Goal: Task Accomplishment & Management: Manage account settings

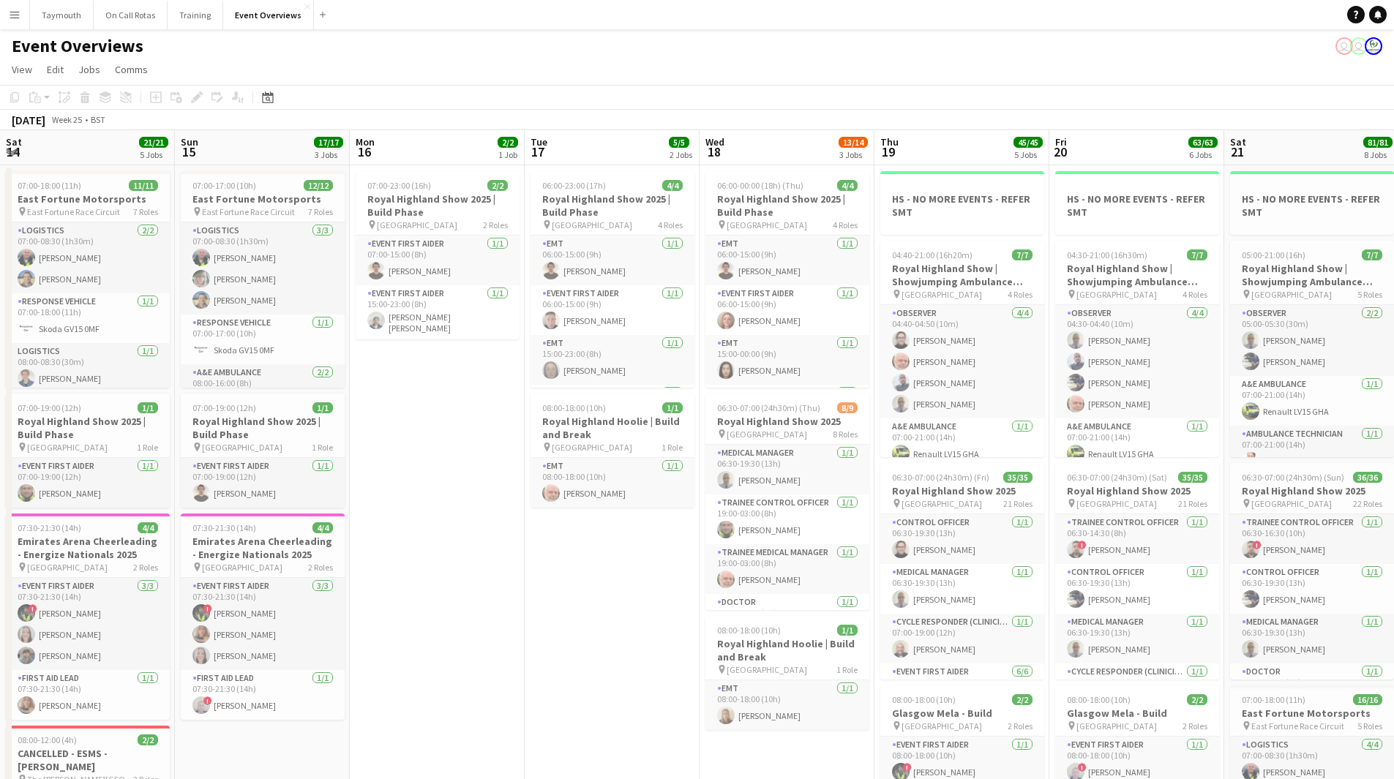
scroll to position [0, 383]
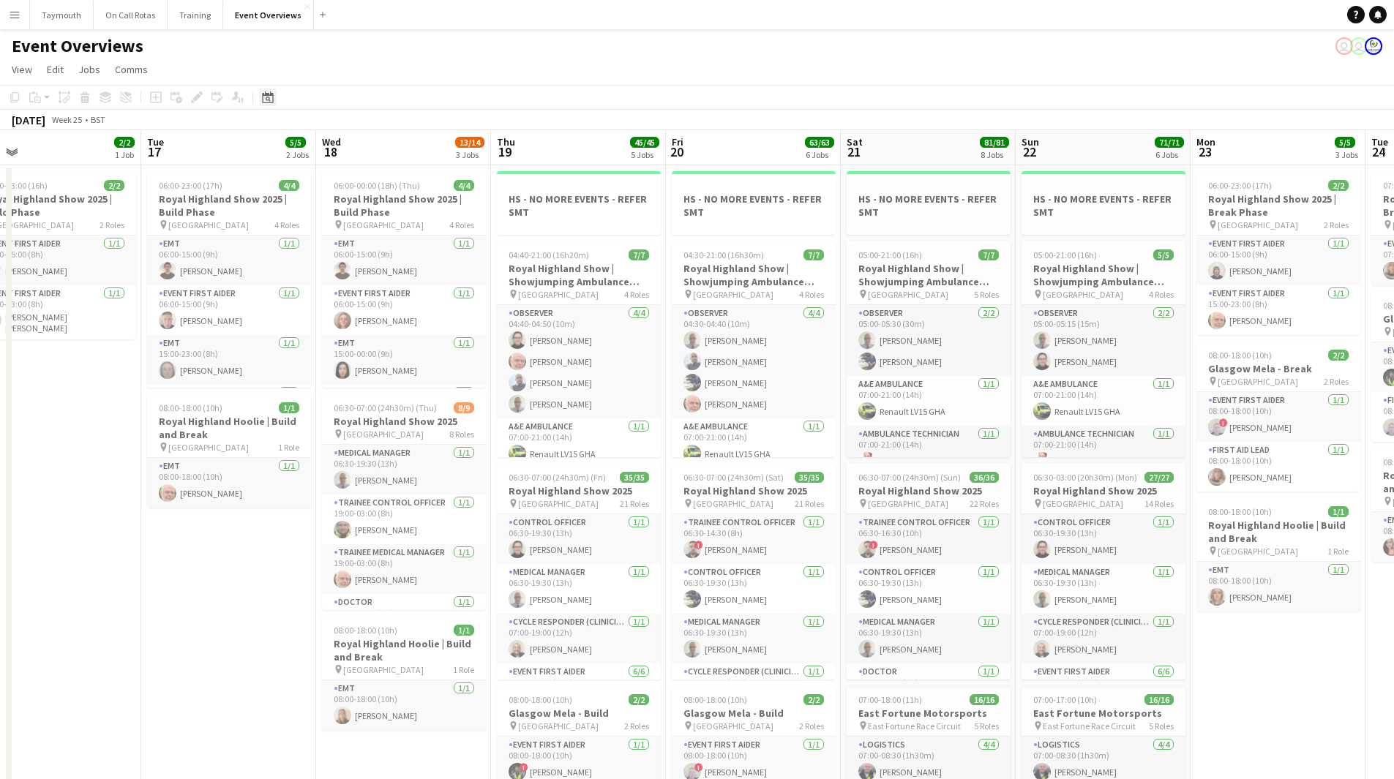
click at [266, 99] on icon "Date picker" at bounding box center [268, 97] width 12 height 12
click at [376, 336] on button "[DATE]" at bounding box center [371, 330] width 42 height 23
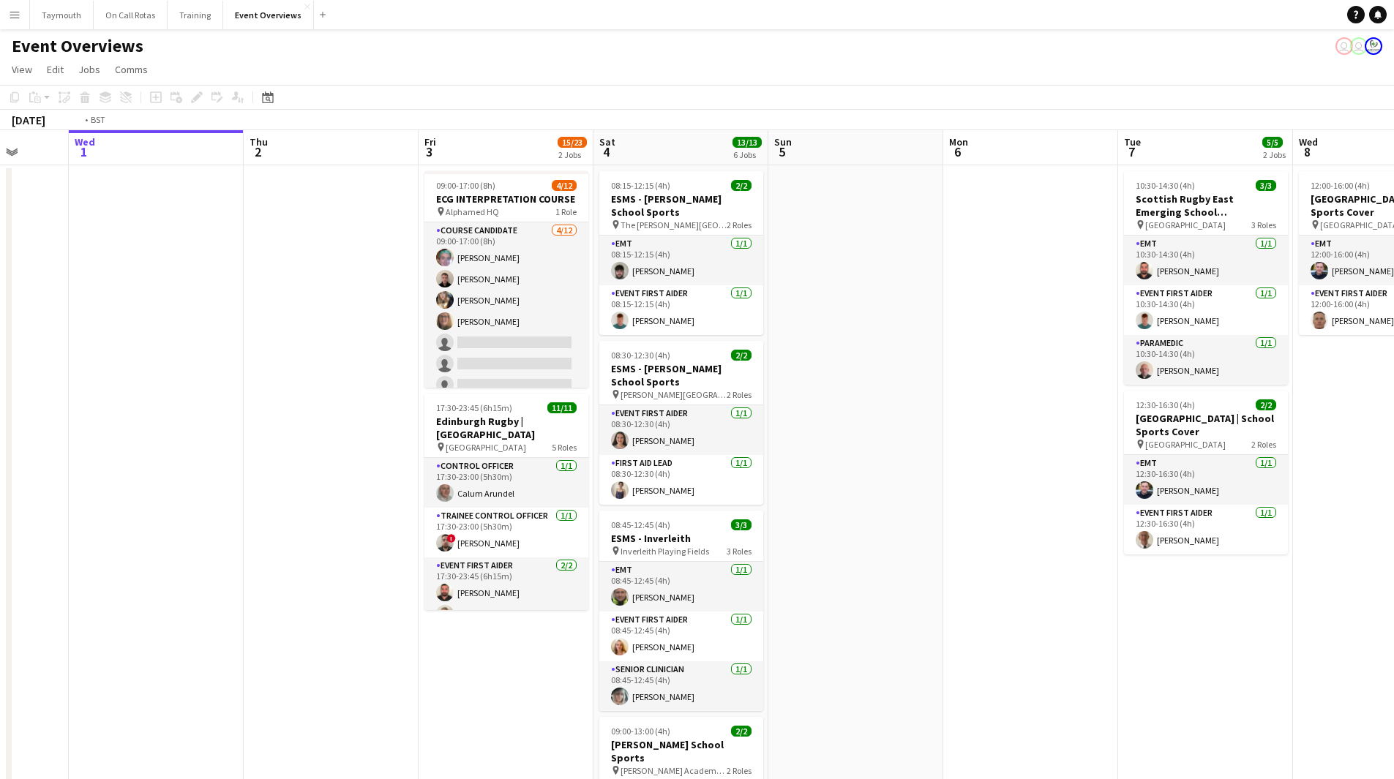
drag, startPoint x: 1246, startPoint y: 487, endPoint x: 181, endPoint y: 495, distance: 1065.1
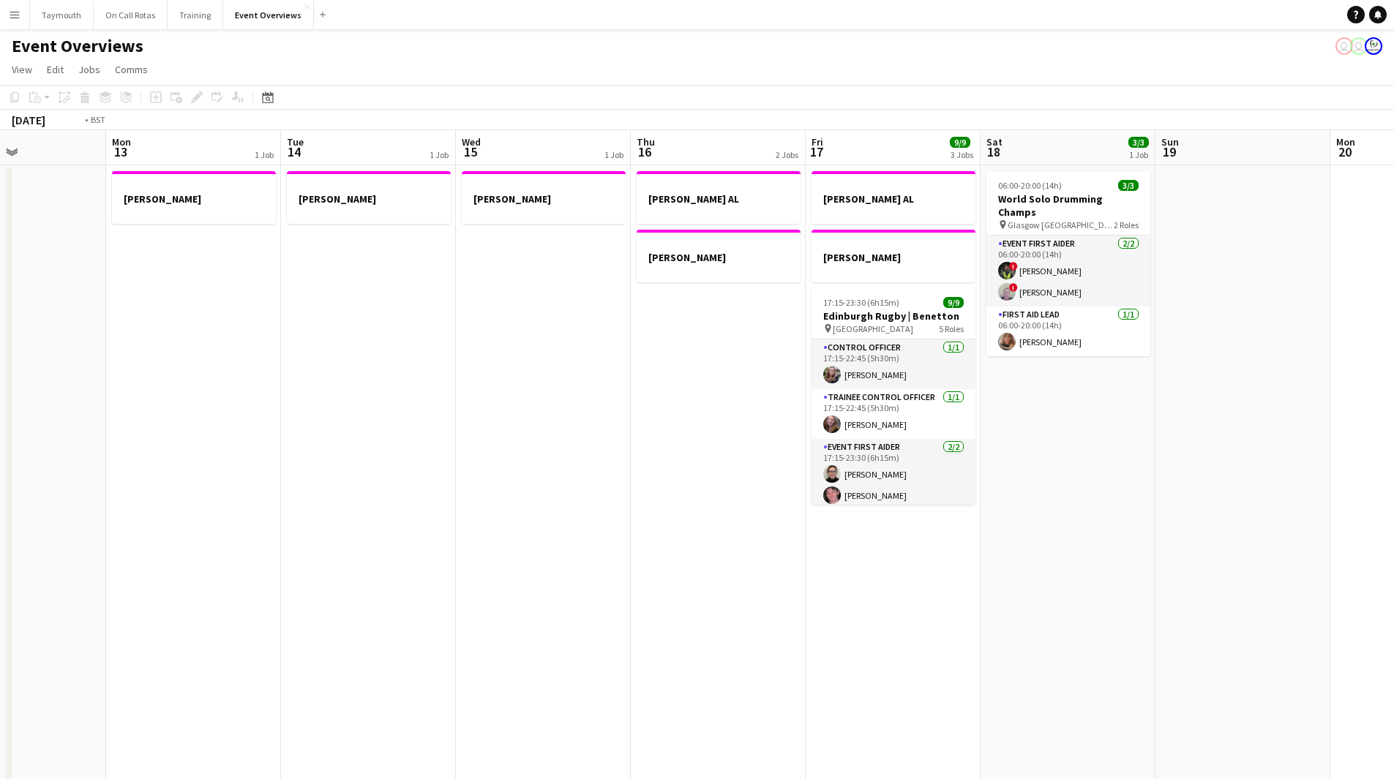
drag, startPoint x: 741, startPoint y: 549, endPoint x: -45, endPoint y: 596, distance: 787.0
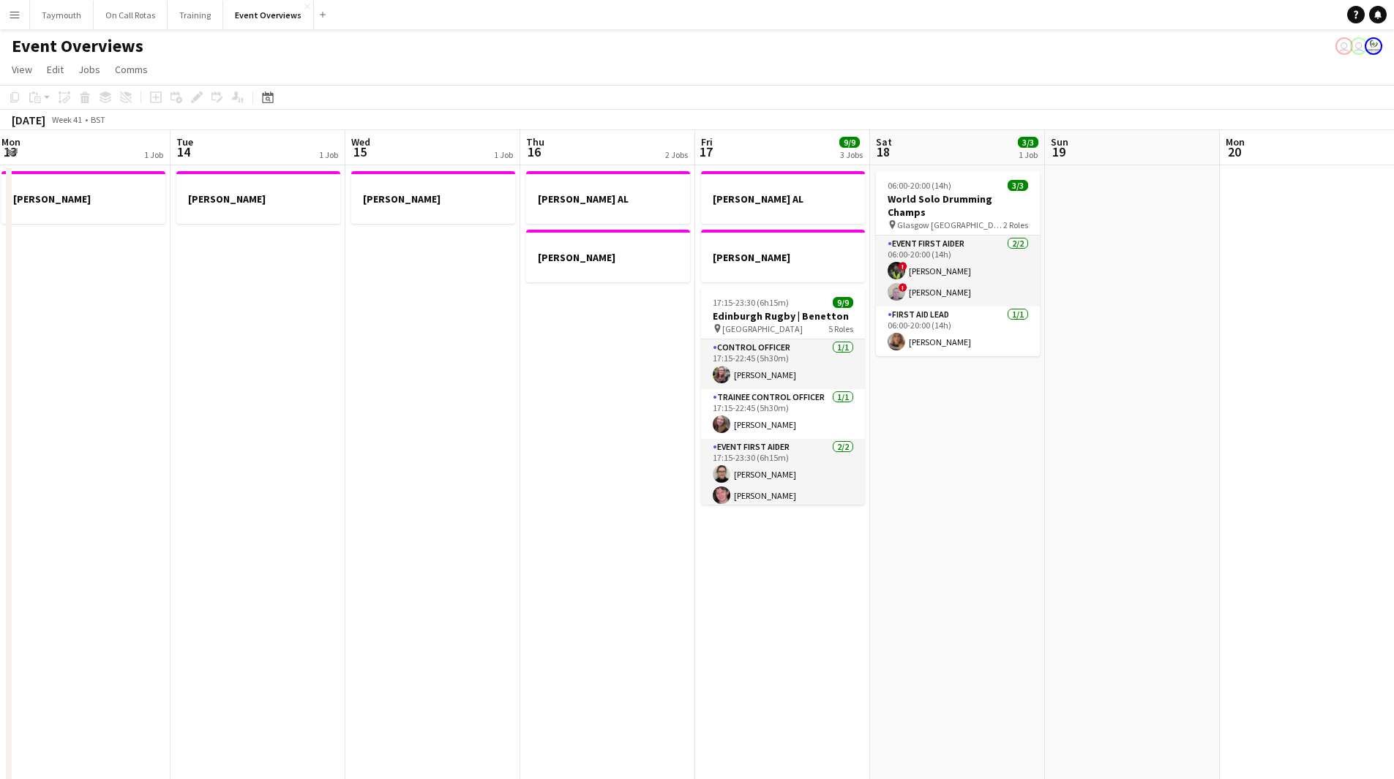
drag, startPoint x: 631, startPoint y: 617, endPoint x: 255, endPoint y: 603, distance: 375.5
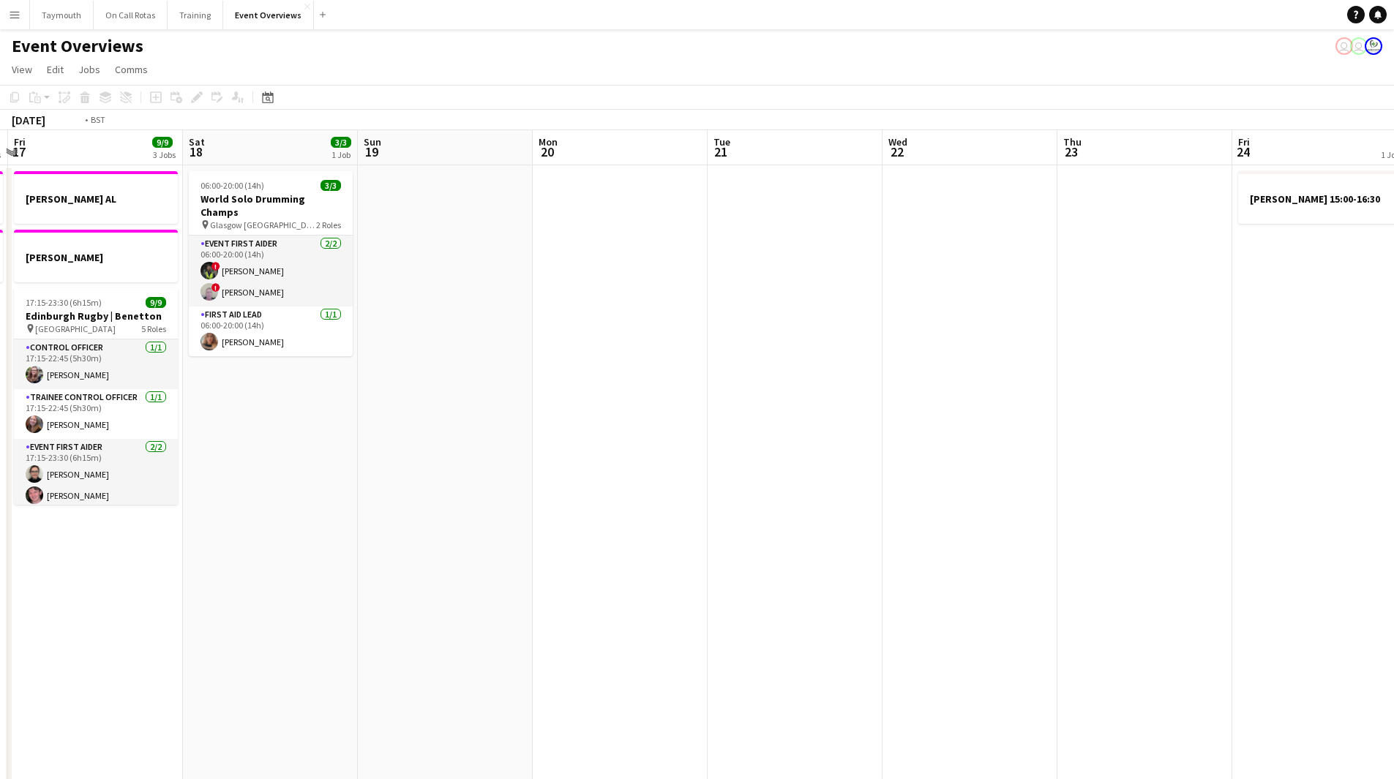
drag, startPoint x: 349, startPoint y: 628, endPoint x: 543, endPoint y: 570, distance: 202.5
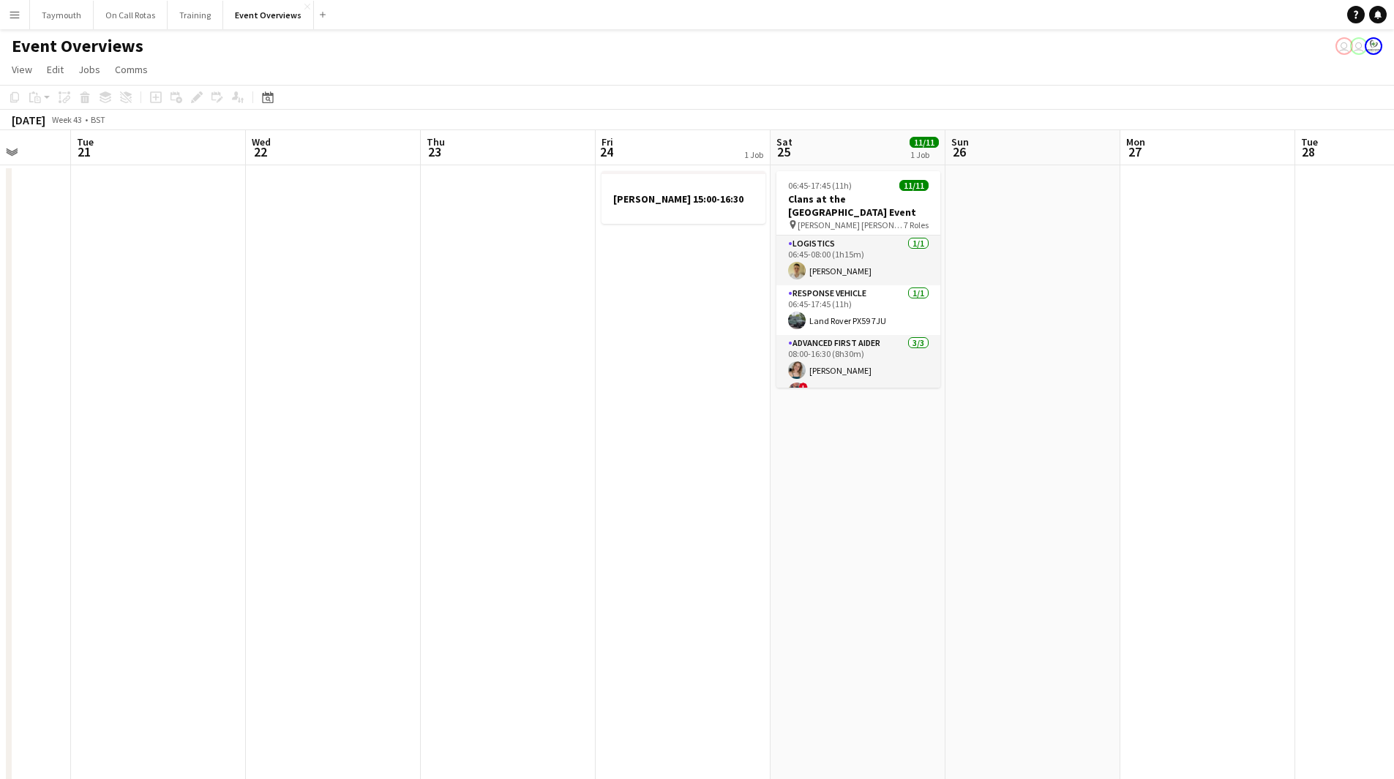
scroll to position [0, 467]
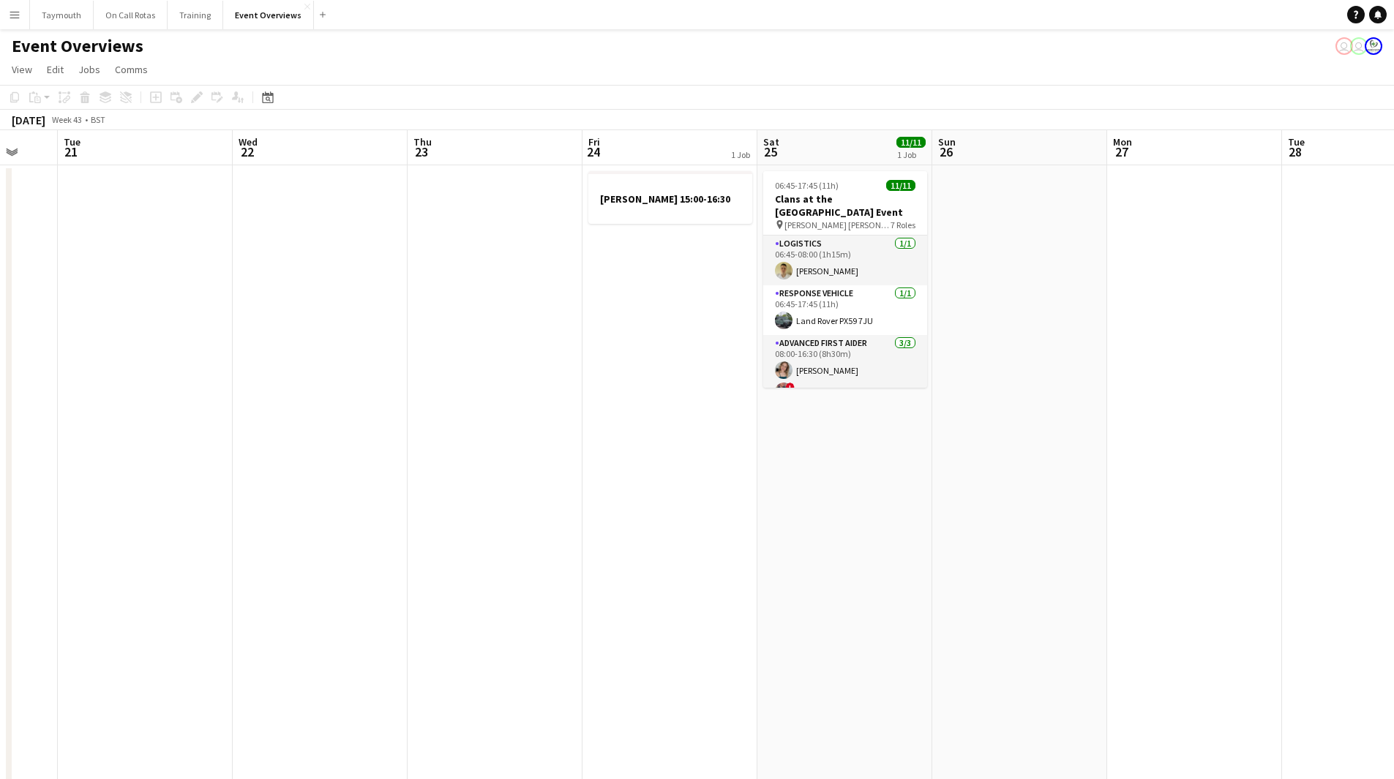
drag, startPoint x: 732, startPoint y: 578, endPoint x: 711, endPoint y: 581, distance: 20.7
click at [266, 96] on icon "Date picker" at bounding box center [268, 97] width 12 height 12
click at [391, 154] on span "Next month" at bounding box center [386, 147] width 29 height 29
click at [283, 286] on span "25" at bounding box center [291, 284] width 18 height 18
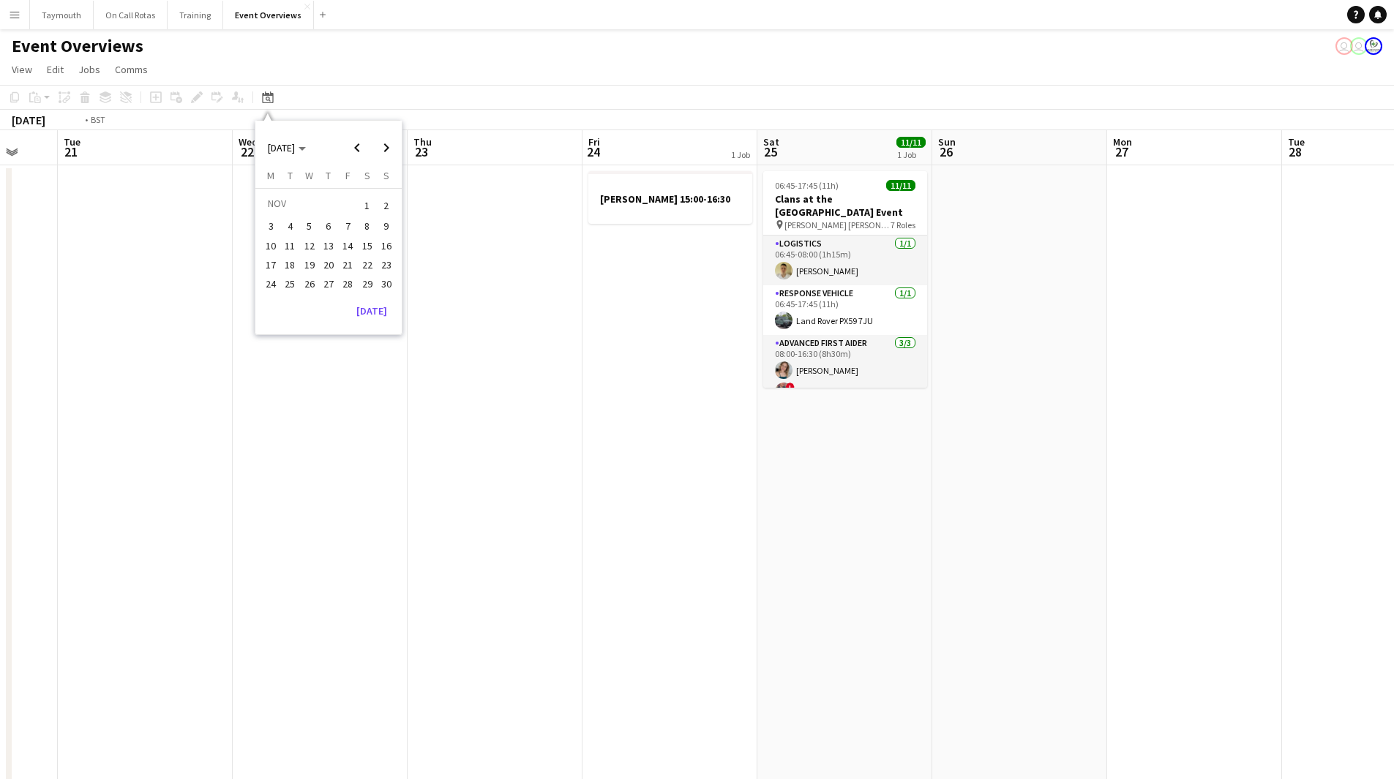
scroll to position [0, 503]
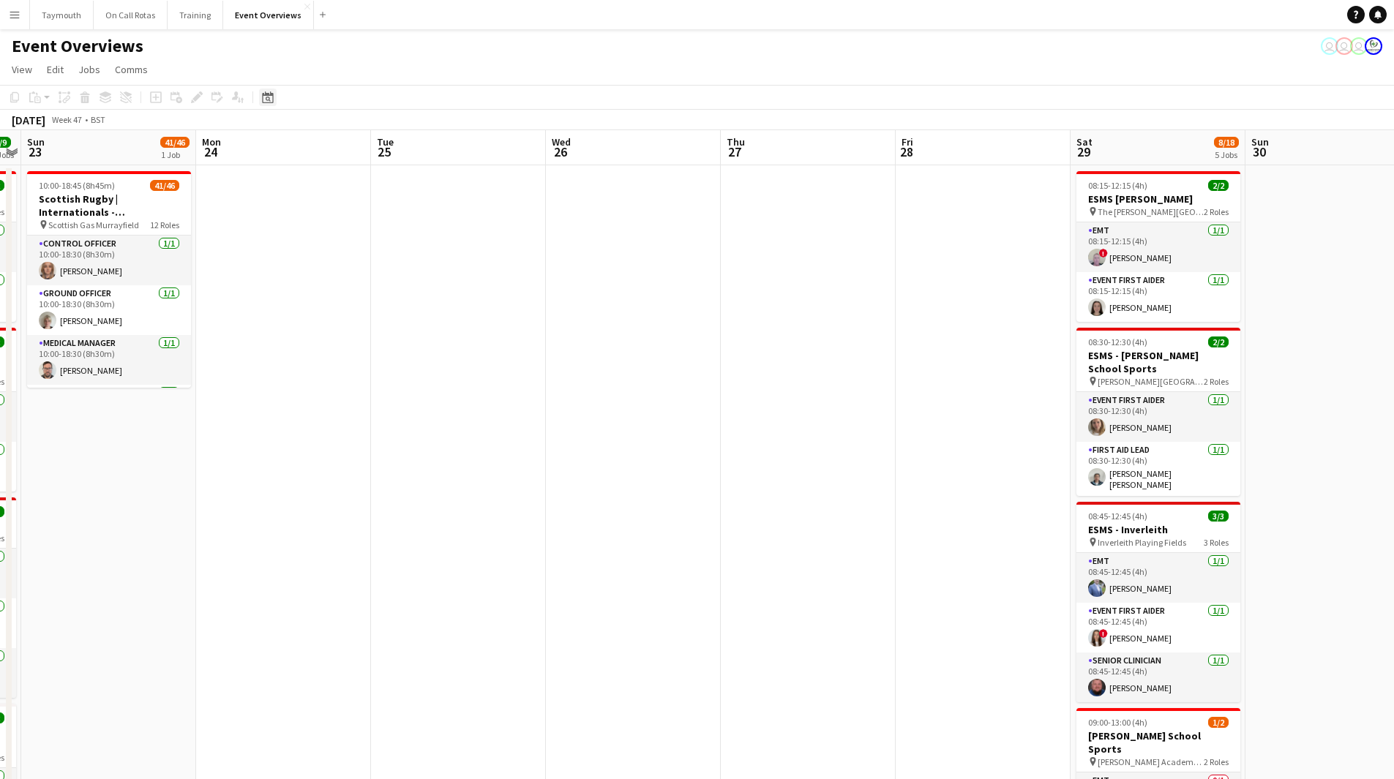
click at [263, 91] on icon "Date picker" at bounding box center [268, 97] width 12 height 12
click at [378, 305] on button "[DATE]" at bounding box center [371, 310] width 42 height 23
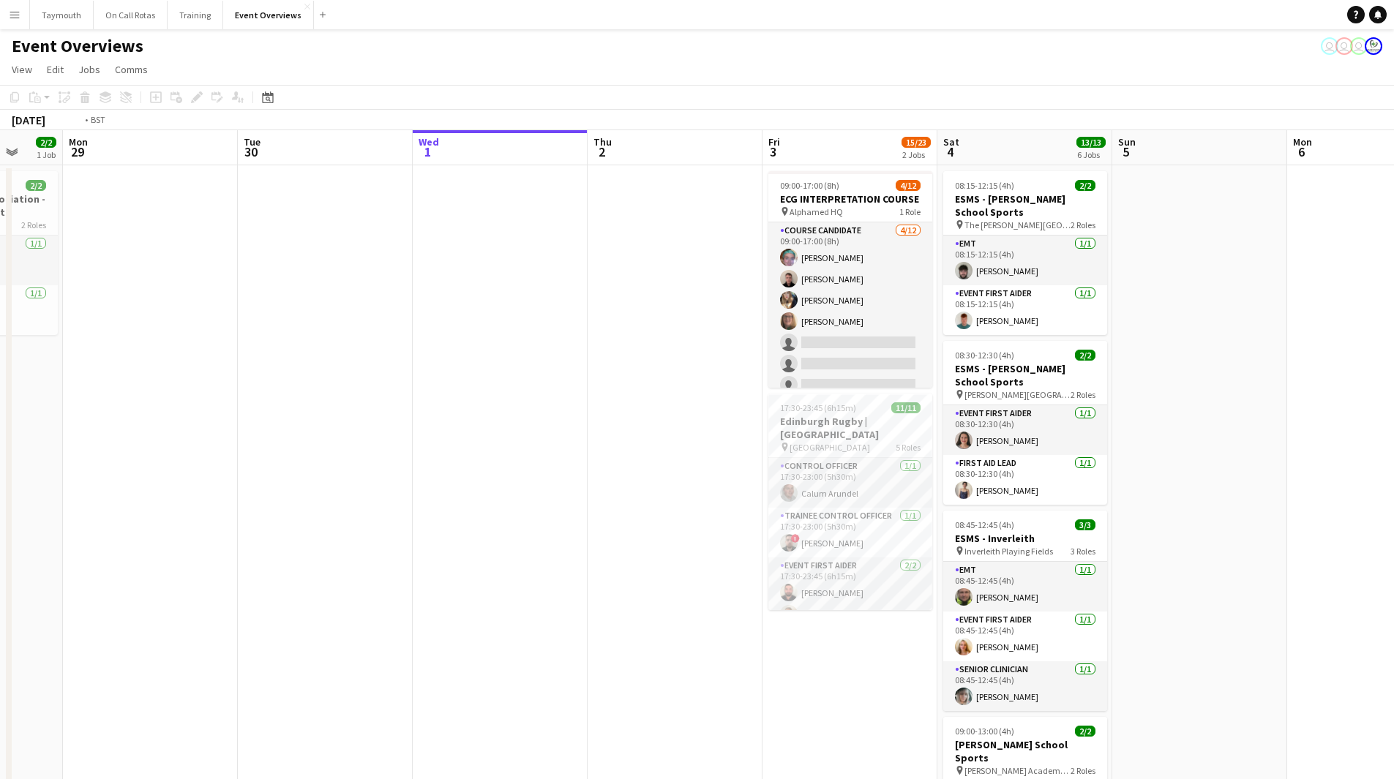
drag, startPoint x: 1256, startPoint y: 445, endPoint x: 980, endPoint y: 442, distance: 275.8
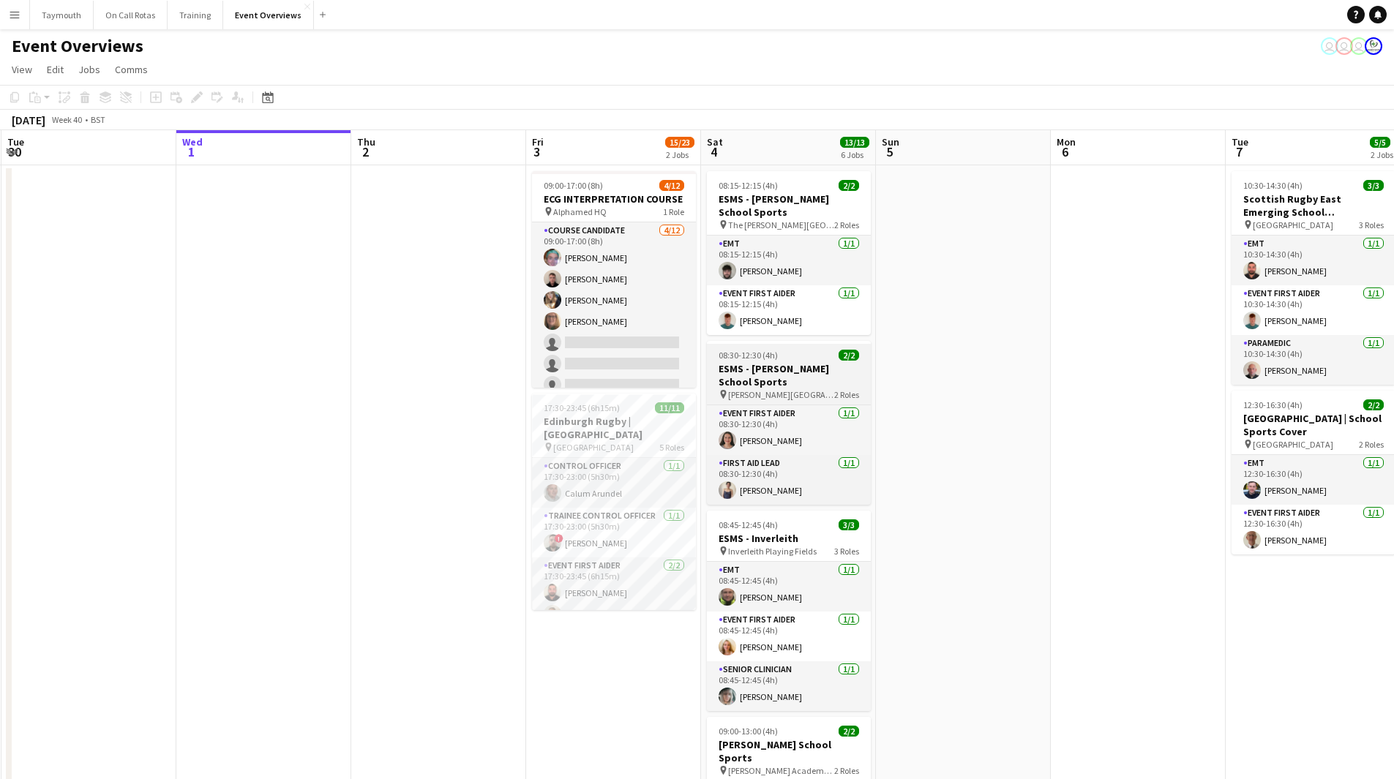
click at [778, 373] on h3 "ESMS - [PERSON_NAME] School Sports" at bounding box center [789, 375] width 164 height 26
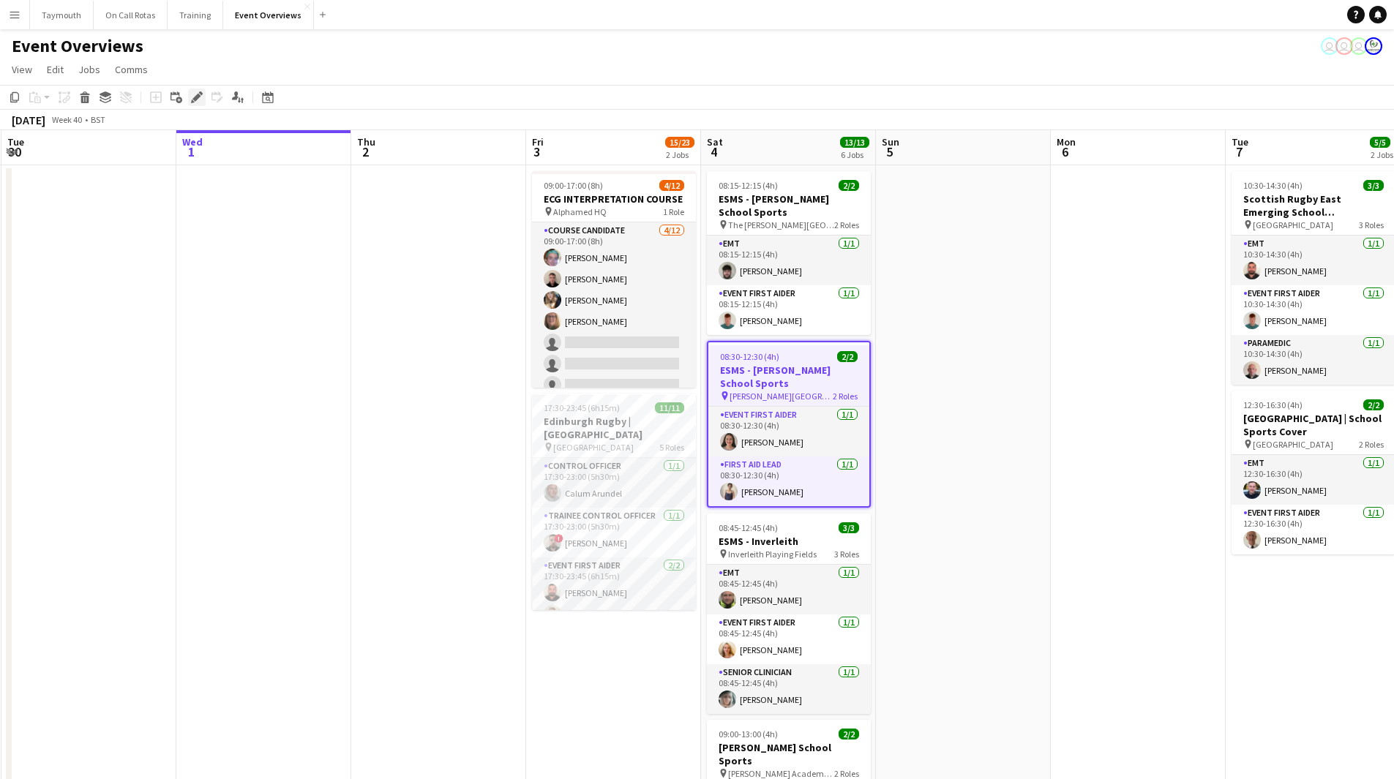
click at [199, 95] on icon at bounding box center [196, 98] width 8 height 8
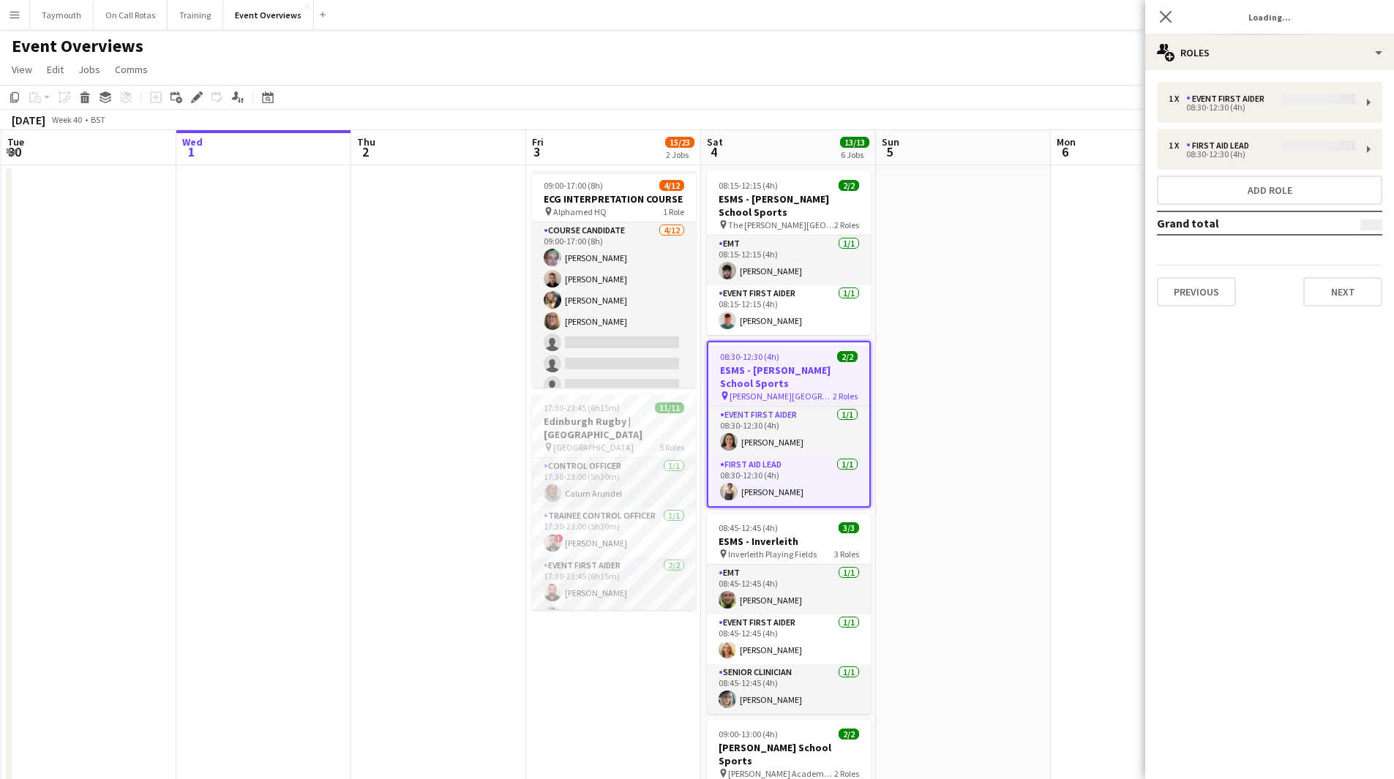
type input "**********"
click at [1326, 296] on button "Next" at bounding box center [1342, 291] width 79 height 29
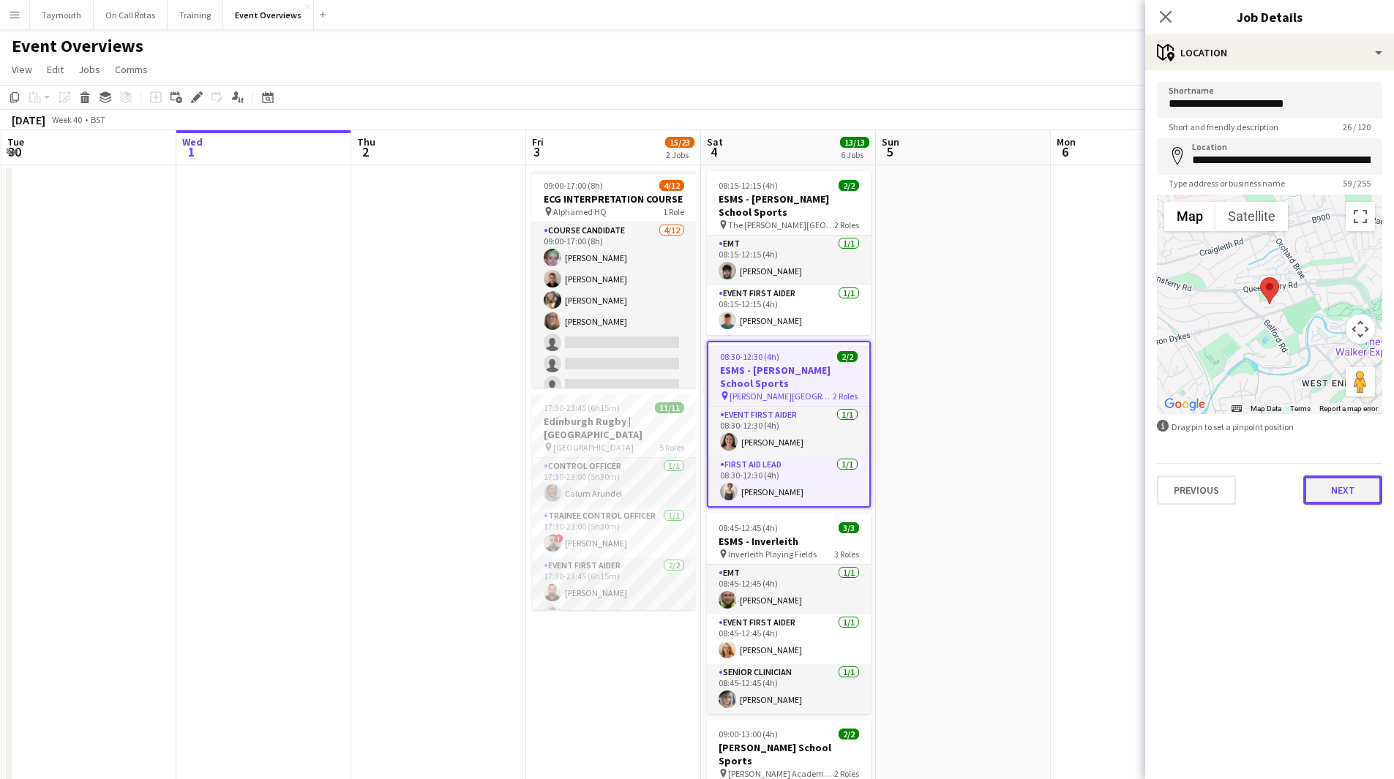
click at [1337, 484] on button "Next" at bounding box center [1342, 489] width 79 height 29
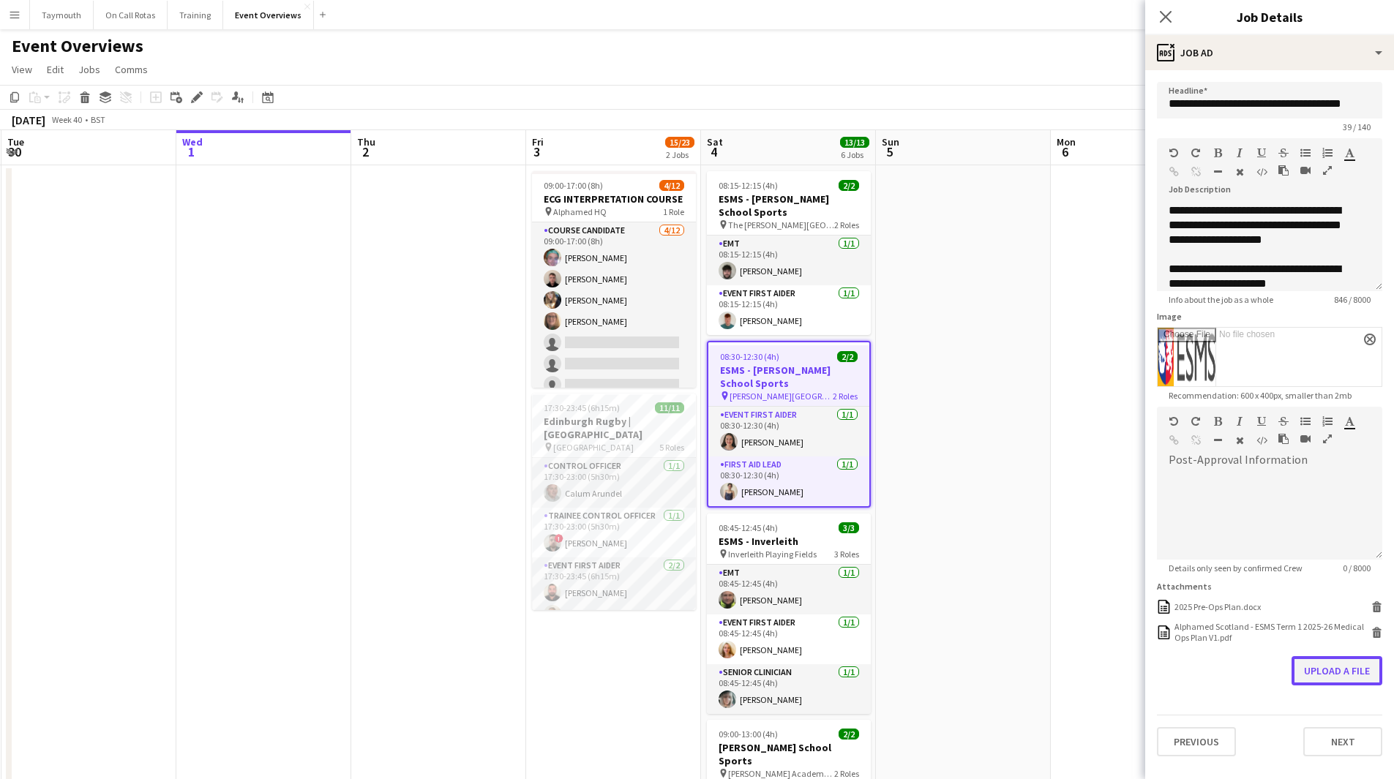
click at [1318, 675] on button "Upload a file" at bounding box center [1336, 670] width 91 height 29
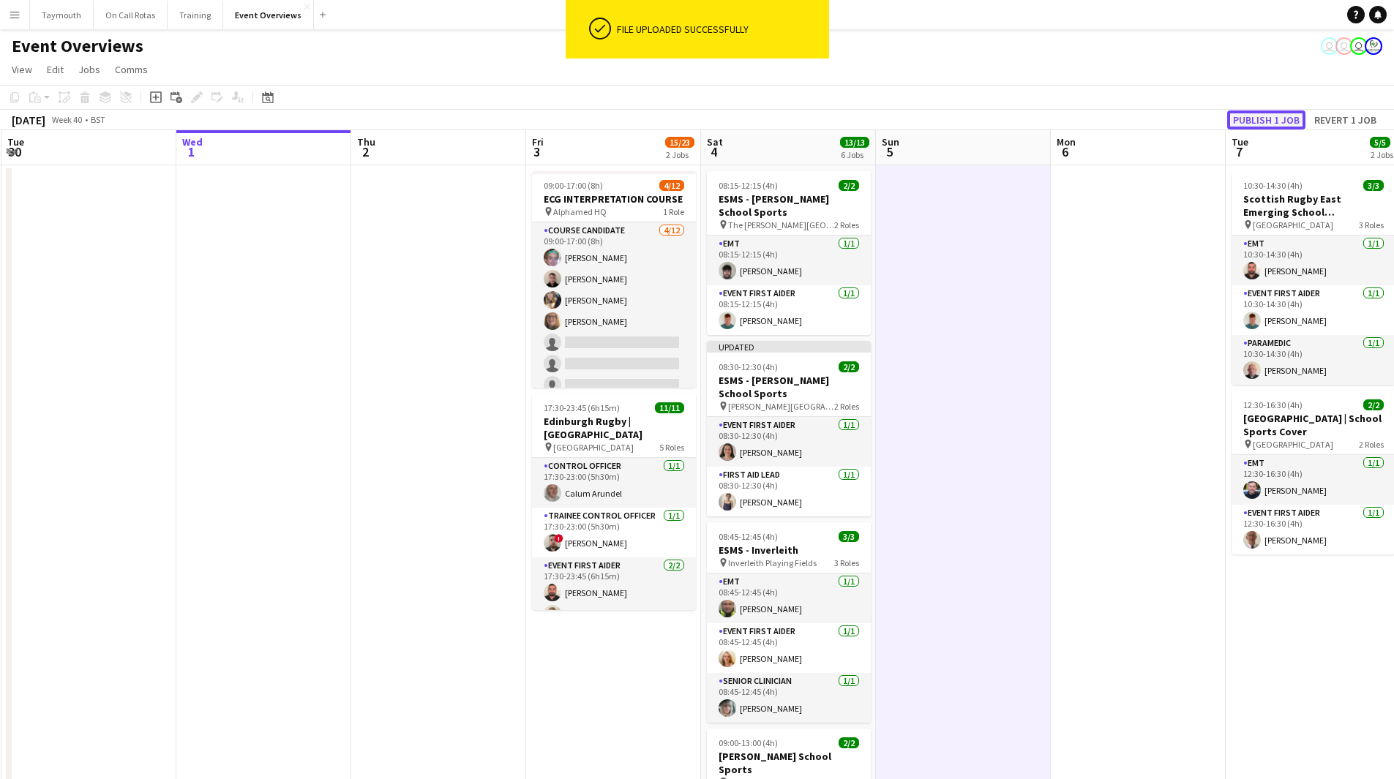
click at [1278, 117] on button "Publish 1 job" at bounding box center [1266, 119] width 78 height 19
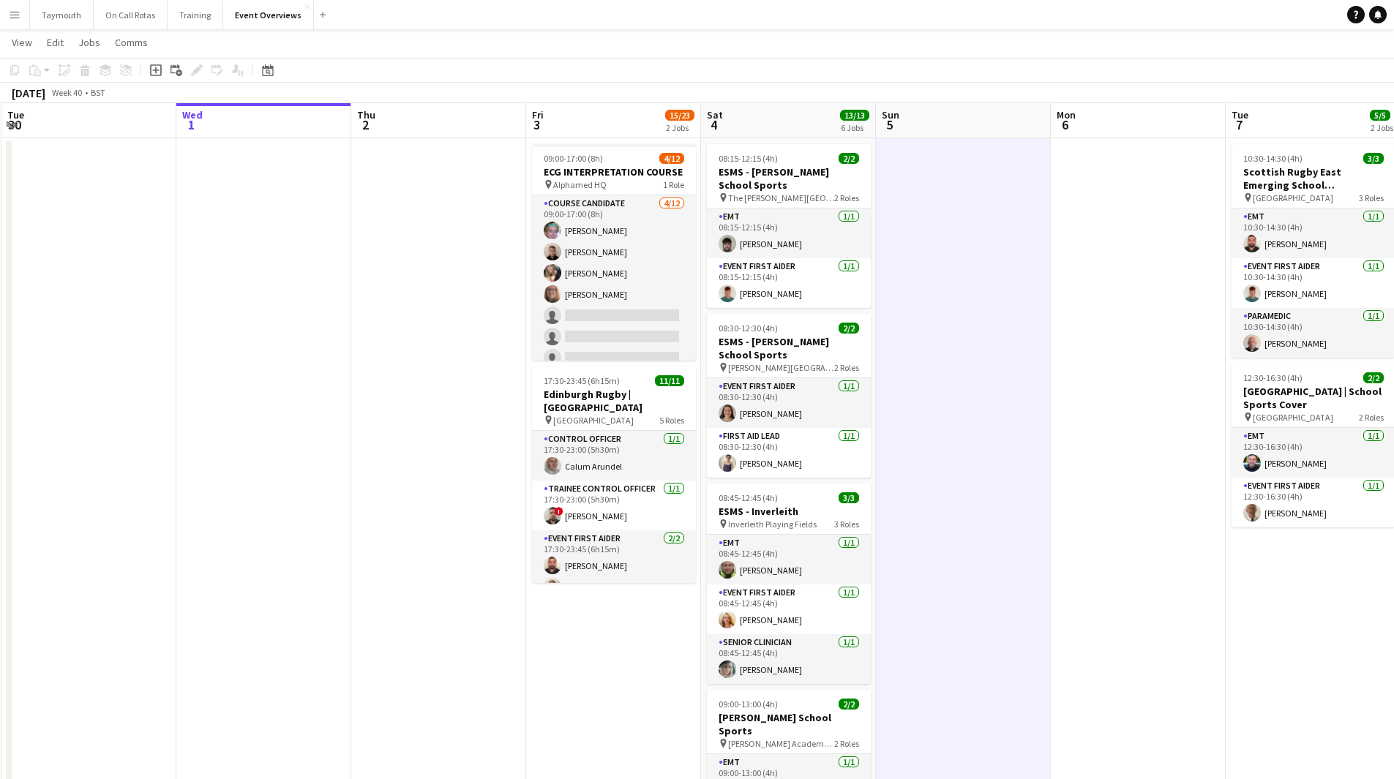
scroll to position [0, 0]
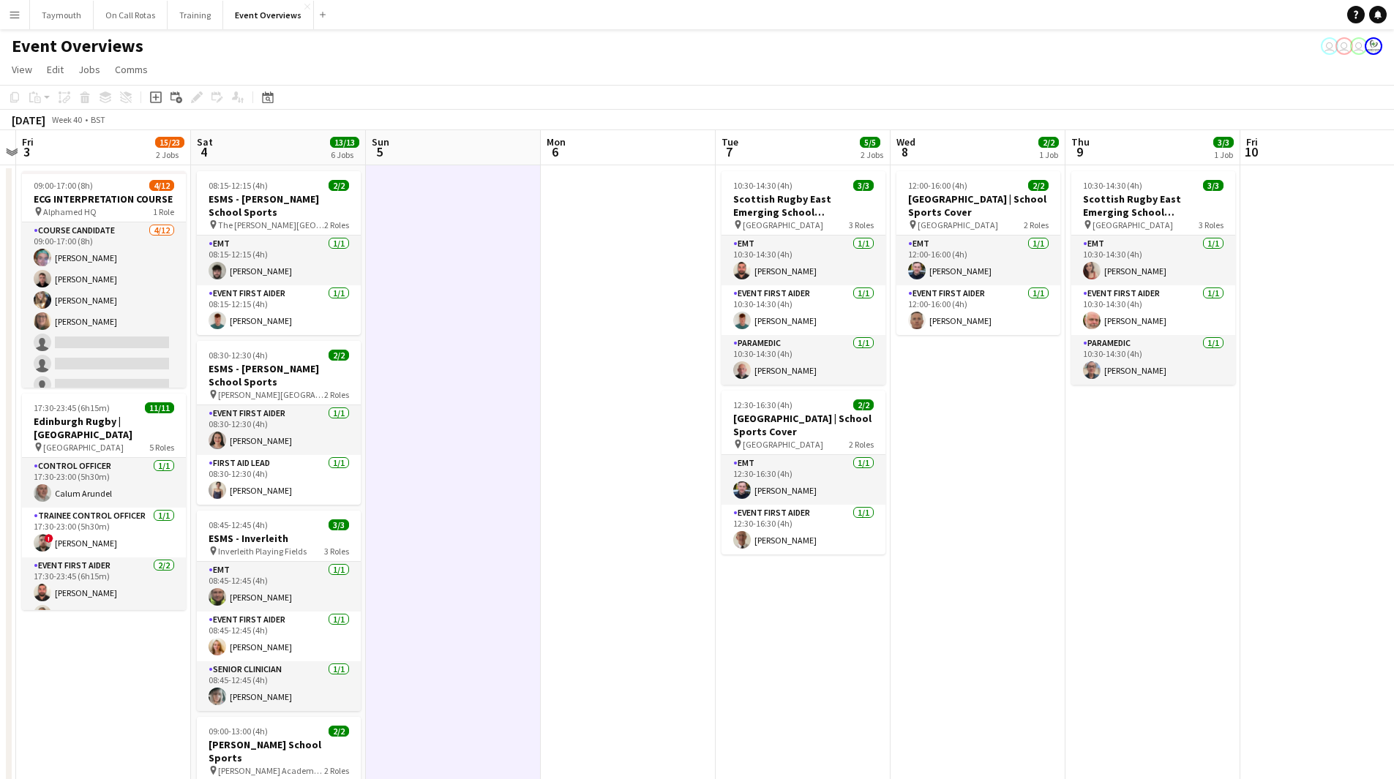
drag, startPoint x: 1112, startPoint y: 519, endPoint x: 927, endPoint y: 558, distance: 189.2
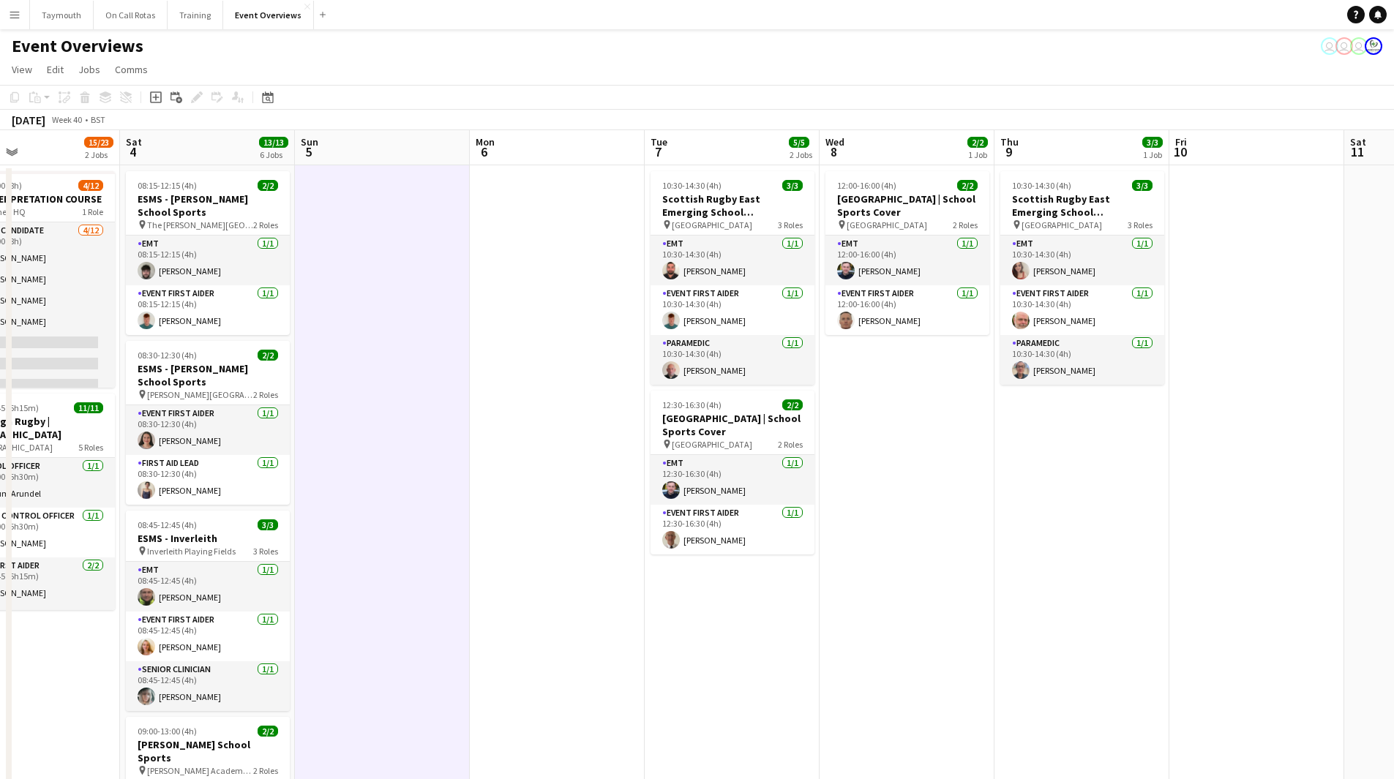
drag, startPoint x: 1000, startPoint y: 563, endPoint x: 711, endPoint y: 570, distance: 289.0
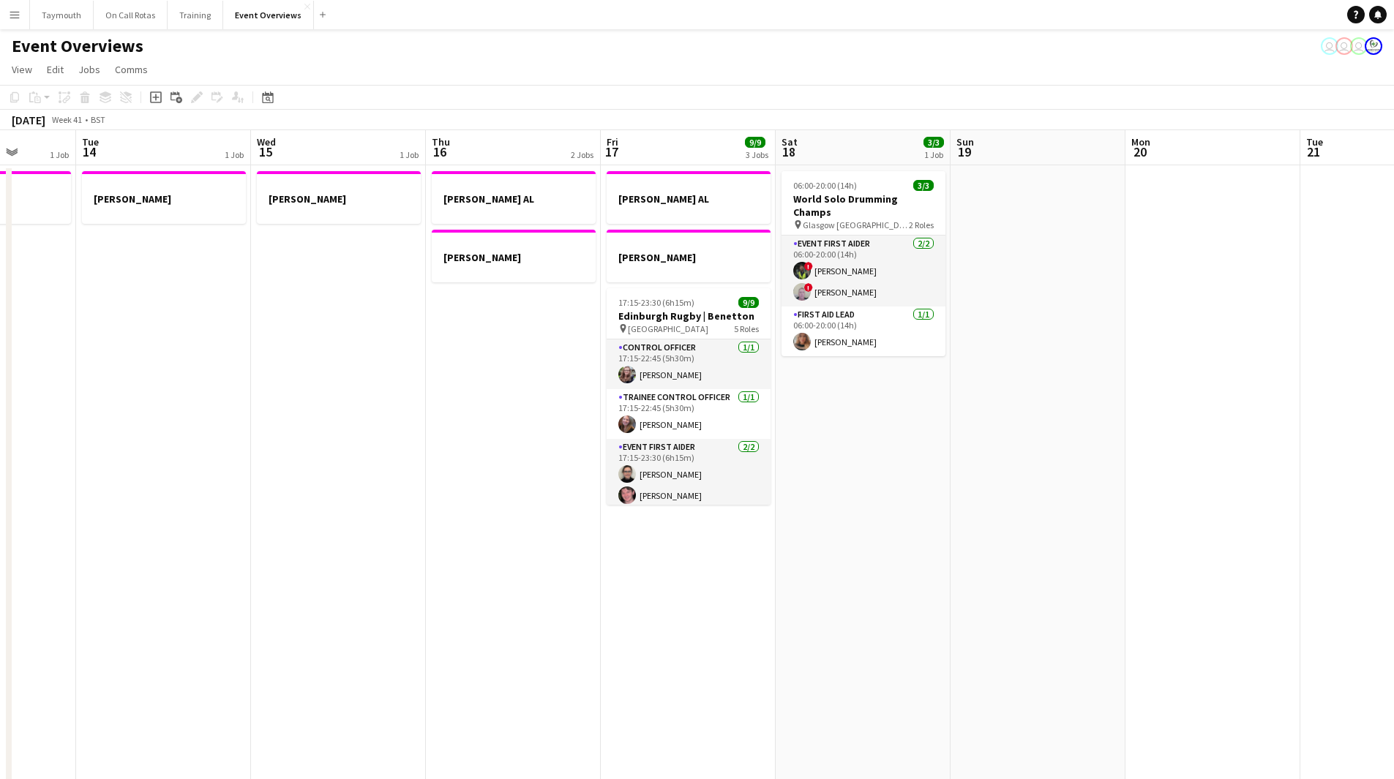
drag, startPoint x: 1039, startPoint y: 525, endPoint x: 346, endPoint y: 563, distance: 693.8
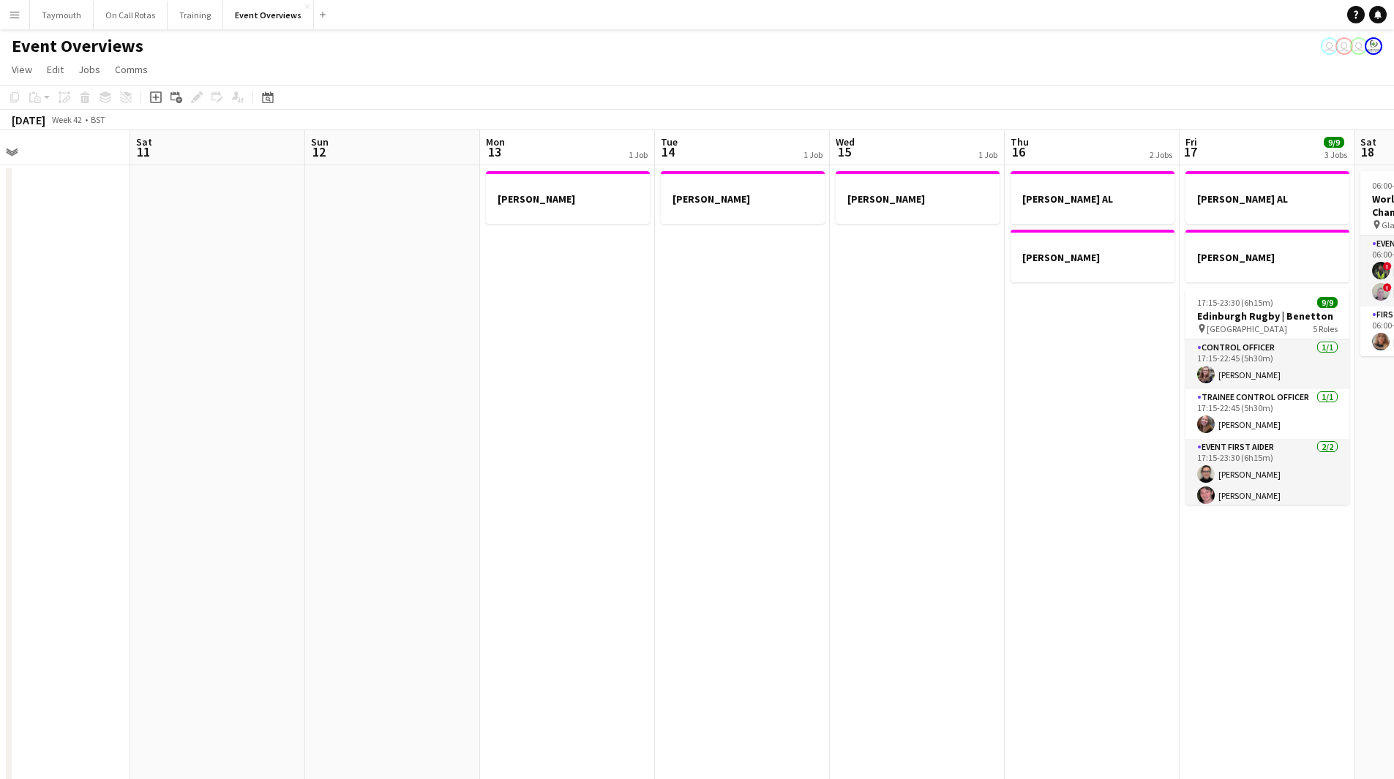
drag, startPoint x: 415, startPoint y: 544, endPoint x: 1336, endPoint y: 550, distance: 920.3
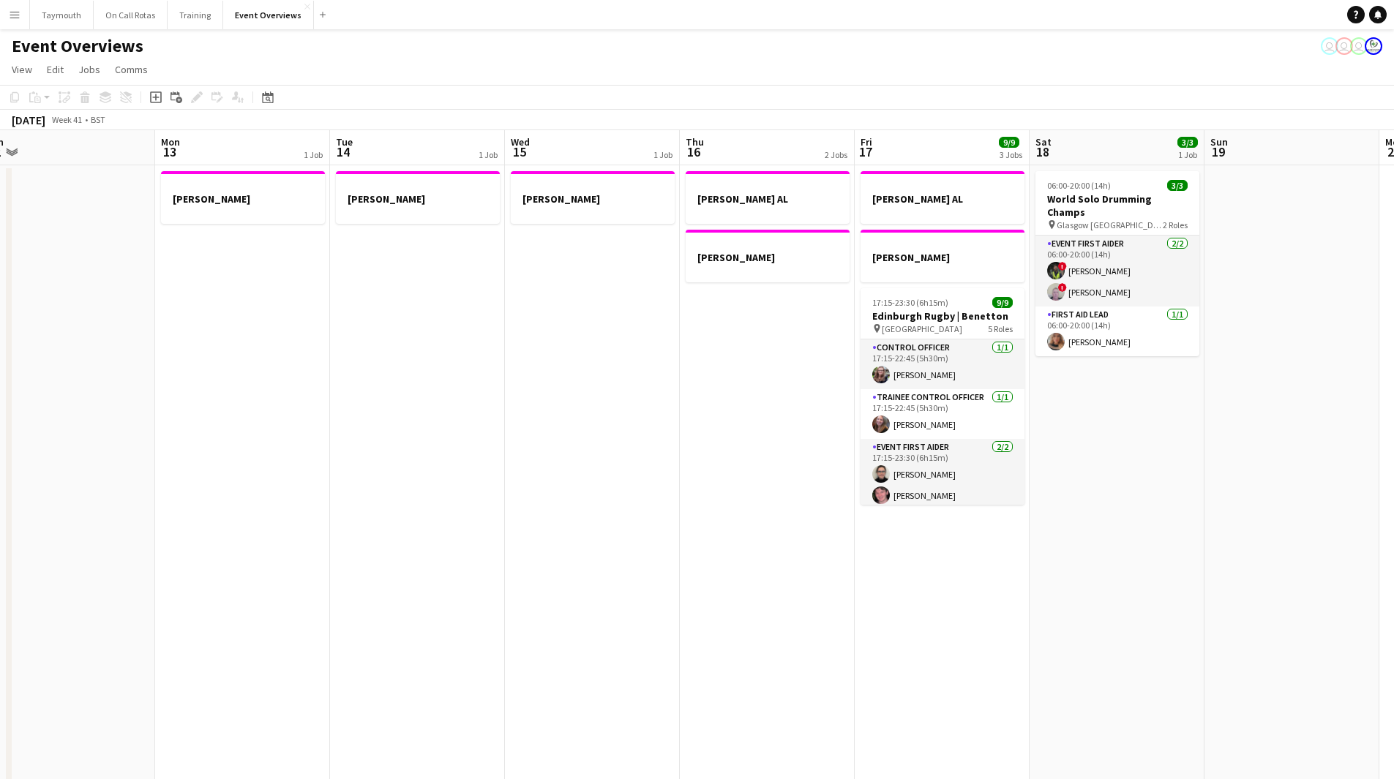
drag, startPoint x: 1111, startPoint y: 459, endPoint x: 375, endPoint y: 483, distance: 736.3
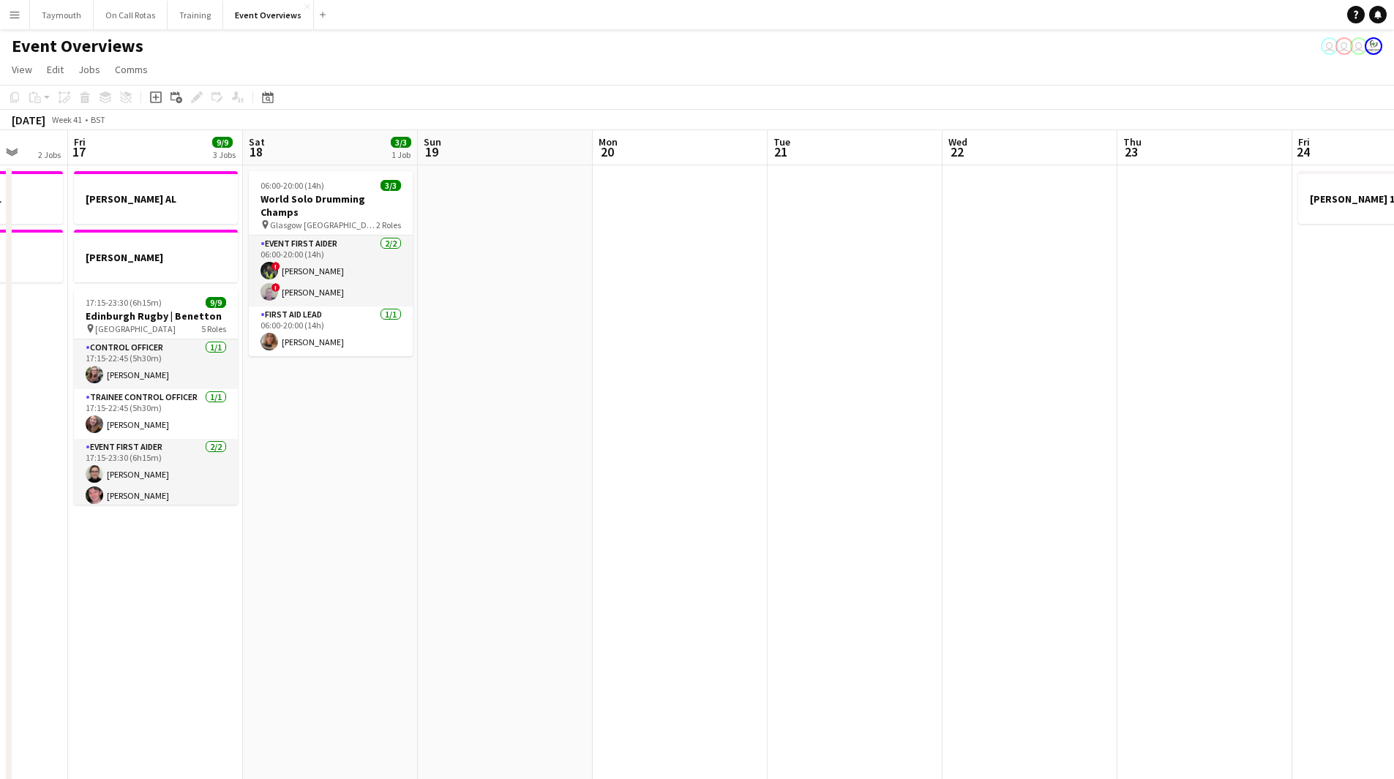
drag, startPoint x: 953, startPoint y: 470, endPoint x: 189, endPoint y: 439, distance: 764.3
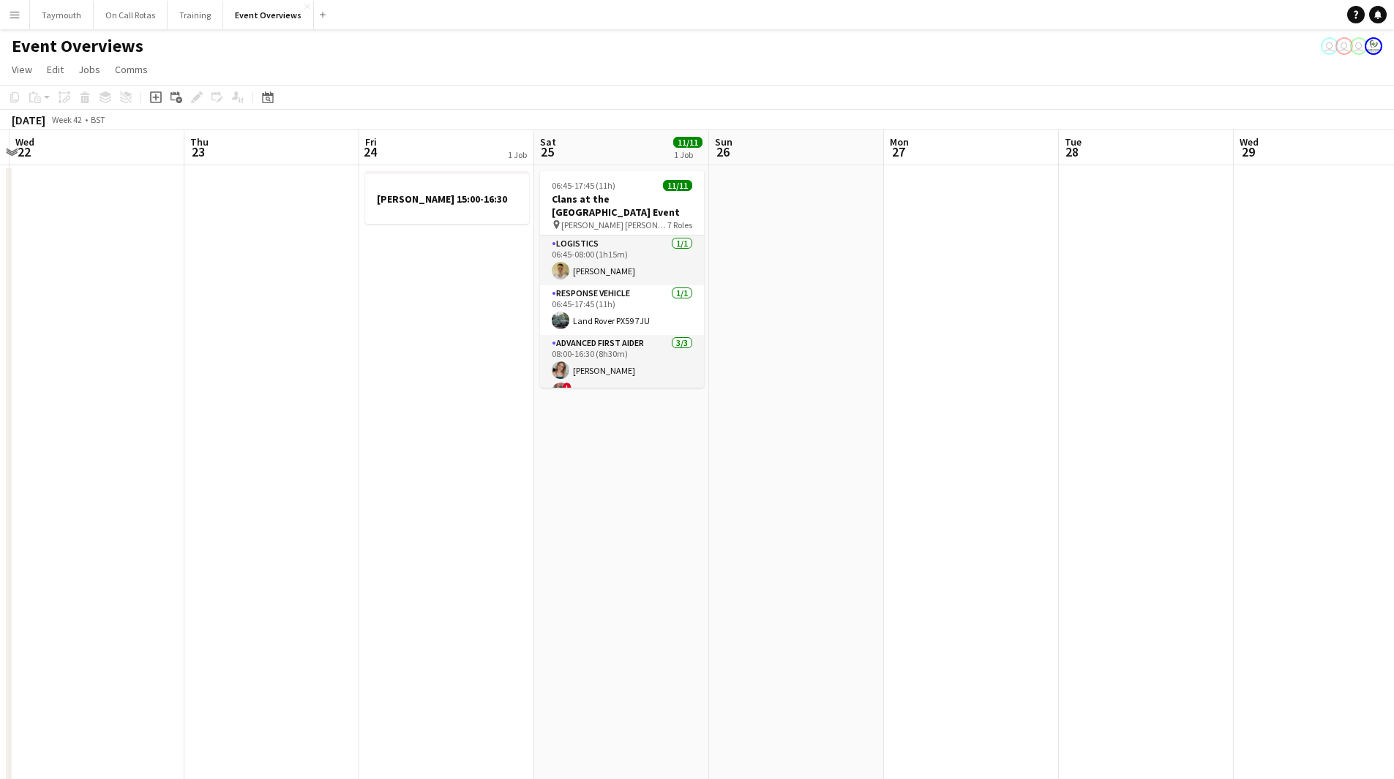
drag, startPoint x: 908, startPoint y: 511, endPoint x: 36, endPoint y: 521, distance: 872.0
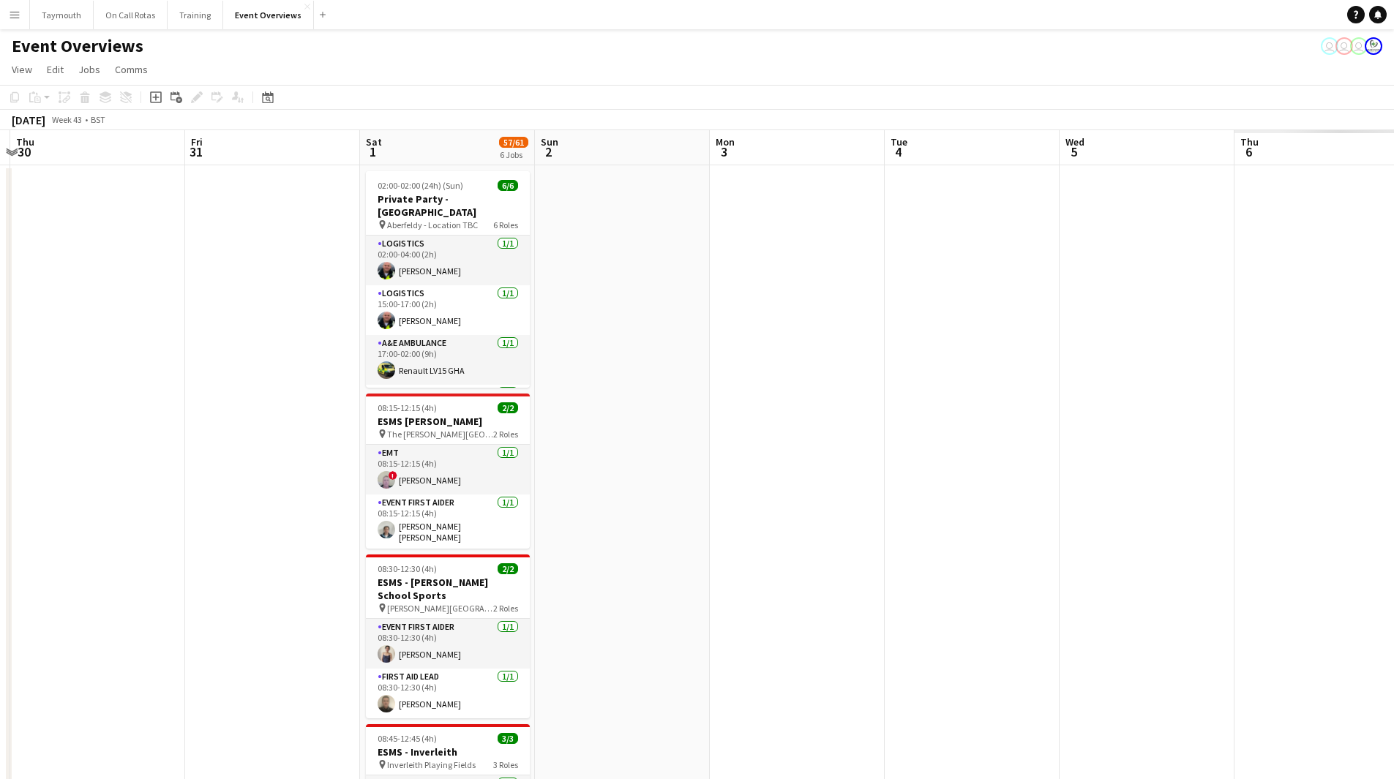
scroll to position [0, 526]
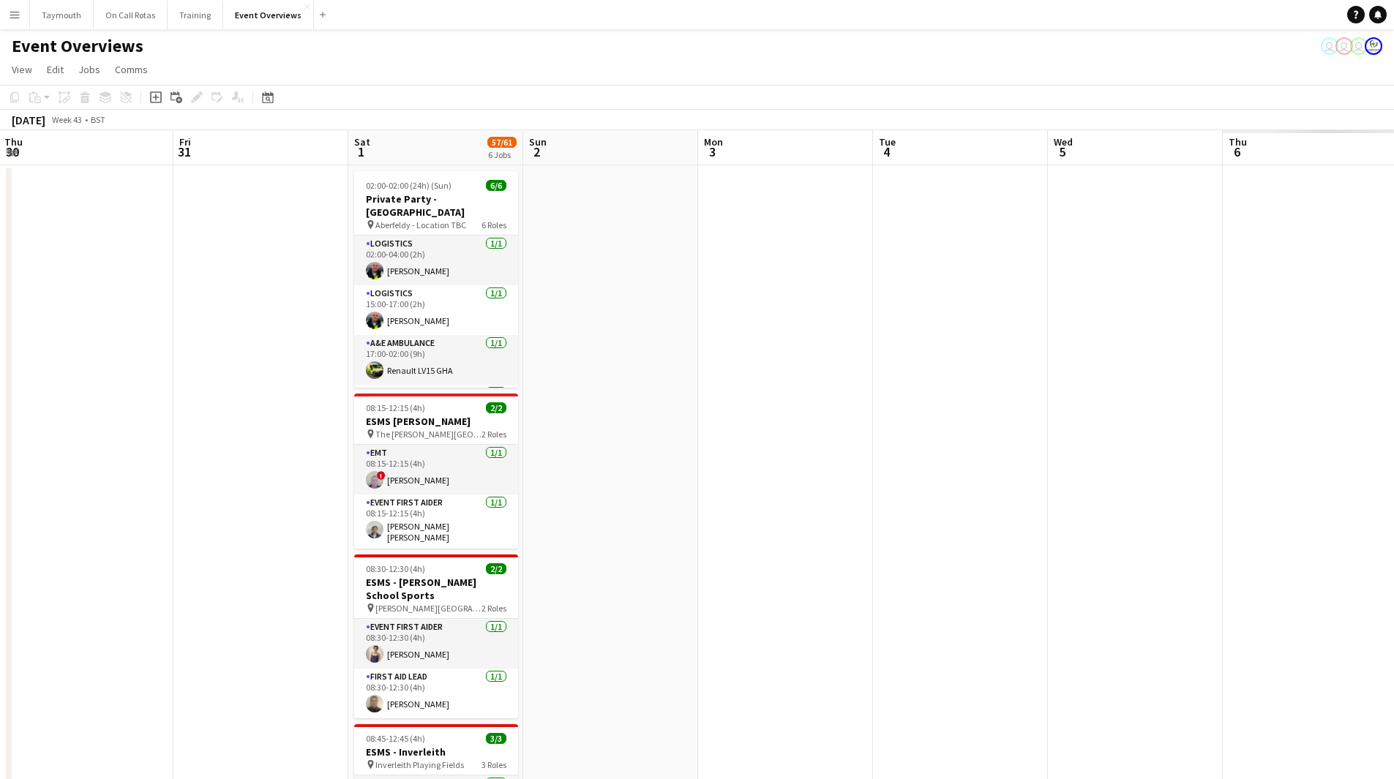
drag, startPoint x: 587, startPoint y: 506, endPoint x: -2, endPoint y: 527, distance: 590.0
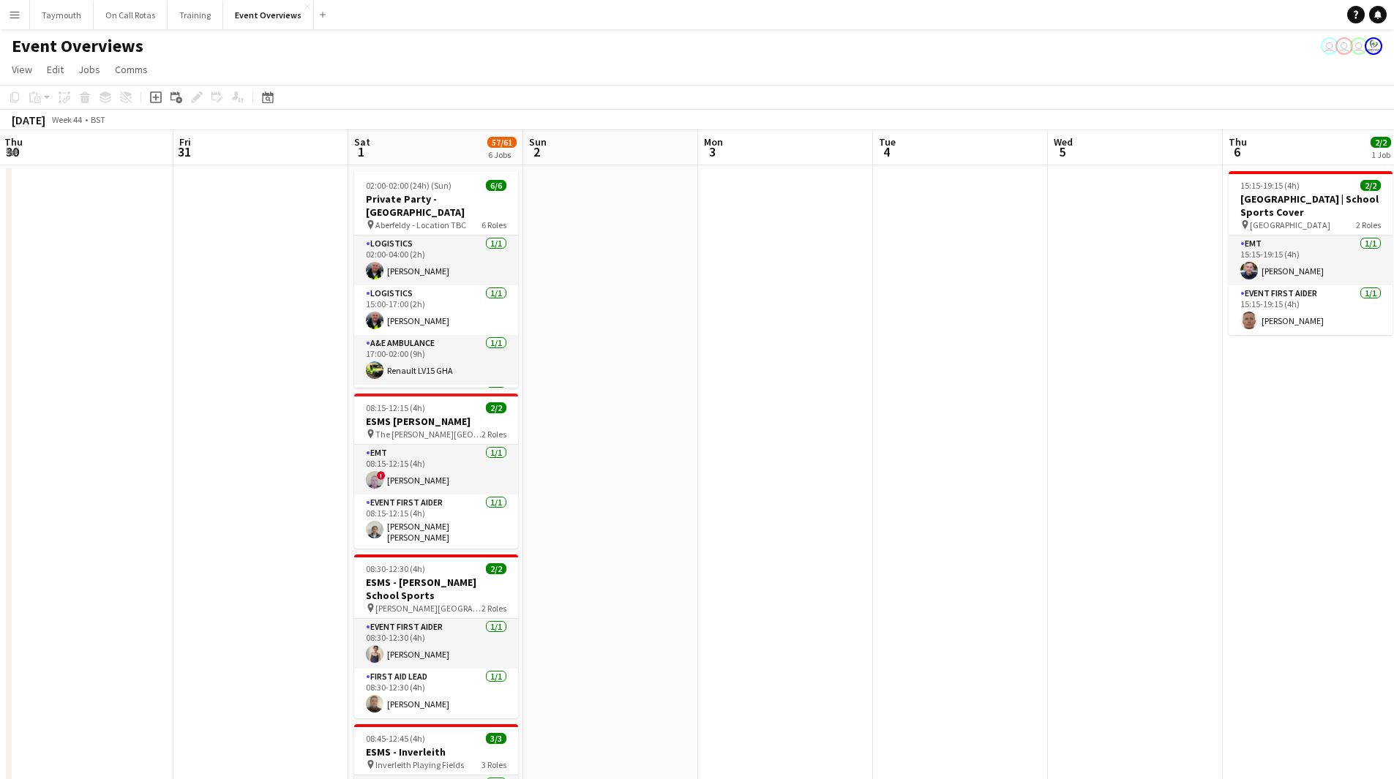
scroll to position [0, 466]
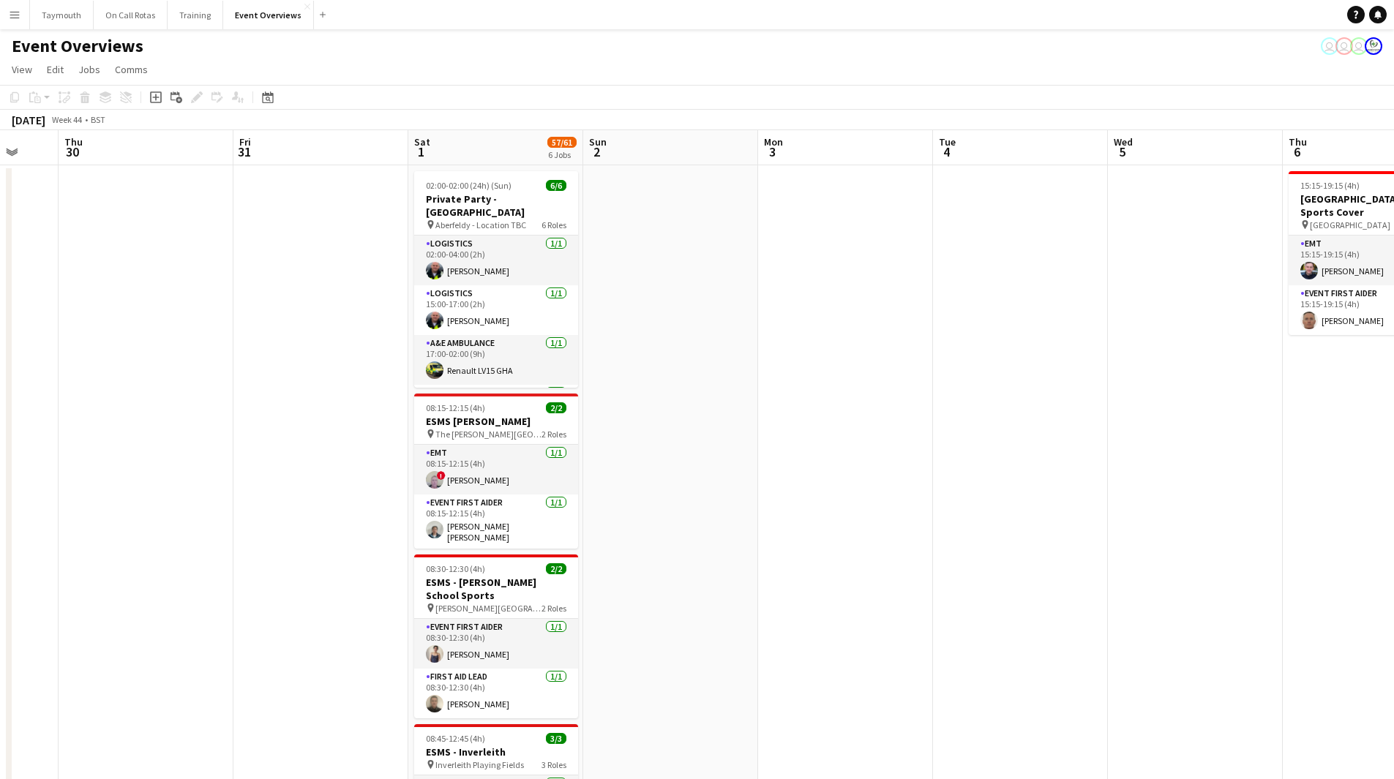
drag, startPoint x: 216, startPoint y: 497, endPoint x: 236, endPoint y: 494, distance: 20.7
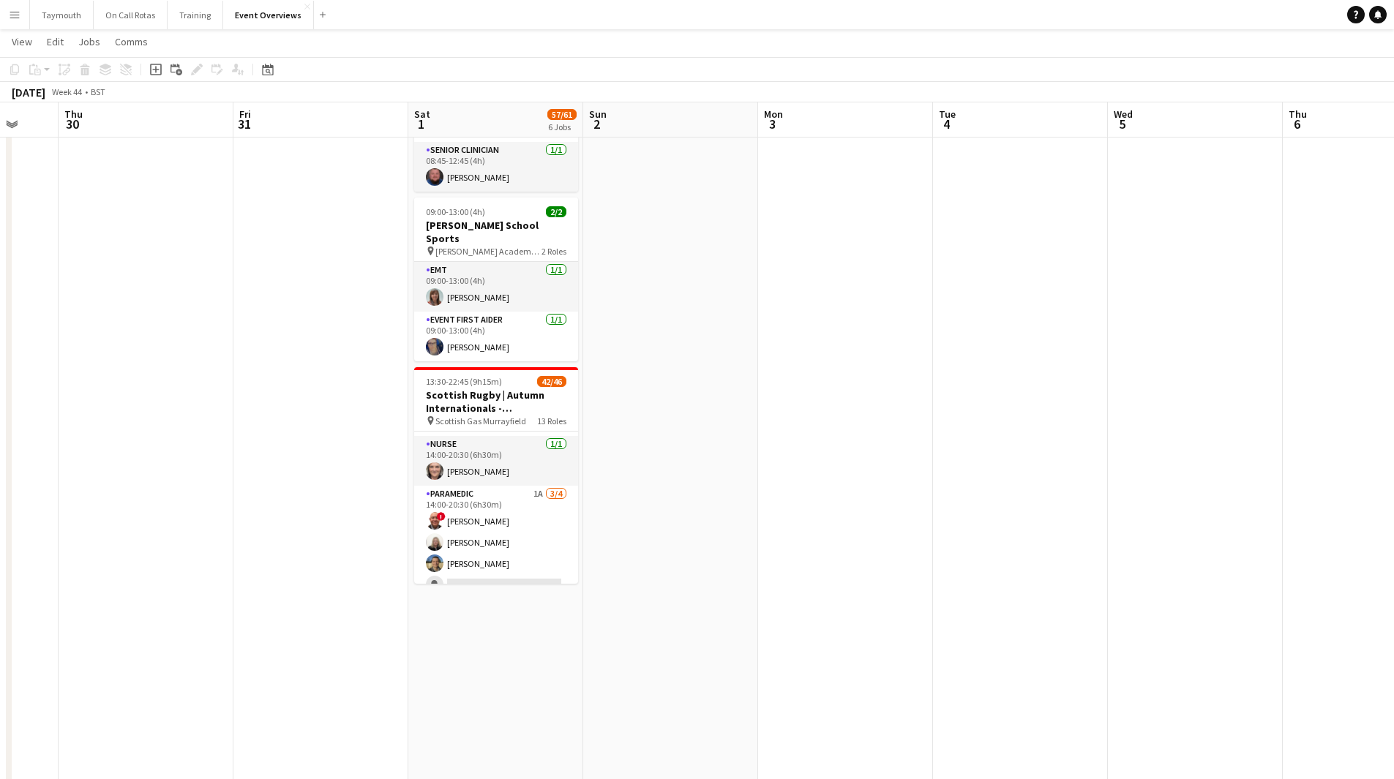
scroll to position [658, 0]
click at [489, 486] on app-card-role "Paramedic 1A [DATE] 14:00-20:30 (6h30m) ! [PERSON_NAME] [PERSON_NAME] [PERSON_N…" at bounding box center [496, 542] width 164 height 113
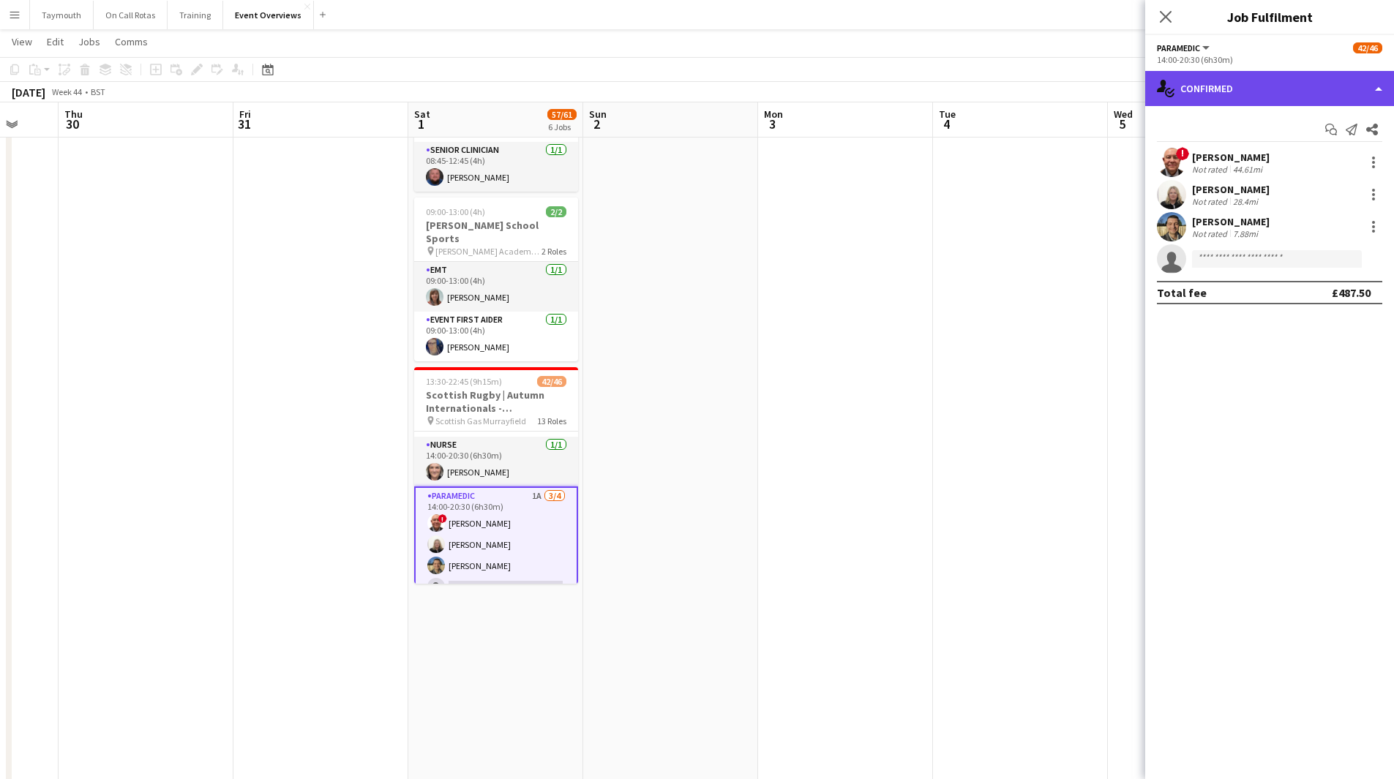
click at [1220, 95] on div "single-neutral-actions-check-2 Confirmed" at bounding box center [1269, 88] width 249 height 35
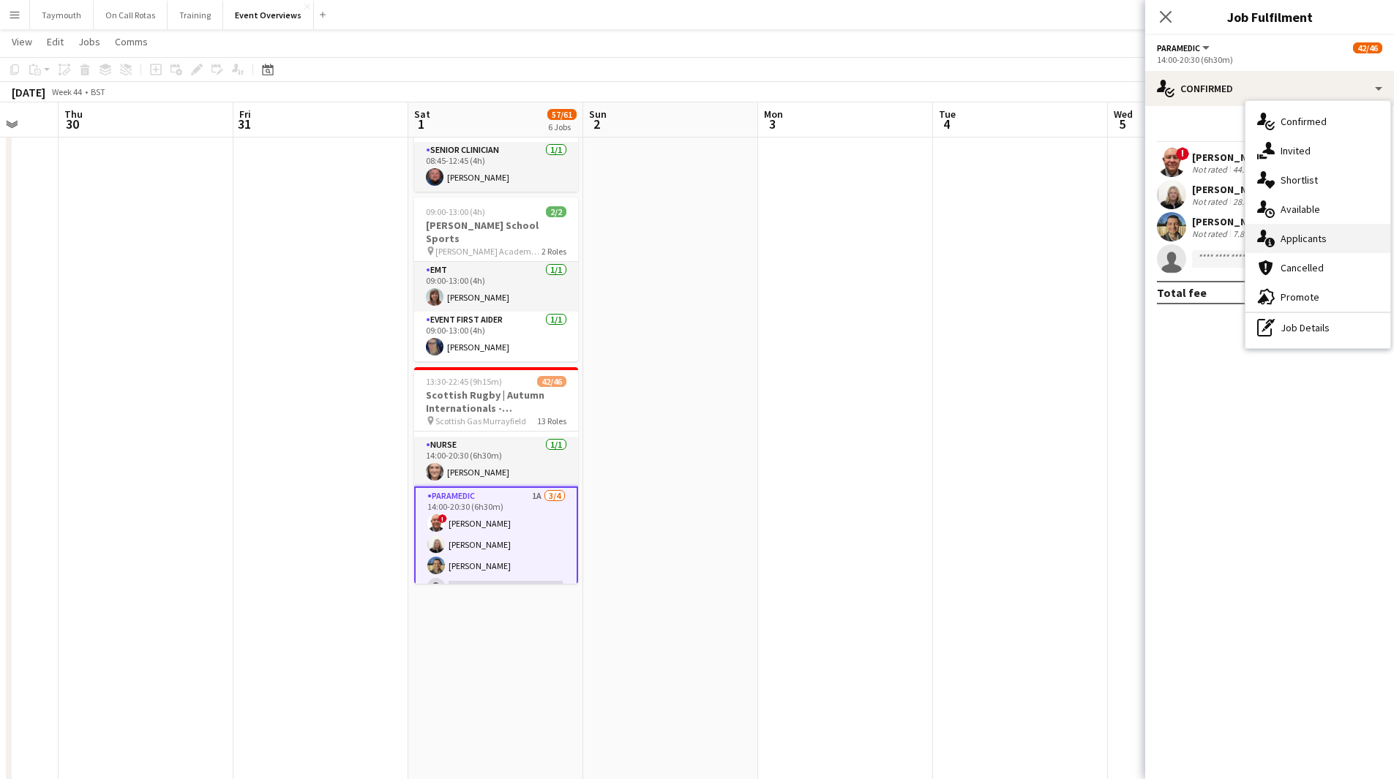
click at [1305, 237] on span "Applicants" at bounding box center [1303, 238] width 46 height 13
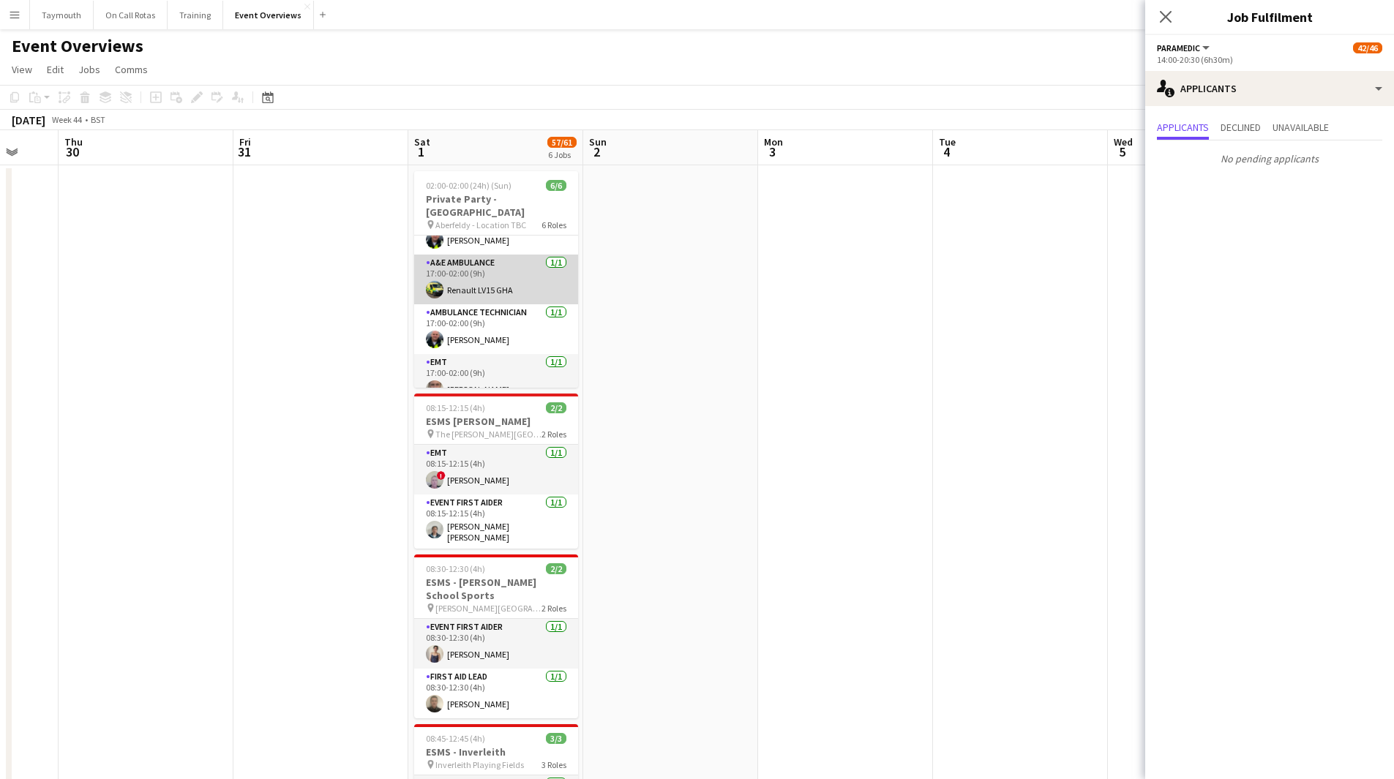
scroll to position [133, 0]
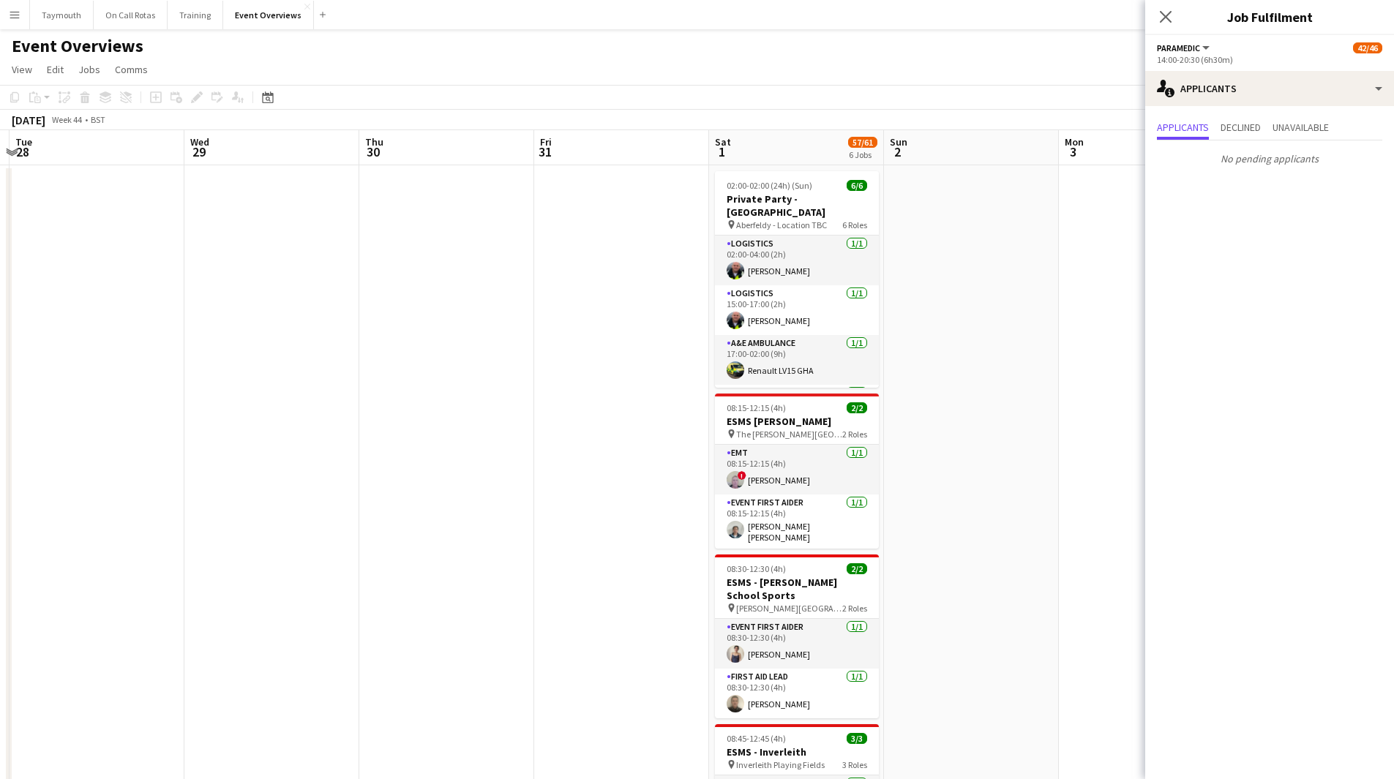
drag, startPoint x: 212, startPoint y: 484, endPoint x: 1251, endPoint y: 435, distance: 1039.9
click at [1251, 435] on body "Menu Boards Boards Boards All jobs Status Workforce Workforce My Workforce Recr…" at bounding box center [697, 673] width 1394 height 1346
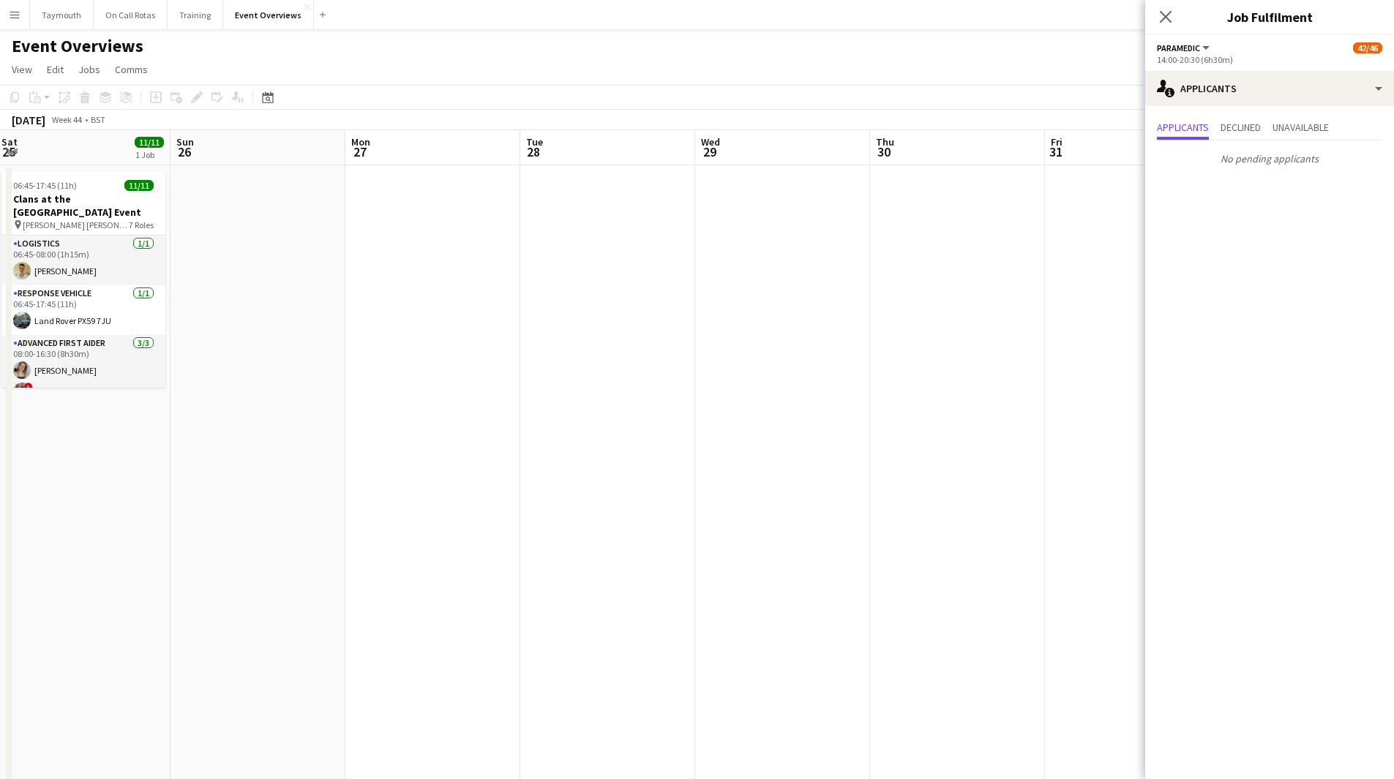
click at [1026, 522] on app-calendar-viewport "Thu 23 Fri 24 1 Job Sat 25 11/11 1 Job Sun 26 Mon 27 Tue 28 Wed 29 Thu 30 Fri 3…" at bounding box center [697, 738] width 1394 height 1216
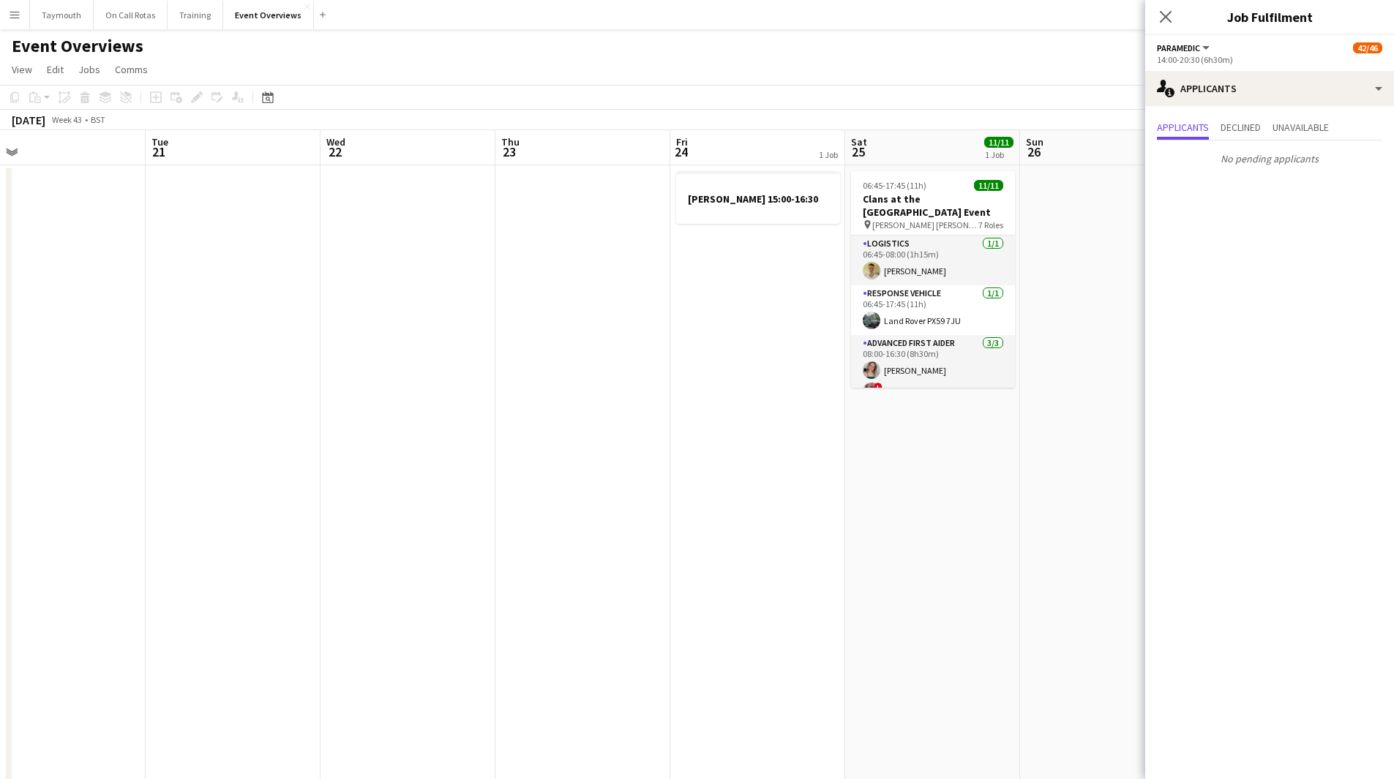
drag, startPoint x: 238, startPoint y: 611, endPoint x: 894, endPoint y: 610, distance: 655.4
click at [929, 594] on app-calendar-viewport "Sun 19 Mon 20 Tue 21 Wed 22 Thu 23 Fri 24 1 Job Sat 25 11/11 1 Job Sun 26 Mon 2…" at bounding box center [697, 738] width 1394 height 1216
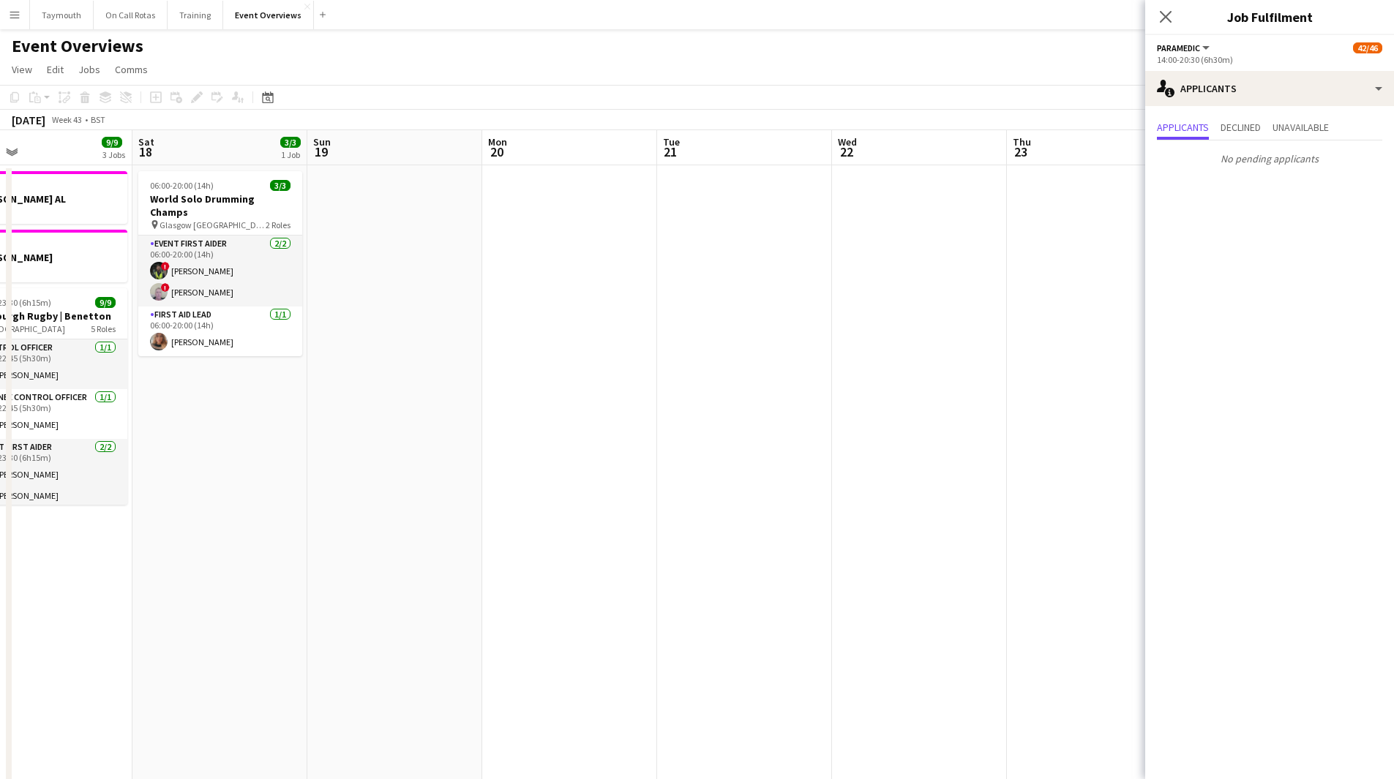
drag, startPoint x: 262, startPoint y: 607, endPoint x: 654, endPoint y: 574, distance: 393.5
click at [653, 576] on app-calendar-viewport "Wed 15 1 Job Thu 16 2 Jobs Fri 17 9/9 3 Jobs Sat 18 3/3 1 Job Sun 19 Mon 20 Tue…" at bounding box center [697, 738] width 1394 height 1216
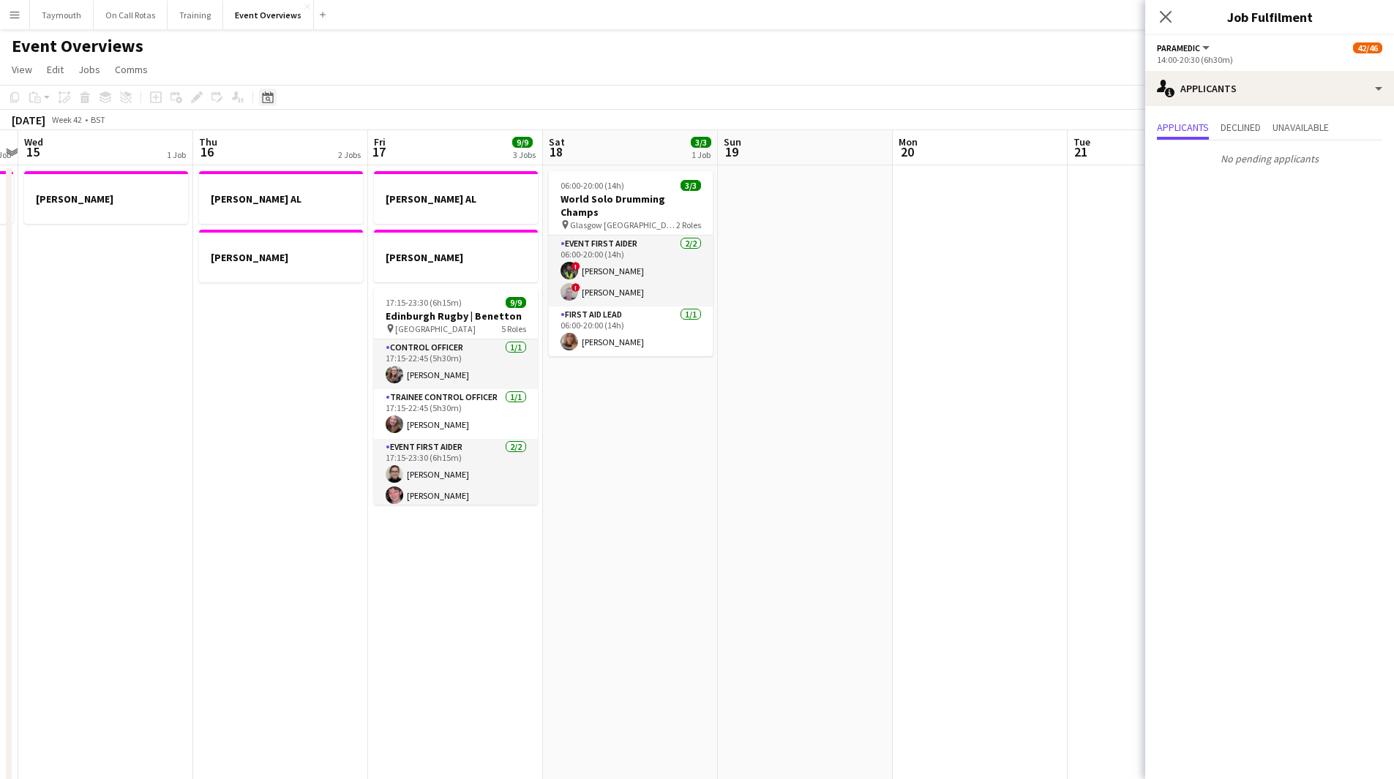
click at [266, 104] on div "Date picker" at bounding box center [268, 98] width 18 height 18
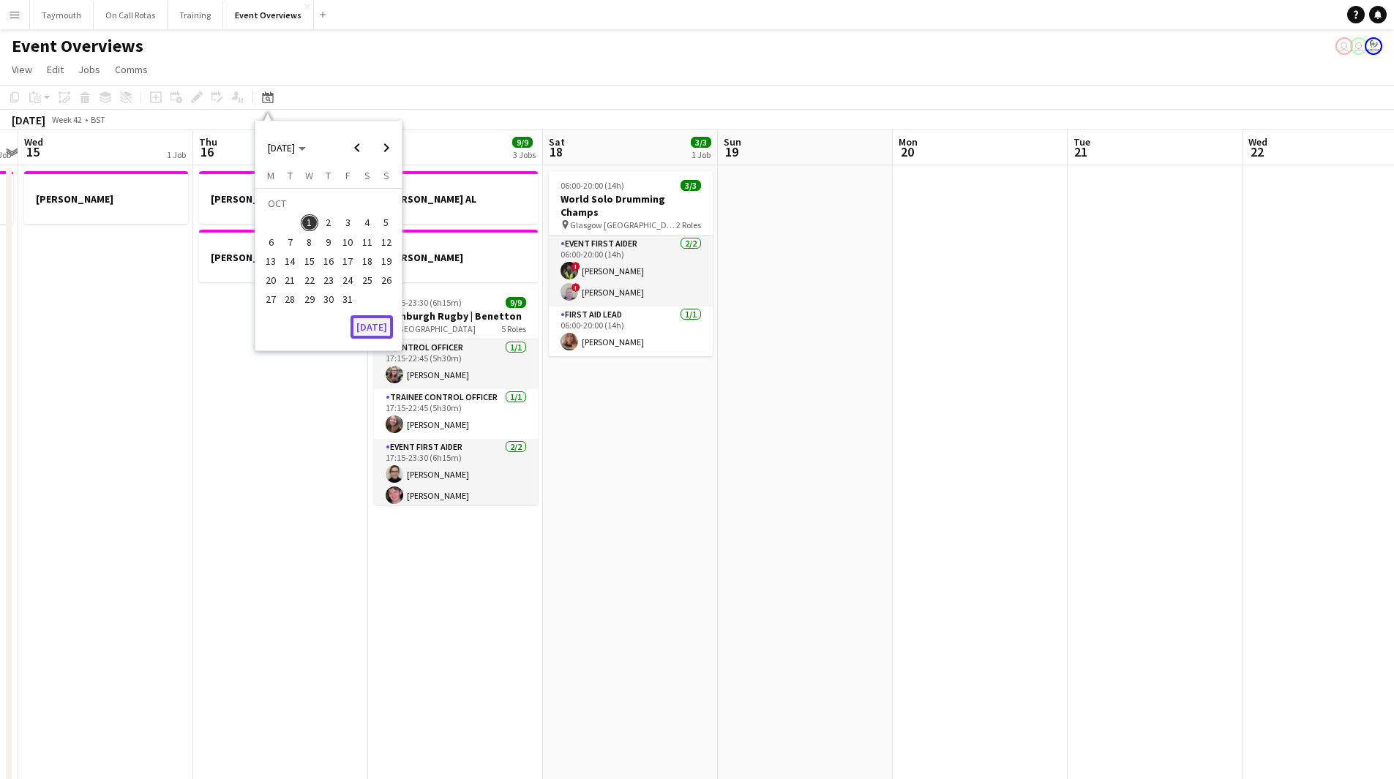
click at [374, 330] on button "[DATE]" at bounding box center [371, 326] width 42 height 23
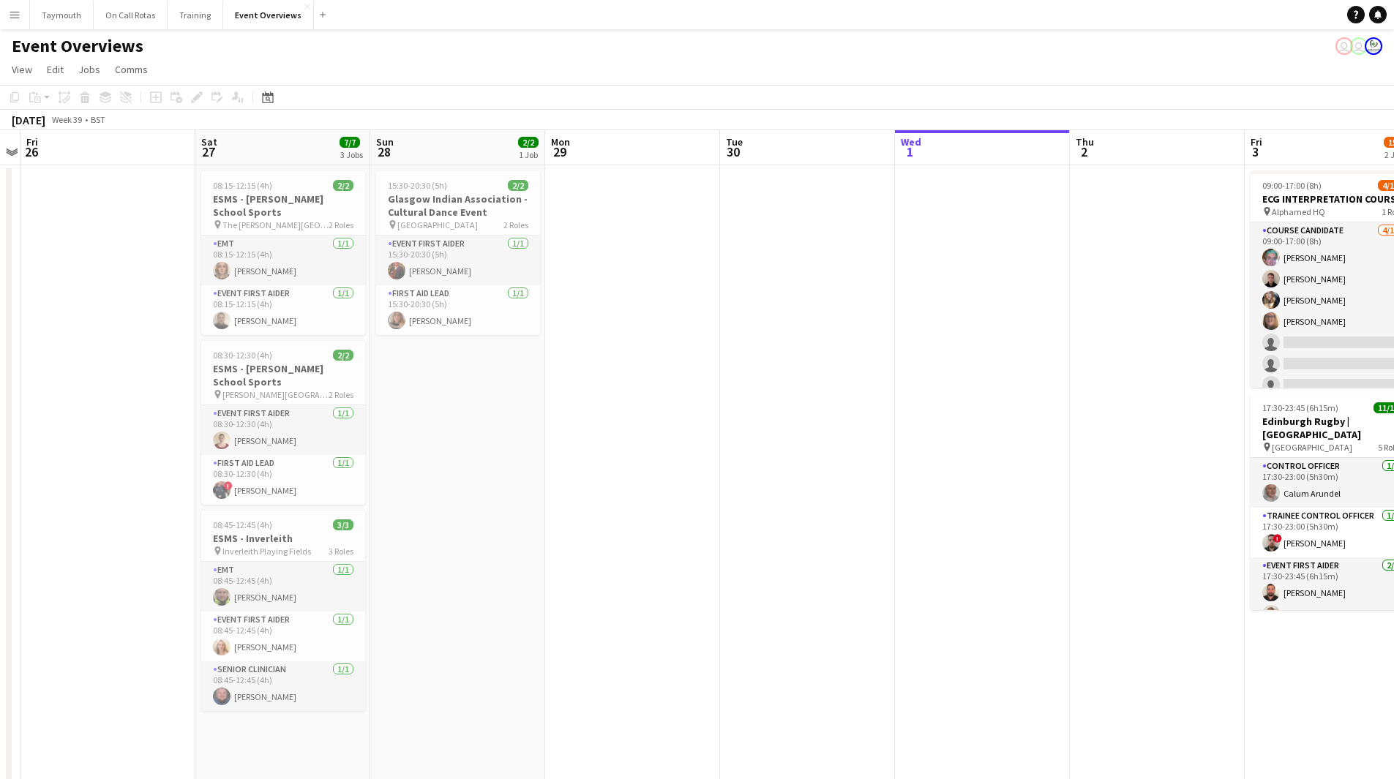
drag, startPoint x: 307, startPoint y: 441, endPoint x: 916, endPoint y: 432, distance: 608.7
click at [894, 432] on app-calendar-viewport "Wed 24 2/2 1 Job Thu 25 Fri 26 Sat 27 7/7 3 Jobs Sun 28 2/2 1 Job Mon 29 Tue 30…" at bounding box center [697, 738] width 1394 height 1216
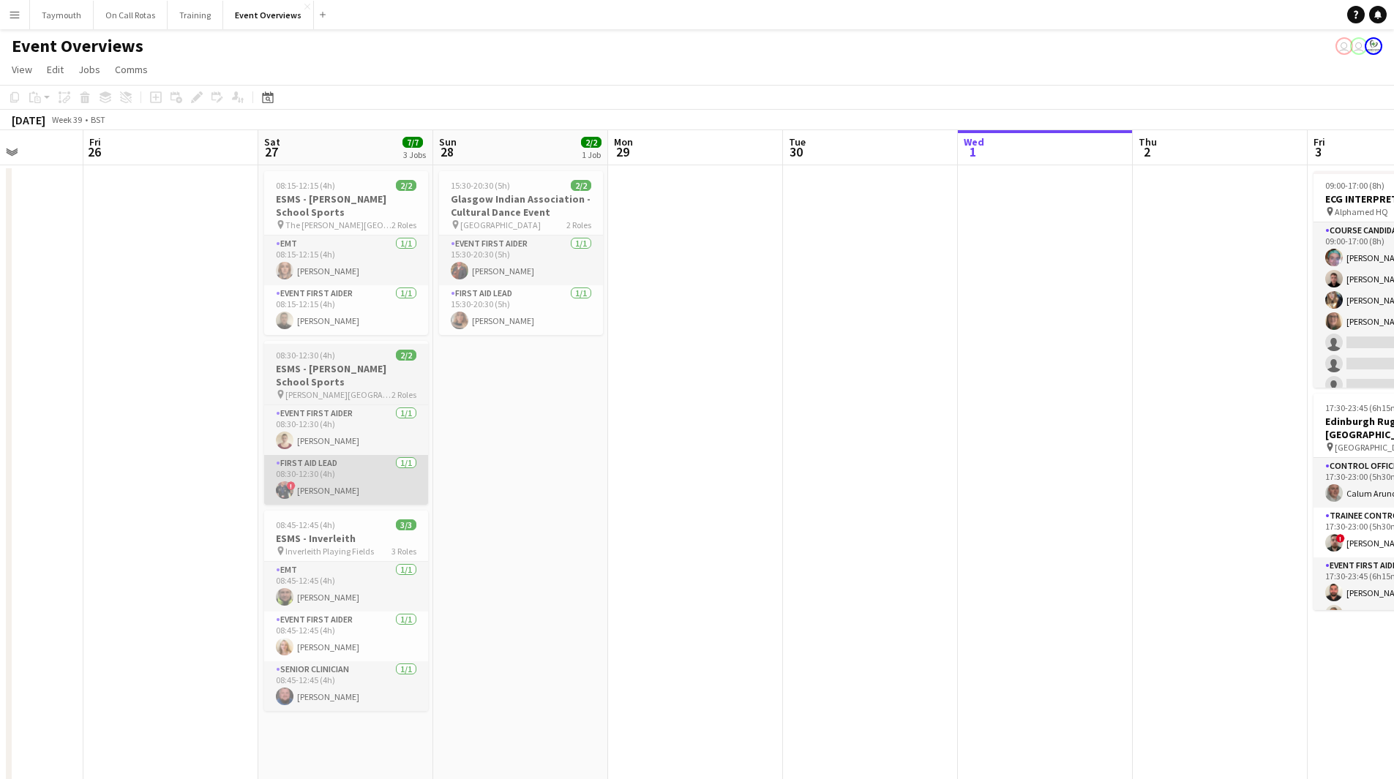
drag, startPoint x: 936, startPoint y: 489, endPoint x: 999, endPoint y: 497, distance: 63.4
click at [1094, 479] on app-calendar-viewport "Tue 23 9/9 1 Job Wed 24 2/2 1 Job Thu 25 Fri 26 Sat 27 7/7 3 Jobs Sun 28 2/2 1 …" at bounding box center [697, 738] width 1394 height 1216
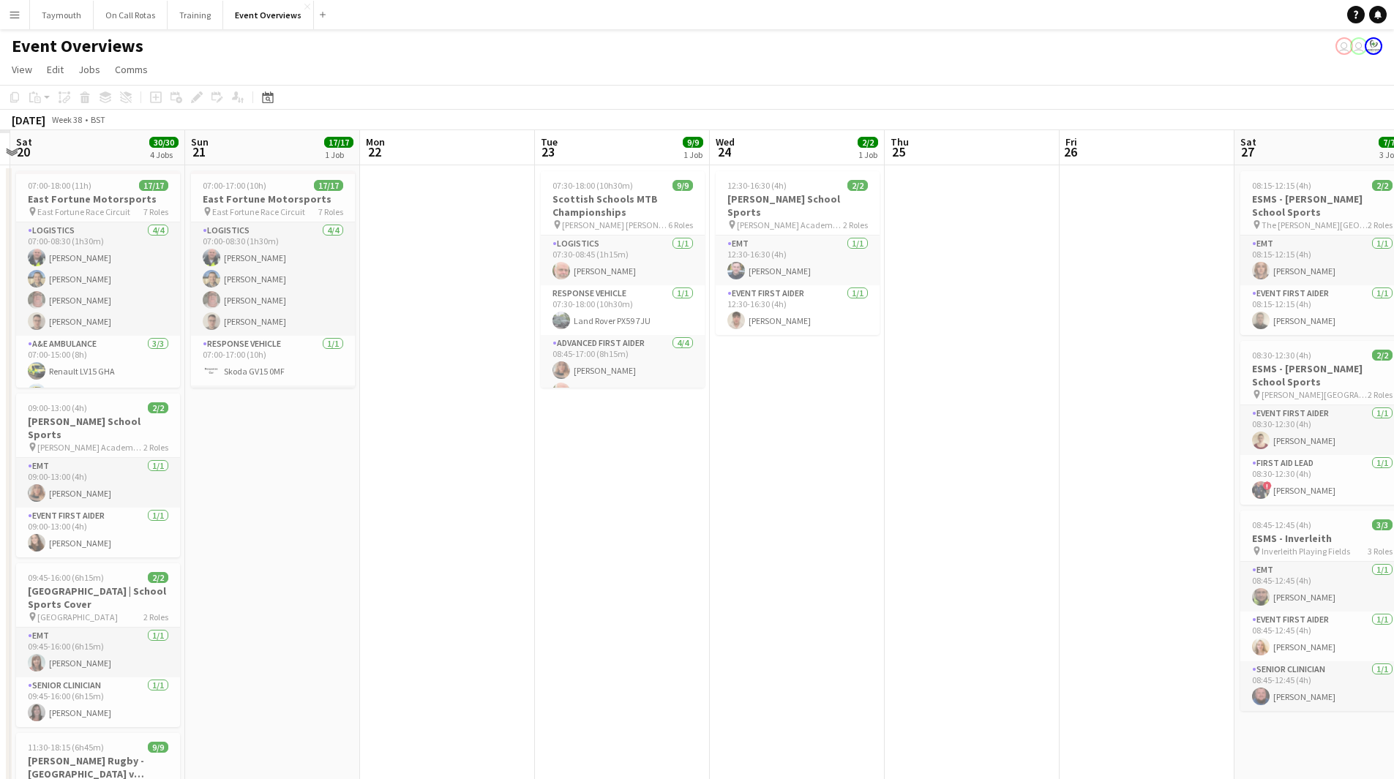
drag, startPoint x: 486, startPoint y: 506, endPoint x: 797, endPoint y: 499, distance: 311.0
click at [799, 499] on app-calendar-viewport "Thu 18 Fri 19 Sat 20 30/30 4 Jobs Sun 21 17/17 1 Job Mon 22 Tue 23 9/9 1 Job We…" at bounding box center [697, 738] width 1394 height 1216
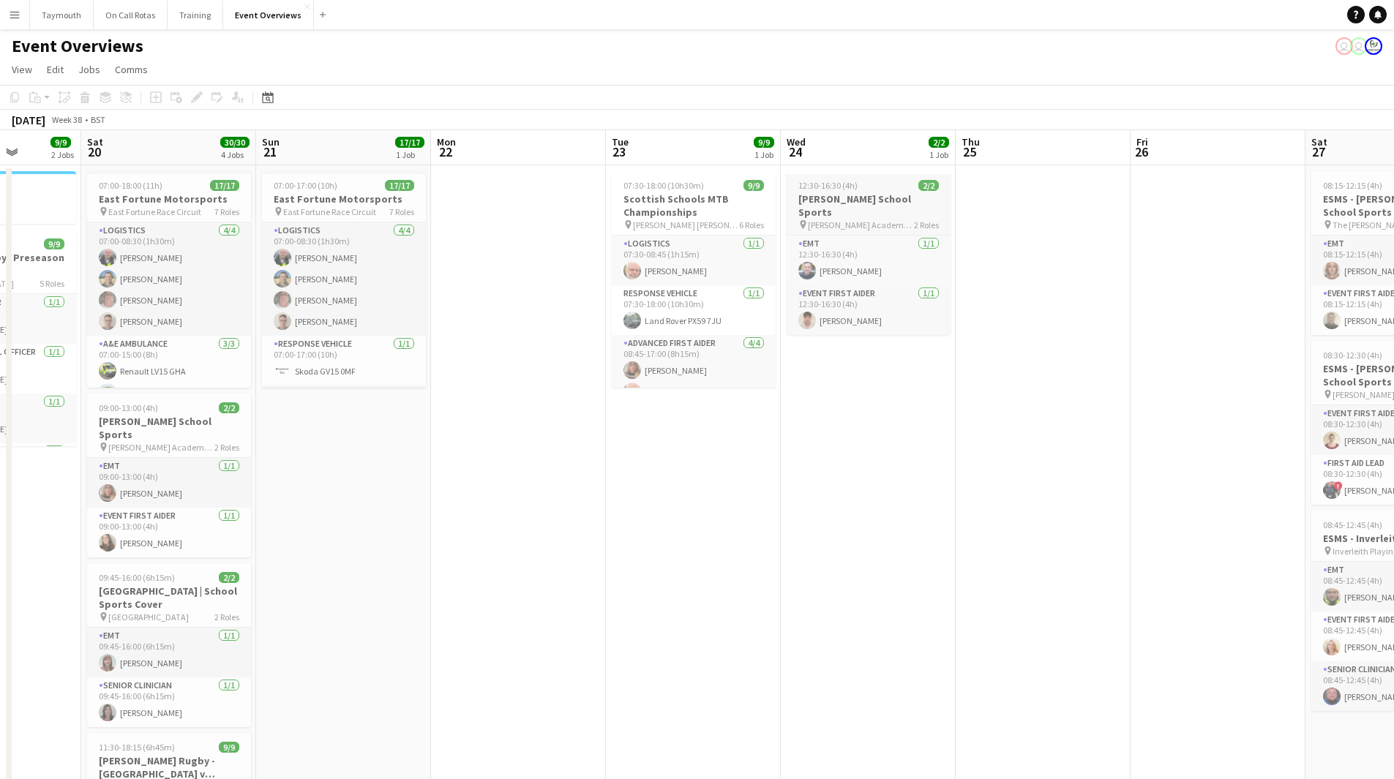
click at [851, 178] on app-job-card "12:30-16:30 (4h) 2/2 [PERSON_NAME] School Sports pin [PERSON_NAME] Academy Play…" at bounding box center [868, 253] width 164 height 164
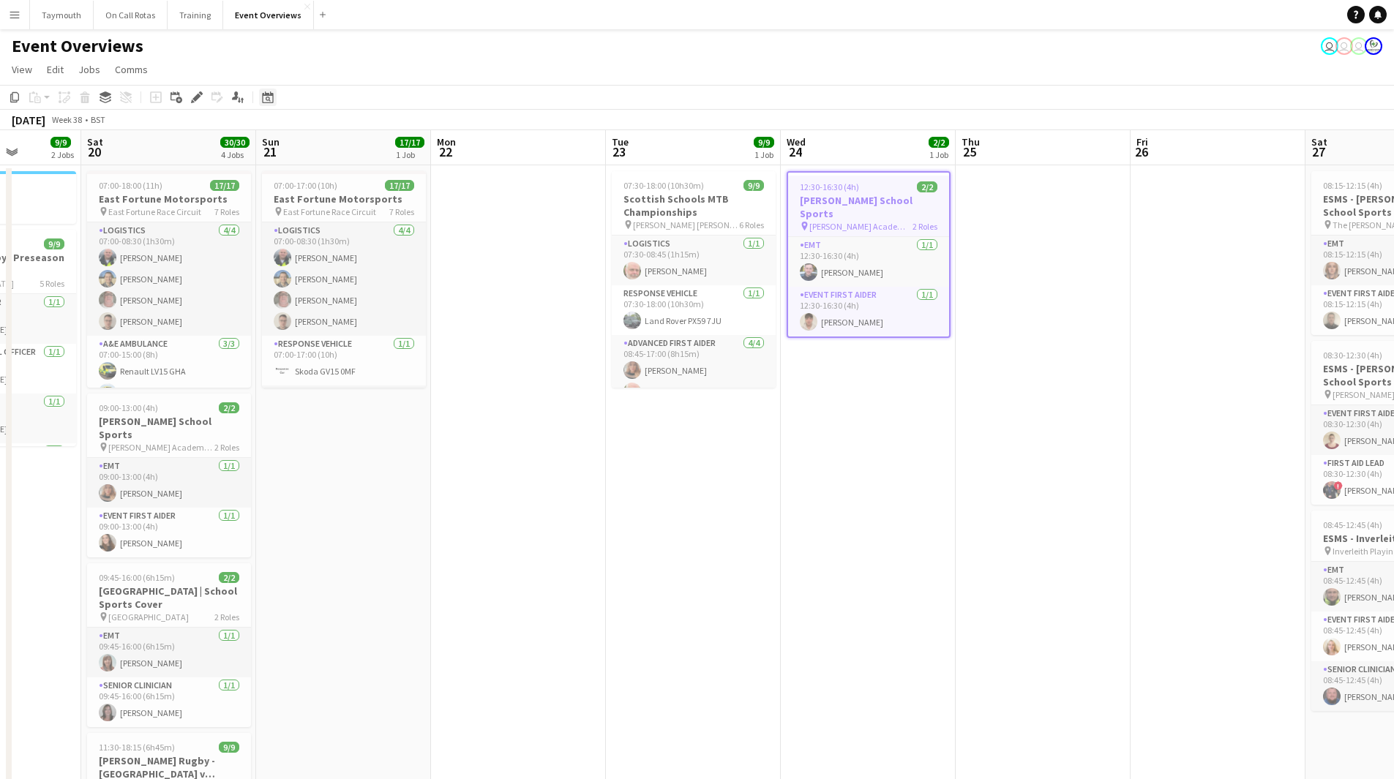
click at [269, 98] on icon at bounding box center [268, 99] width 5 height 5
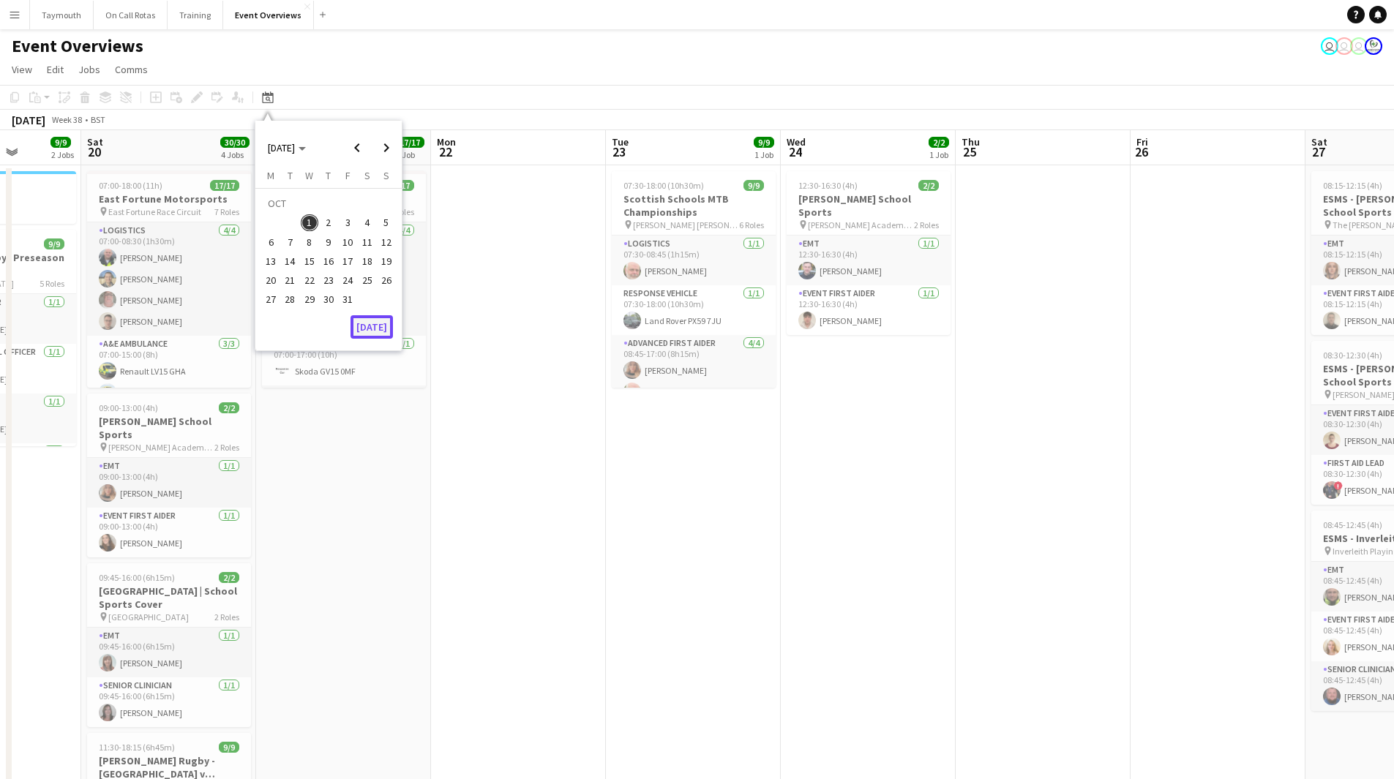
click at [377, 326] on button "[DATE]" at bounding box center [371, 326] width 42 height 23
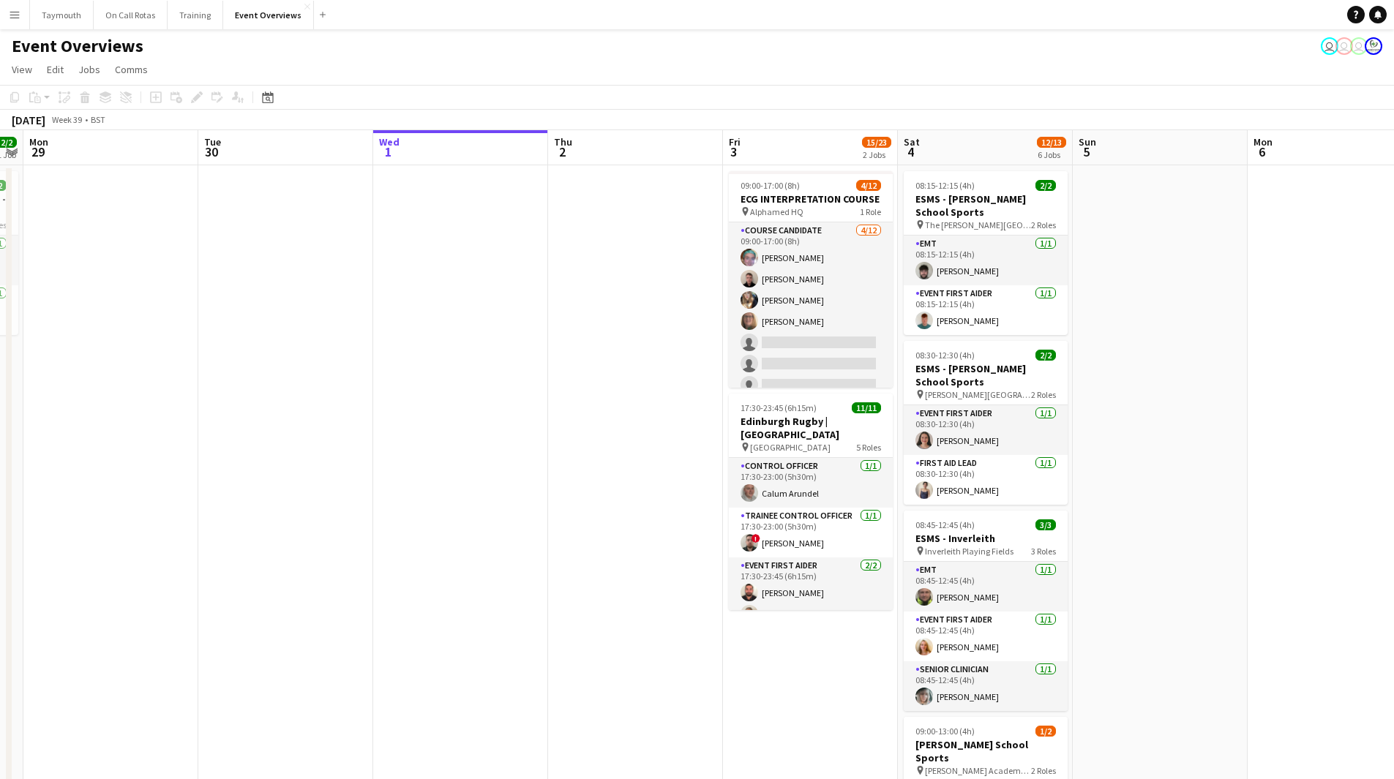
drag, startPoint x: 626, startPoint y: 498, endPoint x: 71, endPoint y: 454, distance: 557.0
click at [71, 454] on app-calendar-viewport "Fri 26 Sat 27 7/7 3 Jobs Sun 28 2/2 1 Job Mon 29 Tue 30 Wed 1 Thu 2 Fri 3 15/23…" at bounding box center [697, 738] width 1394 height 1216
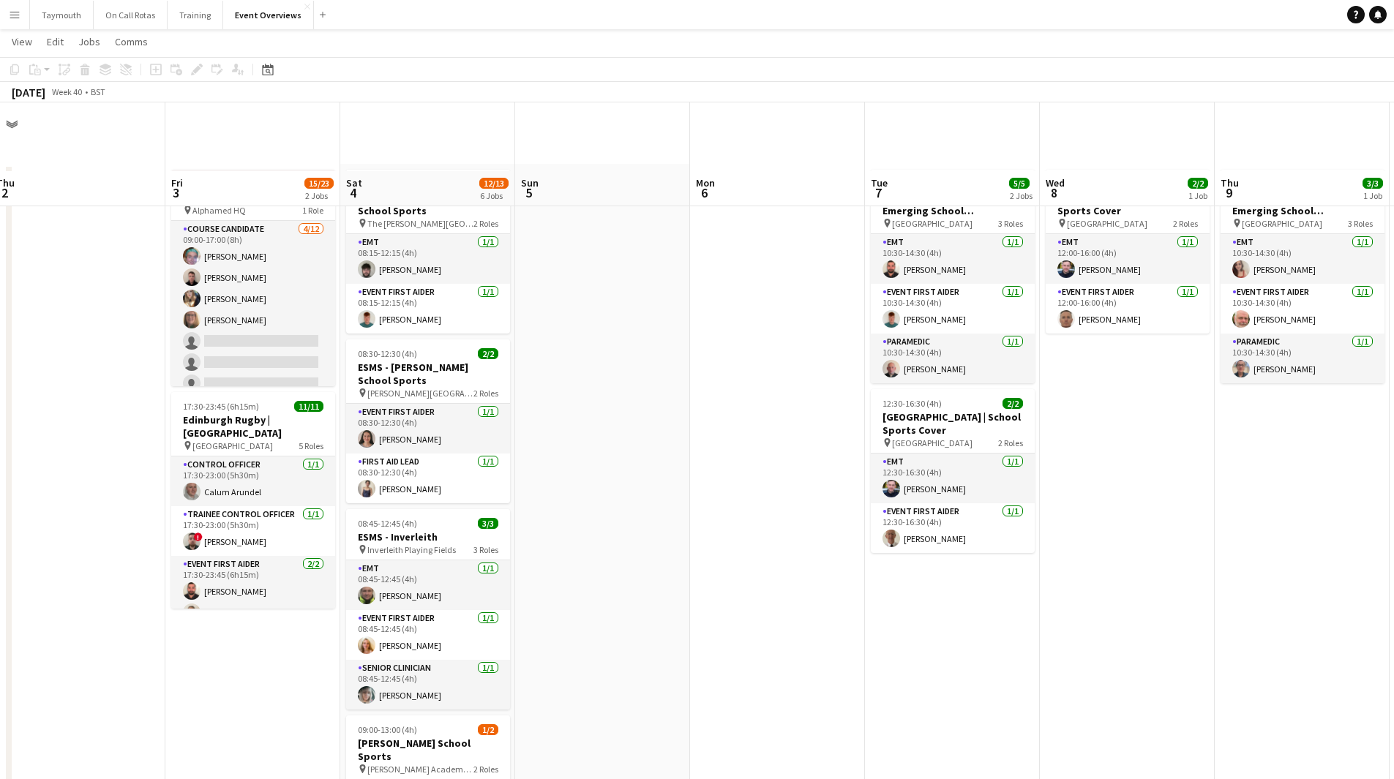
scroll to position [293, 0]
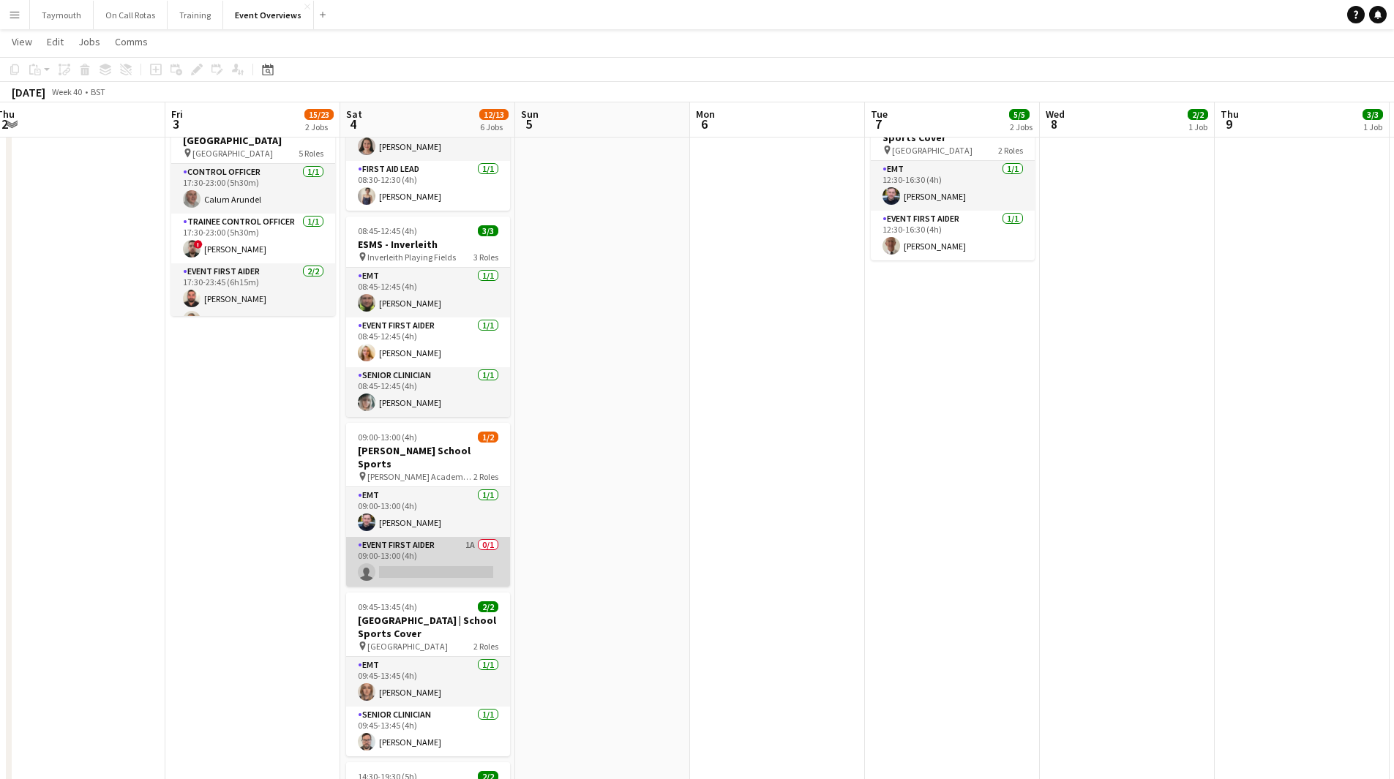
click at [449, 560] on app-card-role "Event First Aider 1A 0/1 09:00-13:00 (4h) single-neutral-actions" at bounding box center [428, 562] width 164 height 50
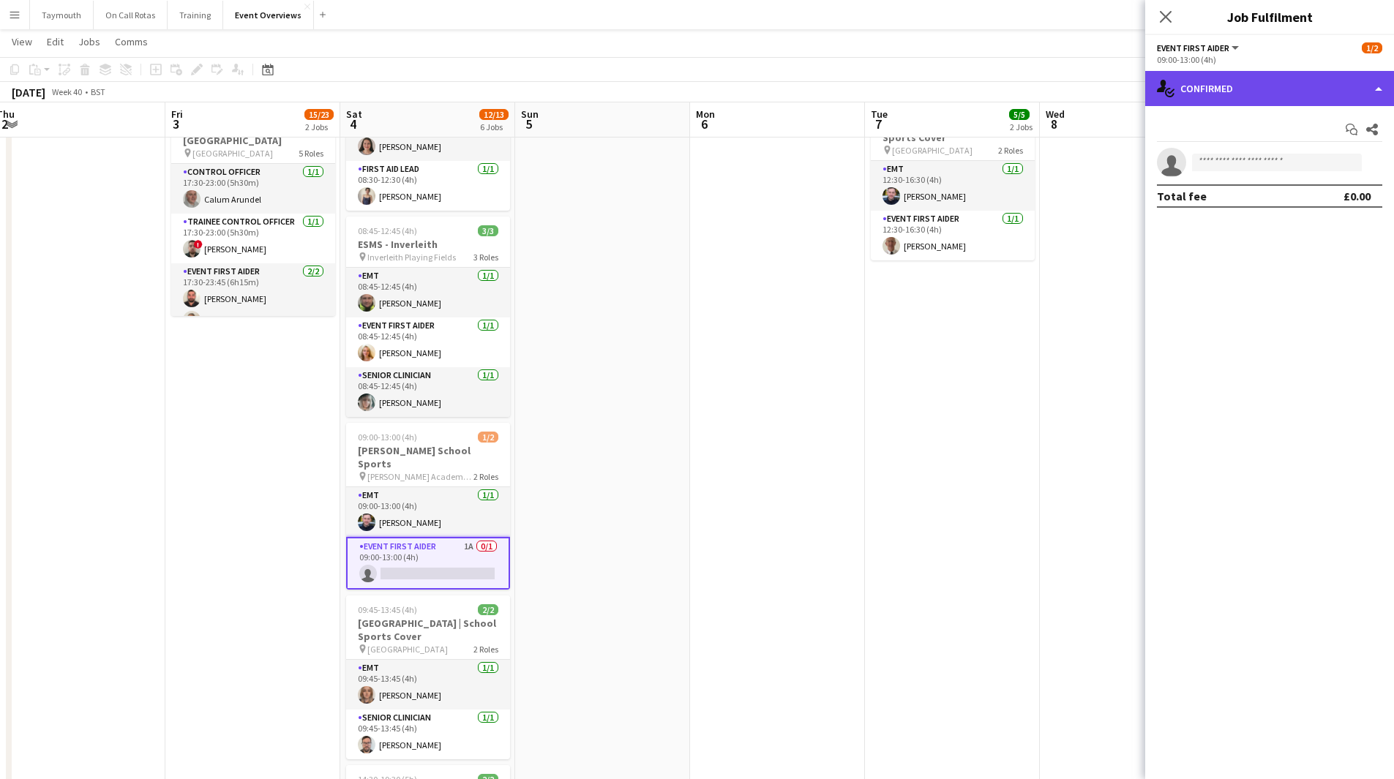
click at [1294, 83] on div "single-neutral-actions-check-2 Confirmed" at bounding box center [1269, 88] width 249 height 35
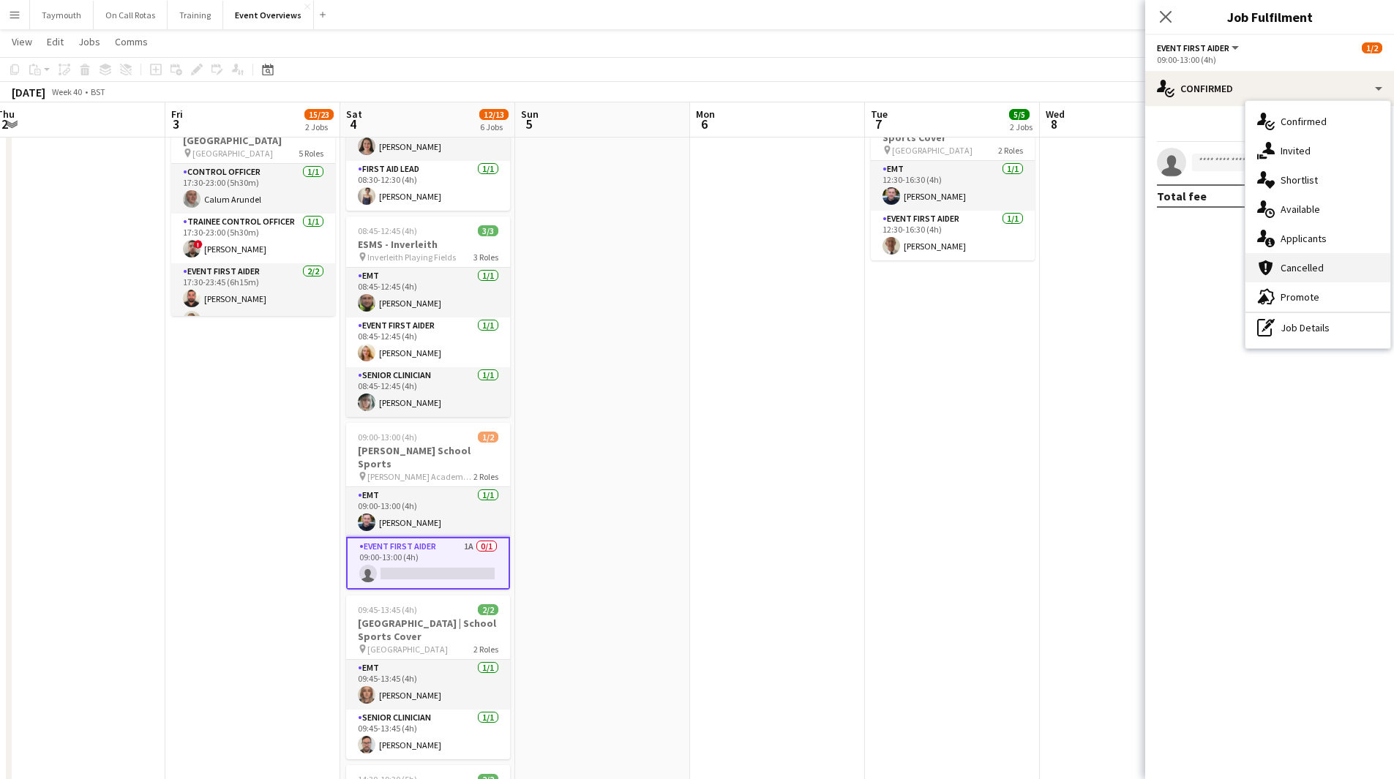
click at [1321, 261] on span "Cancelled" at bounding box center [1301, 267] width 43 height 13
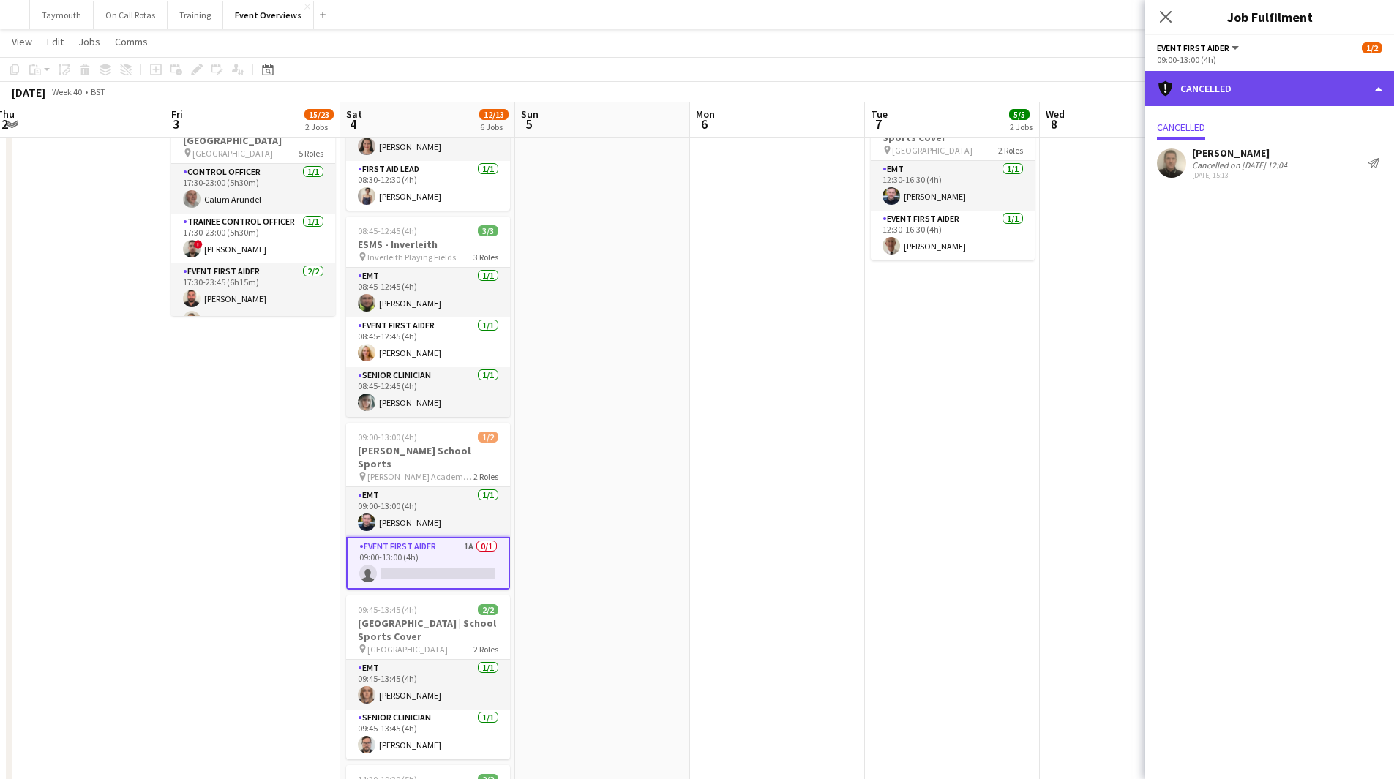
click at [1289, 102] on div "cancellation Cancelled" at bounding box center [1269, 88] width 249 height 35
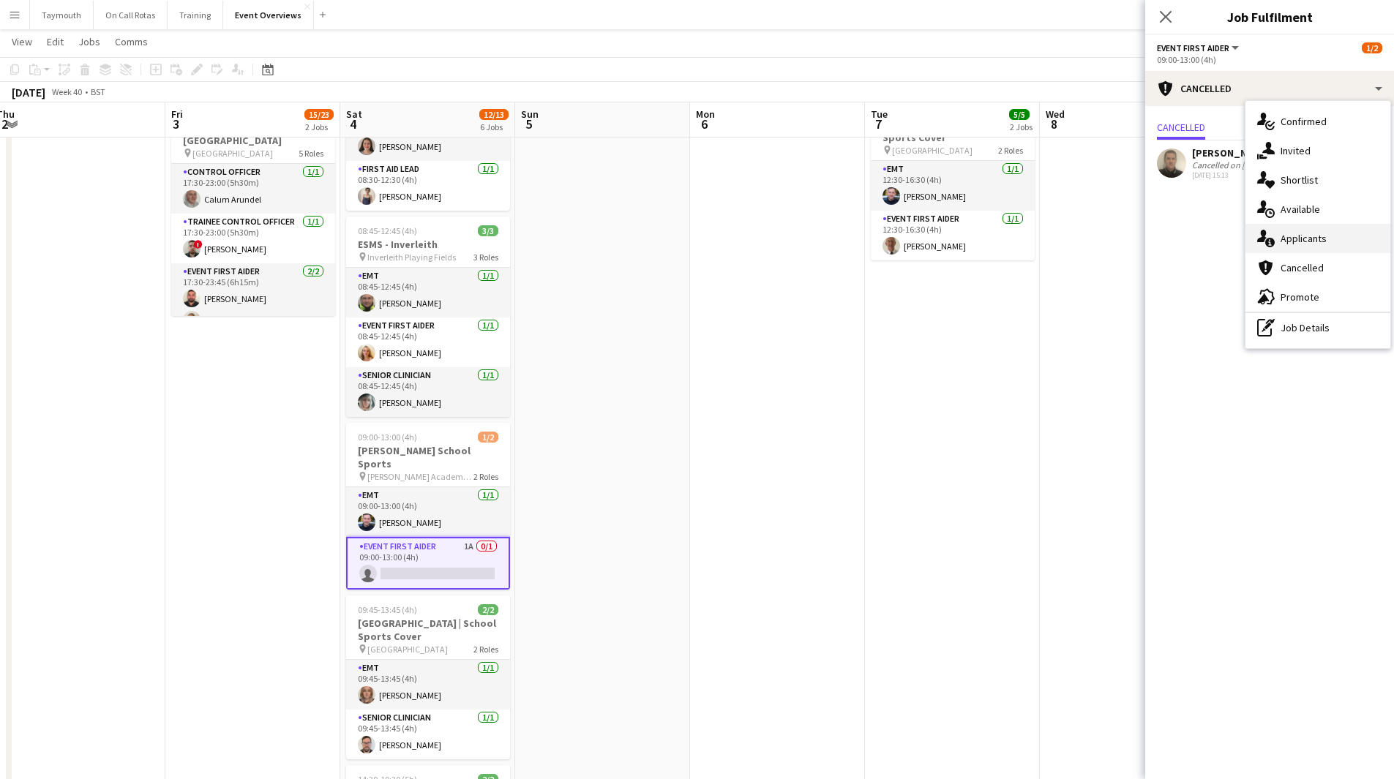
click at [1295, 243] on span "Applicants" at bounding box center [1303, 238] width 46 height 13
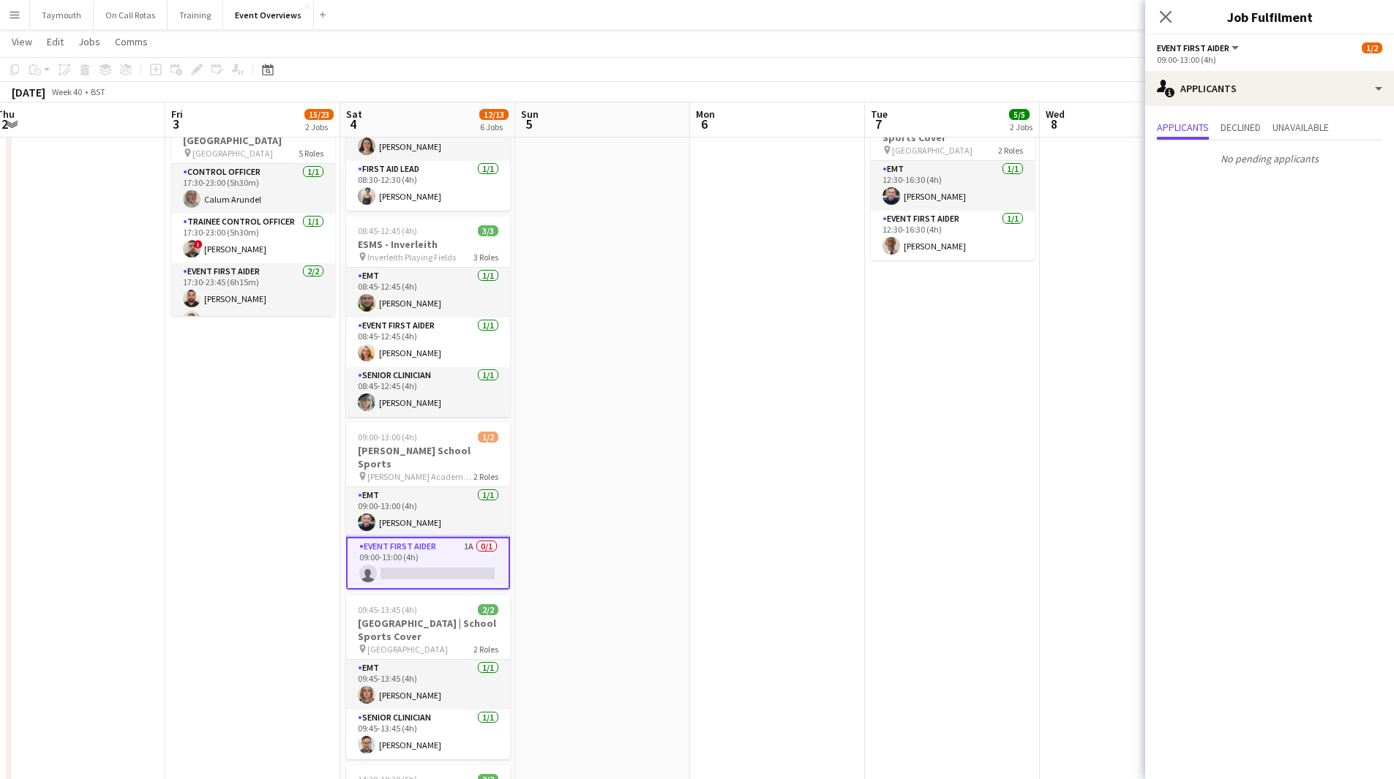
click at [752, 420] on app-date-cell at bounding box center [777, 461] width 175 height 1181
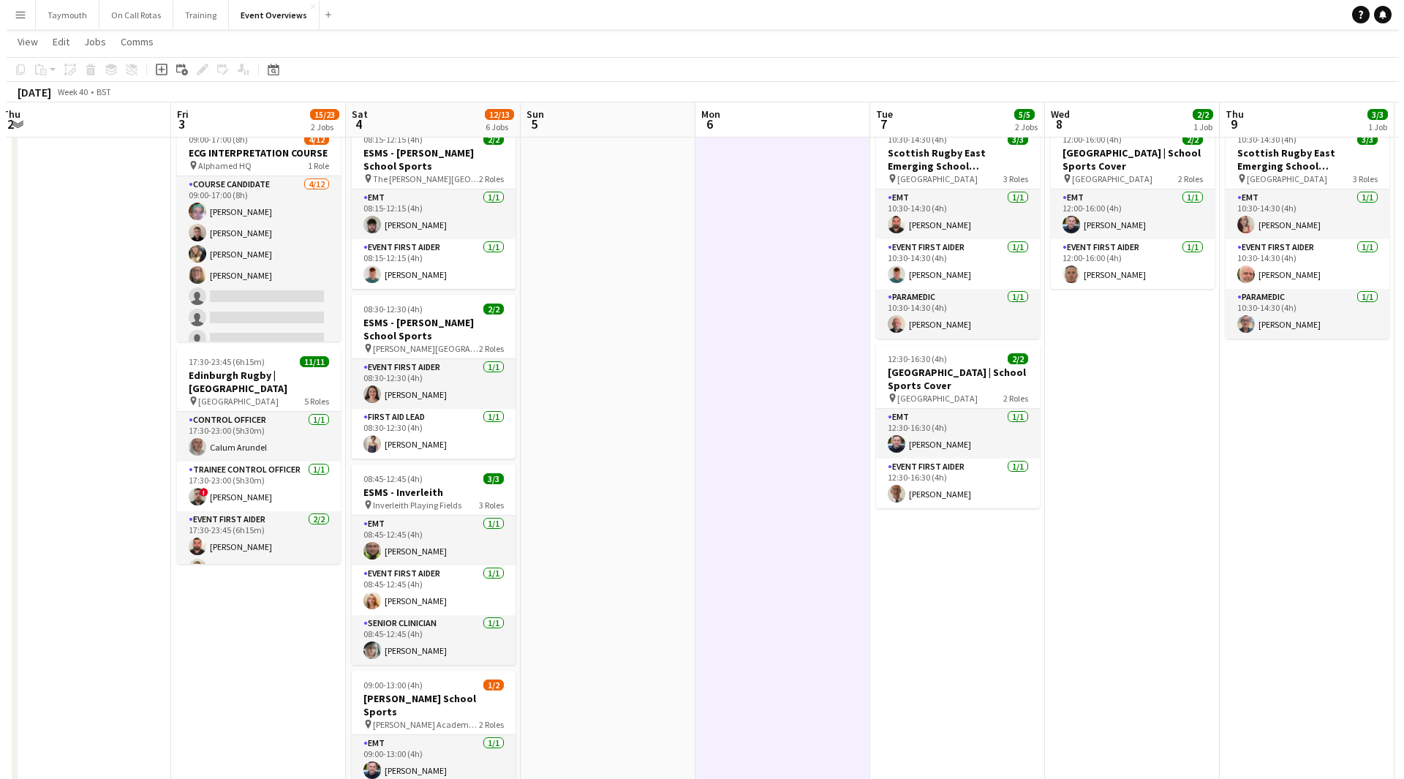
scroll to position [0, 0]
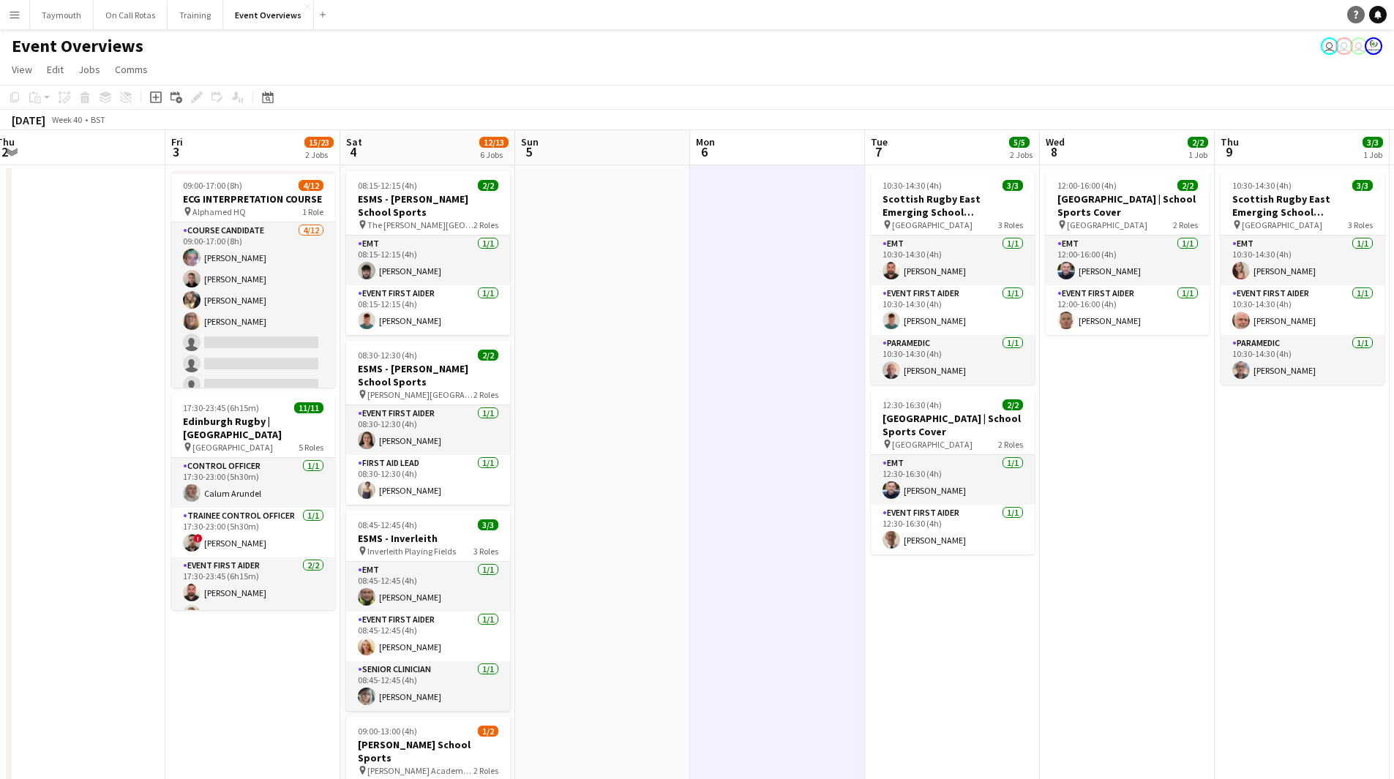
click at [1374, 7] on link "Notifications" at bounding box center [1378, 15] width 18 height 18
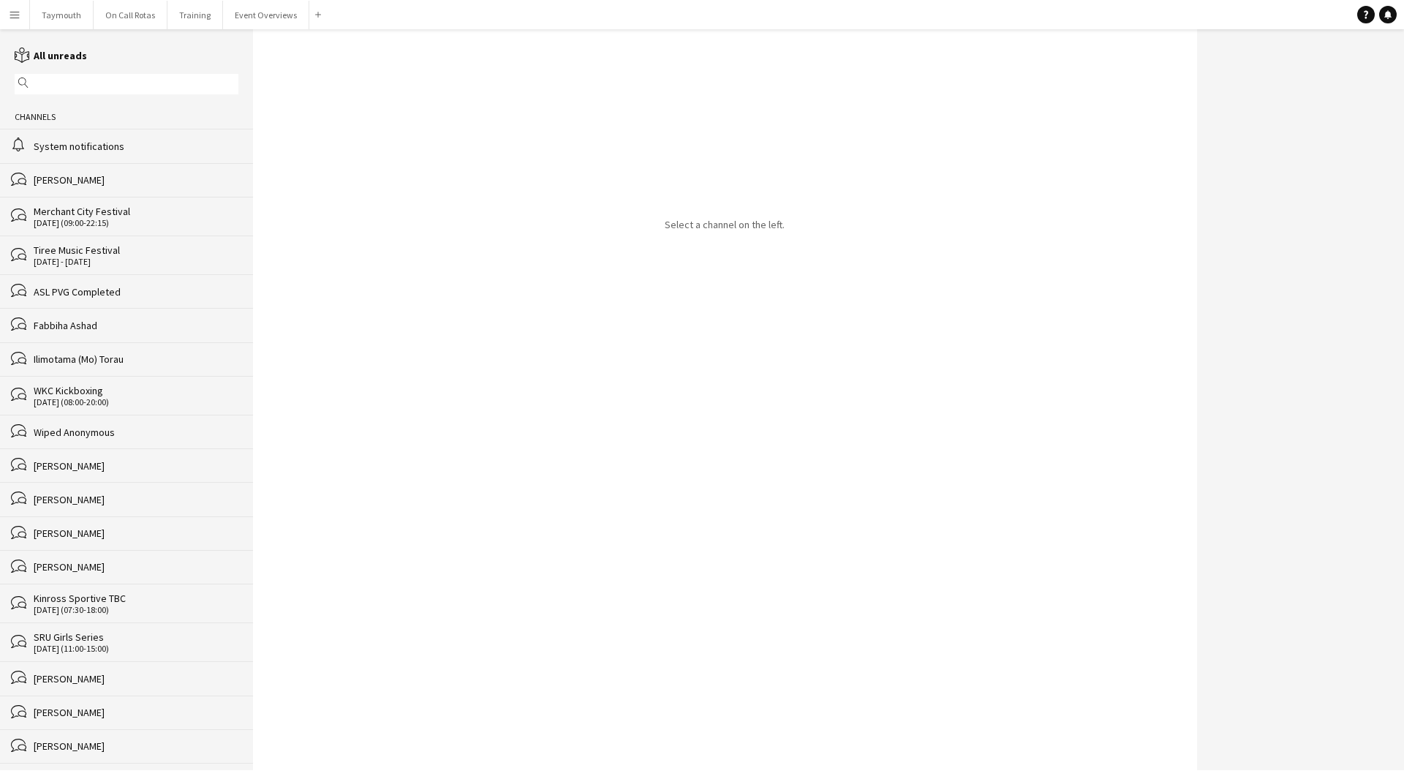
click at [198, 144] on div "System notifications" at bounding box center [136, 146] width 205 height 13
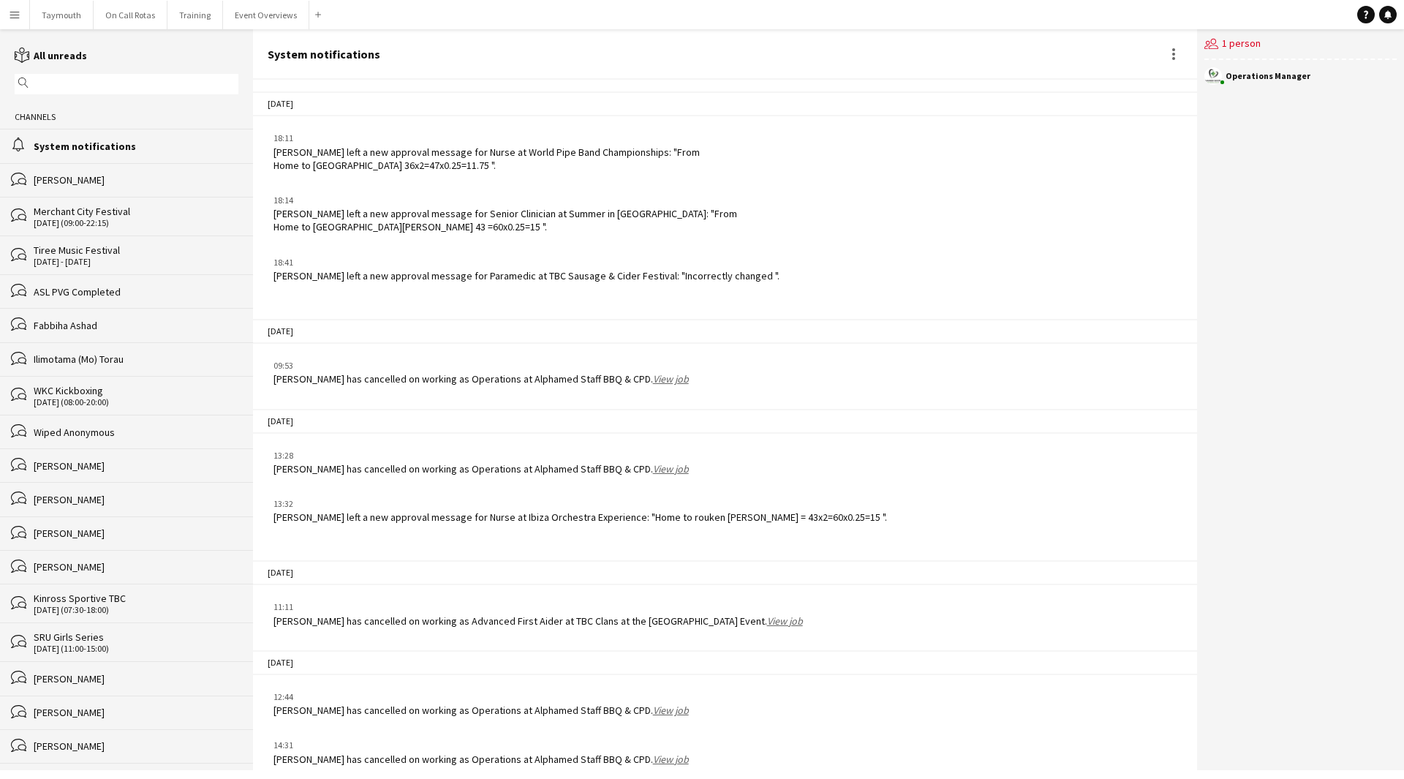
scroll to position [1716, 0]
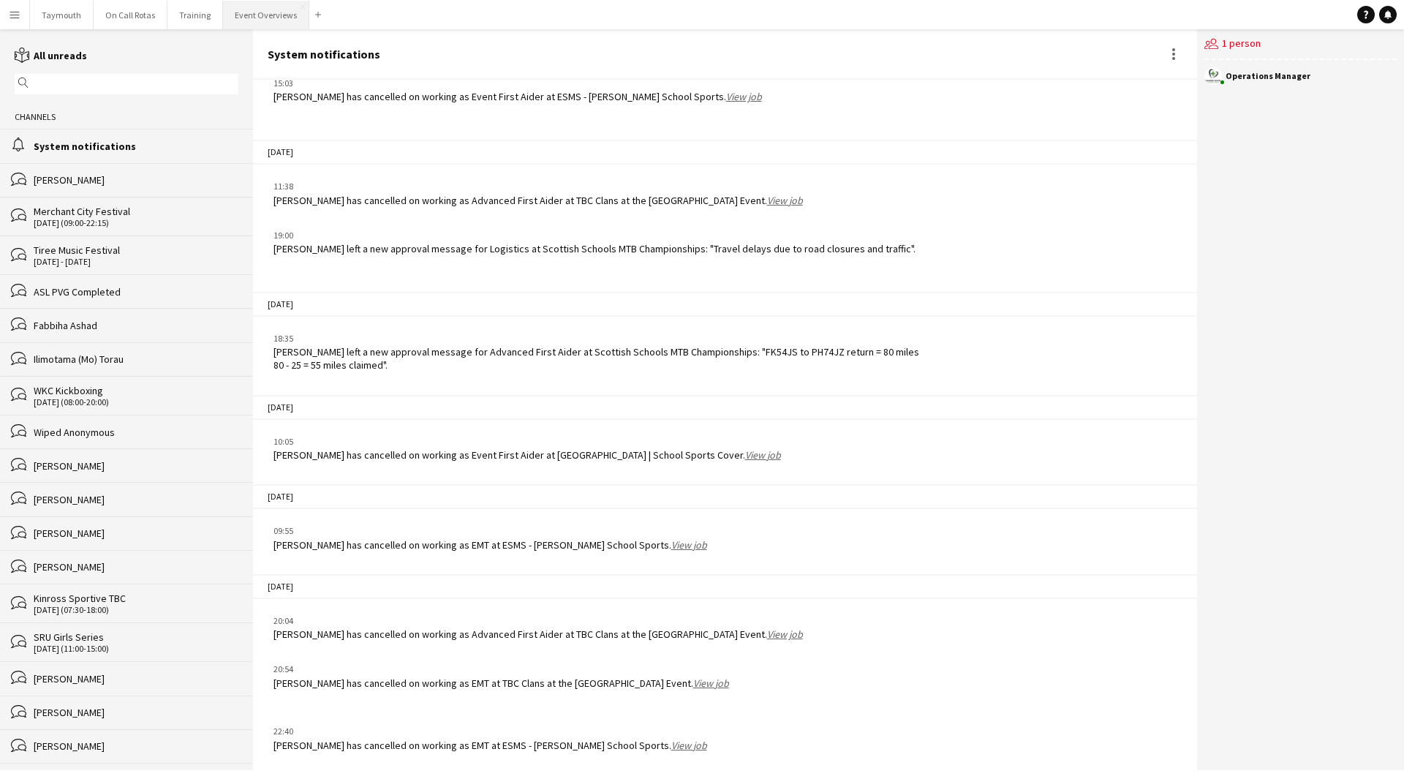
drag, startPoint x: 266, startPoint y: 12, endPoint x: 263, endPoint y: 20, distance: 8.6
click at [266, 12] on button "Event Overviews Close" at bounding box center [266, 15] width 86 height 29
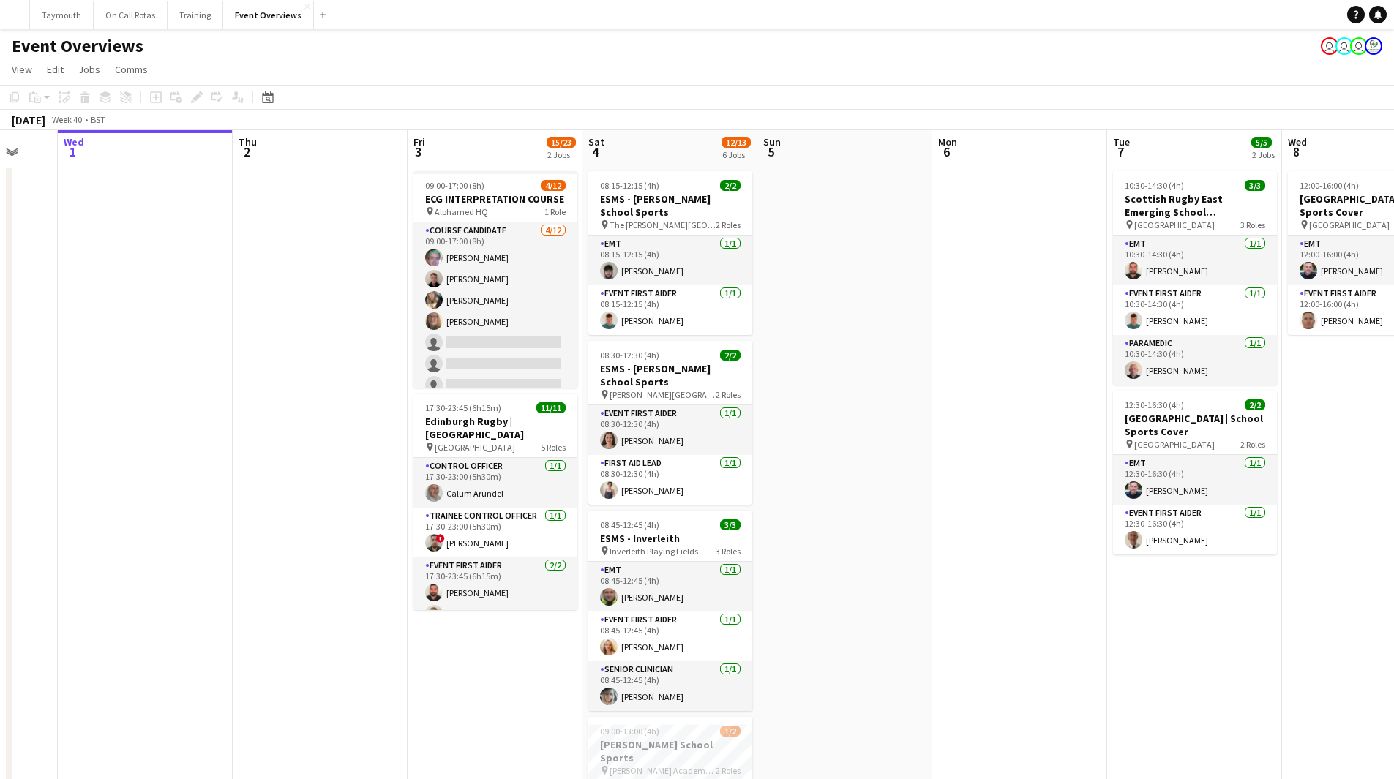
drag, startPoint x: 1091, startPoint y: 457, endPoint x: 451, endPoint y: 462, distance: 640.1
click at [450, 461] on app-calendar-viewport "Sun 28 2/2 1 Job Mon 29 Tue 30 Wed 1 Thu 2 Fri 3 15/23 2 Jobs Sat 4 12/13 6 Job…" at bounding box center [697, 693] width 1394 height 1126
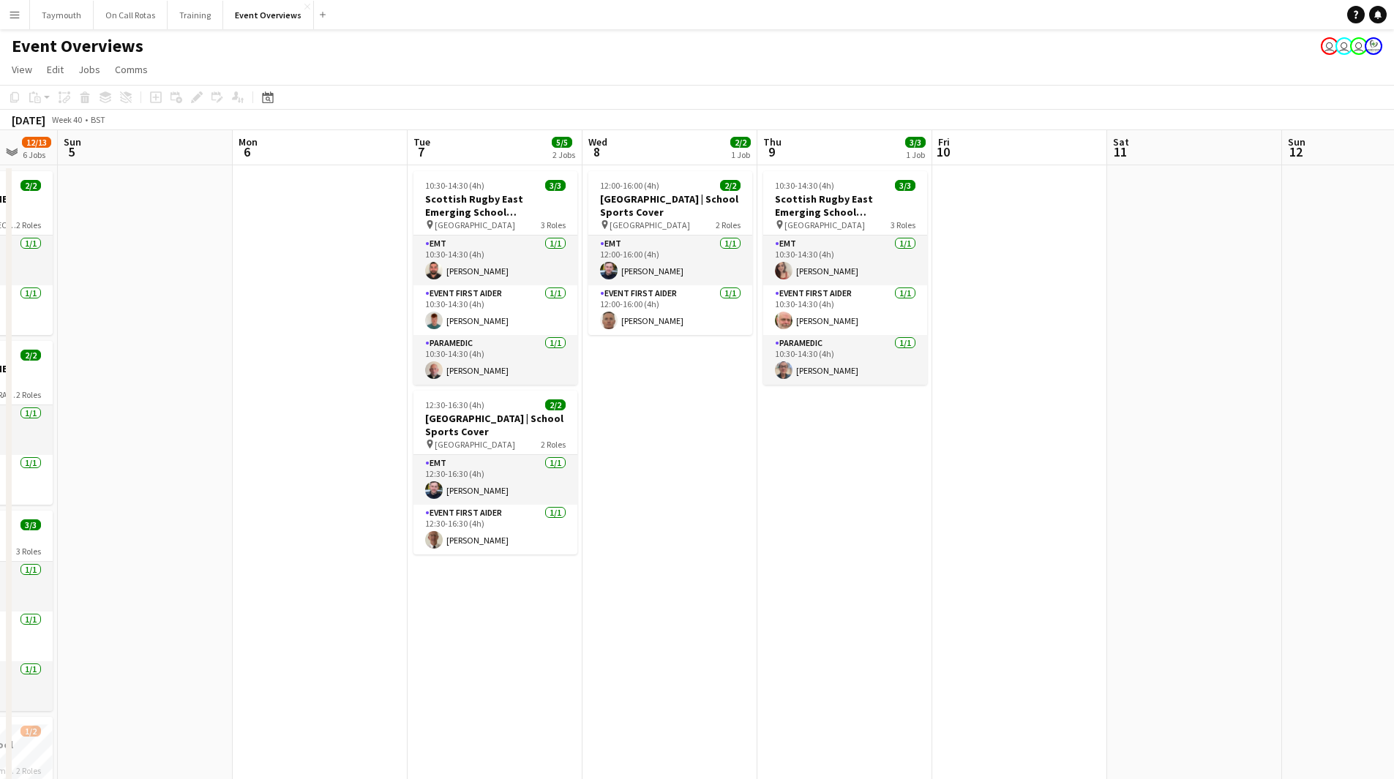
drag, startPoint x: 712, startPoint y: 510, endPoint x: 863, endPoint y: 499, distance: 151.1
click at [477, 507] on app-calendar-viewport "Thu 2 Fri 3 15/23 2 Jobs Sat 4 12/13 6 Jobs Sun 5 Mon 6 Tue 7 5/5 2 Jobs Wed 8 …" at bounding box center [697, 693] width 1394 height 1126
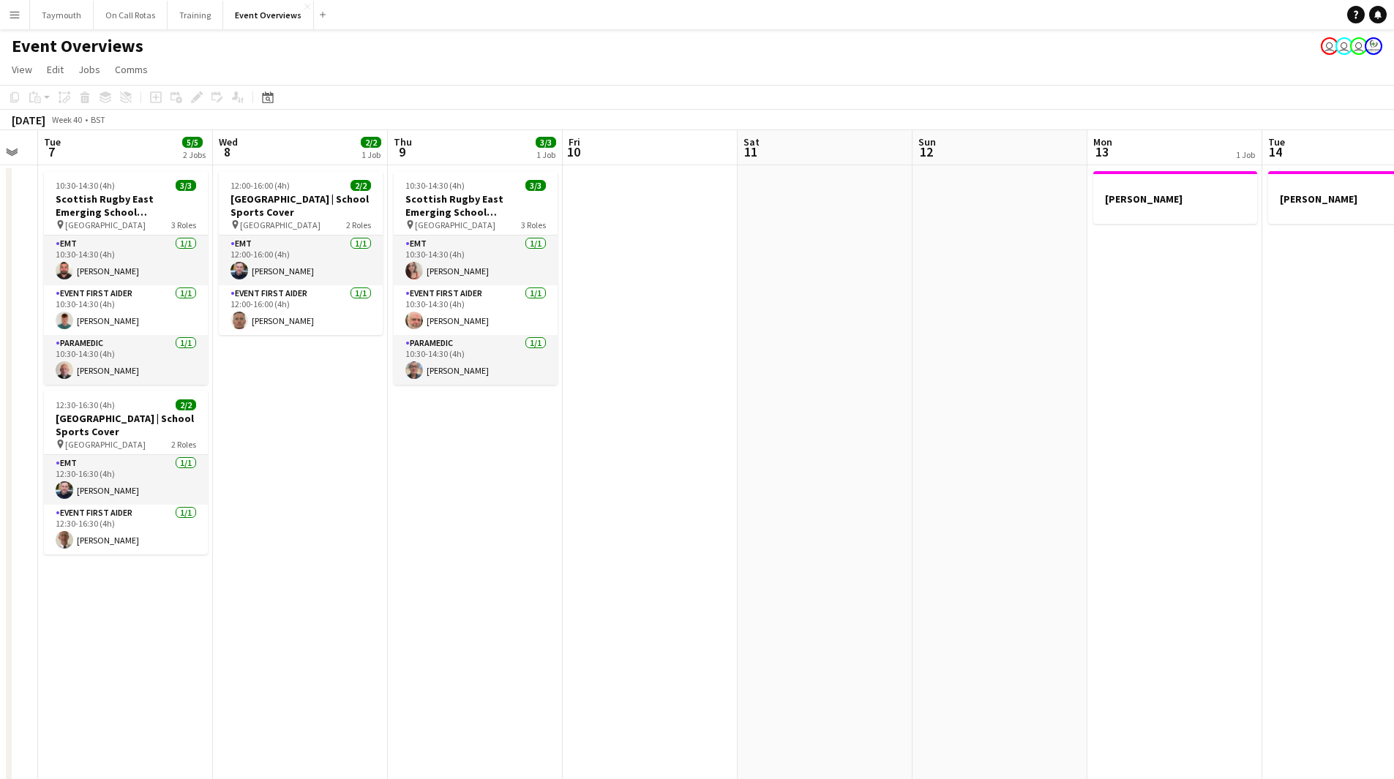
drag, startPoint x: 920, startPoint y: 505, endPoint x: 186, endPoint y: 500, distance: 733.7
click at [204, 501] on app-calendar-viewport "Sat 4 12/13 6 Jobs Sun 5 Mon 6 Tue 7 5/5 2 Jobs Wed 8 2/2 1 Job Thu 9 3/3 1 Job…" at bounding box center [697, 693] width 1394 height 1126
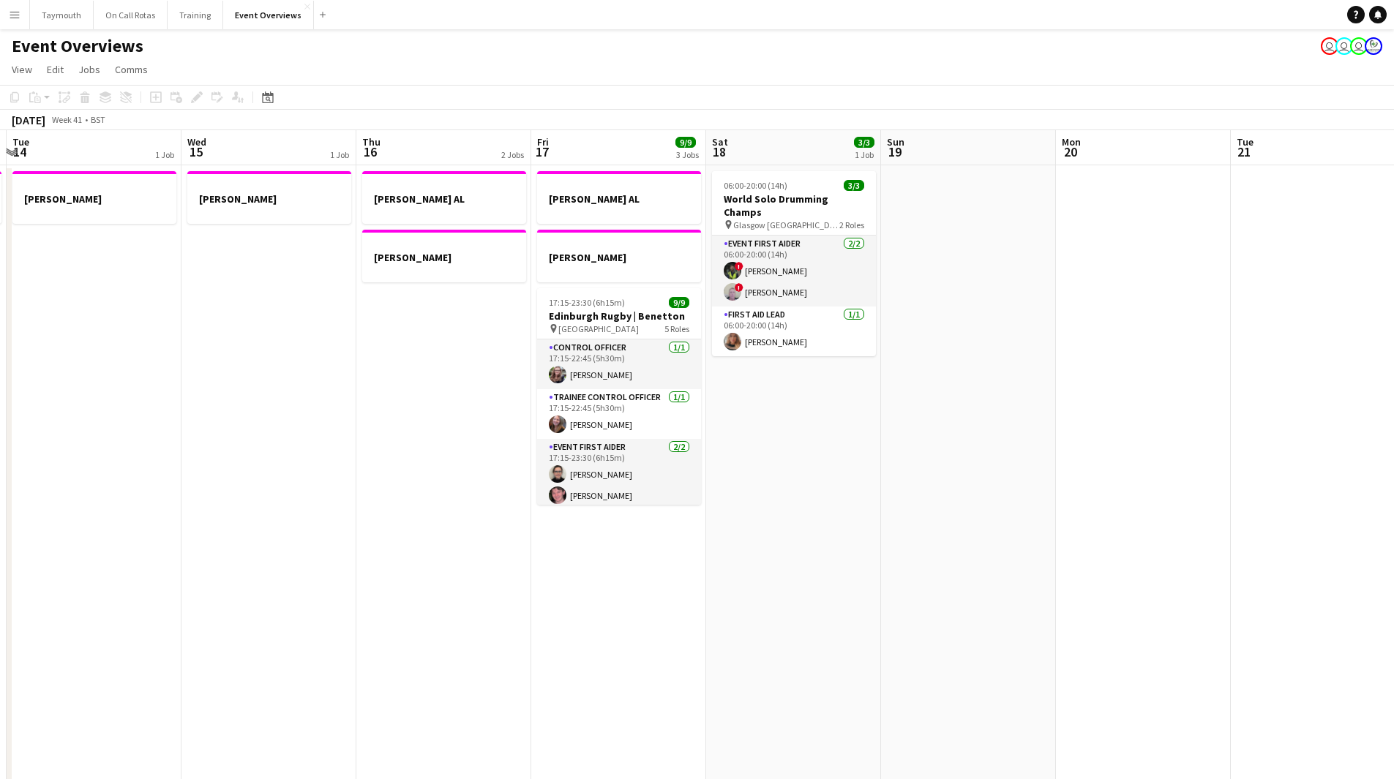
drag, startPoint x: 459, startPoint y: 527, endPoint x: 231, endPoint y: 524, distance: 228.2
click at [225, 523] on app-calendar-viewport "Sat 11 Sun 12 Mon 13 1 Job Tue 14 1 Job Wed 15 1 Job Thu 16 2 Jobs Fri 17 9/9 3…" at bounding box center [697, 693] width 1394 height 1126
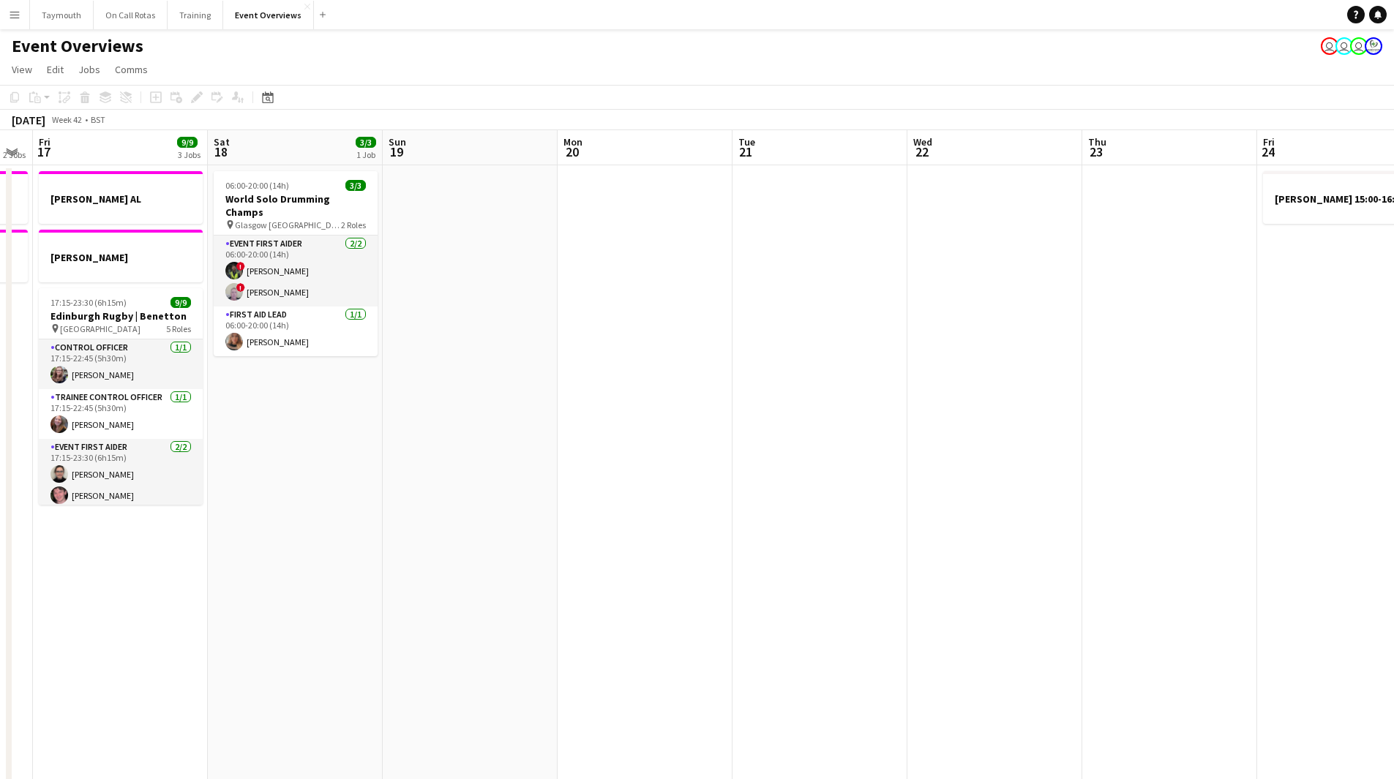
drag, startPoint x: 510, startPoint y: 549, endPoint x: 210, endPoint y: 542, distance: 300.0
click at [210, 542] on app-calendar-viewport "Mon 13 1 Job Tue 14 1 Job Wed 15 1 Job Thu 16 2 Jobs Fri 17 9/9 3 Jobs Sat 18 3…" at bounding box center [697, 693] width 1394 height 1126
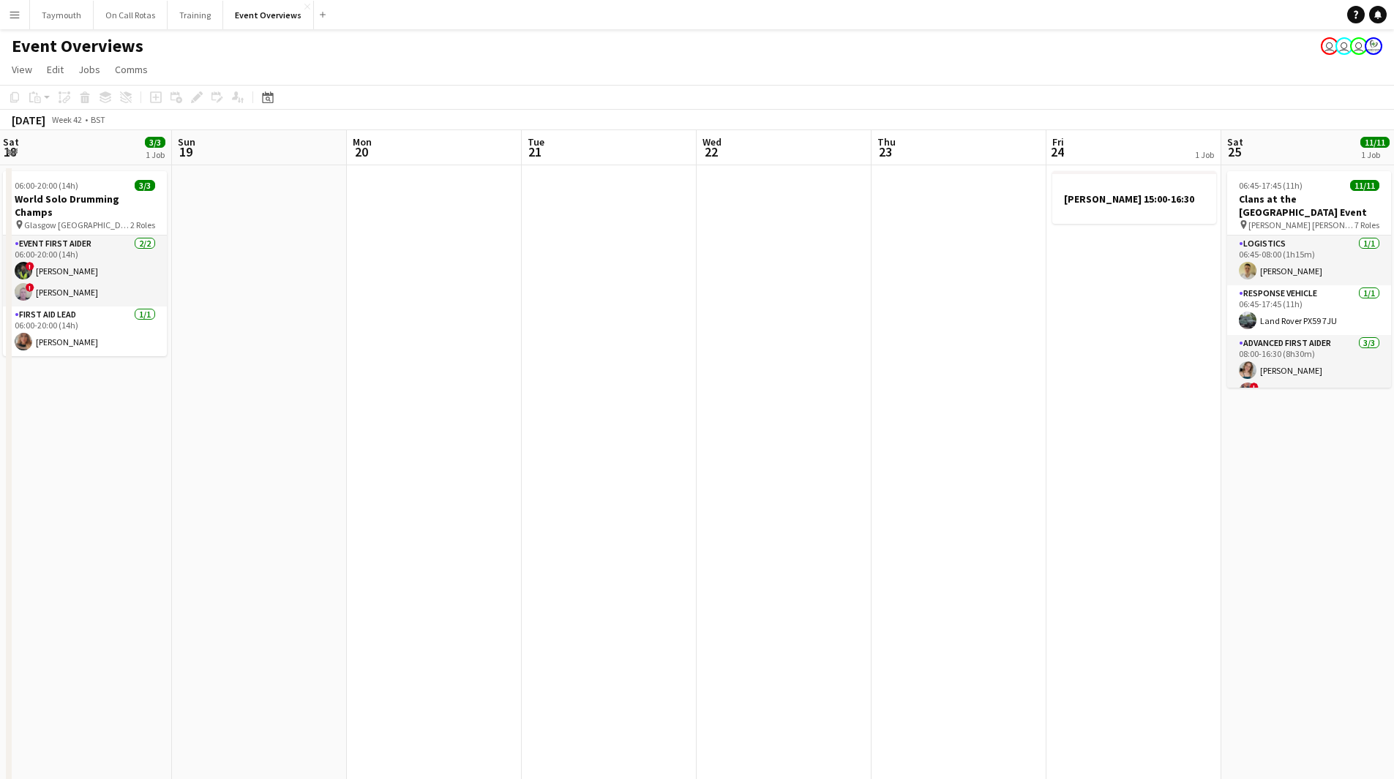
drag, startPoint x: 813, startPoint y: 548, endPoint x: 360, endPoint y: 560, distance: 453.0
click at [360, 560] on app-calendar-viewport "Thu 16 2 Jobs Fri 17 9/9 3 Jobs Sat 18 3/3 1 Job Sun 19 Mon 20 Tue 21 Wed 22 Th…" at bounding box center [697, 693] width 1394 height 1126
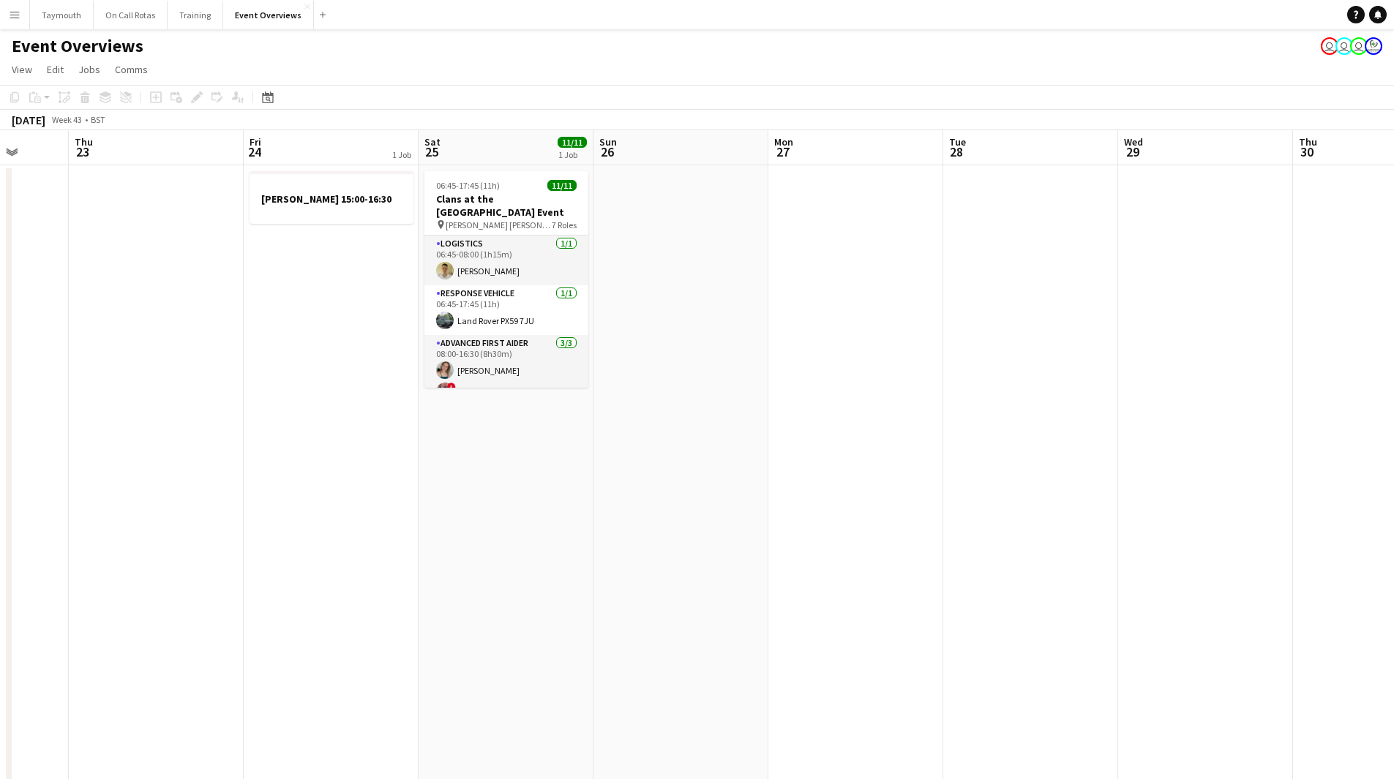
drag, startPoint x: 751, startPoint y: 555, endPoint x: 252, endPoint y: 552, distance: 499.6
click at [252, 552] on app-calendar-viewport "Mon 20 Tue 21 Wed 22 Thu 23 Fri 24 1 Job Sat 25 11/11 1 Job Sun 26 Mon 27 Tue 2…" at bounding box center [697, 693] width 1394 height 1126
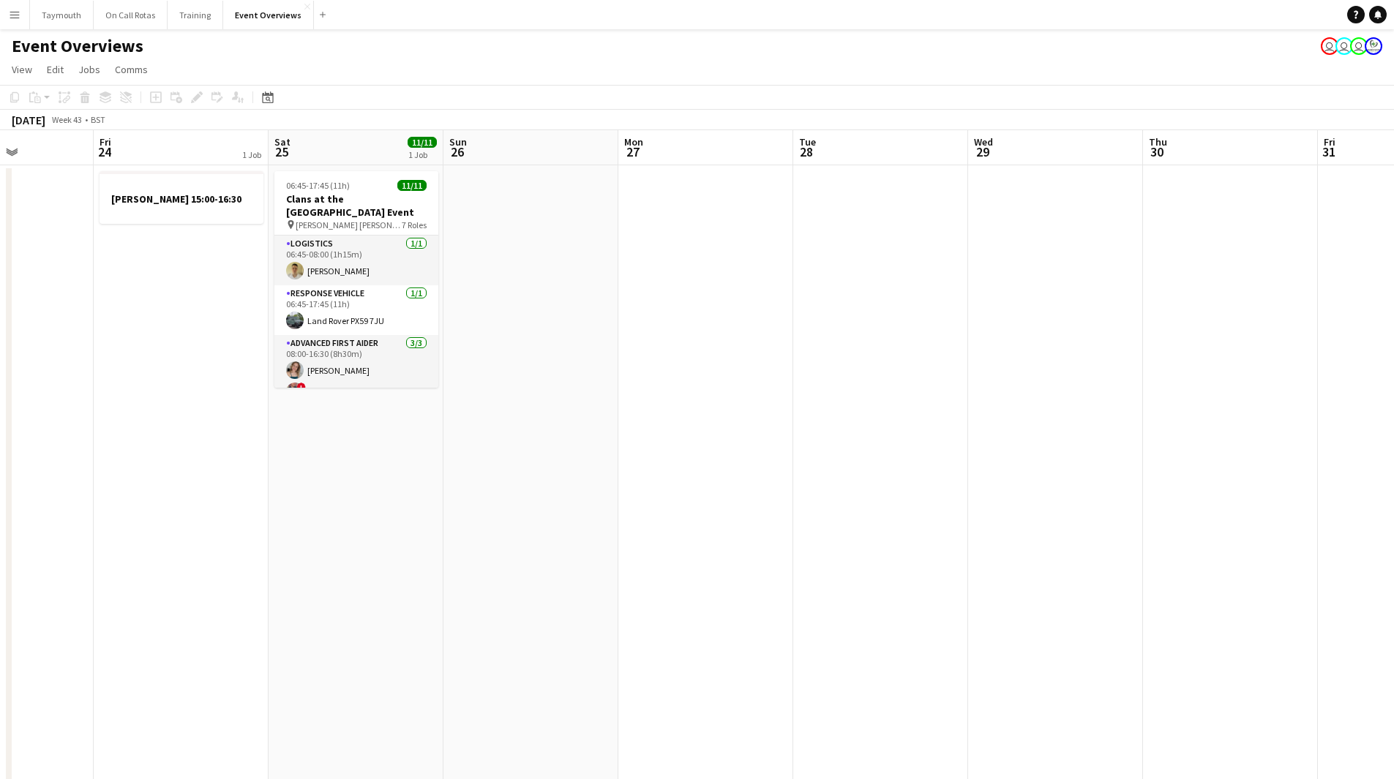
drag, startPoint x: 446, startPoint y: 556, endPoint x: 210, endPoint y: 546, distance: 236.5
click at [210, 546] on app-calendar-viewport "Tue 21 Wed 22 Thu 23 Fri 24 1 Job Sat 25 11/11 1 Job Sun 26 Mon 27 Tue 28 Wed 2…" at bounding box center [697, 738] width 1394 height 1216
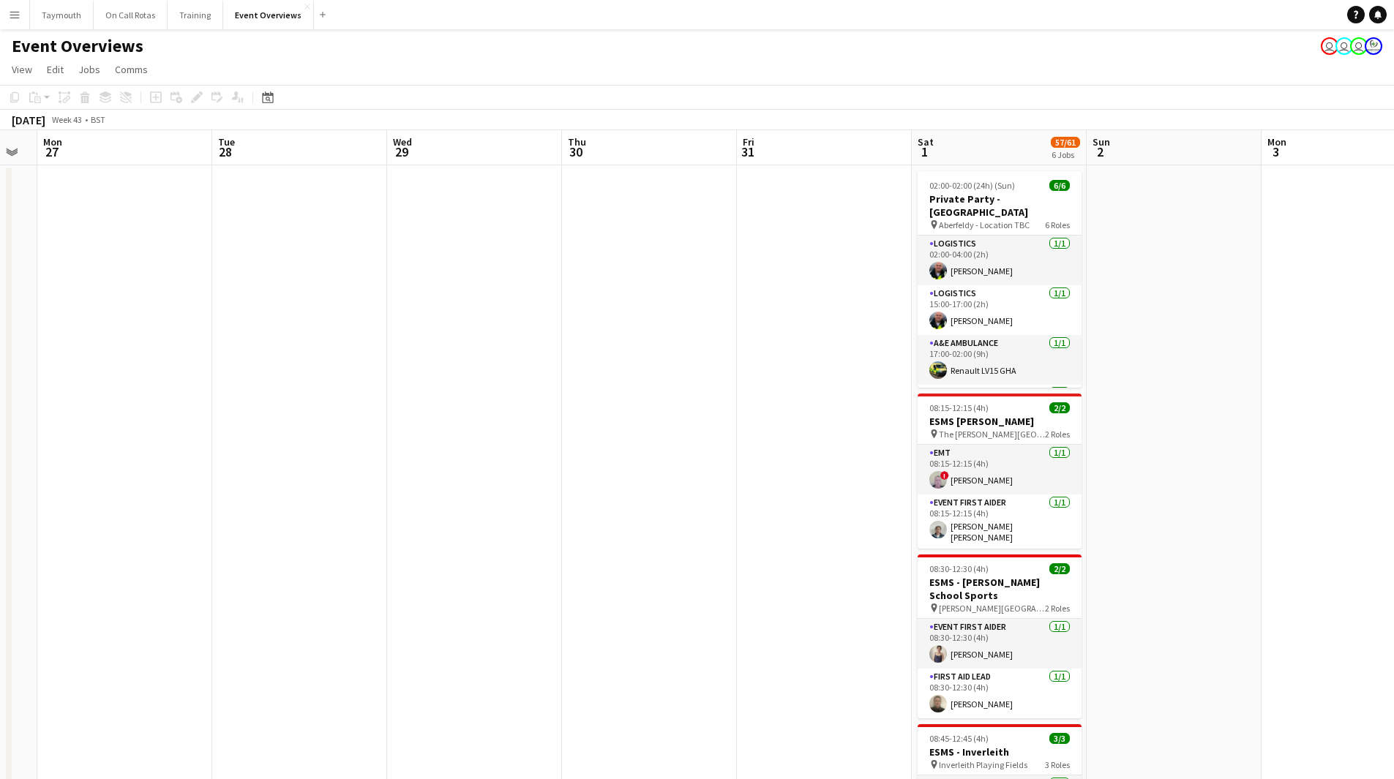
drag, startPoint x: 804, startPoint y: 549, endPoint x: 597, endPoint y: 547, distance: 207.0
click at [263, 554] on app-calendar-viewport "Fri 24 1 Job Sat 25 11/11 1 Job Sun 26 Mon 27 Tue 28 Wed 29 Thu 30 Fri 31 Sat 1…" at bounding box center [697, 738] width 1394 height 1216
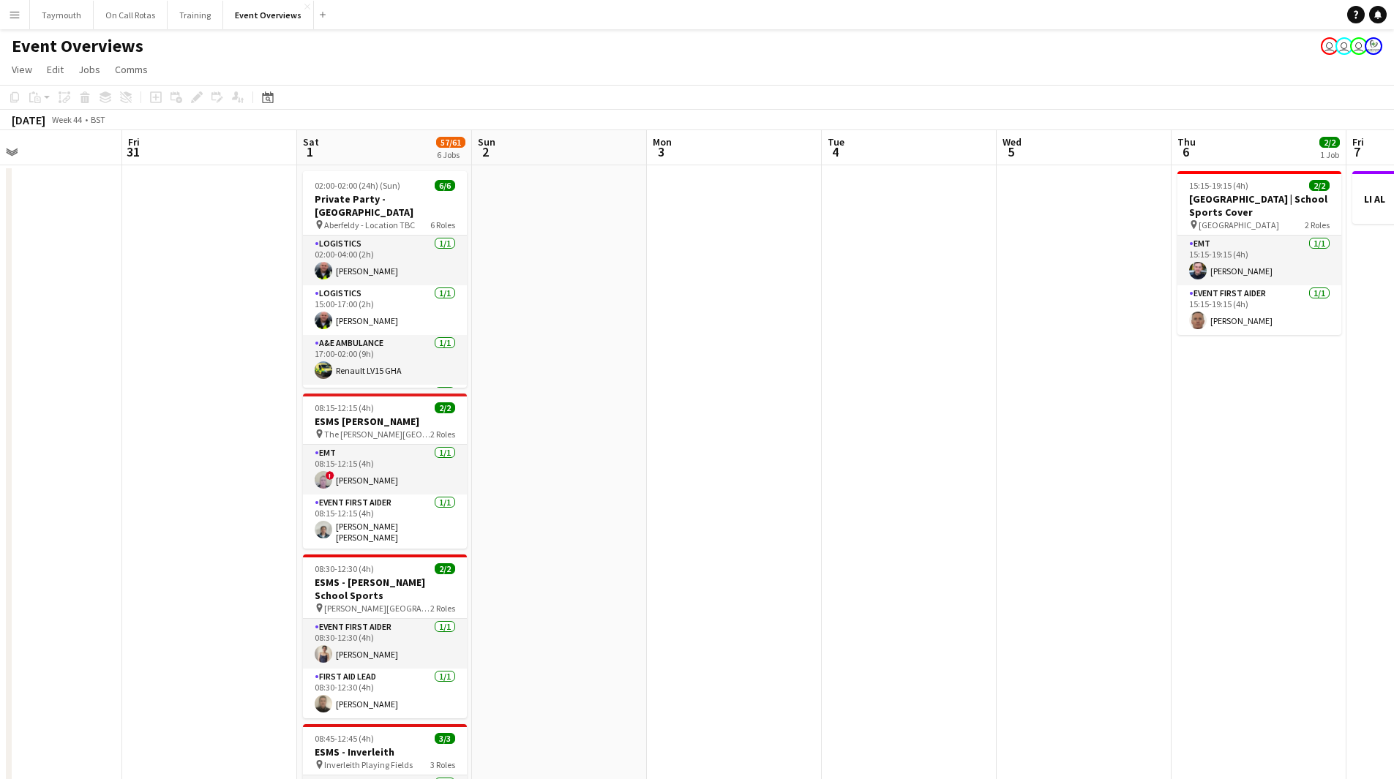
drag, startPoint x: 1088, startPoint y: 544, endPoint x: 740, endPoint y: 538, distance: 348.2
click at [396, 539] on app-calendar-viewport "Mon 27 Tue 28 Wed 29 Thu 30 Fri 31 Sat 1 57/61 6 Jobs Sun 2 Mon 3 Tue 4 Wed 5 T…" at bounding box center [697, 738] width 1394 height 1216
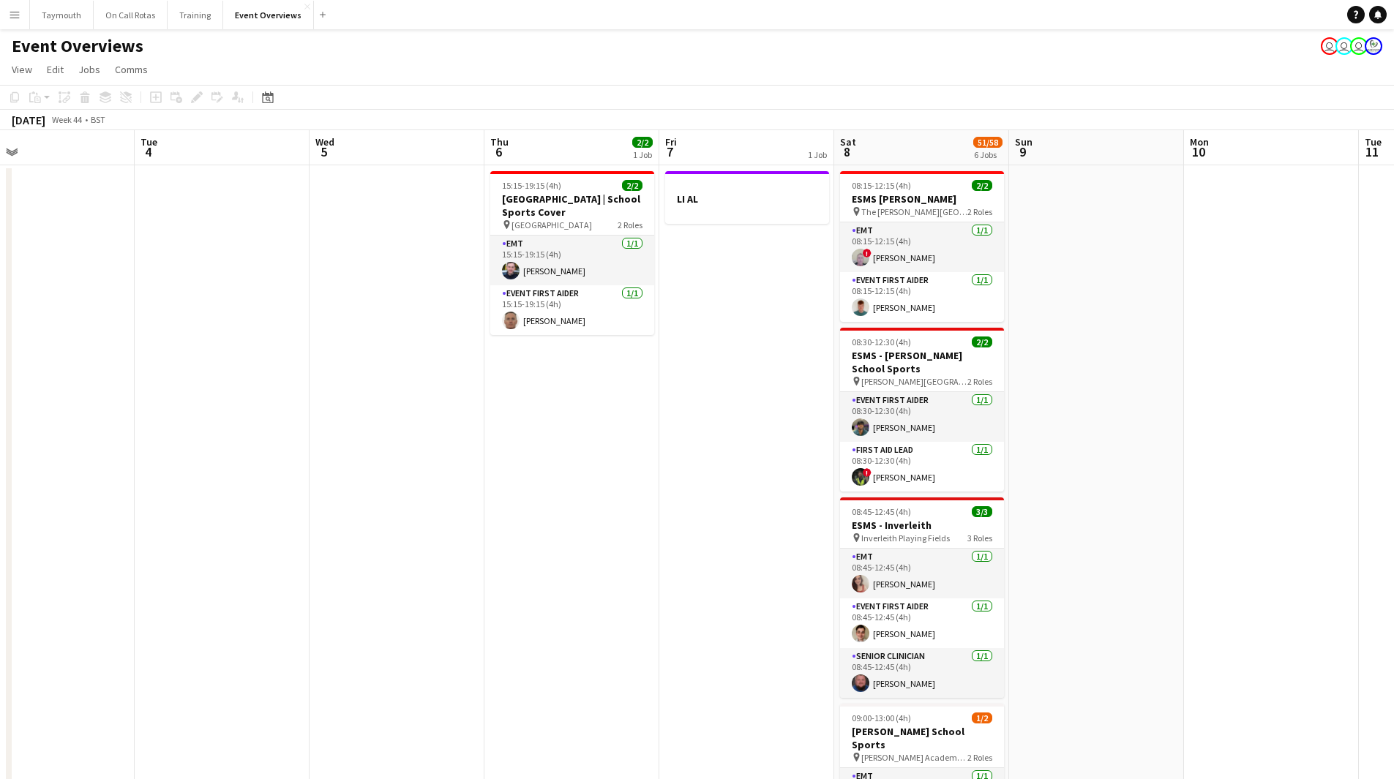
drag, startPoint x: 262, startPoint y: 527, endPoint x: 166, endPoint y: 527, distance: 95.8
click at [166, 527] on app-calendar-viewport "Fri 31 Sat 1 57/61 6 Jobs Sun 2 Mon 3 Tue 4 Wed 5 Thu 6 2/2 1 Job Fri 7 1 Job S…" at bounding box center [697, 738] width 1394 height 1216
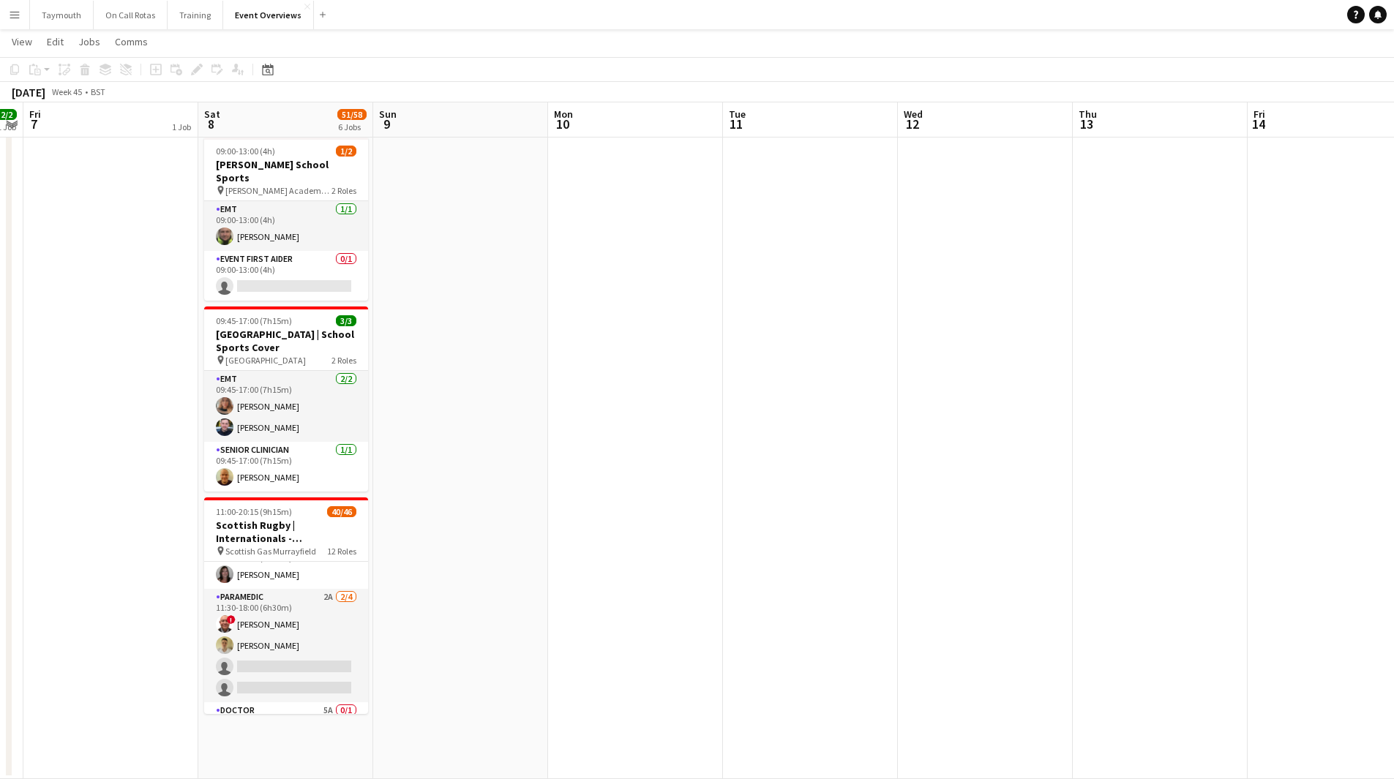
scroll to position [658, 0]
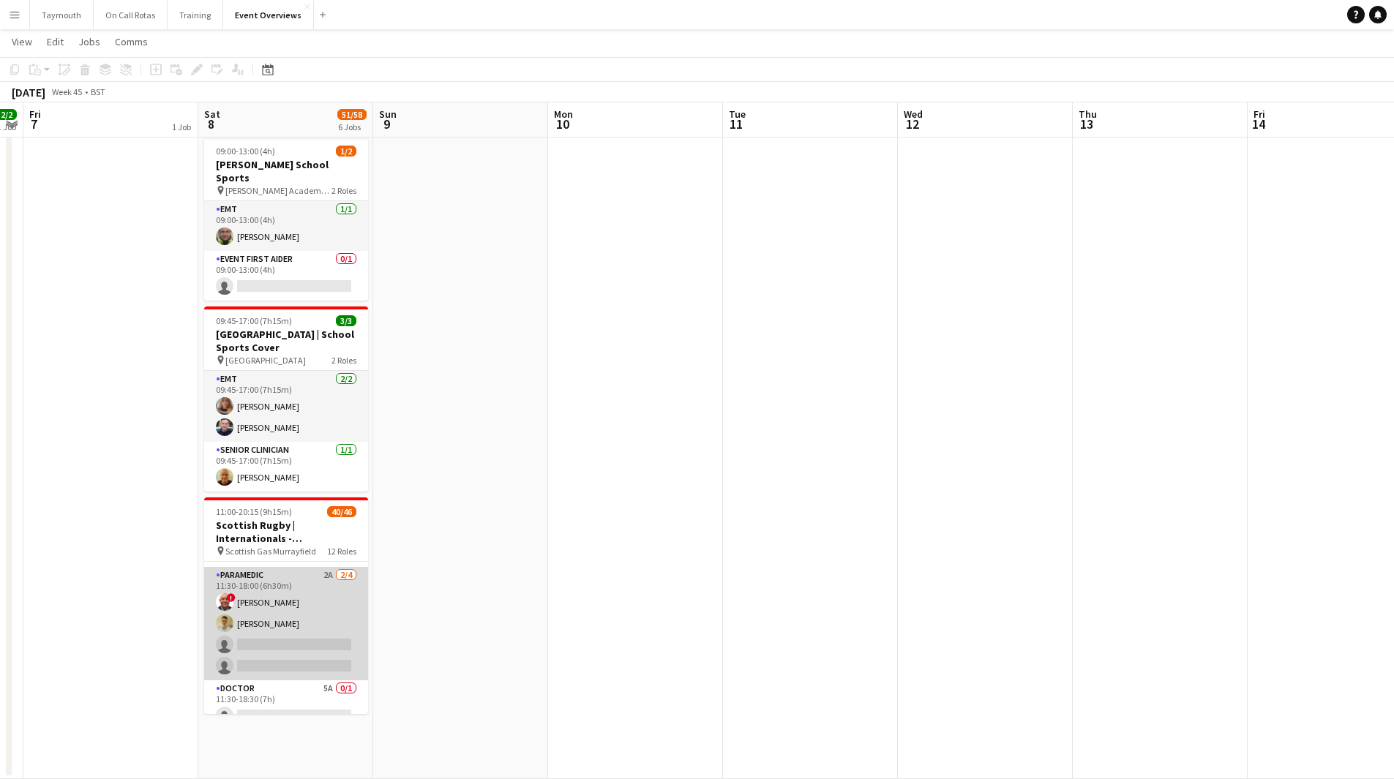
click at [299, 587] on app-card-role "Paramedic 2A [DATE] 11:30-18:00 (6h30m) ! [PERSON_NAME] [PERSON_NAME] single-ne…" at bounding box center [286, 623] width 164 height 113
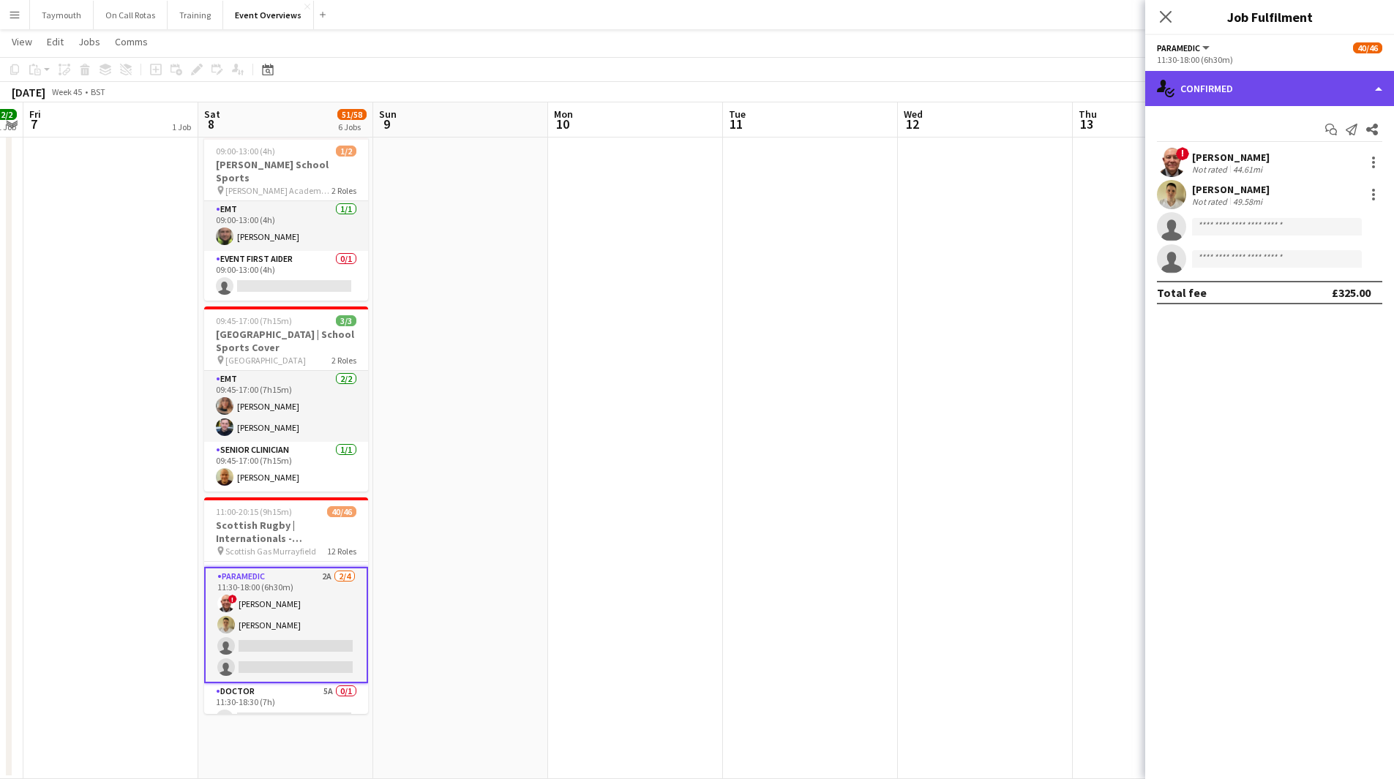
click at [1303, 89] on div "single-neutral-actions-check-2 Confirmed" at bounding box center [1269, 88] width 249 height 35
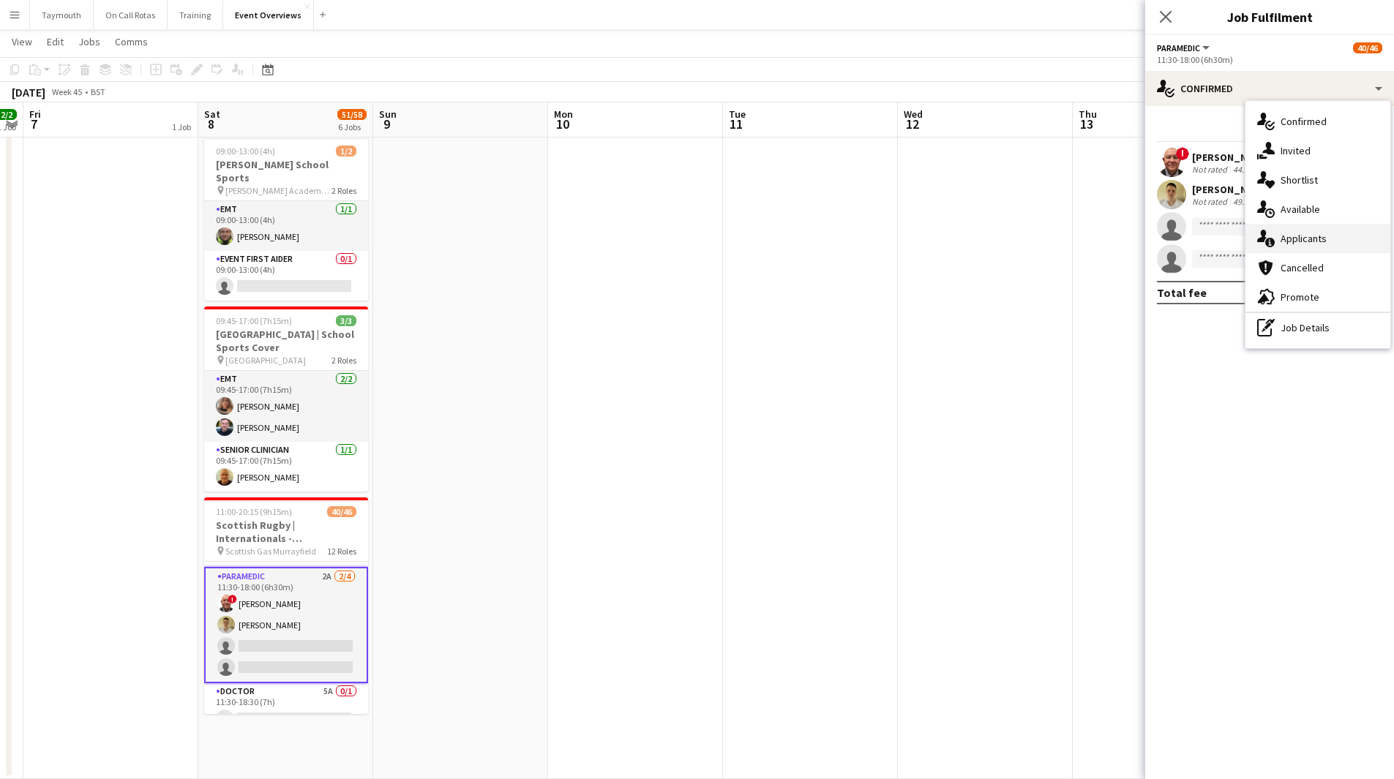
click at [1296, 238] on span "Applicants" at bounding box center [1303, 238] width 46 height 13
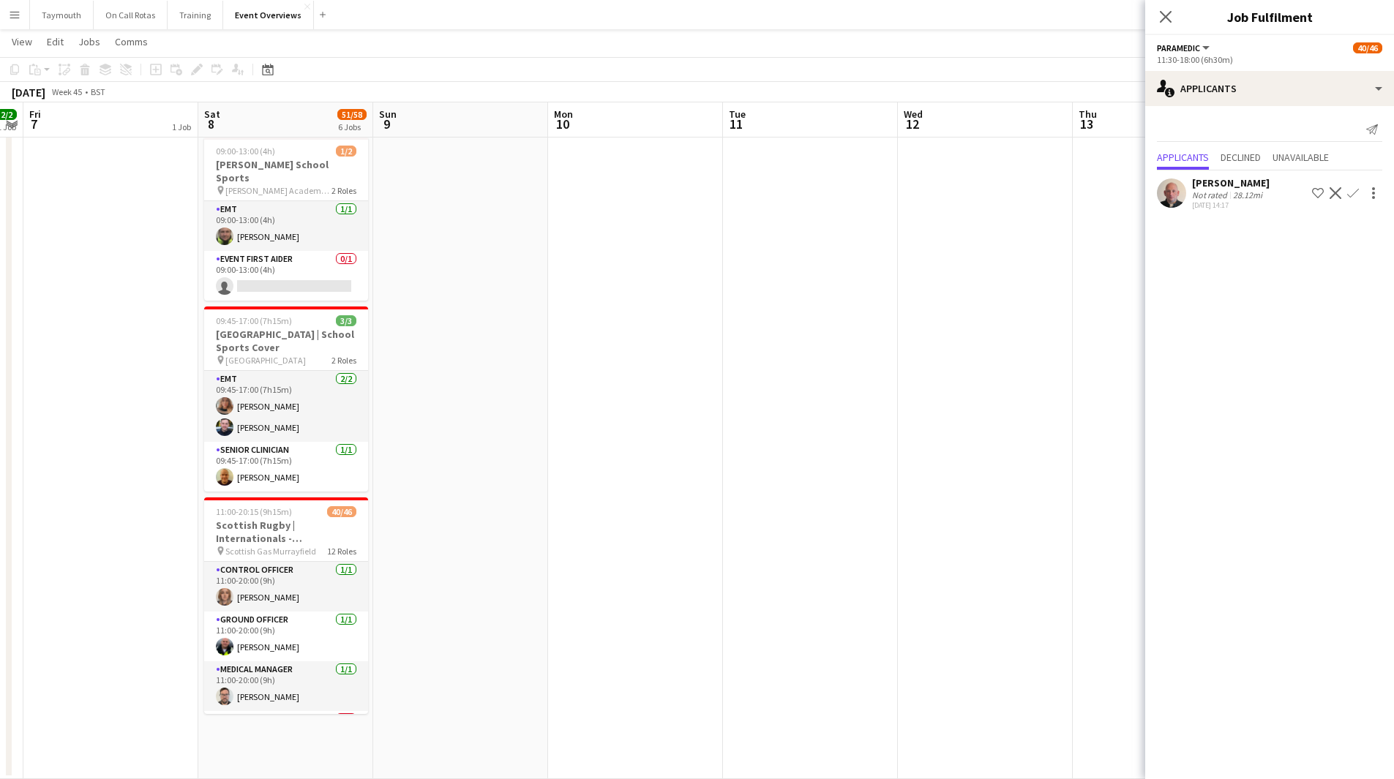
scroll to position [0, 474]
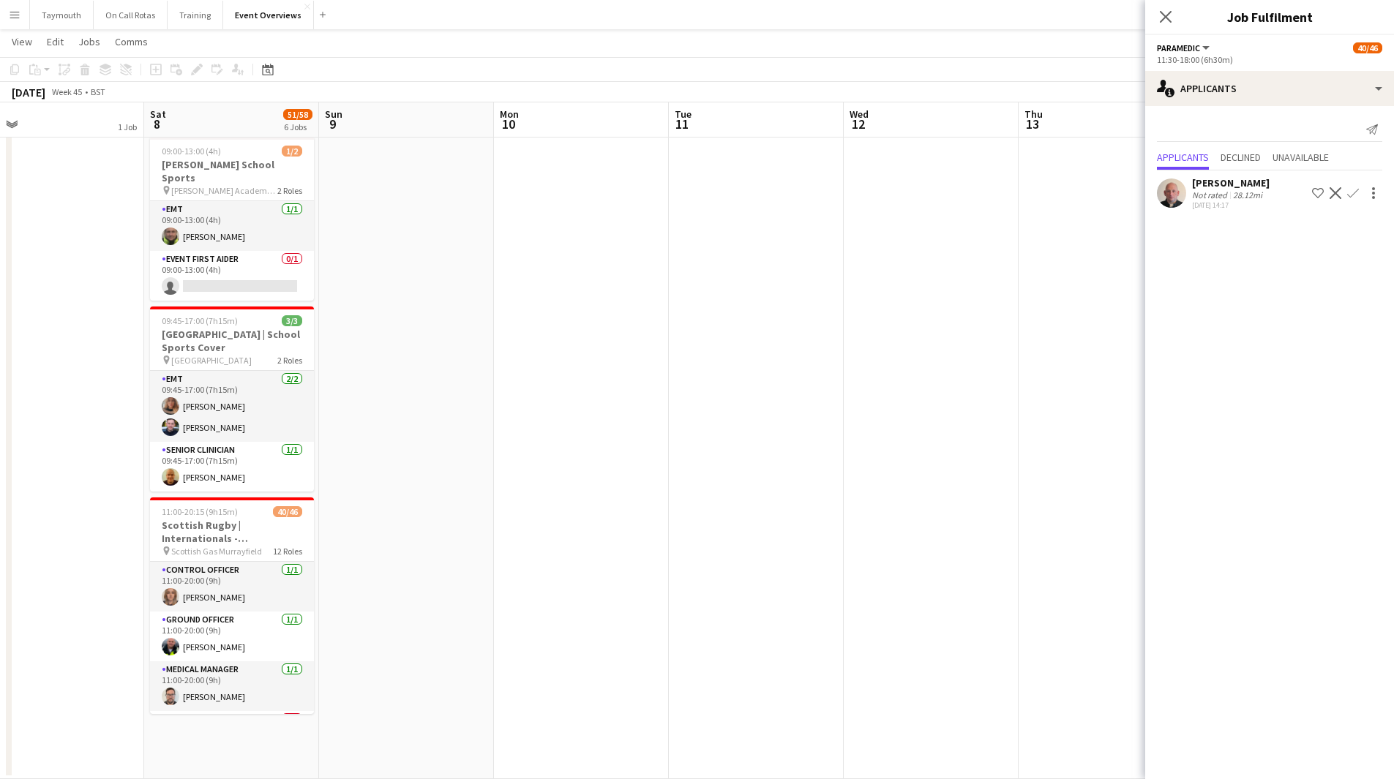
drag, startPoint x: 586, startPoint y: 611, endPoint x: 172, endPoint y: 615, distance: 414.1
click at [165, 612] on app-calendar-viewport "Tue 4 Wed 5 Thu 6 2/2 1 Job Fri 7 1 Job Sat 8 51/58 6 Jobs Sun 9 Mon 10 Tue 11 …" at bounding box center [697, 135] width 1394 height 1287
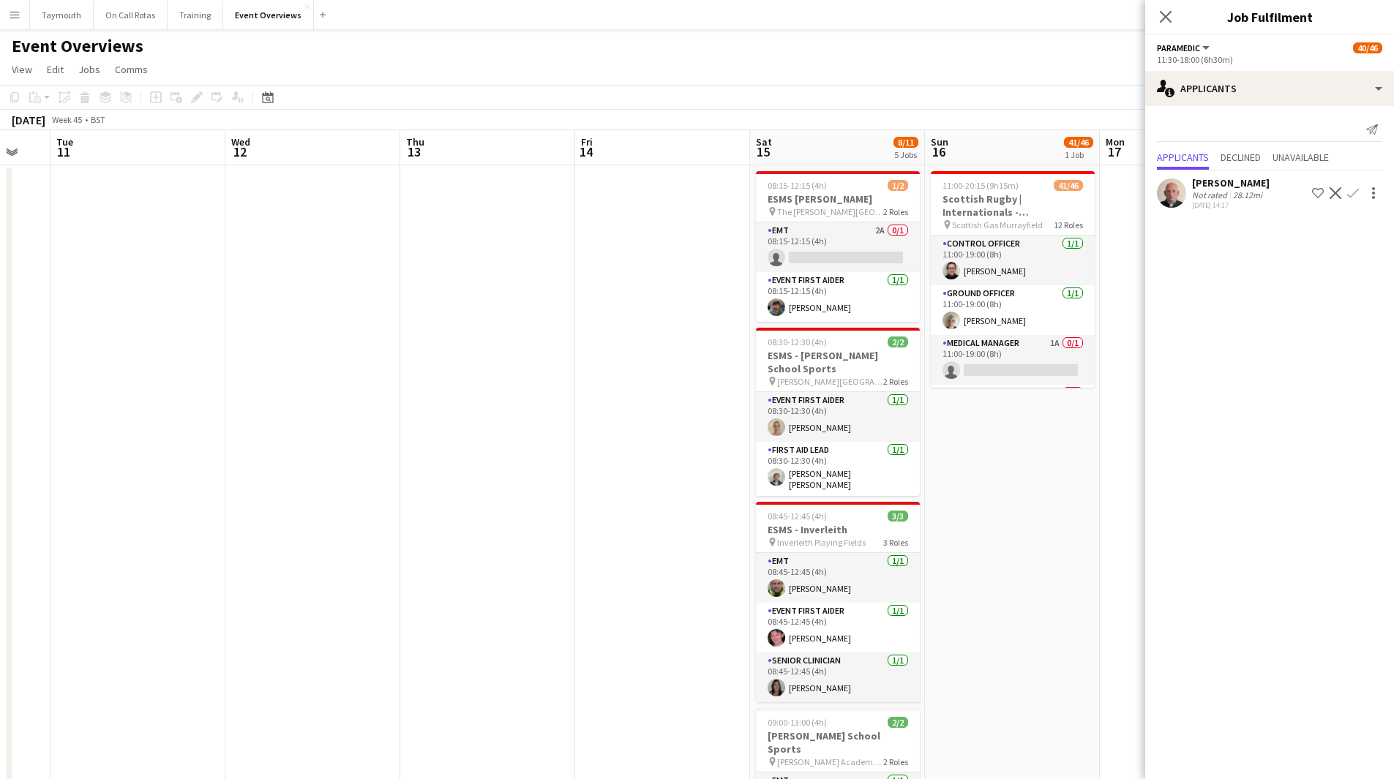
scroll to position [0, 546]
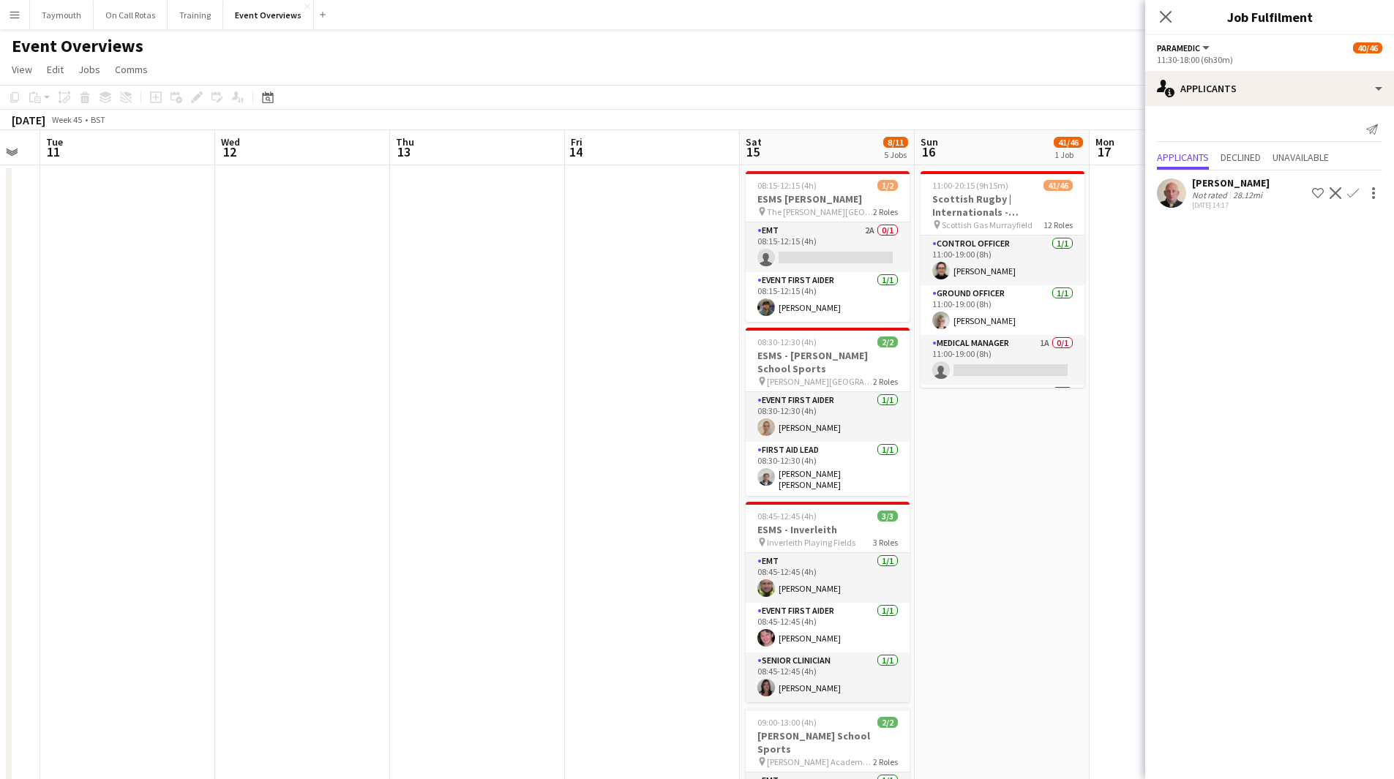
drag, startPoint x: 273, startPoint y: 552, endPoint x: 0, endPoint y: 550, distance: 272.9
click at [0, 550] on app-calendar-viewport "Sat 8 51/58 6 Jobs Sun 9 Mon 10 Tue 11 Wed 12 Thu 13 Fri 14 Sat 15 8/11 5 Jobs …" at bounding box center [697, 738] width 1394 height 1216
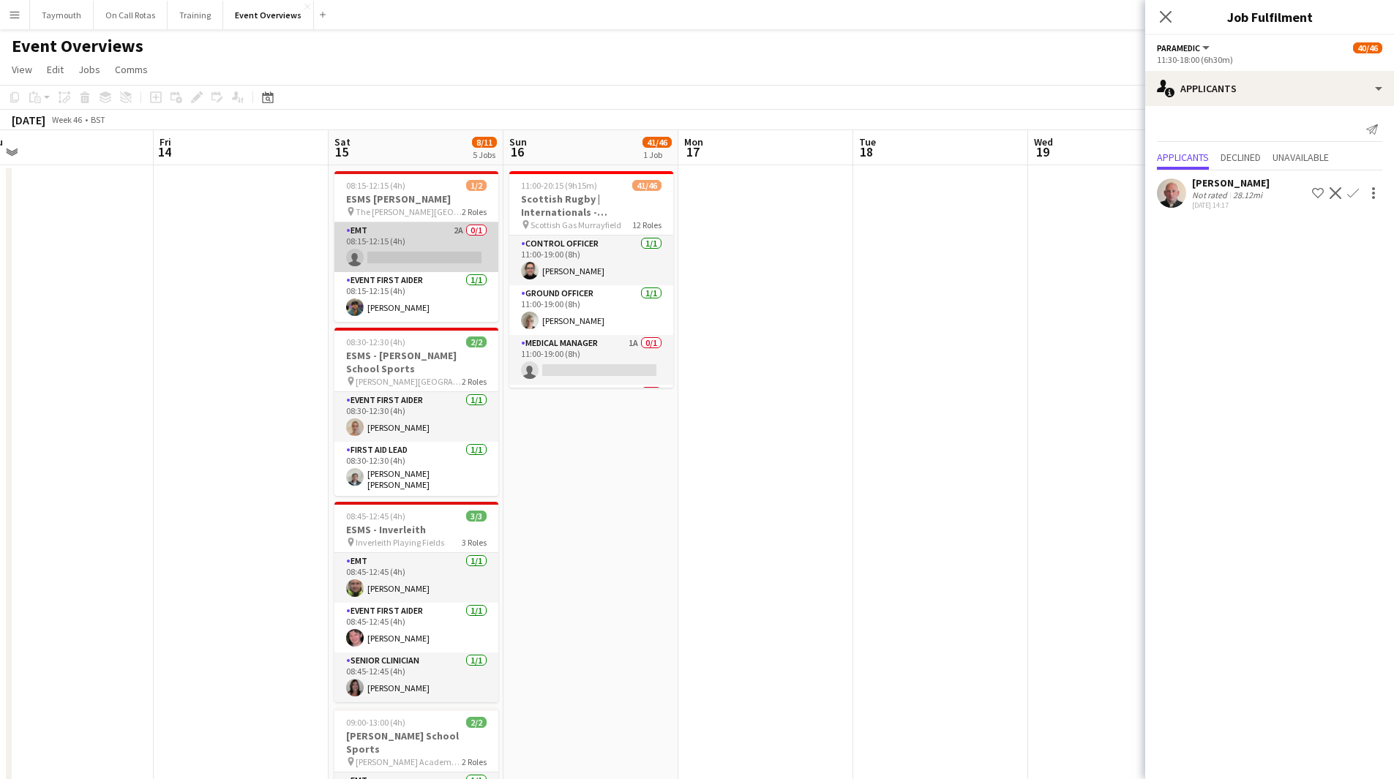
click at [416, 244] on app-card-role "EMT 2A 0/1 08:15-12:15 (4h) single-neutral-actions" at bounding box center [416, 247] width 164 height 50
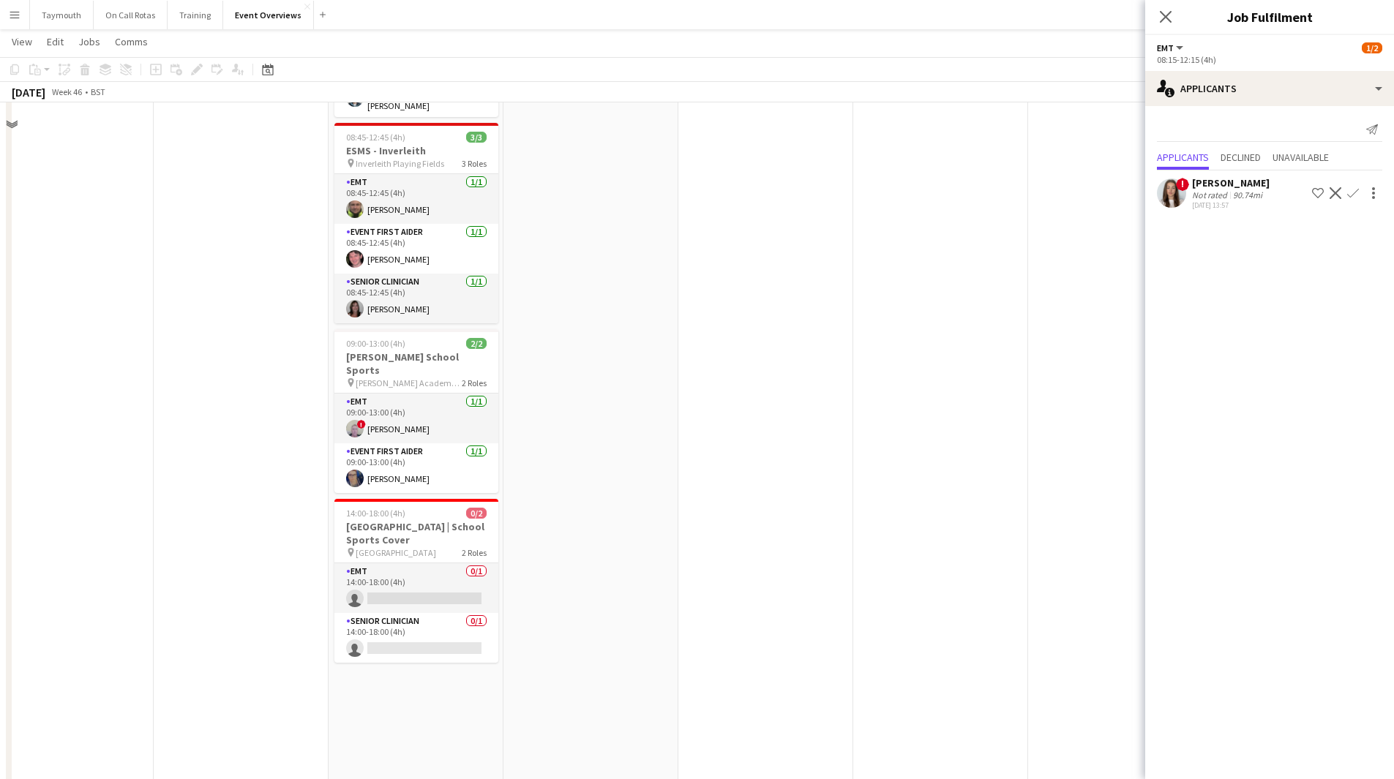
scroll to position [273, 0]
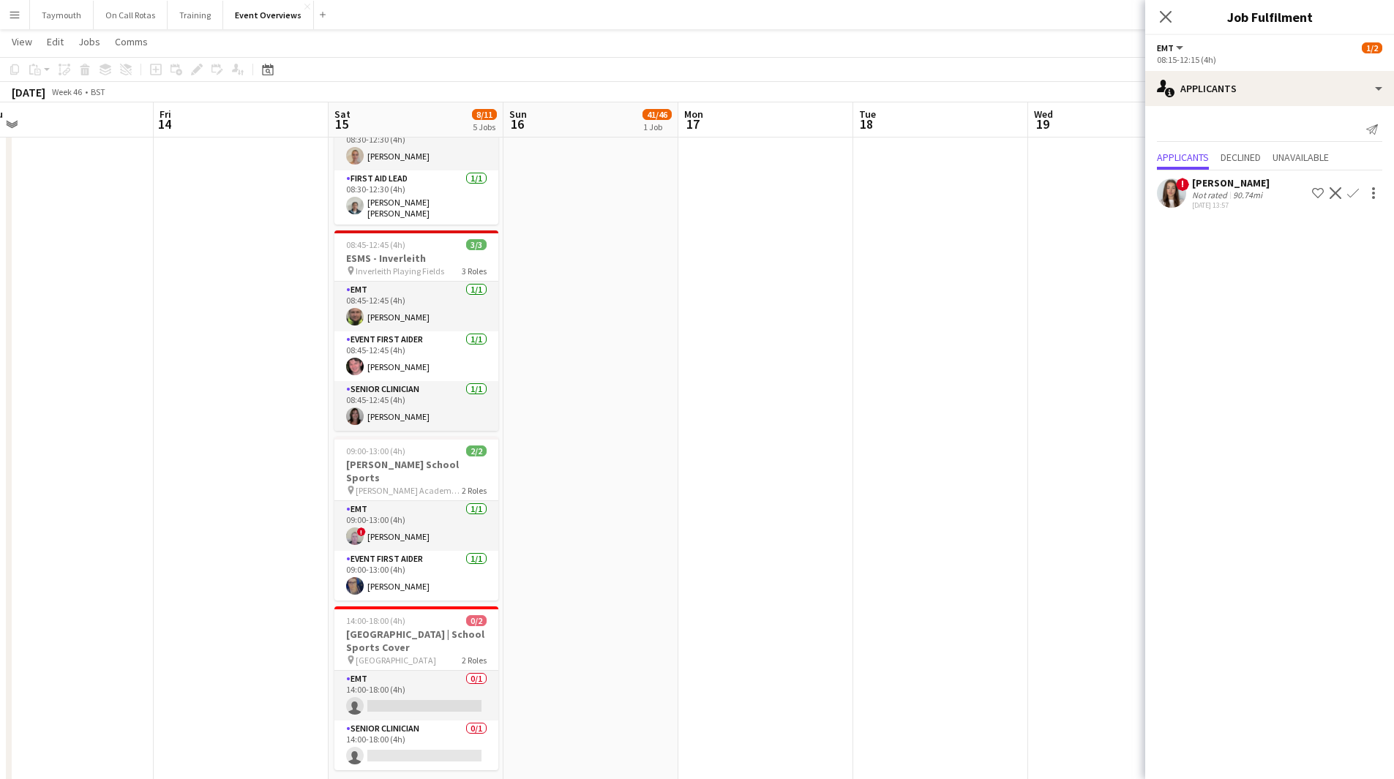
click at [1227, 193] on div "Not rated" at bounding box center [1211, 194] width 38 height 11
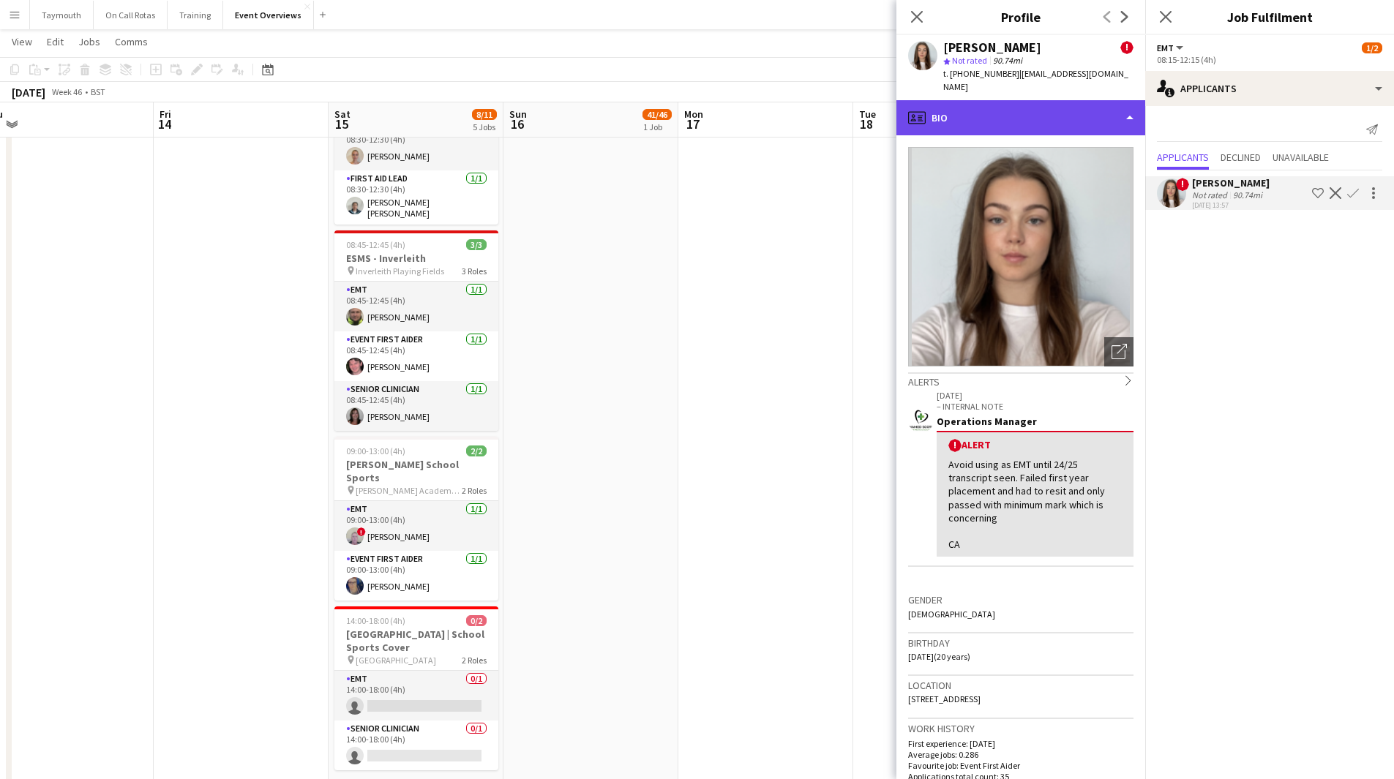
click at [1086, 100] on div "profile Bio" at bounding box center [1020, 117] width 249 height 35
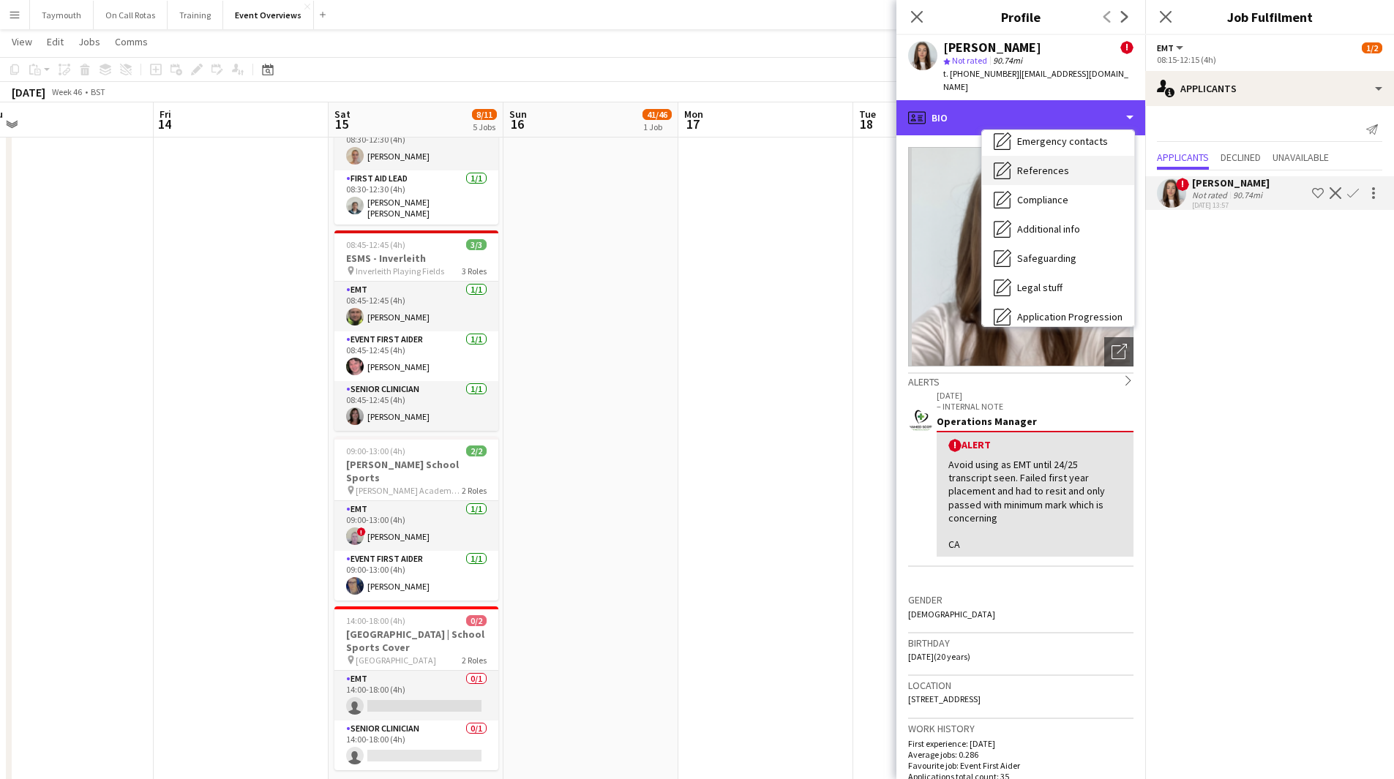
scroll to position [255, 0]
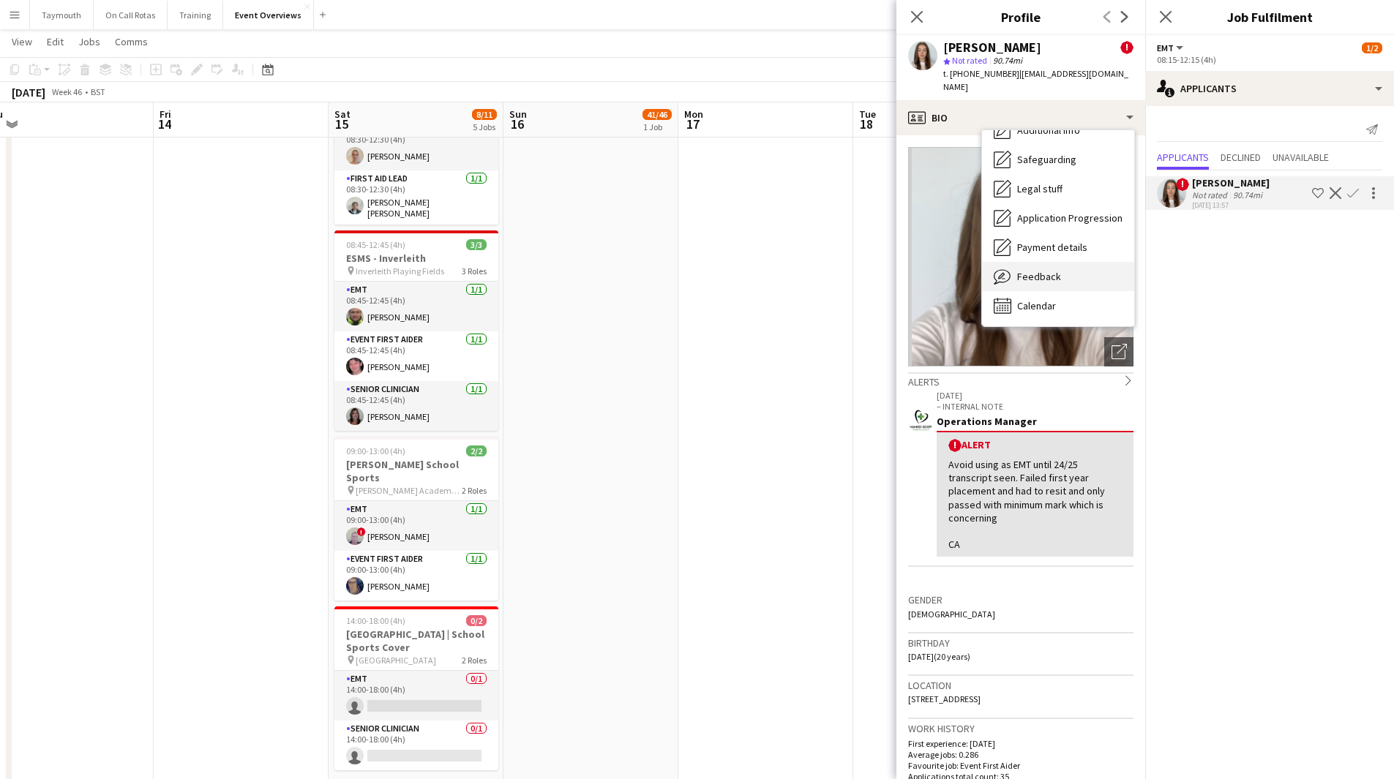
click at [1023, 270] on span "Feedback" at bounding box center [1039, 276] width 44 height 13
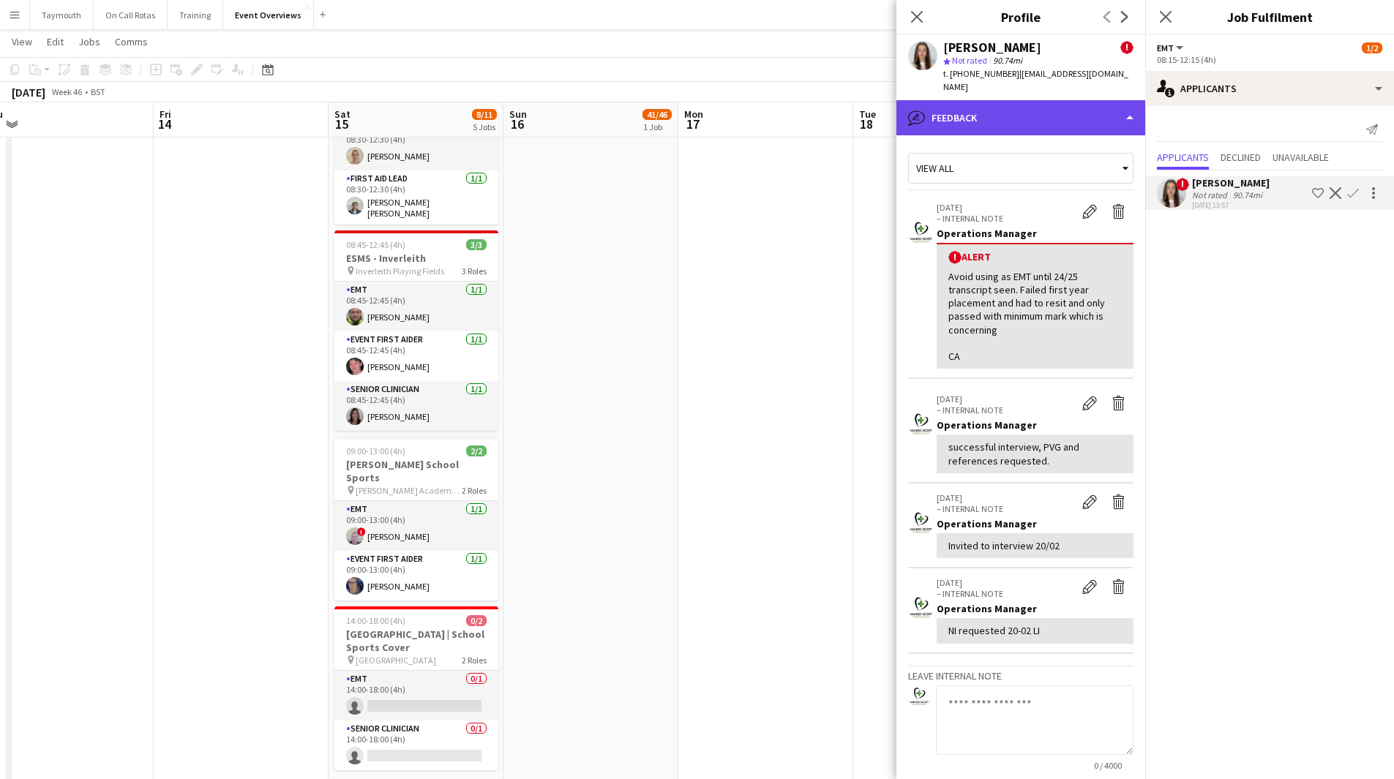
click at [1024, 118] on div "bubble-pencil Feedback" at bounding box center [1020, 117] width 249 height 35
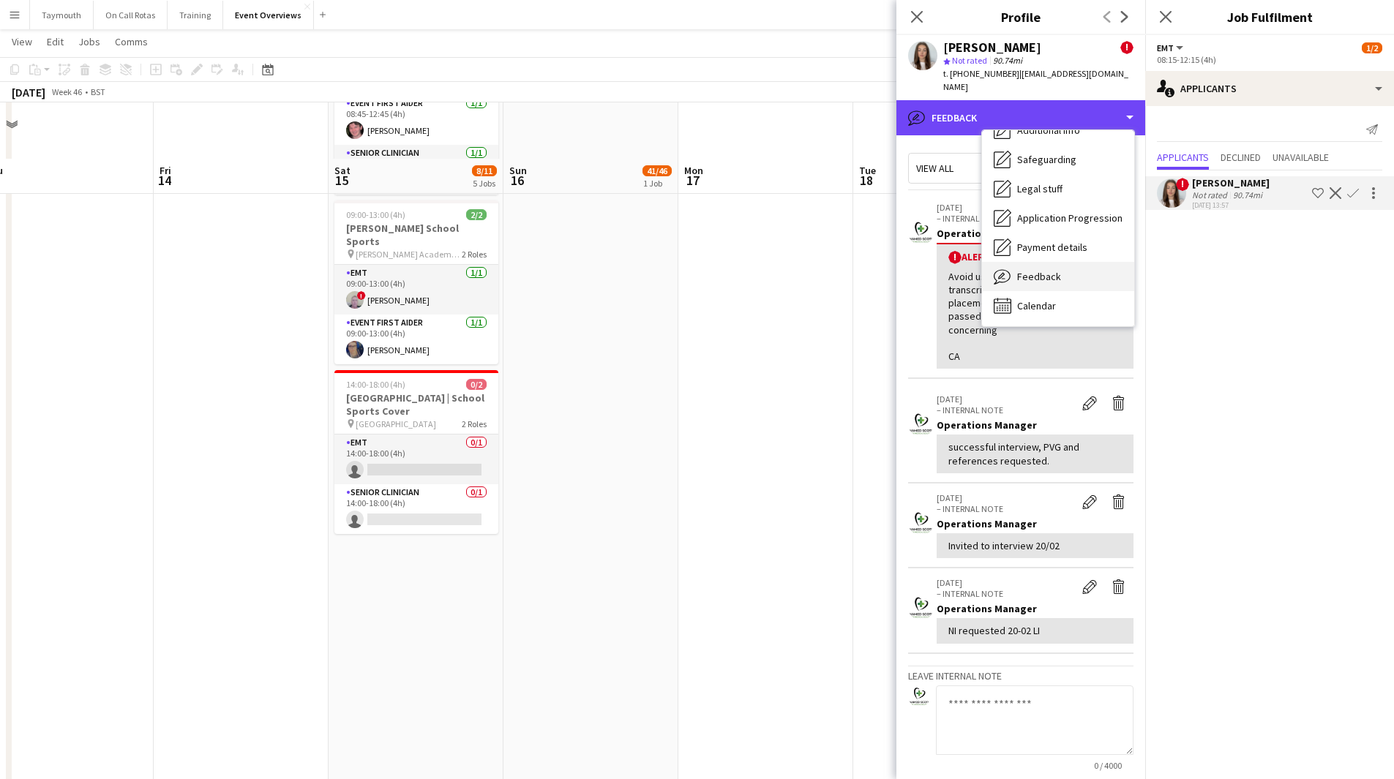
scroll to position [565, 0]
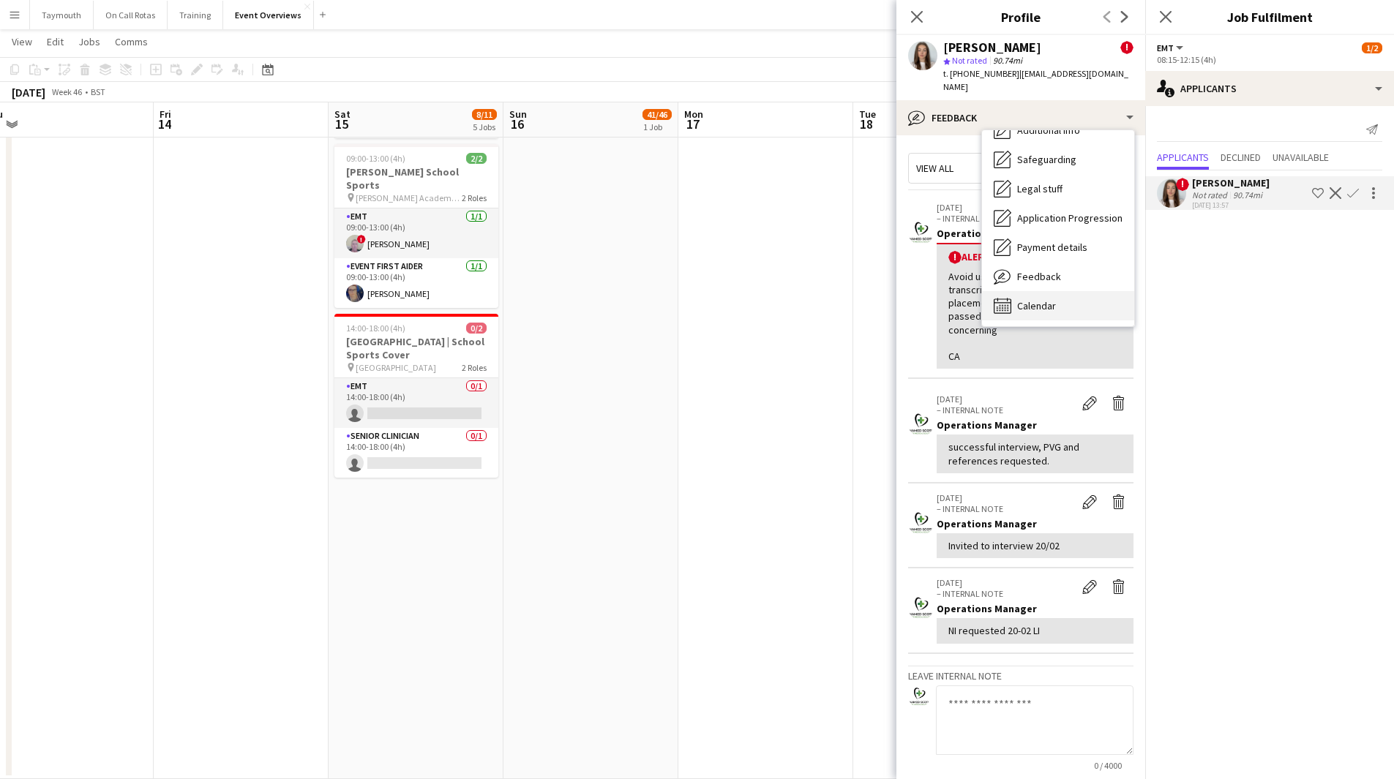
click at [1042, 299] on span "Calendar" at bounding box center [1036, 305] width 39 height 13
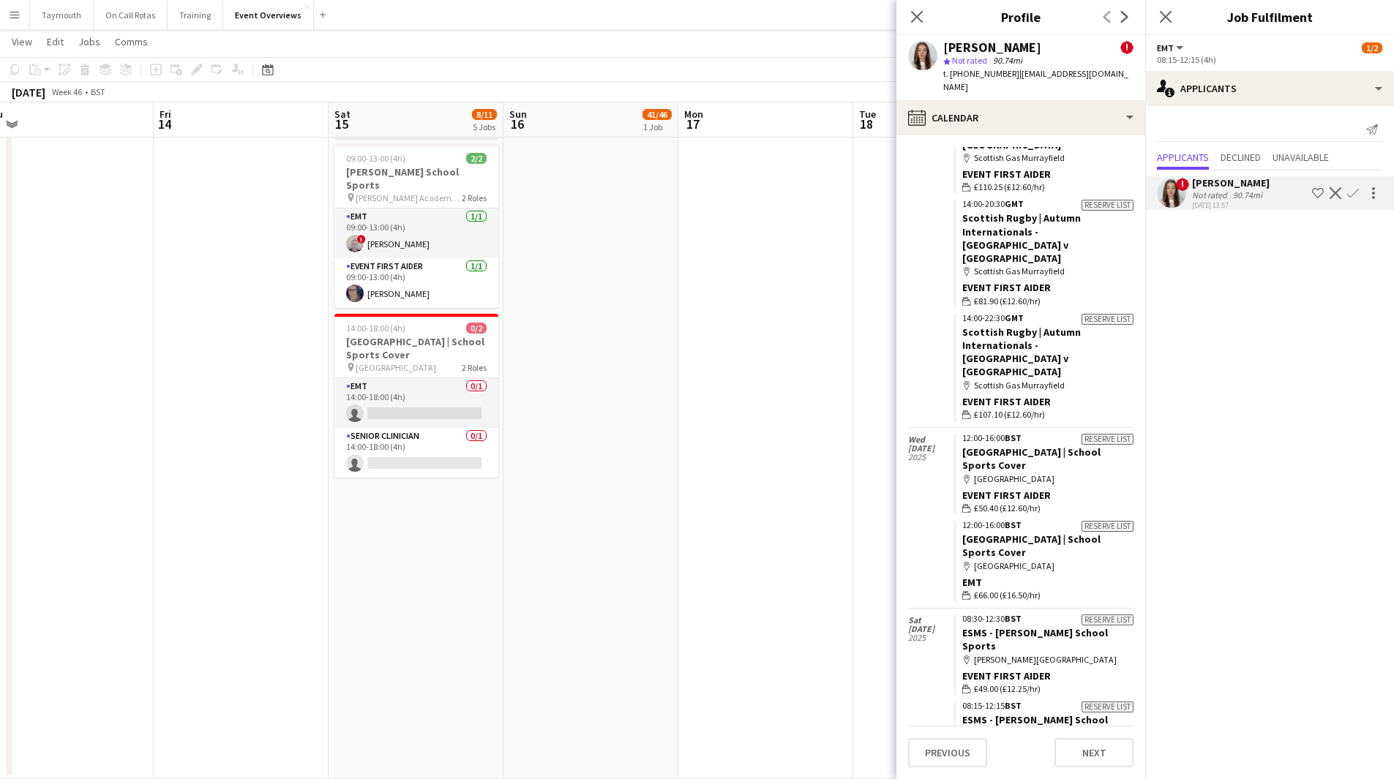
scroll to position [1621, 0]
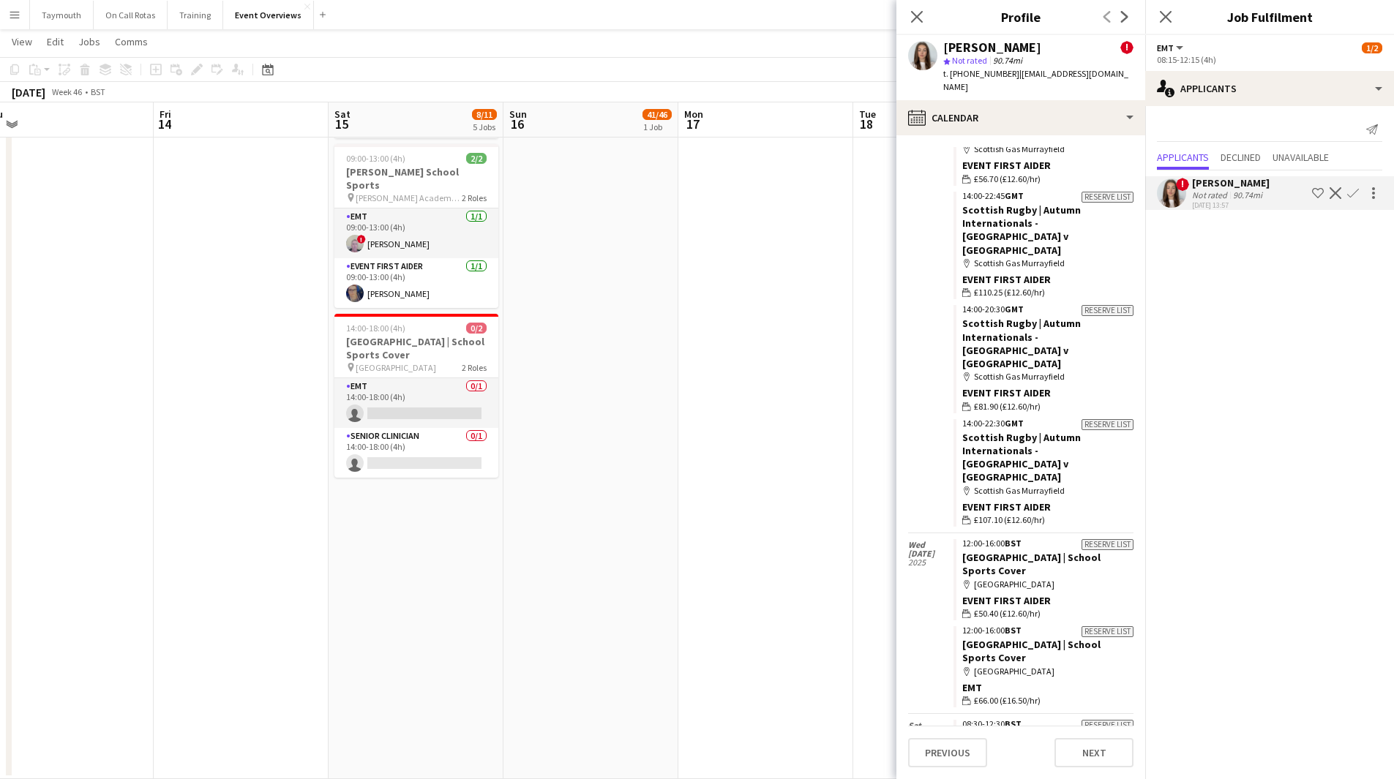
click at [572, 435] on app-date-cell "11:00-20:15 (9h15m) 41/46 Scottish Rugby | Internationals - [GEOGRAPHIC_DATA] v…" at bounding box center [590, 188] width 175 height 1181
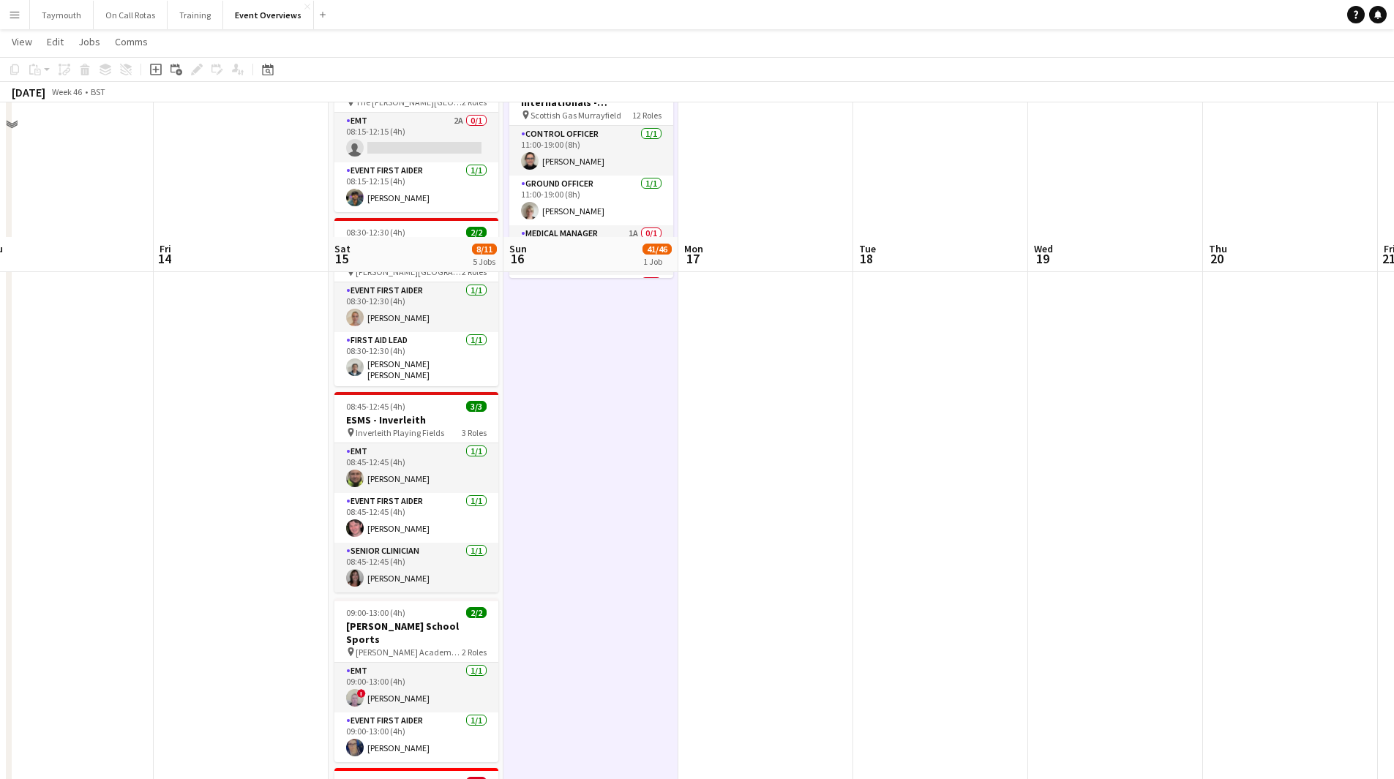
scroll to position [0, 0]
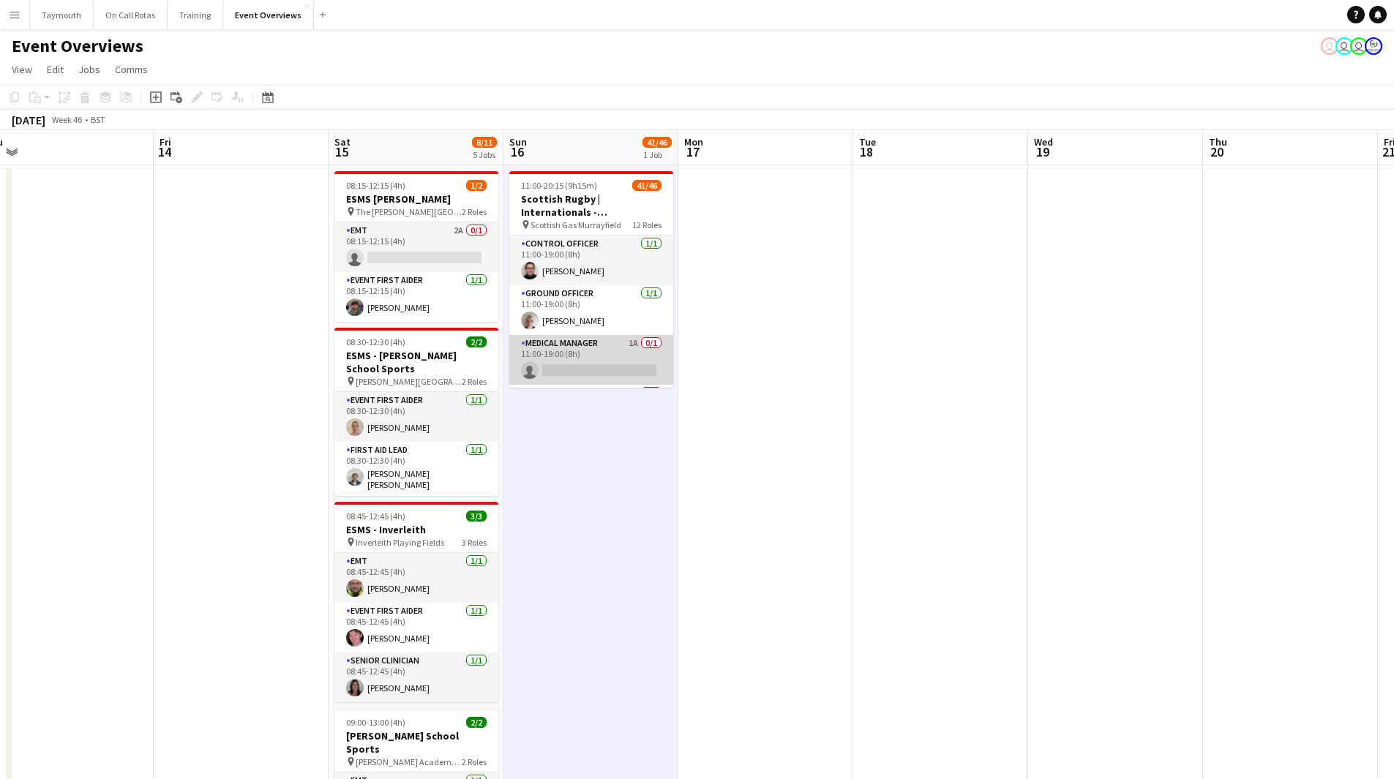
click at [589, 369] on app-card-role "Medical Manager 1A 0/1 11:00-19:00 (8h) single-neutral-actions" at bounding box center [591, 360] width 164 height 50
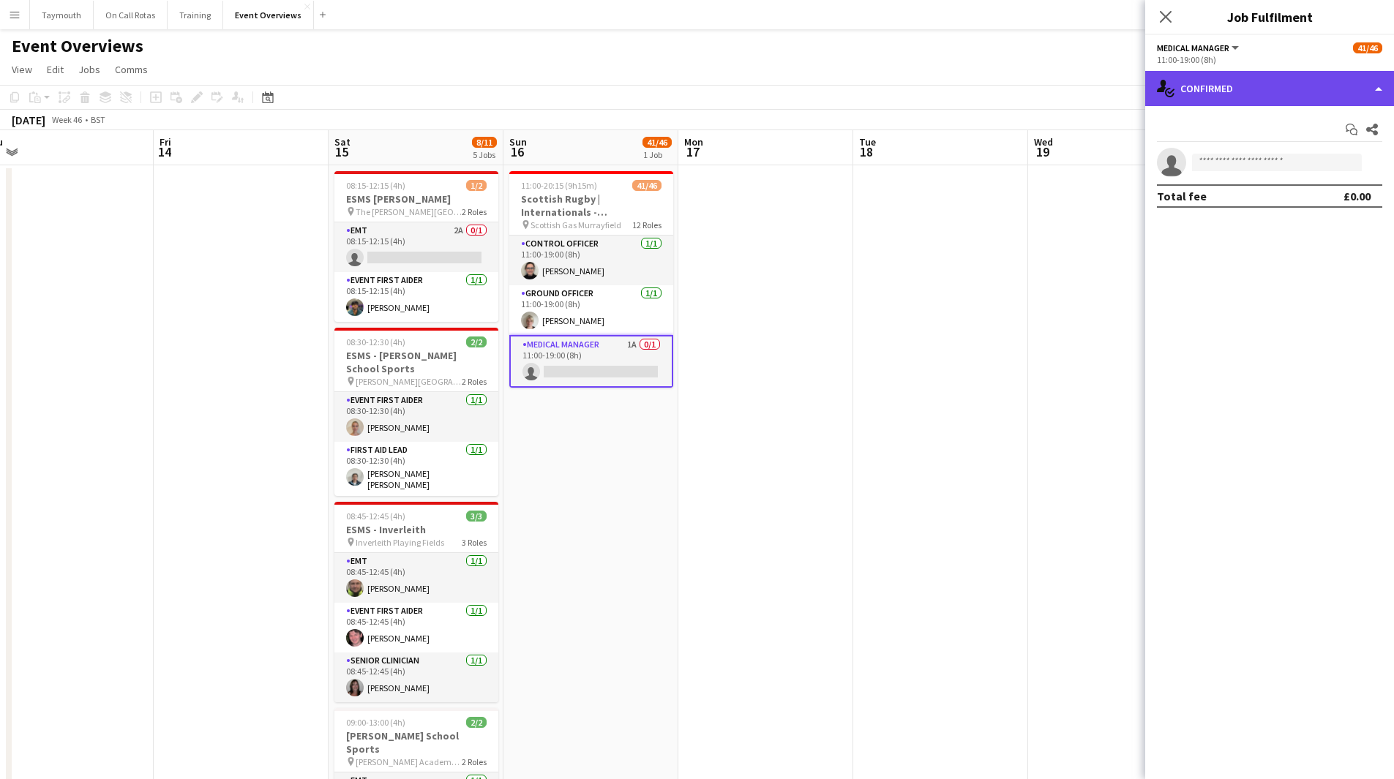
click at [1230, 99] on div "single-neutral-actions-check-2 Confirmed" at bounding box center [1269, 88] width 249 height 35
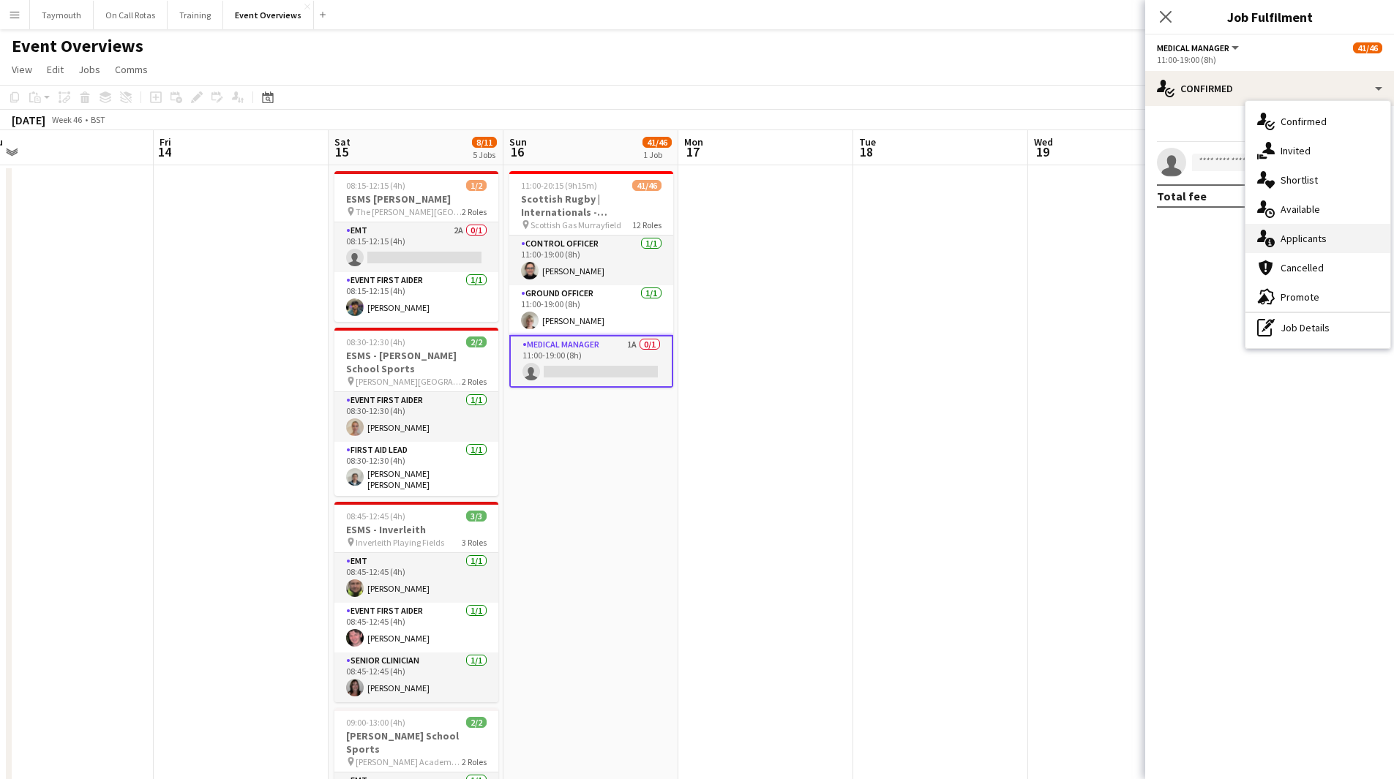
click at [1288, 233] on span "Applicants" at bounding box center [1303, 238] width 46 height 13
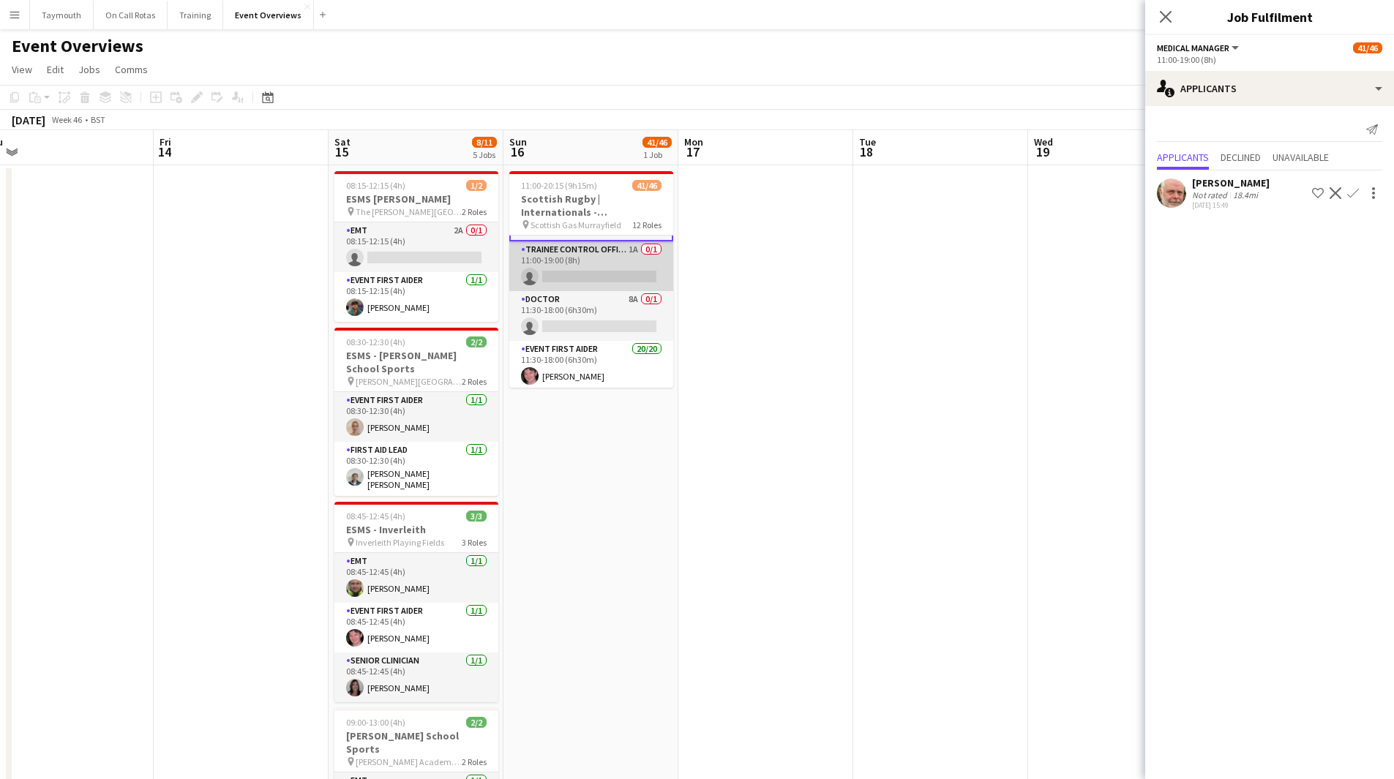
click at [563, 245] on app-card-role "Trainee Control Officer 1A 0/1 11:00-19:00 (8h) single-neutral-actions" at bounding box center [591, 266] width 164 height 50
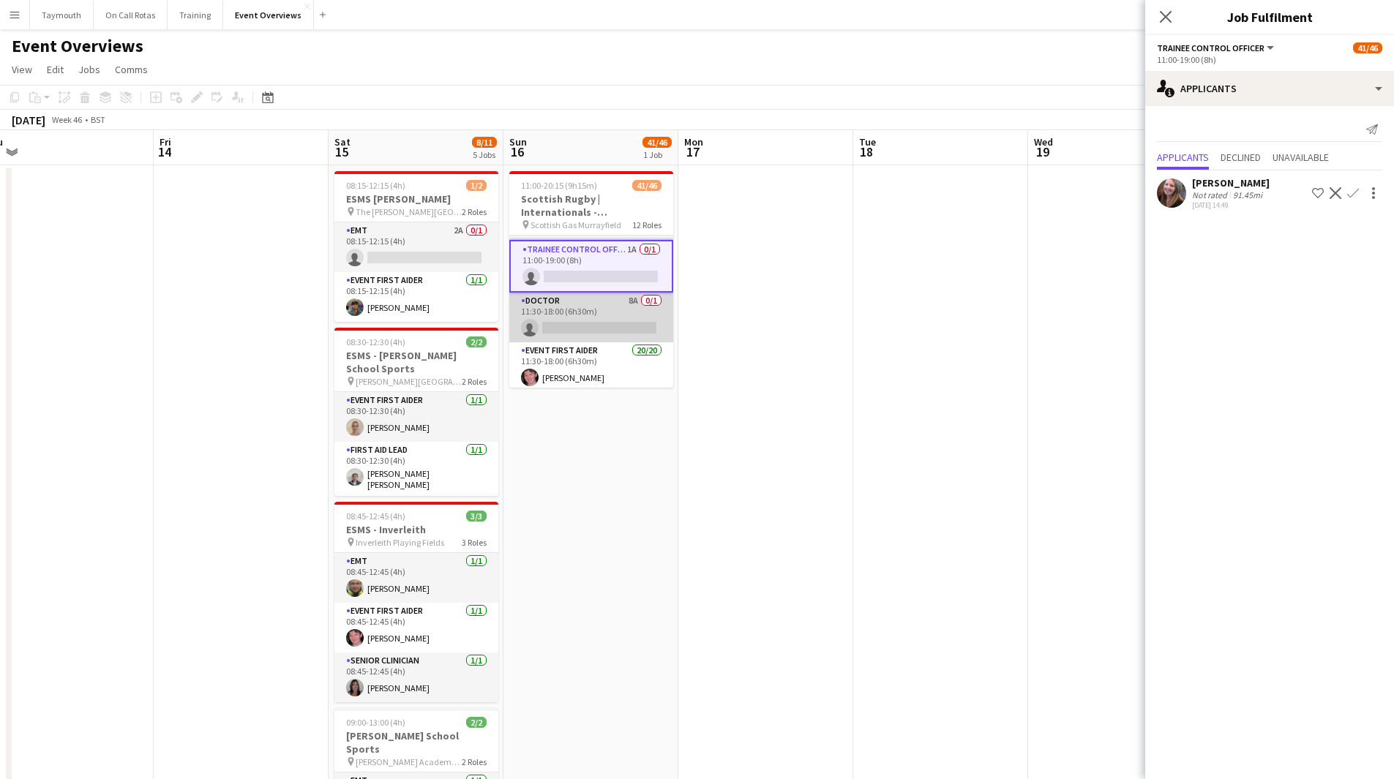
click at [560, 324] on app-card-role "Doctor 8A 0/1 11:30-18:00 (6h30m) single-neutral-actions" at bounding box center [591, 318] width 164 height 50
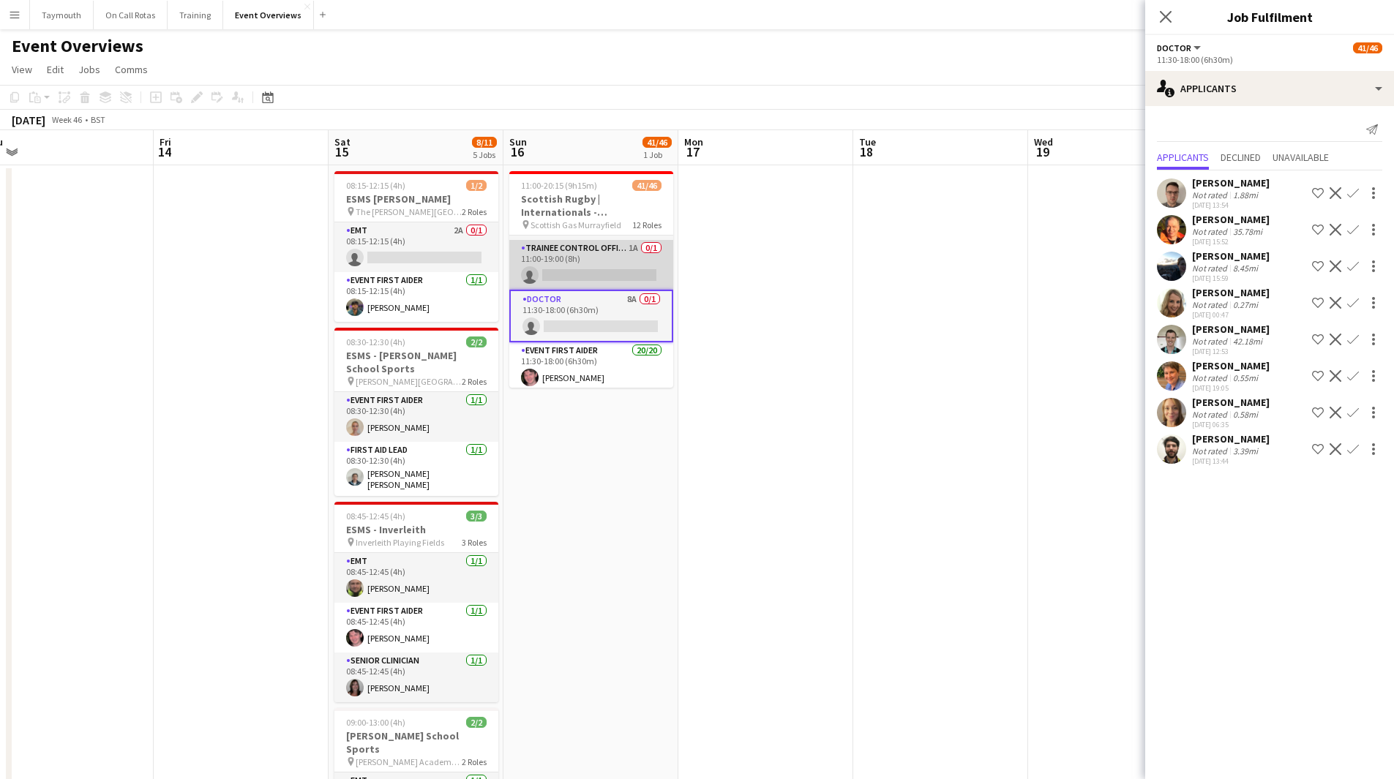
click at [558, 254] on app-card-role "Trainee Control Officer 1A 0/1 11:00-19:00 (8h) single-neutral-actions" at bounding box center [591, 265] width 164 height 50
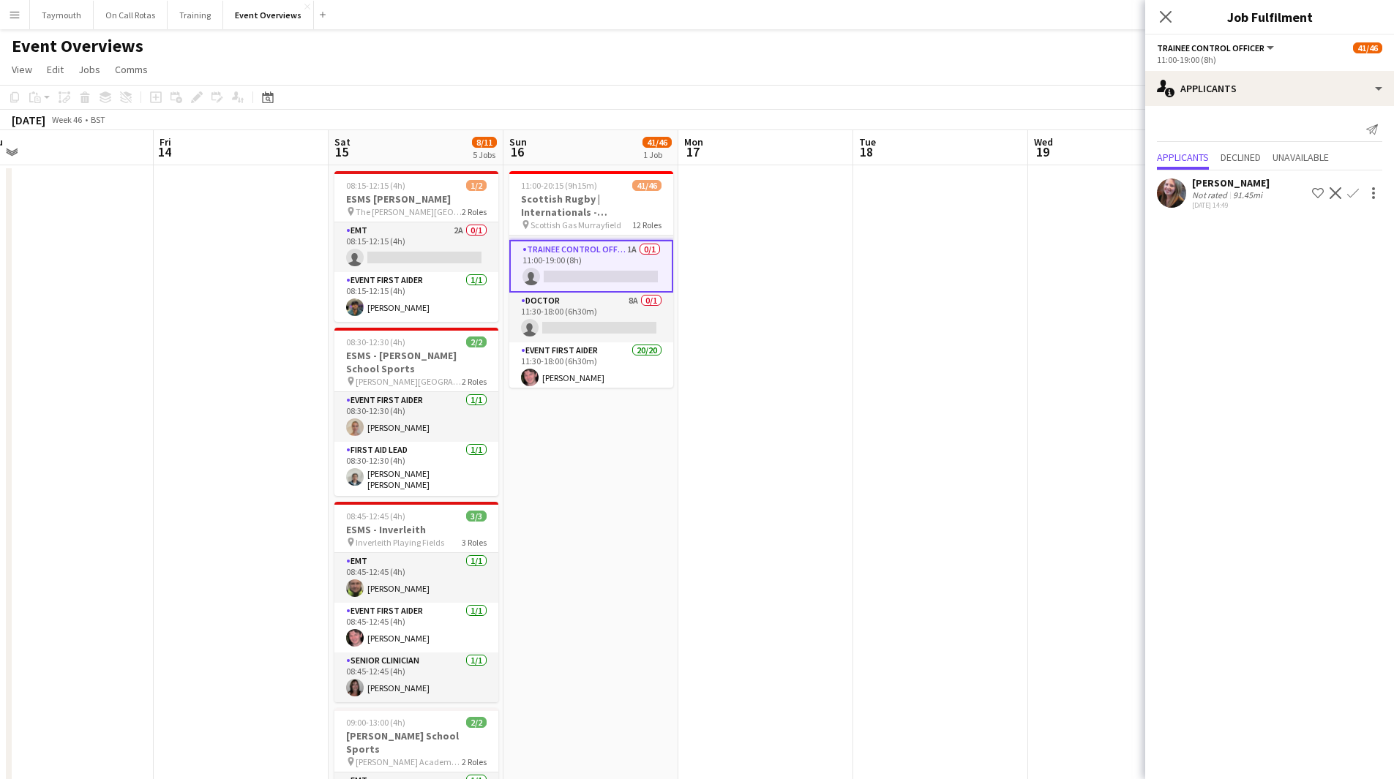
click at [1359, 192] on button "Confirm" at bounding box center [1353, 193] width 18 height 18
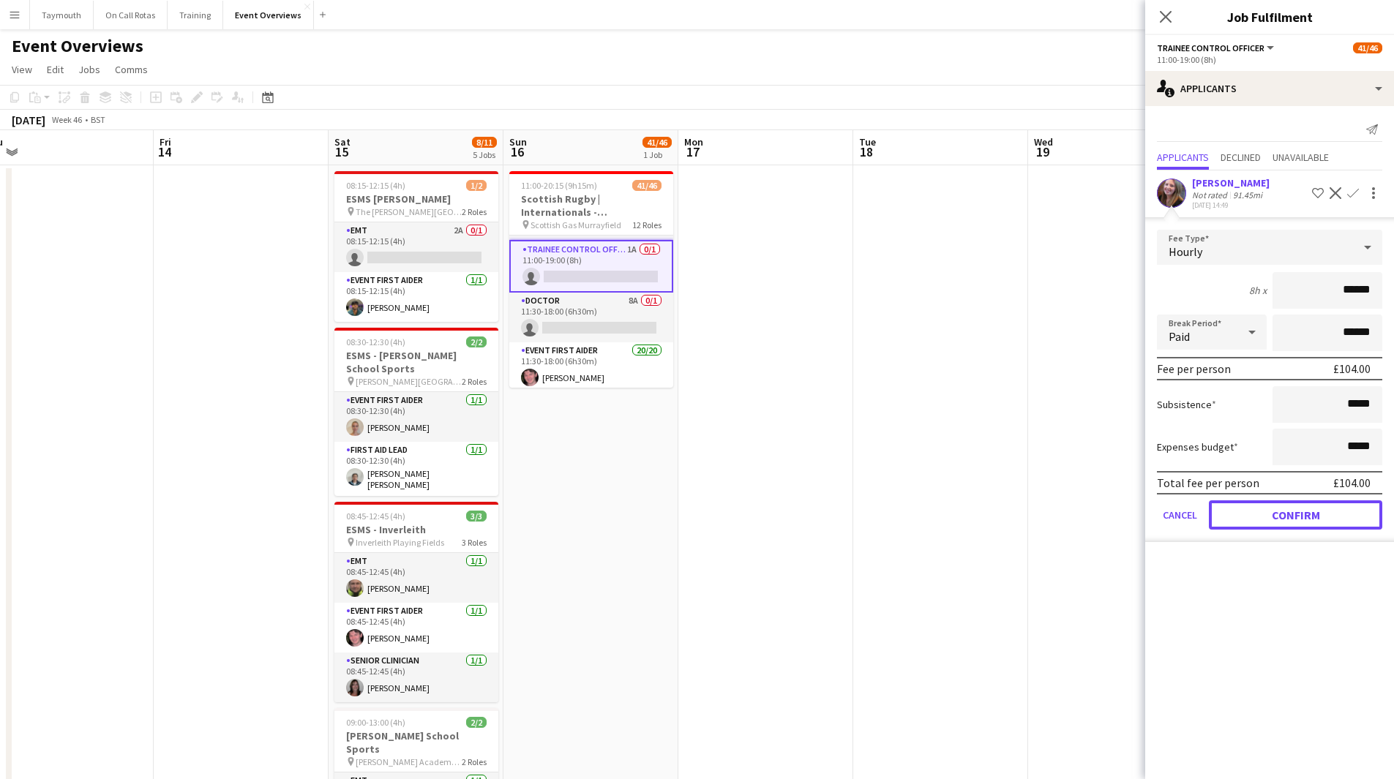
drag, startPoint x: 1298, startPoint y: 506, endPoint x: 1015, endPoint y: 423, distance: 295.1
click at [1298, 506] on button "Confirm" at bounding box center [1294, 514] width 173 height 29
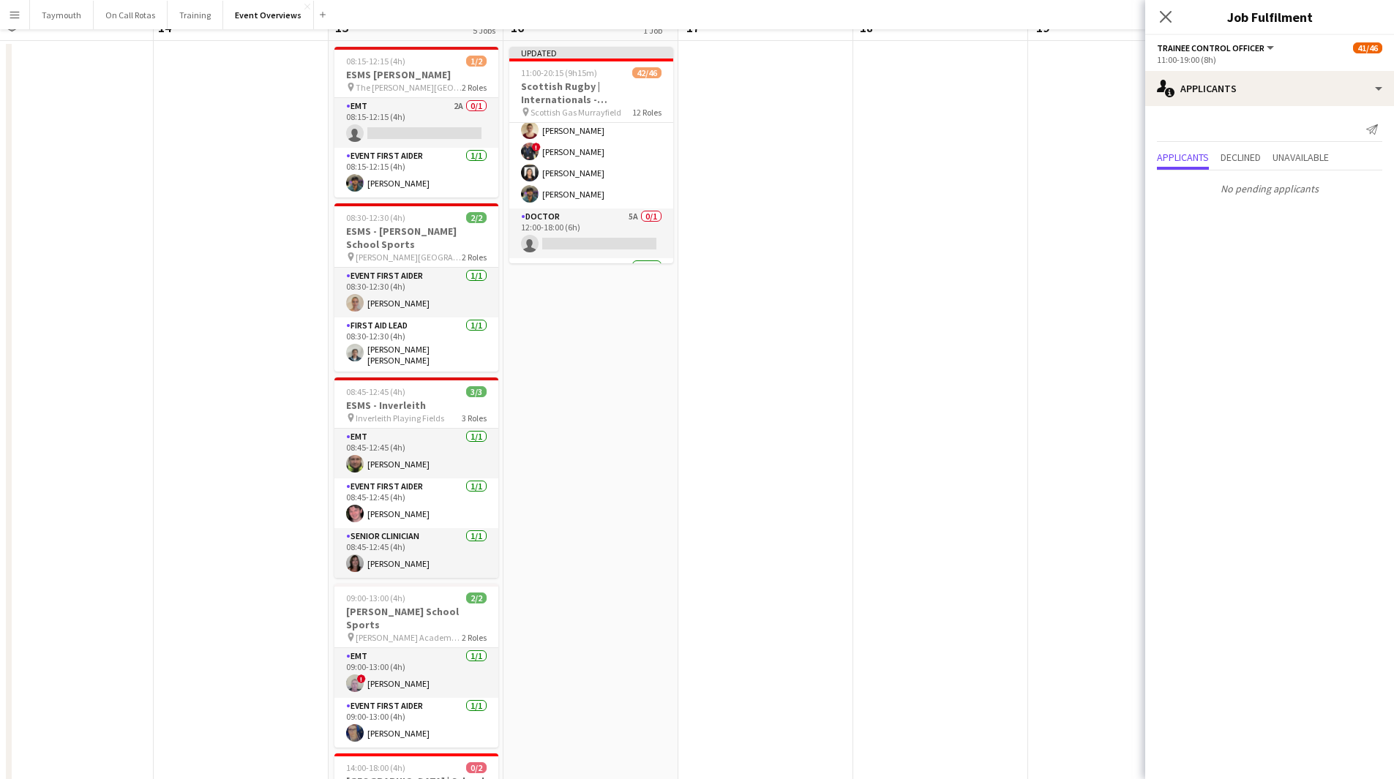
scroll to position [0, 0]
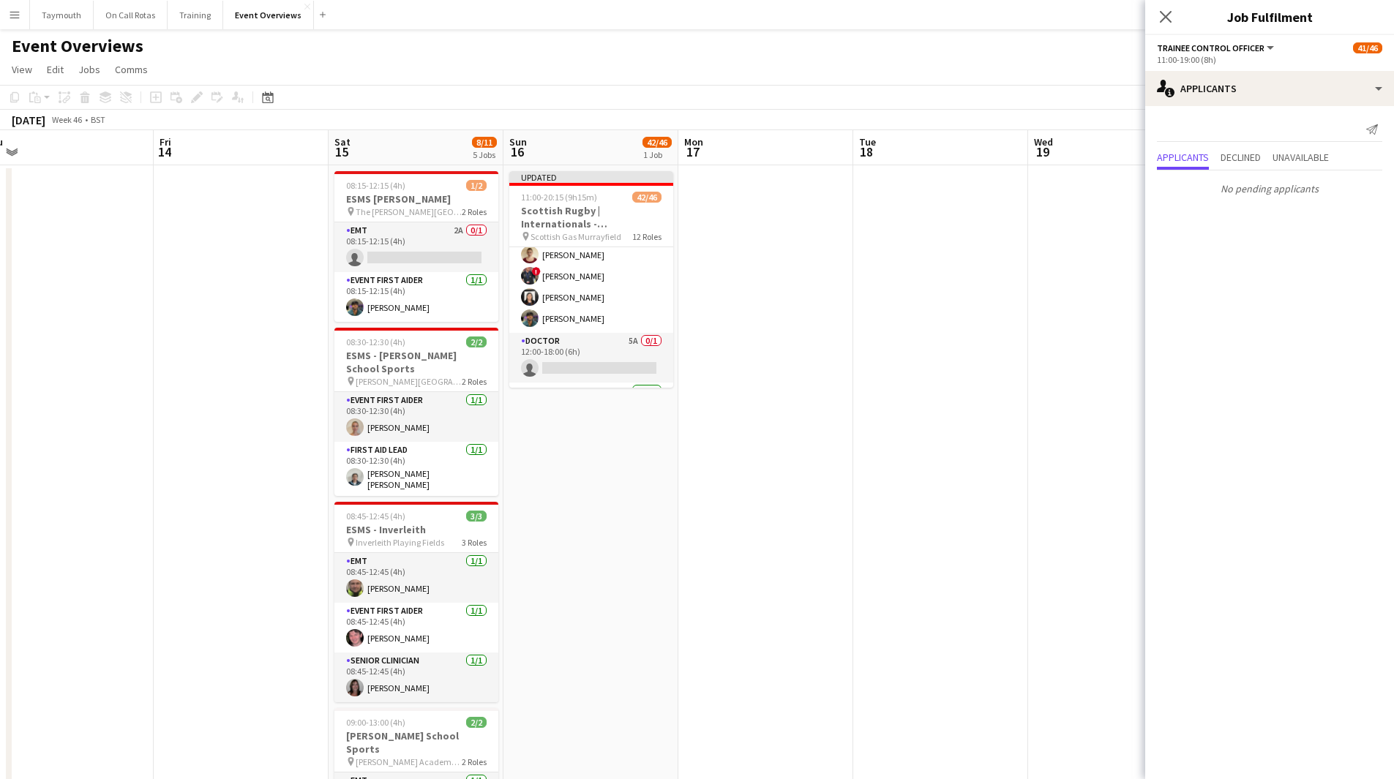
click at [830, 368] on app-date-cell at bounding box center [765, 755] width 175 height 1181
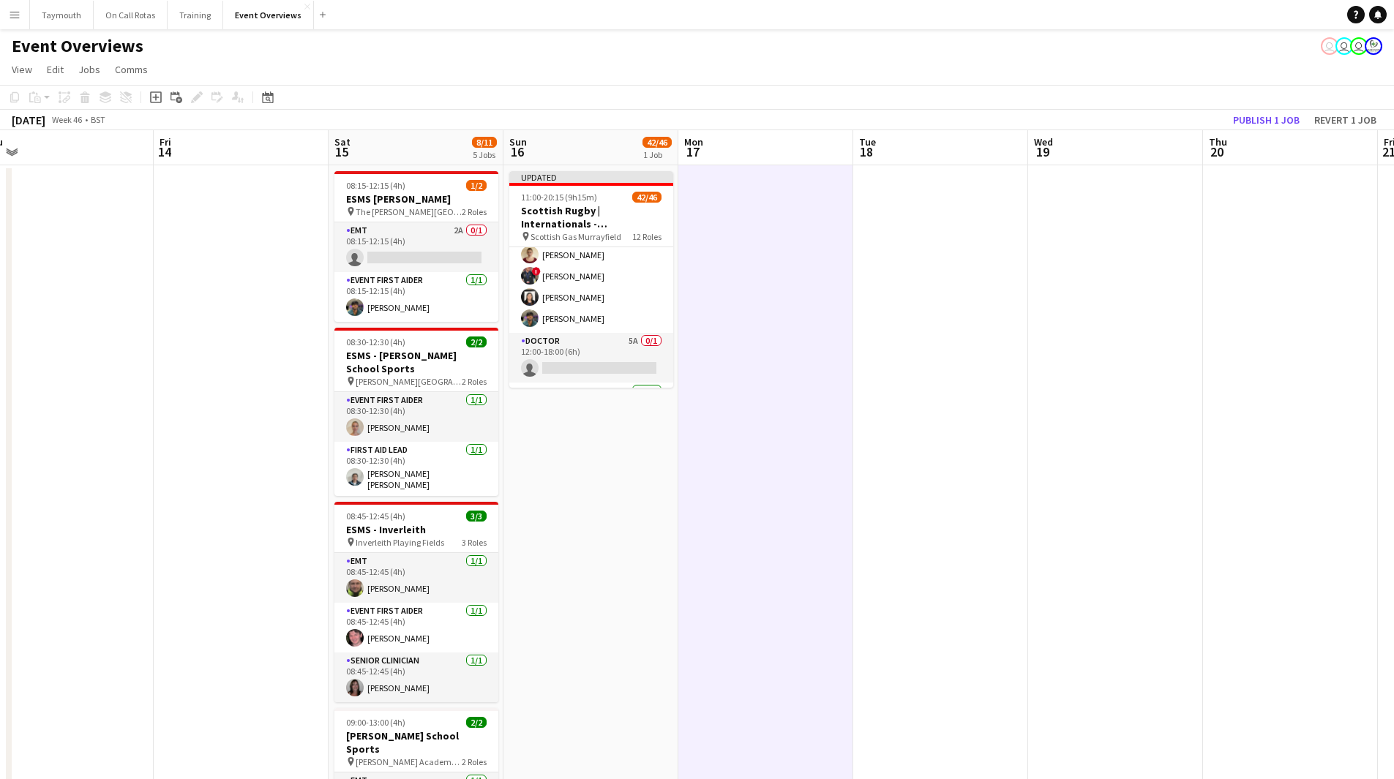
click at [445, 356] on app-calendar-viewport "Mon 10 Tue 11 Wed 12 Thu 13 Fri 14 Sat 15 8/11 5 Jobs Sun 16 42/46 1 Job Mon 17…" at bounding box center [697, 738] width 1394 height 1216
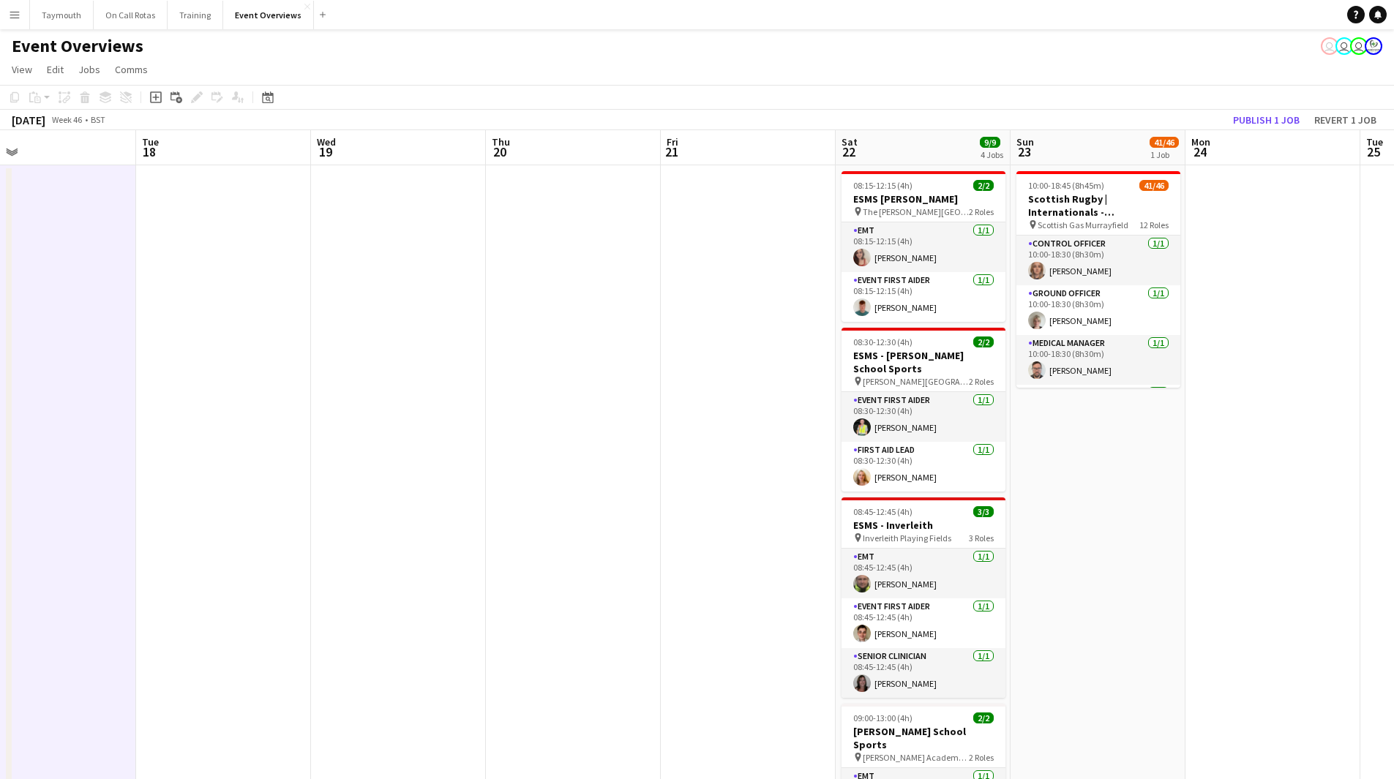
drag, startPoint x: 802, startPoint y: 368, endPoint x: 664, endPoint y: 357, distance: 138.0
click at [670, 359] on app-calendar-viewport "Fri 14 Sat 15 8/11 5 Jobs Sun 16 42/46 1 Job Mon 17 Tue 18 Wed 19 Thu 20 Fri 21…" at bounding box center [697, 738] width 1394 height 1216
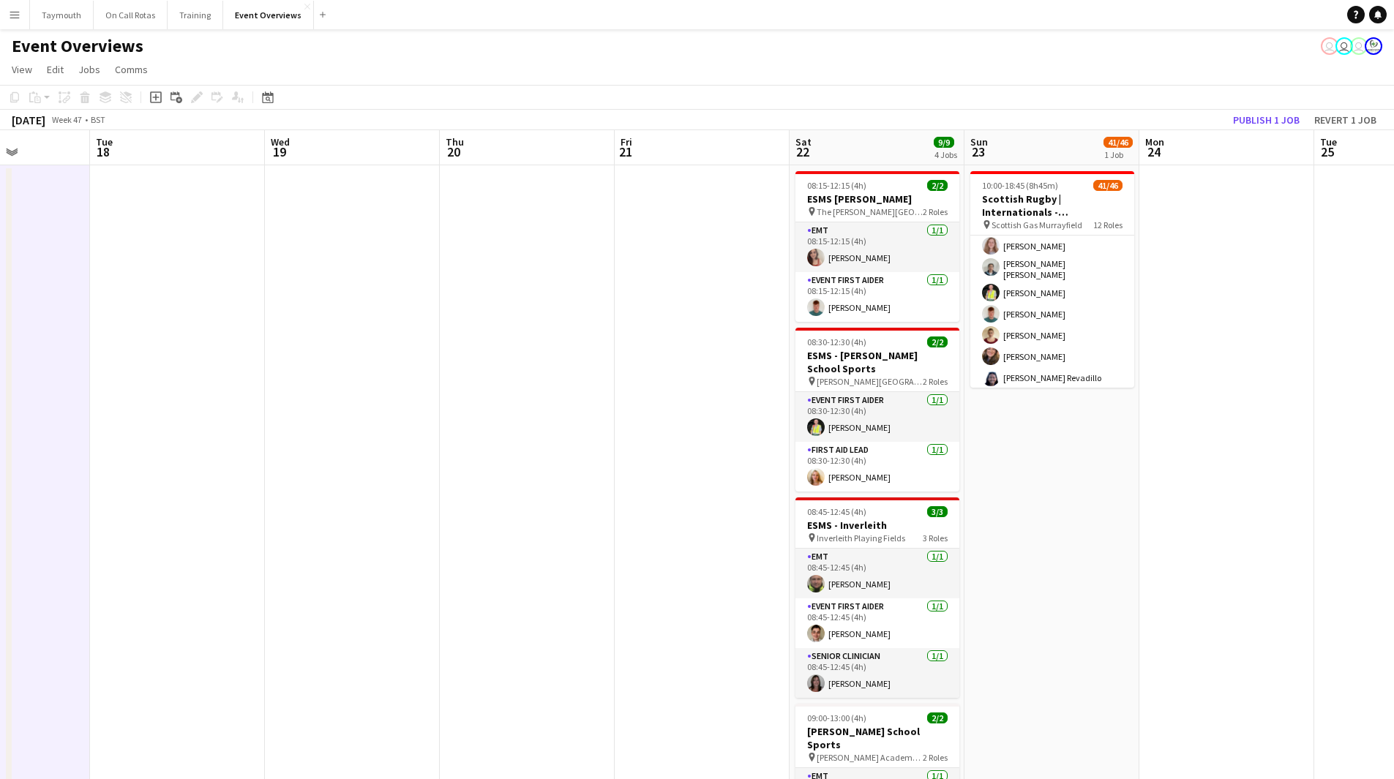
scroll to position [293, 0]
click at [1139, 519] on app-date-cell at bounding box center [1226, 755] width 175 height 1181
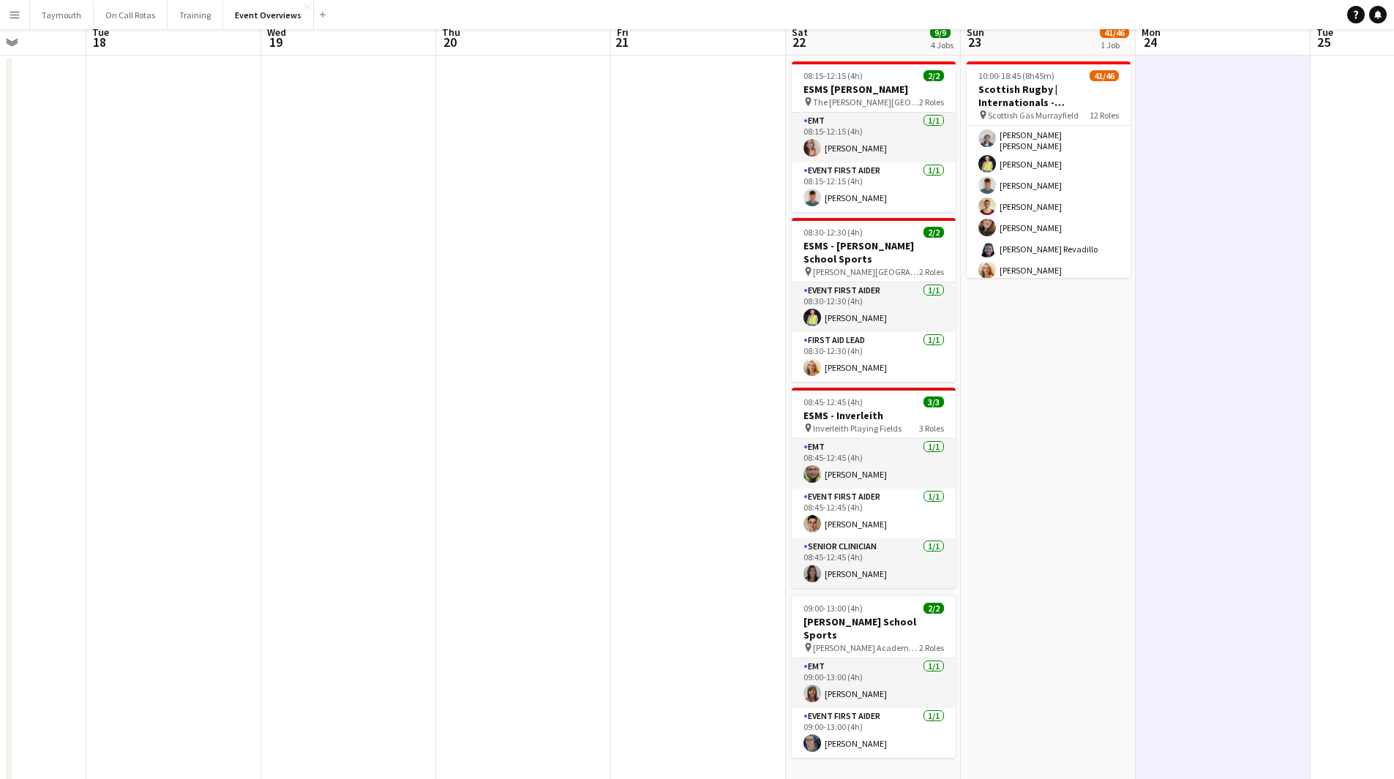
scroll to position [0, 0]
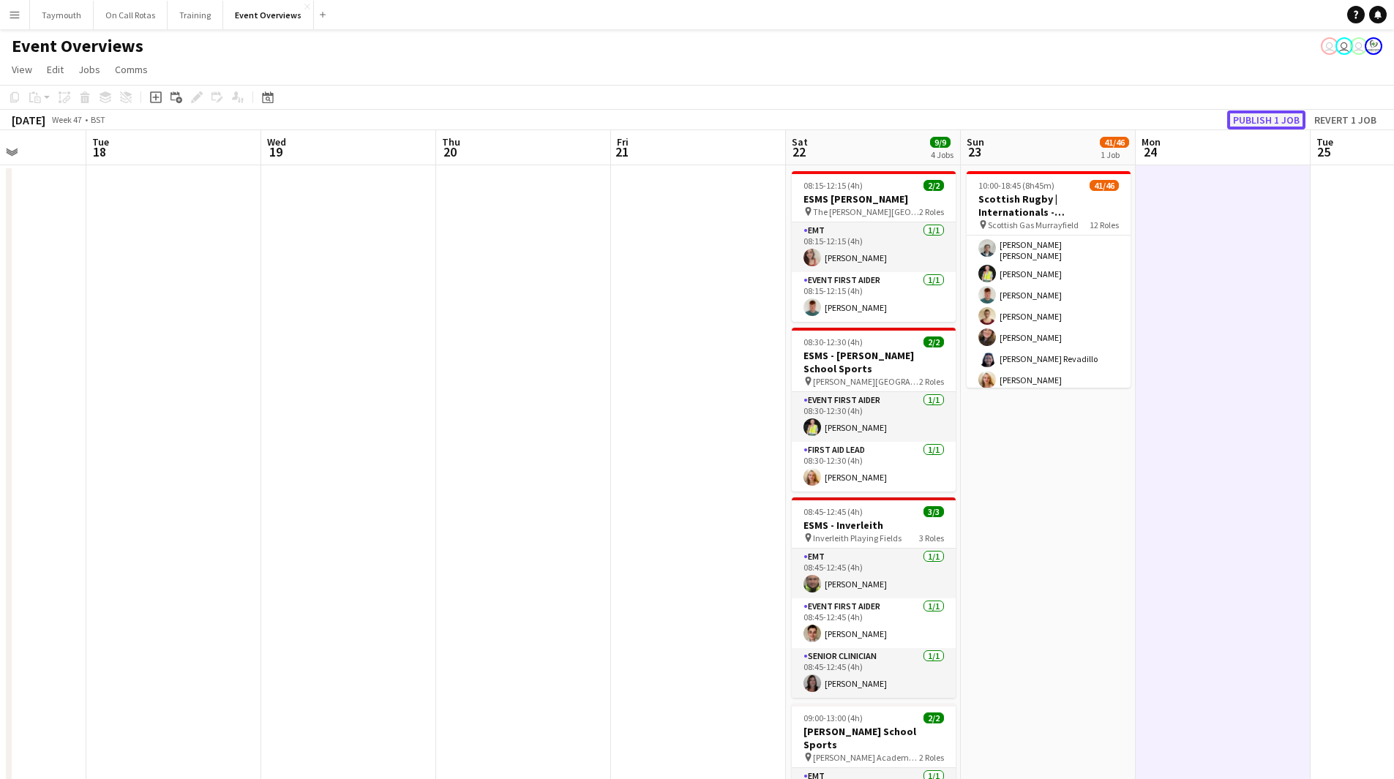
click at [1257, 120] on button "Publish 1 job" at bounding box center [1266, 119] width 78 height 19
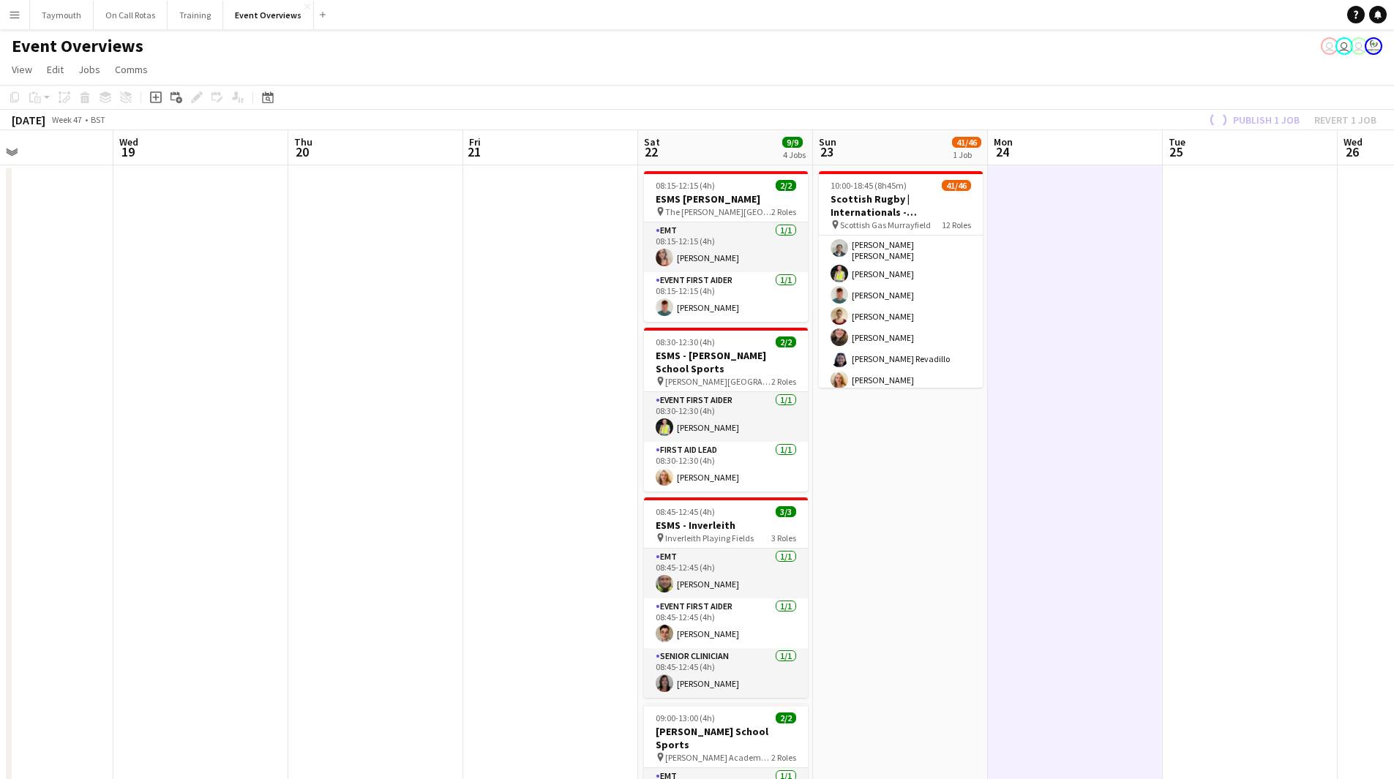
click at [583, 423] on app-calendar-viewport "Sat 15 8/11 5 Jobs Sun 16 42/46 1 Job Mon 17 Tue 18 Wed 19 Thu 20 Fri 21 Sat 22…" at bounding box center [697, 738] width 1394 height 1216
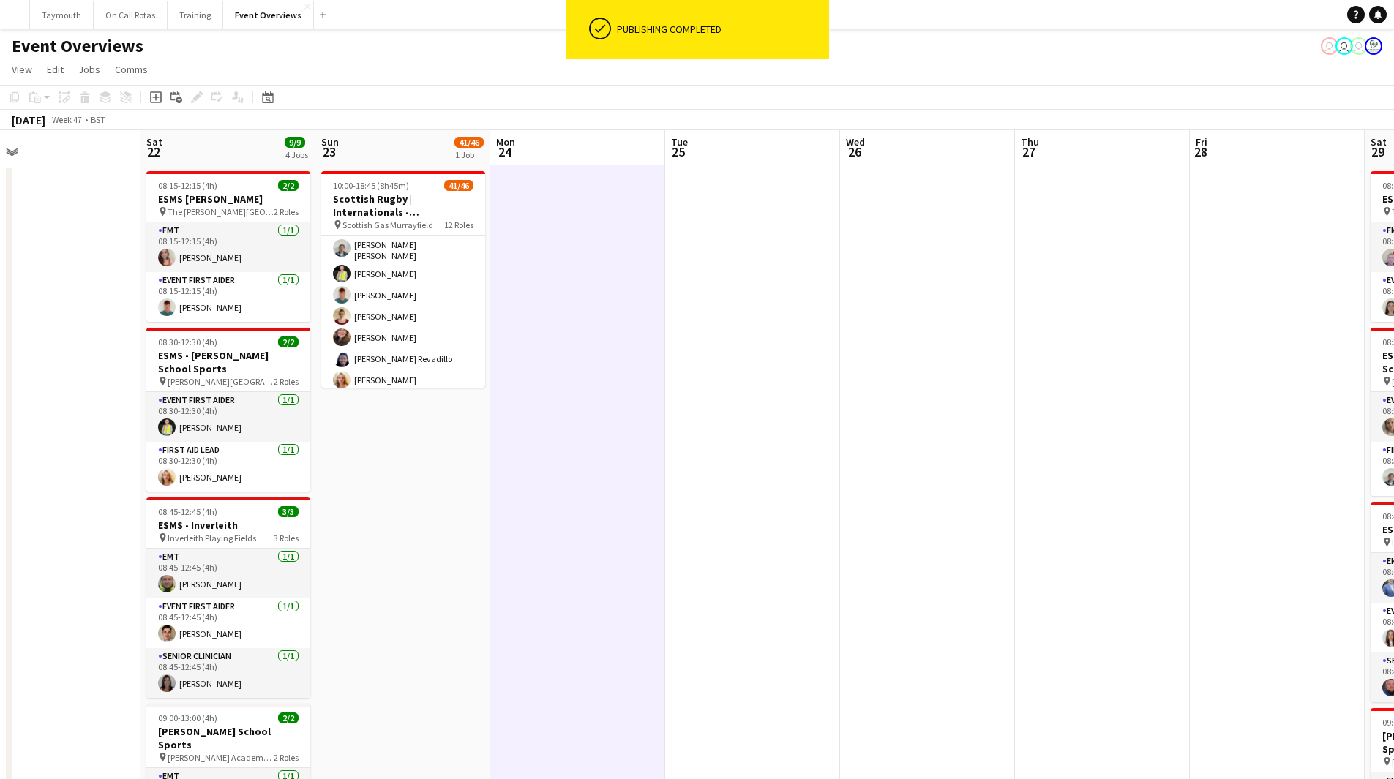
drag, startPoint x: 1012, startPoint y: 445, endPoint x: 470, endPoint y: 399, distance: 543.9
click at [468, 435] on app-calendar-viewport "Tue 18 Wed 19 Thu 20 Fri 21 Sat 22 9/9 4 Jobs Sun 23 41/46 1 Job Mon 24 Tue 25 …" at bounding box center [697, 738] width 1394 height 1216
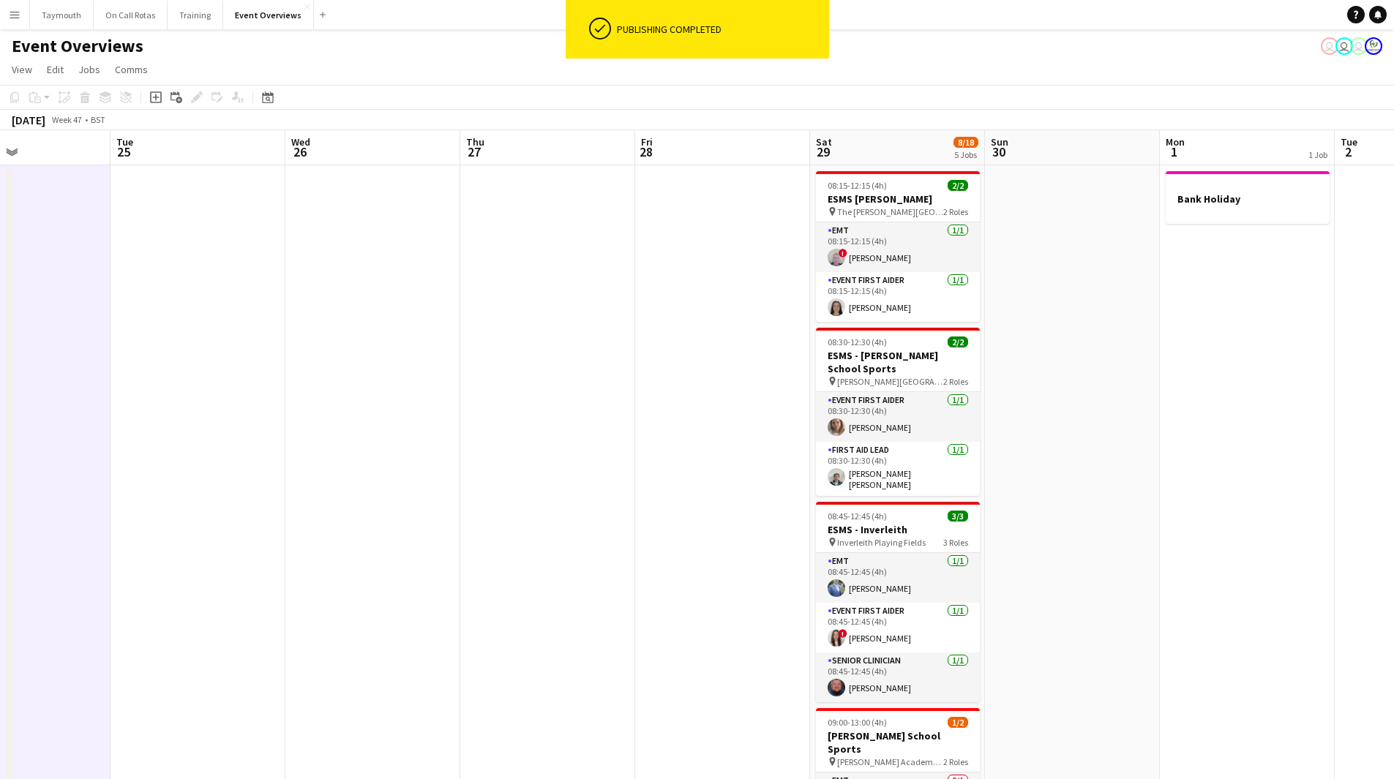
drag, startPoint x: 804, startPoint y: 365, endPoint x: 565, endPoint y: 369, distance: 238.5
click at [601, 375] on app-calendar-viewport "Fri 21 Sat 22 9/9 4 Jobs Sun 23 41/46 1 Job Mon 24 Tue 25 Wed 26 Thu 27 Fri 28 …" at bounding box center [697, 738] width 1394 height 1216
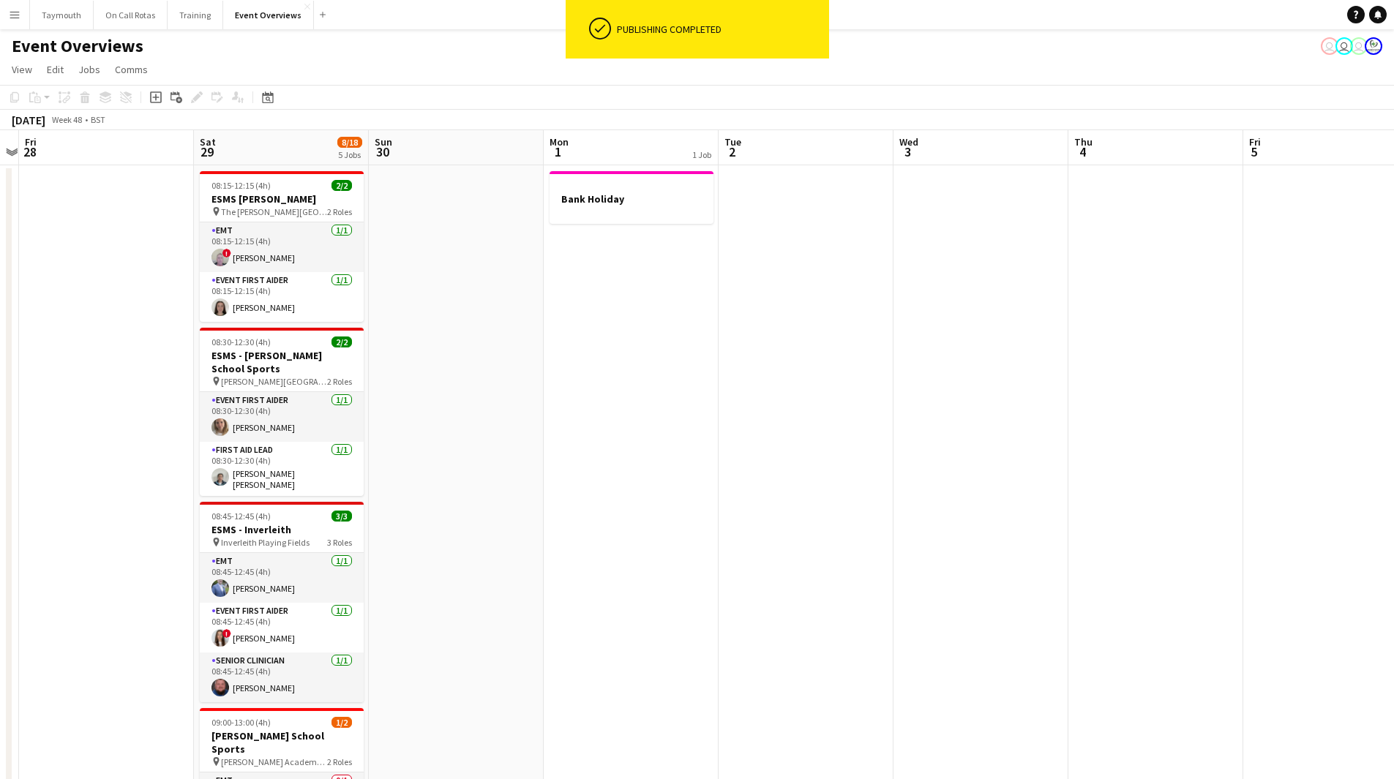
drag, startPoint x: 1112, startPoint y: 337, endPoint x: 599, endPoint y: 382, distance: 514.7
click at [599, 382] on app-calendar-viewport "Tue 25 Wed 26 Thu 27 Fri 28 Sat 29 8/18 5 Jobs Sun 30 Mon 1 1 Job Tue 2 Wed 3 T…" at bounding box center [697, 738] width 1394 height 1216
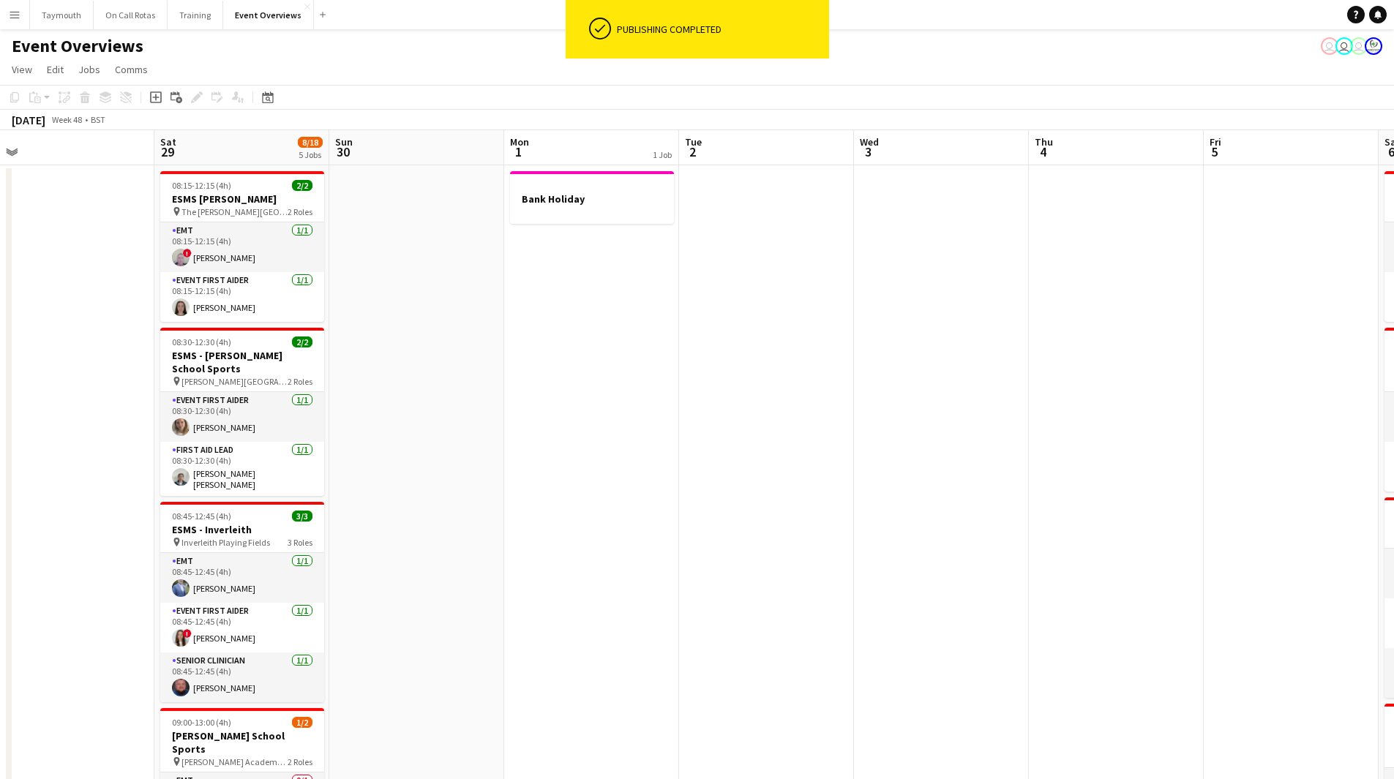
drag, startPoint x: 481, startPoint y: 388, endPoint x: 358, endPoint y: 383, distance: 123.0
click at [346, 383] on app-calendar-viewport "Tue 25 Wed 26 Thu 27 Fri 28 Sat 29 8/18 5 Jobs Sun 30 Mon 1 1 Job Tue 2 Wed 3 T…" at bounding box center [697, 738] width 1394 height 1216
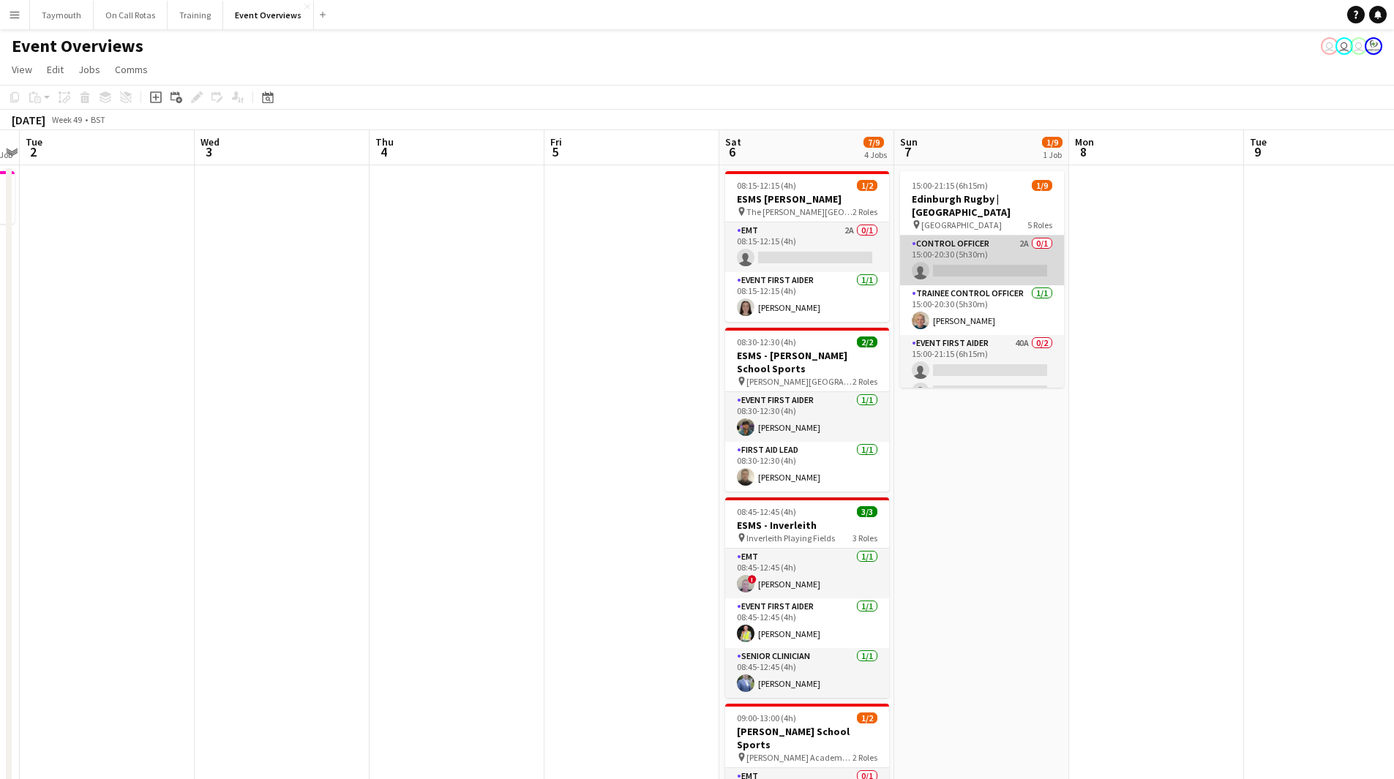
click at [993, 236] on app-card-role "Control Officer 2A 0/1 15:00-20:30 (5h30m) single-neutral-actions" at bounding box center [982, 261] width 164 height 50
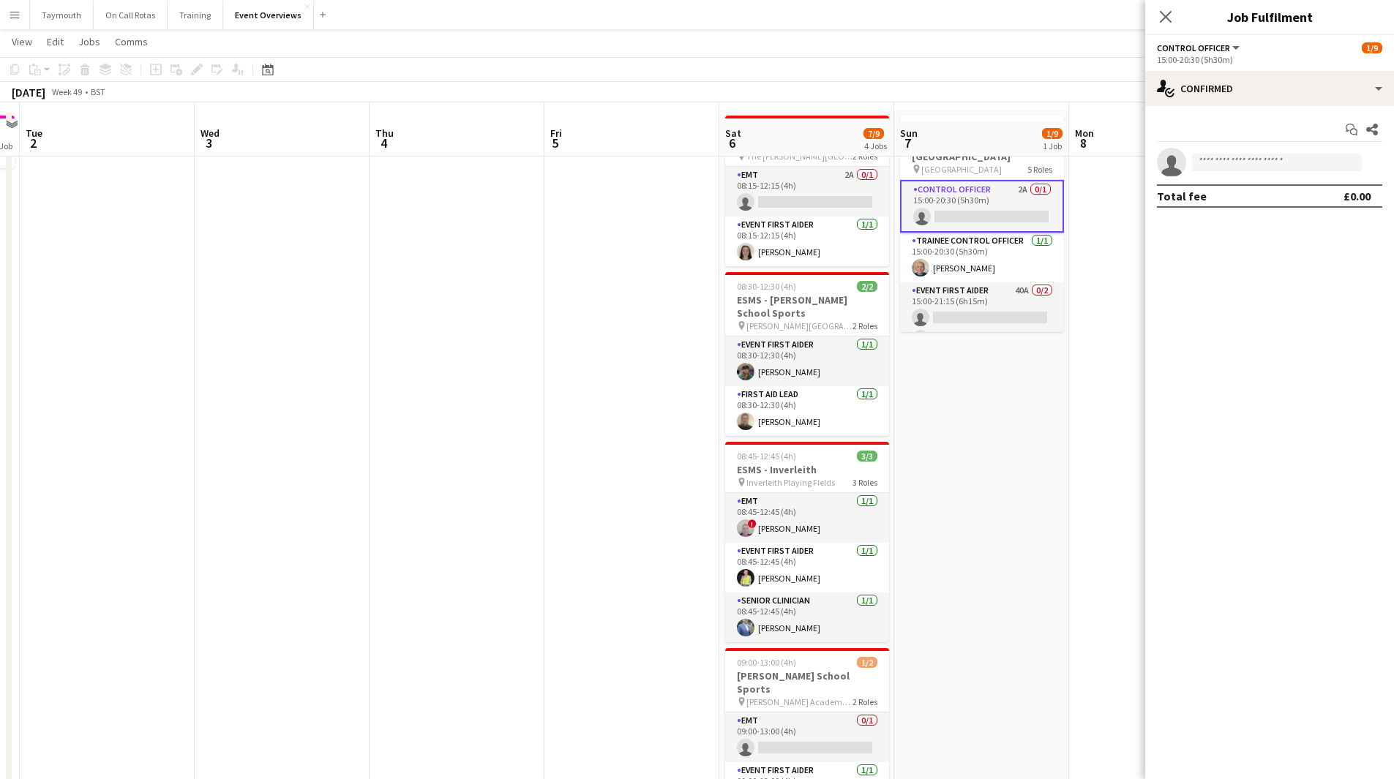
scroll to position [73, 0]
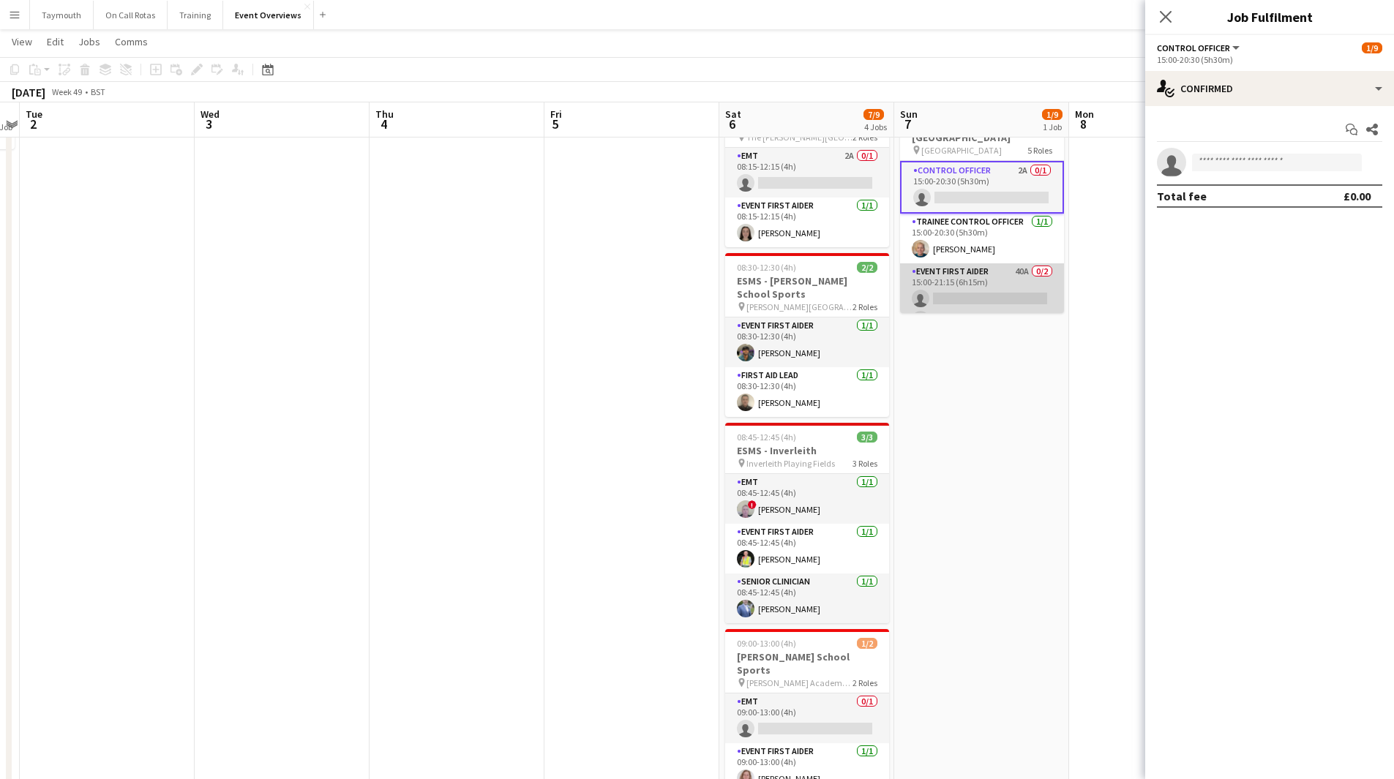
click at [993, 275] on app-card-role "Event First Aider 40A 0/2 15:00-21:15 (6h15m) single-neutral-actions single-neu…" at bounding box center [982, 298] width 164 height 71
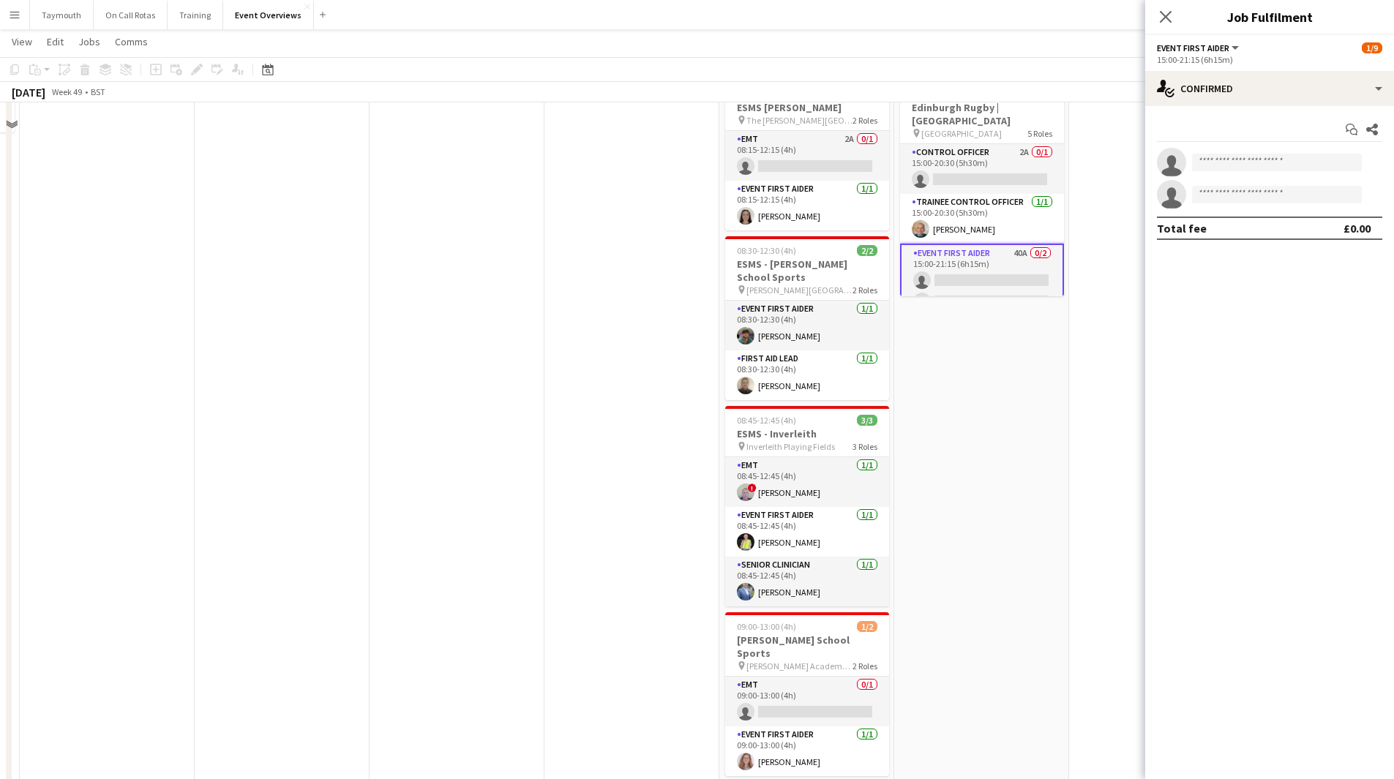
scroll to position [0, 0]
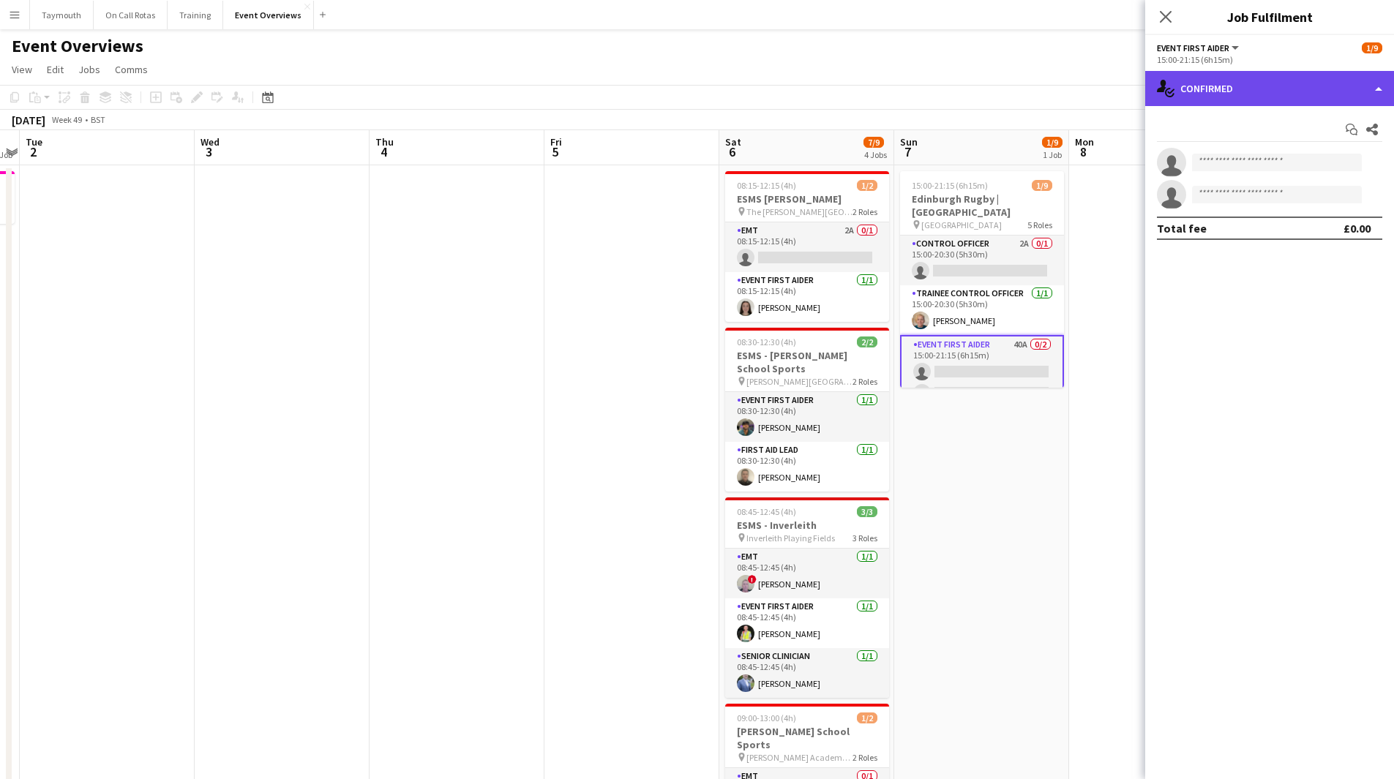
click at [1210, 97] on div "single-neutral-actions-check-2 Confirmed" at bounding box center [1269, 88] width 249 height 35
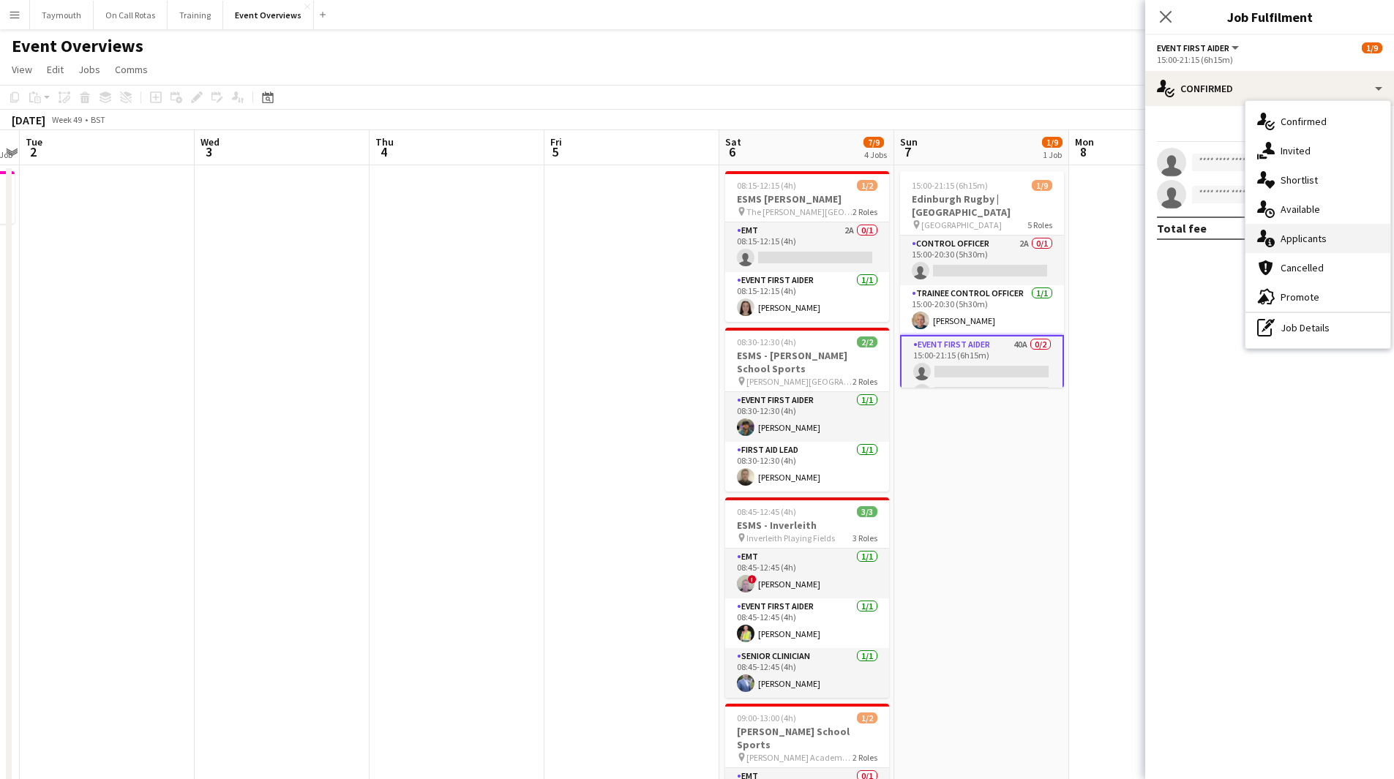
click at [1288, 238] on span "Applicants" at bounding box center [1303, 238] width 46 height 13
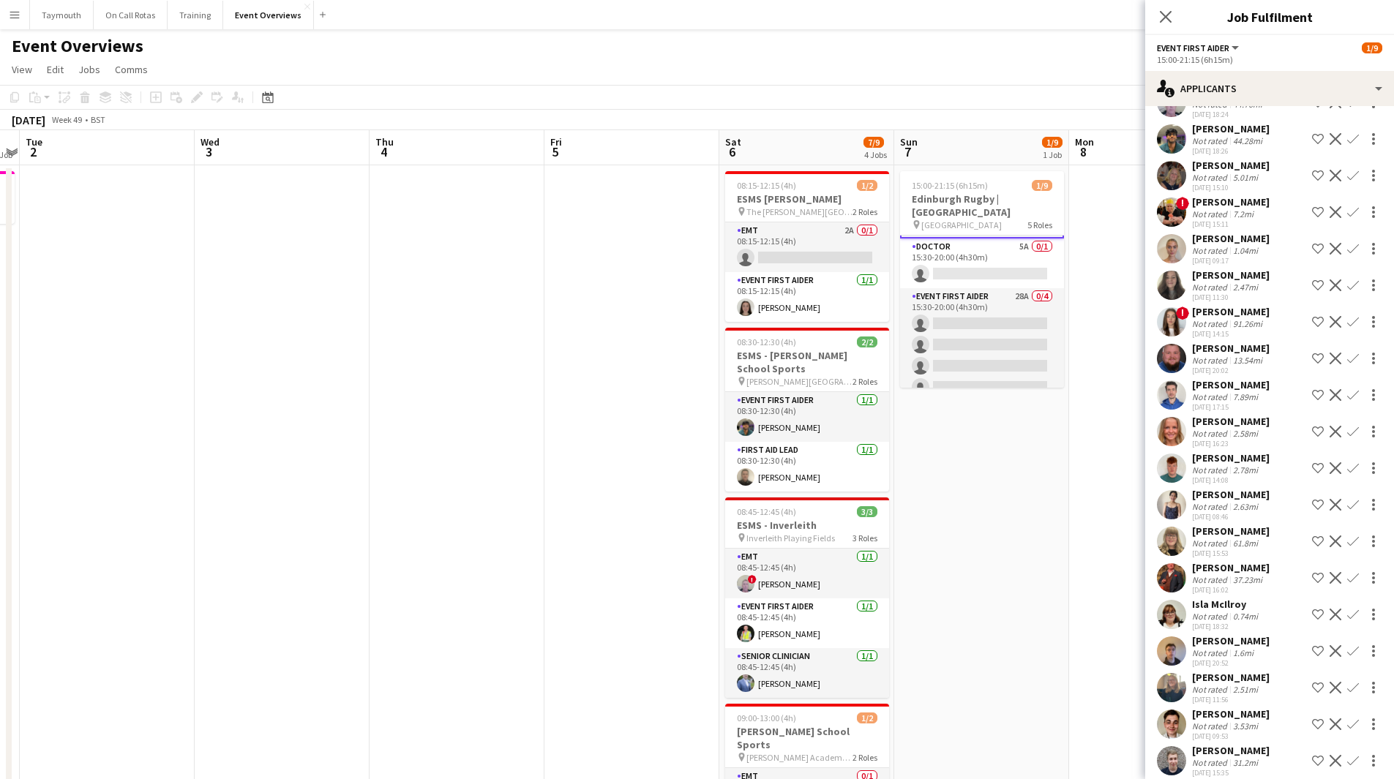
scroll to position [171, 0]
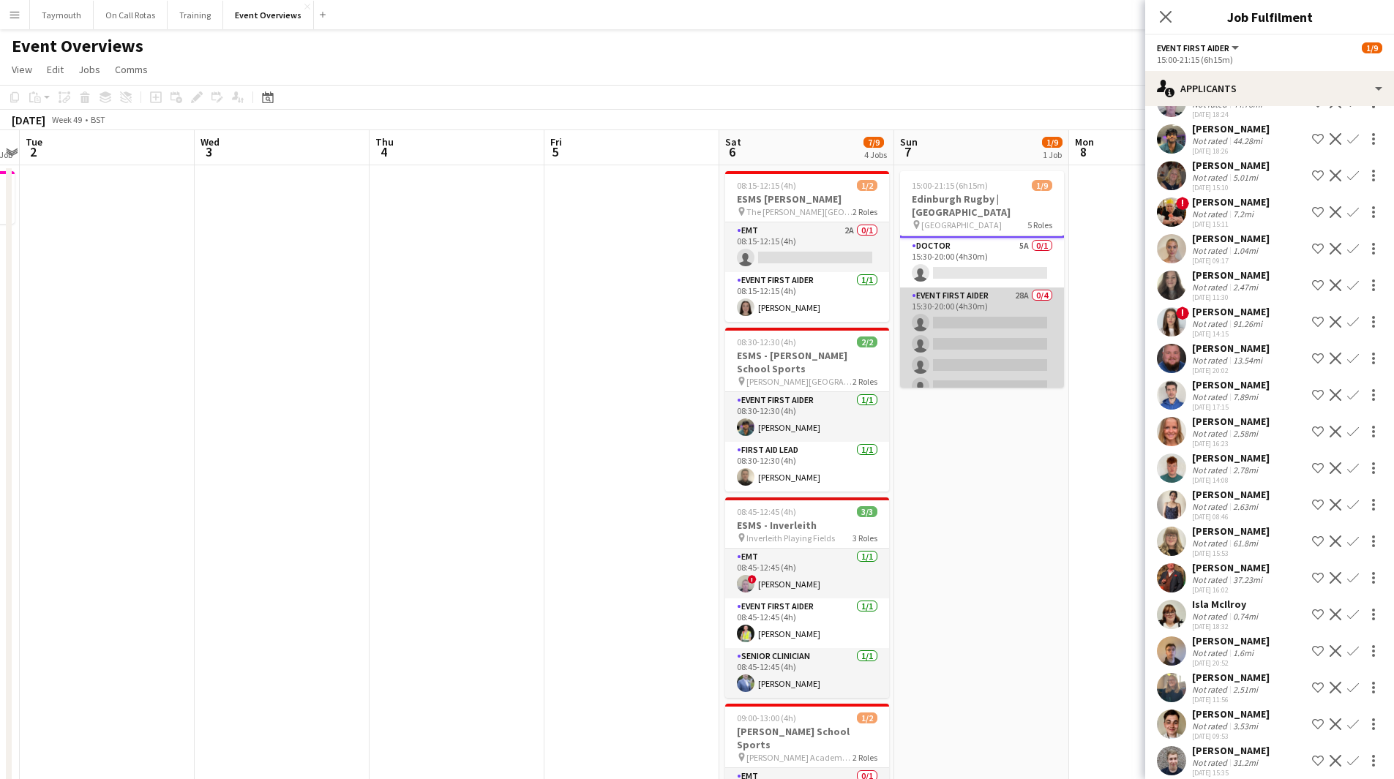
click at [956, 317] on app-card-role "Event First Aider 28A 0/4 15:30-20:00 (4h30m) single-neutral-actions single-neu…" at bounding box center [982, 343] width 164 height 113
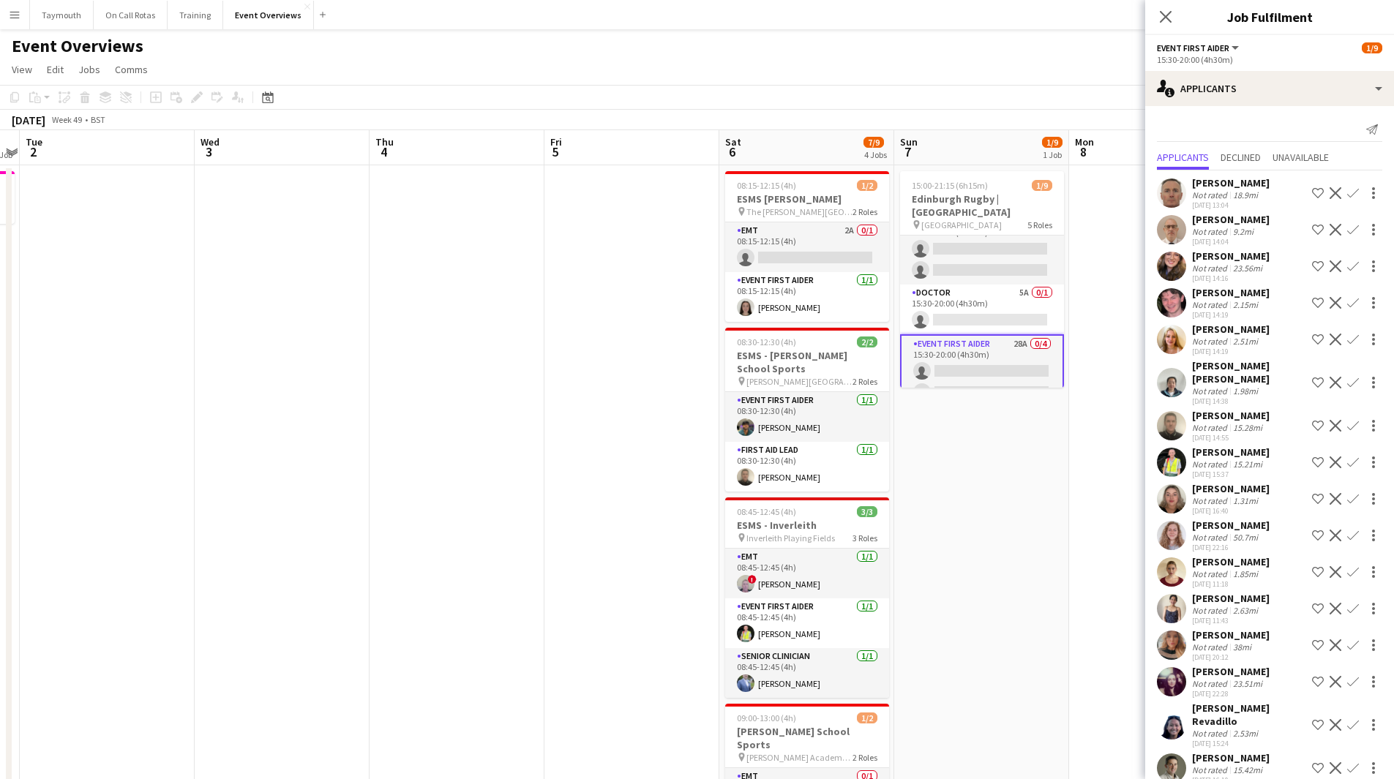
scroll to position [98, 0]
click at [956, 317] on app-card-role "Doctor 5A 0/1 15:30-20:00 (4h30m) single-neutral-actions" at bounding box center [982, 333] width 164 height 50
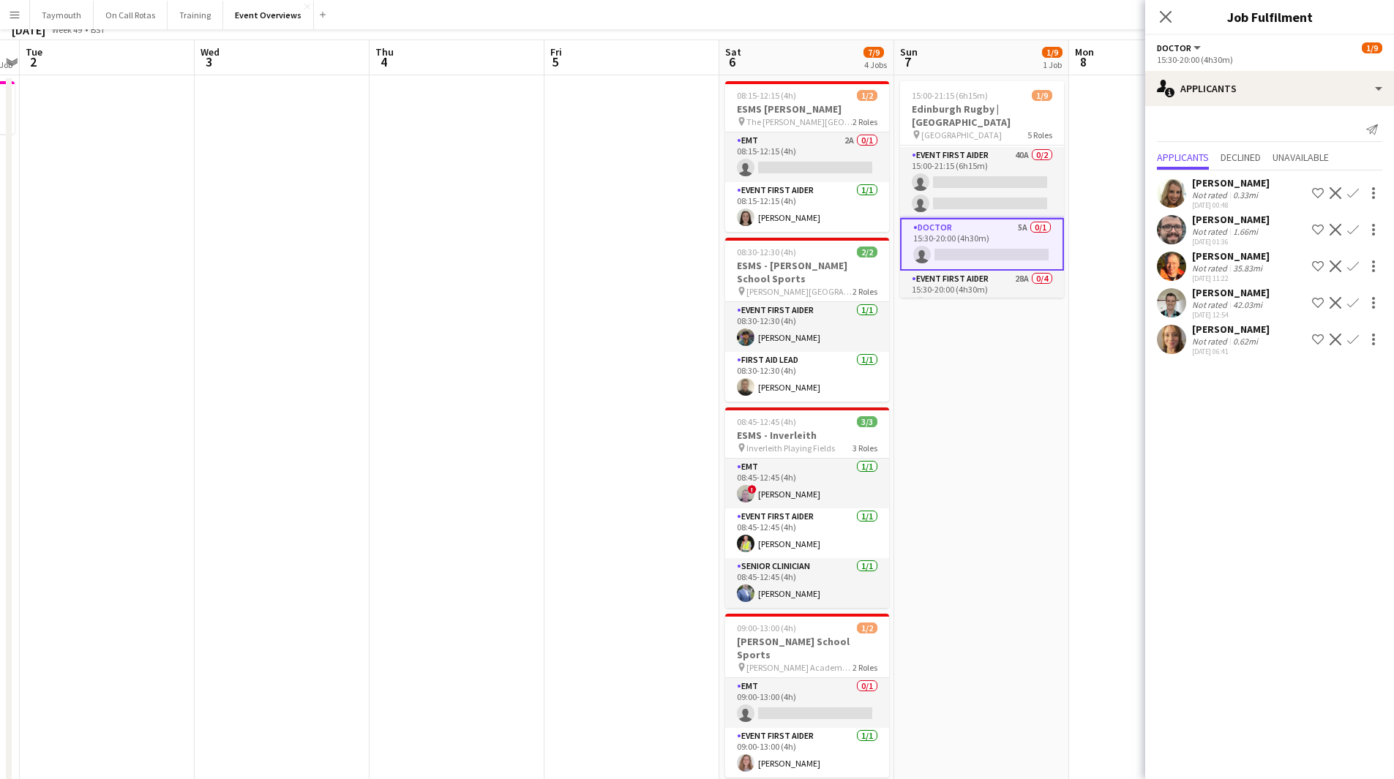
scroll to position [0, 0]
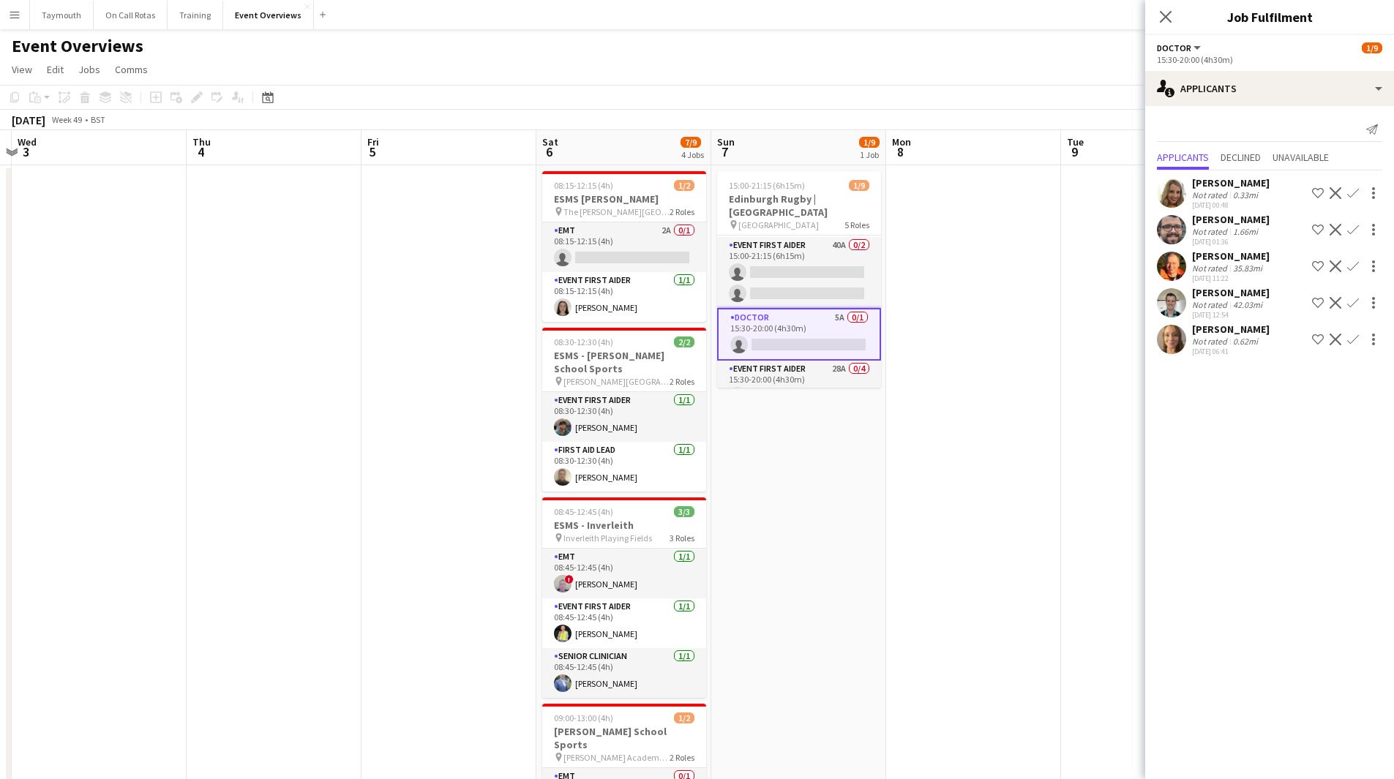
drag, startPoint x: 1017, startPoint y: 521, endPoint x: 470, endPoint y: 521, distance: 546.4
click at [470, 521] on app-calendar-viewport "Sat 29 8/18 5 Jobs Sun 30 Mon 1 1 Job Tue 2 Wed 3 Thu 4 Fri 5 Sat 6 7/9 4 Jobs …" at bounding box center [697, 738] width 1394 height 1216
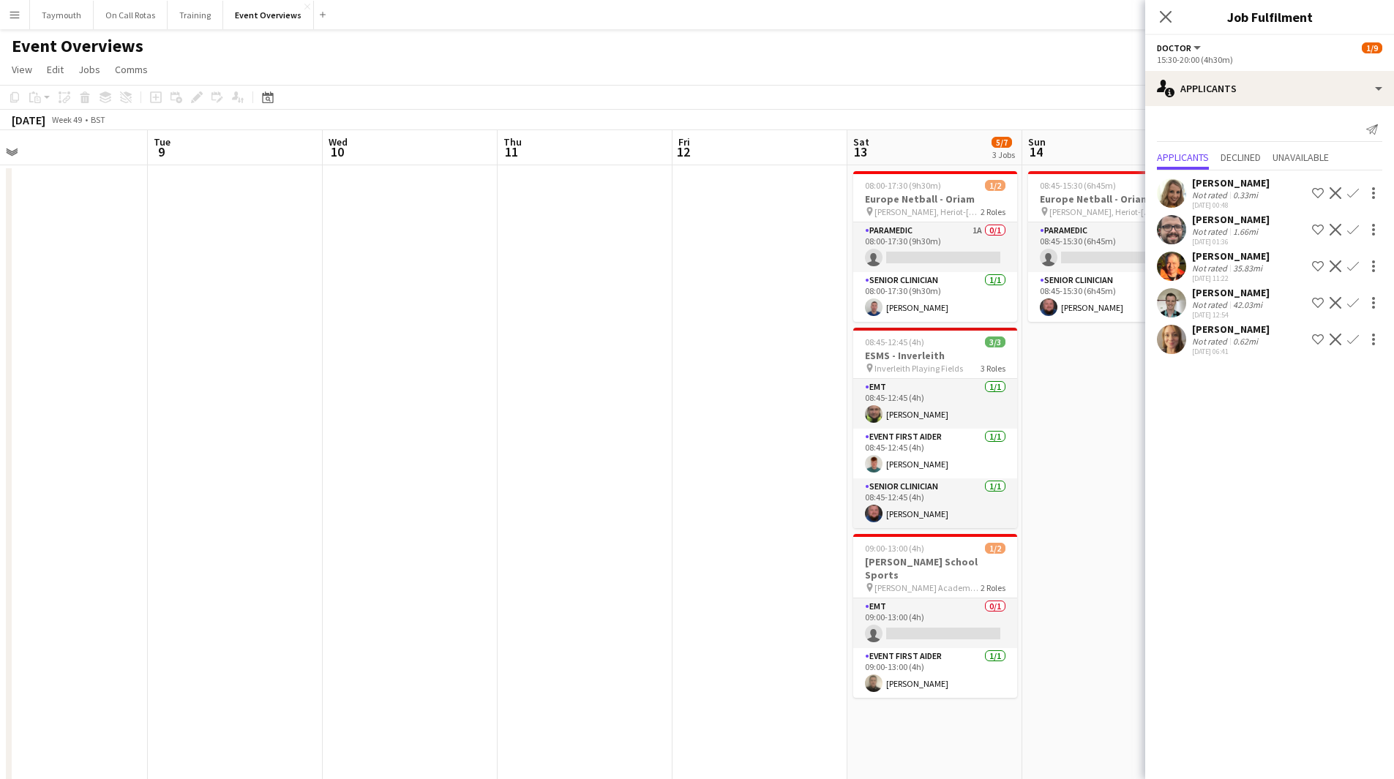
drag, startPoint x: 325, startPoint y: 396, endPoint x: 589, endPoint y: 413, distance: 264.6
click at [289, 399] on app-calendar-viewport "Fri 5 Sat 6 7/9 4 Jobs Sun 7 1/9 1 Job Mon 8 Tue 9 Wed 10 Thu 11 Fri 12 Sat 13 …" at bounding box center [697, 738] width 1394 height 1216
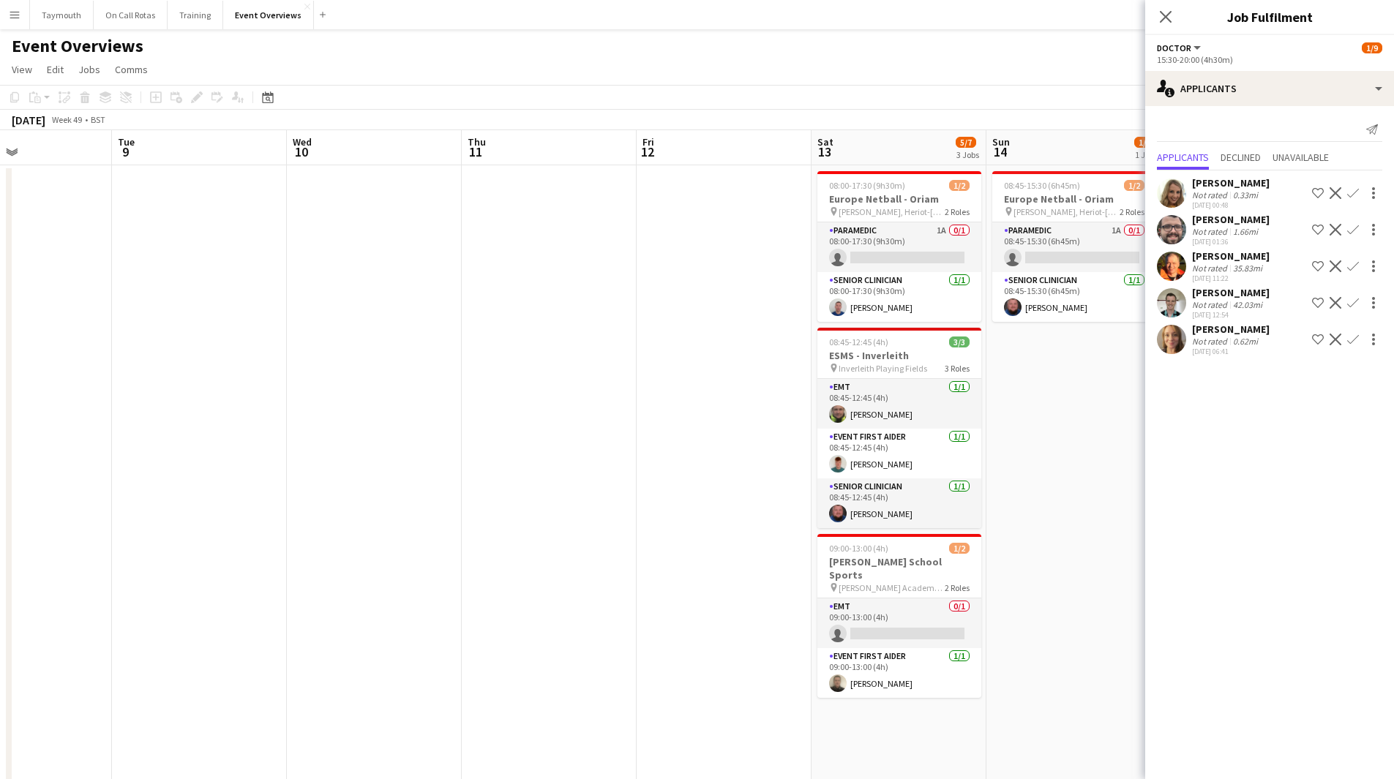
drag, startPoint x: 702, startPoint y: 418, endPoint x: 333, endPoint y: 450, distance: 370.8
click at [337, 448] on app-calendar-viewport "Sat 6 7/9 4 Jobs Sun 7 1/9 1 Job Mon 8 Tue 9 Wed 10 Thu 11 Fri 12 Sat 13 5/7 3 …" at bounding box center [697, 738] width 1394 height 1216
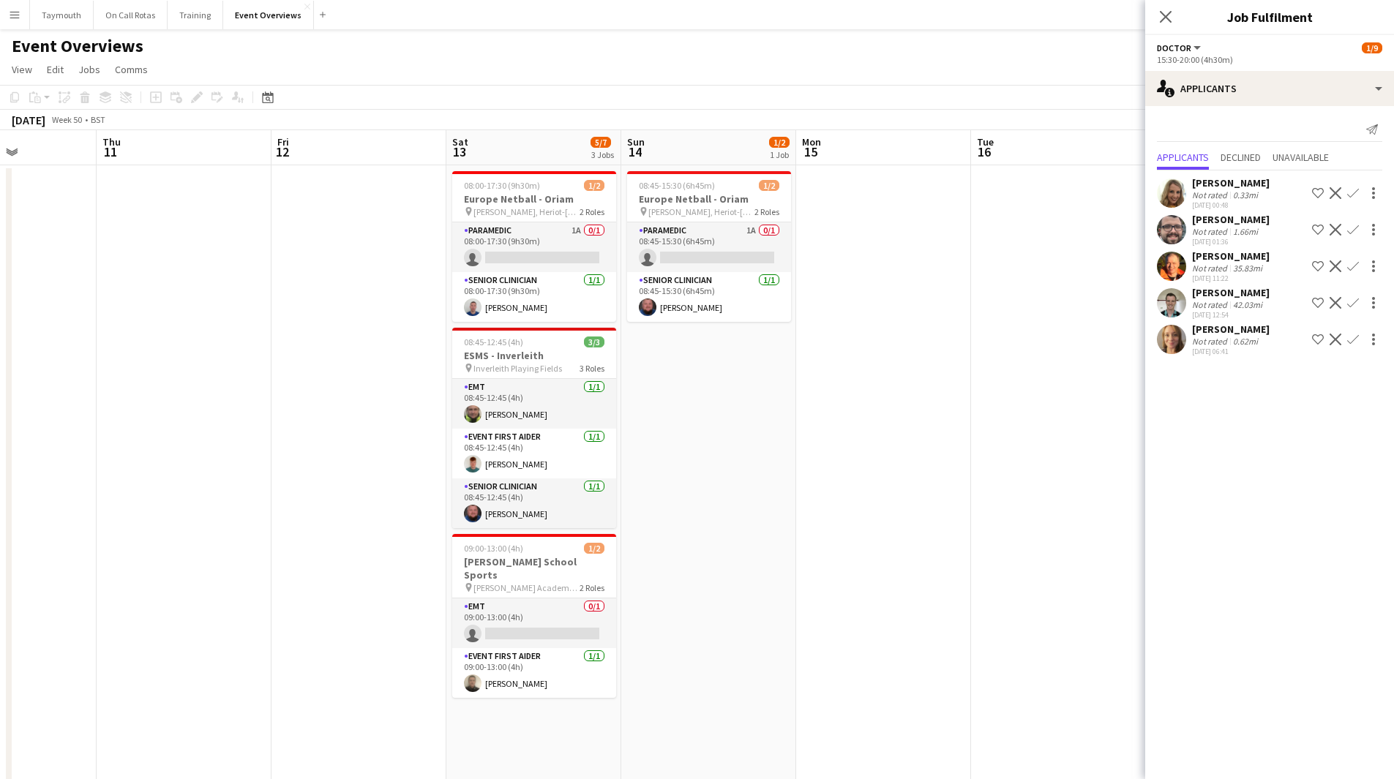
drag, startPoint x: 610, startPoint y: 503, endPoint x: 291, endPoint y: 484, distance: 319.5
click at [318, 487] on app-calendar-viewport "Mon 8 Tue 9 Wed 10 Thu 11 Fri 12 Sat 13 5/7 3 Jobs Sun 14 1/2 1 Job Mon 15 Tue …" at bounding box center [697, 738] width 1394 height 1216
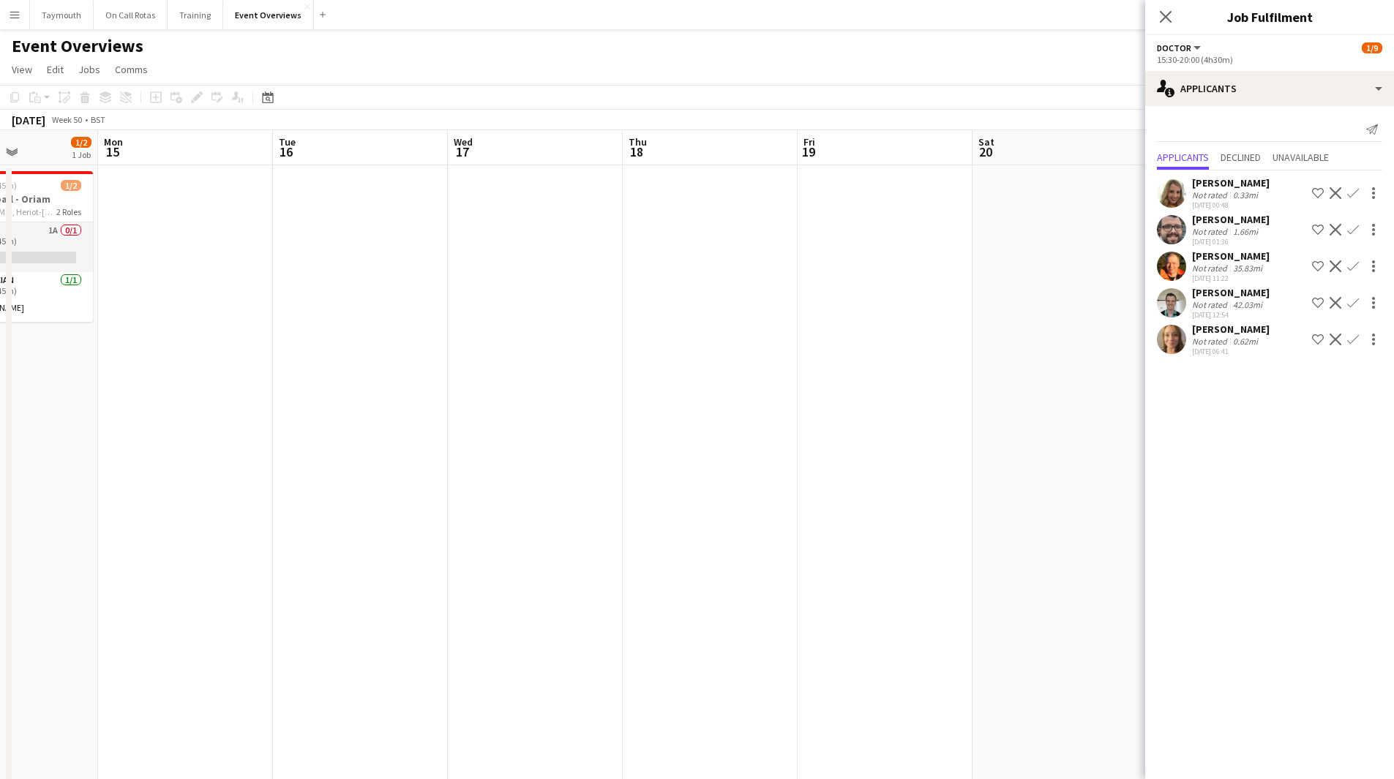
click at [271, 491] on app-calendar-viewport "Fri 12 Sat 13 5/7 3 Jobs Sun 14 1/2 1 Job Mon 15 Tue 16 Wed 17 Thu 18 Fri 19 Sa…" at bounding box center [697, 738] width 1394 height 1216
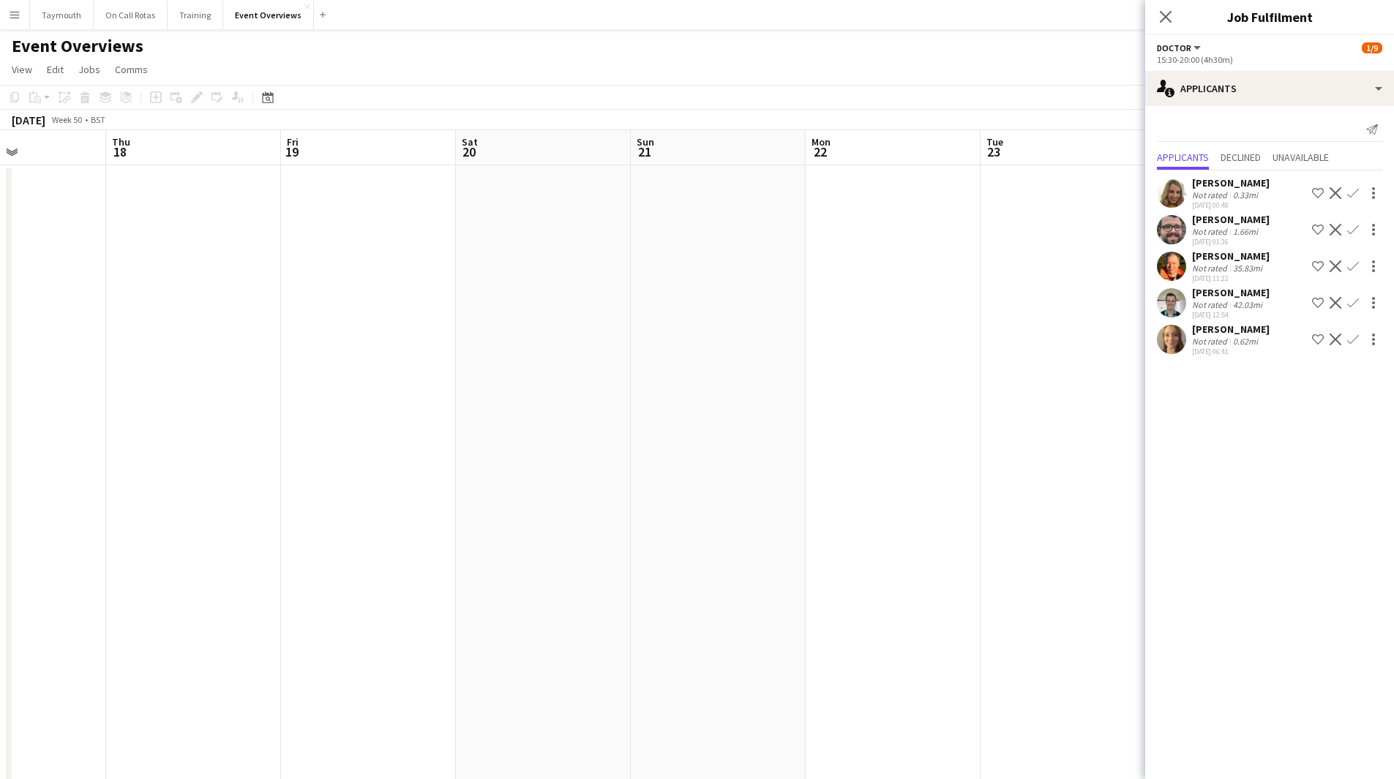
click at [259, 477] on app-calendar-viewport "Mon 15 Tue 16 Wed 17 Thu 18 Fri 19 Sat 20 Sun 21 Mon 22 Tue 23 Wed 24 Thu 25 1 …" at bounding box center [697, 738] width 1394 height 1216
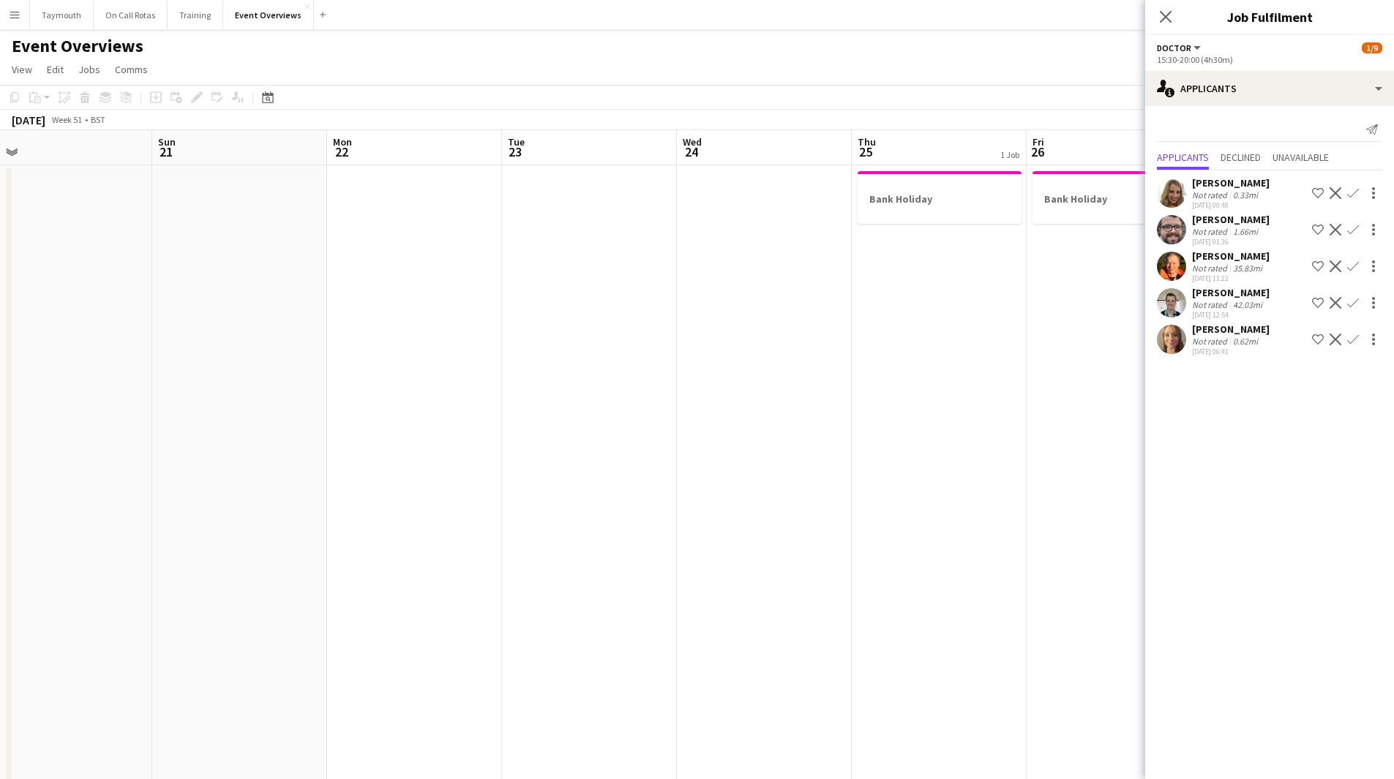
drag, startPoint x: 705, startPoint y: 493, endPoint x: 826, endPoint y: 454, distance: 127.0
click at [402, 437] on app-calendar-viewport "Wed 17 Thu 18 Fri 19 Sat 20 Sun 21 Mon 22 Tue 23 Wed 24 Thu 25 1 Job Fri 26 1 J…" at bounding box center [697, 738] width 1394 height 1216
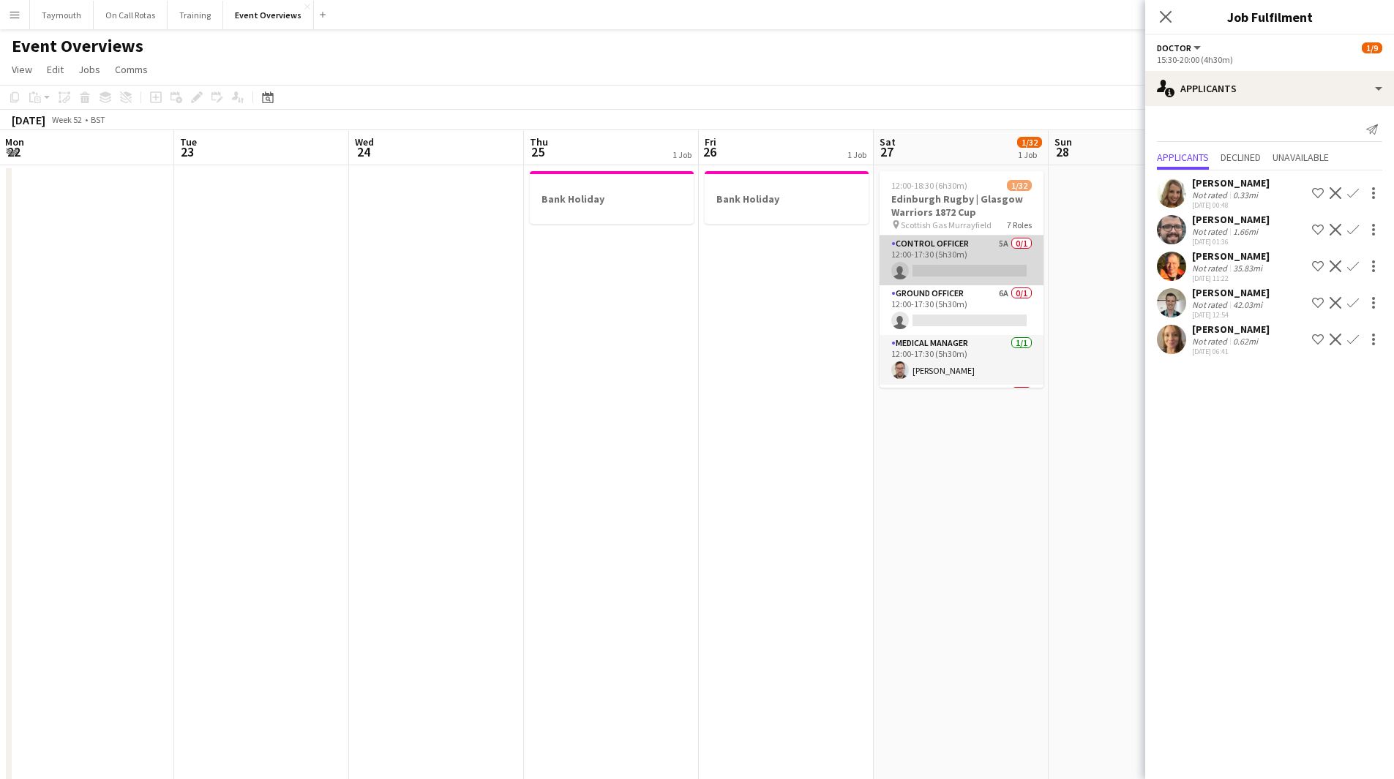
click at [938, 241] on app-card-role "Control Officer 5A 0/1 12:00-17:30 (5h30m) single-neutral-actions" at bounding box center [961, 261] width 164 height 50
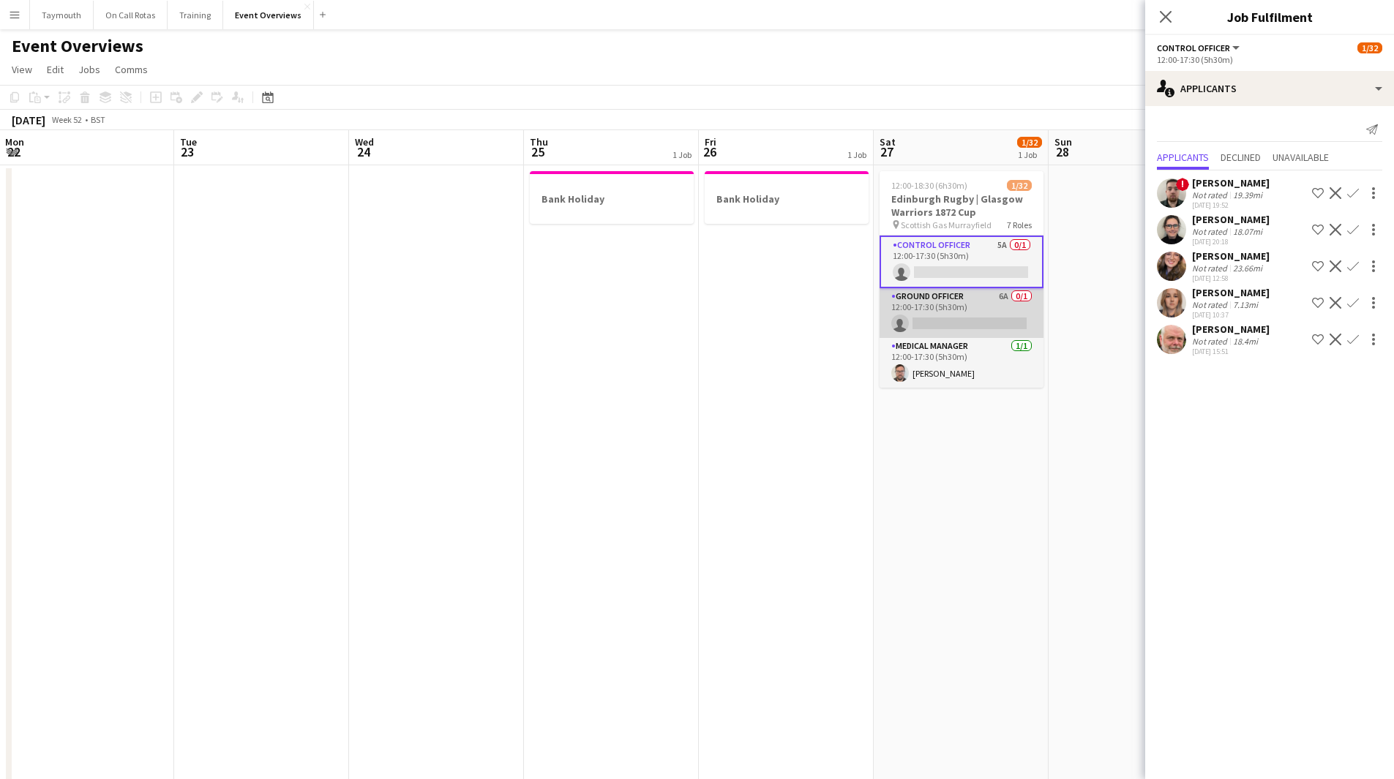
click at [948, 296] on app-card-role "Ground Officer 6A 0/1 12:00-17:30 (5h30m) single-neutral-actions" at bounding box center [961, 313] width 164 height 50
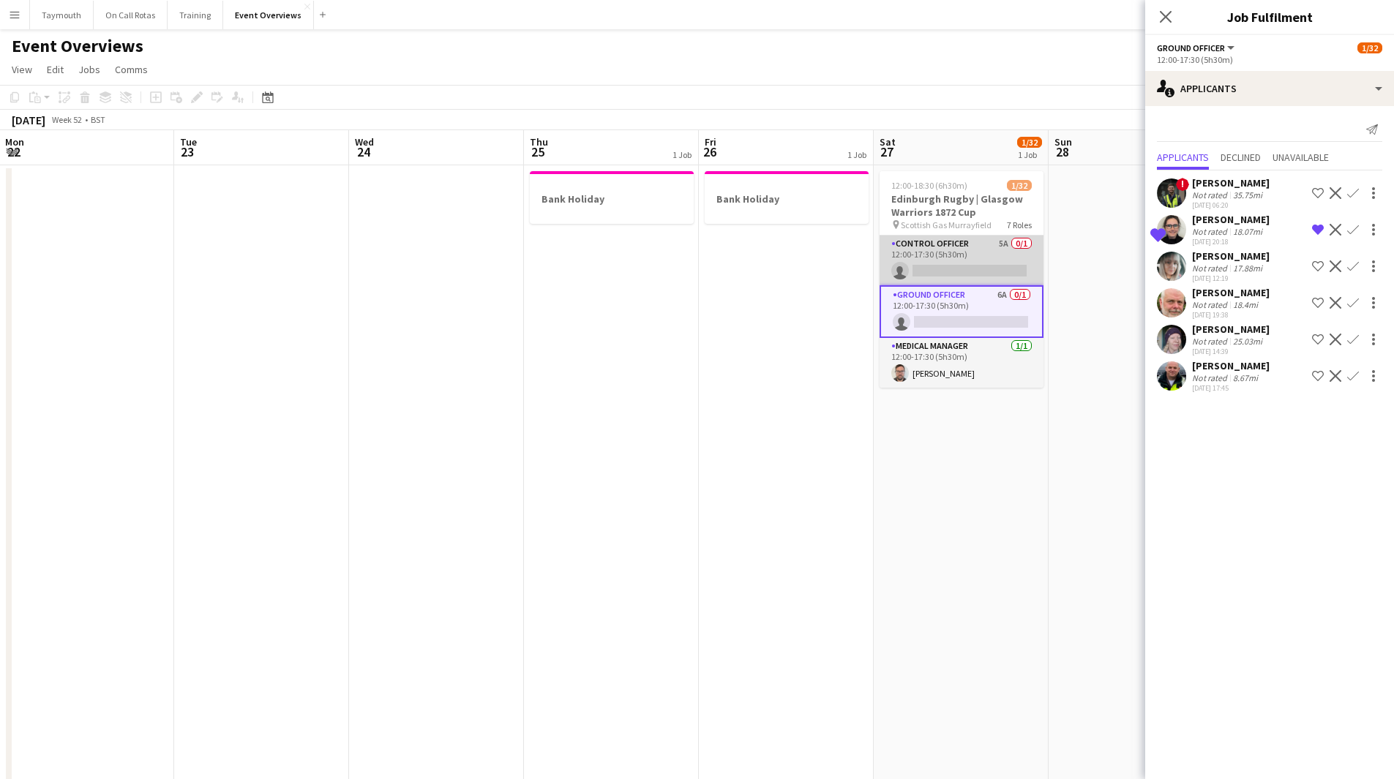
click at [936, 253] on app-card-role "Control Officer 5A 0/1 12:00-17:30 (5h30m) single-neutral-actions" at bounding box center [961, 261] width 164 height 50
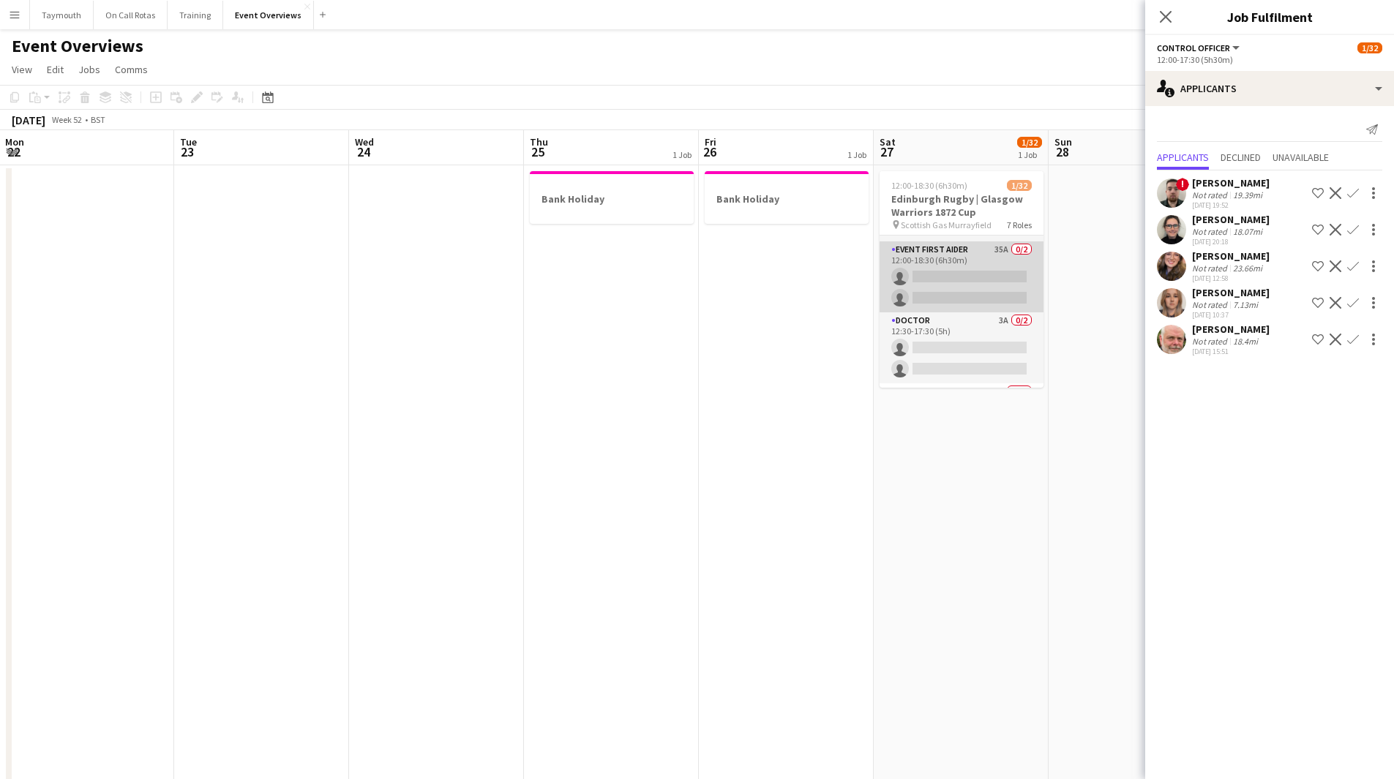
click at [940, 274] on app-card-role "Event First Aider 35A 0/2 12:00-18:30 (6h30m) single-neutral-actions single-neu…" at bounding box center [961, 276] width 164 height 71
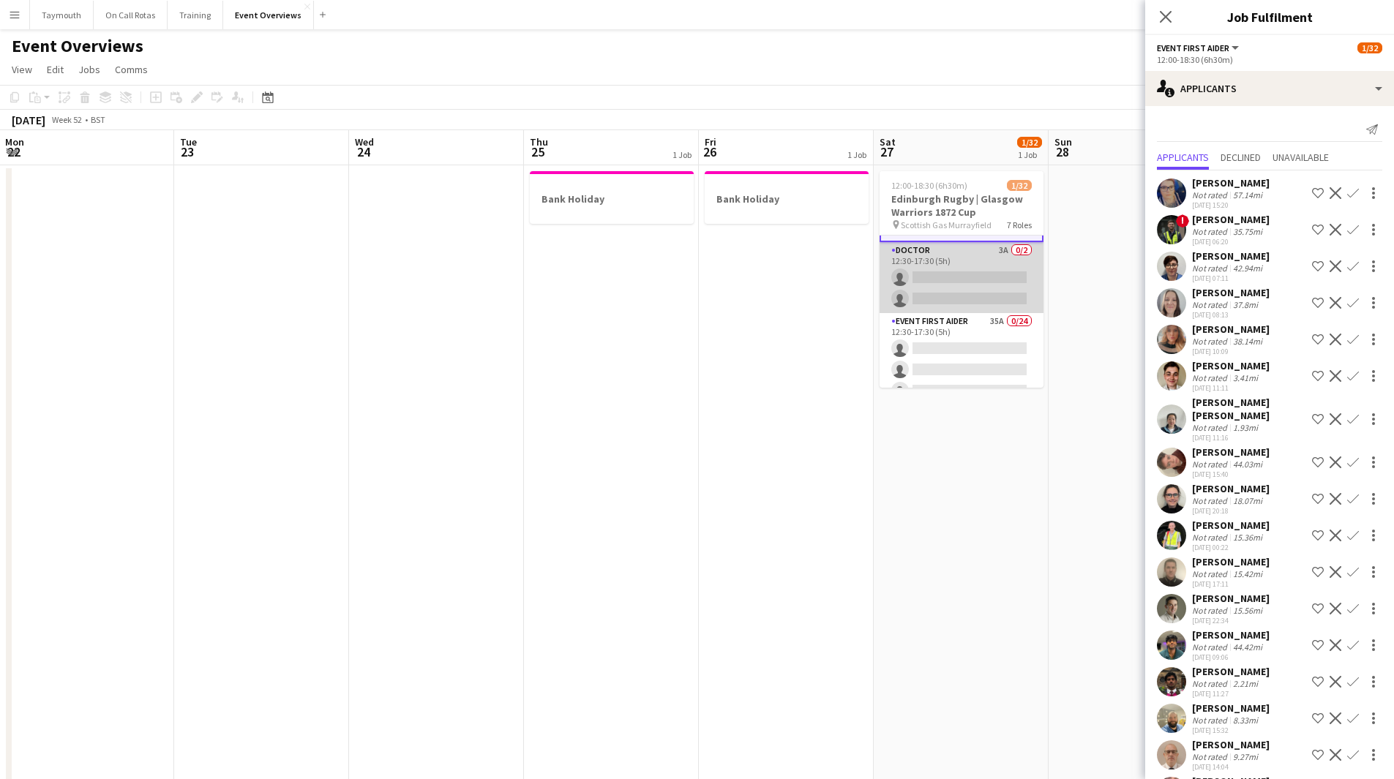
click at [940, 273] on app-card-role "Doctor 3A 0/2 12:30-17:30 (5h) single-neutral-actions single-neutral-actions" at bounding box center [961, 277] width 164 height 71
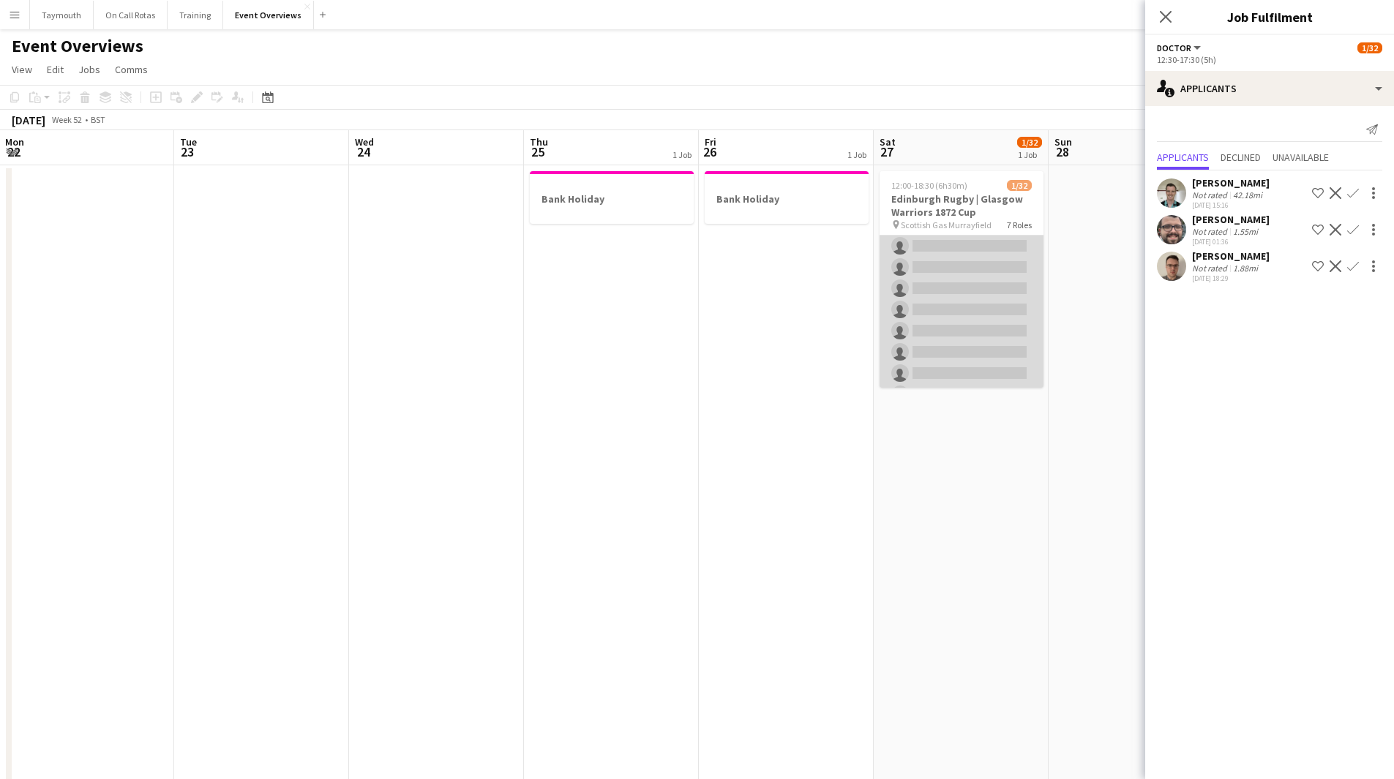
click at [941, 285] on app-card-role "Event First Aider 35A 0/24 12:30-17:30 (5h) single-neutral-actions single-neutr…" at bounding box center [961, 437] width 164 height 538
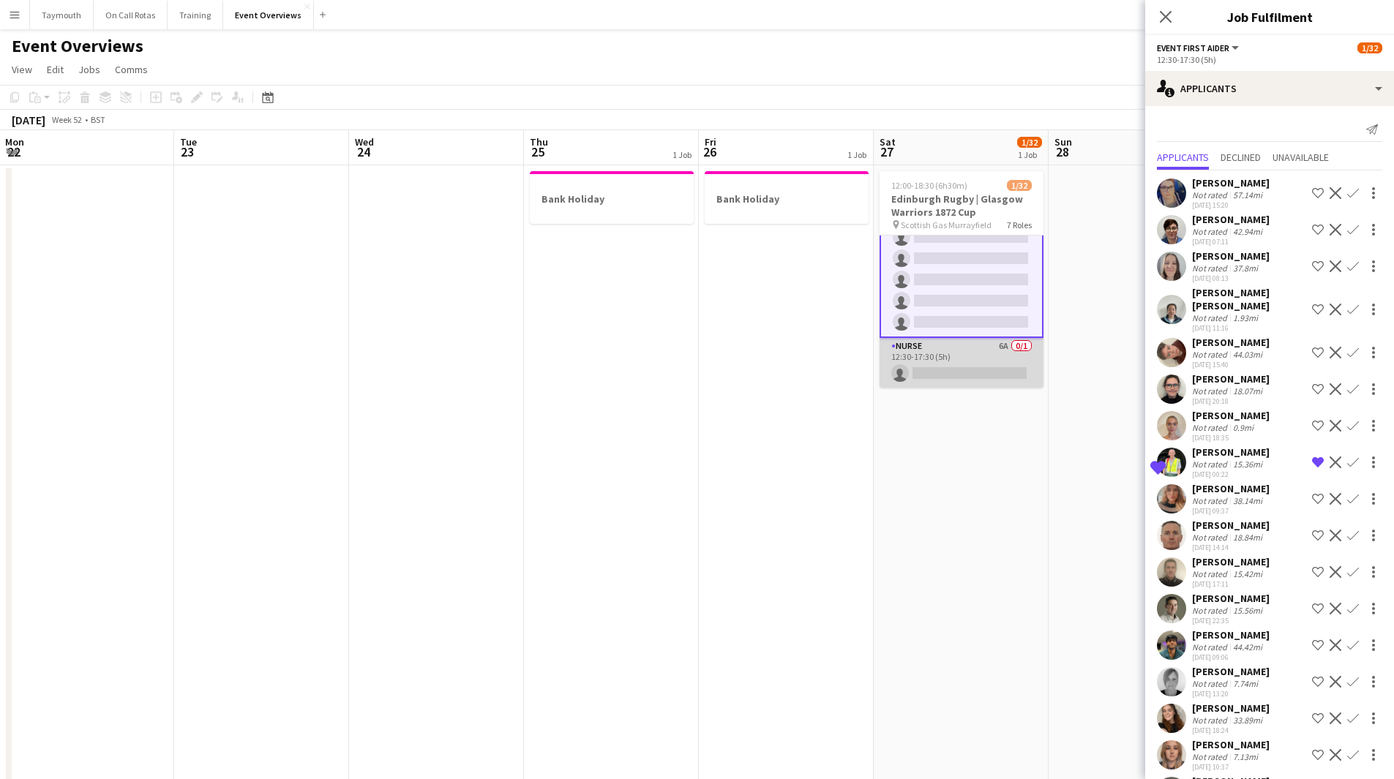
click at [944, 345] on app-card-role "Nurse 6A 0/1 12:30-17:30 (5h) single-neutral-actions" at bounding box center [961, 363] width 164 height 50
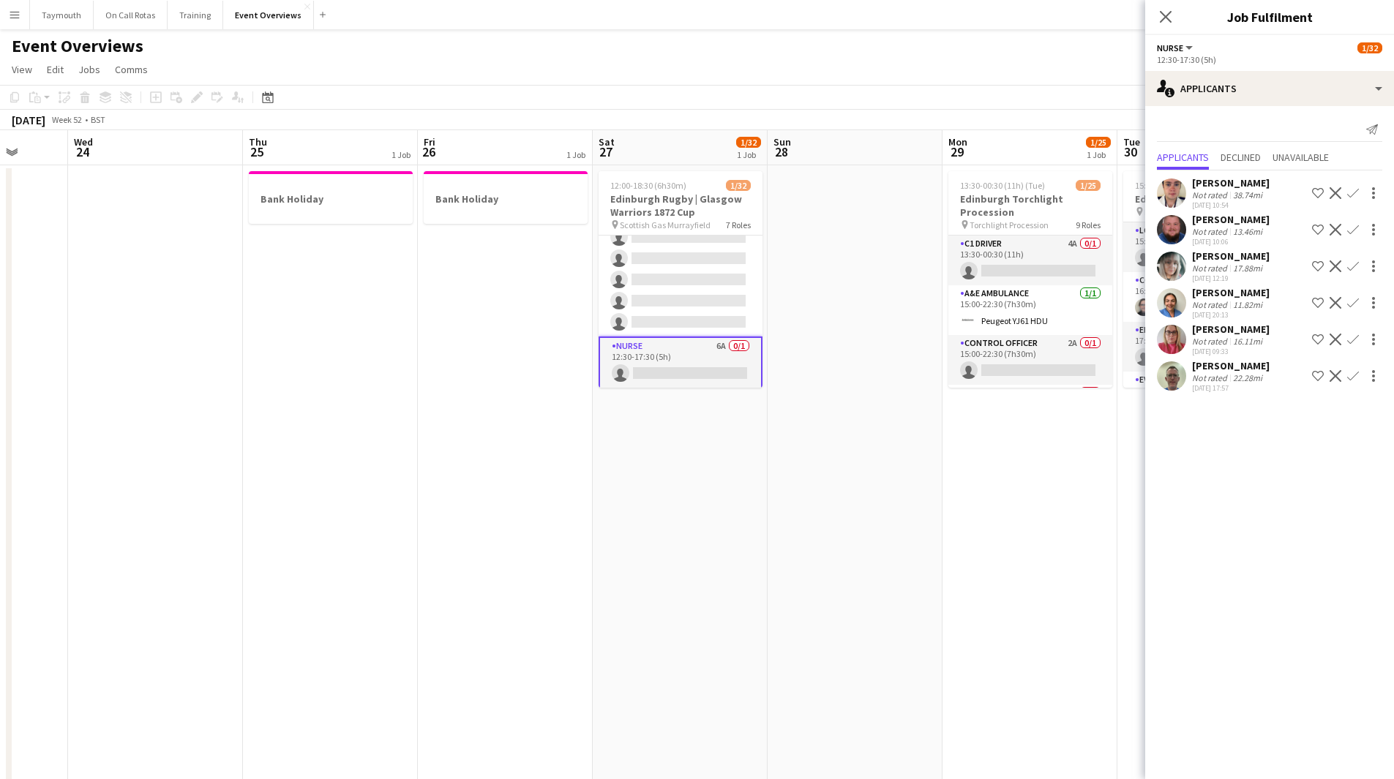
drag, startPoint x: 988, startPoint y: 447, endPoint x: 718, endPoint y: 469, distance: 270.8
click at [715, 467] on app-calendar-viewport "Sun 21 Mon 22 Tue 23 Wed 24 Thu 25 1 Job Fri 26 1 Job Sat 27 1/32 1 Job Sun 28 …" at bounding box center [697, 738] width 1394 height 1216
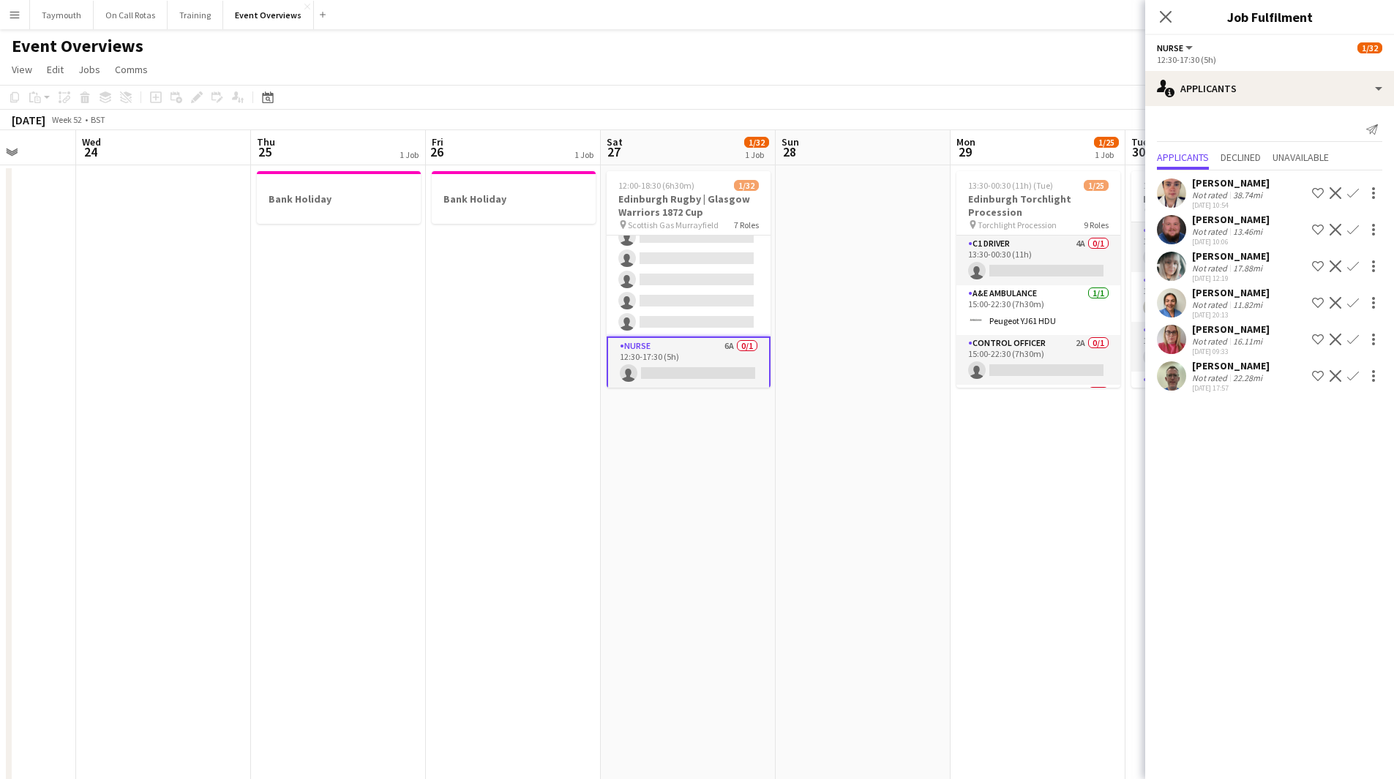
drag, startPoint x: 929, startPoint y: 435, endPoint x: 685, endPoint y: 444, distance: 243.7
click at [689, 444] on app-calendar-viewport "Sun 21 Mon 22 Tue 23 Wed 24 Thu 25 1 Job Fri 26 1 Job Sat 27 1/32 1 Job Sun 28 …" at bounding box center [697, 738] width 1394 height 1216
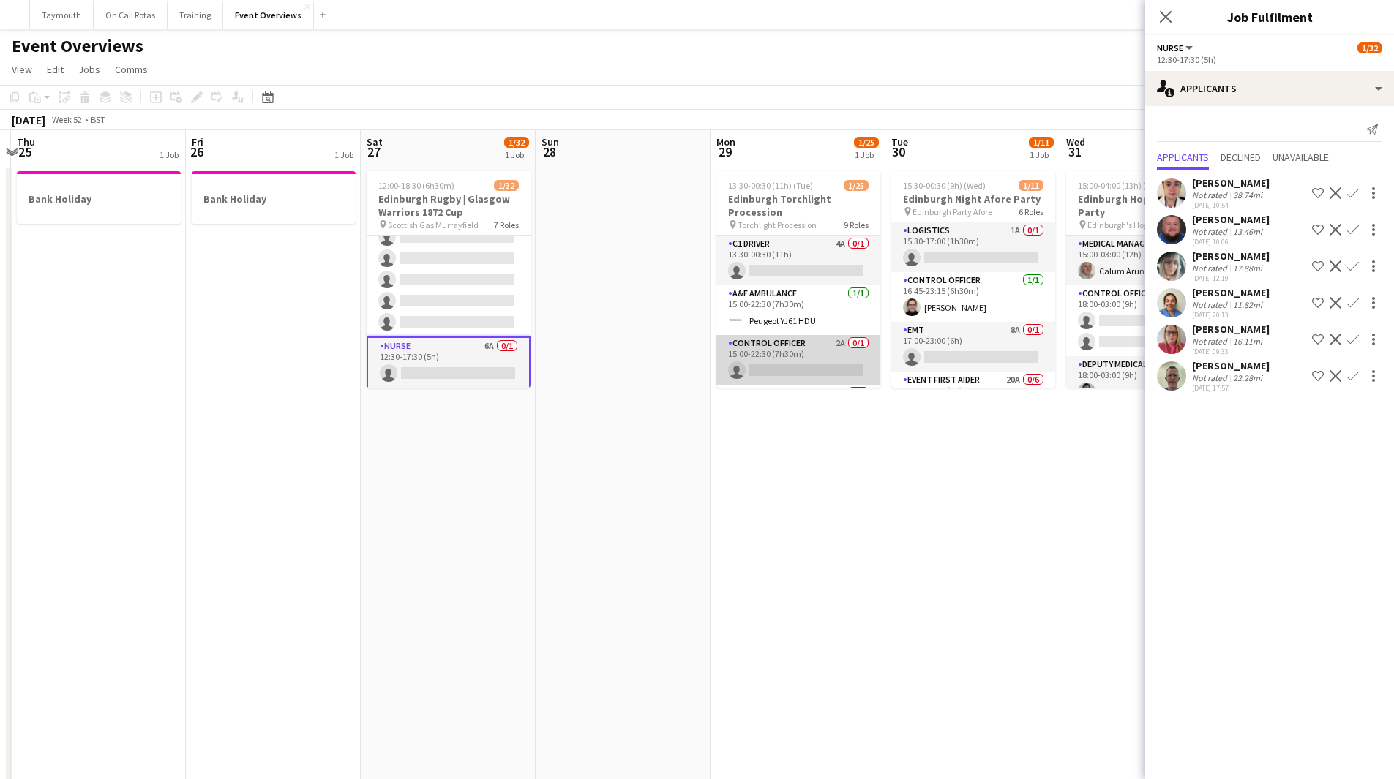
click at [791, 348] on app-card-role "Control Officer 2A 0/1 15:00-22:30 (7h30m) single-neutral-actions" at bounding box center [798, 360] width 164 height 50
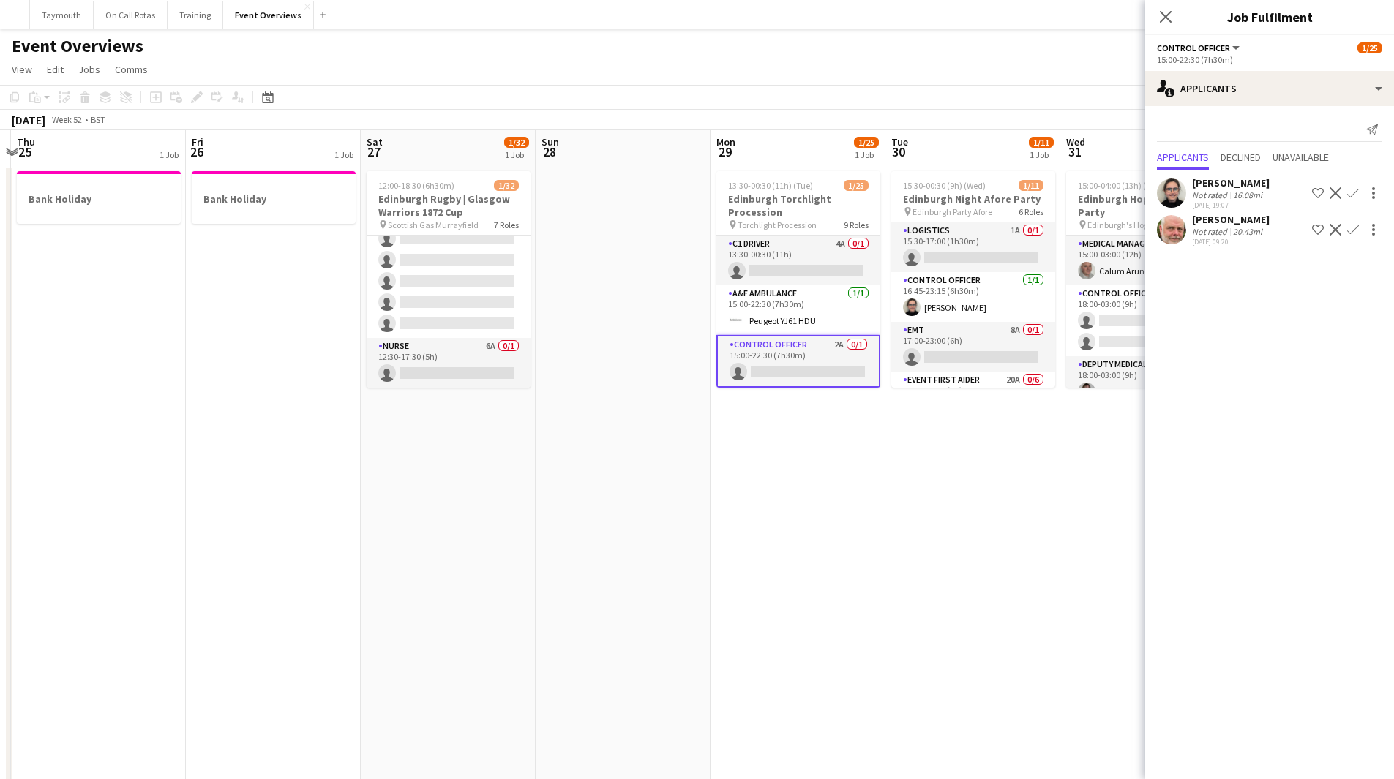
scroll to position [73, 0]
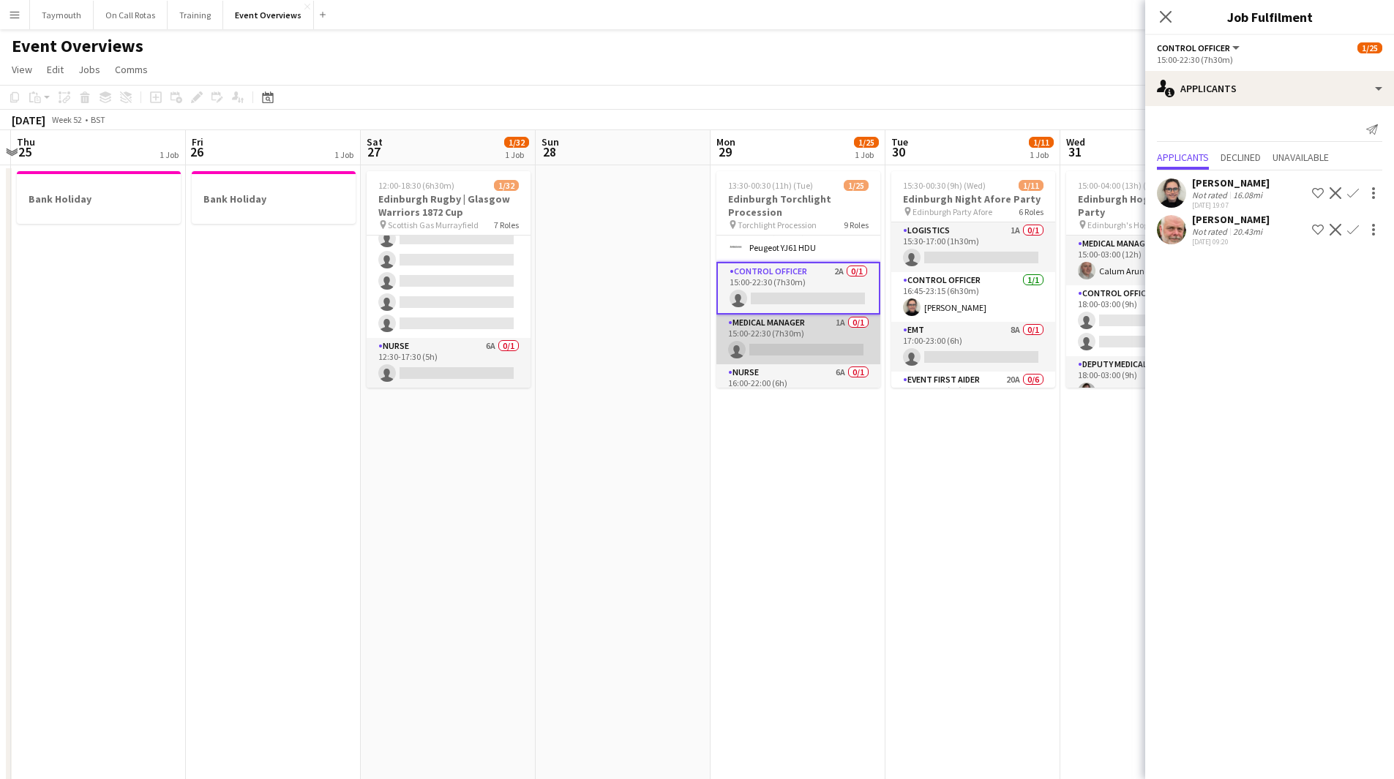
click at [789, 342] on app-card-role "Medical Manager 1A 0/1 15:00-22:30 (7h30m) single-neutral-actions" at bounding box center [798, 340] width 164 height 50
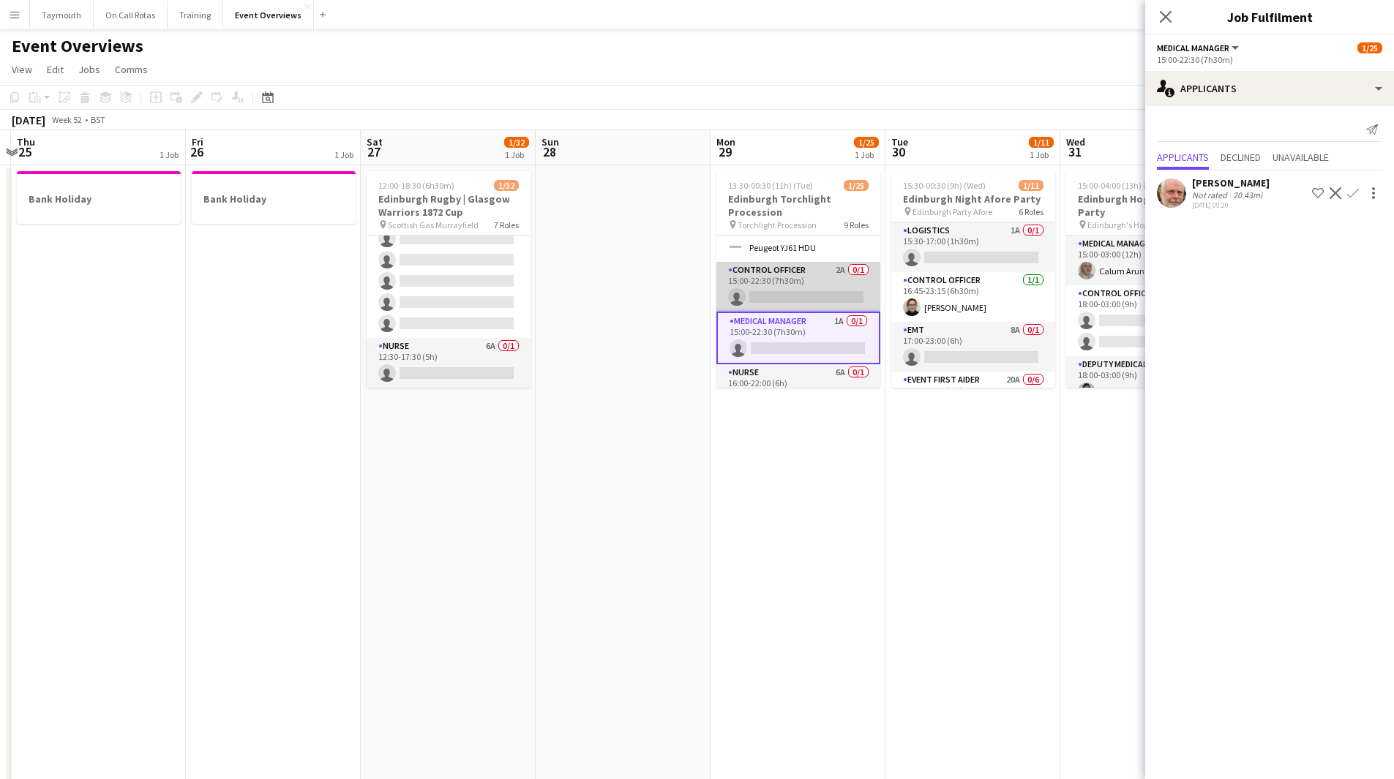
click at [792, 290] on app-card-role "Control Officer 2A 0/1 15:00-22:30 (7h30m) single-neutral-actions" at bounding box center [798, 287] width 164 height 50
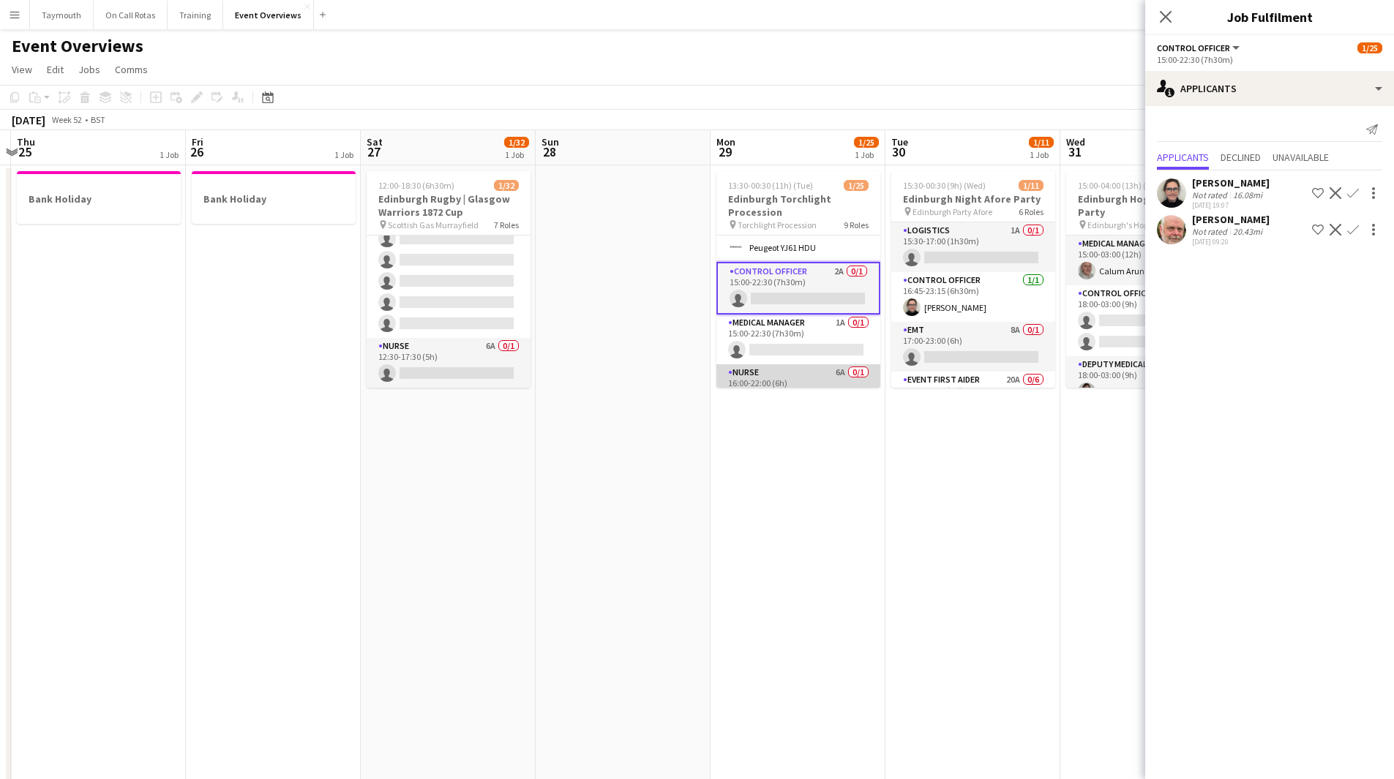
click at [804, 377] on app-card-role "Nurse 6A 0/1 16:00-22:00 (6h) single-neutral-actions" at bounding box center [798, 389] width 164 height 50
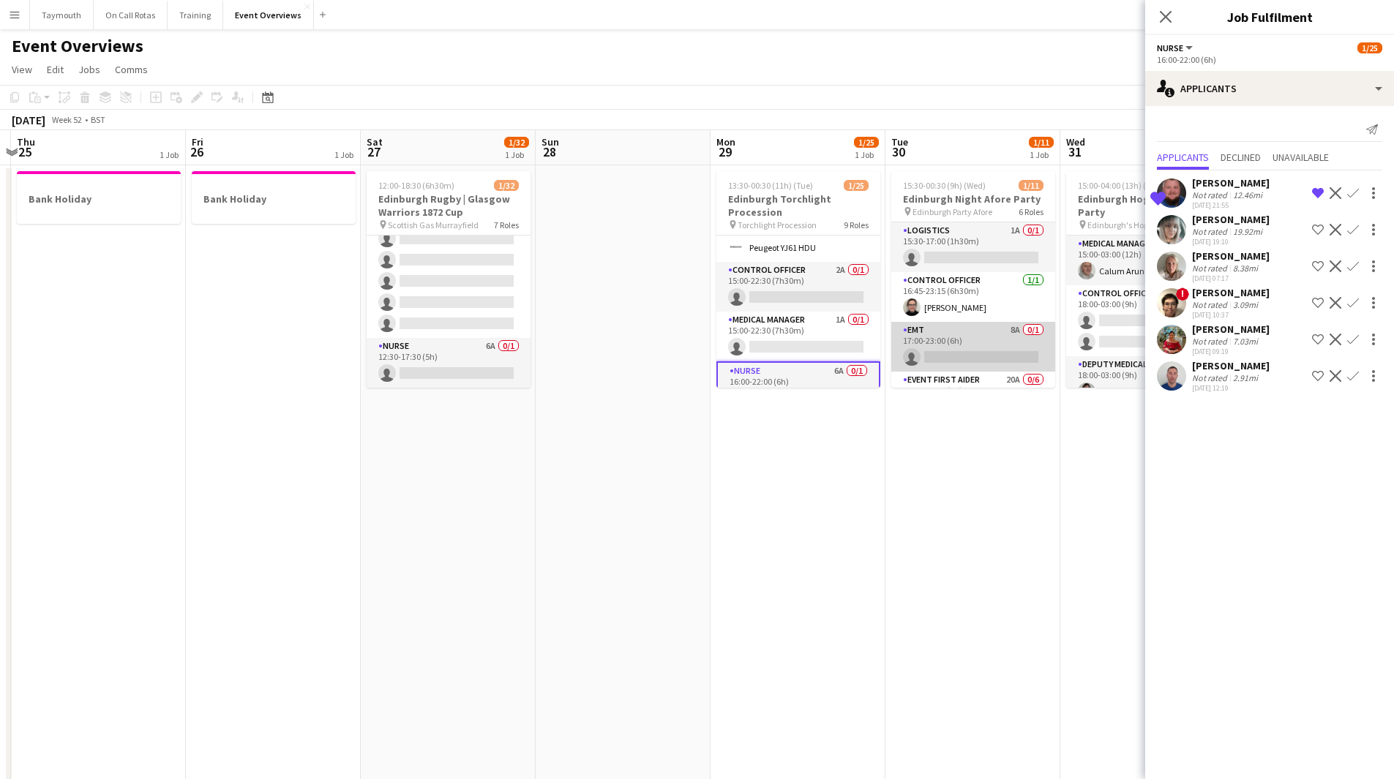
click at [979, 331] on app-card-role "EMT 8A 0/1 17:00-23:00 (6h) single-neutral-actions" at bounding box center [973, 347] width 164 height 50
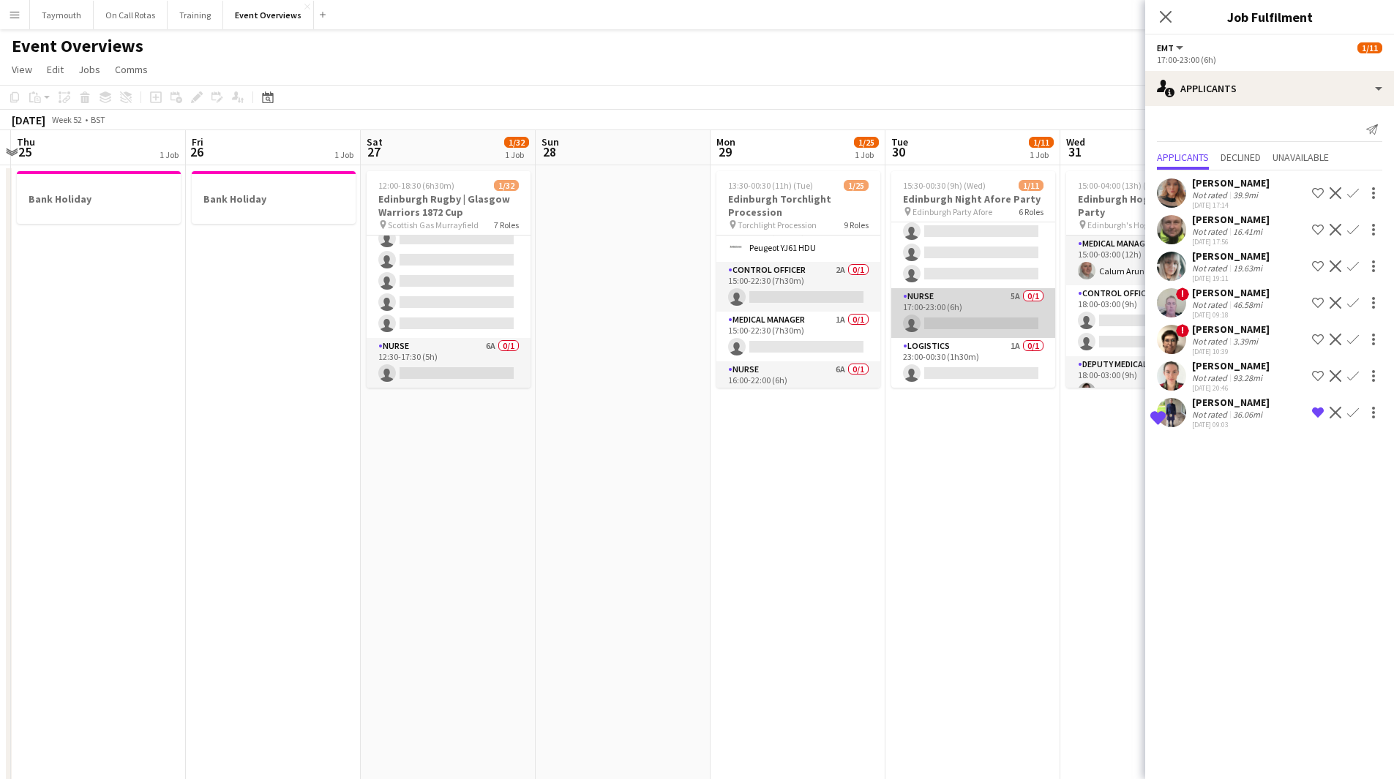
click at [978, 320] on app-card-role "Nurse 5A 0/1 17:00-23:00 (6h) single-neutral-actions" at bounding box center [973, 313] width 164 height 50
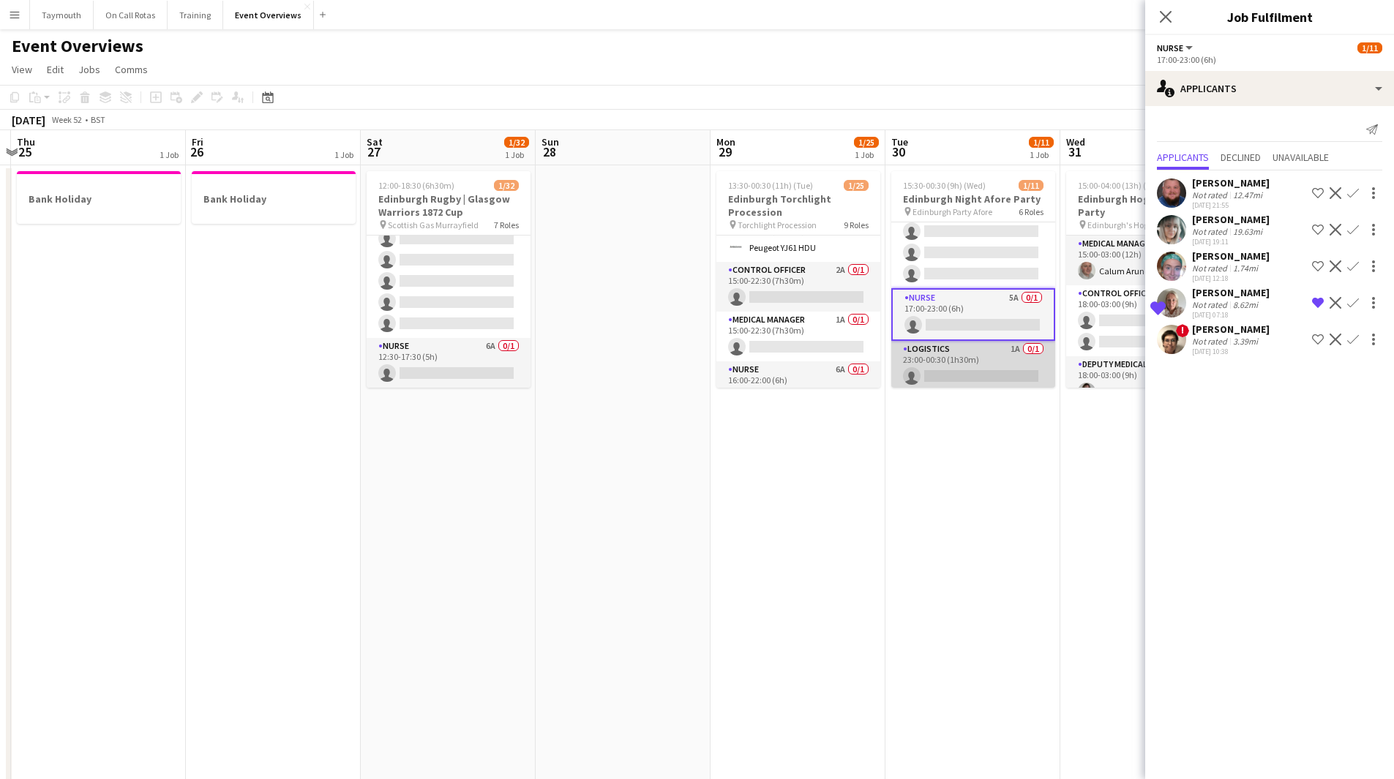
click at [960, 368] on app-card-role "Logistics 1A 0/1 23:00-00:30 (1h30m) single-neutral-actions" at bounding box center [973, 366] width 164 height 50
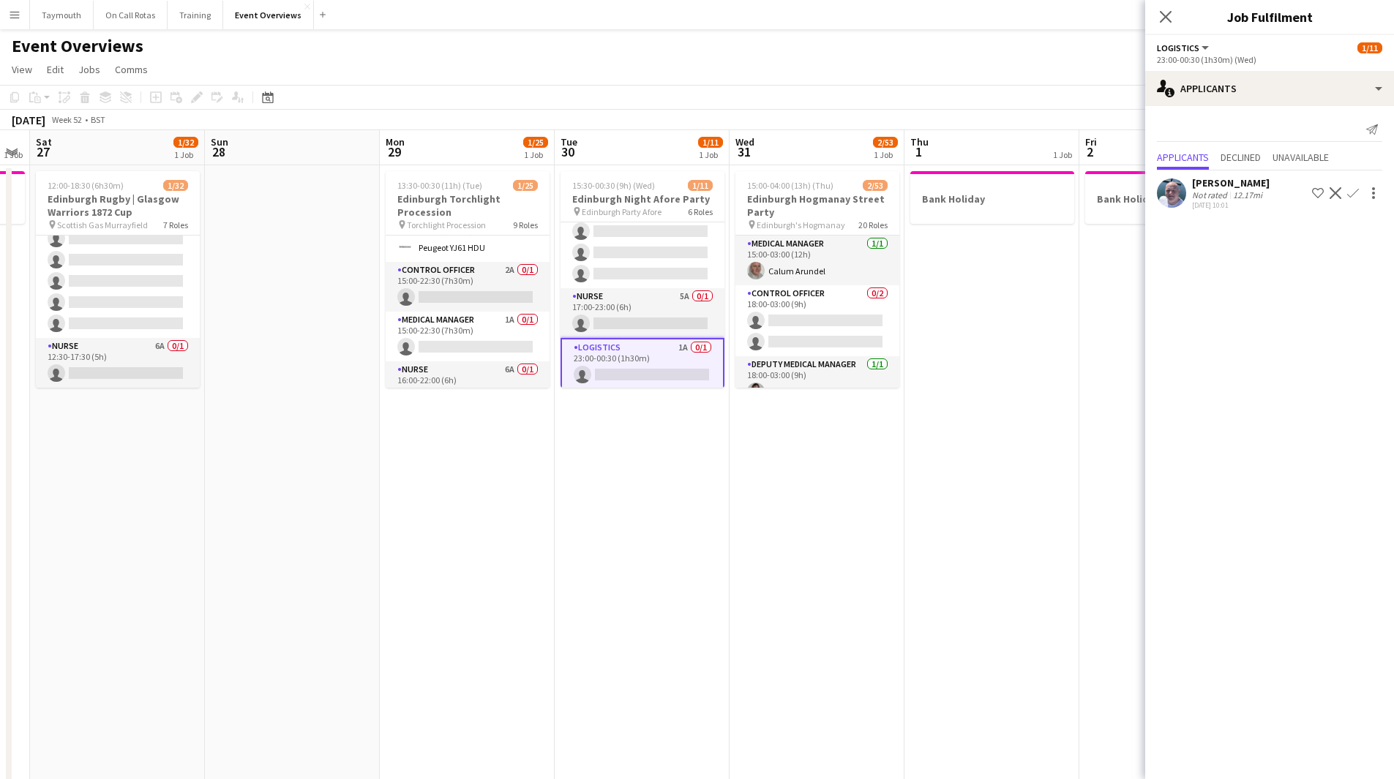
drag, startPoint x: 1043, startPoint y: 478, endPoint x: 712, endPoint y: 470, distance: 330.7
click at [712, 470] on app-calendar-viewport "Wed 24 Thu 25 1 Job Fri 26 1 Job Sat 27 1/32 1 Job Sun 28 Mon 29 1/25 1 Job Tue…" at bounding box center [697, 738] width 1394 height 1216
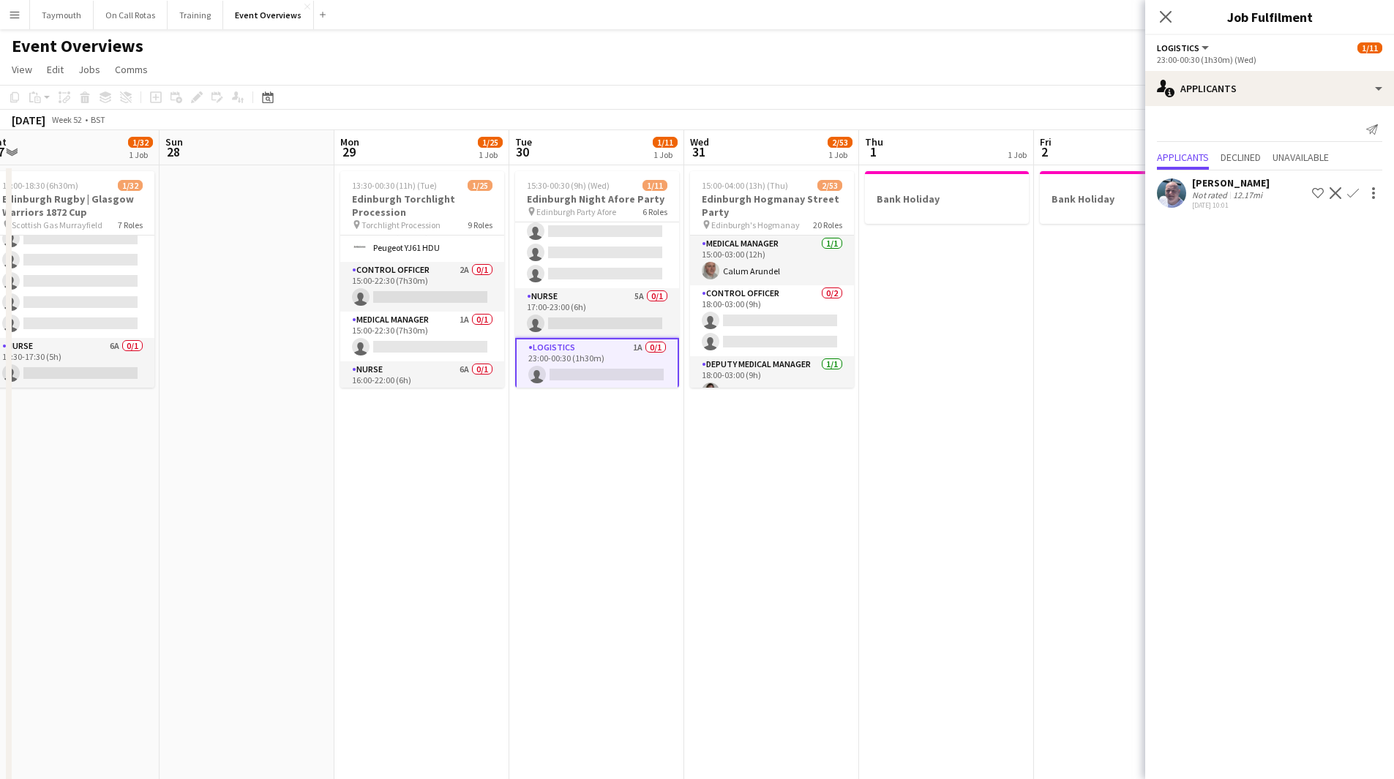
scroll to position [0, 556]
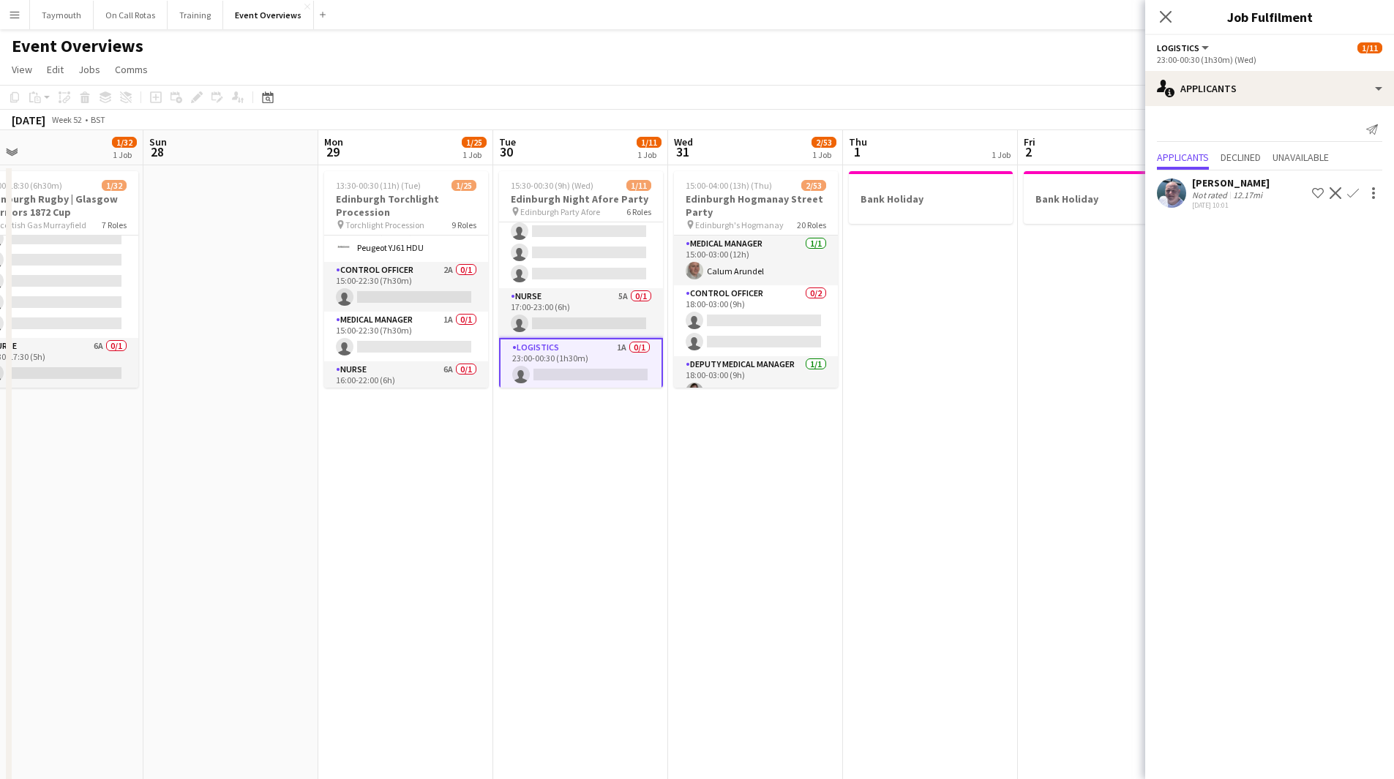
drag, startPoint x: 1012, startPoint y: 468, endPoint x: 985, endPoint y: 474, distance: 27.0
click at [985, 474] on app-calendar-viewport "Wed 24 Thu 25 1 Job Fri 26 1 Job Sat 27 1/32 1 Job Sun 28 Mon 29 1/25 1 Job Tue…" at bounding box center [697, 738] width 1394 height 1216
click at [1237, 206] on div "[DATE] 10:01" at bounding box center [1231, 205] width 78 height 10
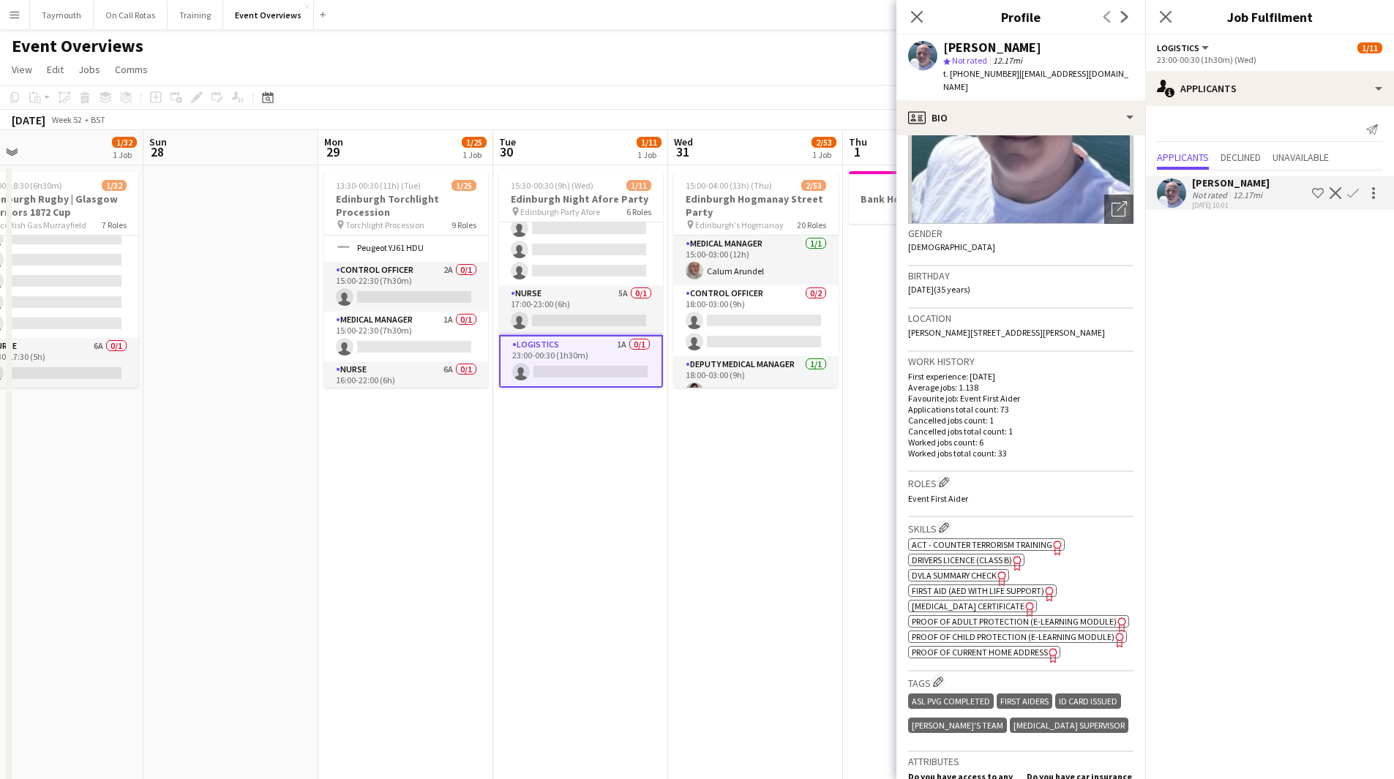
scroll to position [146, 0]
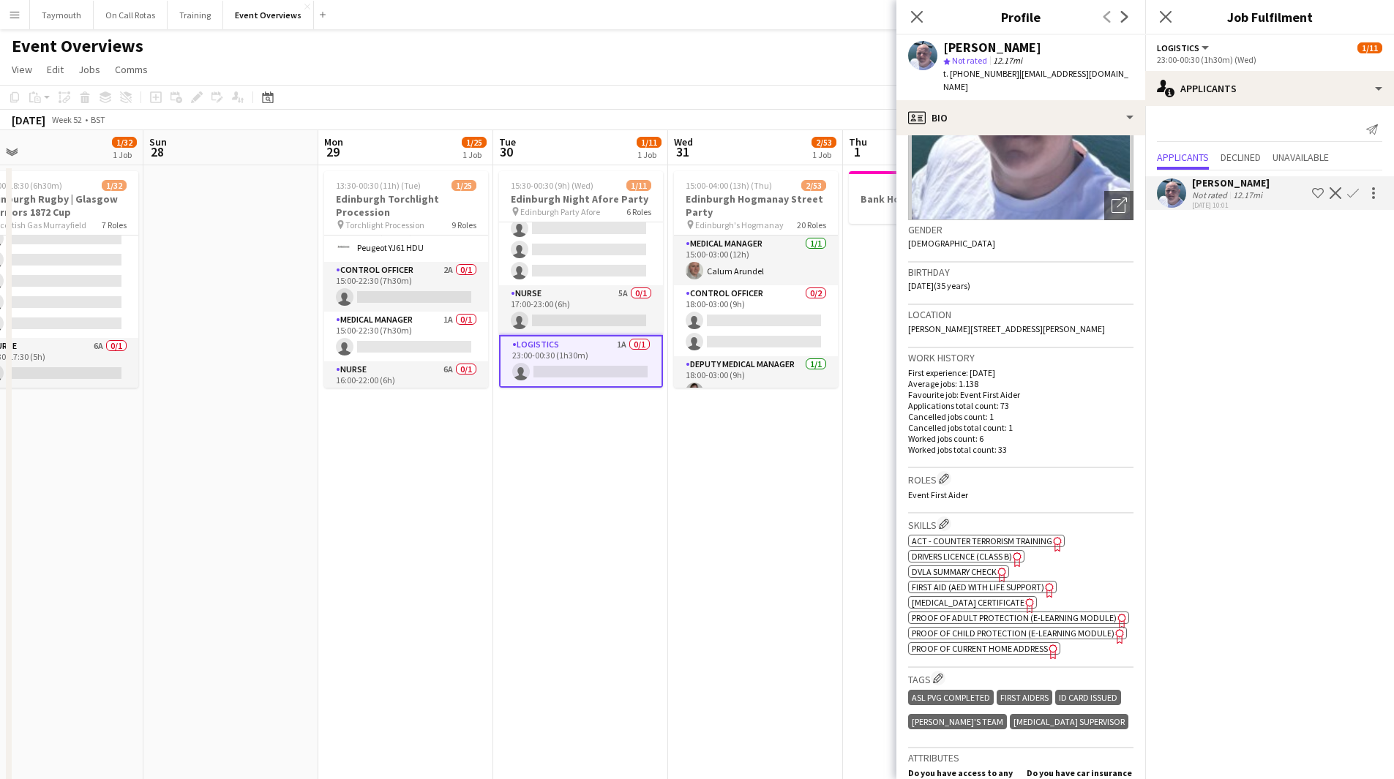
click at [1005, 551] on span "Drivers Licence (Class B)" at bounding box center [961, 556] width 100 height 11
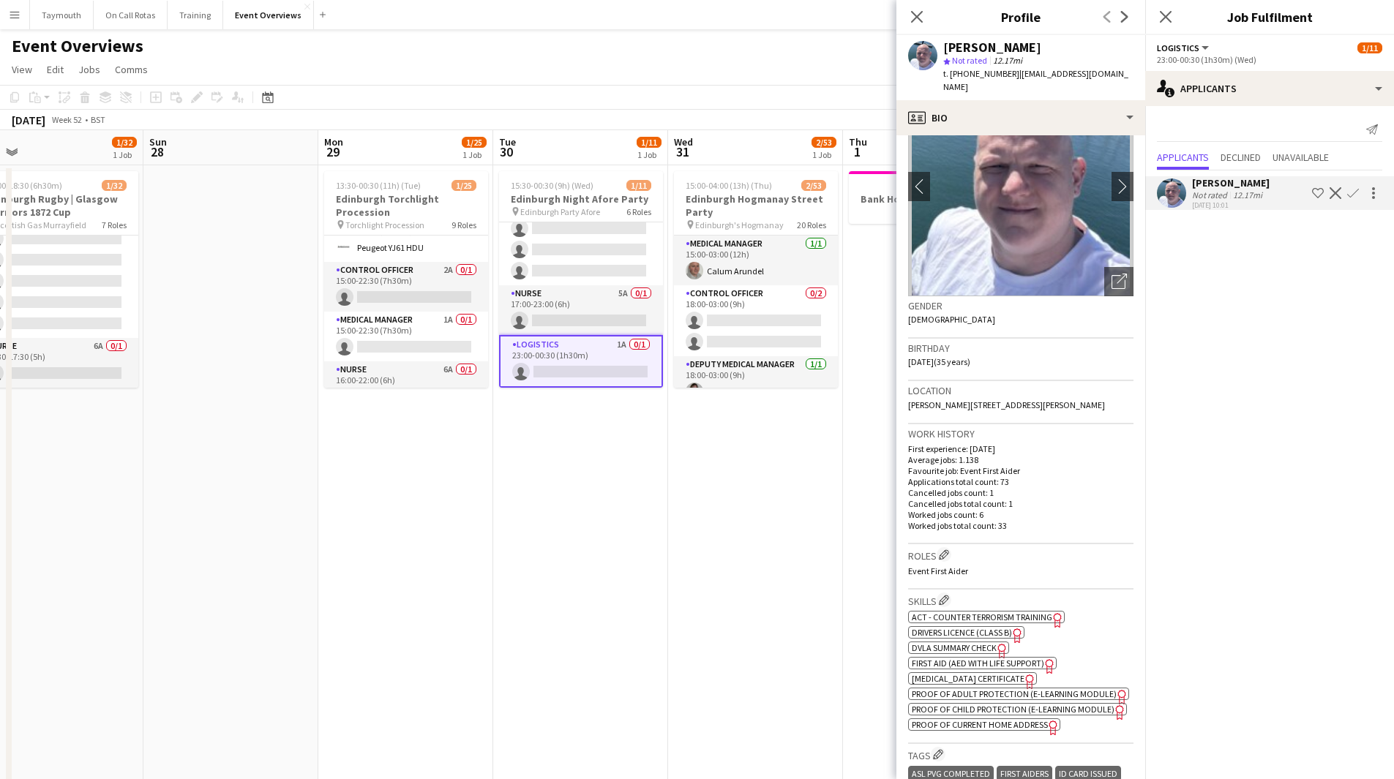
scroll to position [0, 0]
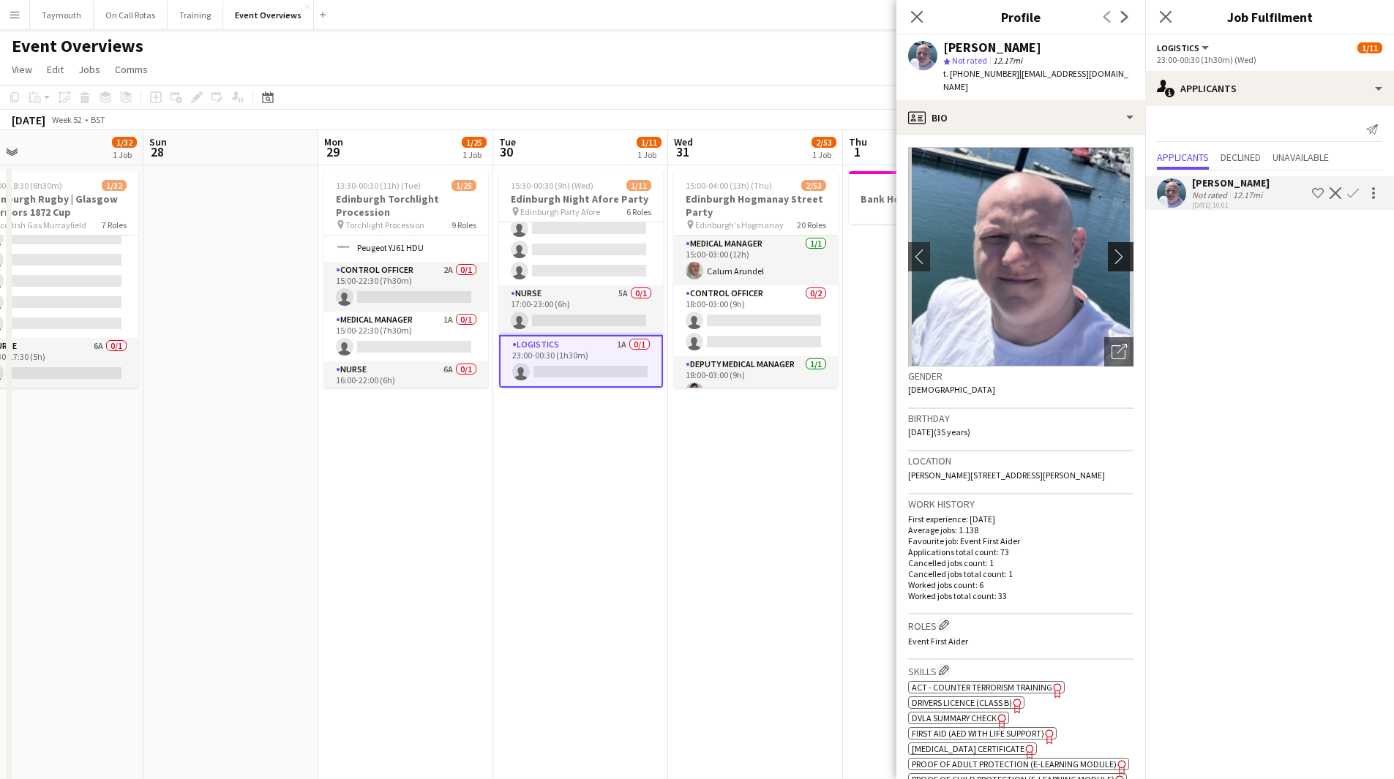
click at [1119, 249] on app-icon "chevron-right" at bounding box center [1122, 256] width 23 height 15
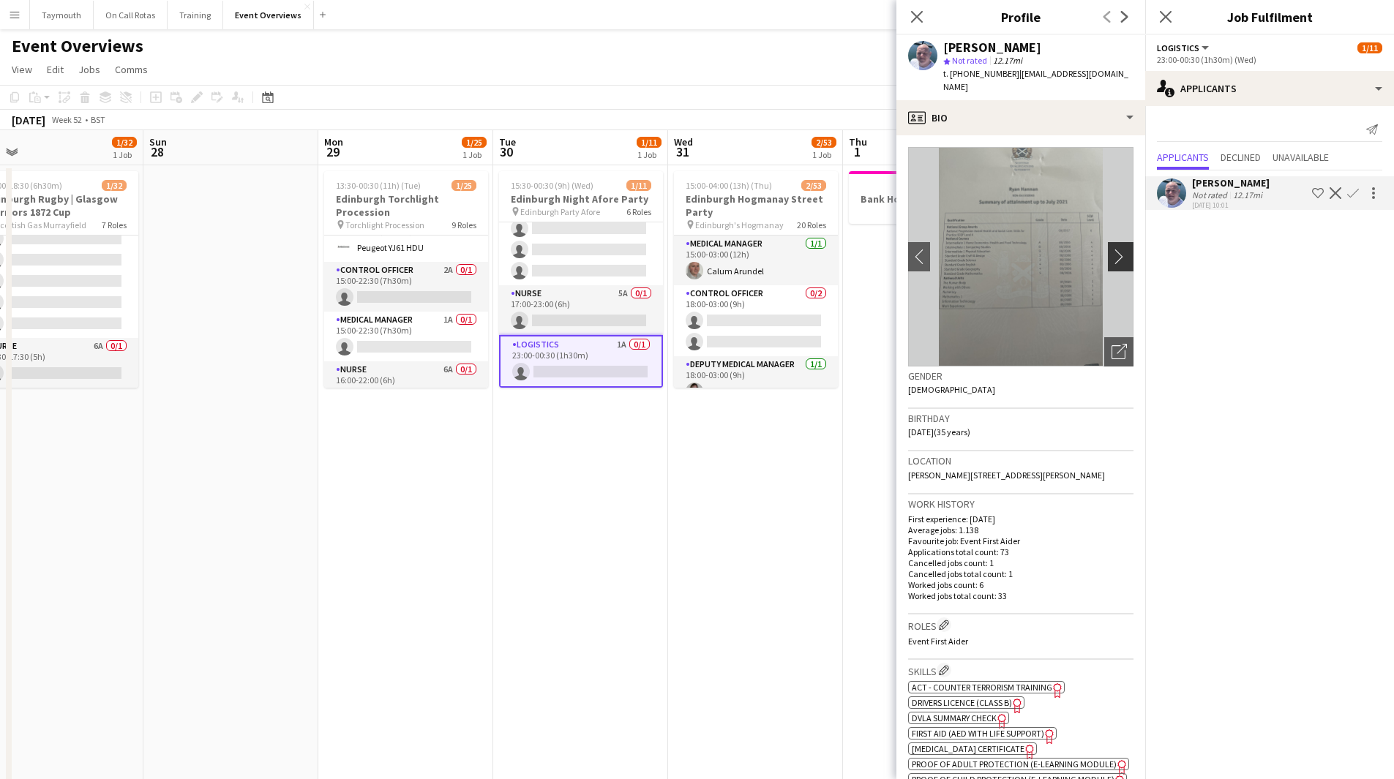
click at [1115, 249] on app-icon "chevron-right" at bounding box center [1122, 256] width 23 height 15
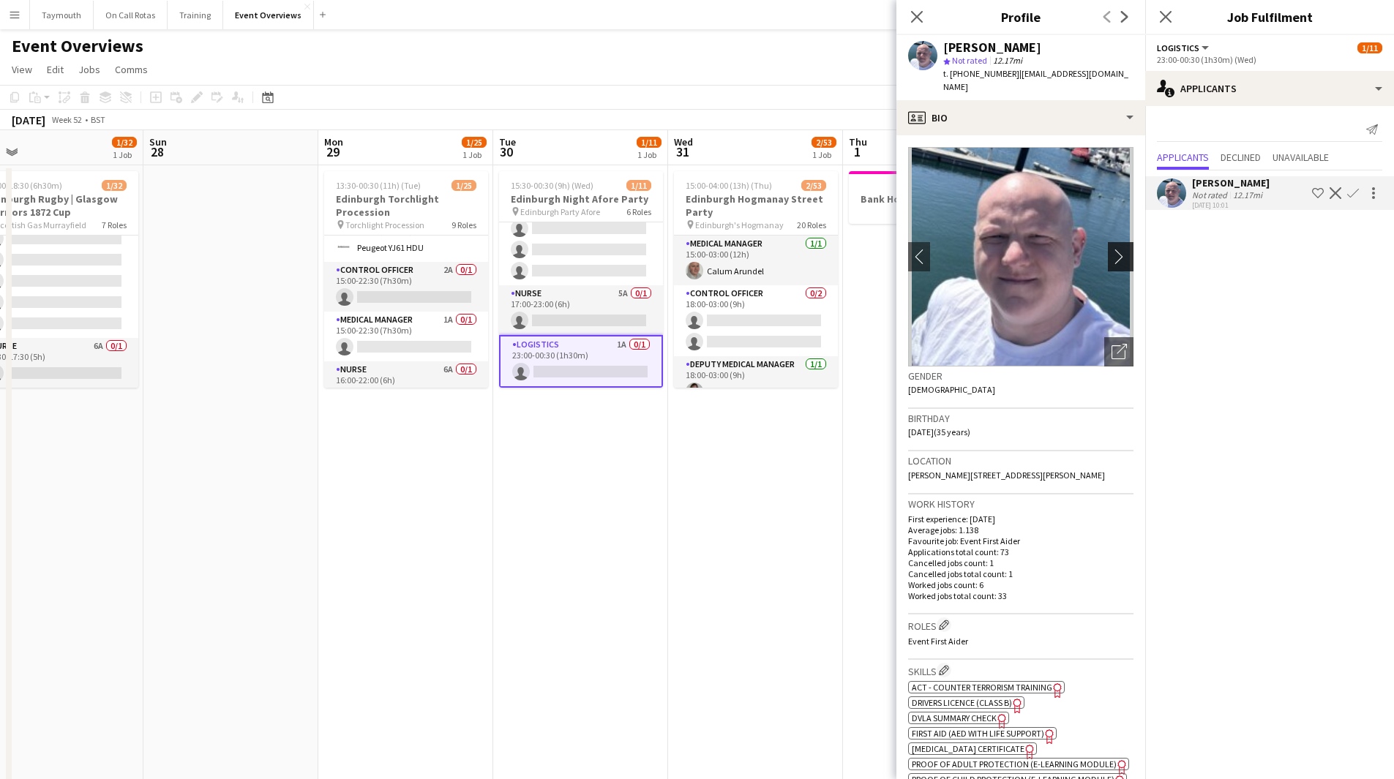
click at [1115, 249] on app-icon "chevron-right" at bounding box center [1122, 256] width 23 height 15
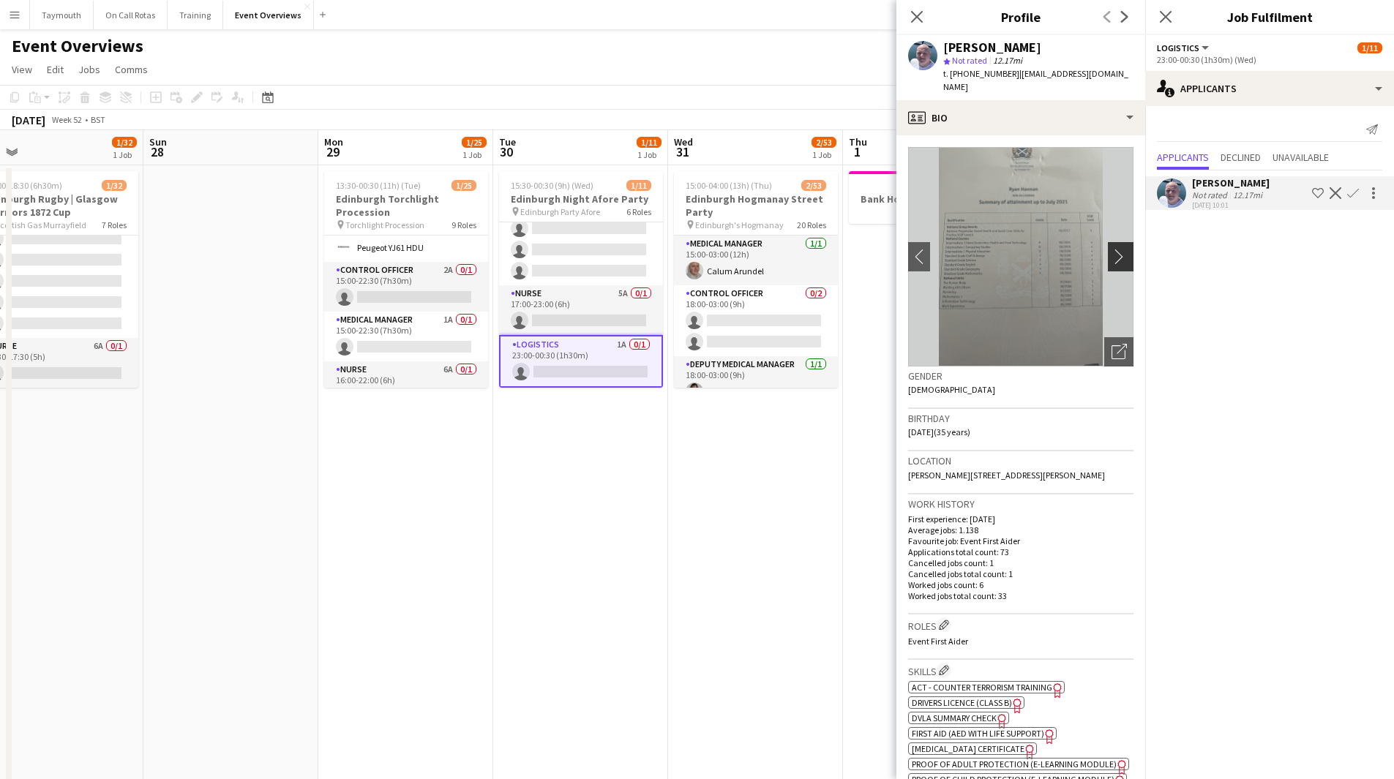
click at [1115, 249] on app-icon "chevron-right" at bounding box center [1122, 256] width 23 height 15
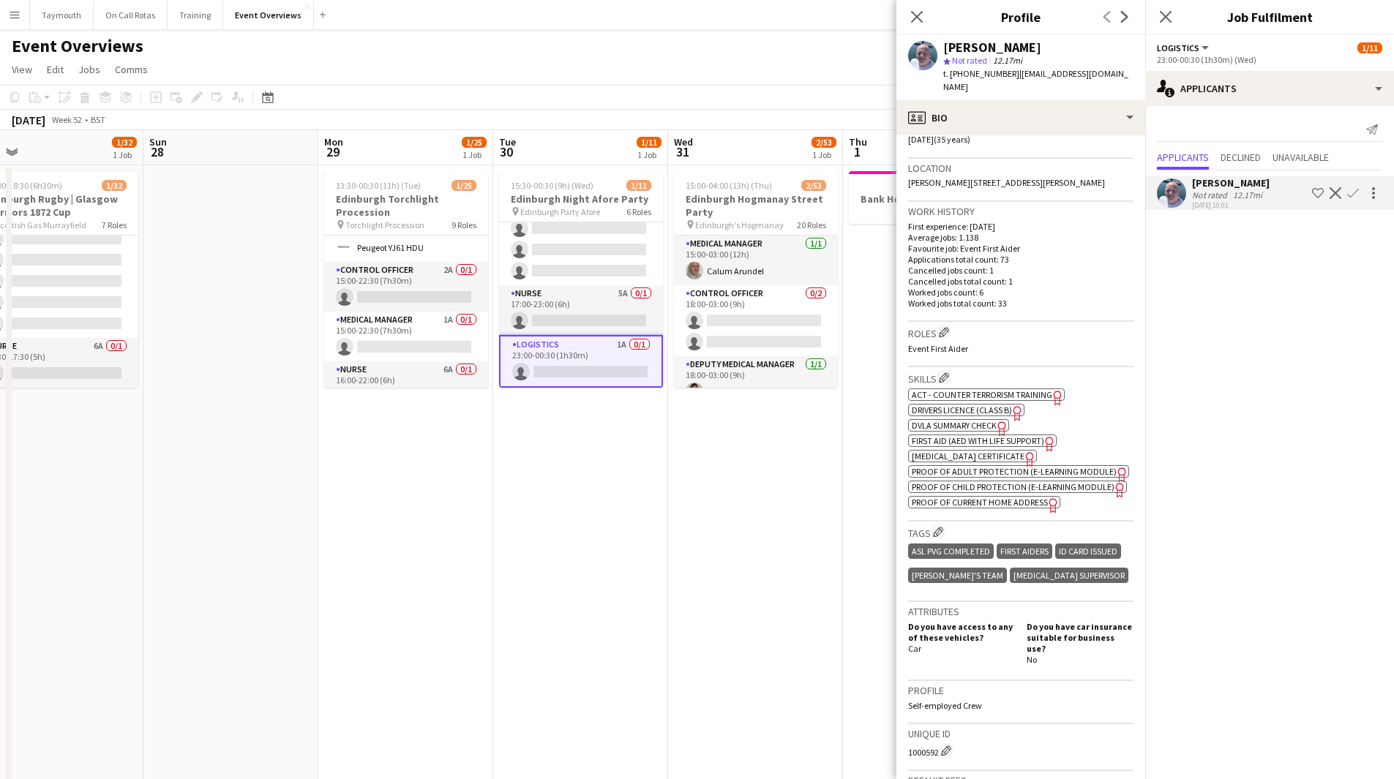
scroll to position [564, 0]
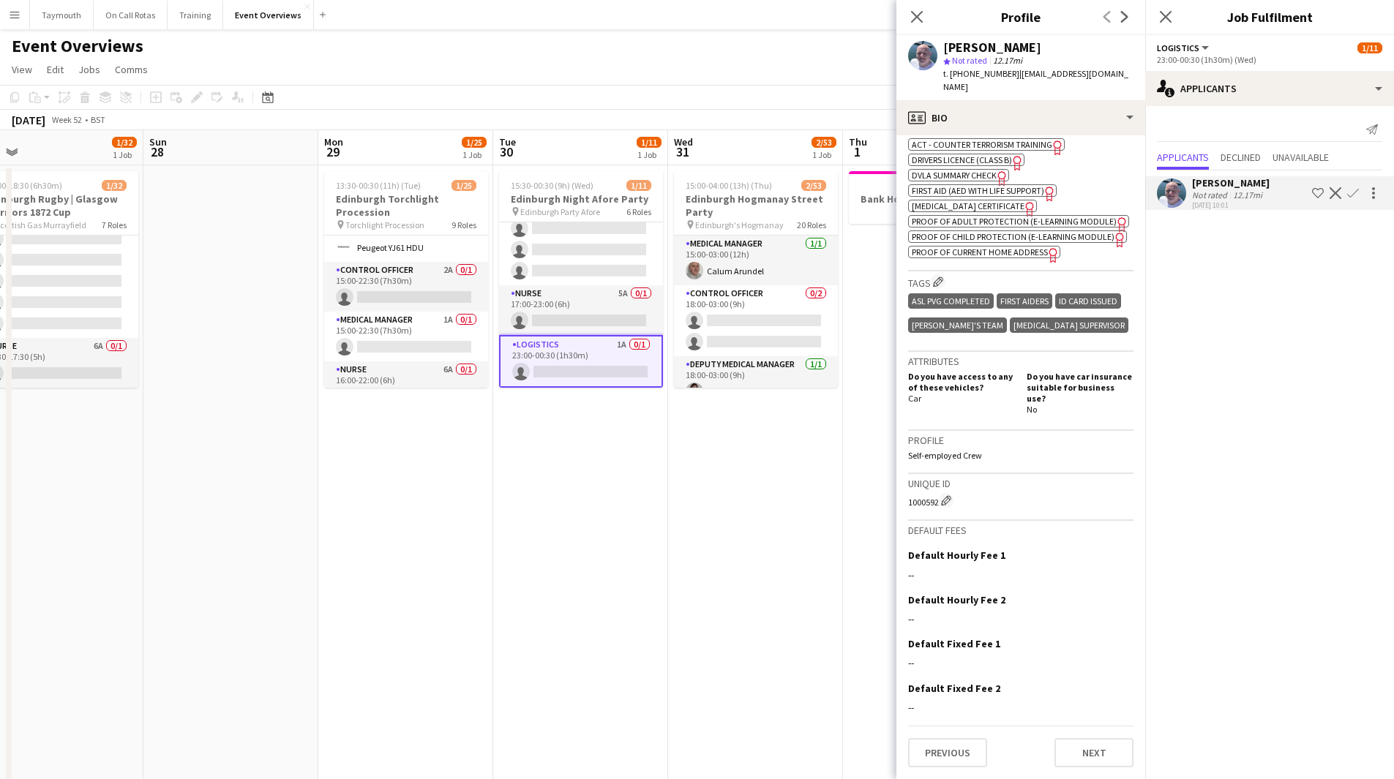
click at [914, 185] on span "First Aid (AED with life support)" at bounding box center [977, 190] width 132 height 11
click at [587, 318] on app-card-role "Nurse 5A 0/1 17:00-23:00 (6h) single-neutral-actions" at bounding box center [581, 310] width 164 height 50
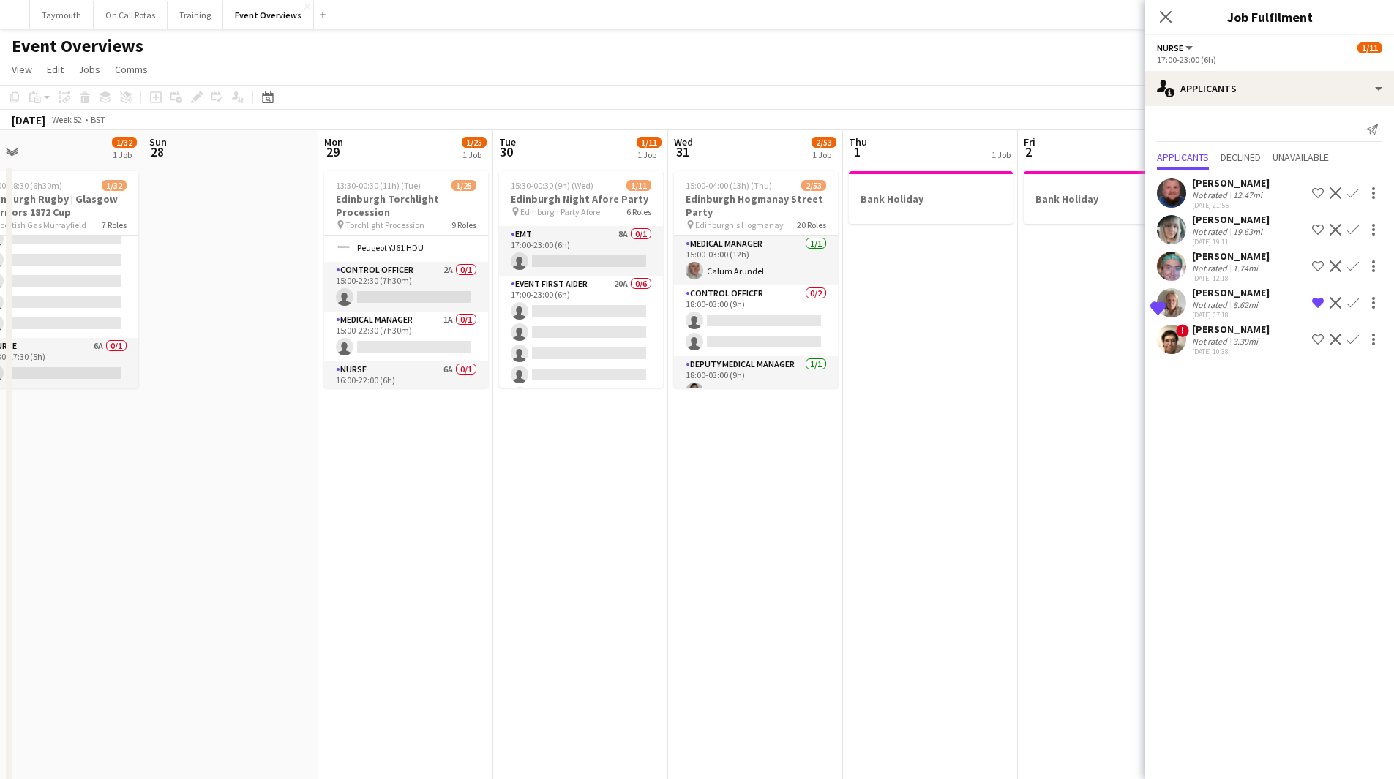
click at [587, 326] on app-card-role "Event First Aider 20A 0/6 17:00-23:00 (6h) single-neutral-actions single-neutra…" at bounding box center [581, 354] width 164 height 156
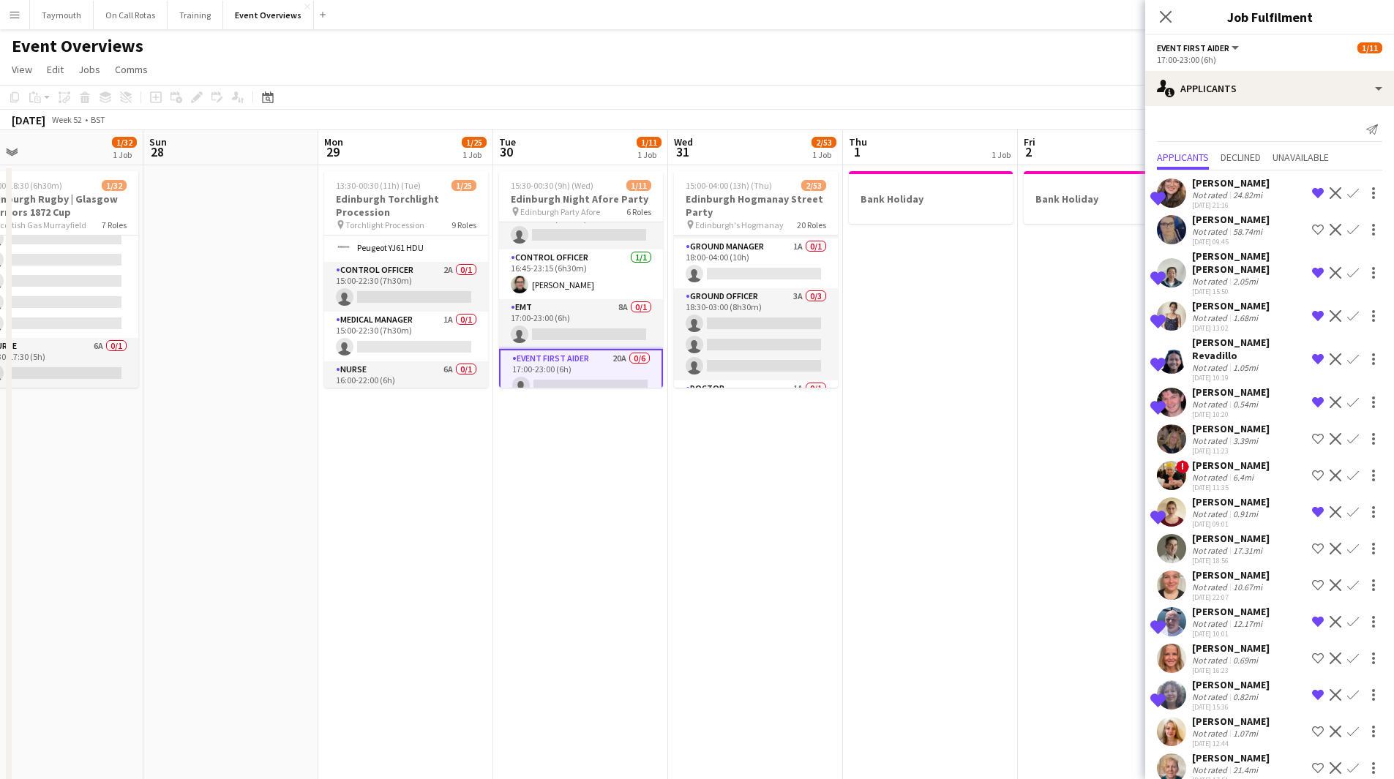
scroll to position [146, 0]
click at [756, 278] on app-card-role "Ground Manager 1A 0/1 18:00-04:00 (10h) single-neutral-actions" at bounding box center [756, 285] width 164 height 50
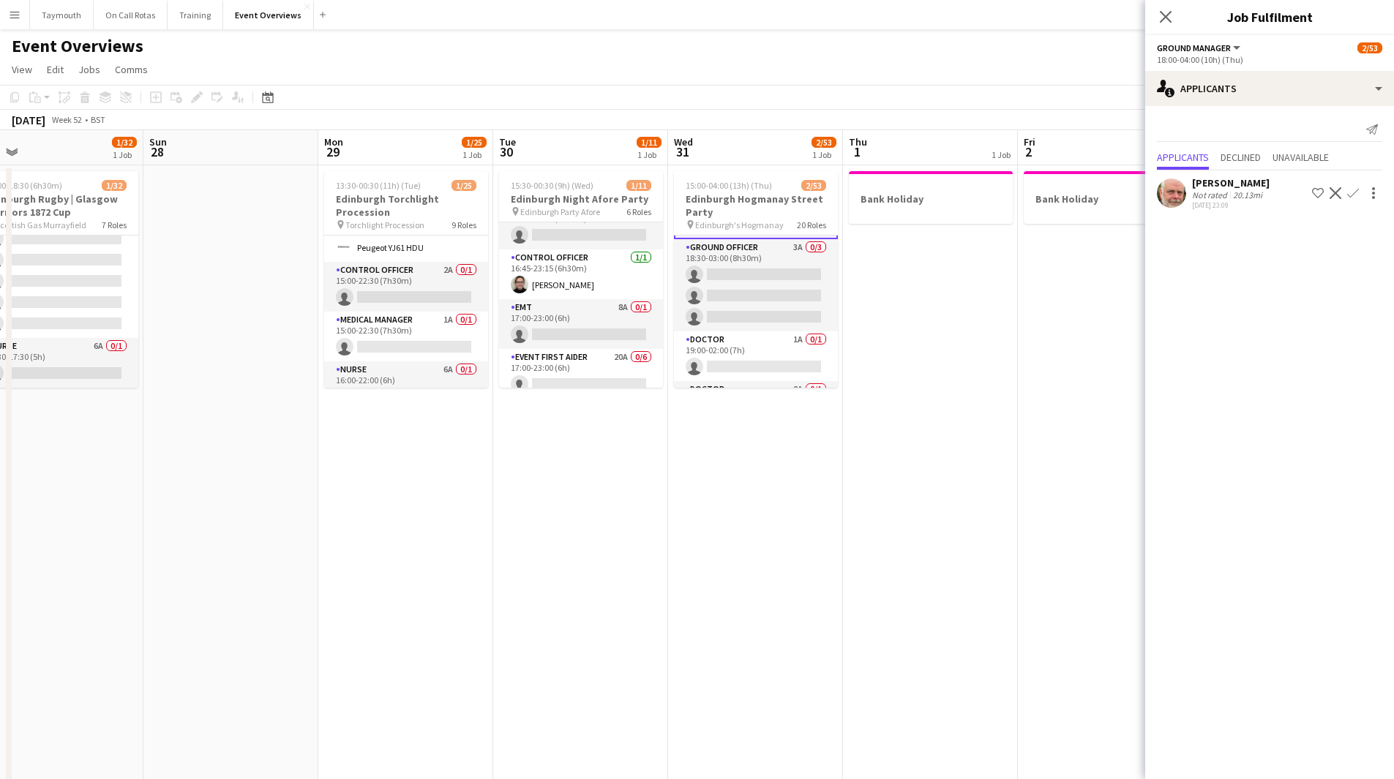
click at [754, 299] on app-card-role "Ground Officer 3A 0/3 18:30-03:00 (8h30m) single-neutral-actions single-neutral…" at bounding box center [756, 285] width 164 height 92
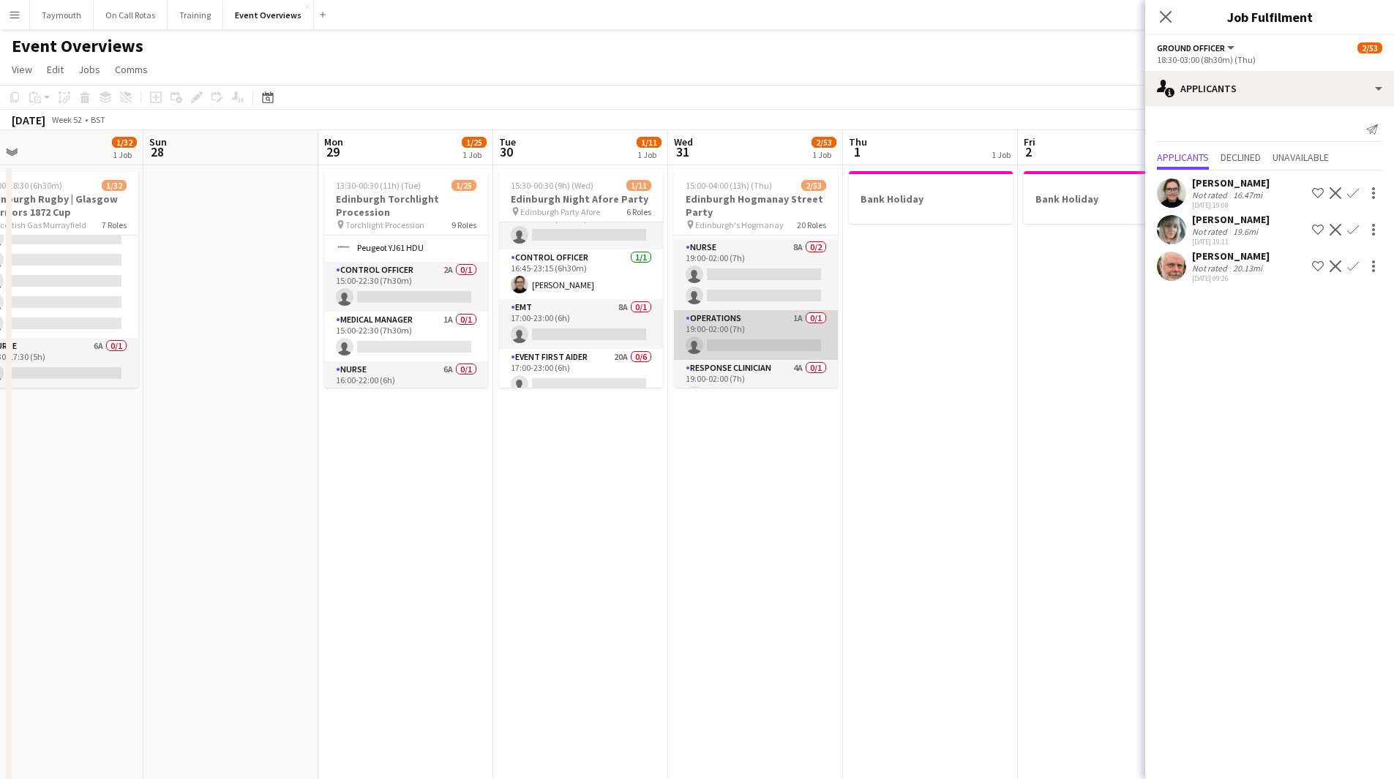
click at [741, 339] on app-card-role "Operations 1A 0/1 19:00-02:00 (7h) single-neutral-actions" at bounding box center [756, 335] width 164 height 50
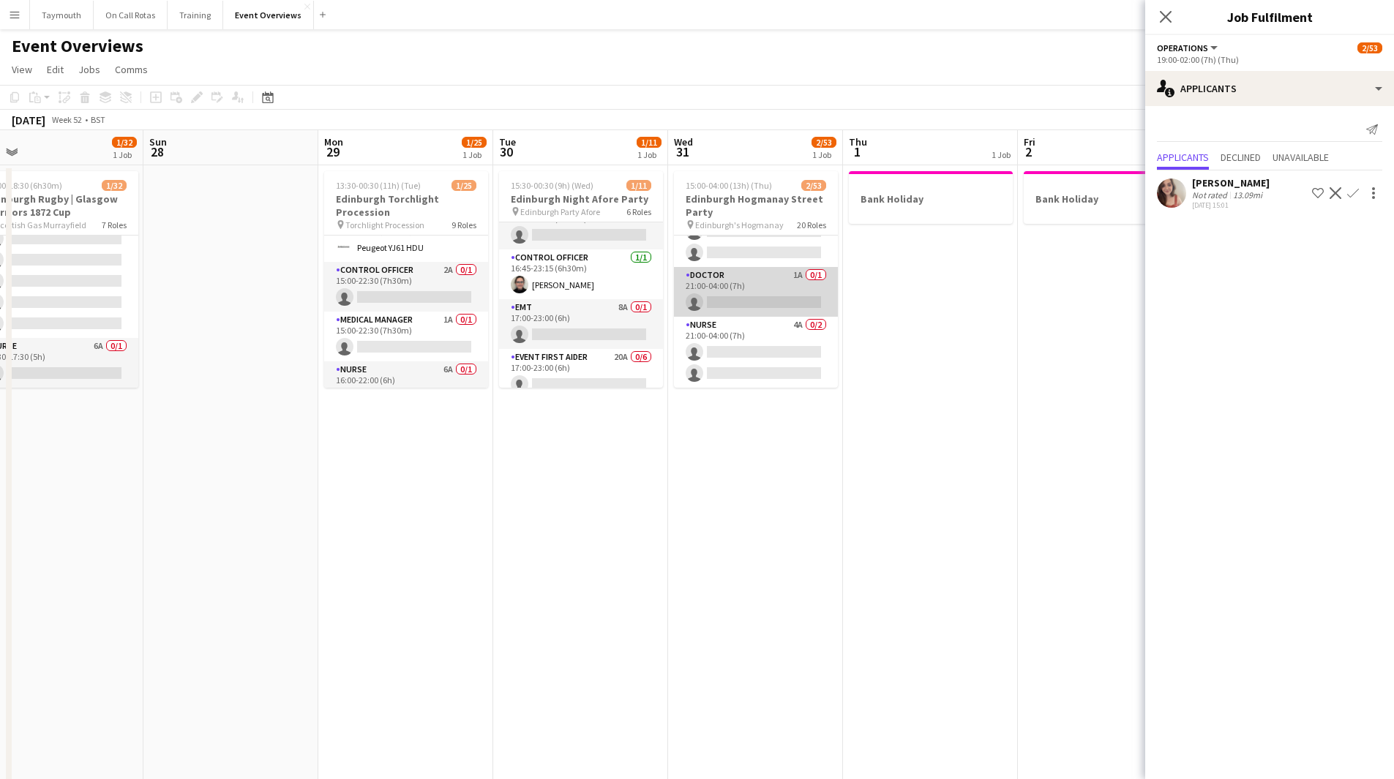
click at [739, 313] on app-card-role "Doctor 1A 0/1 21:00-04:00 (7h) single-neutral-actions" at bounding box center [756, 292] width 164 height 50
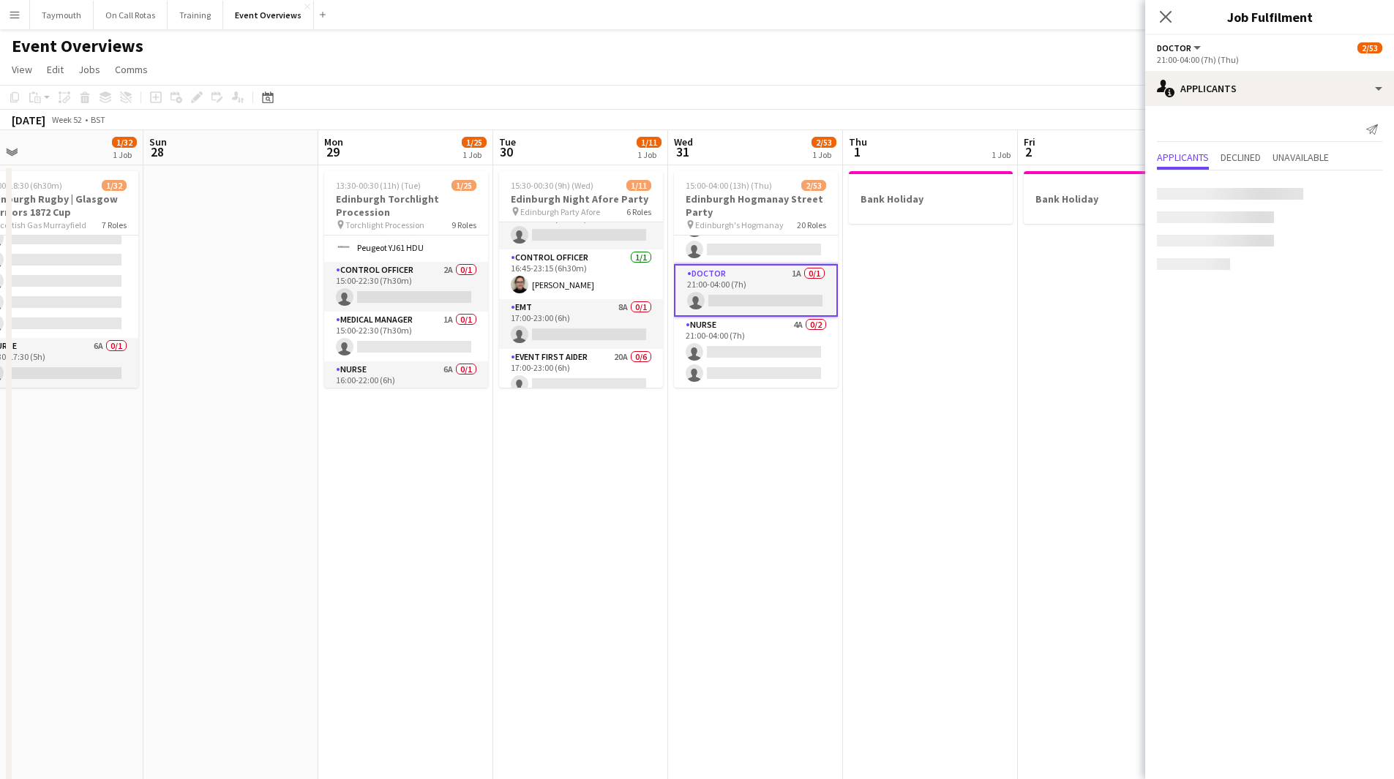
scroll to position [1543, 0]
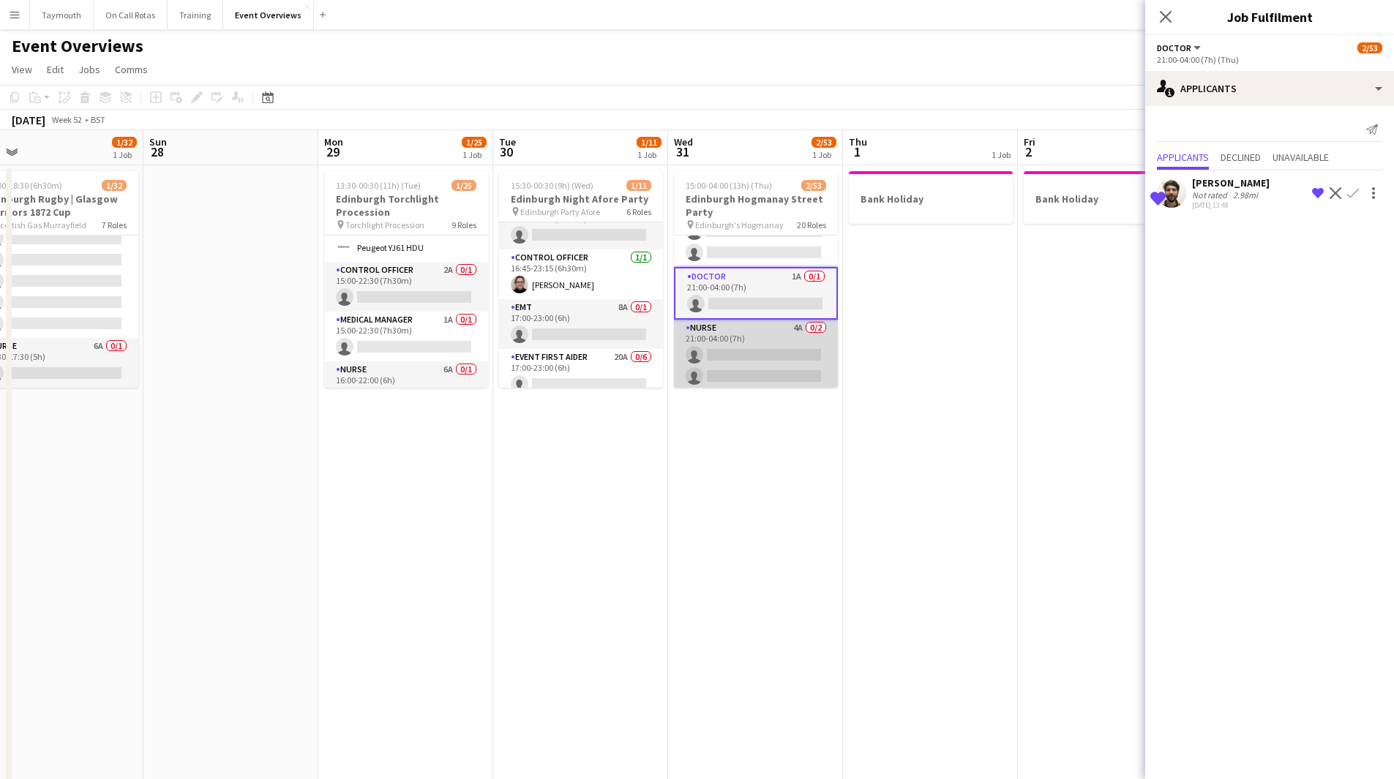
click at [753, 345] on app-card-role "Nurse 4A 0/2 21:00-04:00 (7h) single-neutral-actions single-neutral-actions" at bounding box center [756, 355] width 164 height 71
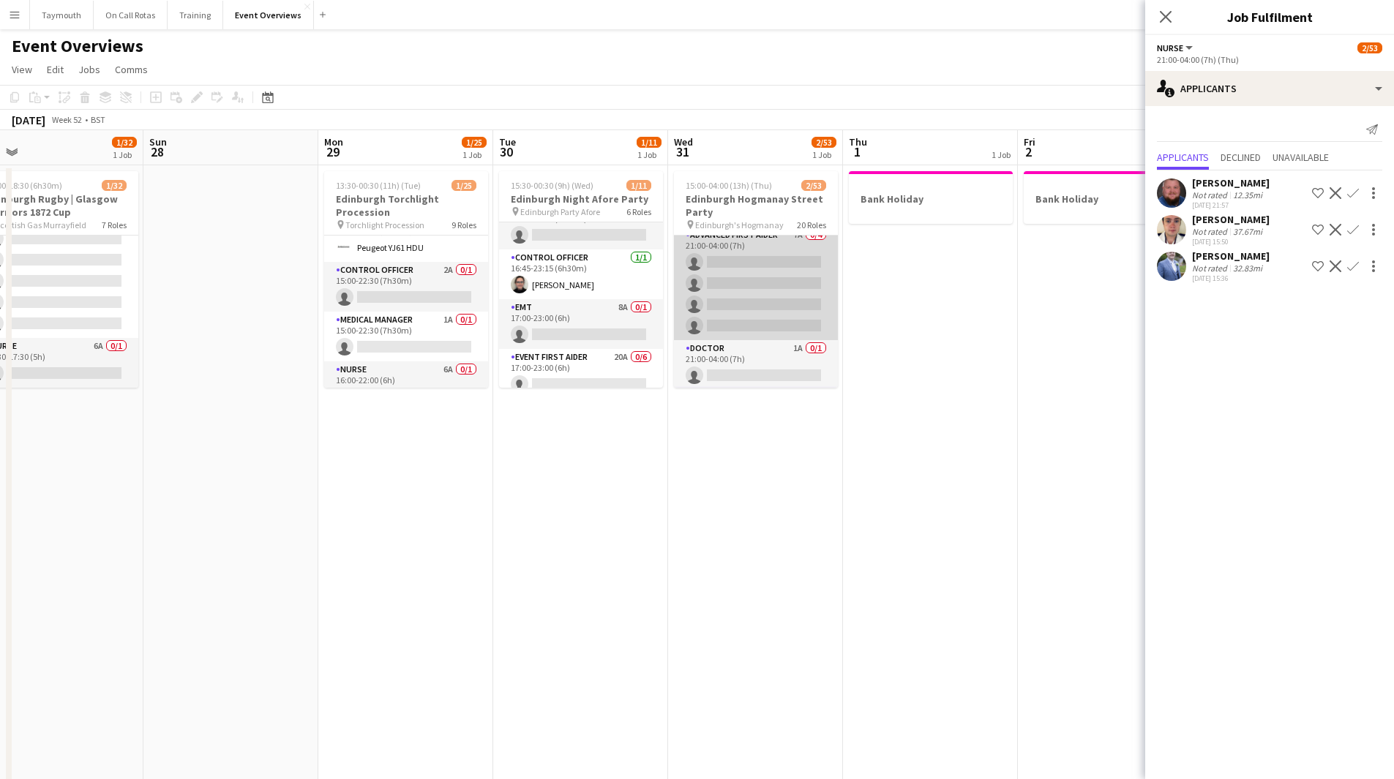
click at [756, 315] on app-card-role "Advanced First Aider 7A 0/4 21:00-04:00 (7h) single-neutral-actions single-neut…" at bounding box center [756, 283] width 164 height 113
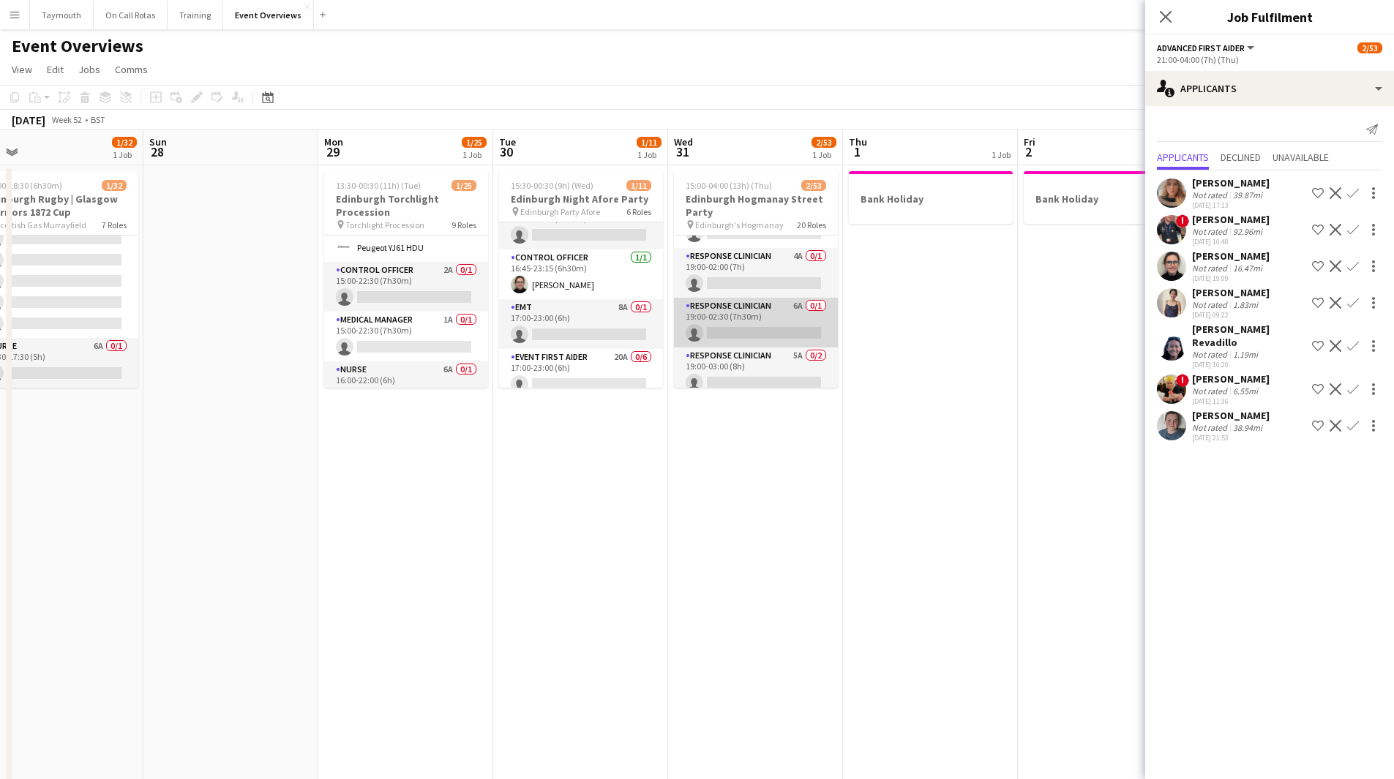
scroll to position [1252, 0]
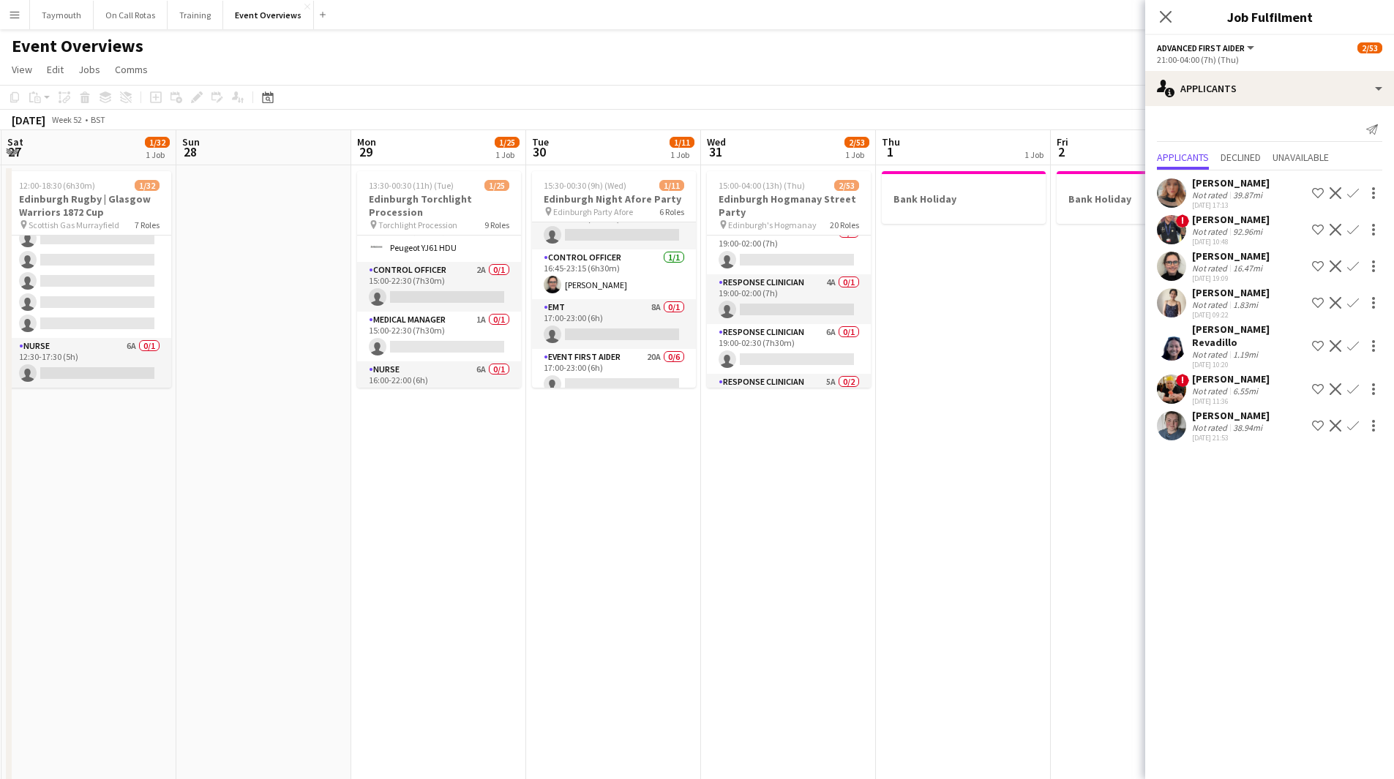
drag, startPoint x: 1037, startPoint y: 470, endPoint x: 388, endPoint y: 489, distance: 649.1
click at [361, 489] on app-calendar-viewport "Wed 24 Thu 25 1 Job Fri 26 1 Job Sat 27 1/32 1 Job Sun 28 Mon 29 1/25 1 Job Tue…" at bounding box center [697, 738] width 1394 height 1216
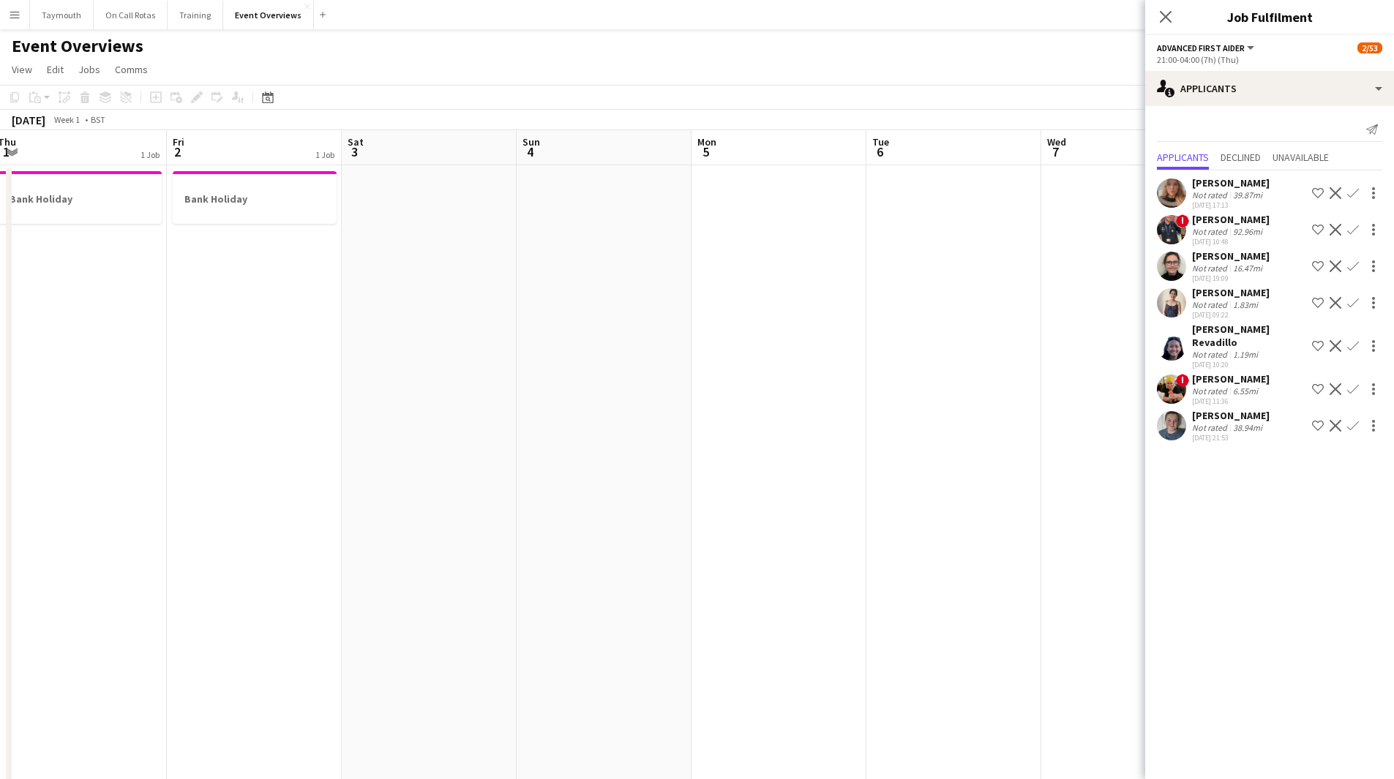
drag, startPoint x: 760, startPoint y: 492, endPoint x: 328, endPoint y: 488, distance: 432.3
click at [342, 492] on app-calendar-viewport "Mon 29 1/25 1 Job Tue 30 1/11 1 Job Wed 31 2/53 1 Job Thu 1 1 Job Fri 2 1 Job S…" at bounding box center [697, 738] width 1394 height 1216
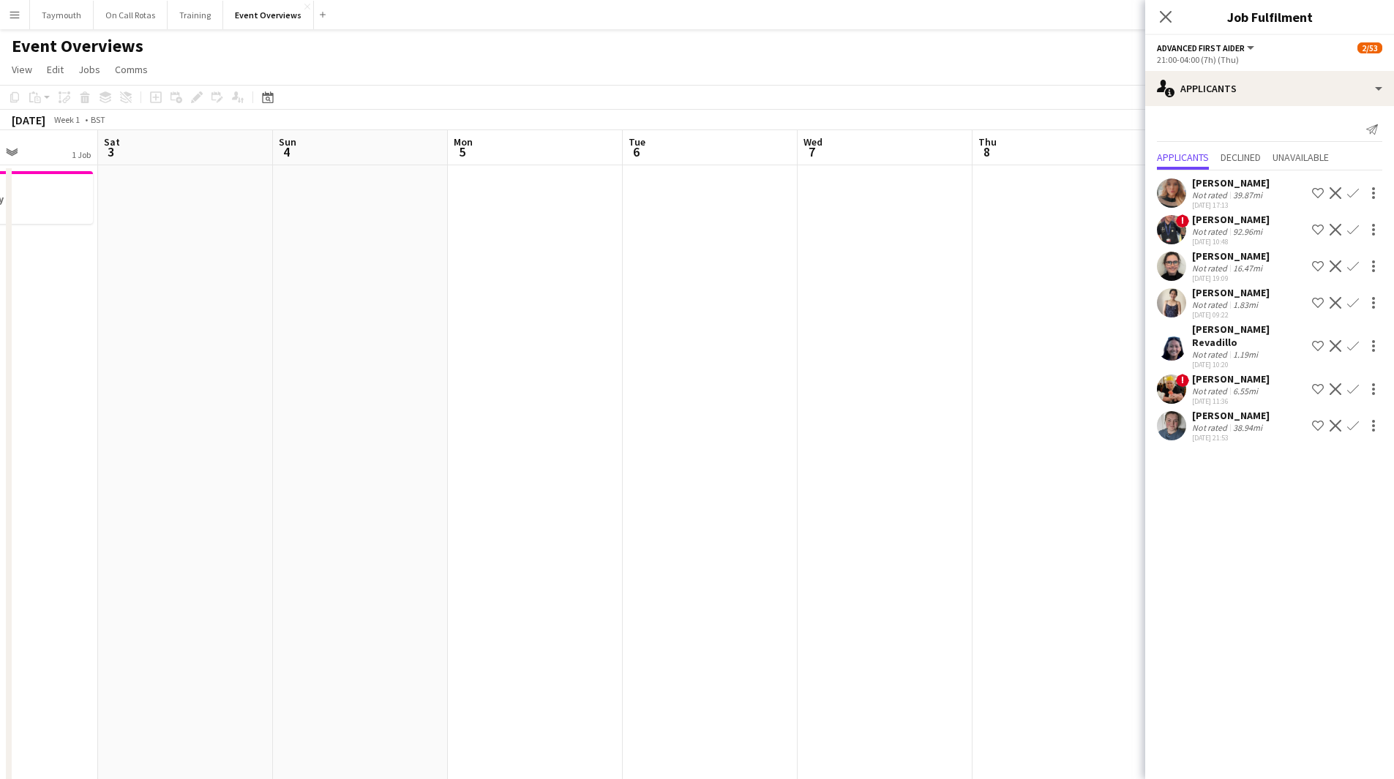
drag, startPoint x: 691, startPoint y: 506, endPoint x: 211, endPoint y: 492, distance: 480.8
click at [218, 494] on app-calendar-viewport "Wed 31 2/53 1 Job Thu 1 1 Job Fri 2 1 Job Sat 3 Sun 4 Mon 5 Tue 6 Wed 7 Thu 8 F…" at bounding box center [697, 738] width 1394 height 1216
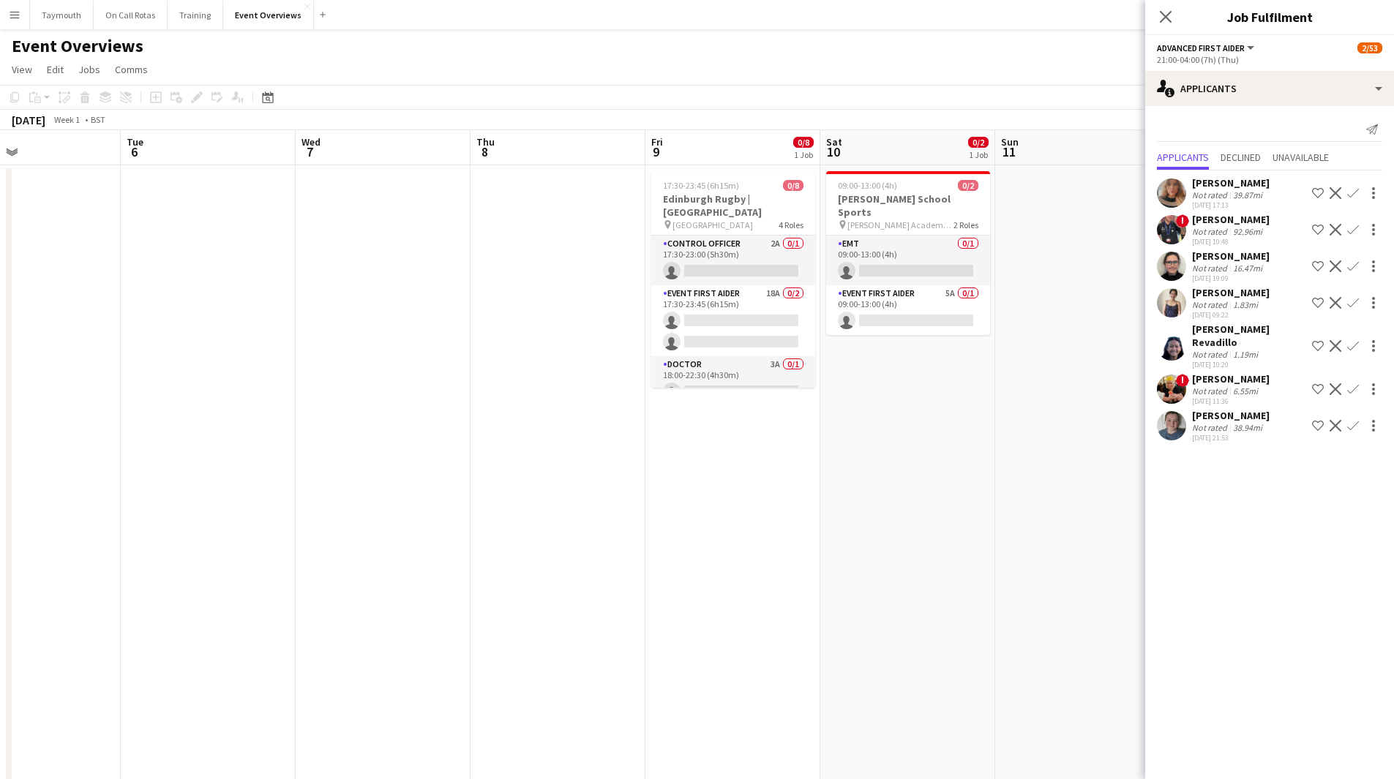
drag, startPoint x: 640, startPoint y: 503, endPoint x: 432, endPoint y: 510, distance: 207.9
click at [432, 511] on app-calendar-viewport "Fri 2 1 Job Sat 3 Sun 4 Mon 5 Tue 6 Wed 7 Thu 8 Fri 9 0/8 1 Job Sat 10 0/2 1 Jo…" at bounding box center [697, 738] width 1394 height 1216
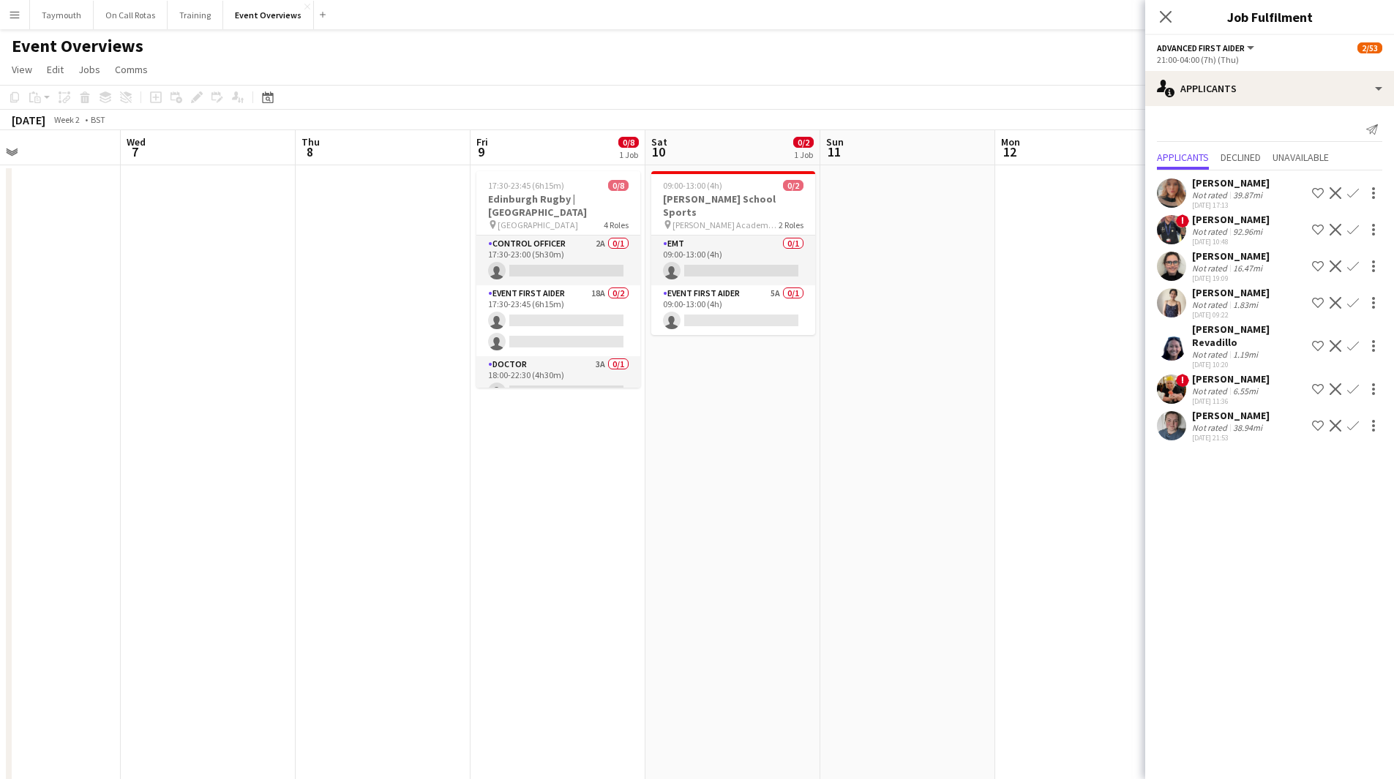
scroll to position [0, 583]
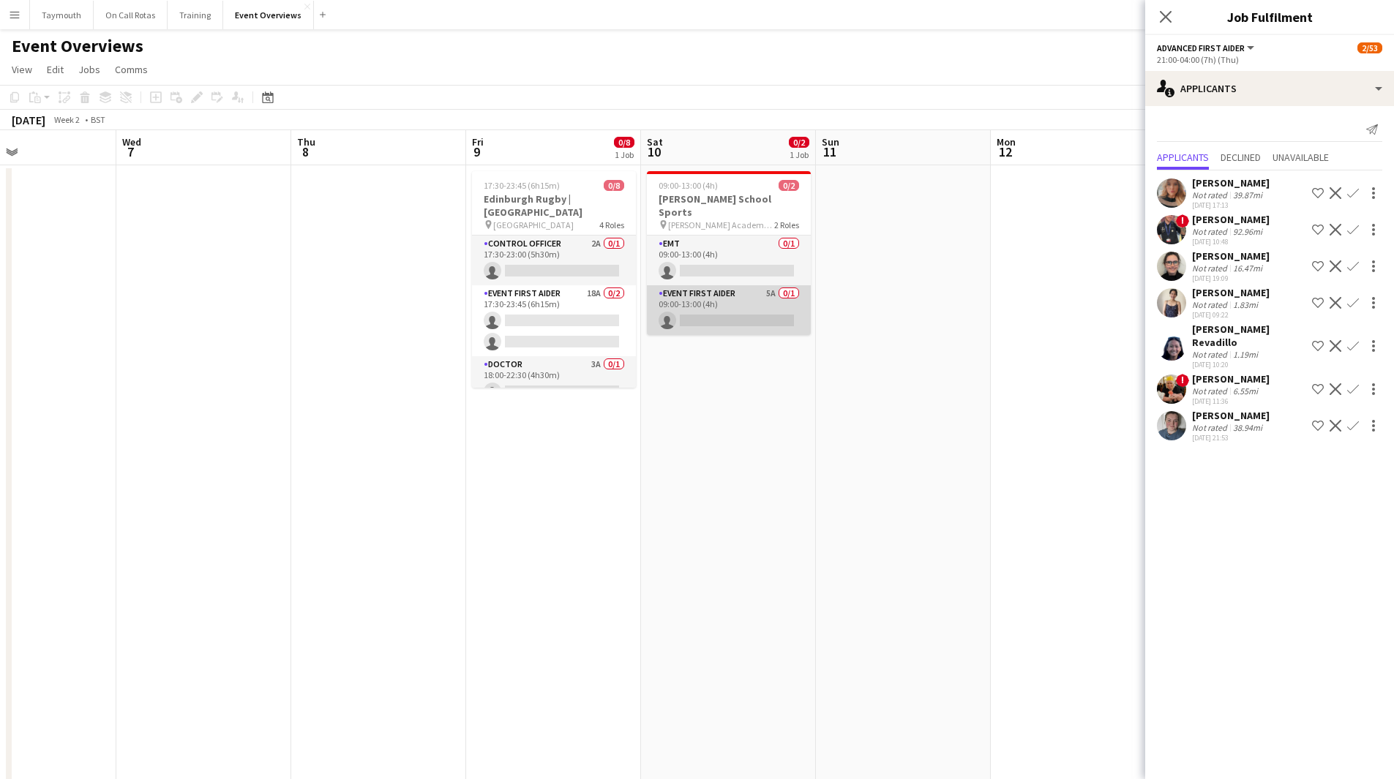
click at [763, 290] on app-card-role "Event First Aider 5A 0/1 09:00-13:00 (4h) single-neutral-actions" at bounding box center [729, 310] width 164 height 50
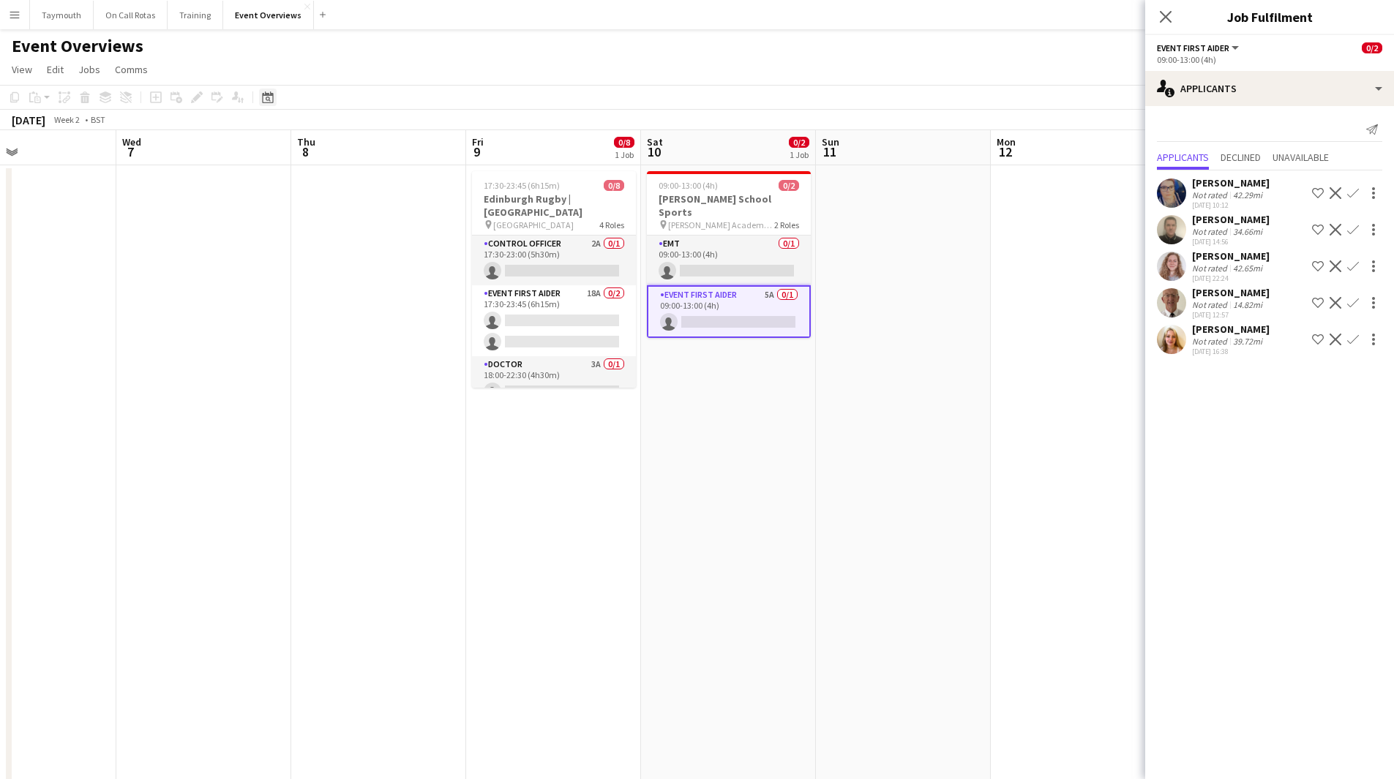
click at [276, 103] on div "Date picker" at bounding box center [268, 98] width 18 height 18
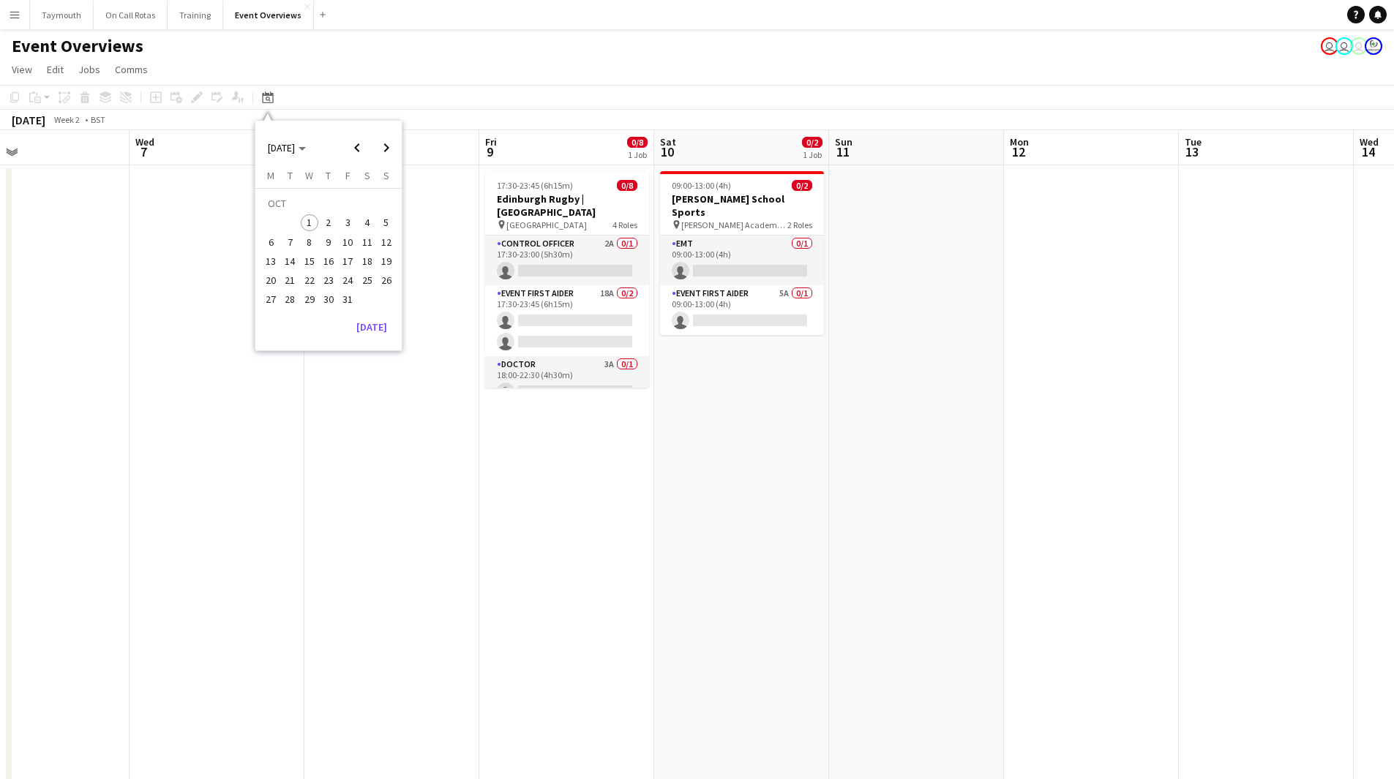
drag, startPoint x: 874, startPoint y: 514, endPoint x: 353, endPoint y: 511, distance: 520.8
click at [350, 514] on app-calendar-viewport "Sun 4 Mon 5 Tue 6 Wed 7 Thu 8 Fri 9 0/8 1 Job Sat 10 0/2 1 Job Sun 11 Mon 12 Tu…" at bounding box center [697, 738] width 1394 height 1216
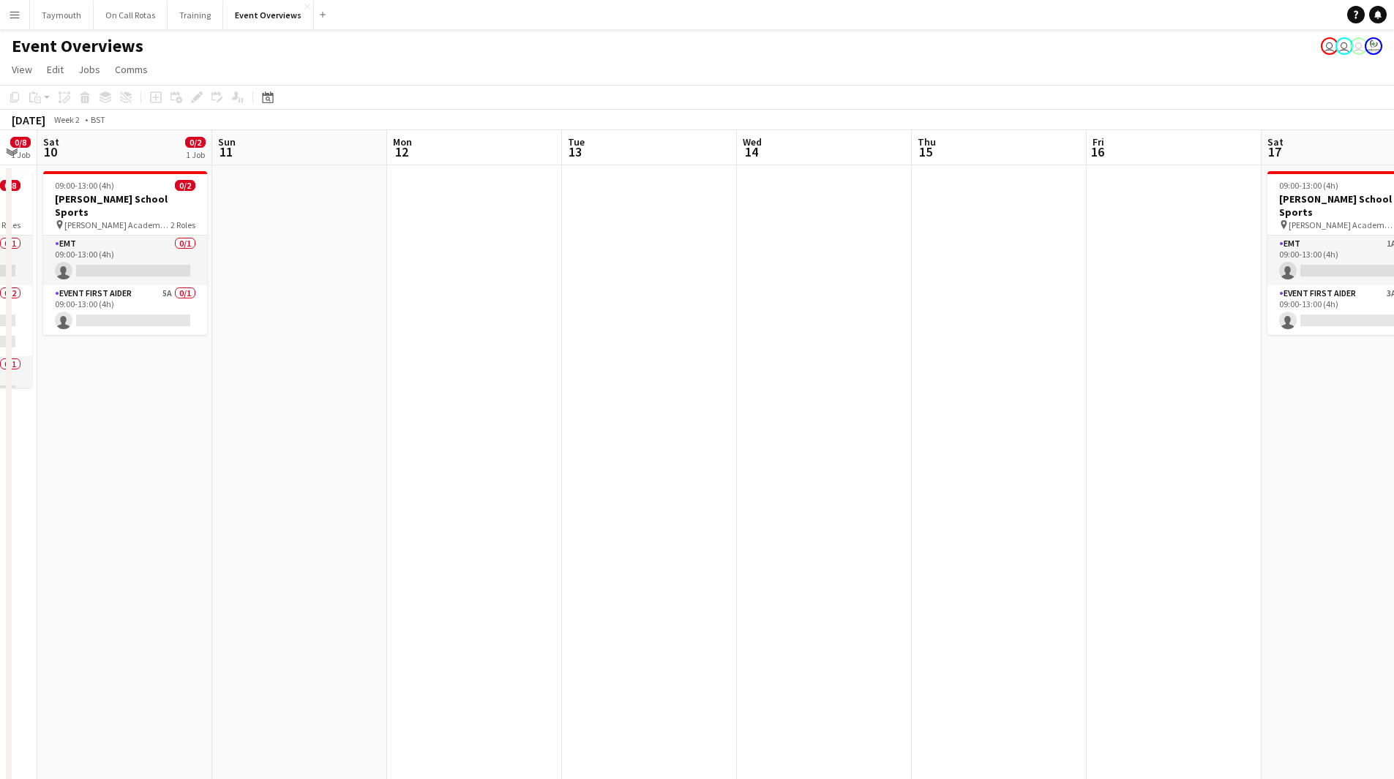
click at [653, 510] on app-date-cell at bounding box center [649, 755] width 175 height 1181
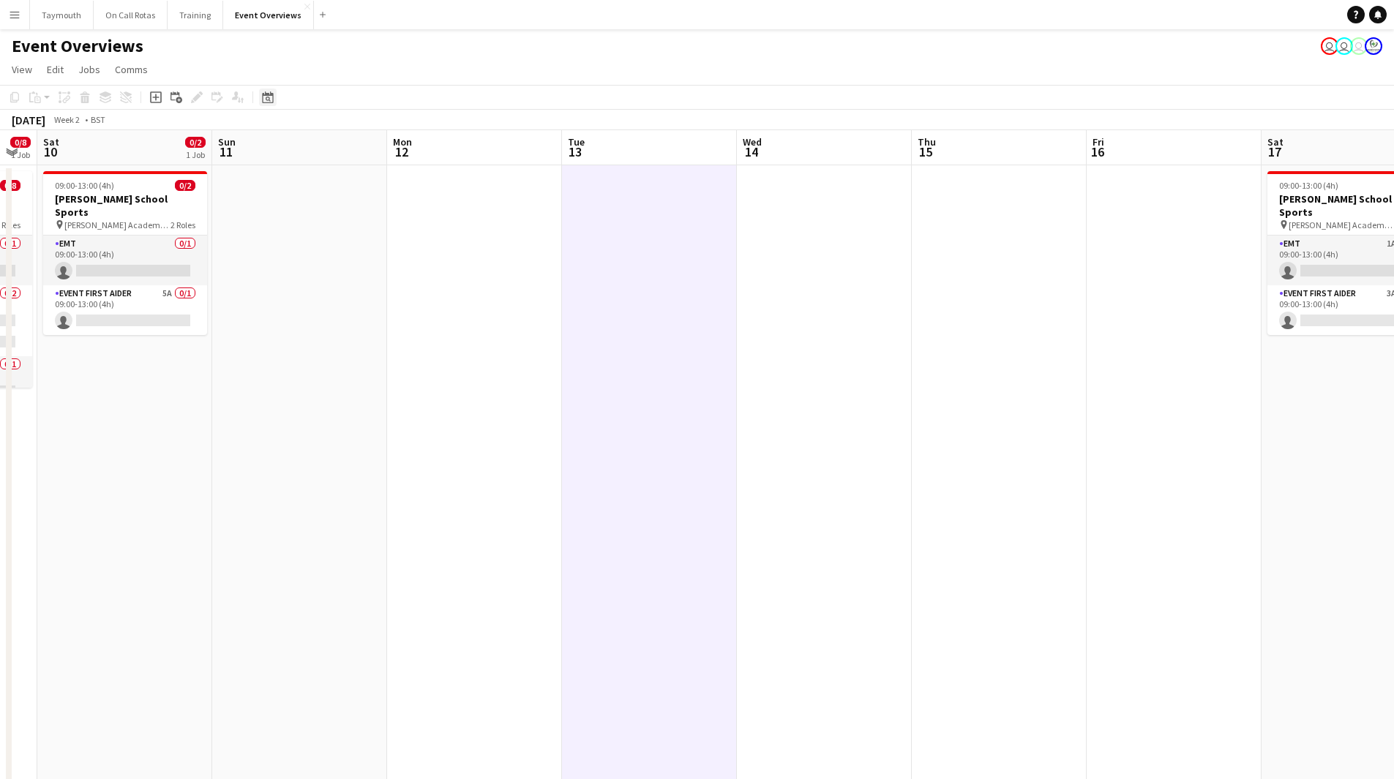
click at [271, 96] on icon at bounding box center [267, 97] width 11 height 12
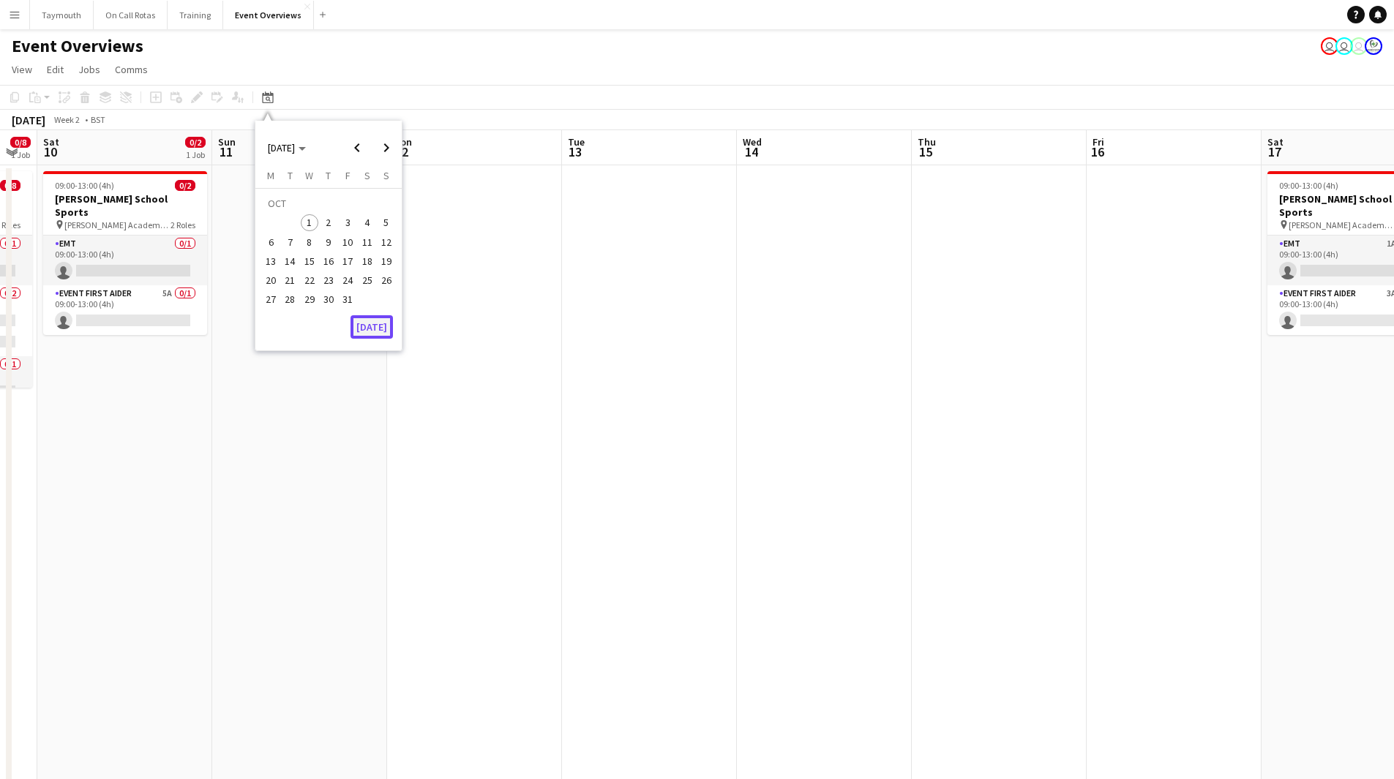
click at [365, 327] on button "[DATE]" at bounding box center [371, 326] width 42 height 23
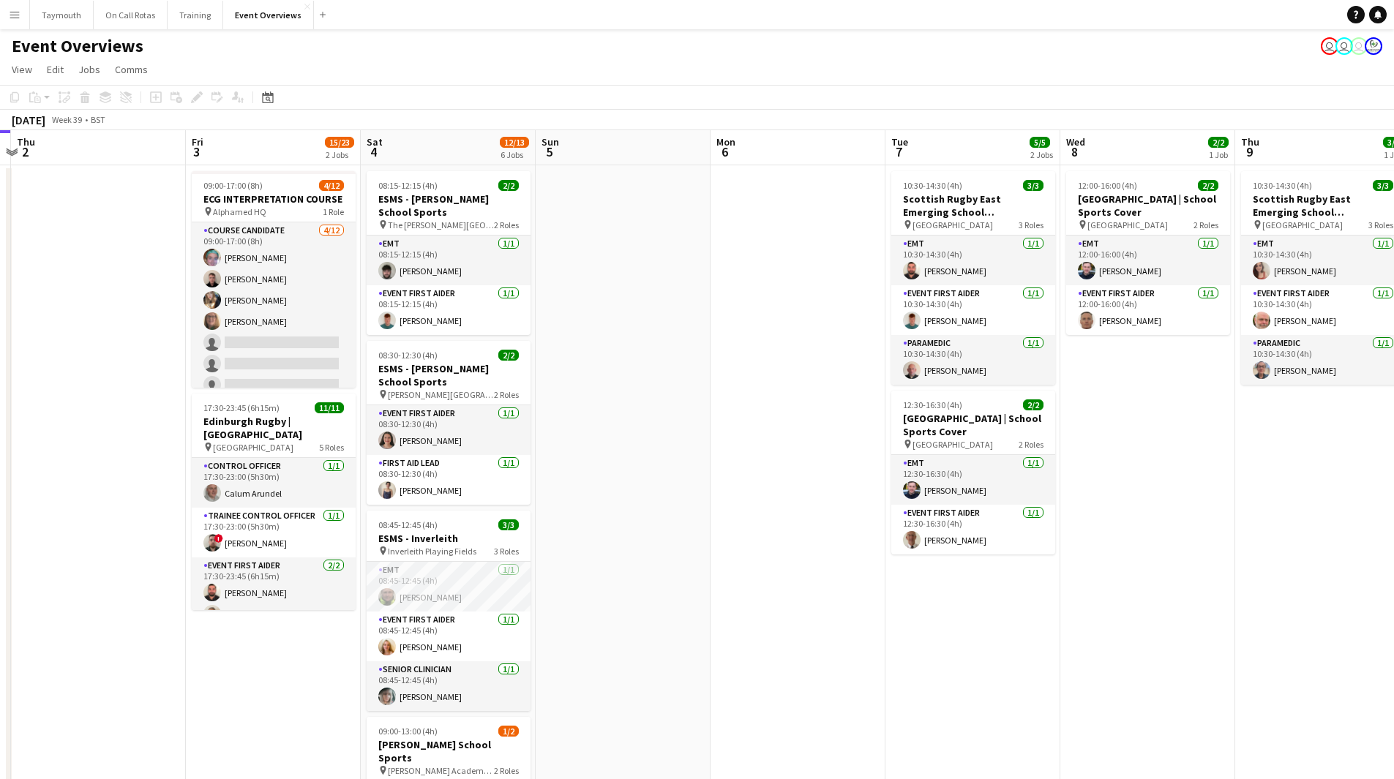
drag, startPoint x: 1271, startPoint y: 482, endPoint x: 576, endPoint y: 569, distance: 701.1
click at [445, 565] on app-calendar-viewport "Mon 29 Tue 30 Wed 1 Thu 2 Fri 3 15/23 2 Jobs Sat 4 12/13 6 Jobs Sun 5 Mon 6 Tue…" at bounding box center [697, 738] width 1394 height 1216
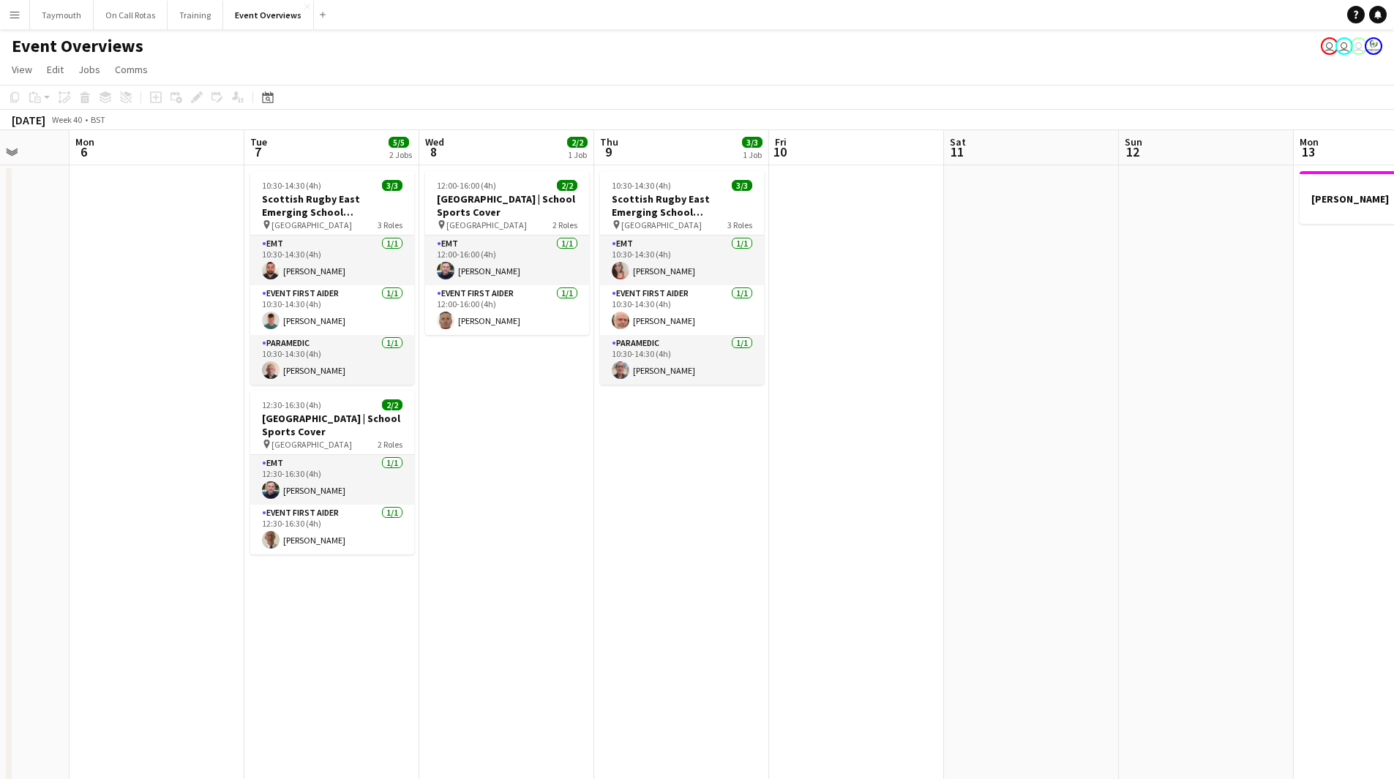
scroll to position [0, 448]
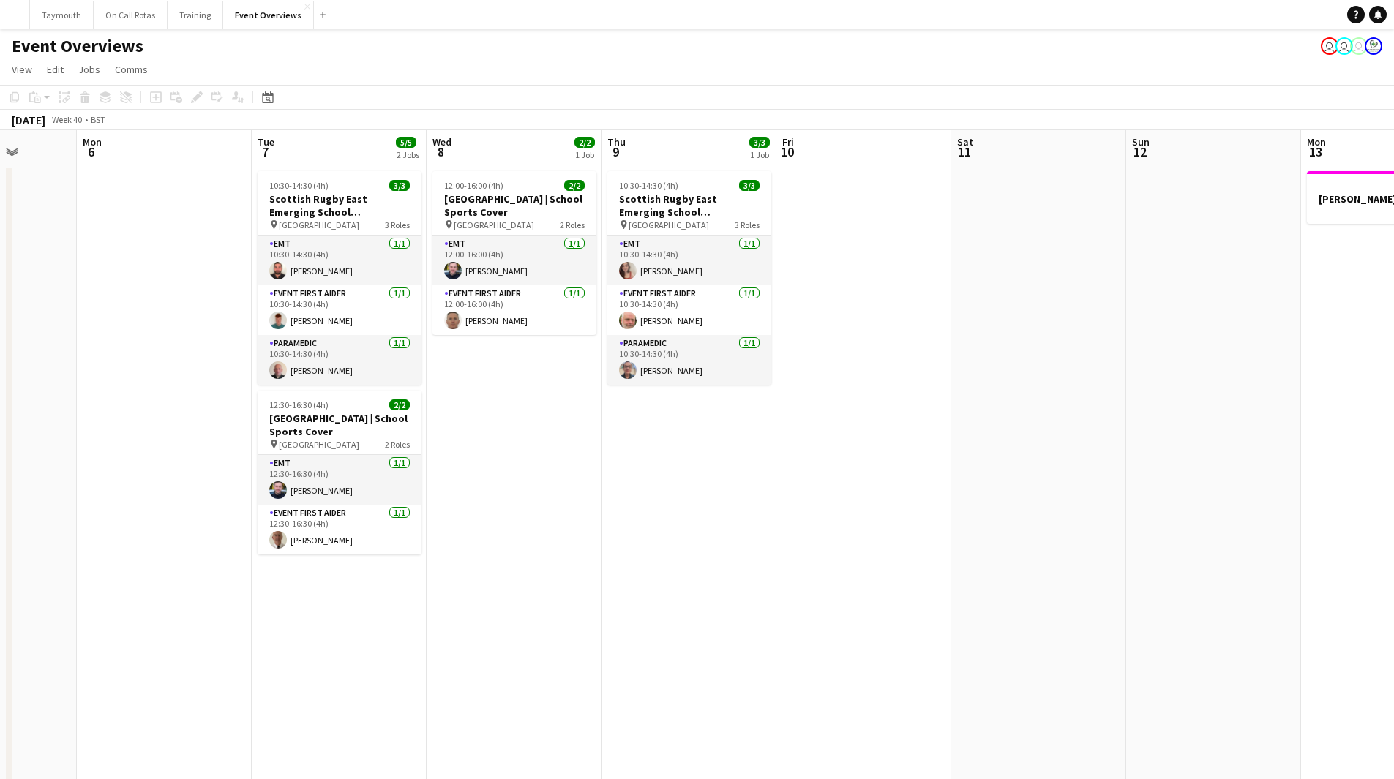
drag, startPoint x: 294, startPoint y: 576, endPoint x: 239, endPoint y: 576, distance: 54.9
click at [239, 576] on app-calendar-viewport "Fri 3 15/23 2 Jobs Sat 4 12/13 6 Jobs Sun 5 Mon 6 Tue 7 5/5 2 Jobs Wed 8 2/2 1 …" at bounding box center [697, 738] width 1394 height 1216
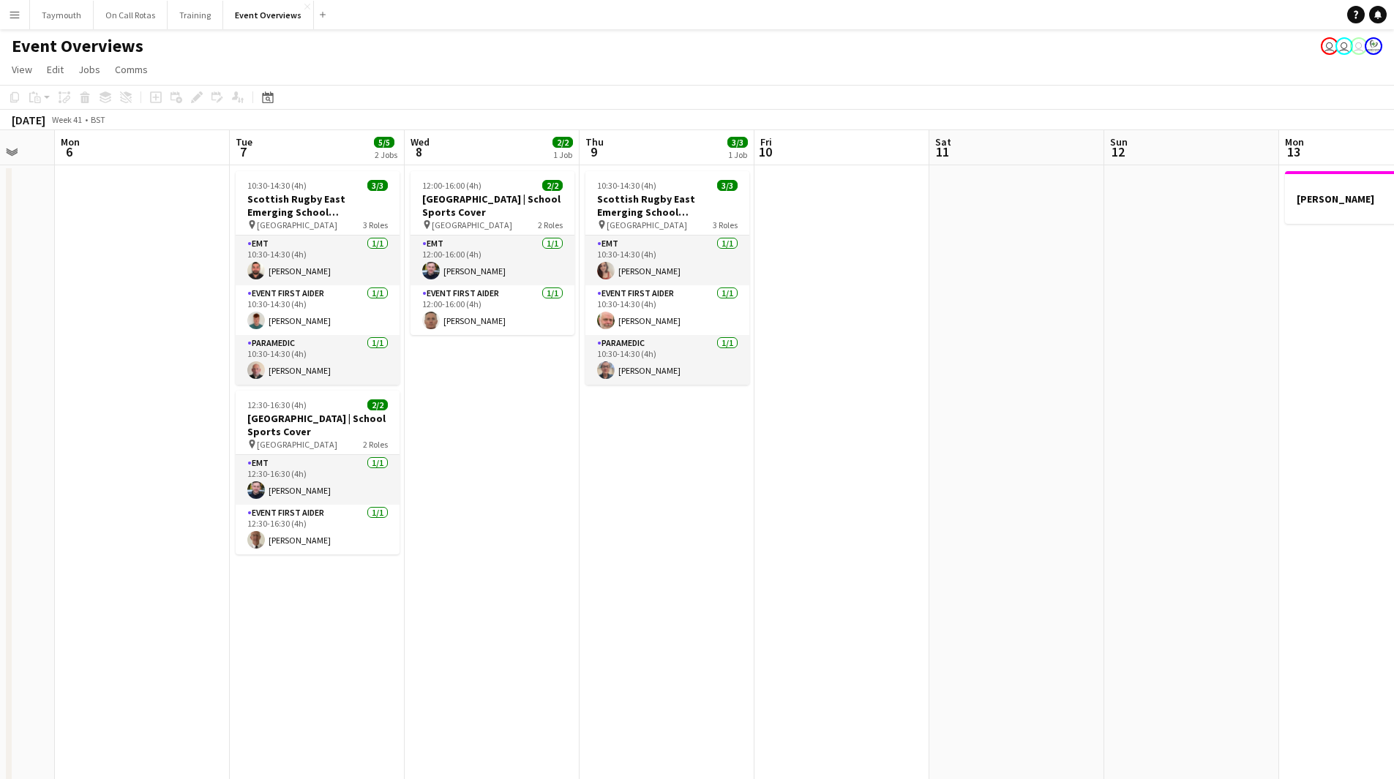
scroll to position [0, 462]
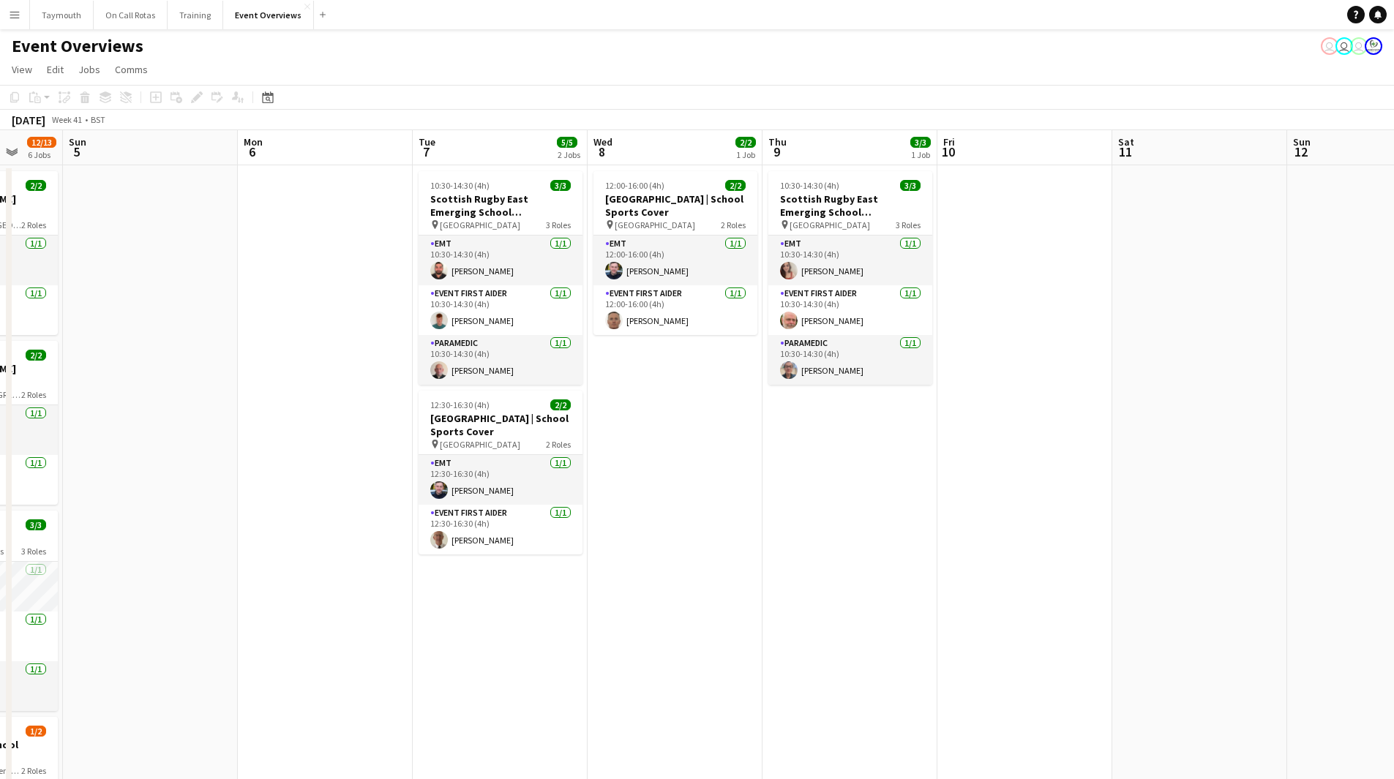
drag, startPoint x: 779, startPoint y: 525, endPoint x: 1116, endPoint y: 516, distance: 336.6
click at [1116, 516] on app-calendar-viewport "Thu 2 Fri 3 15/23 2 Jobs Sat 4 12/13 6 Jobs Sun 5 Mon 6 Tue 7 5/5 2 Jobs Wed 8 …" at bounding box center [697, 738] width 1394 height 1216
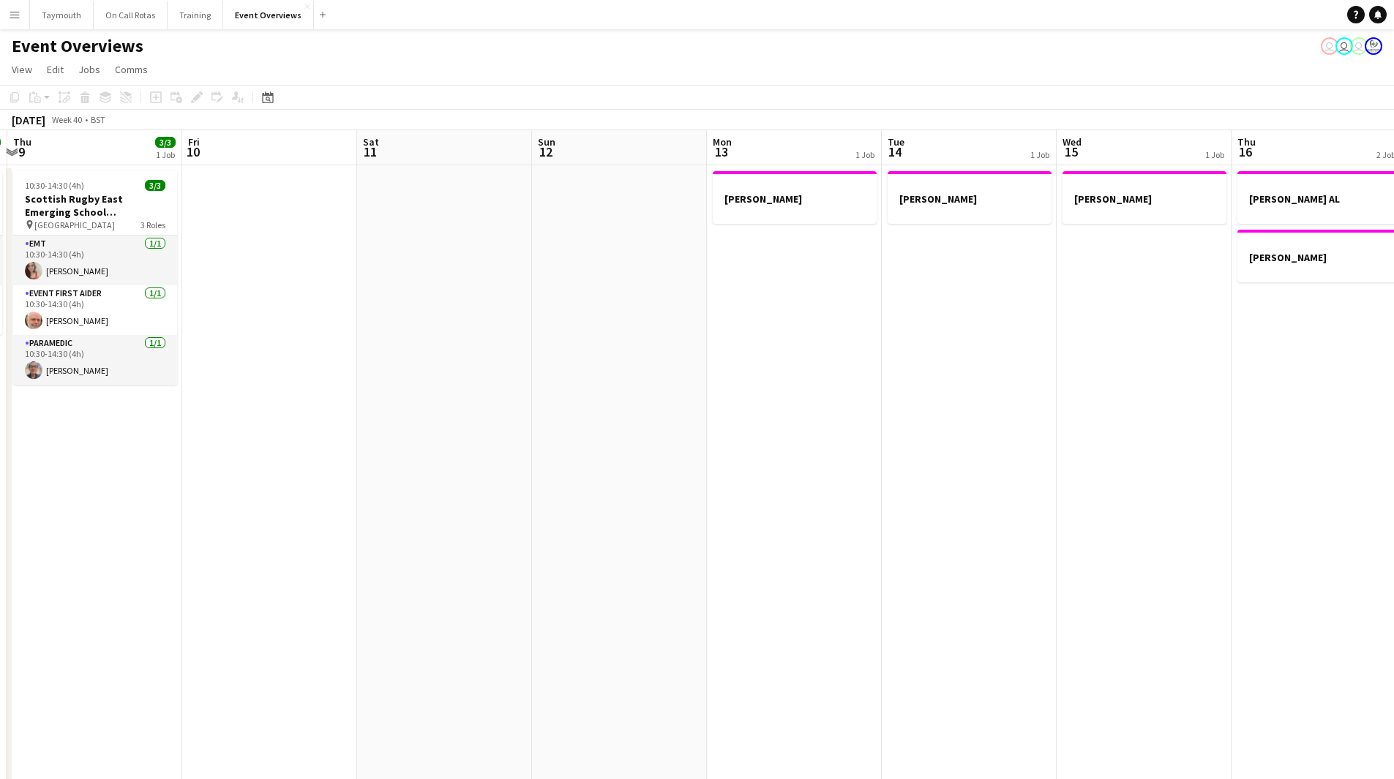
drag, startPoint x: 1134, startPoint y: 526, endPoint x: 379, endPoint y: 563, distance: 755.8
click at [379, 563] on app-calendar-viewport "Mon 6 Tue 7 5/5 2 Jobs Wed 8 2/2 1 Job Thu 9 3/3 1 Job Fri 10 Sat 11 Sun 12 Mon…" at bounding box center [697, 738] width 1394 height 1216
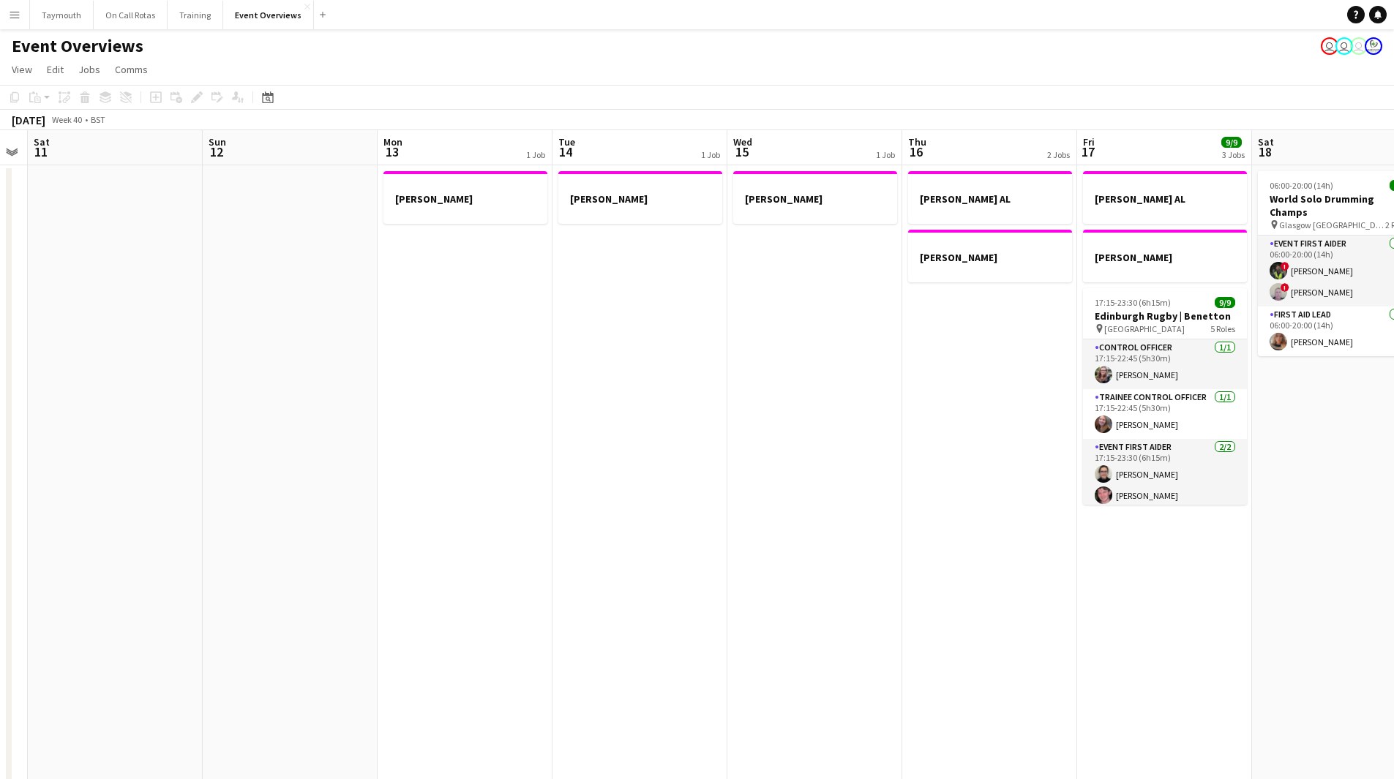
drag, startPoint x: 481, startPoint y: 538, endPoint x: -32, endPoint y: 664, distance: 528.7
click at [0, 664] on html "Menu Boards Boards Boards All jobs Status Workforce Workforce My Workforce Recr…" at bounding box center [697, 673] width 1394 height 1346
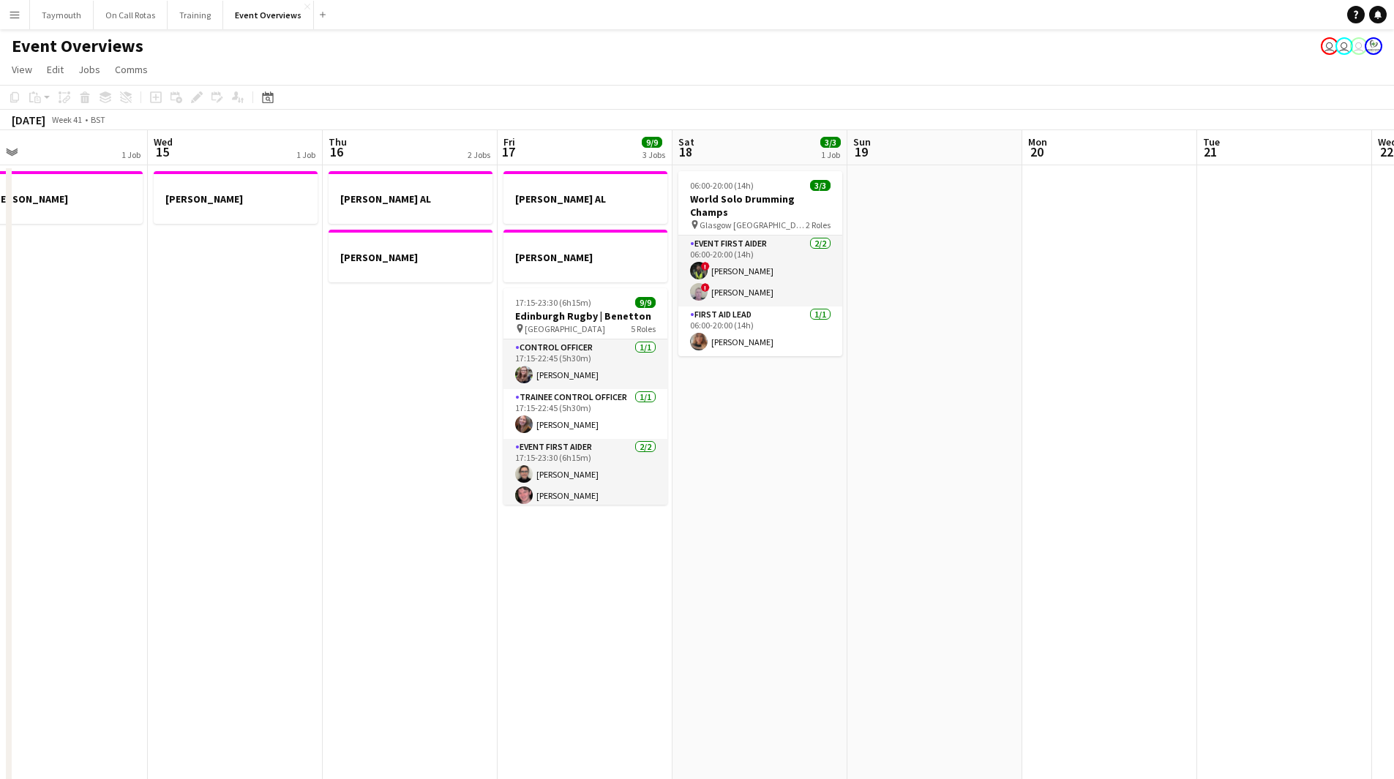
drag, startPoint x: 641, startPoint y: 597, endPoint x: 236, endPoint y: 660, distance: 409.4
click at [236, 660] on app-calendar-viewport "Sat 11 Sun 12 Mon 13 1 Job Tue 14 1 Job Wed 15 1 Job Thu 16 2 Jobs Fri 17 9/9 3…" at bounding box center [697, 738] width 1394 height 1216
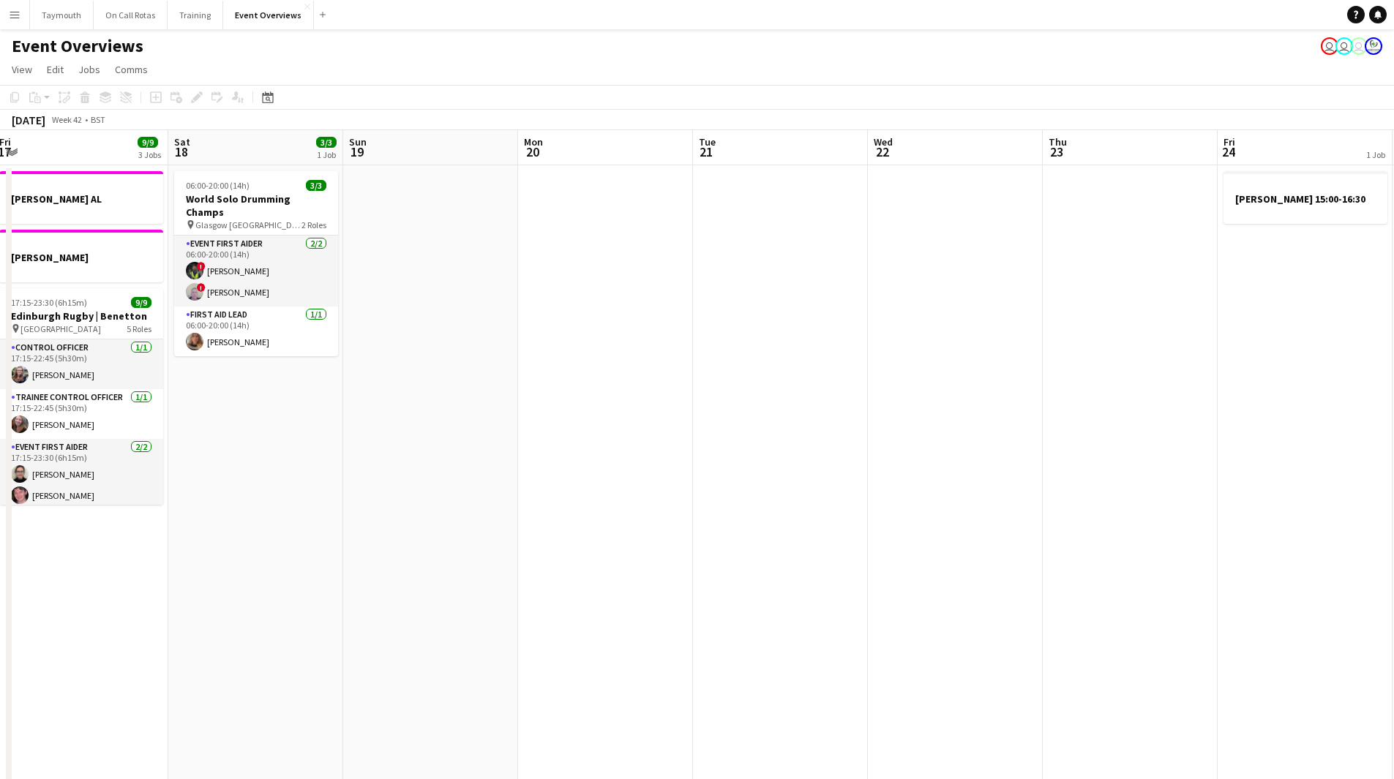
drag, startPoint x: 541, startPoint y: 627, endPoint x: 442, endPoint y: 609, distance: 101.0
click at [341, 612] on app-calendar-viewport "Wed 15 1 Job Thu 16 2 Jobs Fri 17 9/9 3 Jobs Sat 18 3/3 1 Job Sun 19 Mon 20 Tue…" at bounding box center [697, 738] width 1394 height 1216
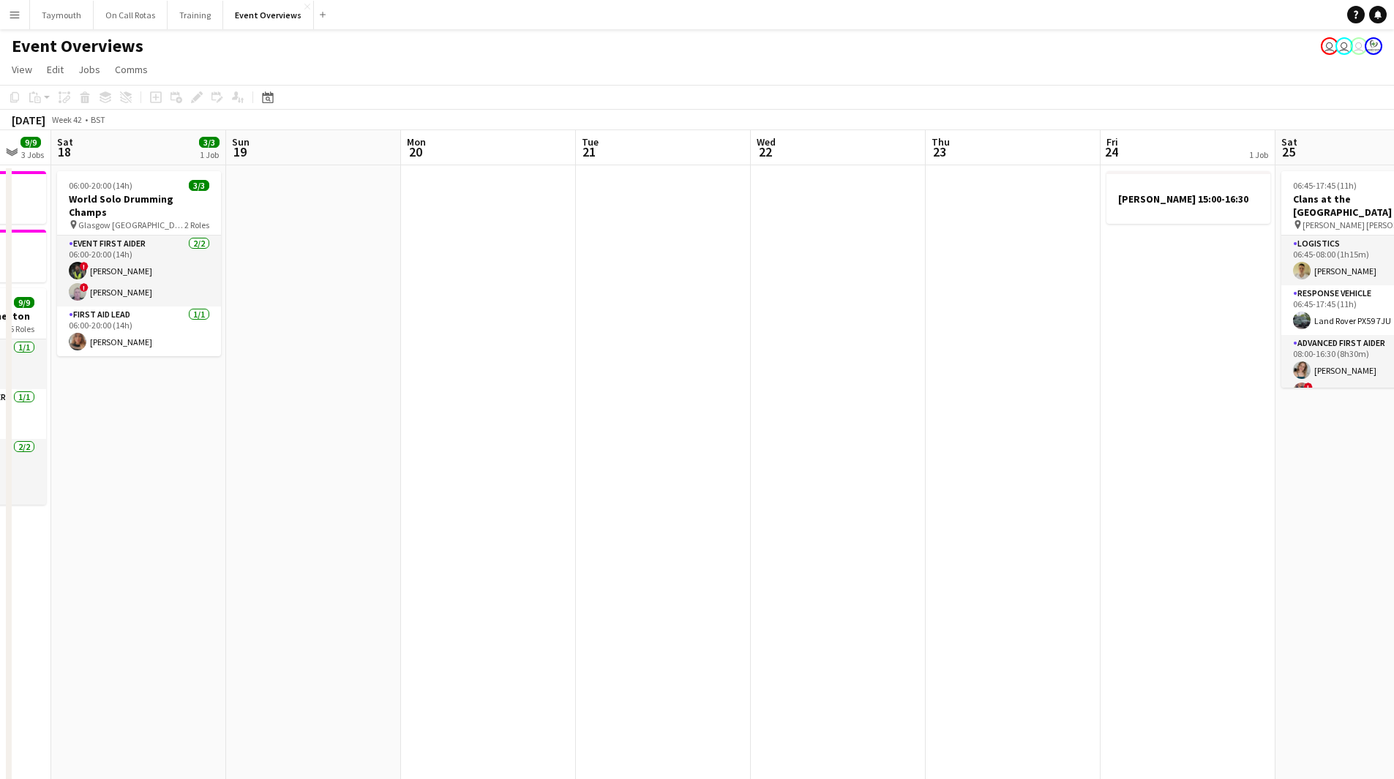
drag, startPoint x: 900, startPoint y: 601, endPoint x: 255, endPoint y: 599, distance: 644.5
click at [255, 599] on app-calendar-viewport "Wed 15 1 Job Thu 16 2 Jobs Fri 17 9/9 3 Jobs Sat 18 3/3 1 Job Sun 19 Mon 20 Tue…" at bounding box center [697, 738] width 1394 height 1216
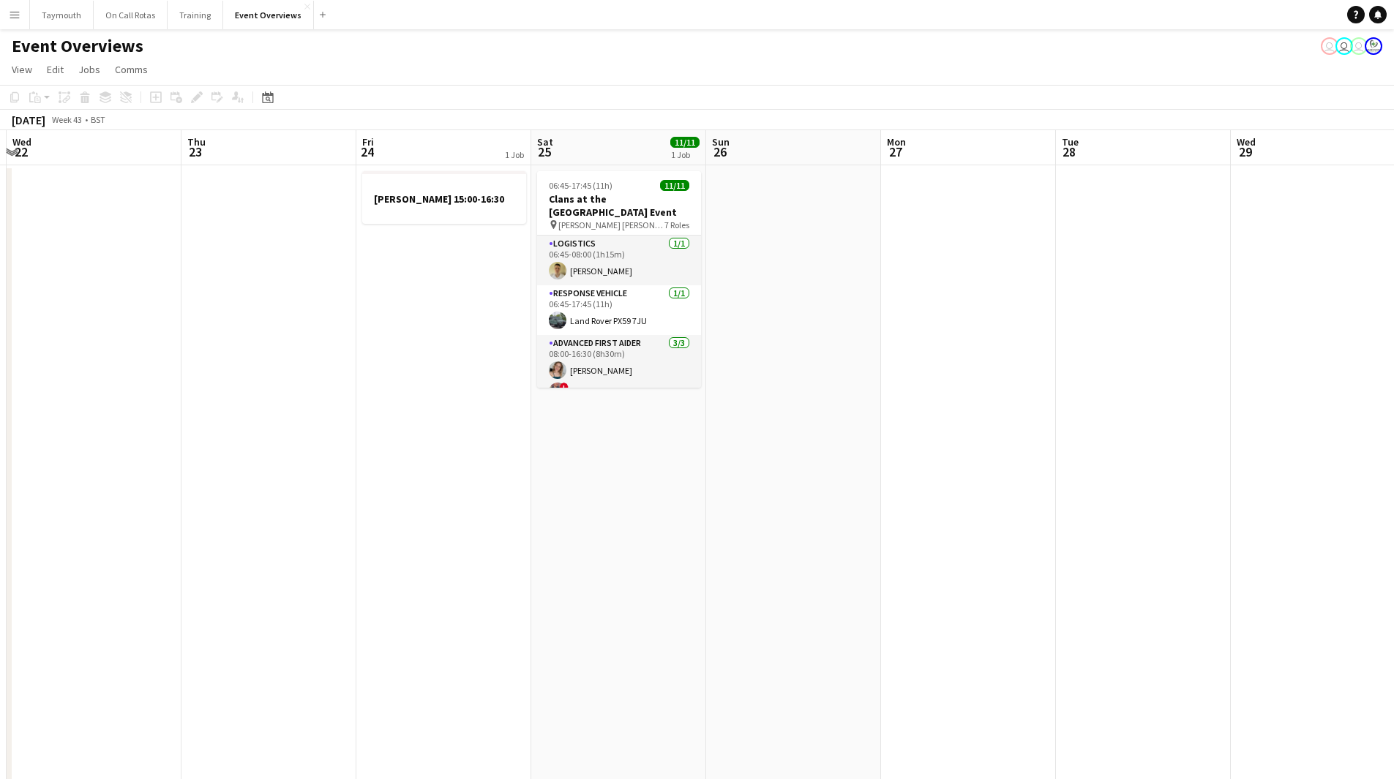
drag, startPoint x: 740, startPoint y: 579, endPoint x: 160, endPoint y: 615, distance: 580.5
click at [160, 615] on app-calendar-viewport "Sun 19 Mon 20 Tue 21 Wed 22 Thu 23 Fri 24 1 Job Sat 25 11/11 1 Job Sun 26 Mon 2…" at bounding box center [697, 738] width 1394 height 1216
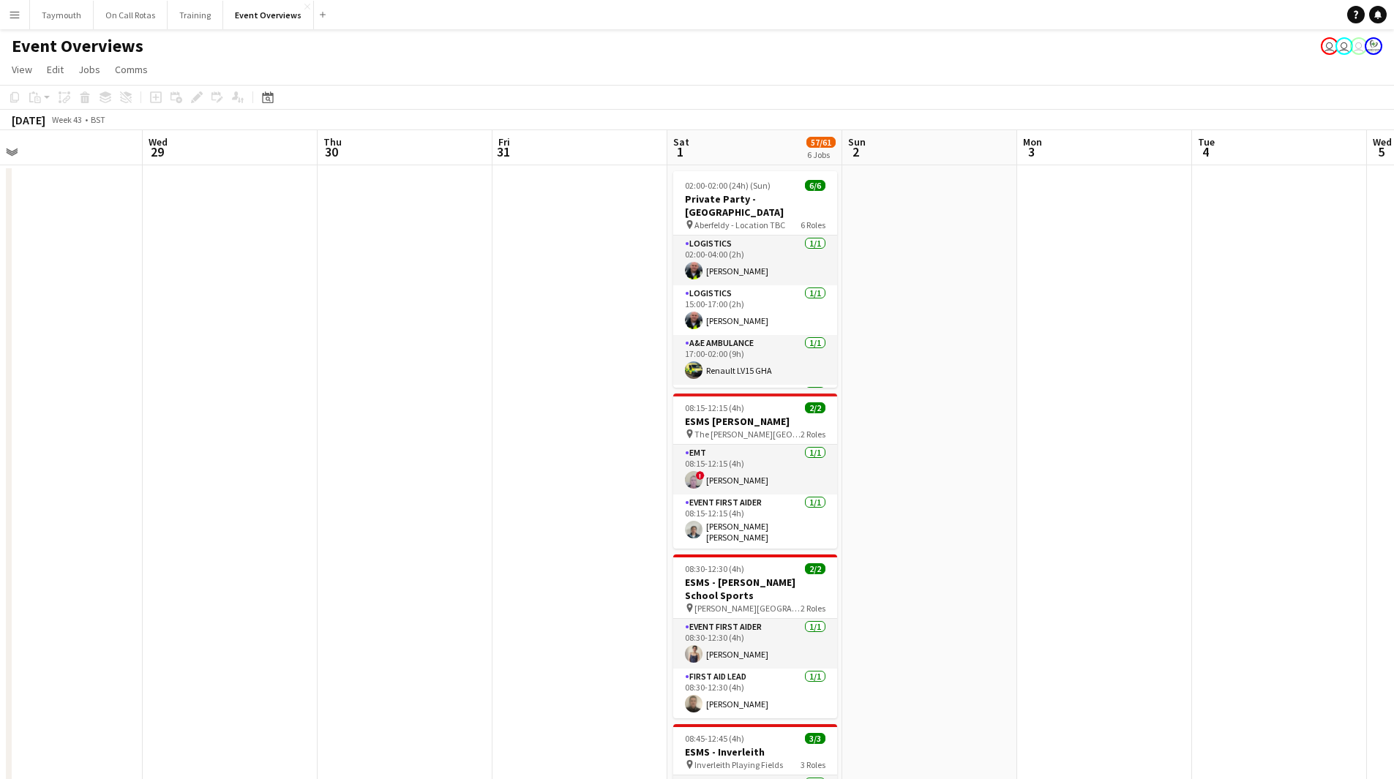
scroll to position [0, 478]
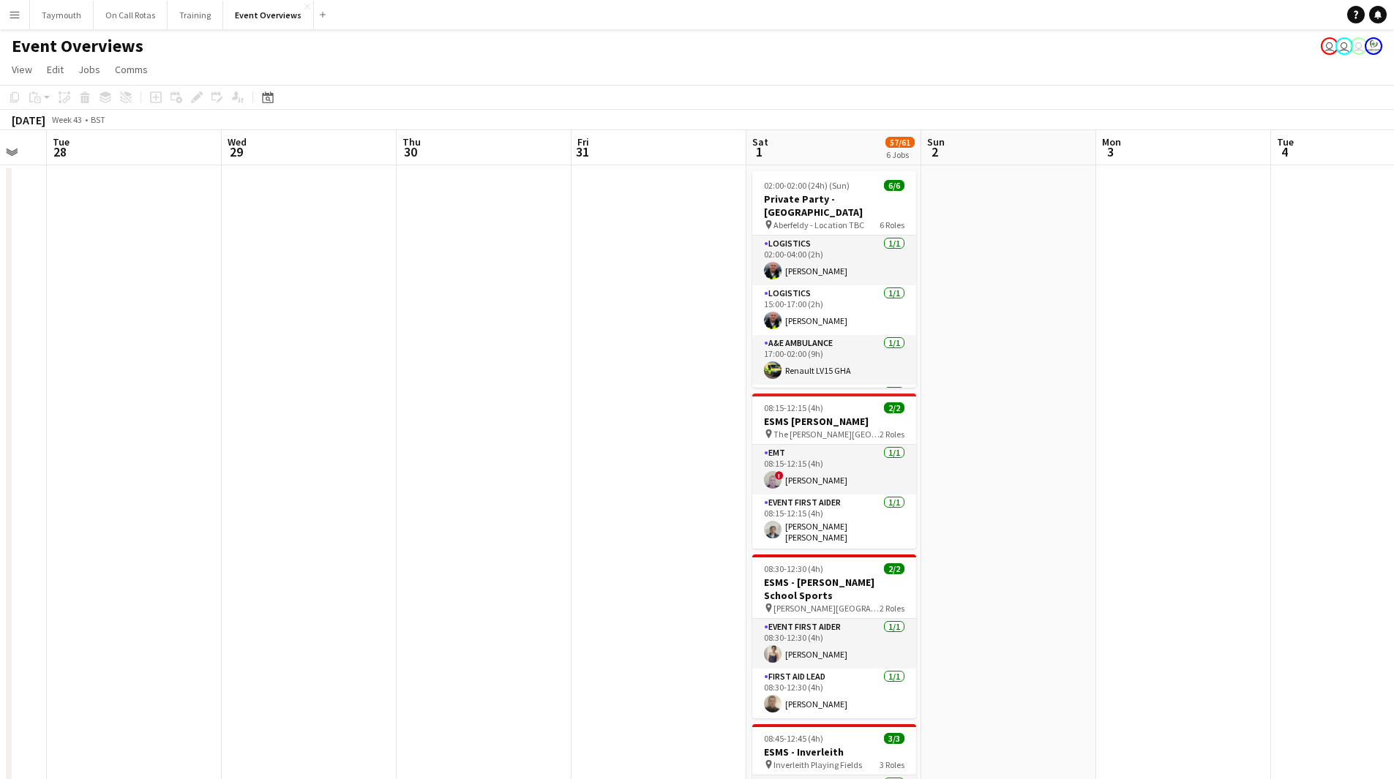
drag, startPoint x: 379, startPoint y: 606, endPoint x: 358, endPoint y: 606, distance: 20.5
click at [358, 606] on app-calendar-viewport "Sat 25 11/11 1 Job Sun 26 Mon 27 Tue 28 Wed 29 Thu 30 Fri 31 Sat 1 57/61 6 Jobs…" at bounding box center [697, 738] width 1394 height 1216
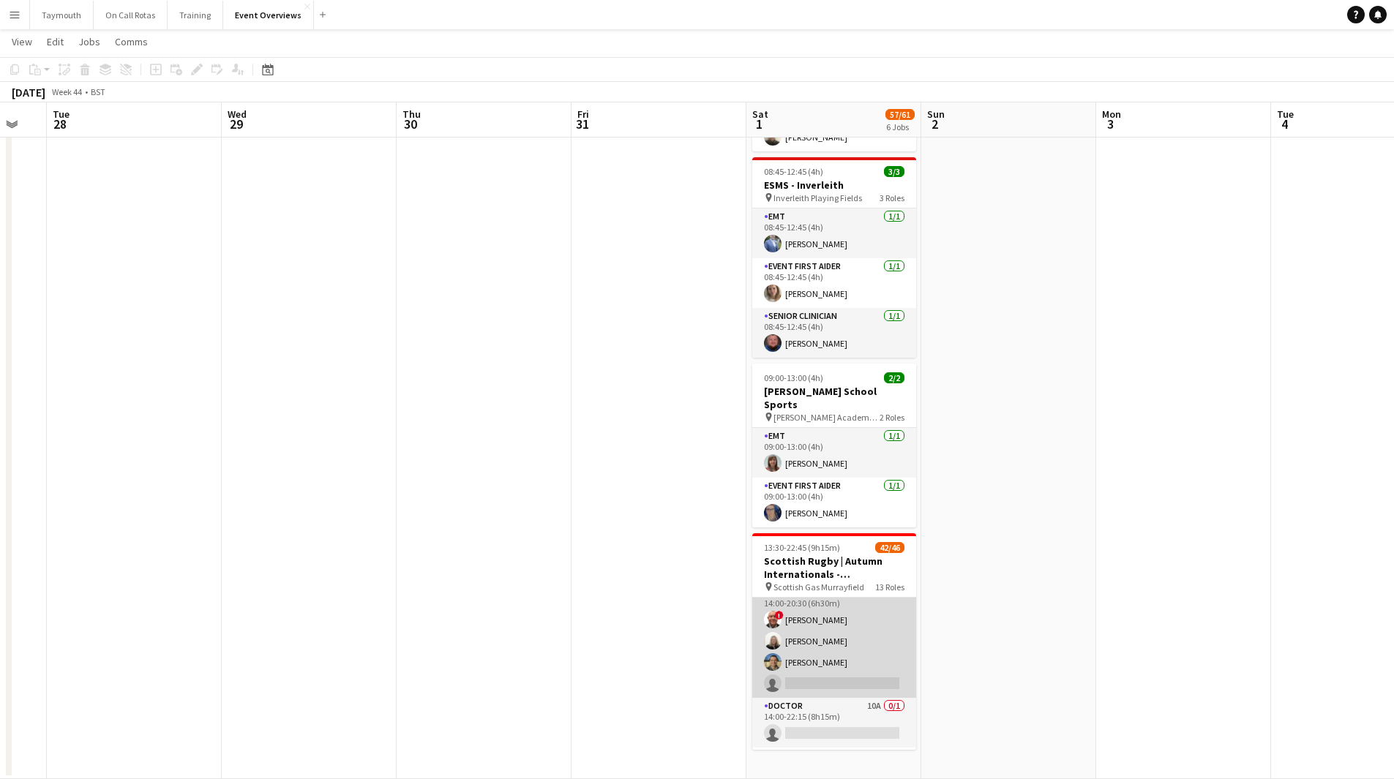
scroll to position [732, 0]
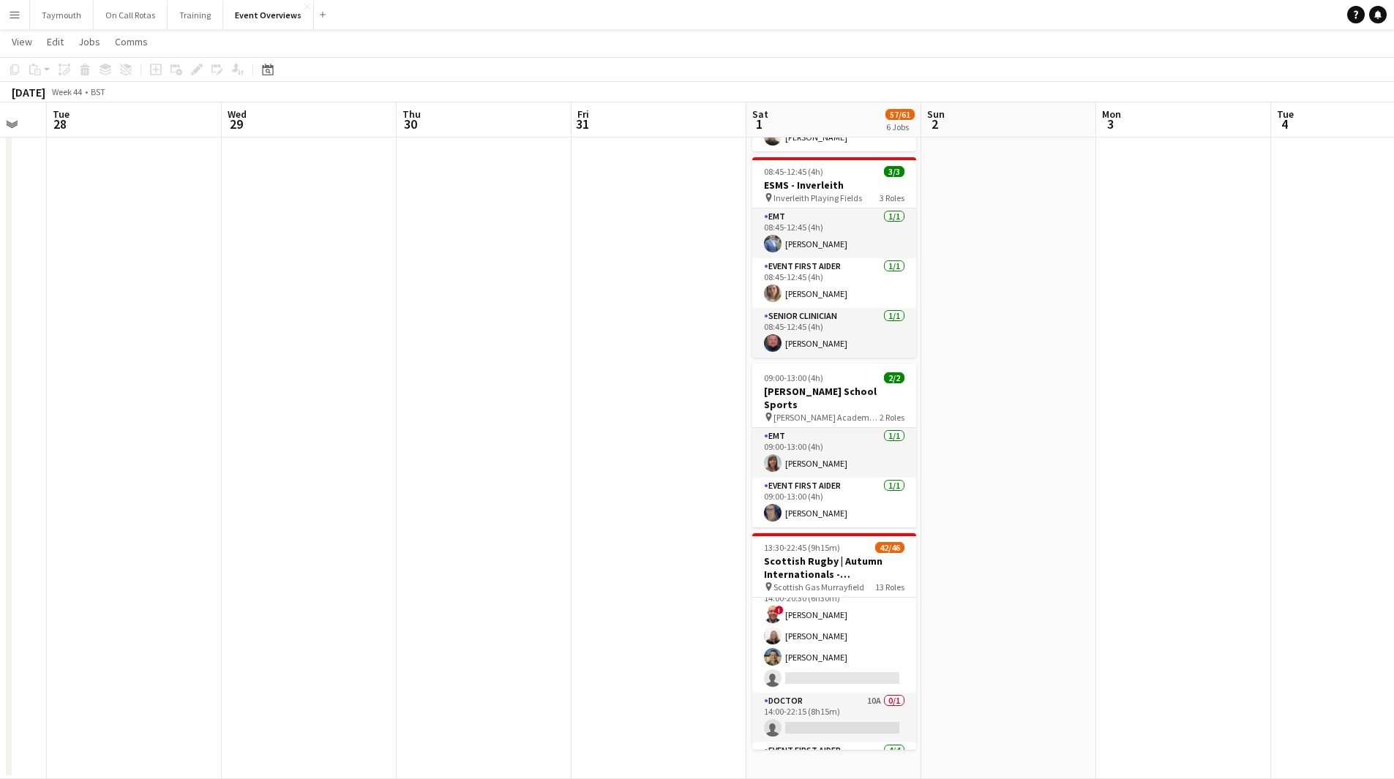
click at [614, 582] on app-calendar-viewport "Sat 25 11/11 1 Job Sun 26 Mon 27 Tue 28 Wed 29 Thu 30 Fri 31 Sat 1 57/61 6 Jobs…" at bounding box center [697, 135] width 1394 height 1287
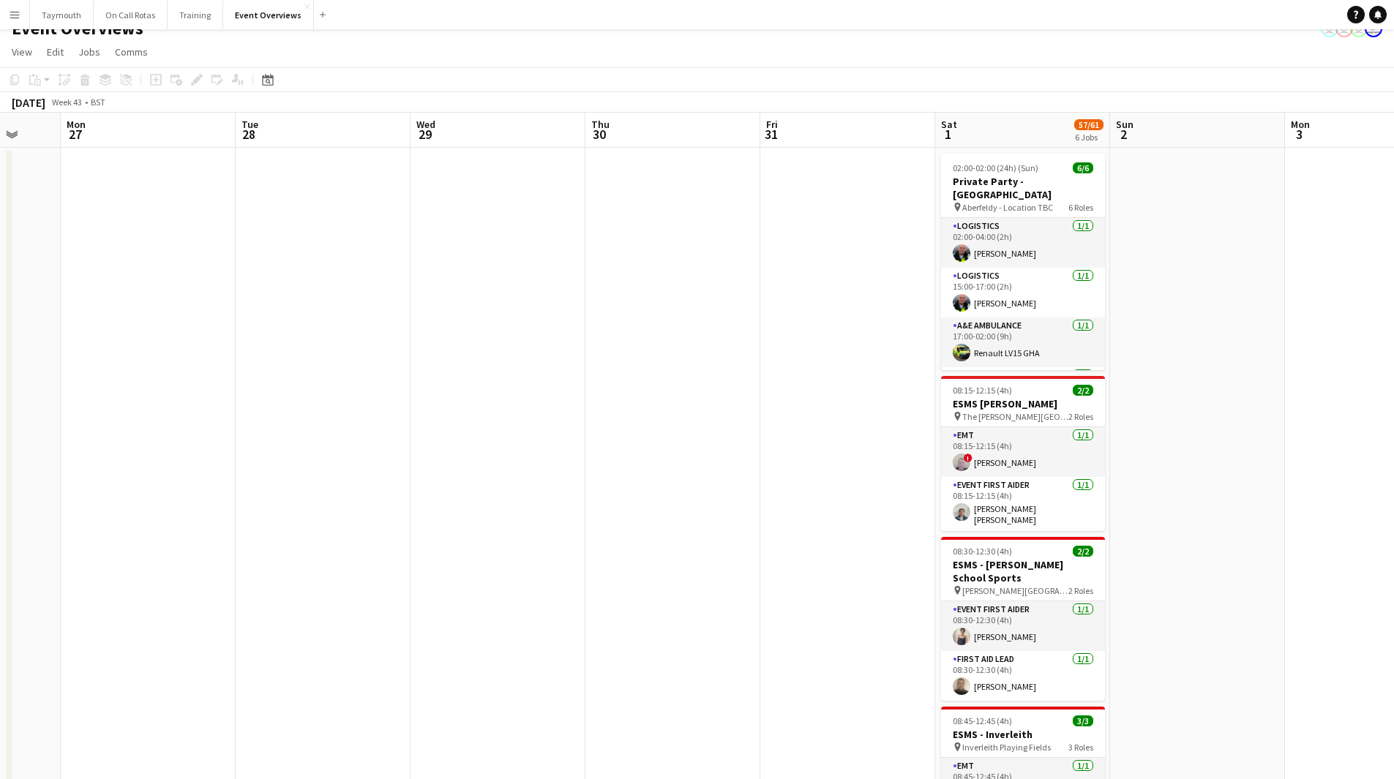
scroll to position [0, 0]
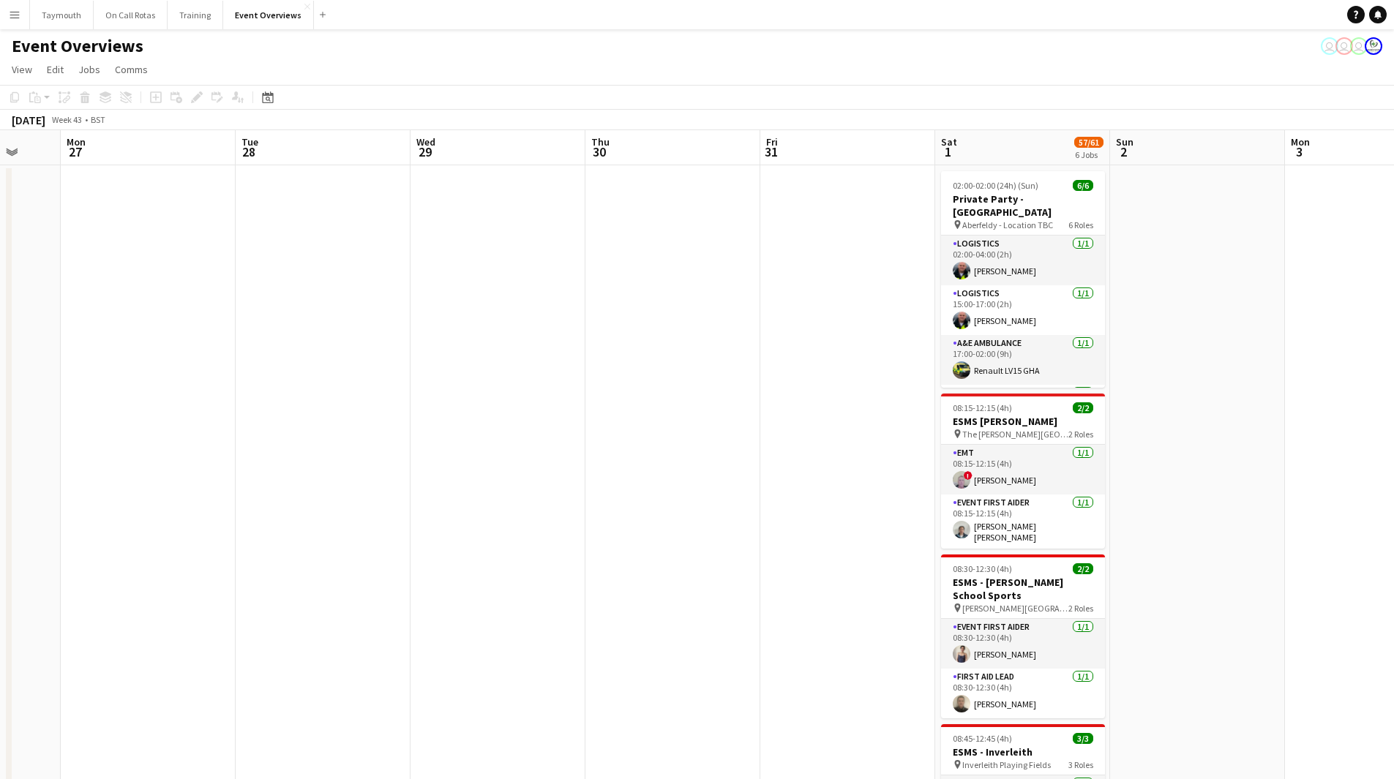
click at [1157, 517] on app-calendar-viewport "Fri 24 1 Job Sat 25 11/11 1 Job Sun 26 Mon 27 Tue 28 Wed 29 Thu 30 Fri 31 Sat 1…" at bounding box center [697, 738] width 1394 height 1216
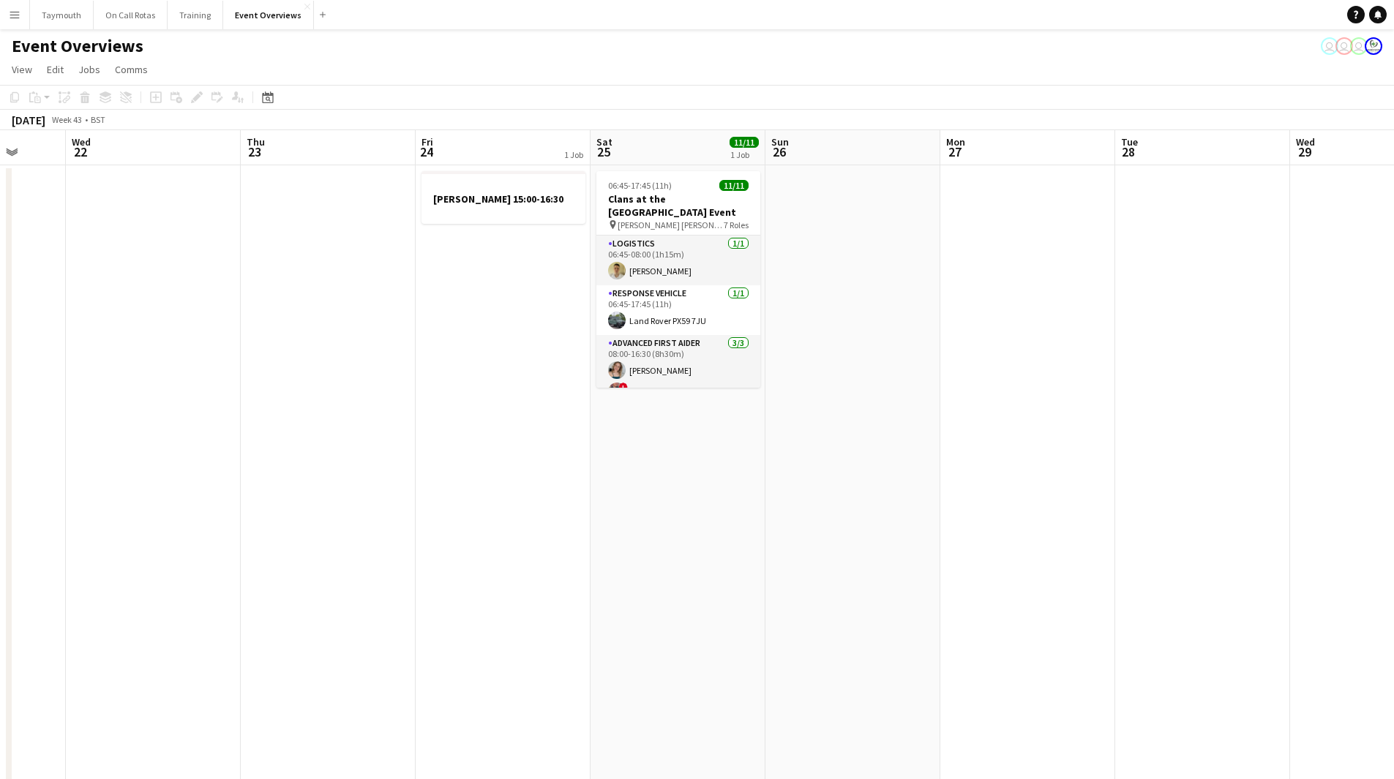
click at [1312, 589] on app-calendar-viewport "Sun 19 Mon 20 Tue 21 Wed 22 Thu 23 Fri 24 1 Job Sat 25 11/11 1 Job Sun 26 Mon 2…" at bounding box center [697, 738] width 1394 height 1216
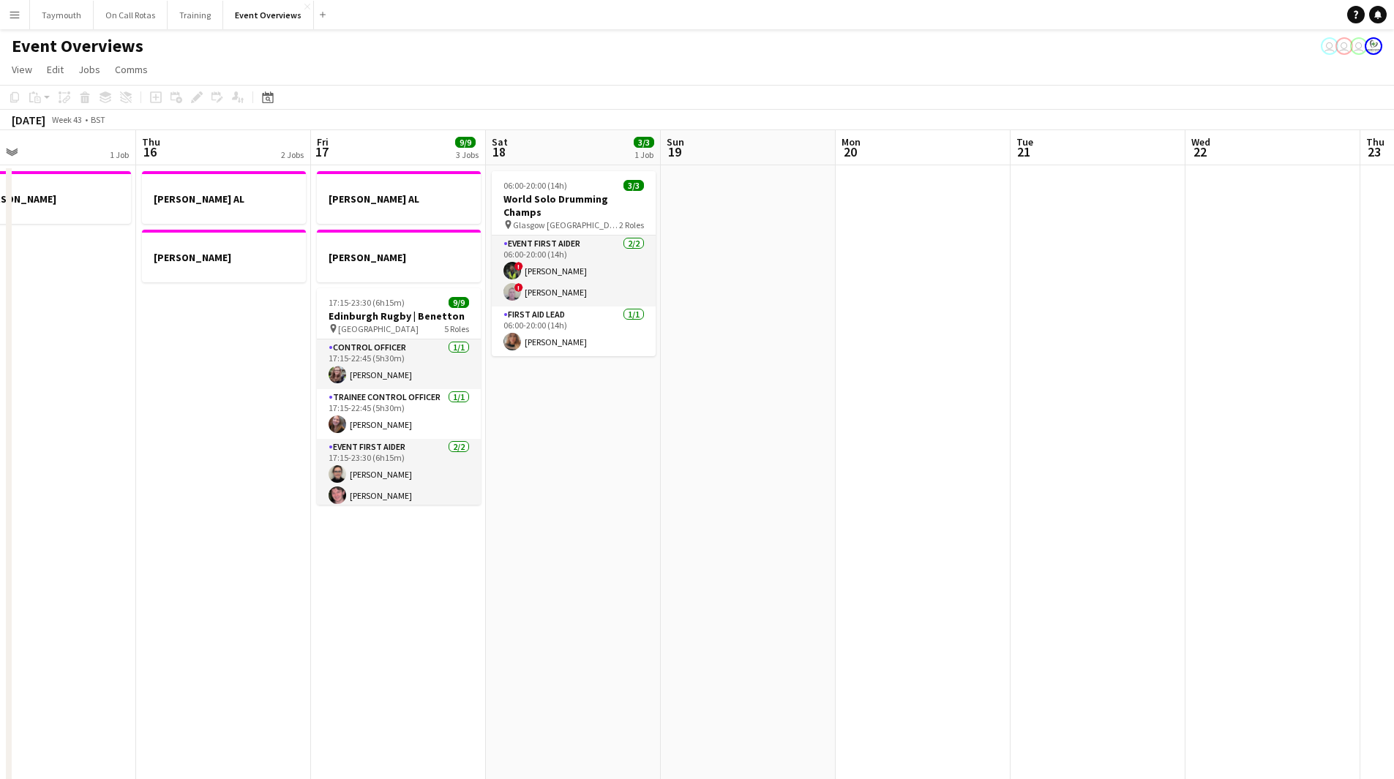
drag, startPoint x: 538, startPoint y: 579, endPoint x: 1325, endPoint y: 589, distance: 787.2
click at [1216, 587] on app-calendar-viewport "Mon 13 1 Job Tue 14 1 Job Wed 15 1 Job Thu 16 2 Jobs Fri 17 9/9 3 Jobs Sat 18 3…" at bounding box center [697, 738] width 1394 height 1216
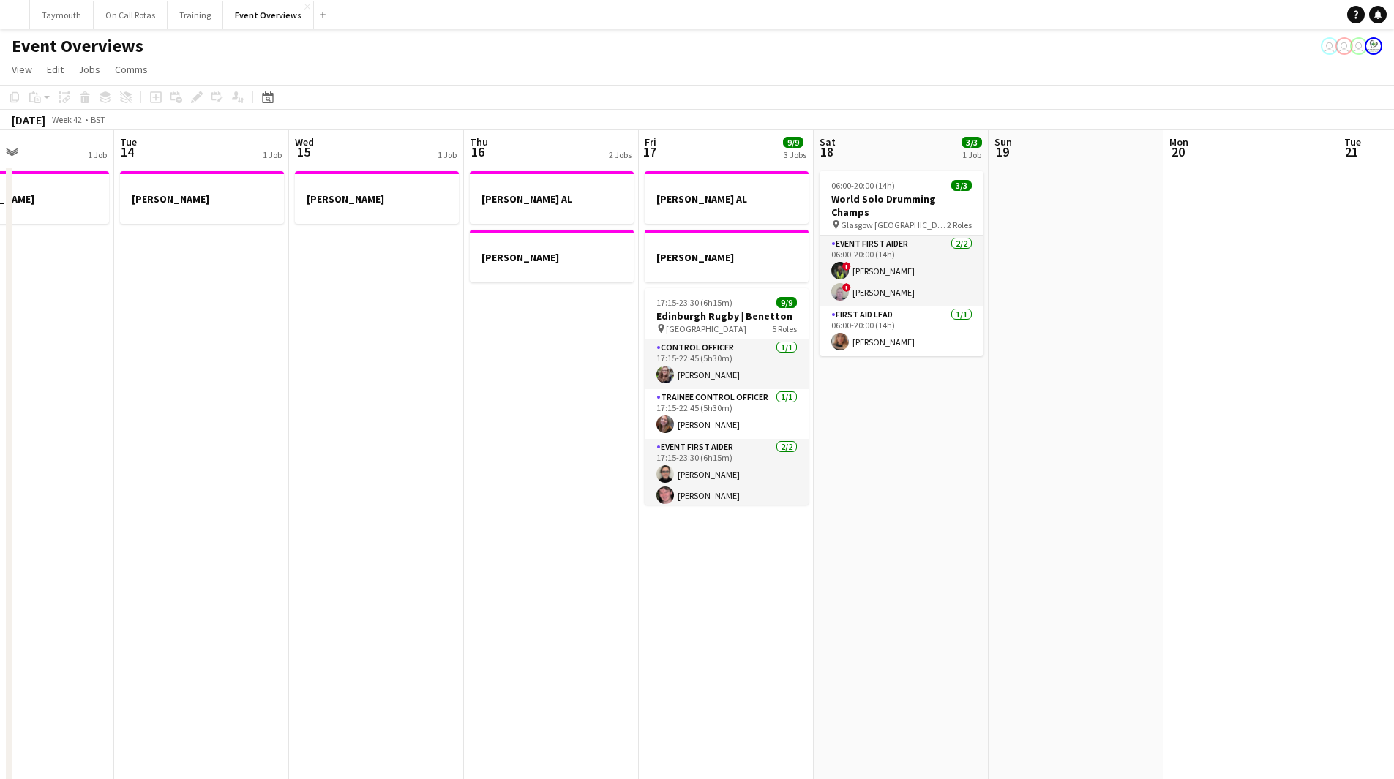
drag, startPoint x: 601, startPoint y: 567, endPoint x: 1204, endPoint y: 585, distance: 603.0
click at [1249, 567] on app-calendar-viewport "Sat 11 Sun 12 Mon 13 1 Job Tue 14 1 Job Wed 15 1 Job Thu 16 2 Jobs Fri 17 9/9 3…" at bounding box center [697, 738] width 1394 height 1216
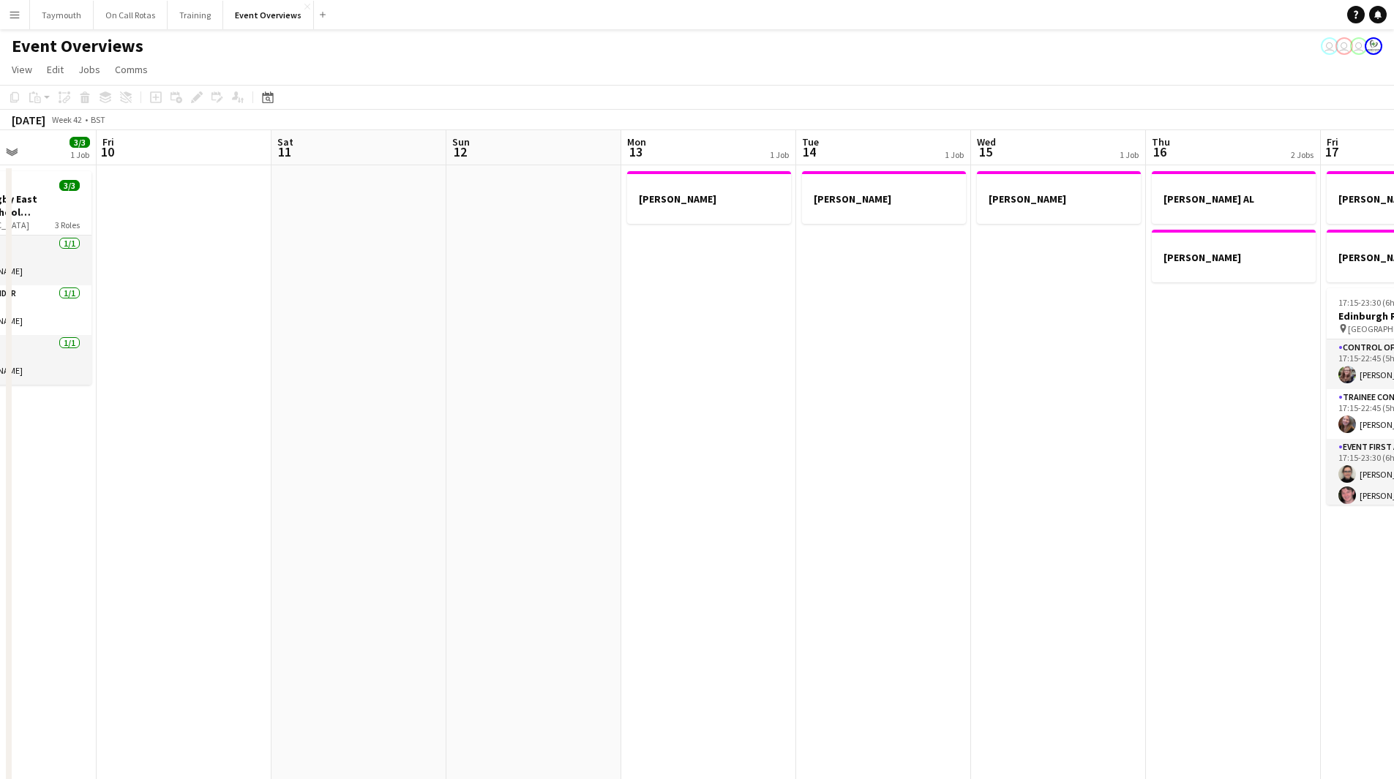
drag, startPoint x: 514, startPoint y: 563, endPoint x: 1028, endPoint y: 584, distance: 514.7
click at [997, 574] on app-calendar-viewport "Tue 7 5/5 2 Jobs Wed 8 2/2 1 Job Thu 9 3/3 1 Job Fri 10 Sat 11 Sun 12 Mon 13 1 …" at bounding box center [697, 738] width 1394 height 1216
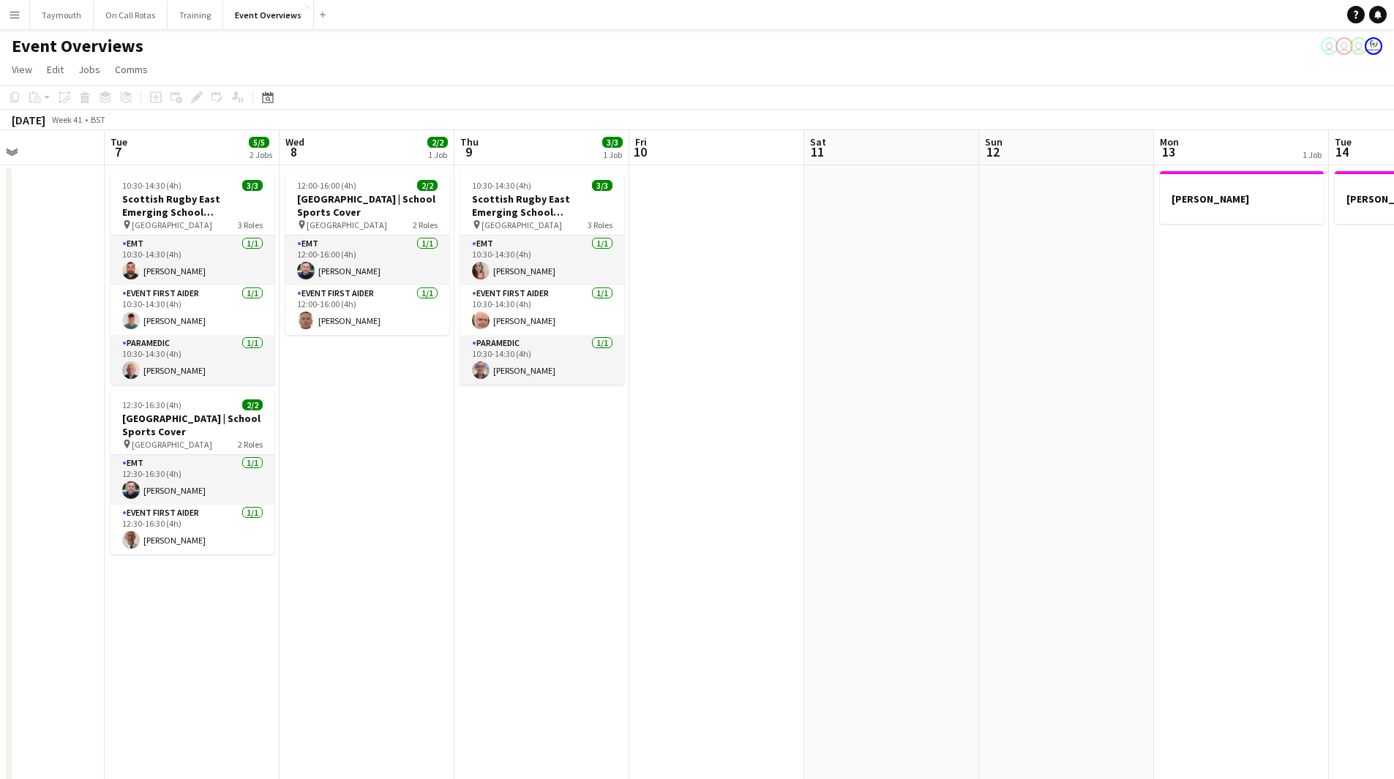
drag, startPoint x: 438, startPoint y: 560, endPoint x: 1000, endPoint y: 576, distance: 562.0
click at [903, 571] on app-calendar-viewport "Sat 4 12/13 6 Jobs Sun 5 Mon 6 Tue 7 5/5 2 Jobs Wed 8 2/2 1 Job Thu 9 3/3 1 Job…" at bounding box center [697, 738] width 1394 height 1216
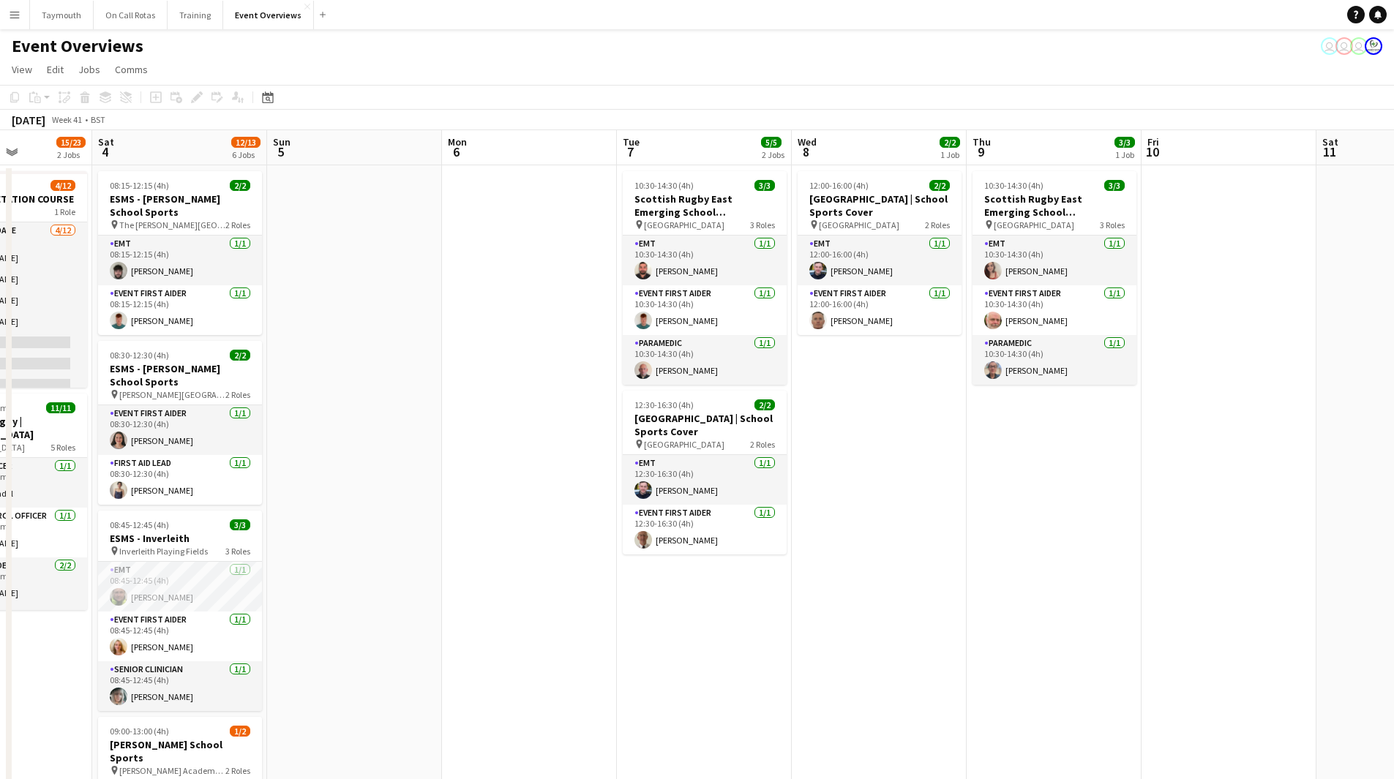
drag, startPoint x: 439, startPoint y: 568, endPoint x: 898, endPoint y: 569, distance: 458.7
click at [841, 571] on app-calendar-viewport "Wed 1 Thu 2 Fri 3 15/23 2 Jobs Sat 4 12/13 6 Jobs Sun 5 Mon 6 Tue 7 5/5 2 Jobs …" at bounding box center [697, 738] width 1394 height 1216
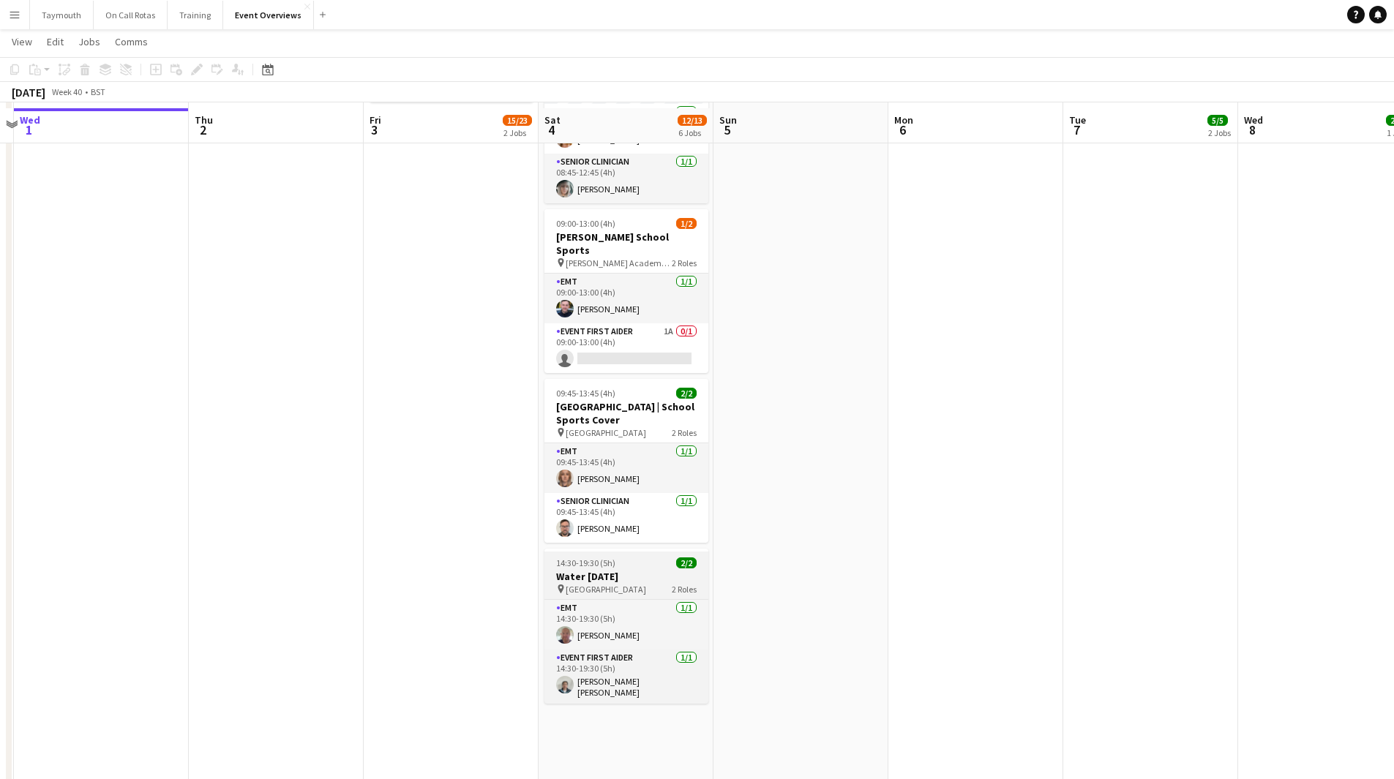
scroll to position [512, 0]
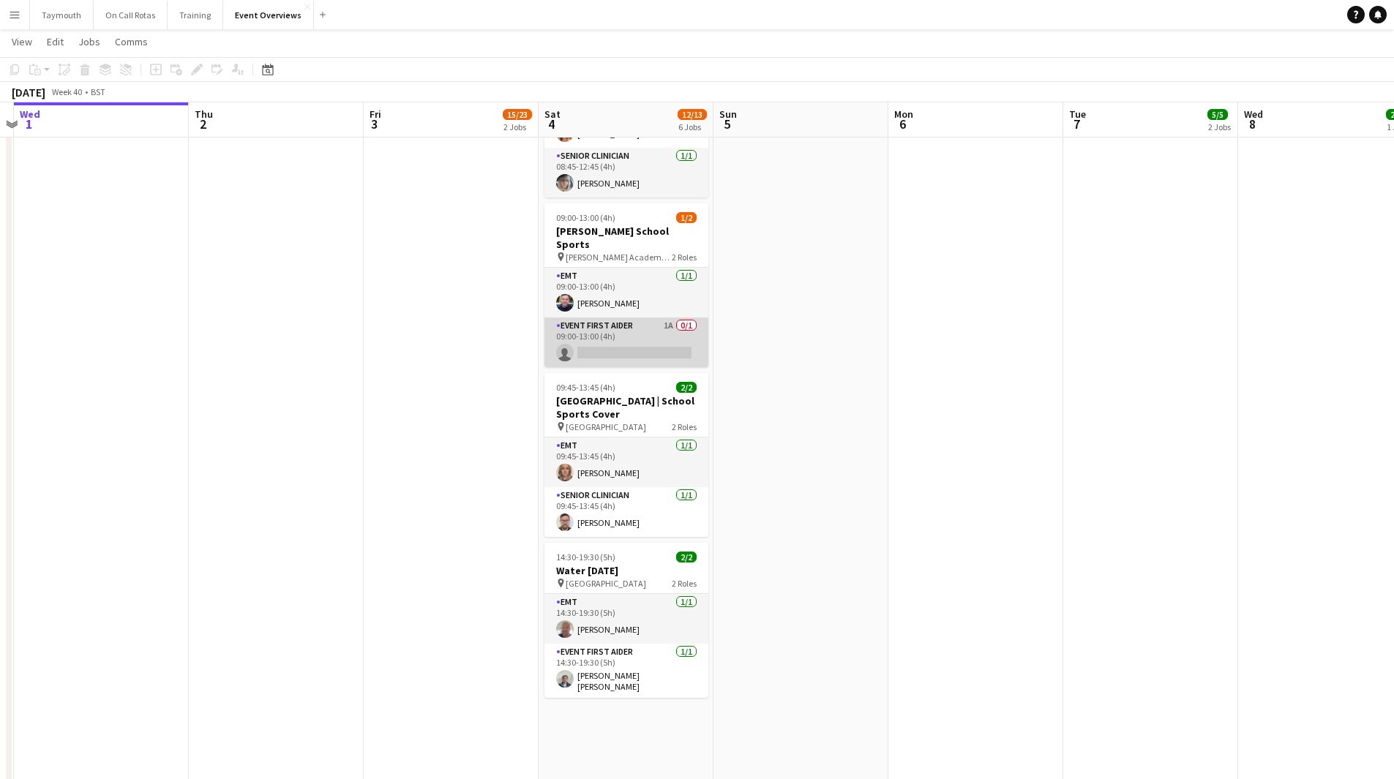
click at [653, 338] on app-card-role "Event First Aider 1A 0/1 09:00-13:00 (4h) single-neutral-actions" at bounding box center [626, 342] width 164 height 50
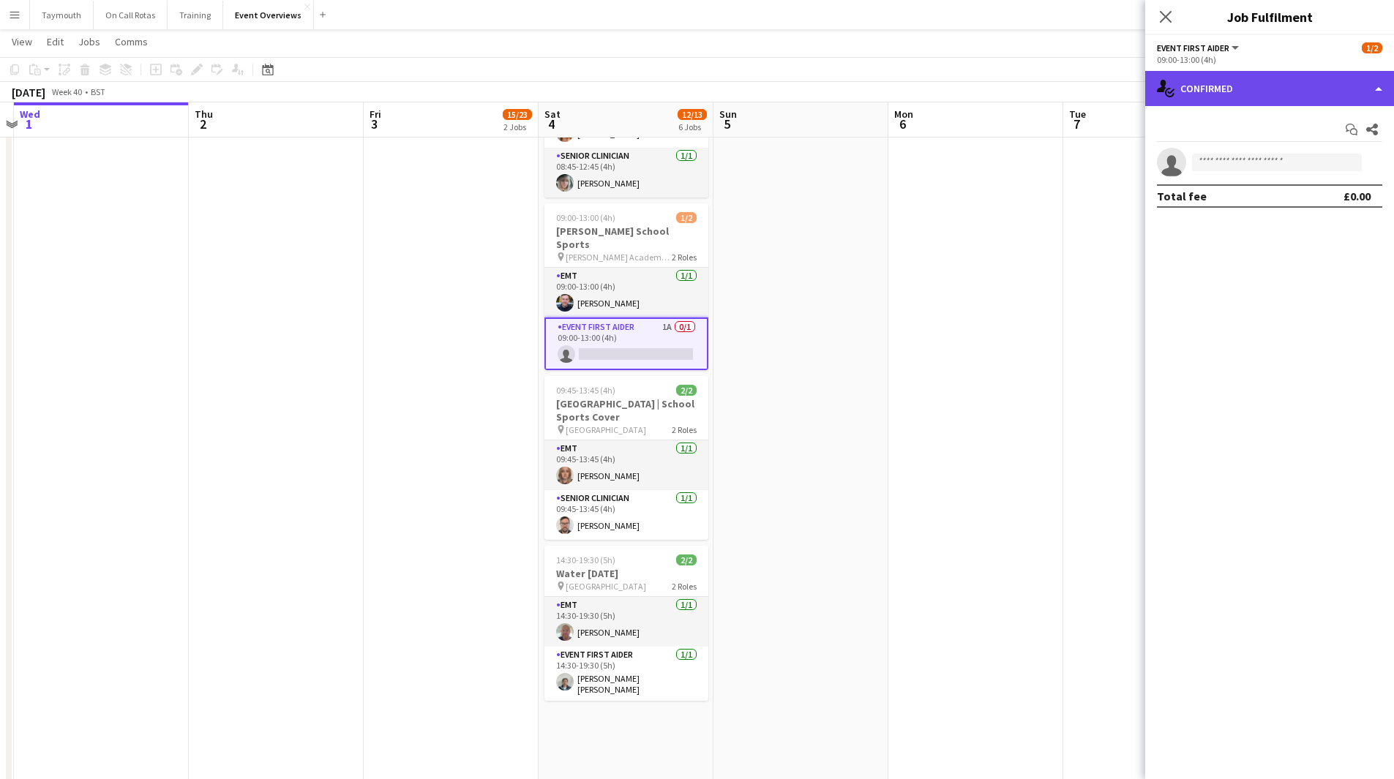
click at [1289, 94] on div "single-neutral-actions-check-2 Confirmed" at bounding box center [1269, 88] width 249 height 35
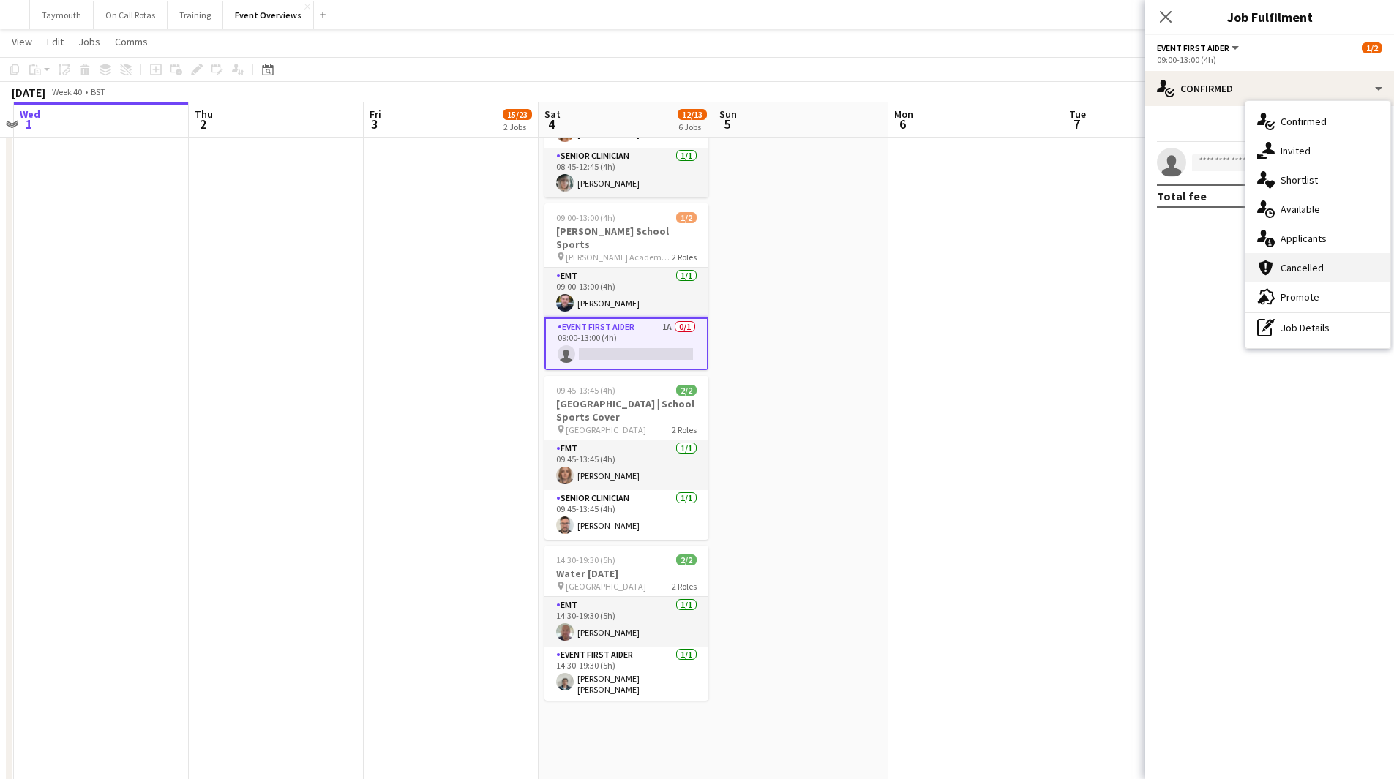
click at [1317, 257] on div "cancellation Cancelled" at bounding box center [1317, 267] width 145 height 29
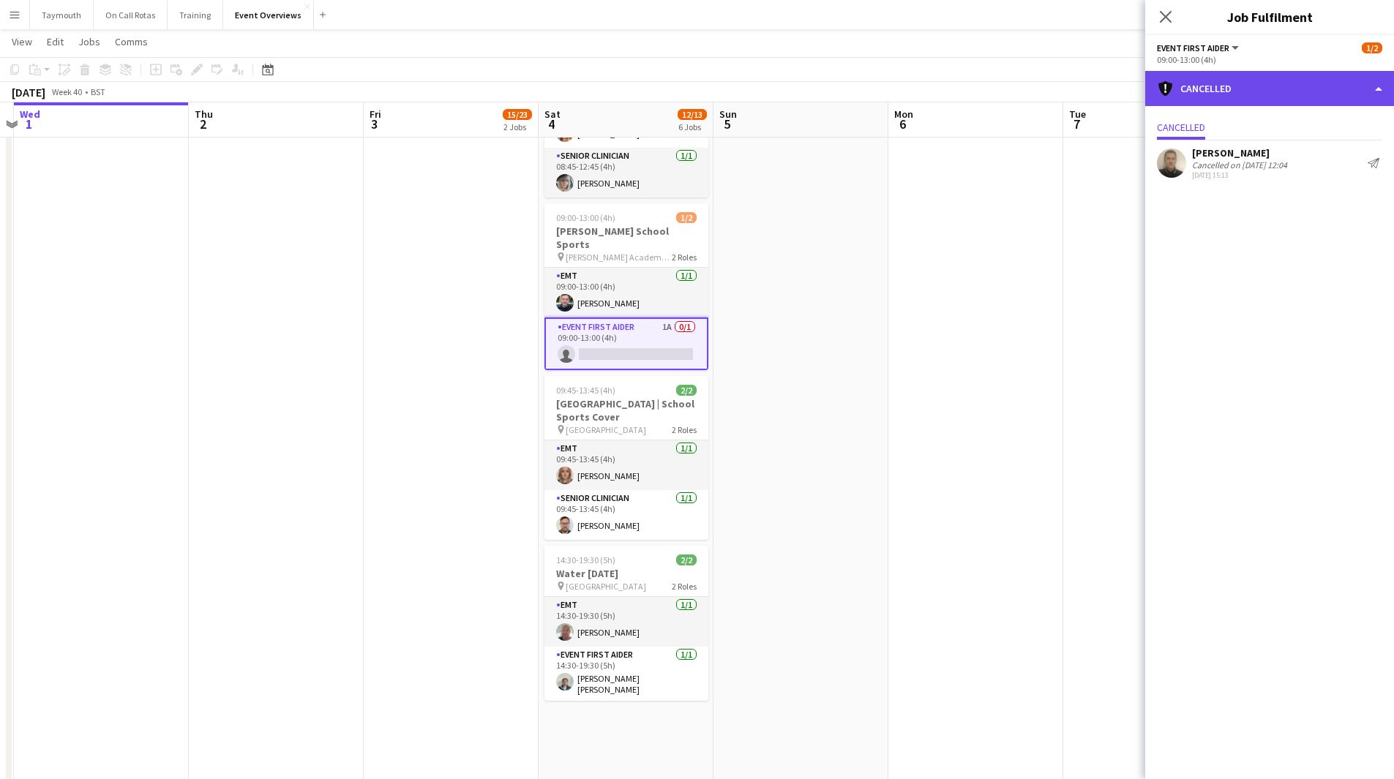
click at [1323, 89] on div "cancellation Cancelled" at bounding box center [1269, 88] width 249 height 35
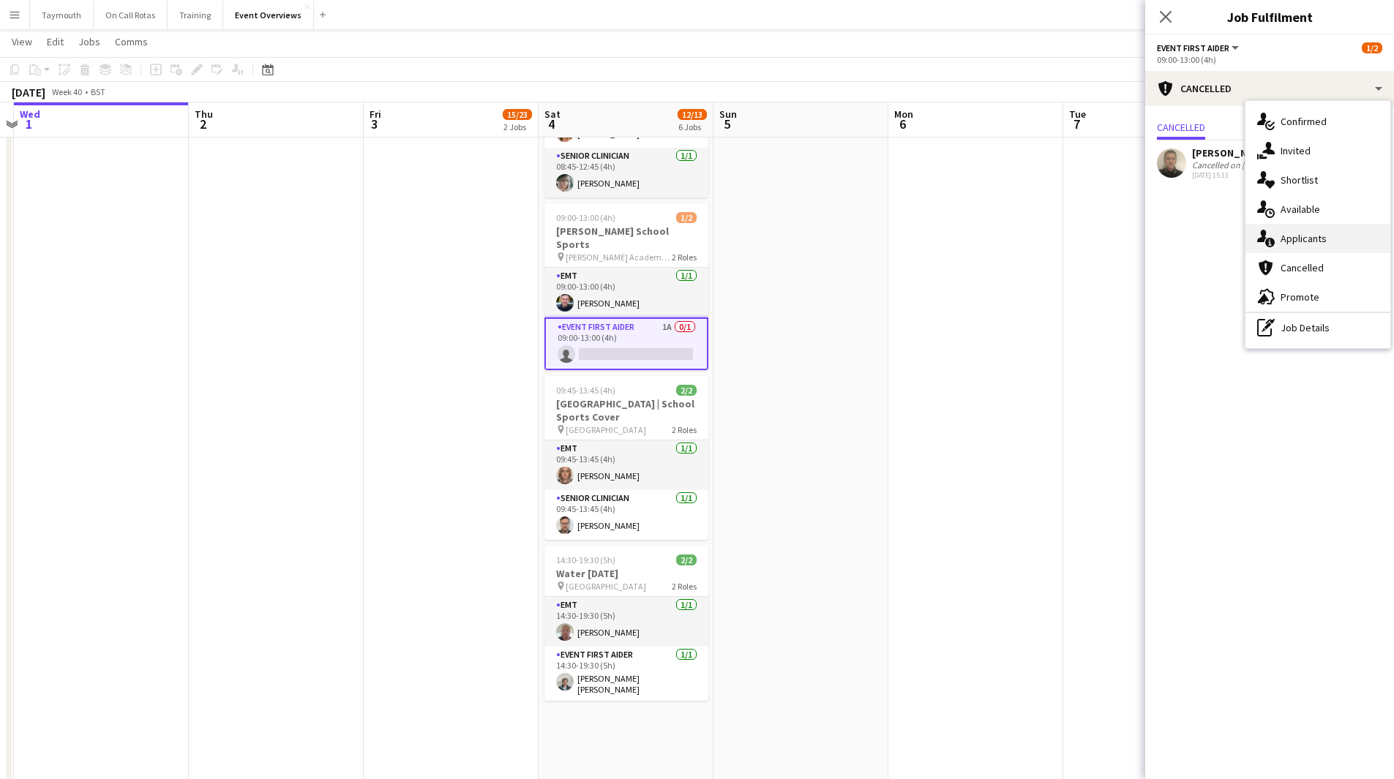
click at [1301, 250] on div "single-neutral-actions-information Applicants" at bounding box center [1317, 238] width 145 height 29
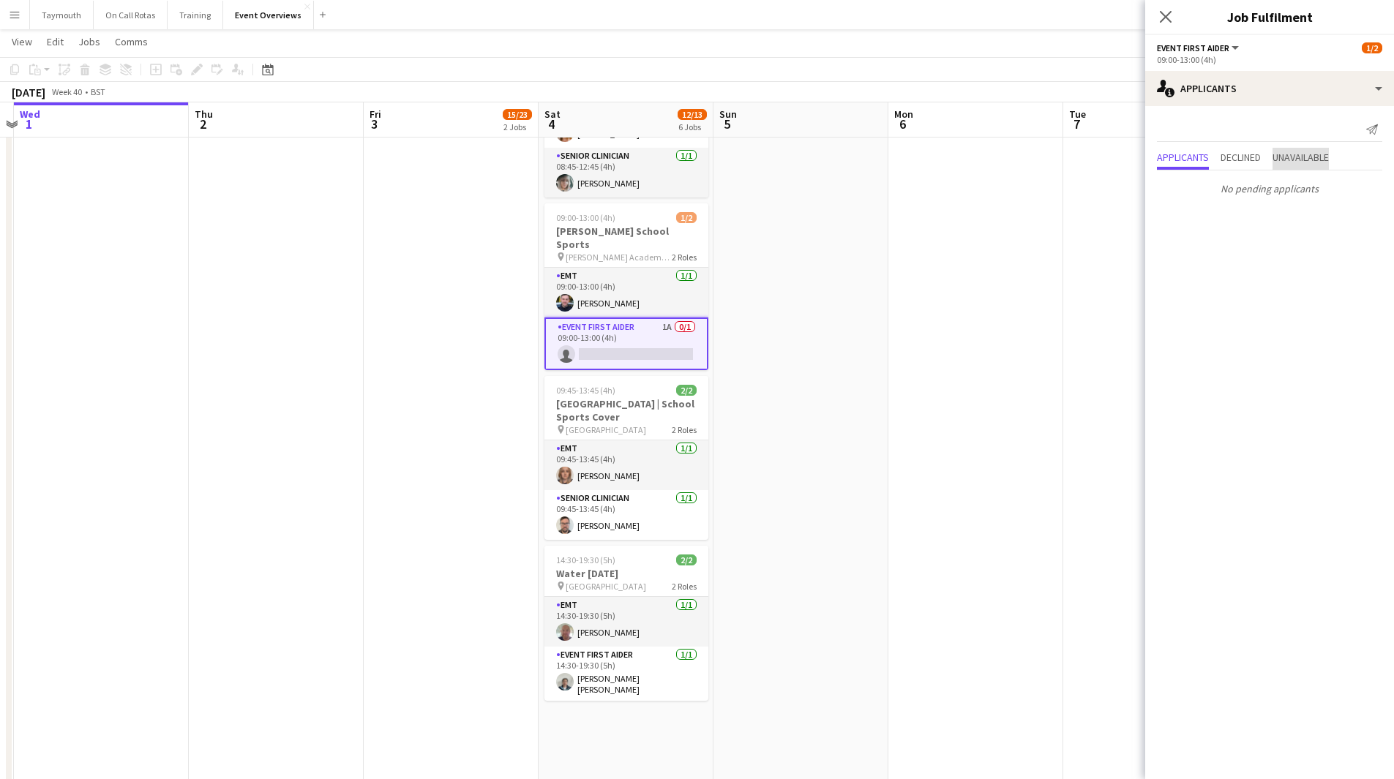
click at [1304, 148] on span "Unavailable" at bounding box center [1300, 159] width 56 height 22
click at [1189, 124] on span "Applicants" at bounding box center [1183, 127] width 52 height 10
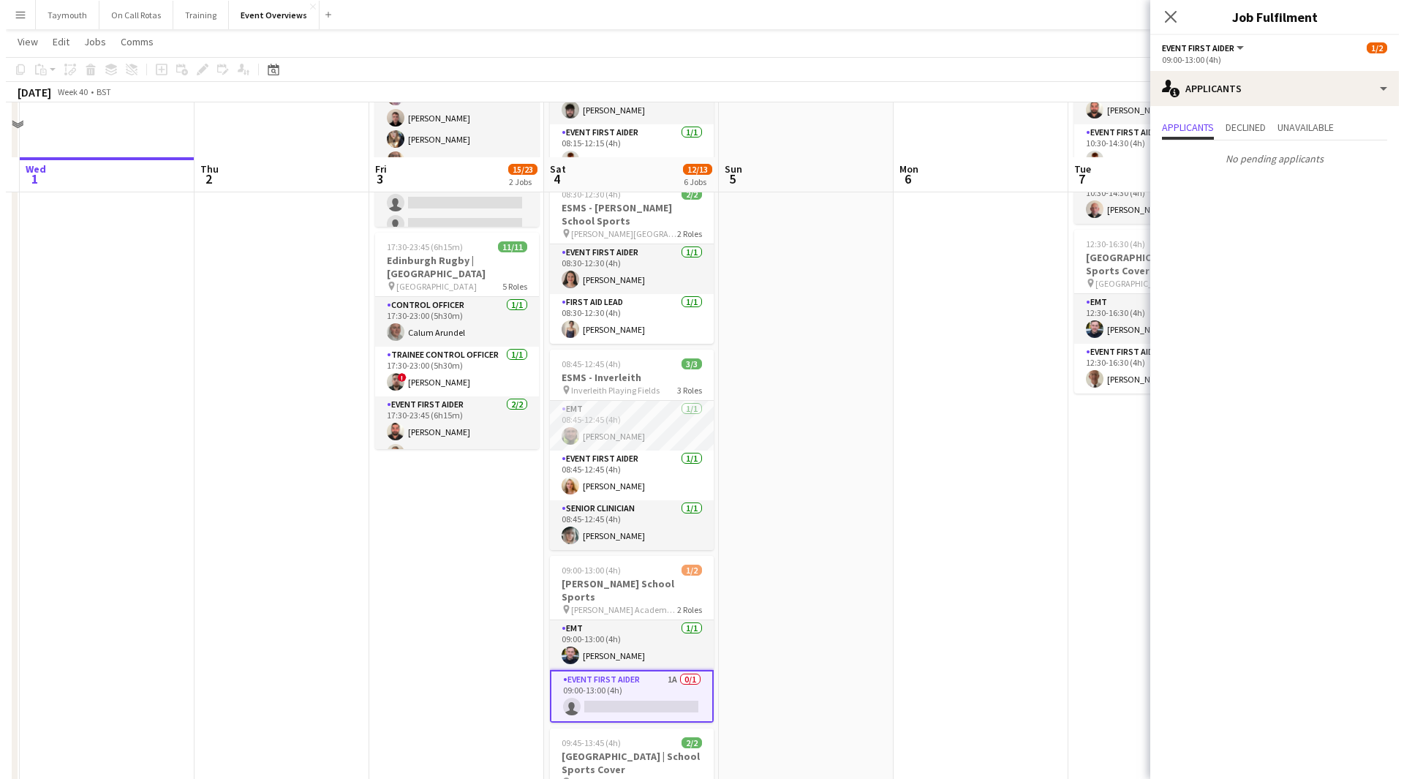
scroll to position [0, 0]
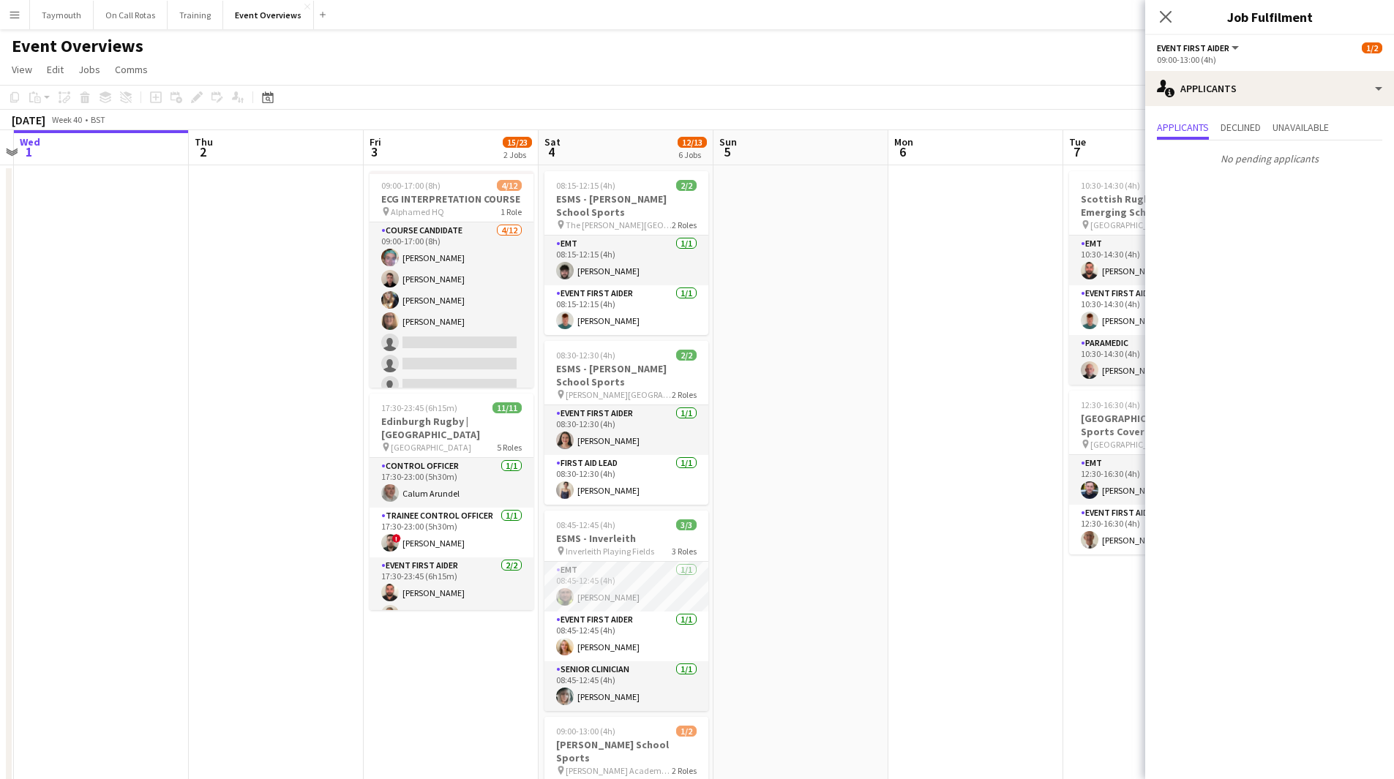
click at [13, 7] on button "Menu" at bounding box center [14, 14] width 29 height 29
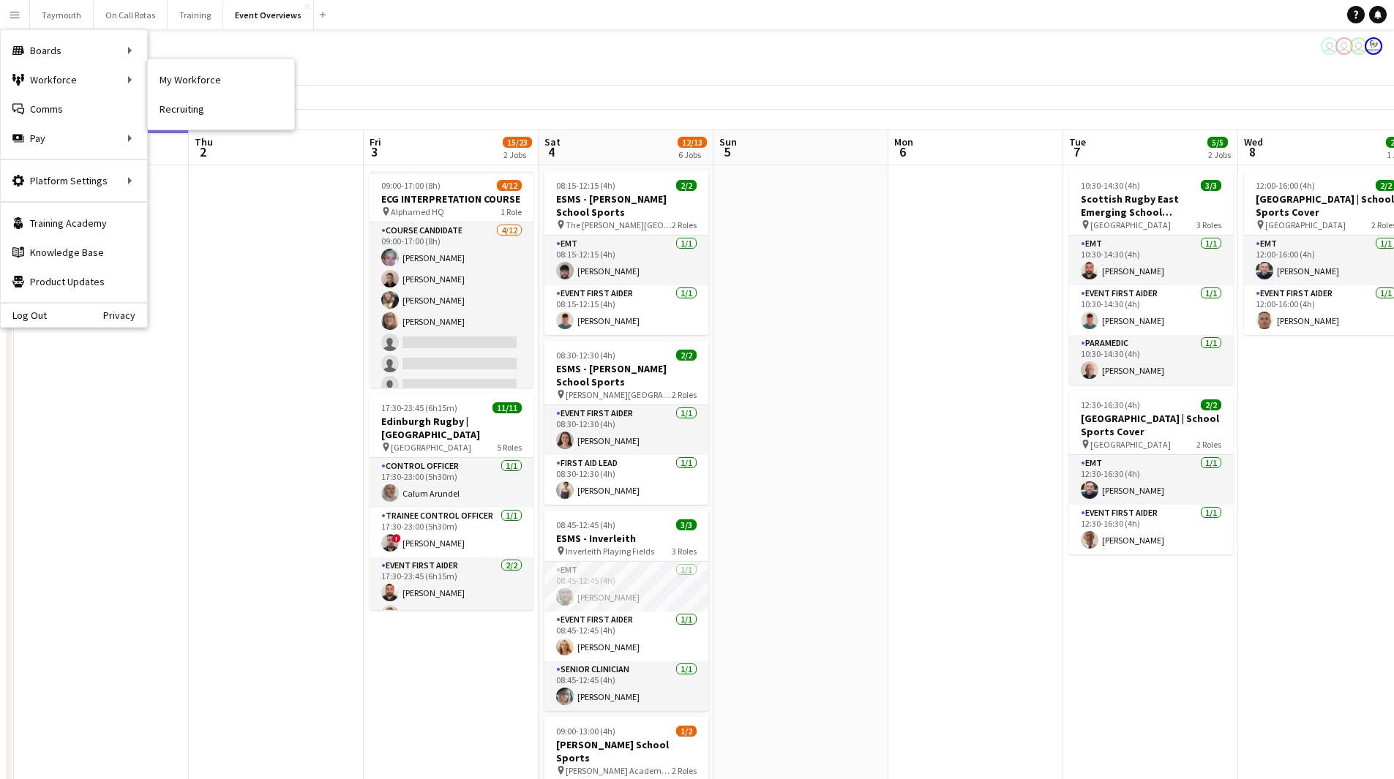
drag, startPoint x: 180, startPoint y: 80, endPoint x: 465, endPoint y: 277, distance: 346.0
click at [180, 80] on link "My Workforce" at bounding box center [221, 79] width 146 height 29
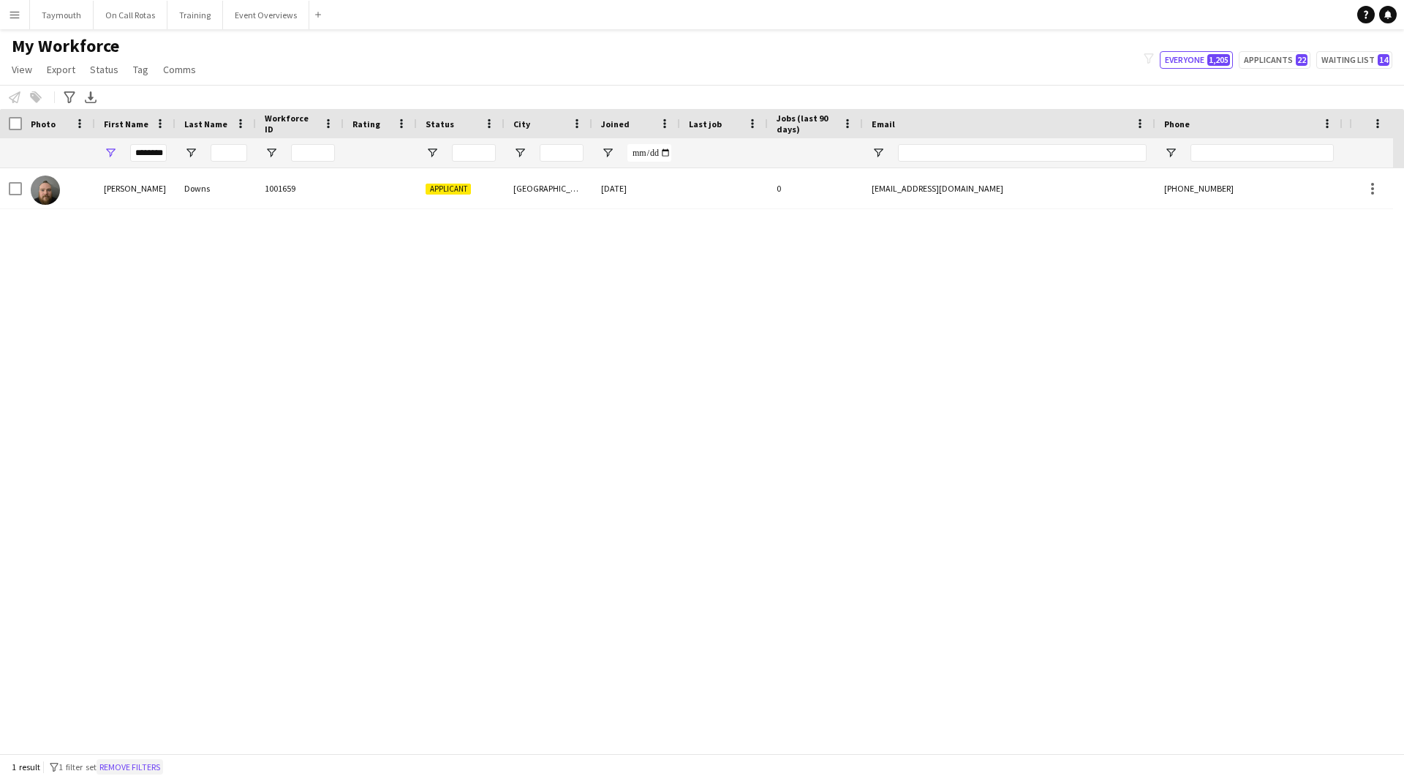
click at [160, 768] on button "Remove filters" at bounding box center [130, 767] width 67 height 16
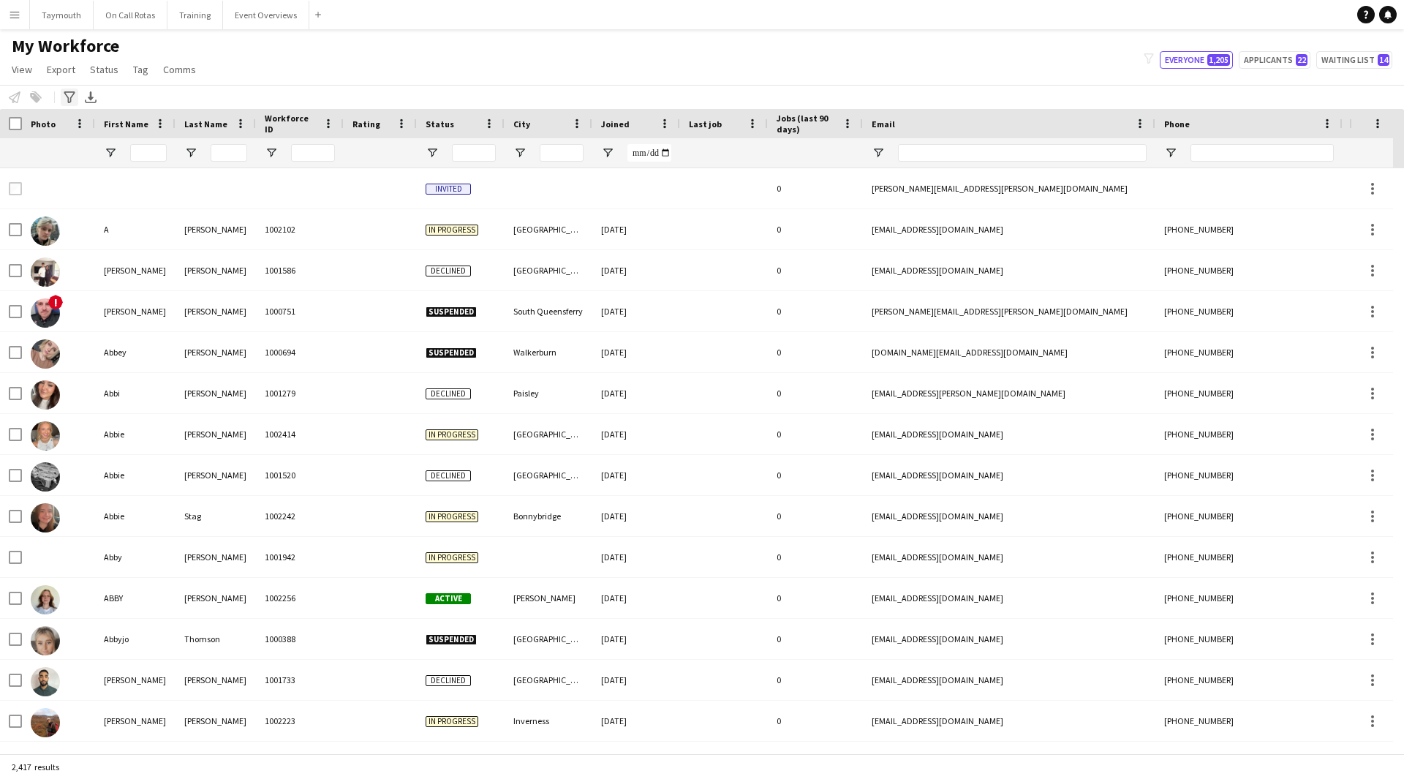
click at [64, 104] on div "Advanced filters" at bounding box center [70, 98] width 18 height 18
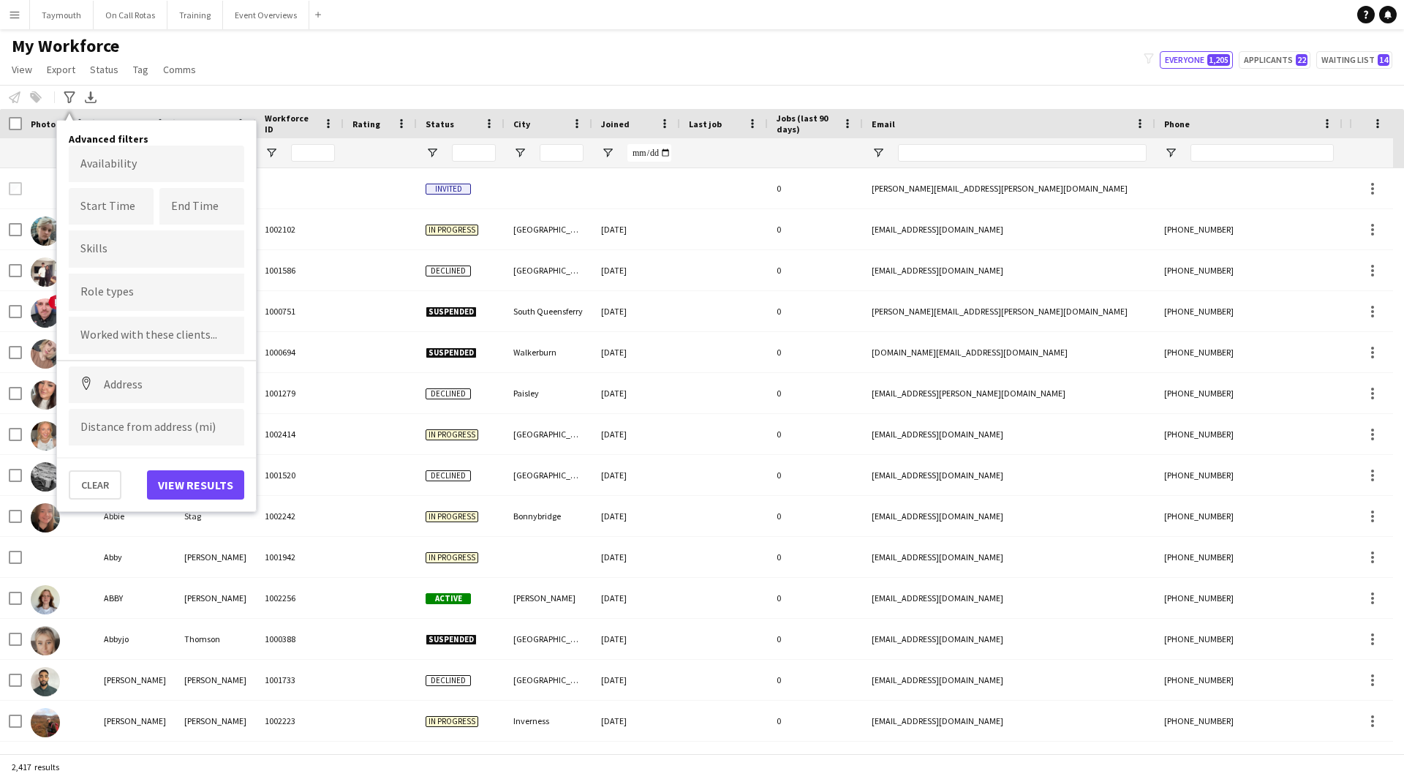
click at [112, 288] on form at bounding box center [156, 291] width 152 height 15
type input "***"
click at [125, 364] on div "Event First Aider" at bounding box center [157, 367] width 176 height 35
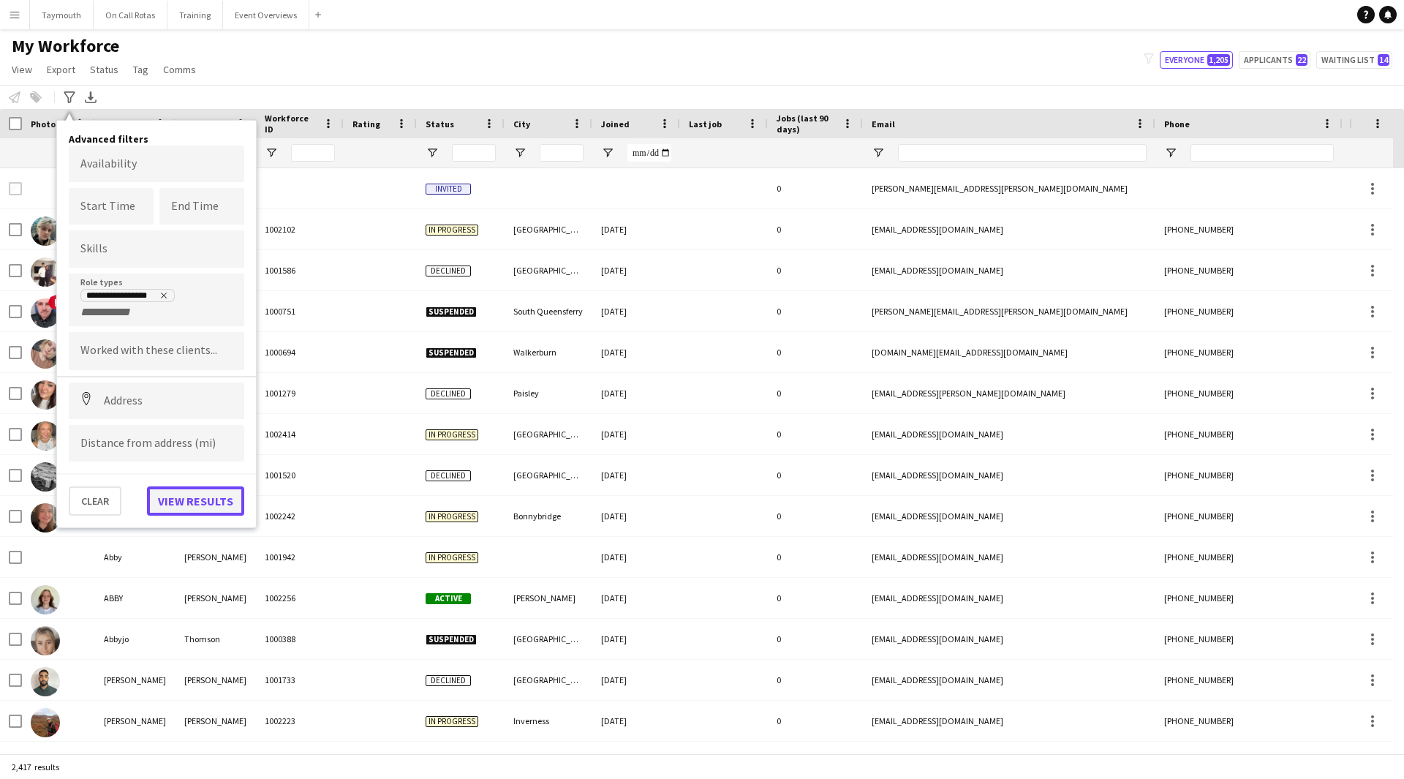
click at [227, 500] on button "View results" at bounding box center [195, 500] width 97 height 29
type input "**********"
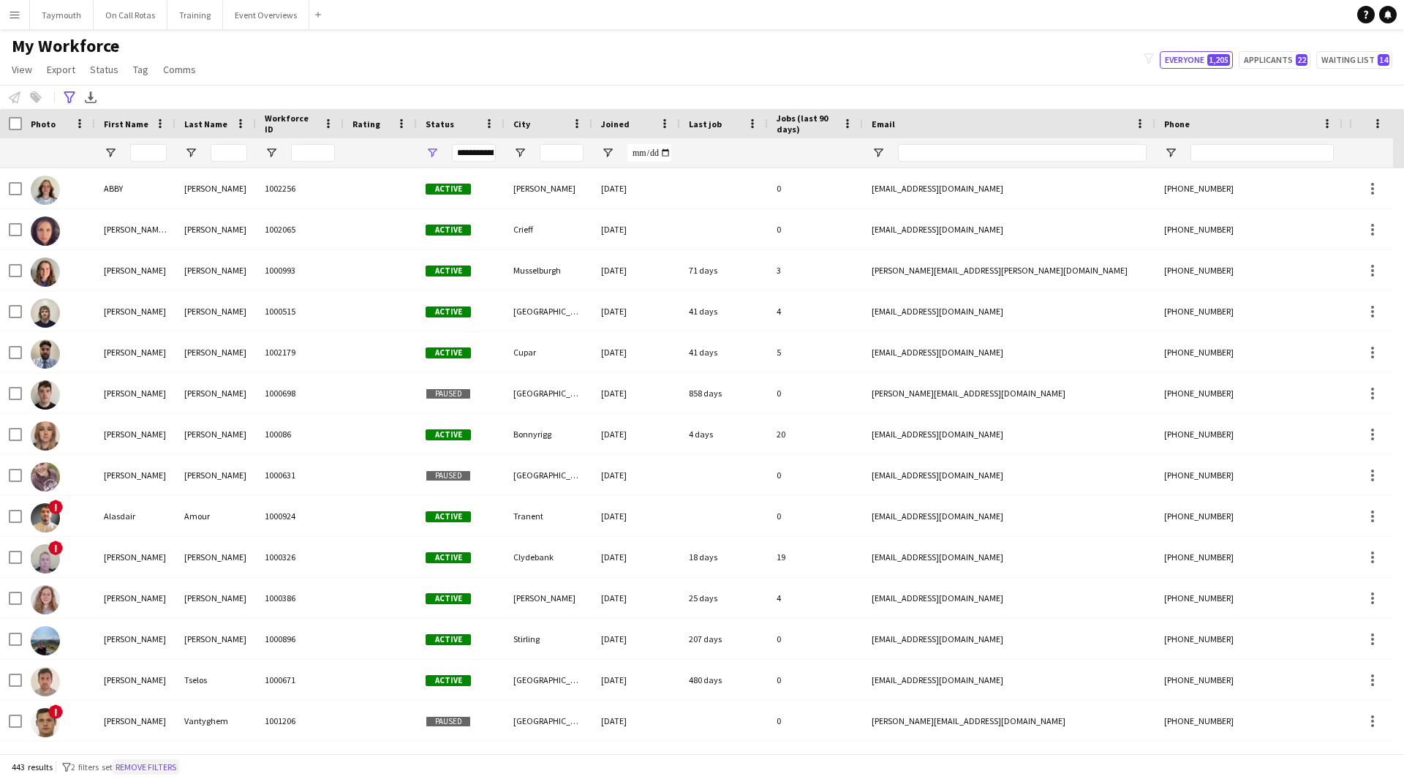
click at [163, 761] on button "Remove filters" at bounding box center [146, 767] width 67 height 16
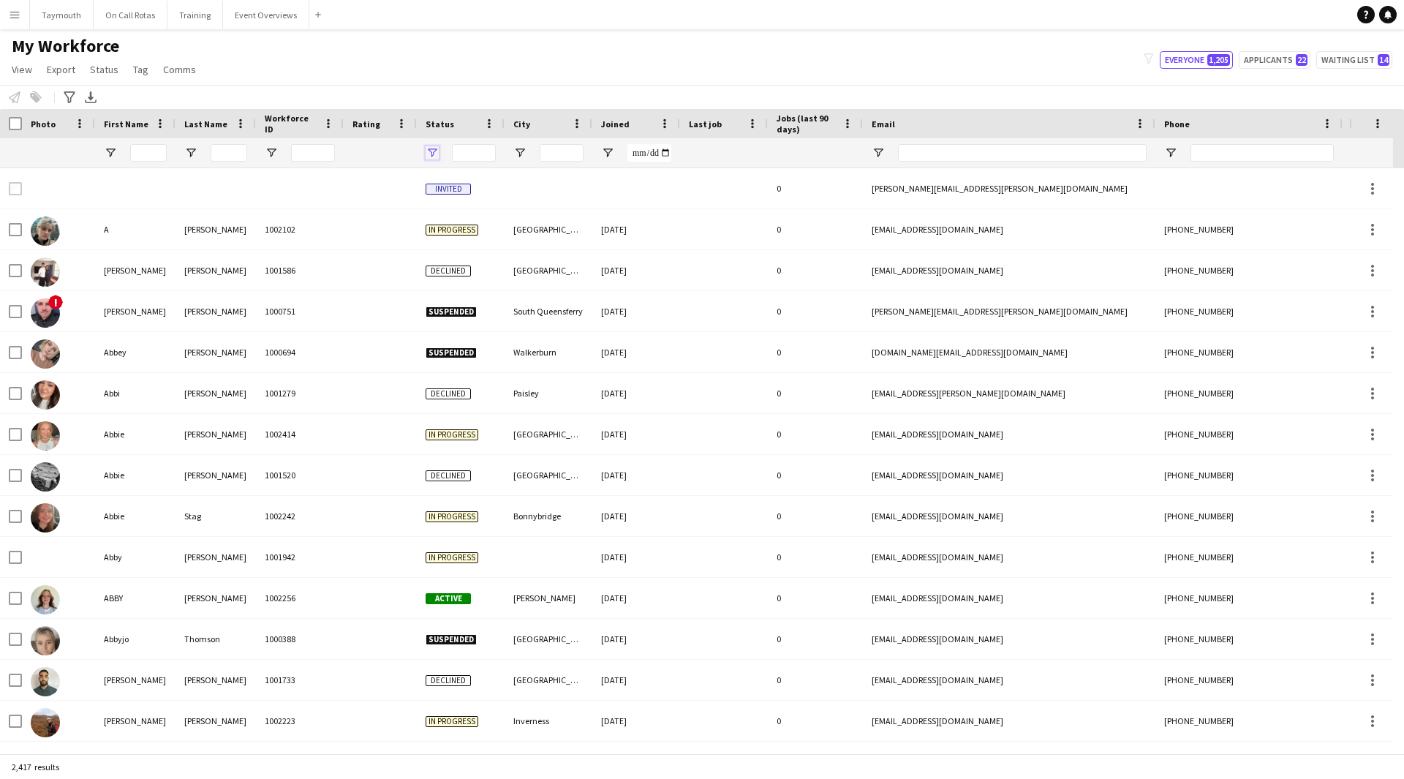
click at [432, 146] on span "Open Filter Menu" at bounding box center [432, 152] width 13 height 13
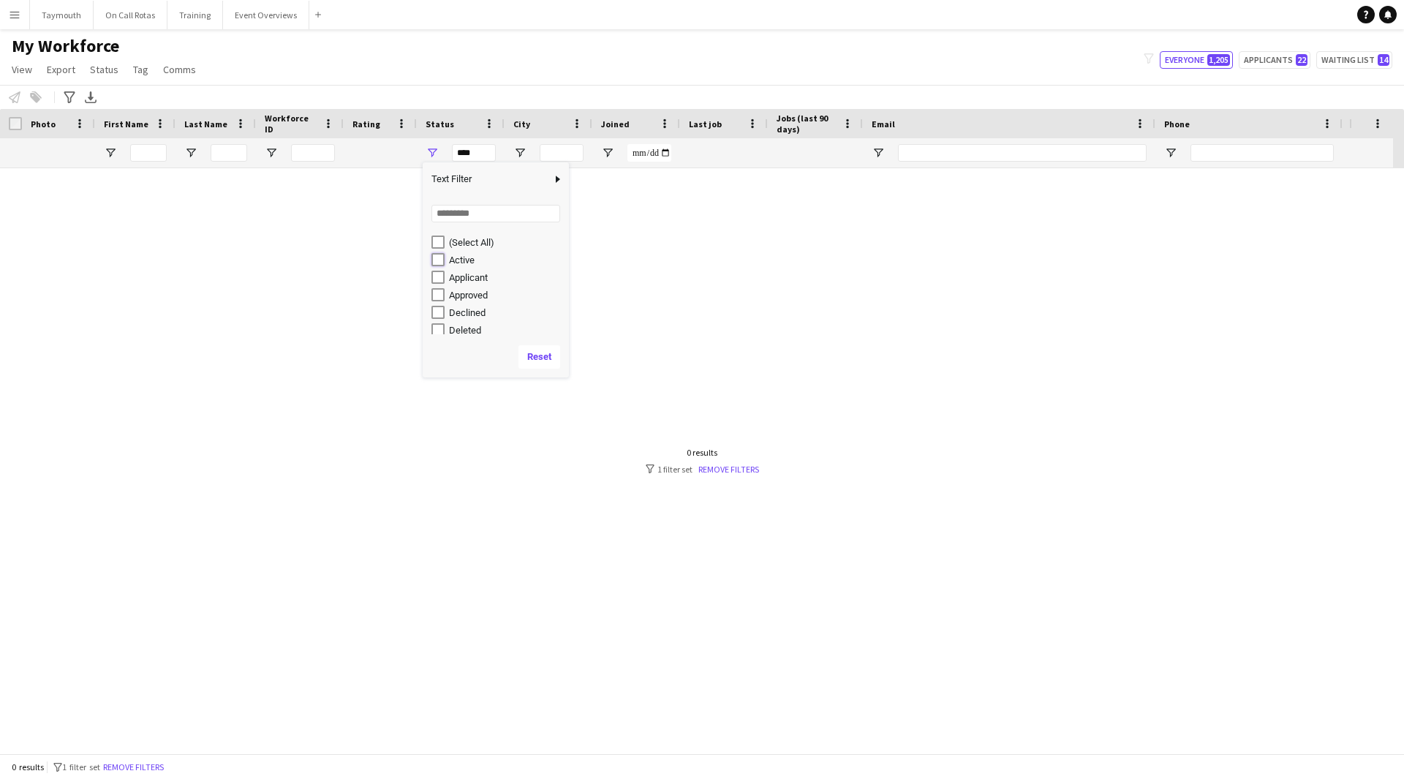
type input "**********"
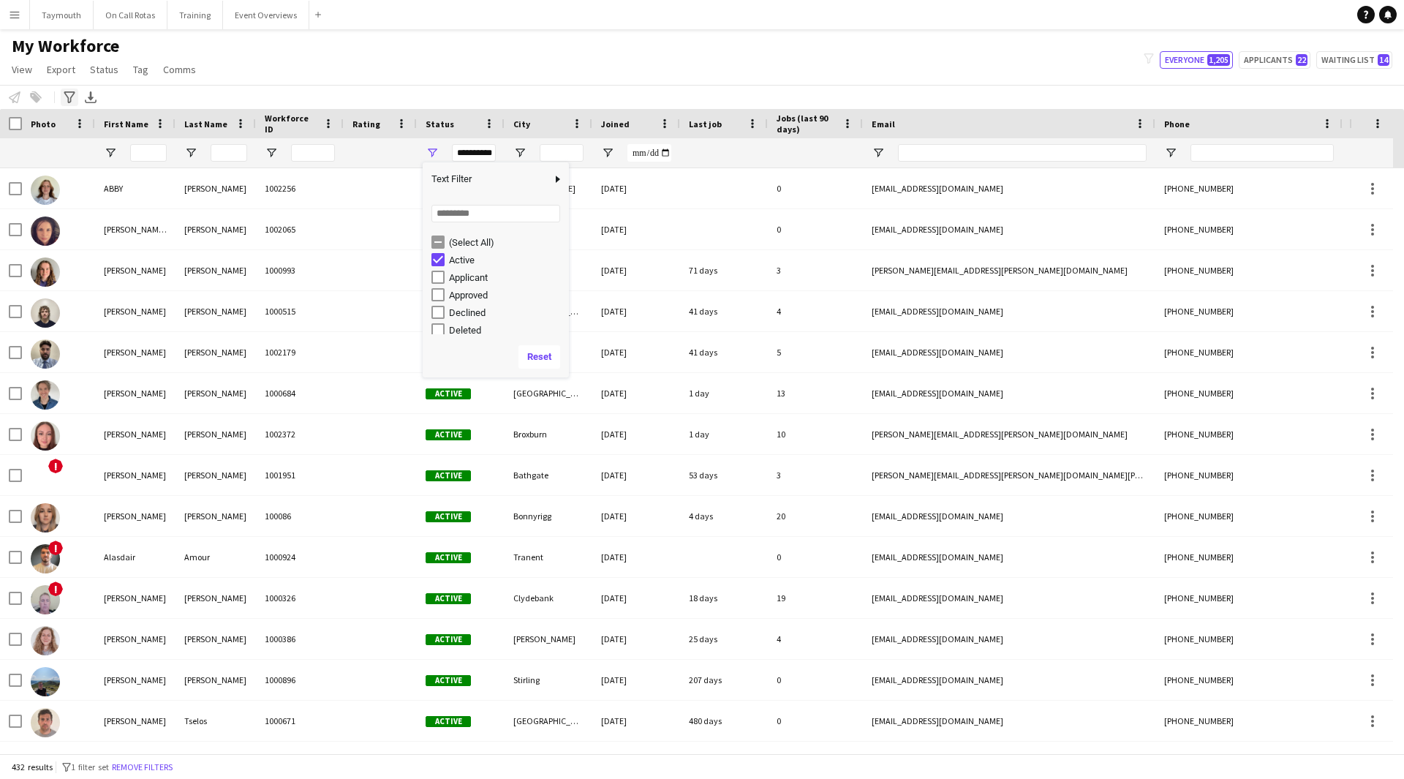
click at [72, 98] on icon "Advanced filters" at bounding box center [70, 97] width 12 height 12
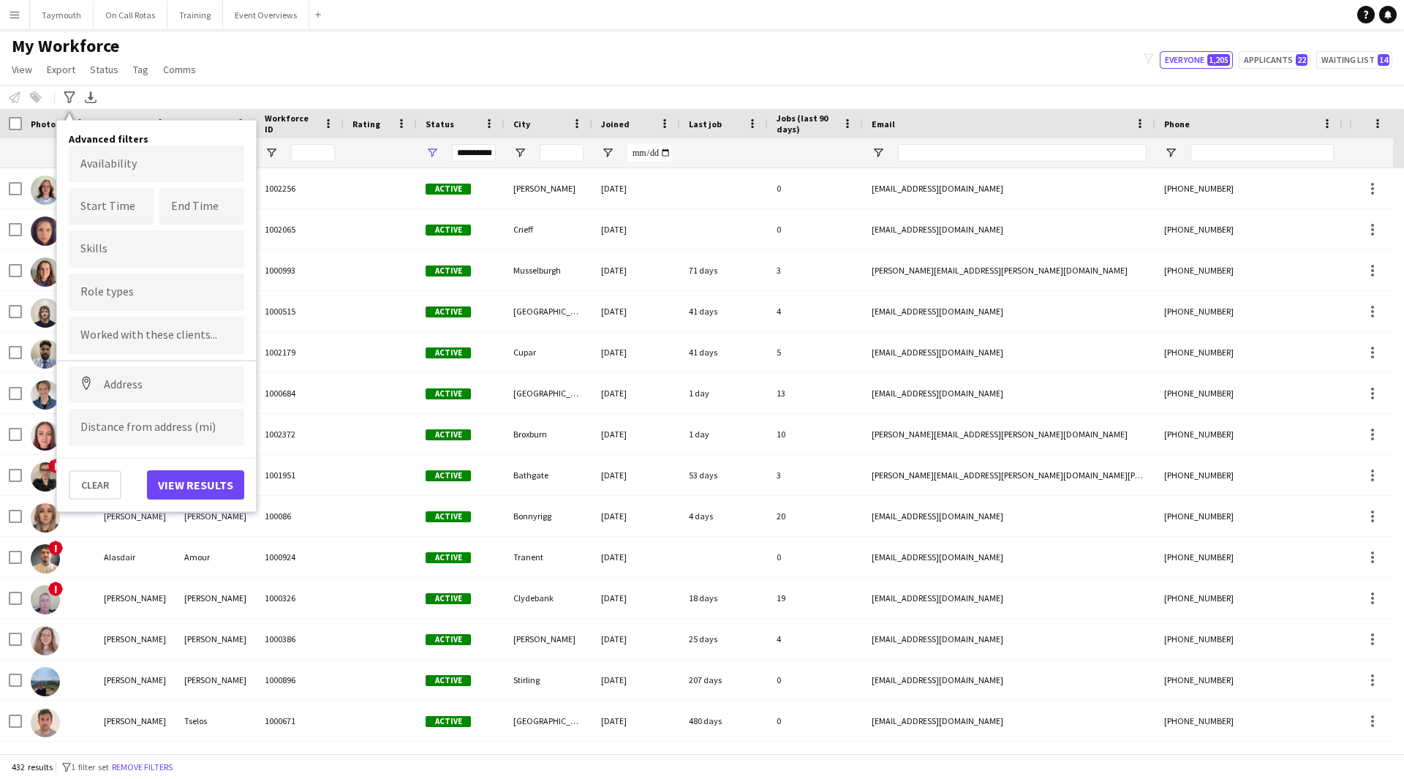
click at [115, 294] on input "Type to search role types..." at bounding box center [156, 292] width 152 height 13
type input "***"
click at [123, 365] on div "Event First Aider" at bounding box center [157, 367] width 176 height 35
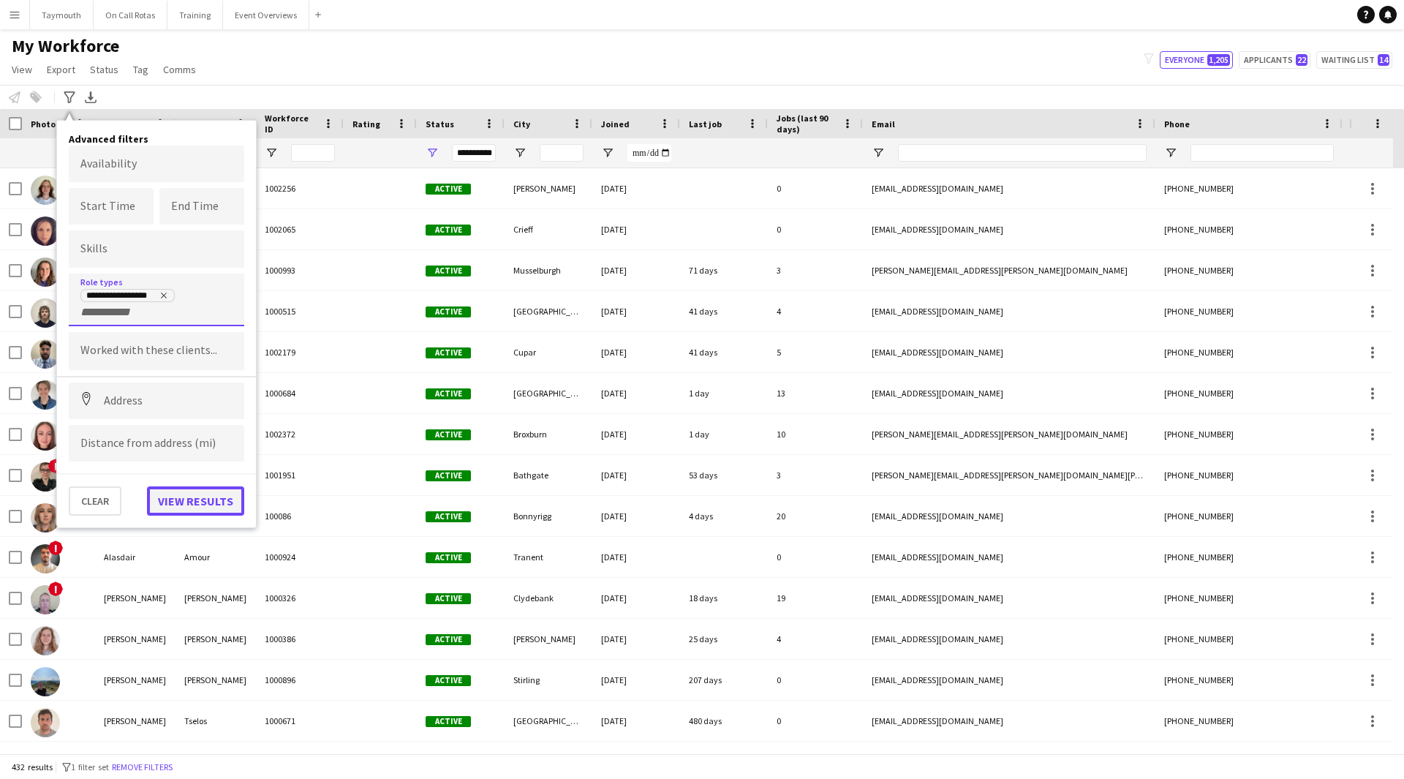
click at [214, 512] on button "View results" at bounding box center [195, 500] width 97 height 29
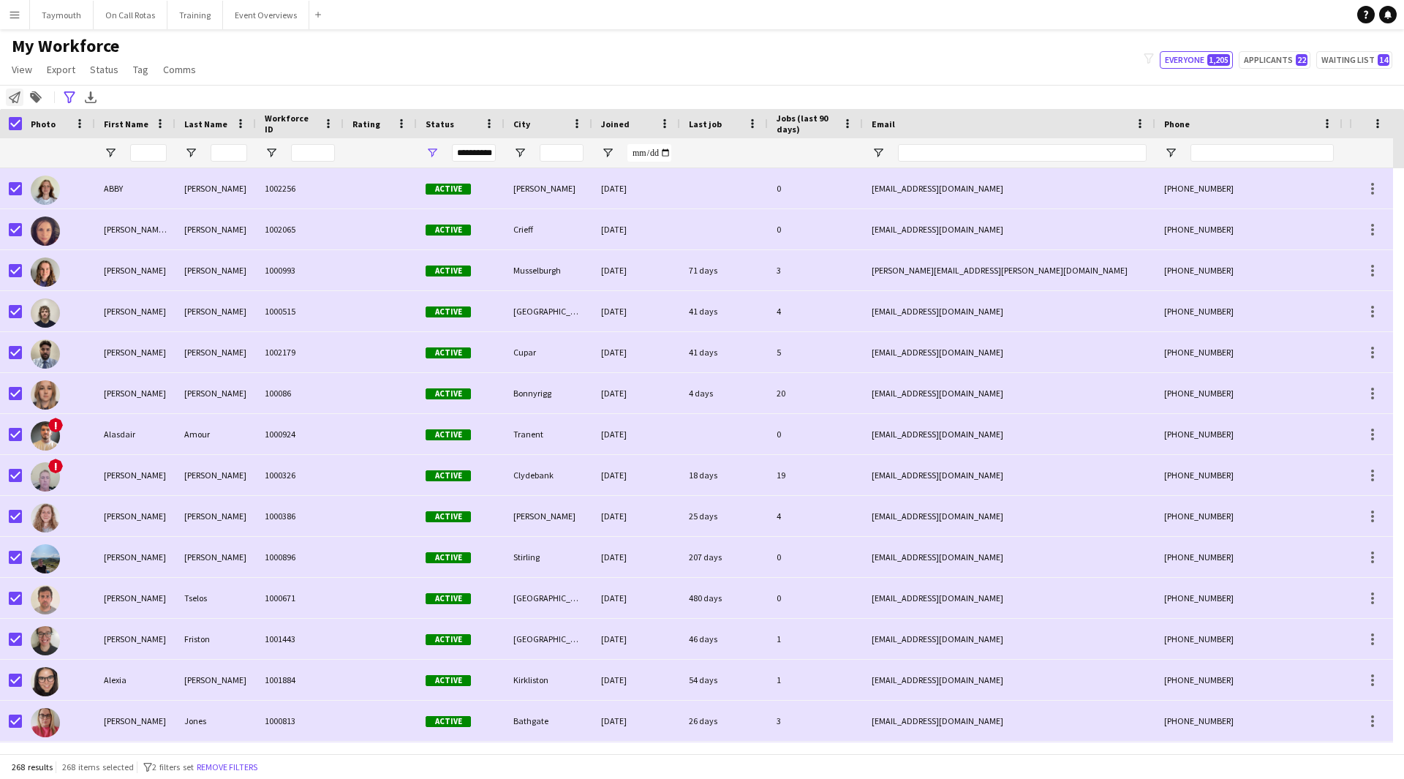
click at [14, 96] on icon "Notify workforce" at bounding box center [15, 97] width 12 height 12
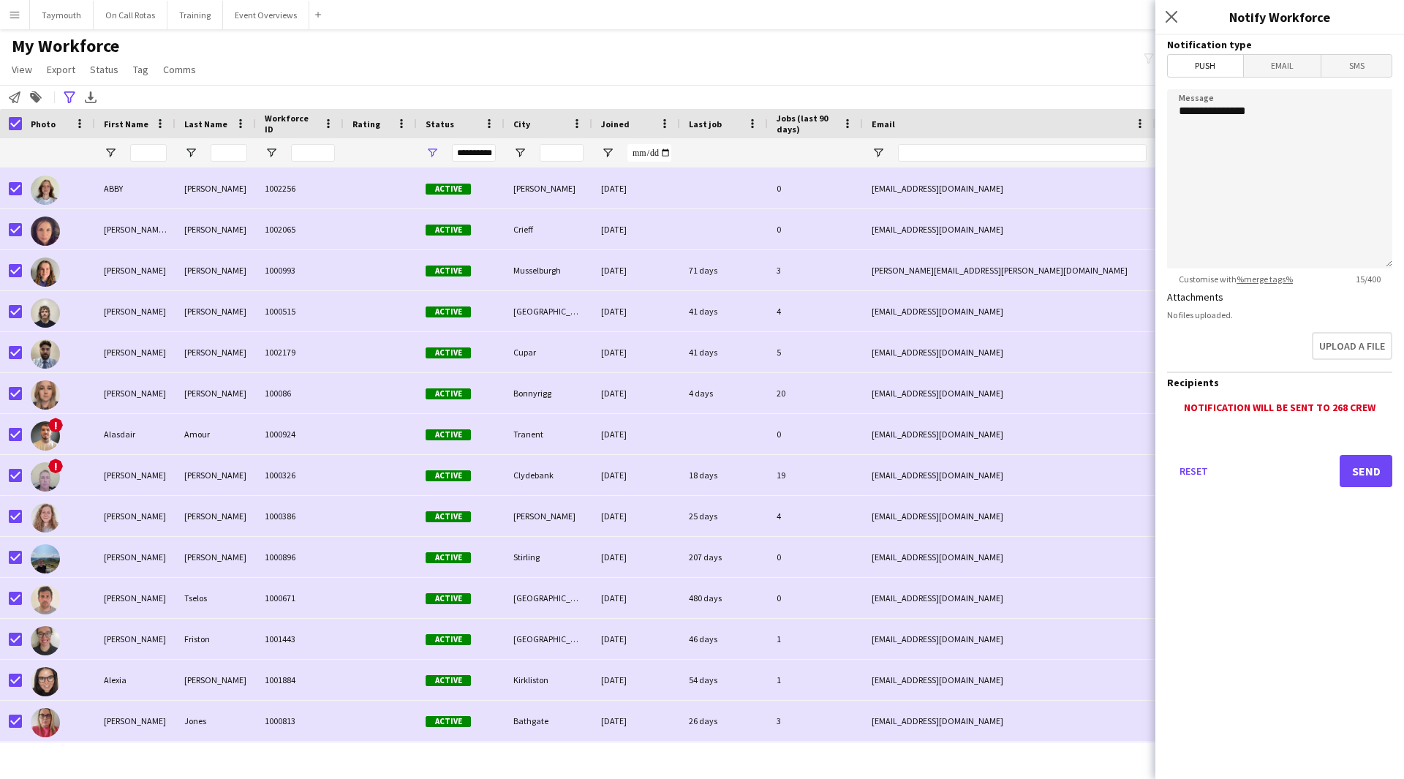
click at [1276, 53] on form "**********" at bounding box center [1280, 281] width 249 height 493
click at [1275, 62] on span "Email" at bounding box center [1283, 66] width 78 height 22
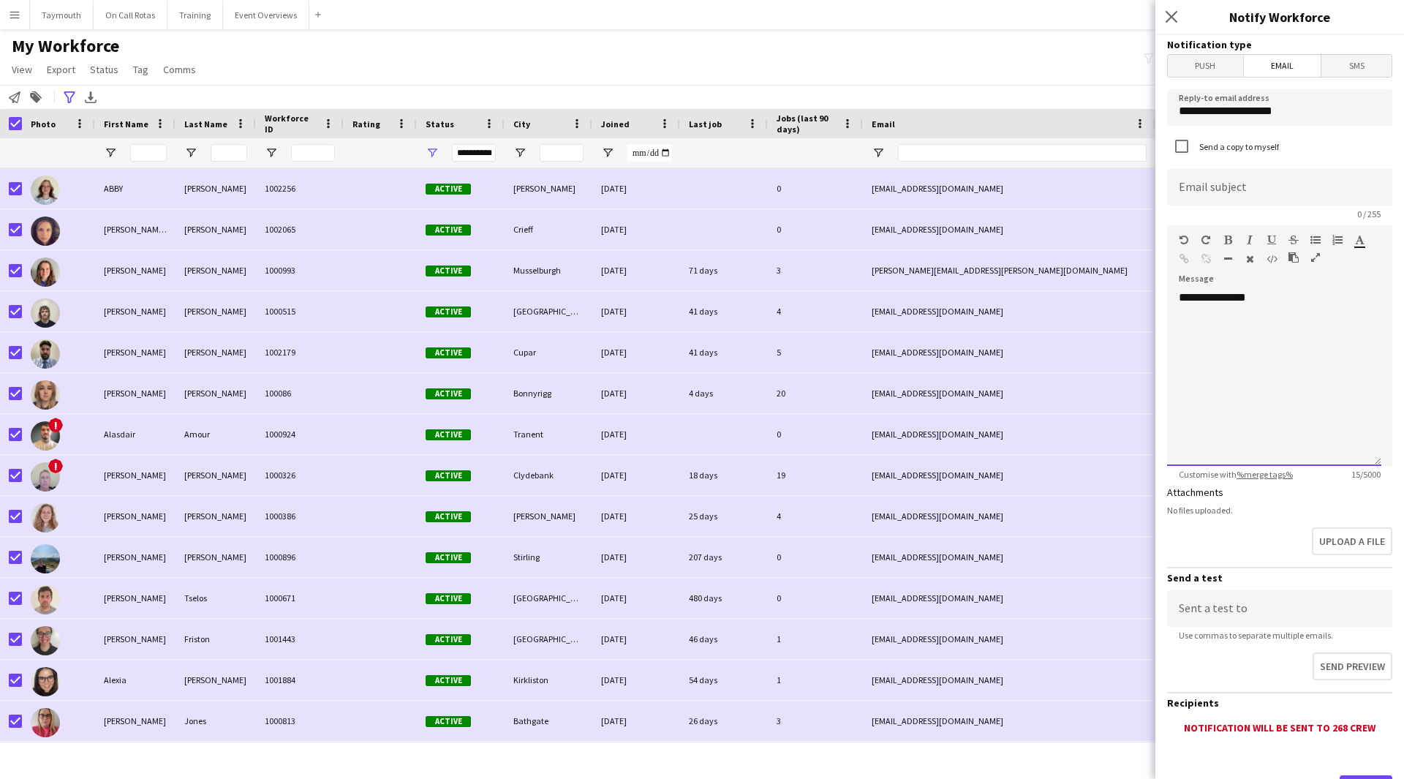
click at [1271, 315] on div "**********" at bounding box center [1274, 378] width 214 height 176
click at [1335, 358] on div "**********" at bounding box center [1274, 342] width 191 height 44
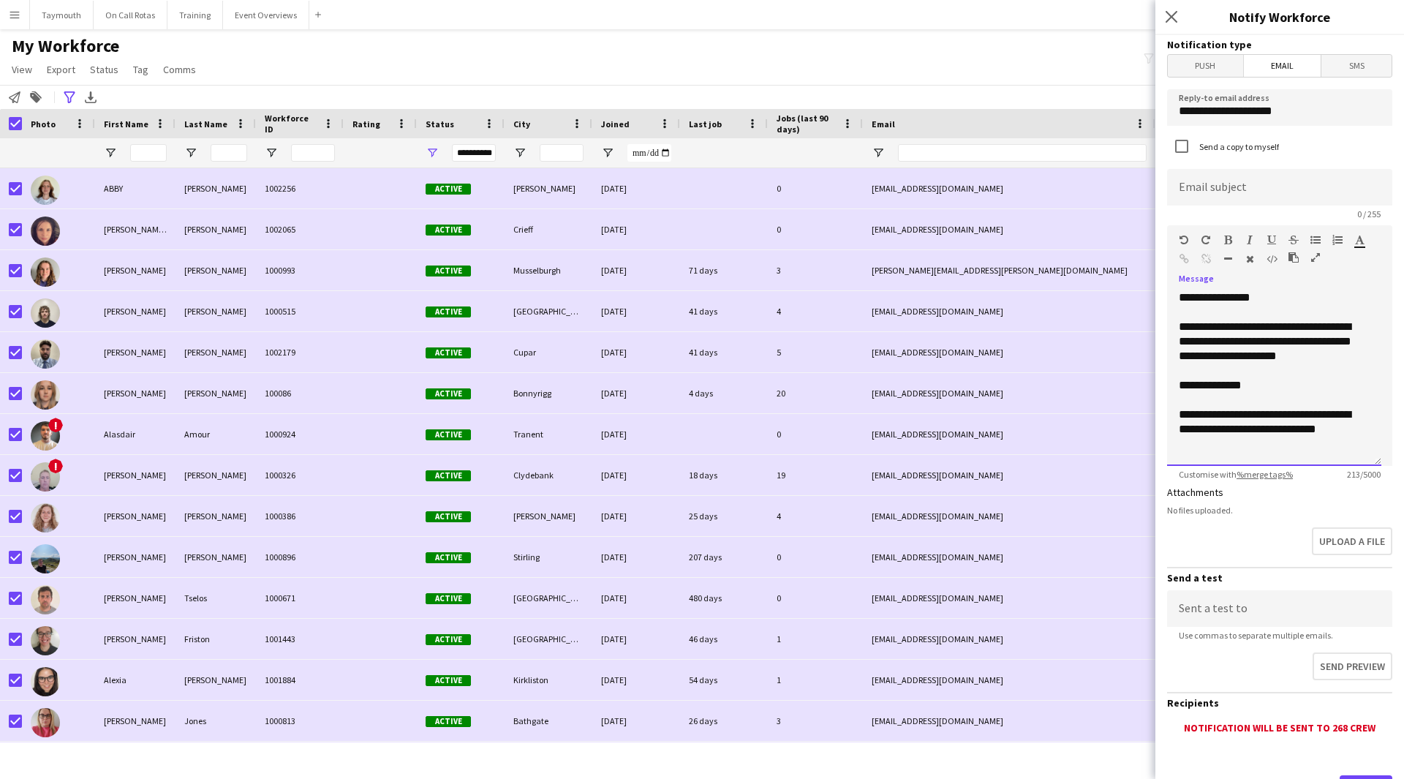
drag, startPoint x: 1350, startPoint y: 424, endPoint x: 1367, endPoint y: 399, distance: 29.8
click at [1353, 423] on div "**********" at bounding box center [1274, 421] width 191 height 29
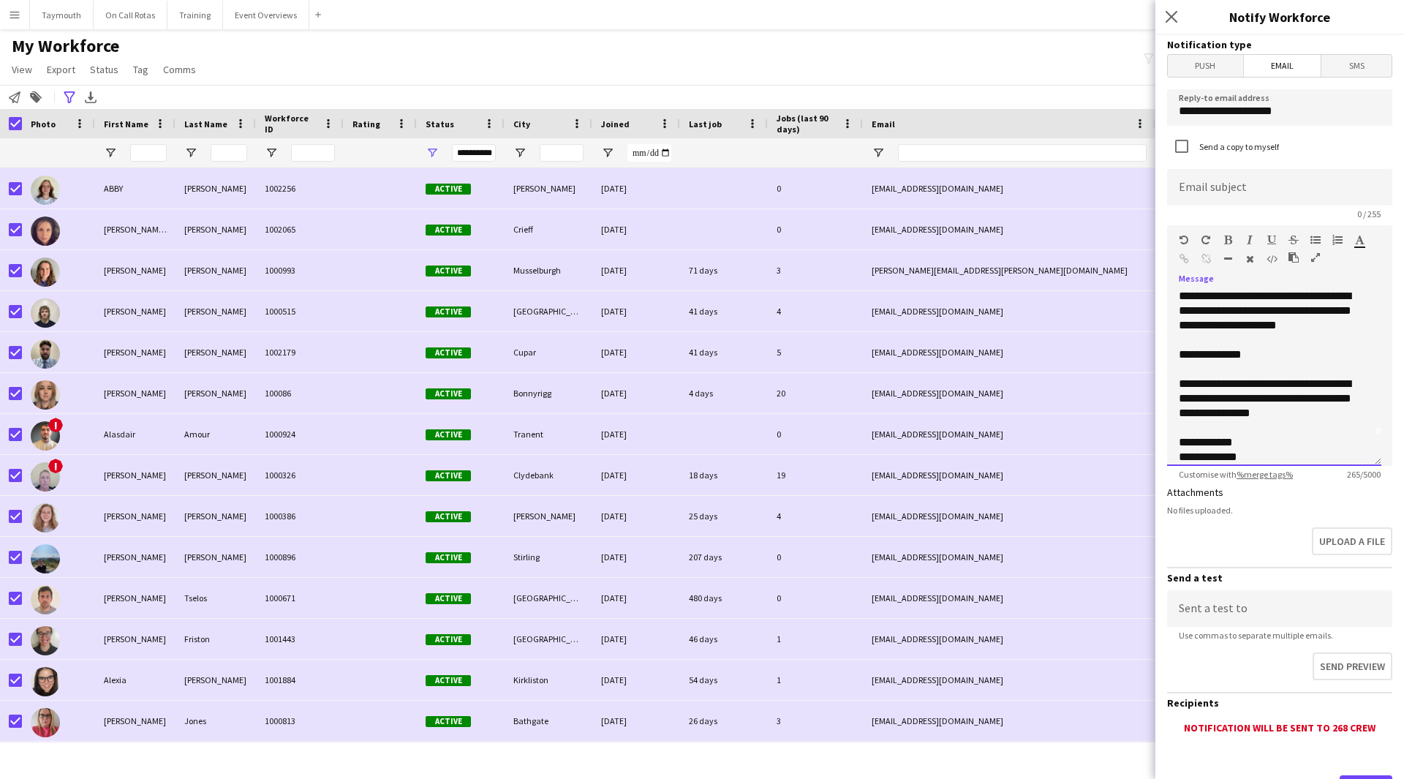
scroll to position [41, 0]
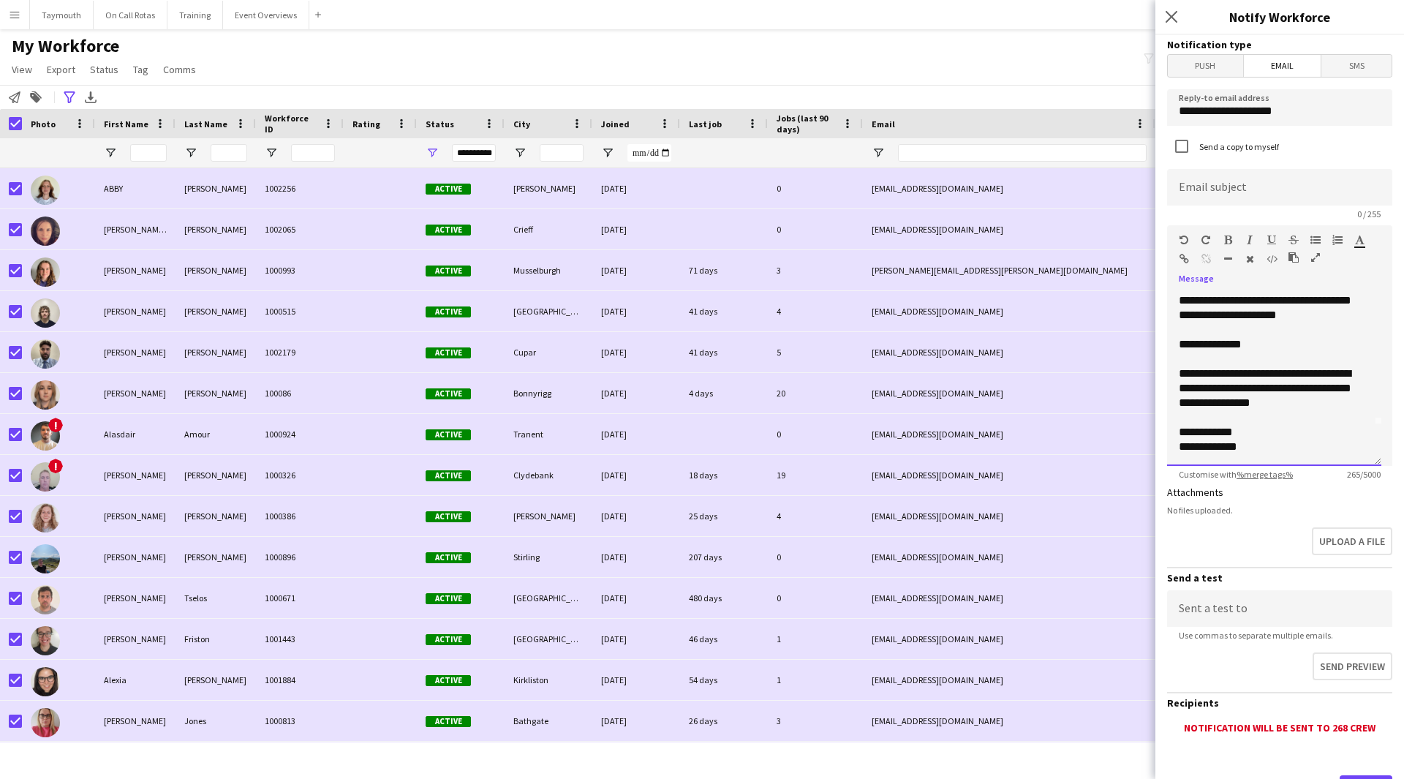
drag, startPoint x: 1269, startPoint y: 459, endPoint x: 1176, endPoint y: 470, distance: 94.2
click at [1176, 470] on app-form-group "**********" at bounding box center [1279, 352] width 225 height 255
click at [1247, 238] on button "button" at bounding box center [1250, 240] width 10 height 12
click at [1177, 346] on div "**********" at bounding box center [1274, 378] width 214 height 176
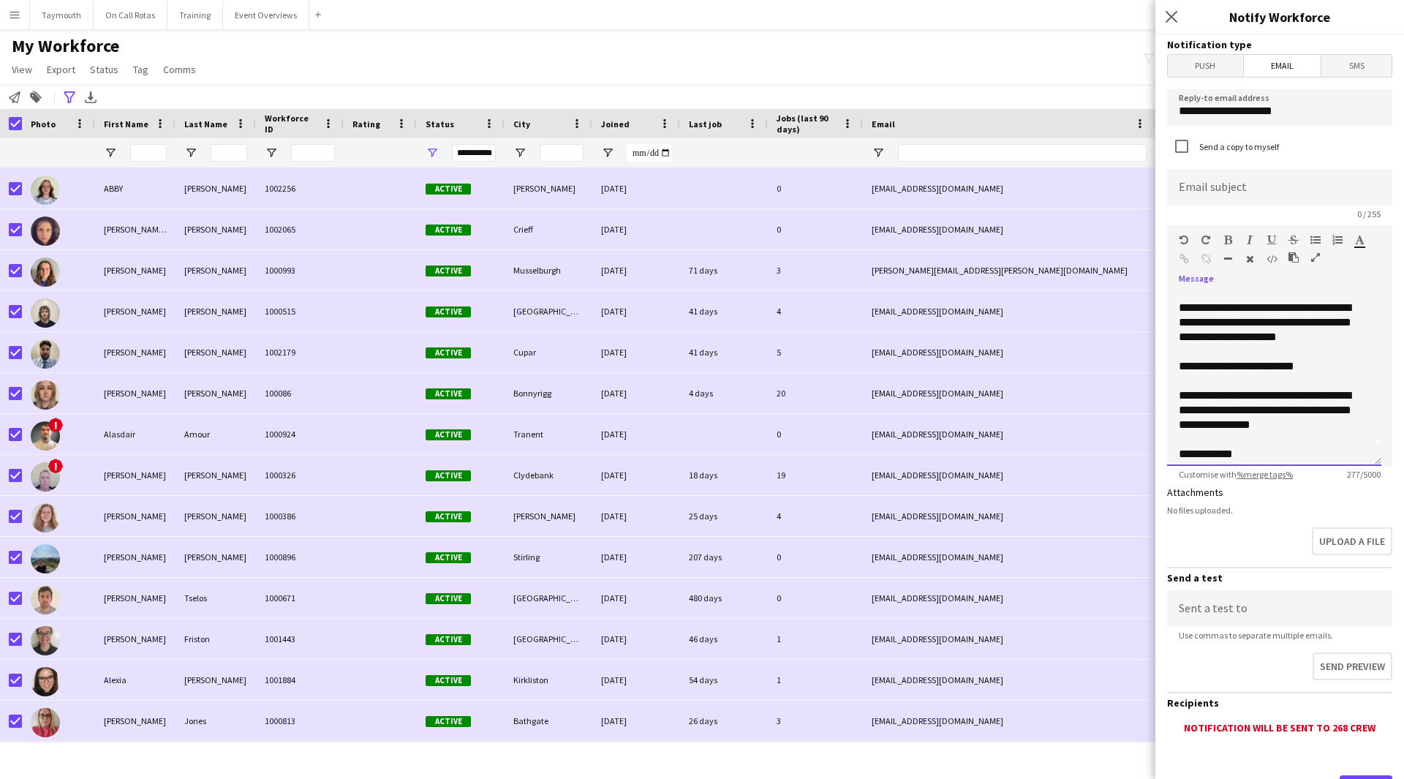
scroll to position [0, 0]
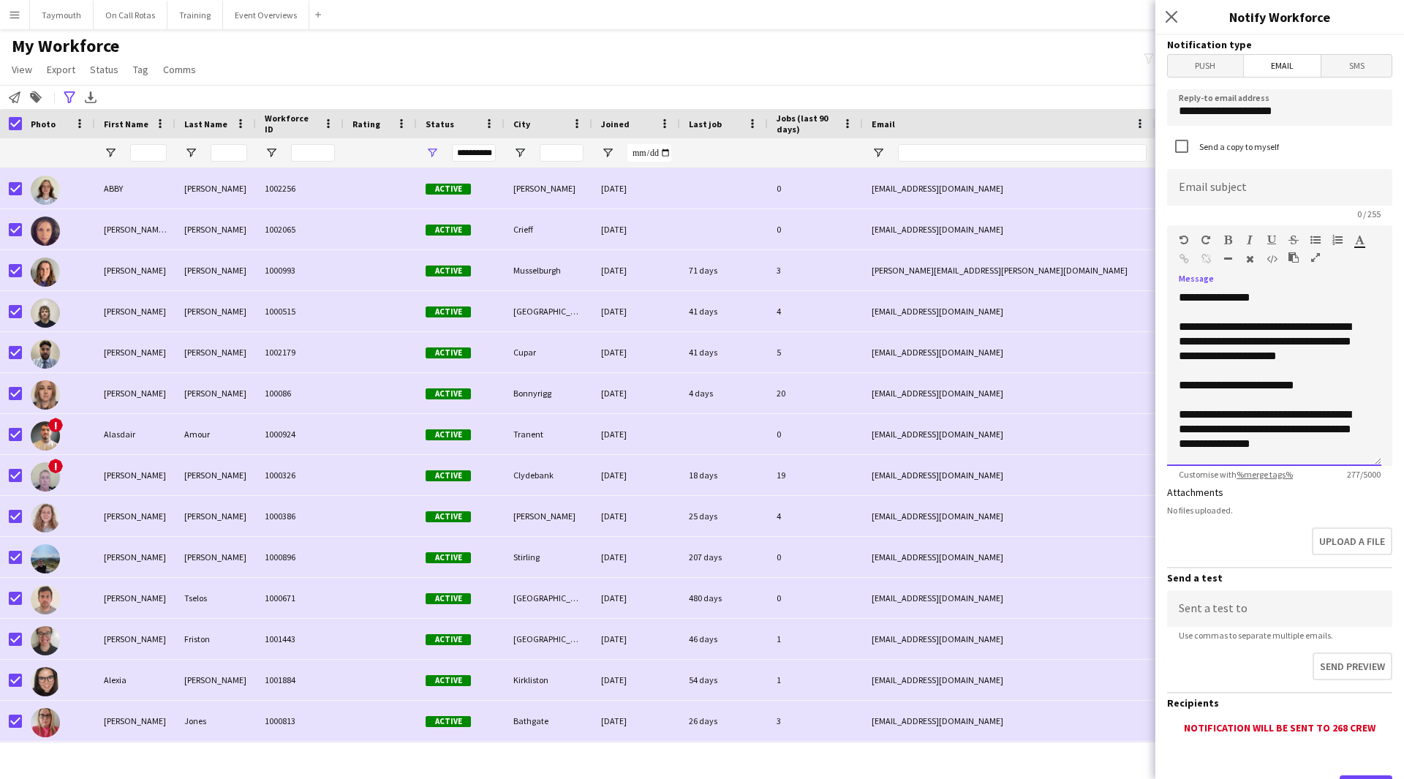
click at [1325, 339] on div "**********" at bounding box center [1269, 356] width 180 height 73
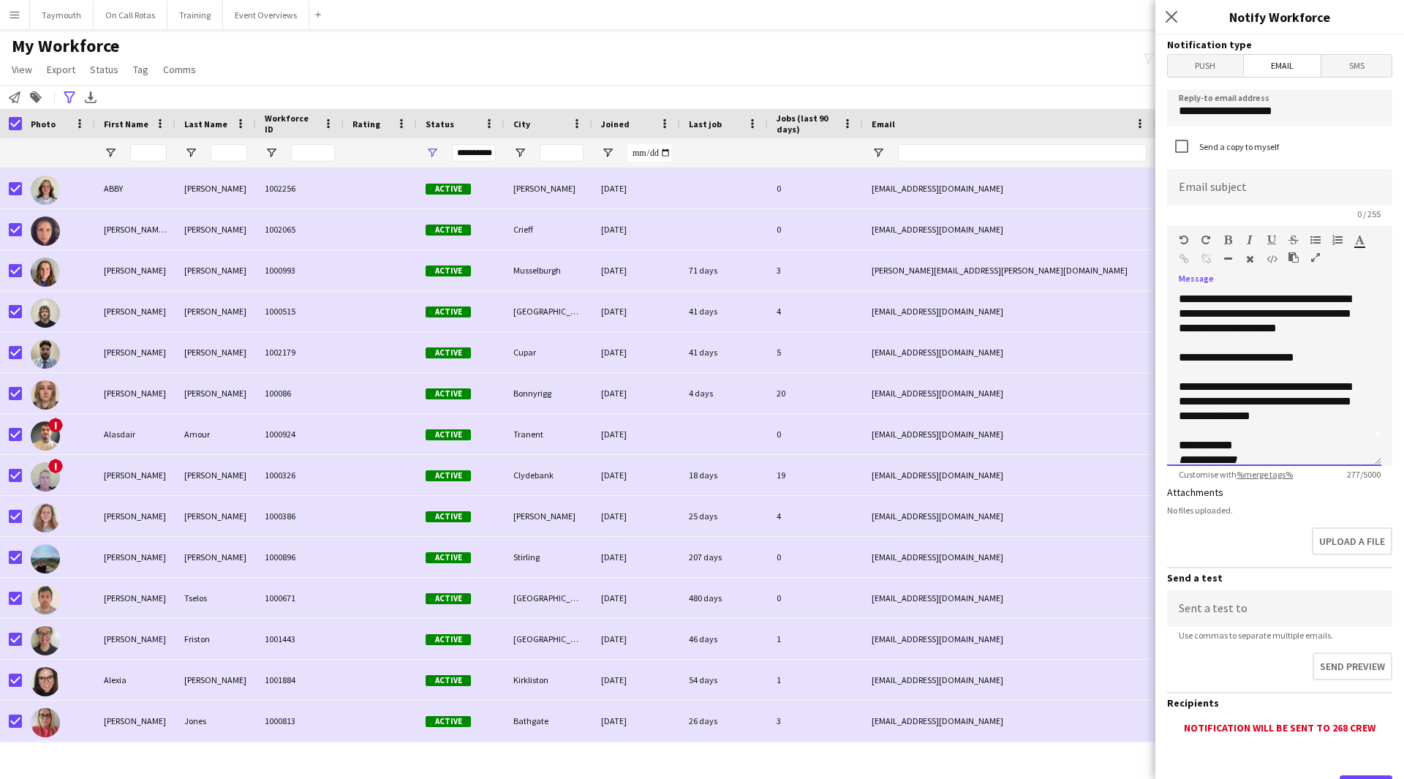
scroll to position [41, 0]
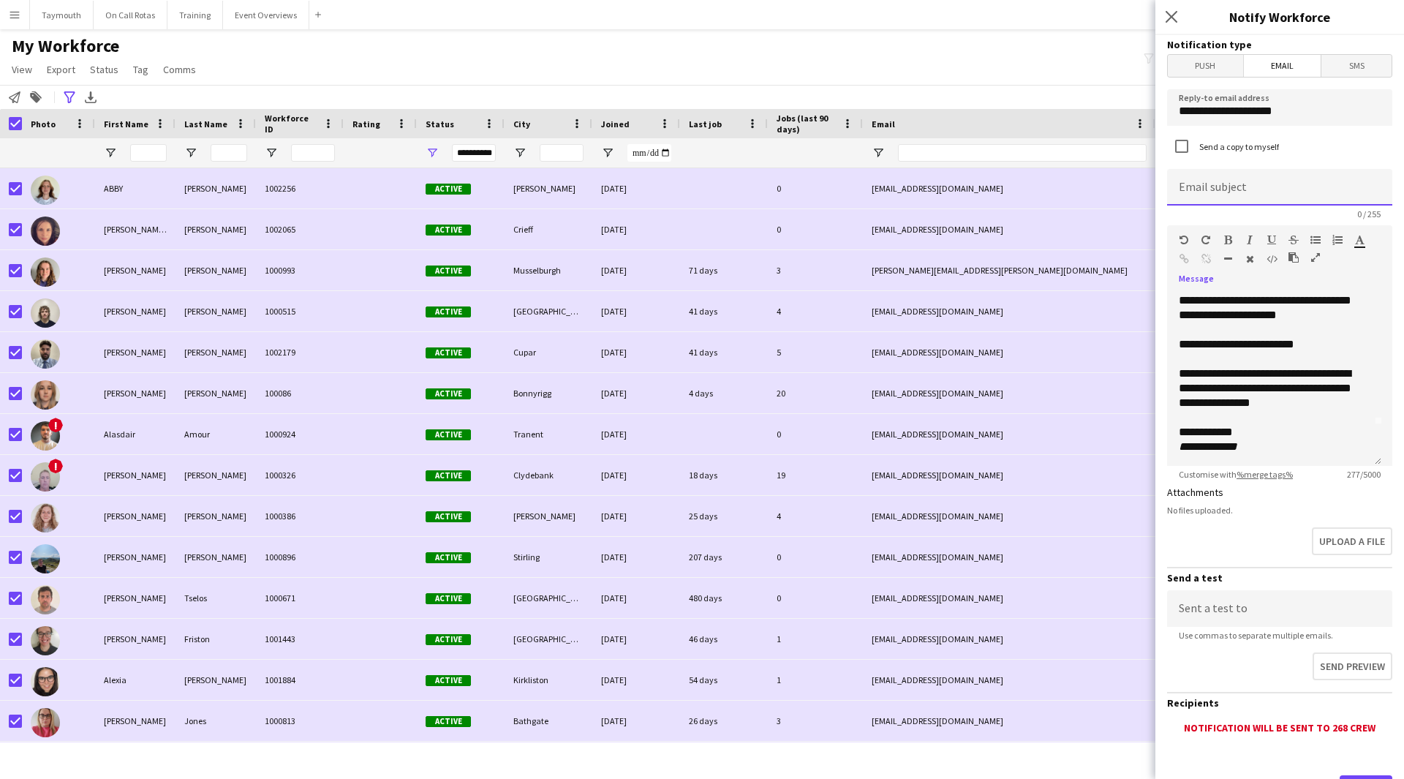
drag, startPoint x: 1244, startPoint y: 191, endPoint x: 1253, endPoint y: 191, distance: 8.8
click at [1253, 191] on input at bounding box center [1279, 187] width 225 height 37
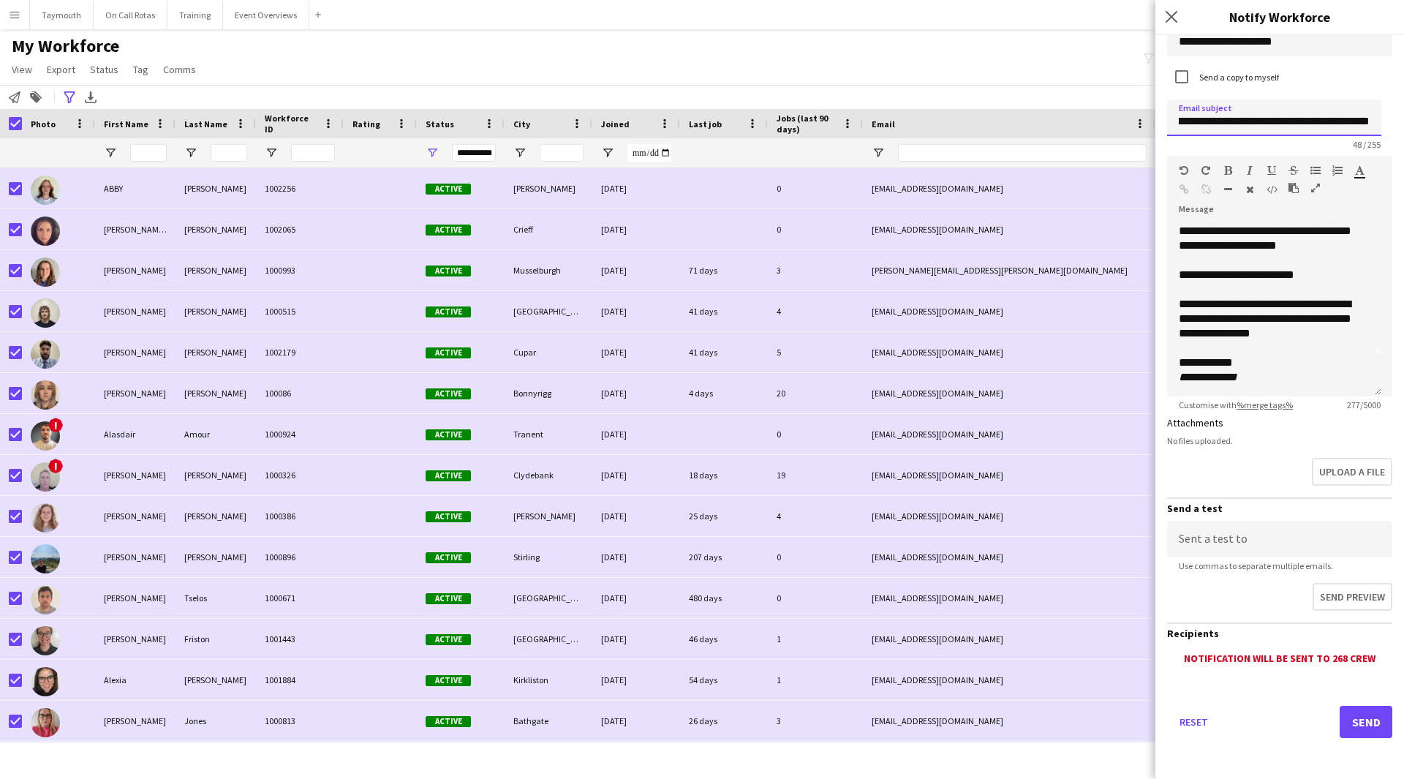
type input "**********"
click at [1370, 721] on button "Send" at bounding box center [1366, 722] width 53 height 32
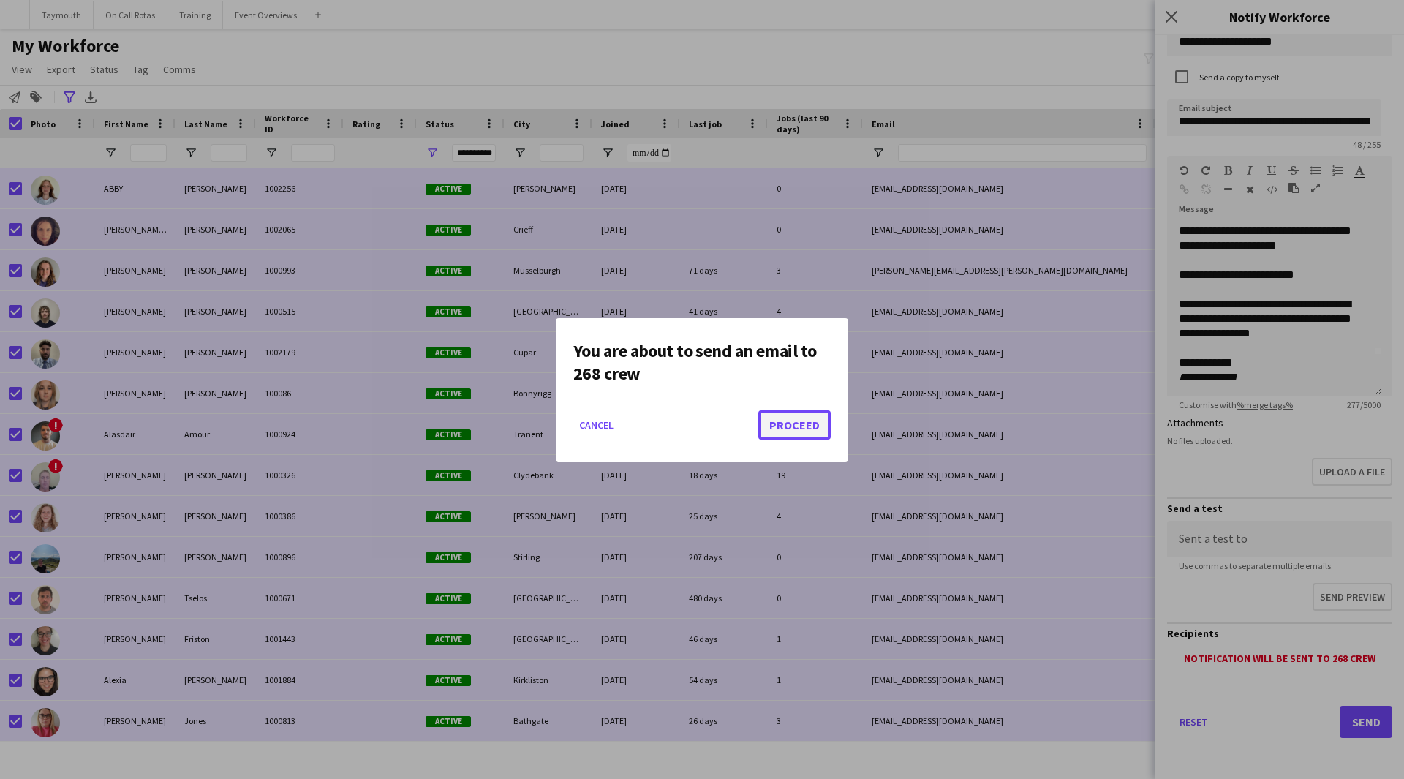
click at [805, 426] on button "Proceed" at bounding box center [795, 424] width 72 height 29
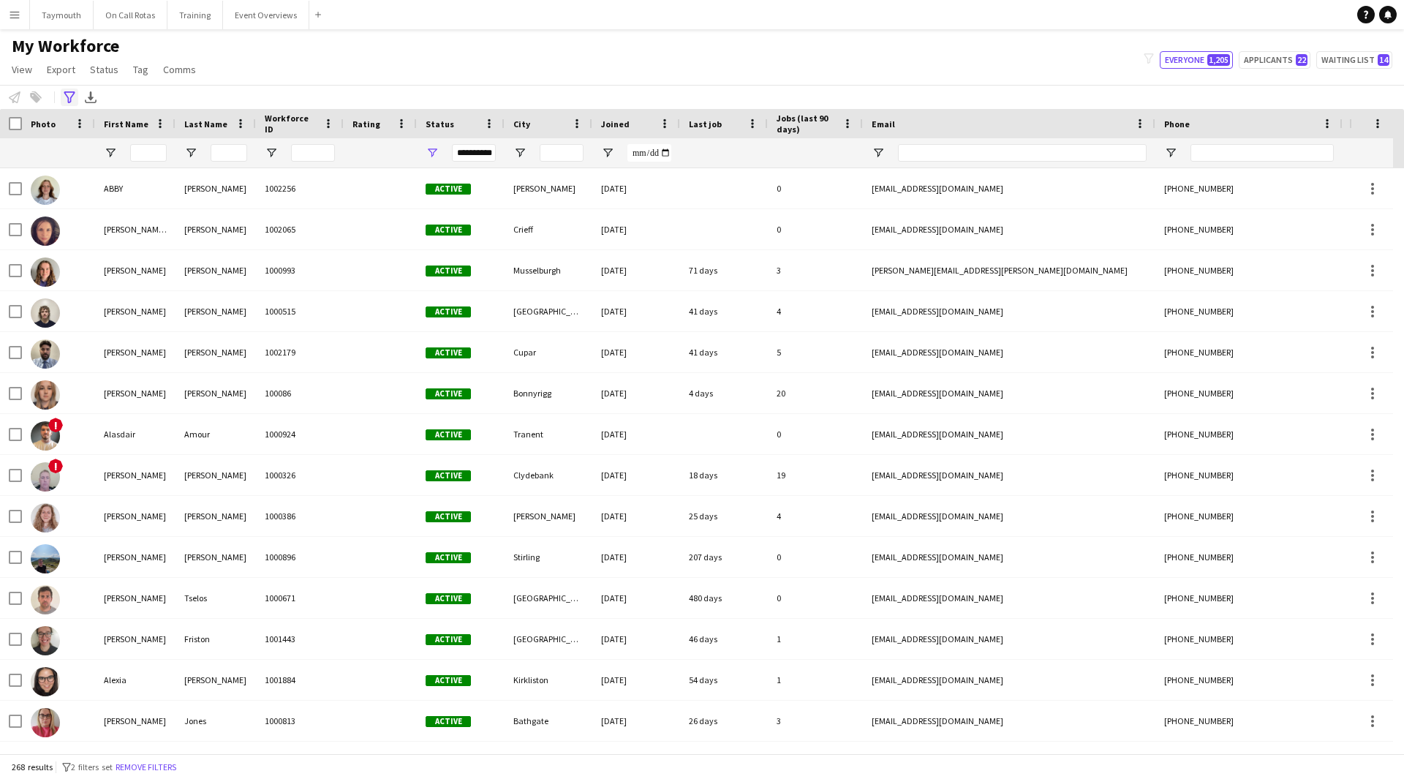
click at [67, 102] on icon "Advanced filters" at bounding box center [70, 97] width 12 height 12
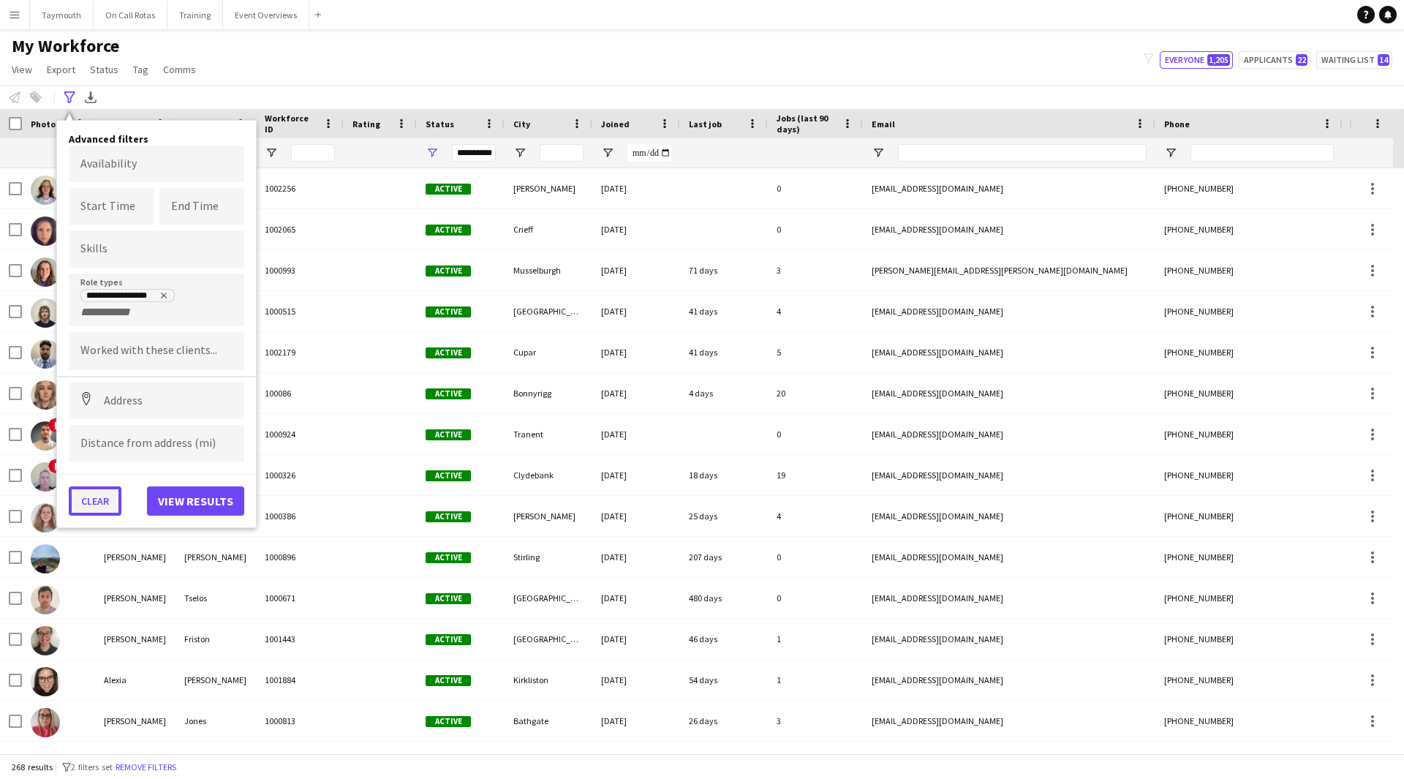
click at [116, 513] on button "Clear" at bounding box center [95, 500] width 53 height 29
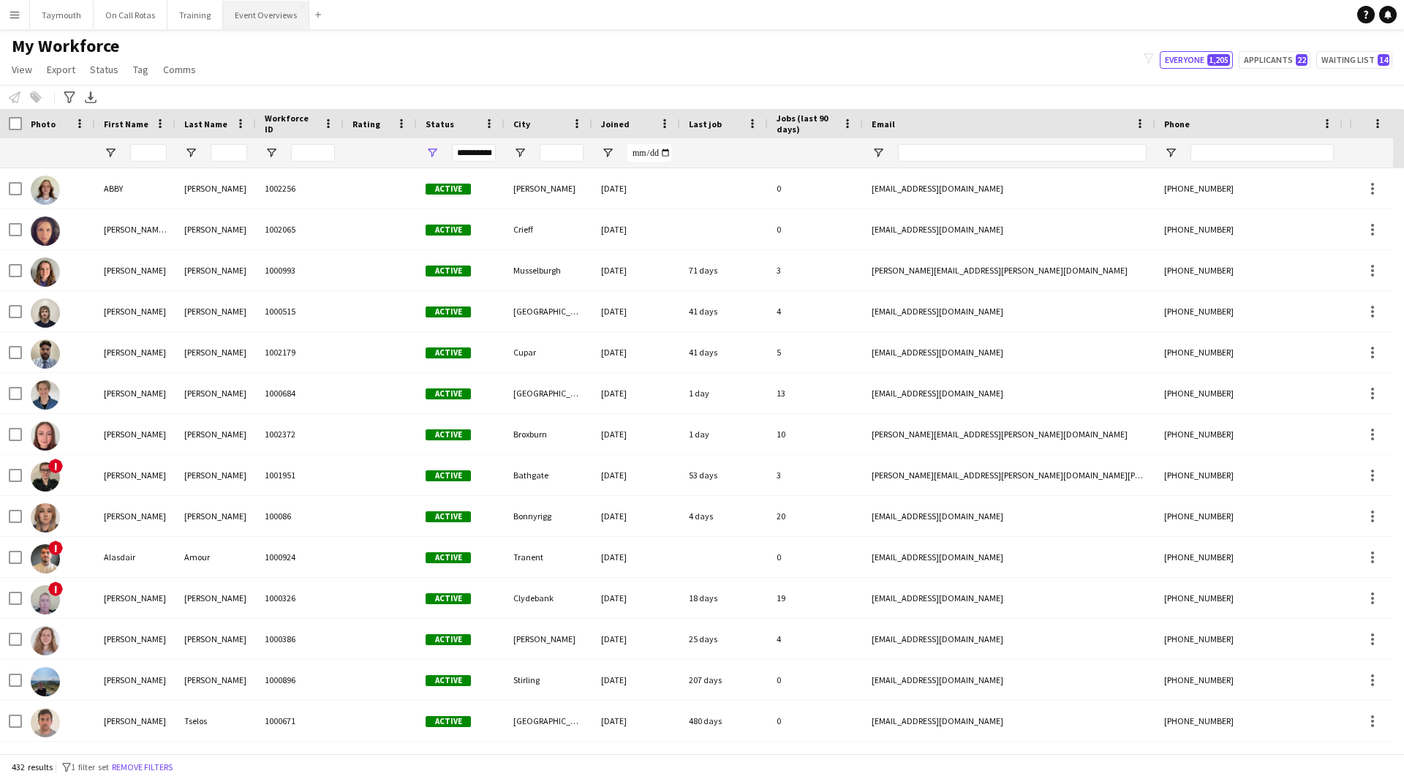
click at [249, 24] on button "Event Overviews Close" at bounding box center [266, 15] width 86 height 29
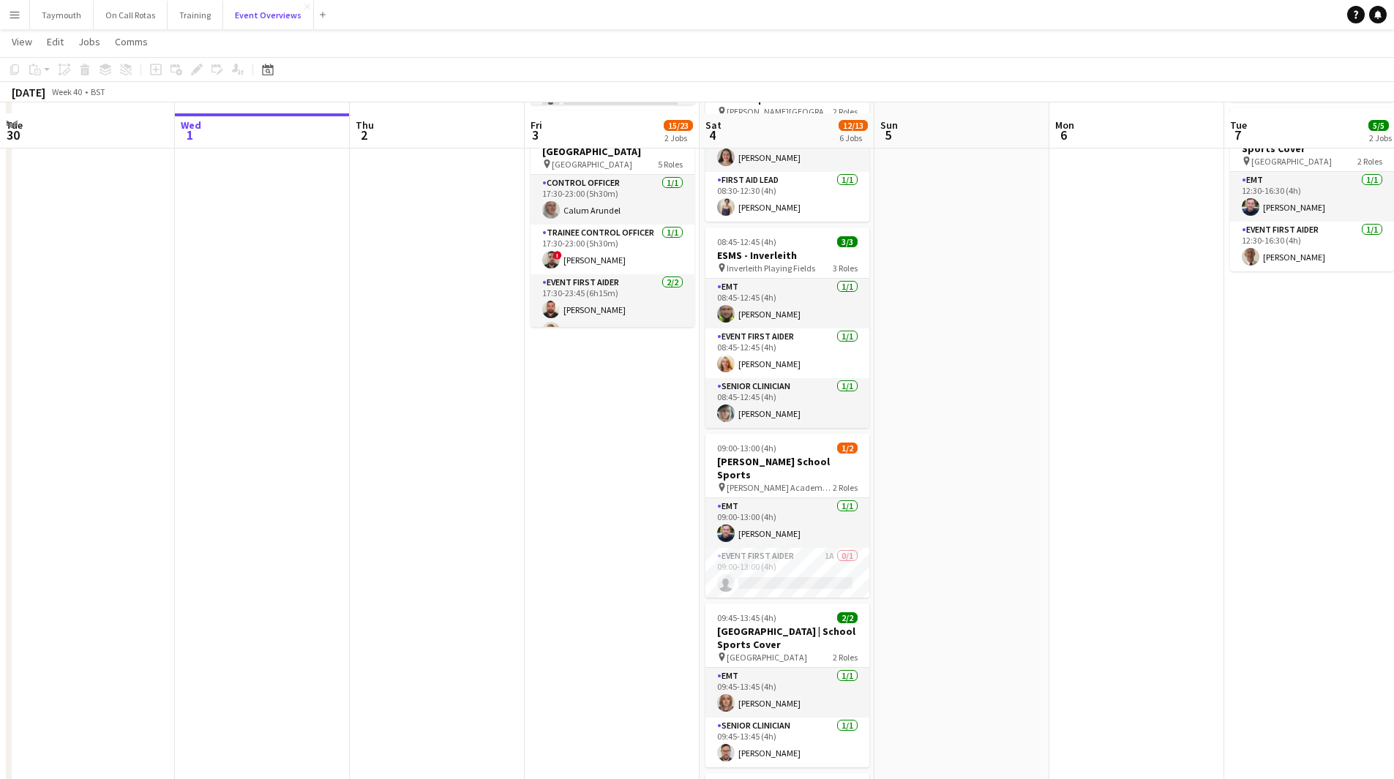
scroll to position [293, 0]
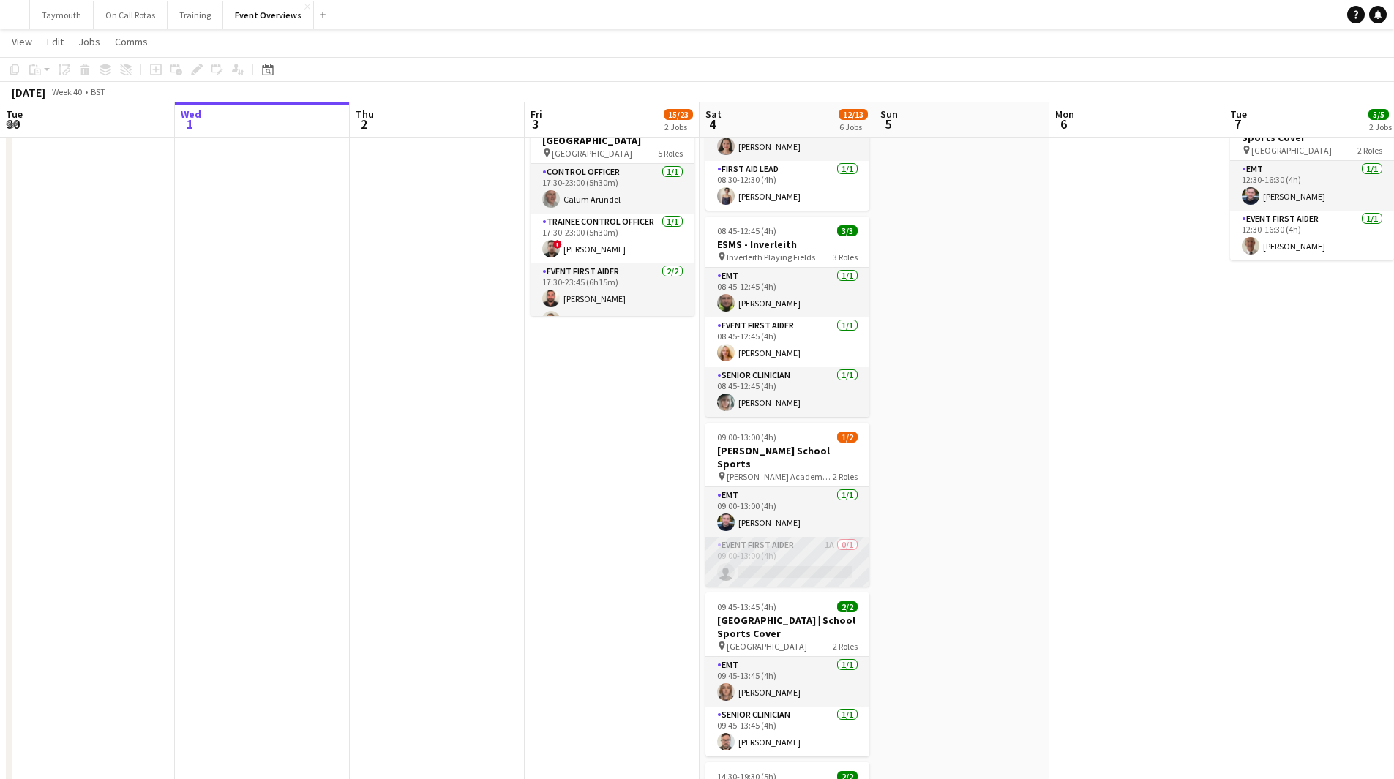
click at [799, 548] on app-card-role "Event First Aider 1A 0/1 09:00-13:00 (4h) single-neutral-actions" at bounding box center [787, 562] width 164 height 50
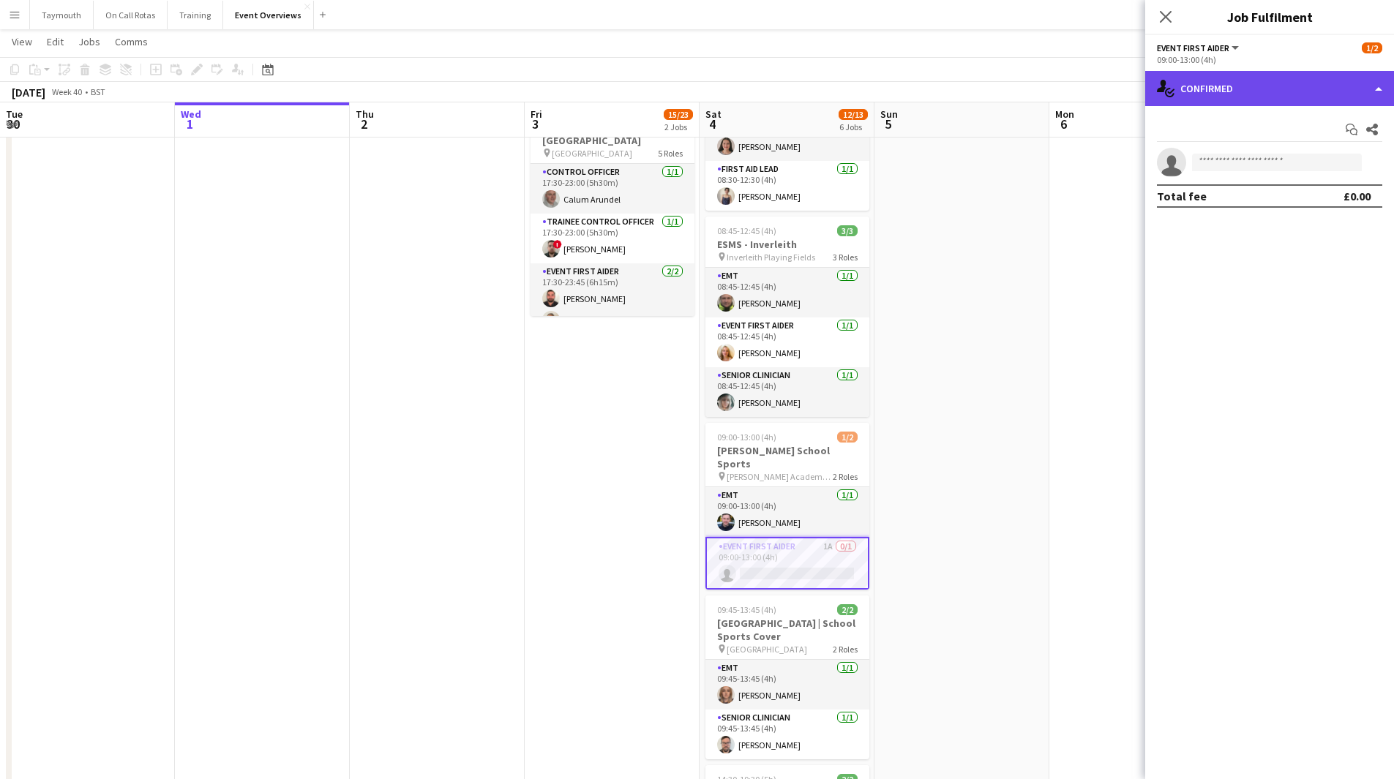
click at [1250, 91] on div "single-neutral-actions-check-2 Confirmed" at bounding box center [1269, 88] width 249 height 35
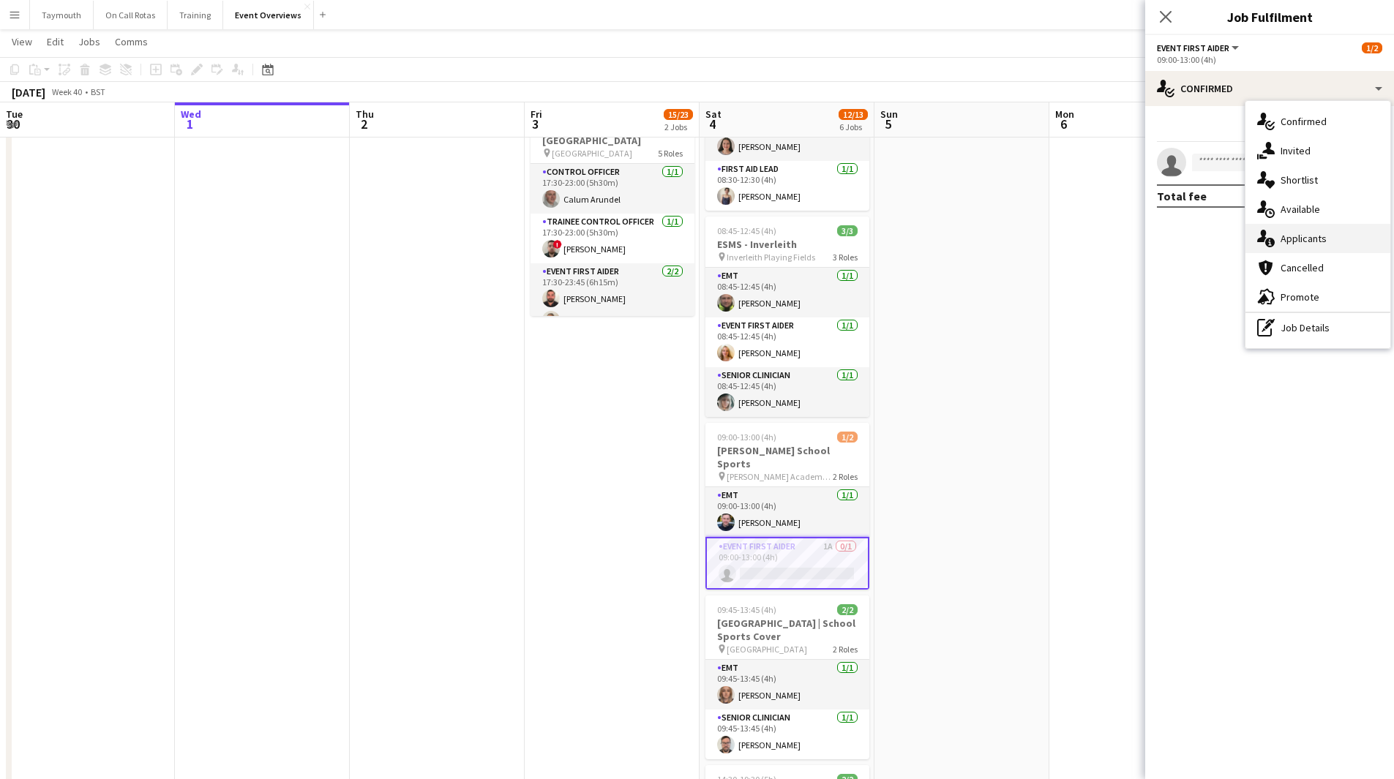
click at [1287, 241] on span "Applicants" at bounding box center [1303, 238] width 46 height 13
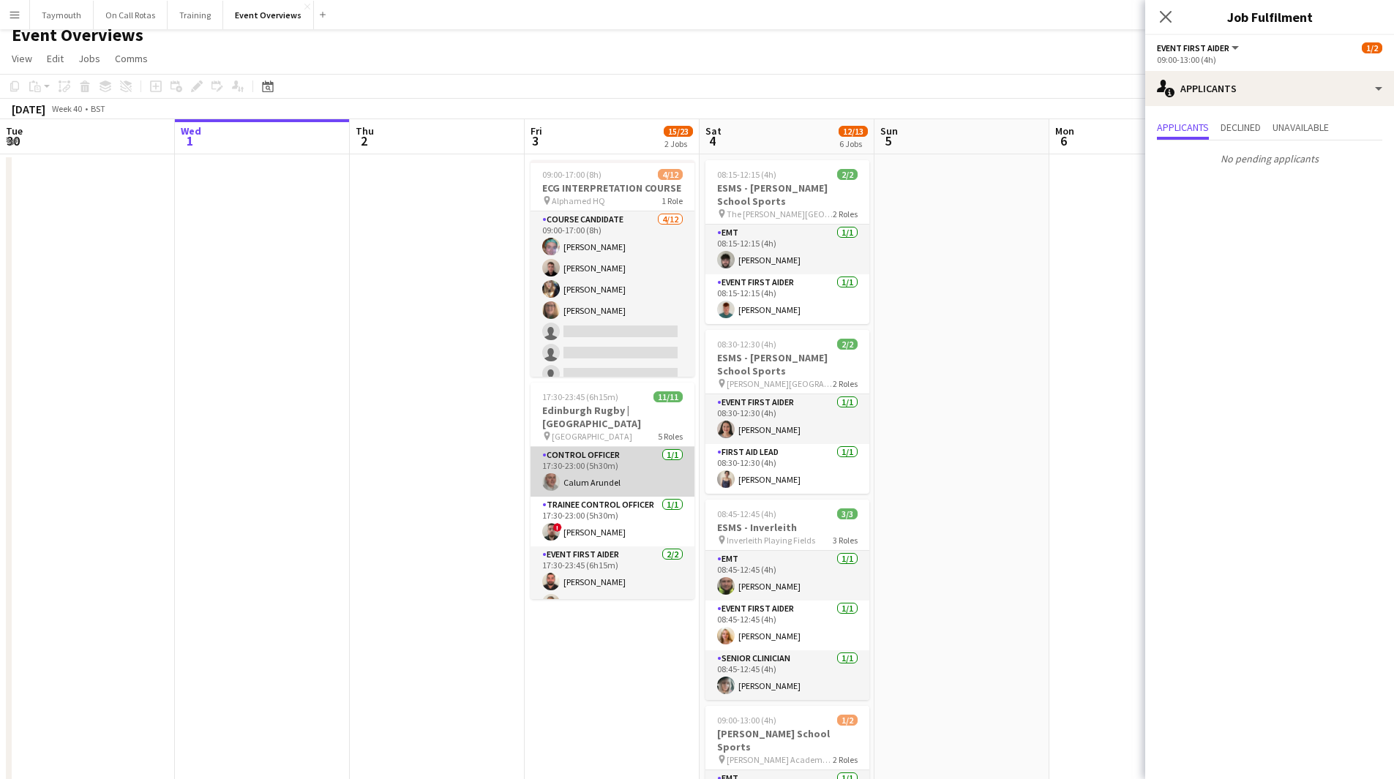
scroll to position [0, 0]
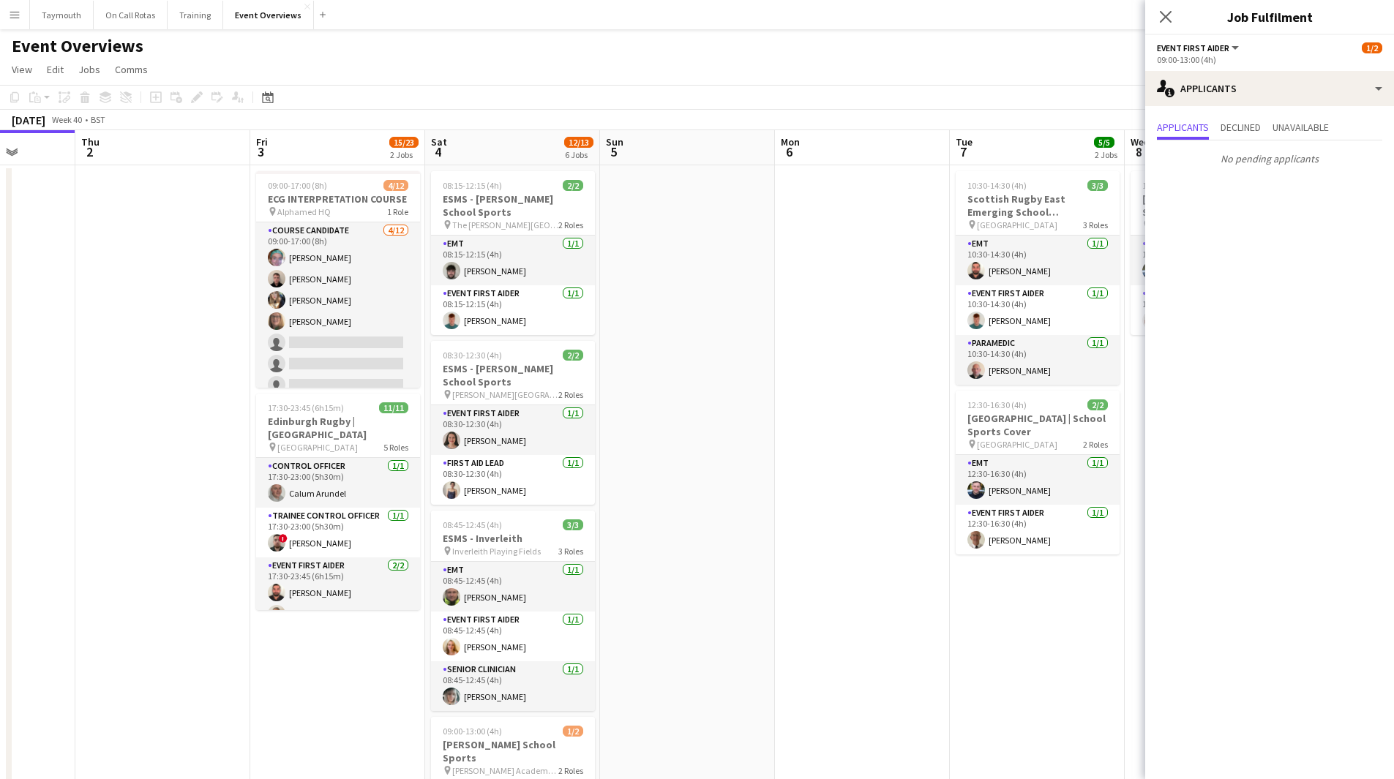
drag, startPoint x: 971, startPoint y: 426, endPoint x: 347, endPoint y: 432, distance: 624.0
click at [347, 432] on app-calendar-viewport "Sun 28 2/2 1 Job Mon 29 Tue 30 Wed 1 Thu 2 Fri 3 15/23 2 Jobs Sat 4 12/13 6 Job…" at bounding box center [697, 693] width 1394 height 1126
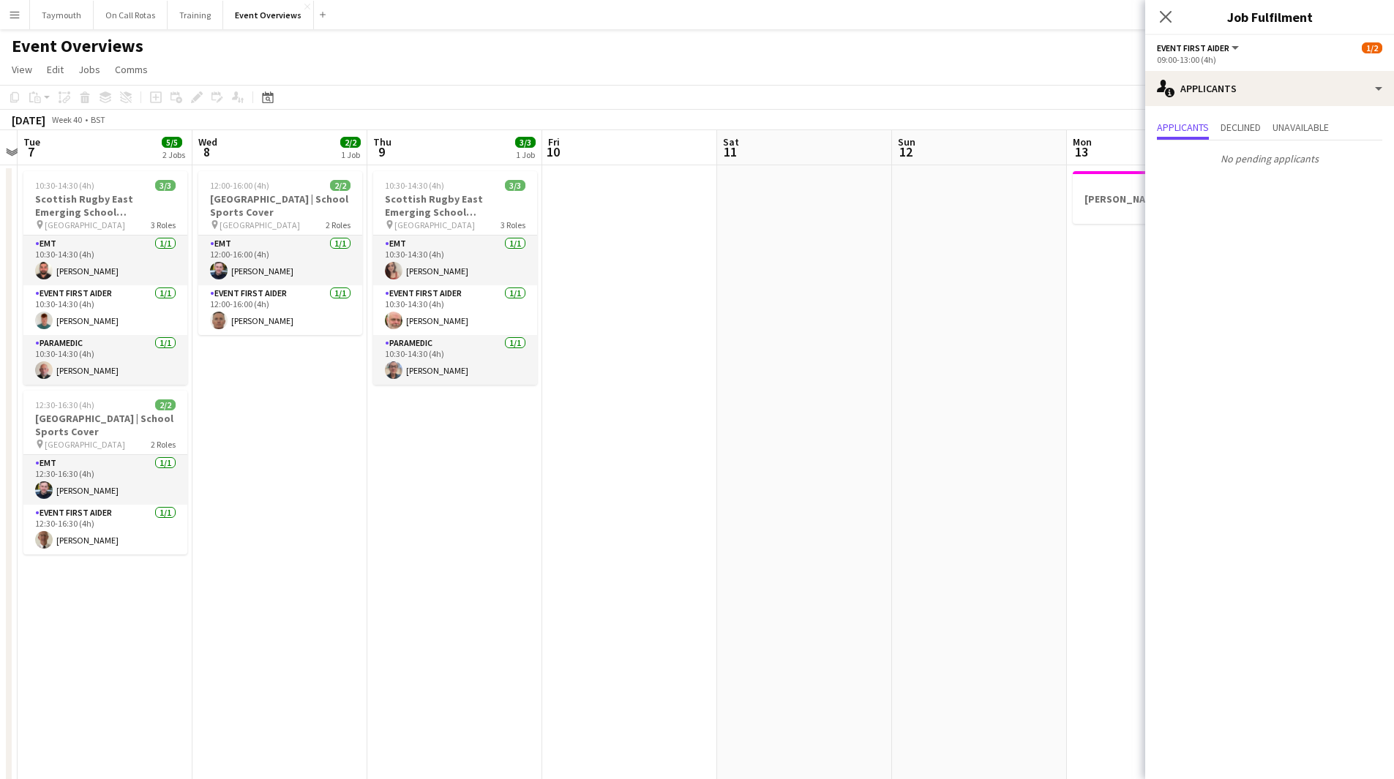
drag, startPoint x: 402, startPoint y: 465, endPoint x: 298, endPoint y: 473, distance: 104.2
click at [192, 474] on app-calendar-viewport "Sat 4 12/13 6 Jobs Sun 5 Mon 6 Tue 7 5/5 2 Jobs Wed 8 2/2 1 Job Thu 9 3/3 1 Job…" at bounding box center [697, 693] width 1394 height 1126
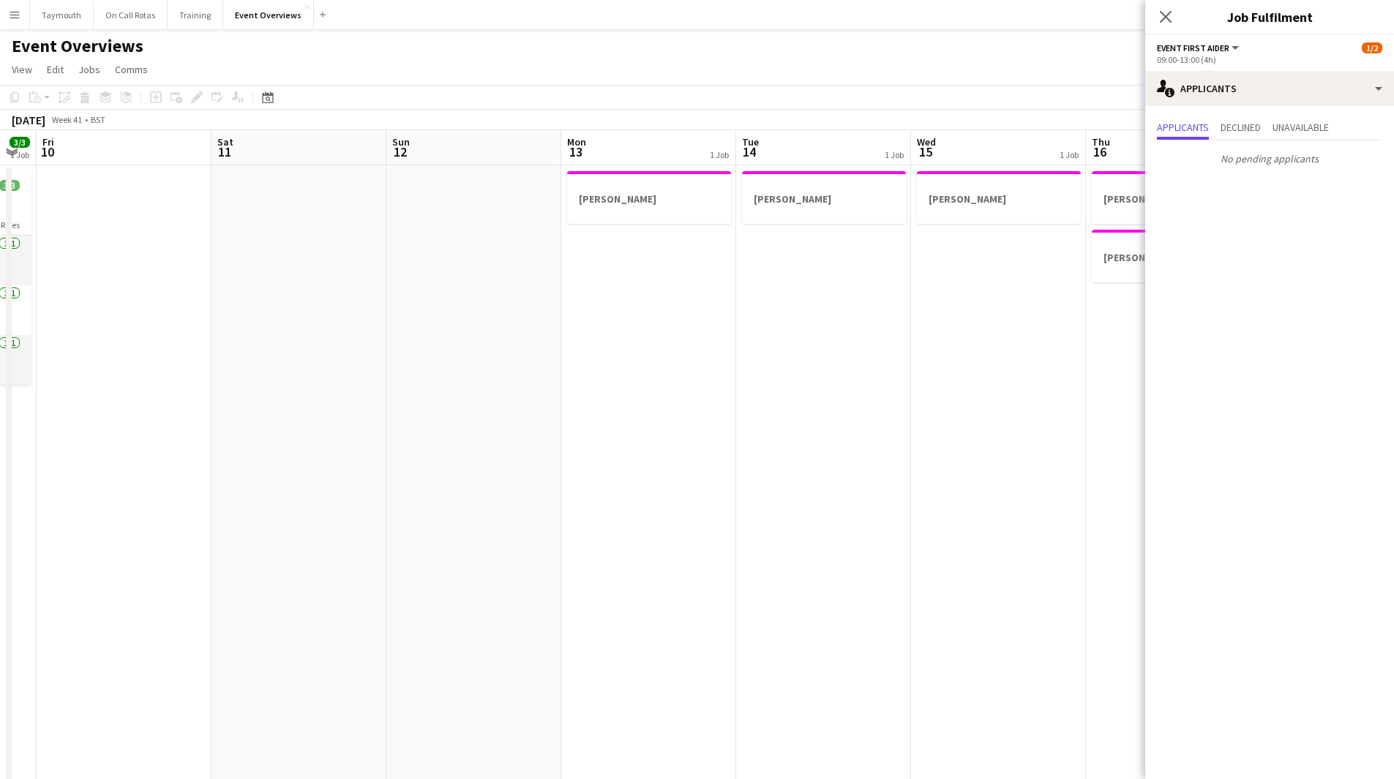
drag, startPoint x: 625, startPoint y: 478, endPoint x: 1145, endPoint y: 486, distance: 519.4
click at [1131, 487] on app-calendar-viewport "Wed 8 2/2 1 Job Thu 9 3/3 1 Job Fri 10 Sat 11 Sun 12 Mon 13 1 Job Tue 14 1 Job …" at bounding box center [697, 693] width 1394 height 1126
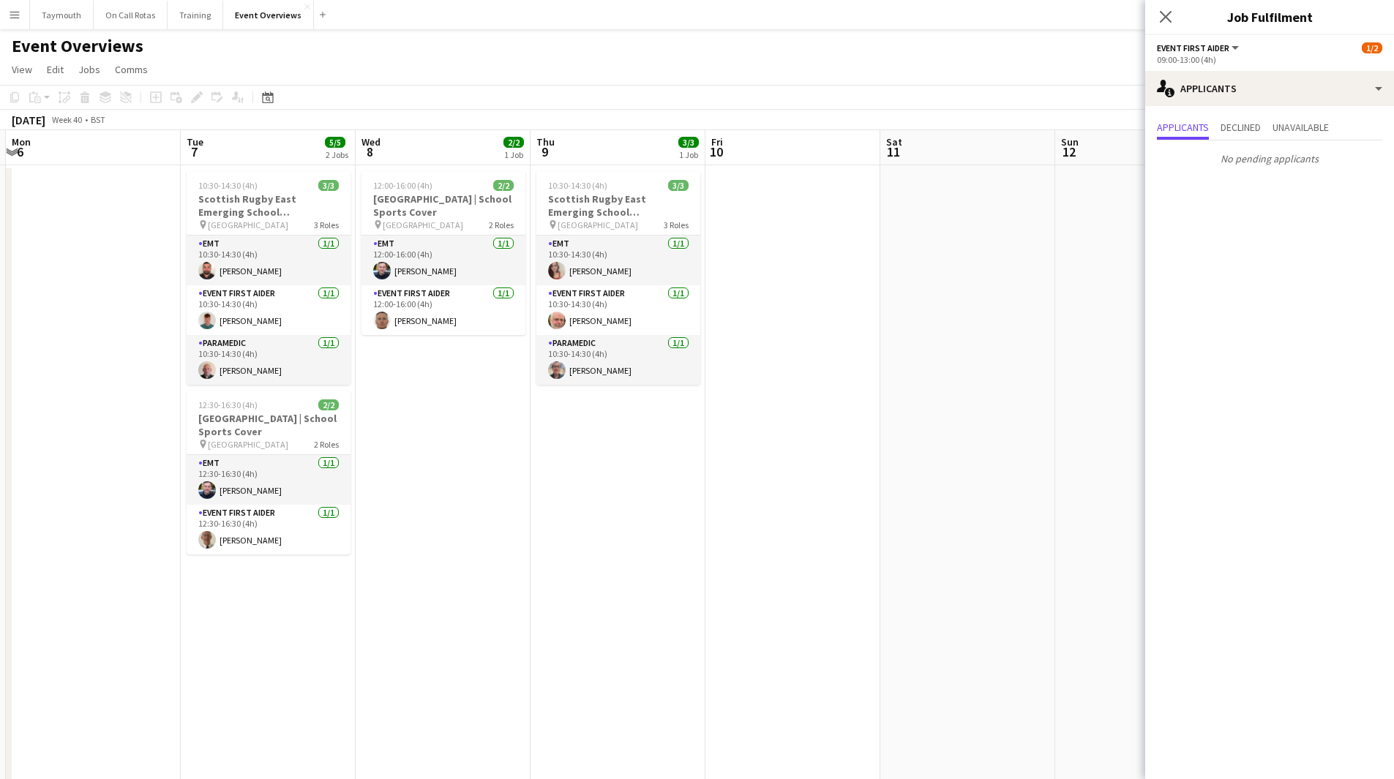
drag, startPoint x: 1061, startPoint y: 584, endPoint x: 1095, endPoint y: 569, distance: 37.7
click at [1091, 575] on app-calendar-viewport "Fri 3 15/23 2 Jobs Sat 4 12/13 6 Jobs Sun 5 Mon 6 Tue 7 5/5 2 Jobs Wed 8 2/2 1 …" at bounding box center [697, 693] width 1394 height 1126
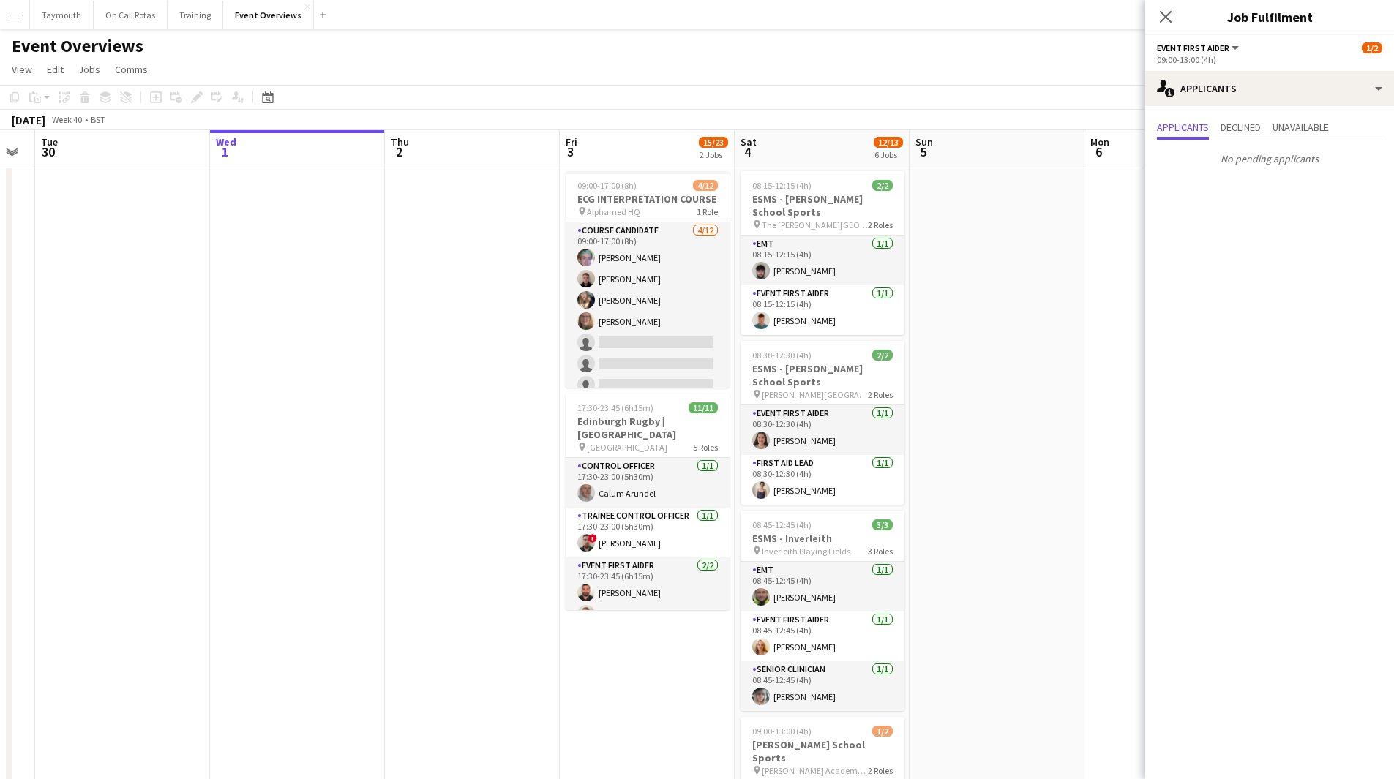
drag, startPoint x: 696, startPoint y: 586, endPoint x: 925, endPoint y: 595, distance: 228.4
click at [925, 595] on app-calendar-viewport "Sun 28 2/2 1 Job Mon 29 Tue 30 Wed 1 Thu 2 Fri 3 15/23 2 Jobs Sat 4 12/13 6 Job…" at bounding box center [697, 693] width 1394 height 1126
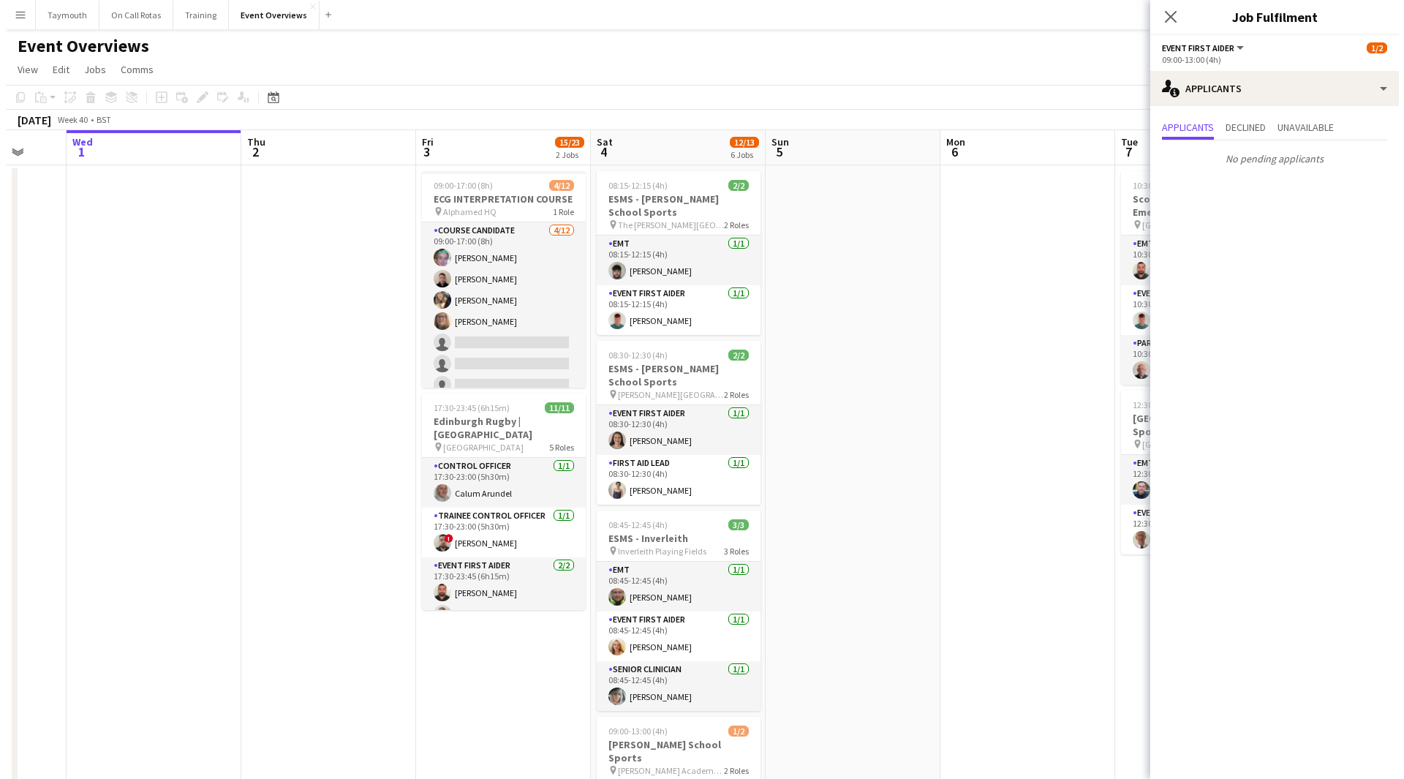
scroll to position [0, 464]
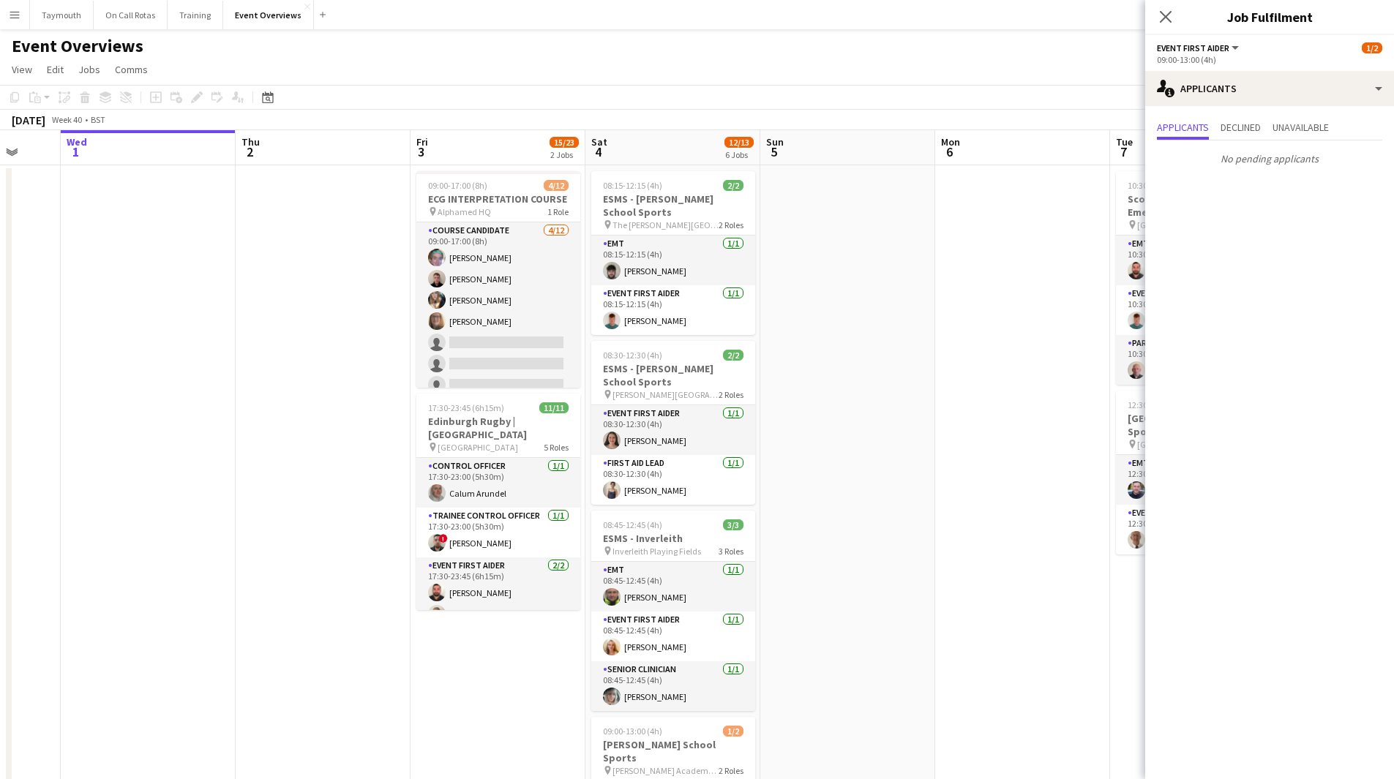
click at [18, 16] on app-icon "Menu" at bounding box center [15, 15] width 12 height 12
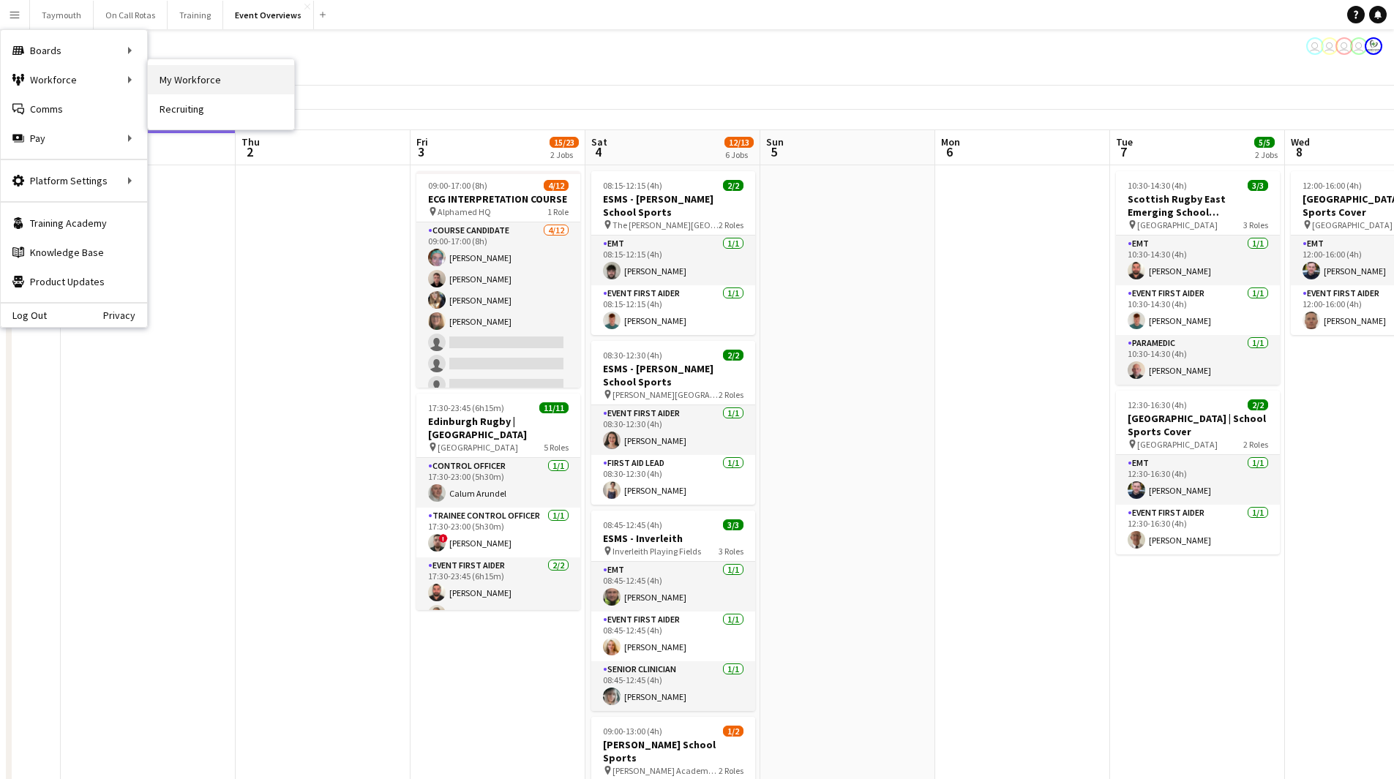
click at [191, 79] on link "My Workforce" at bounding box center [221, 79] width 146 height 29
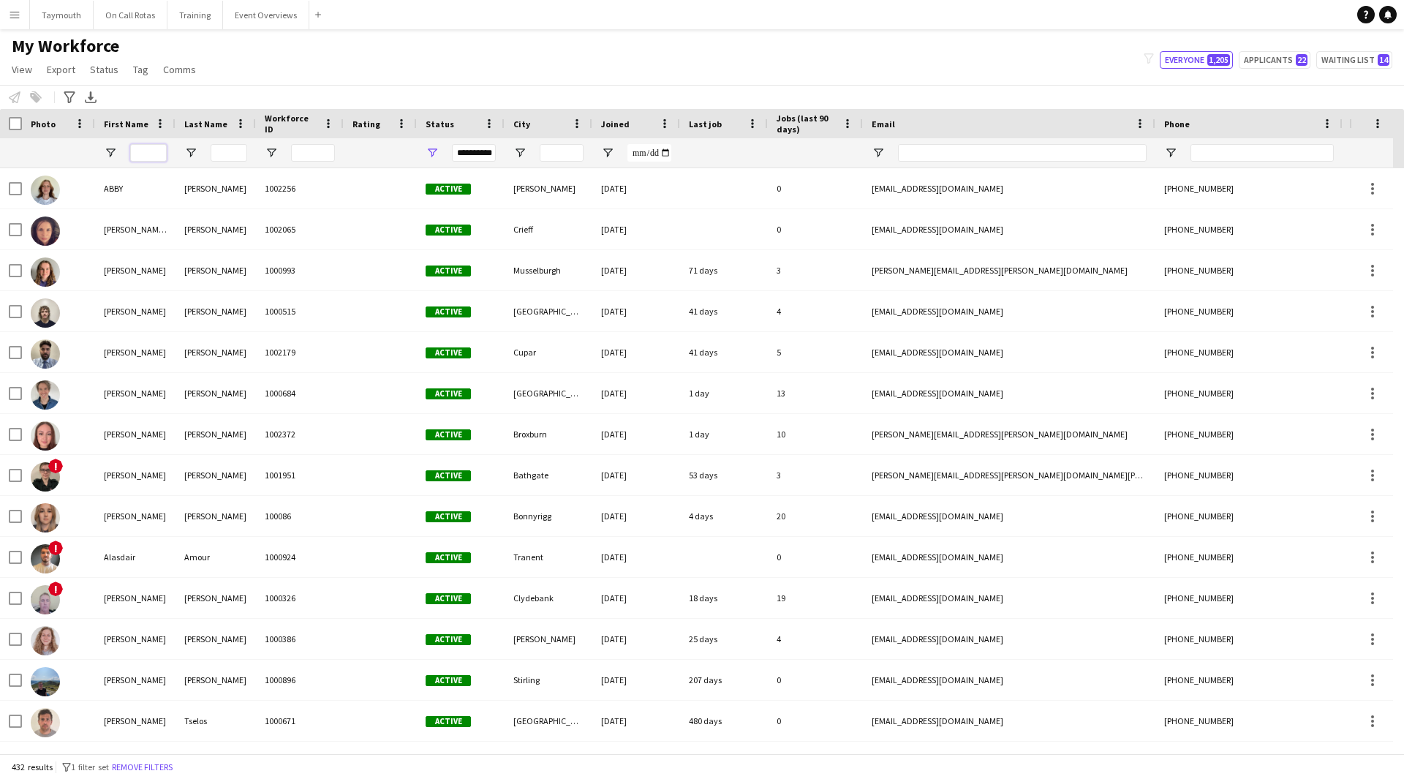
click at [161, 153] on input "First Name Filter Input" at bounding box center [148, 153] width 37 height 18
click at [224, 154] on input "Last Name Filter Input" at bounding box center [229, 153] width 37 height 18
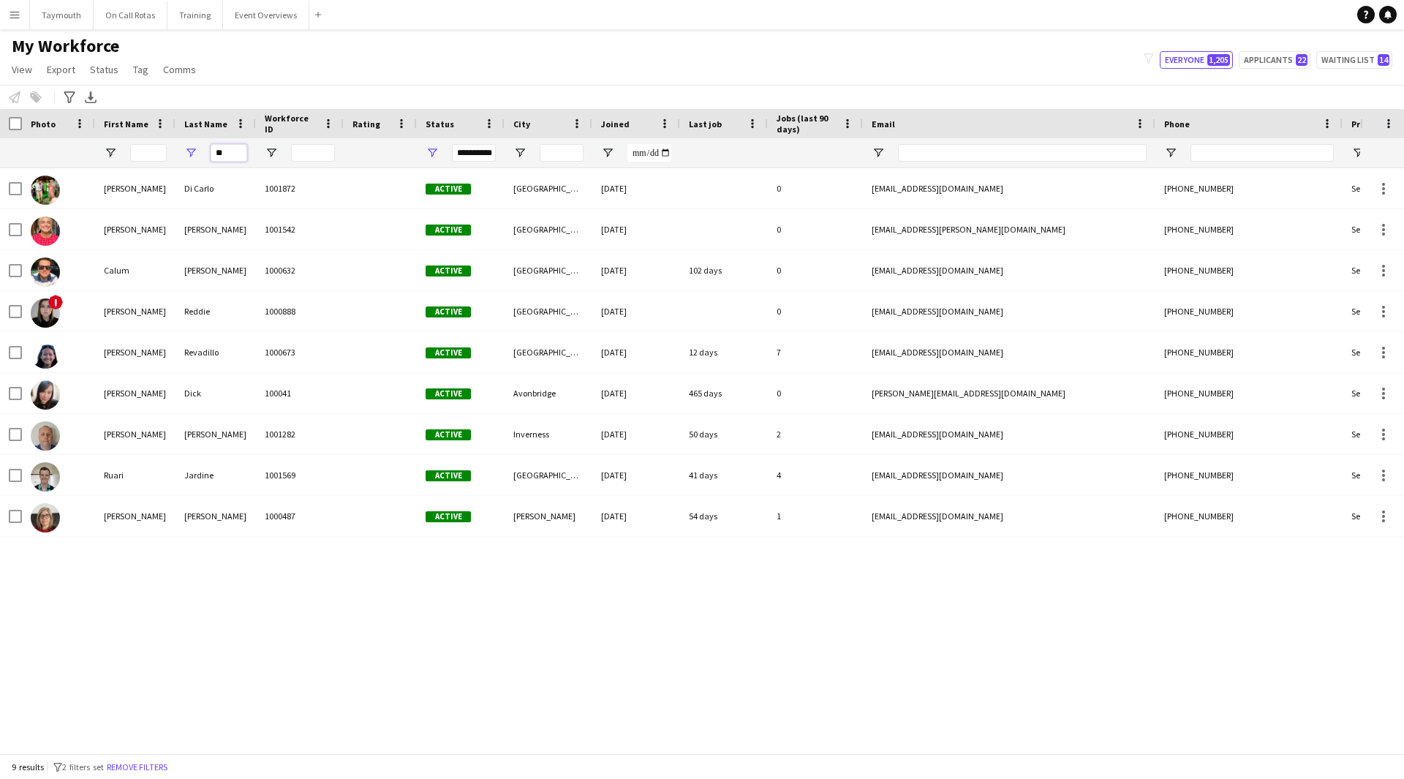
type input "**"
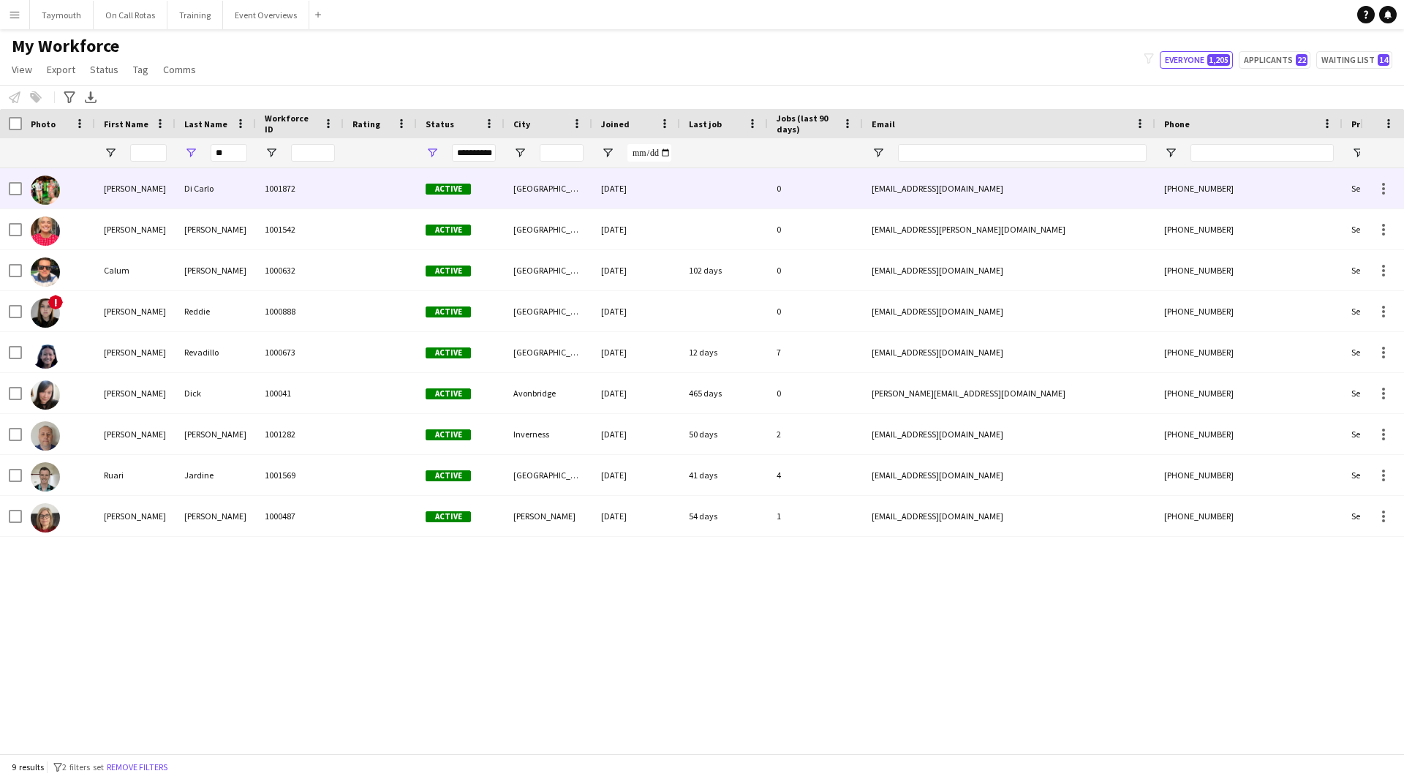
click at [222, 189] on div "Di Carlo" at bounding box center [216, 188] width 80 height 40
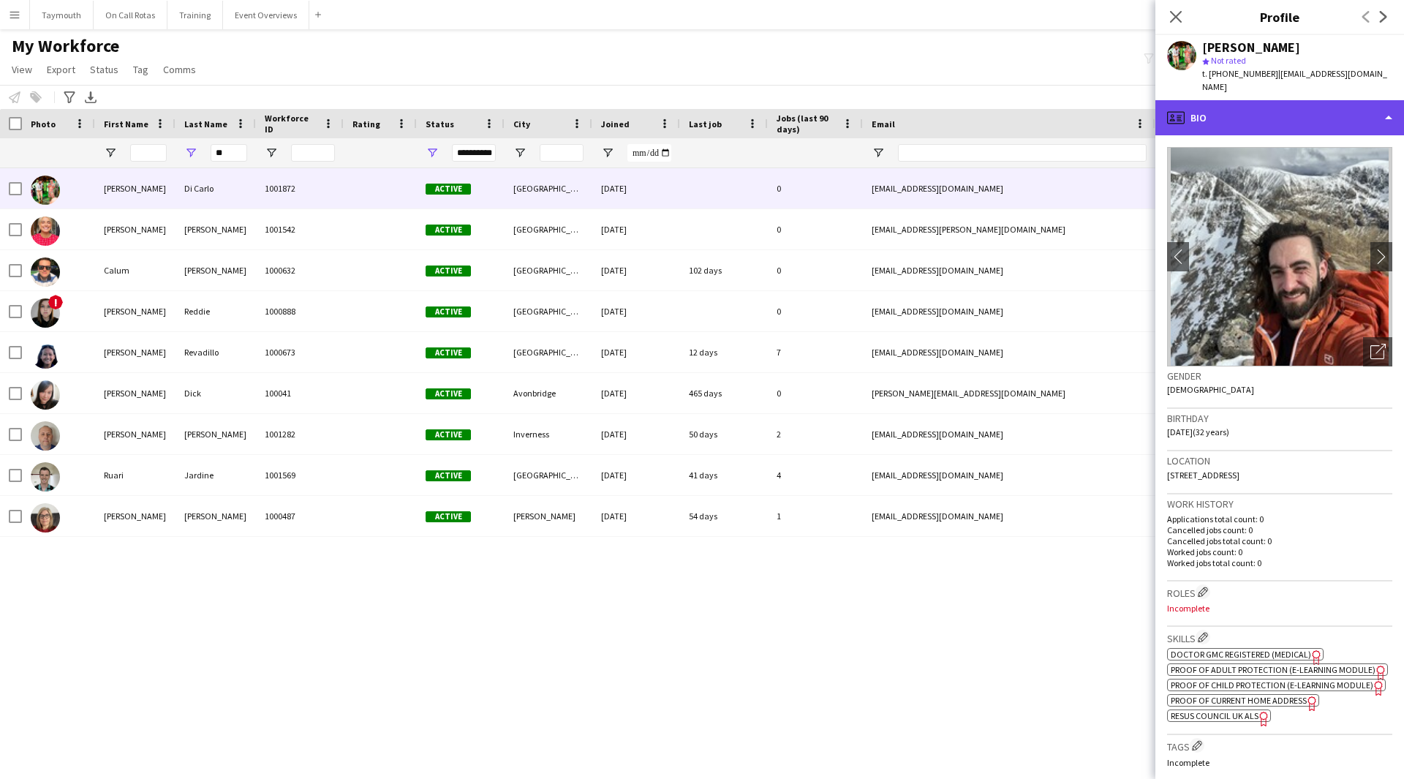
click at [1315, 100] on div "profile Bio" at bounding box center [1280, 117] width 249 height 35
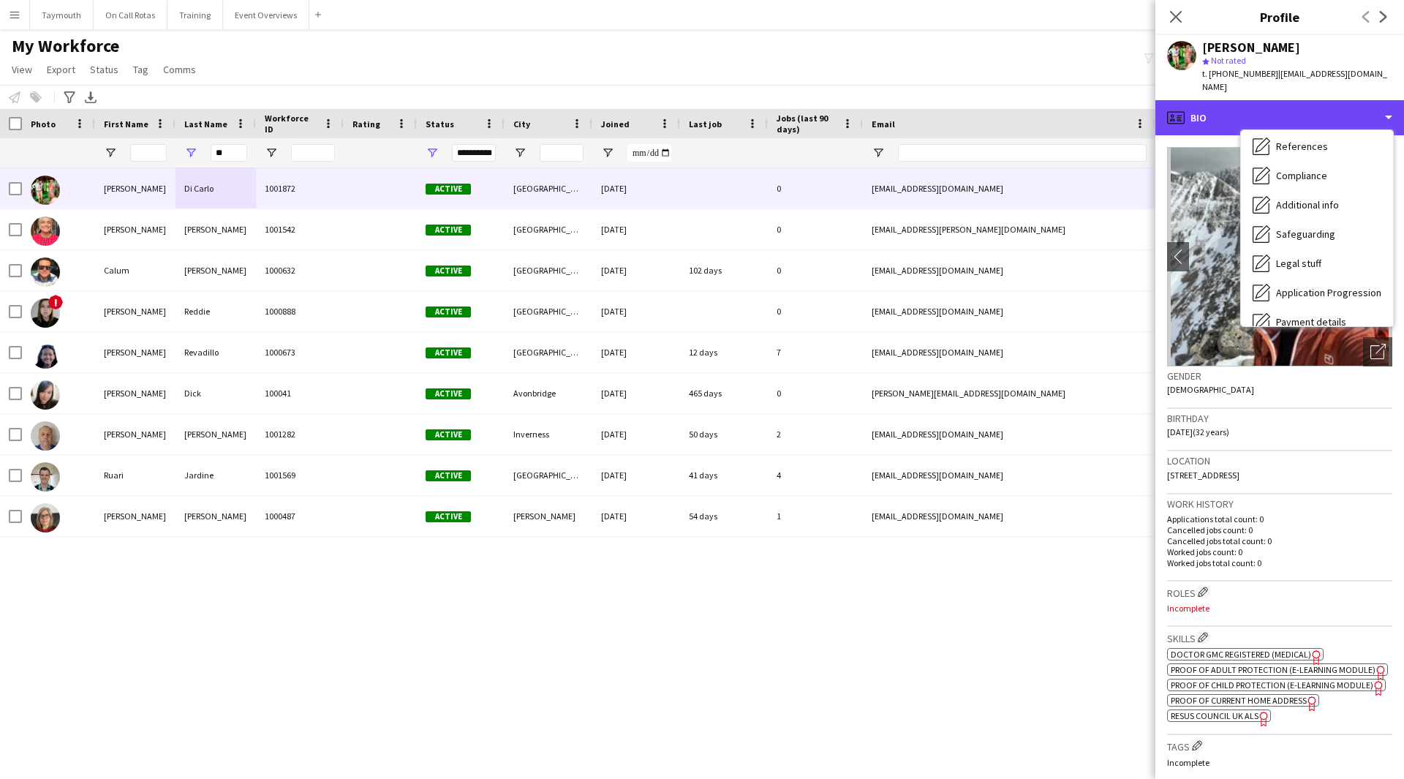
scroll to position [255, 0]
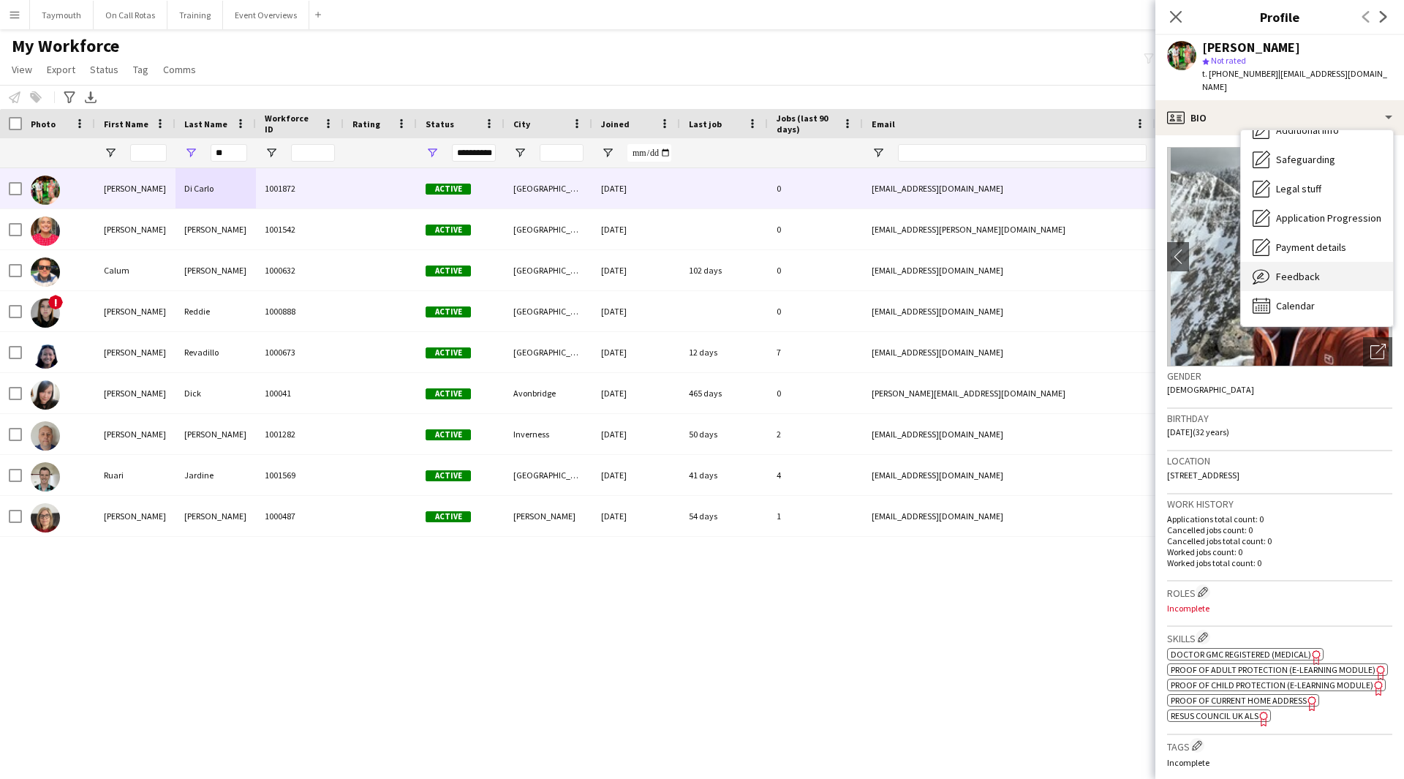
click at [1318, 266] on div "Feedback Feedback" at bounding box center [1317, 276] width 152 height 29
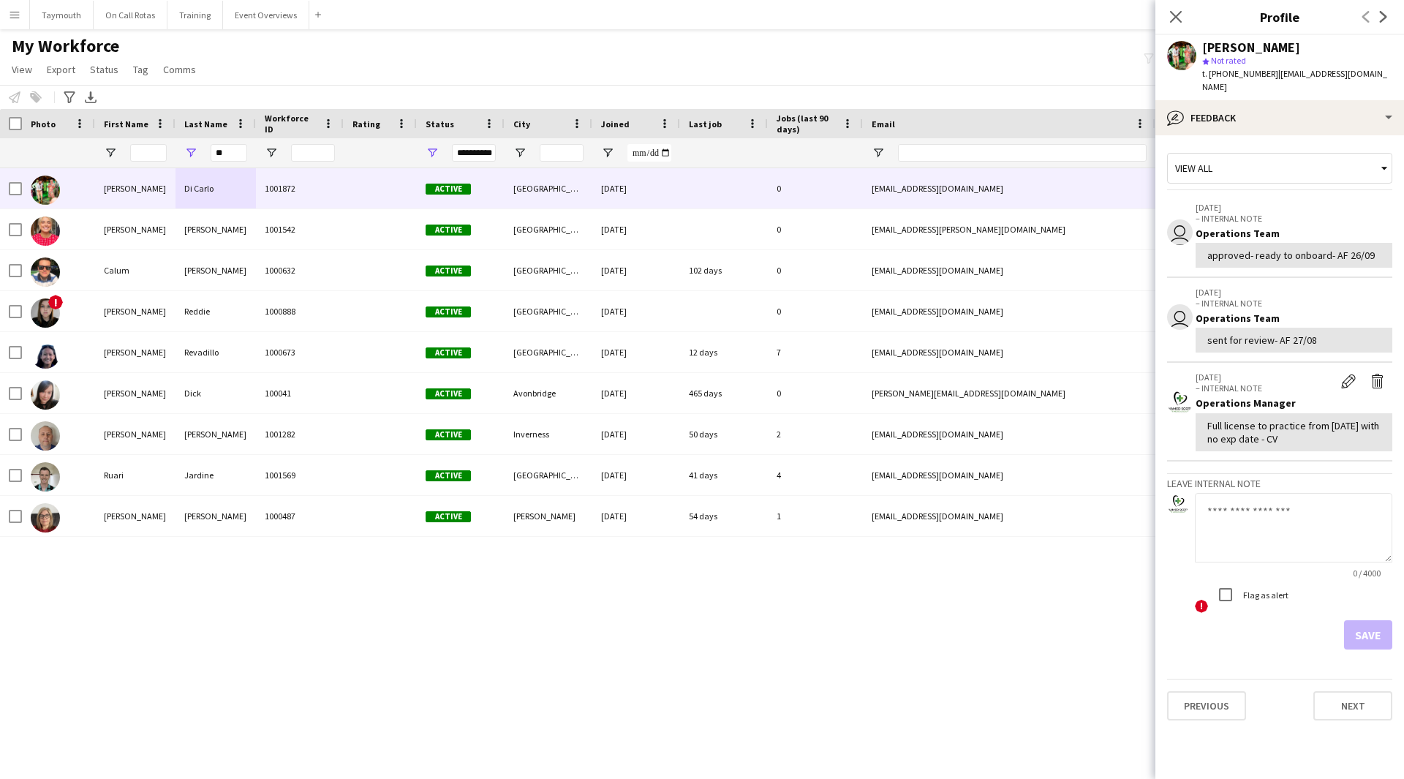
drag, startPoint x: 1297, startPoint y: 240, endPoint x: 1328, endPoint y: 520, distance: 281.8
click at [1328, 520] on textarea at bounding box center [1294, 527] width 198 height 69
drag, startPoint x: 1335, startPoint y: 522, endPoint x: 1353, endPoint y: 506, distance: 23.3
click at [1350, 510] on textarea at bounding box center [1294, 527] width 198 height 69
click at [1344, 507] on textarea "**********" at bounding box center [1294, 527] width 198 height 69
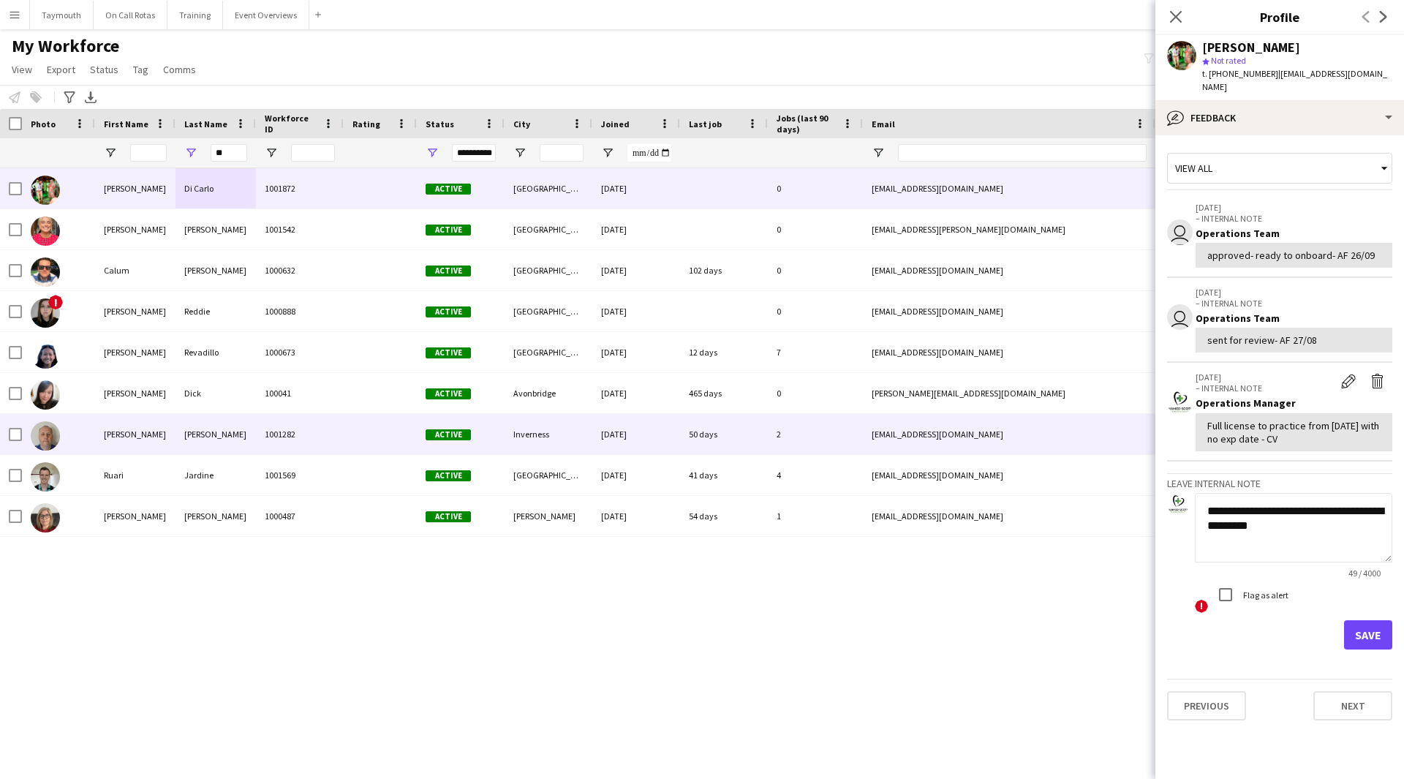
drag, startPoint x: 1328, startPoint y: 530, endPoint x: 1090, endPoint y: 427, distance: 259.1
click at [1090, 427] on body "Menu Boards Boards Boards All jobs Status Workforce Workforce My Workforce Recr…" at bounding box center [702, 389] width 1404 height 779
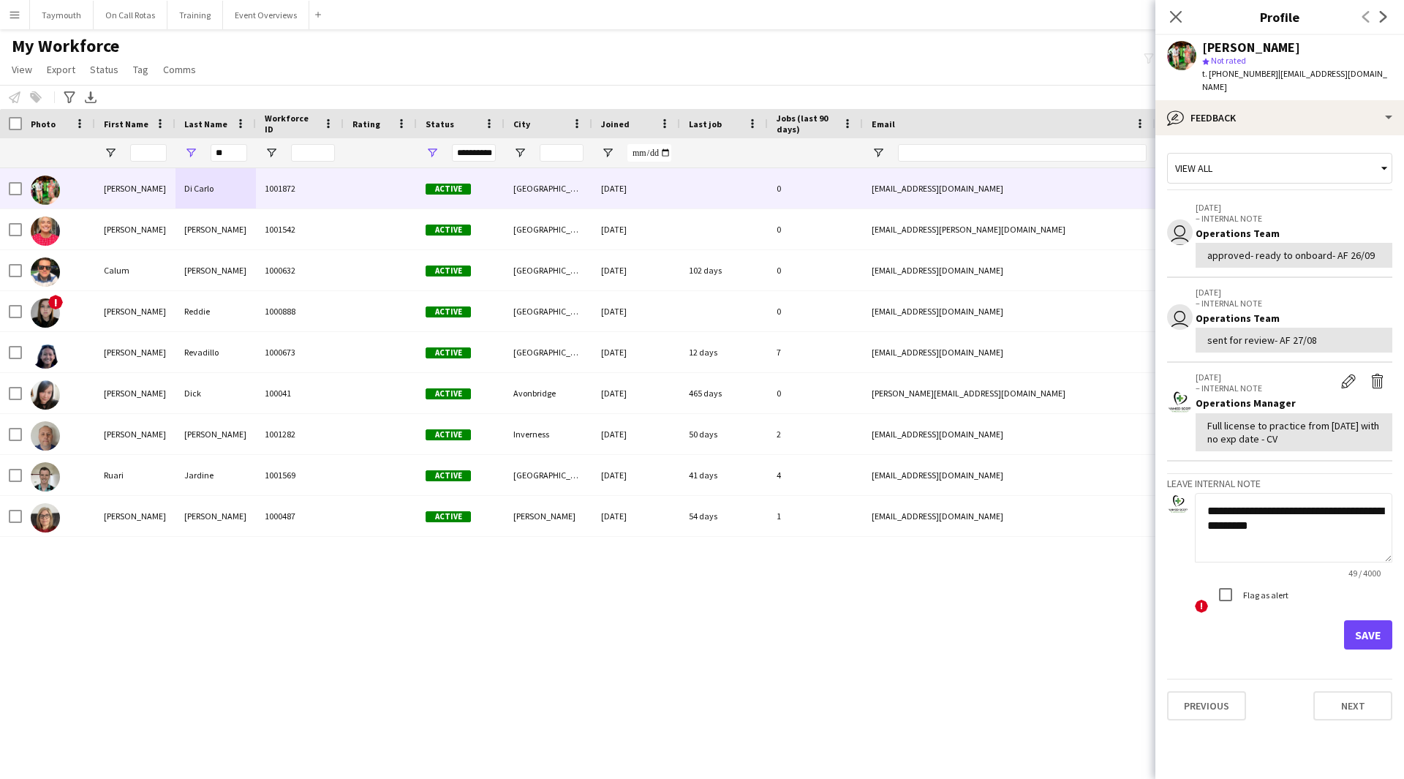
type textarea "**********"
click at [1370, 623] on button "Save" at bounding box center [1369, 634] width 48 height 29
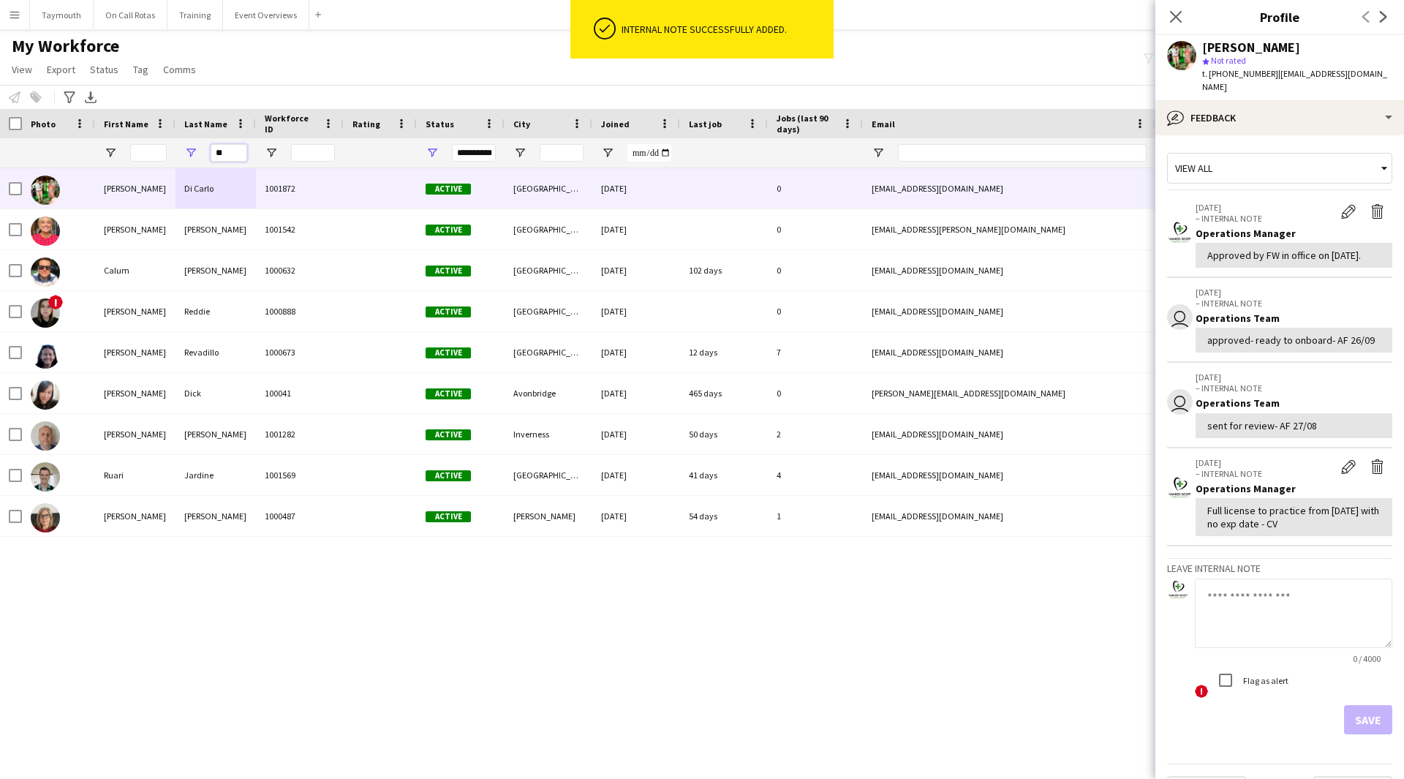
drag, startPoint x: 219, startPoint y: 153, endPoint x: 88, endPoint y: 135, distance: 132.9
click at [127, 149] on div "**********" at bounding box center [866, 152] width 1732 height 29
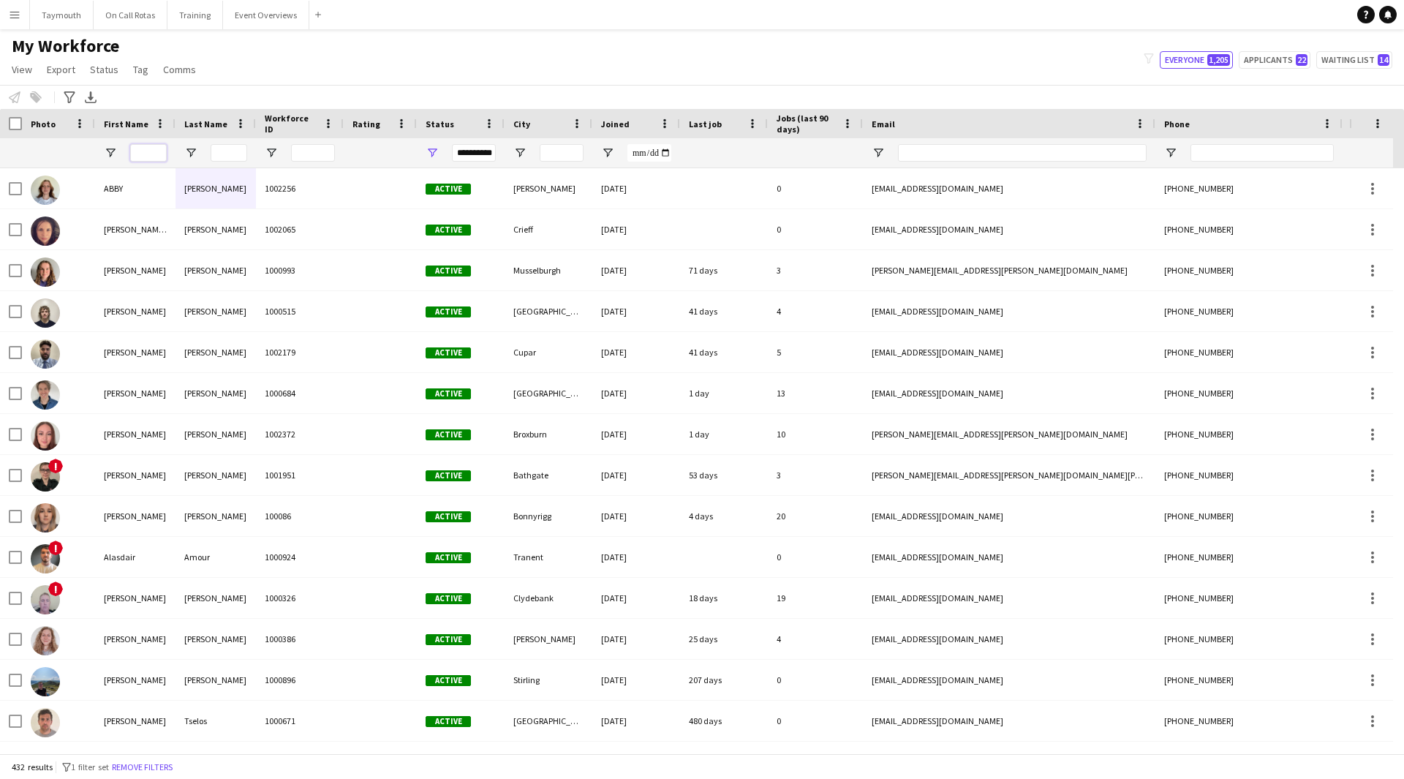
click at [138, 152] on input "First Name Filter Input" at bounding box center [148, 153] width 37 height 18
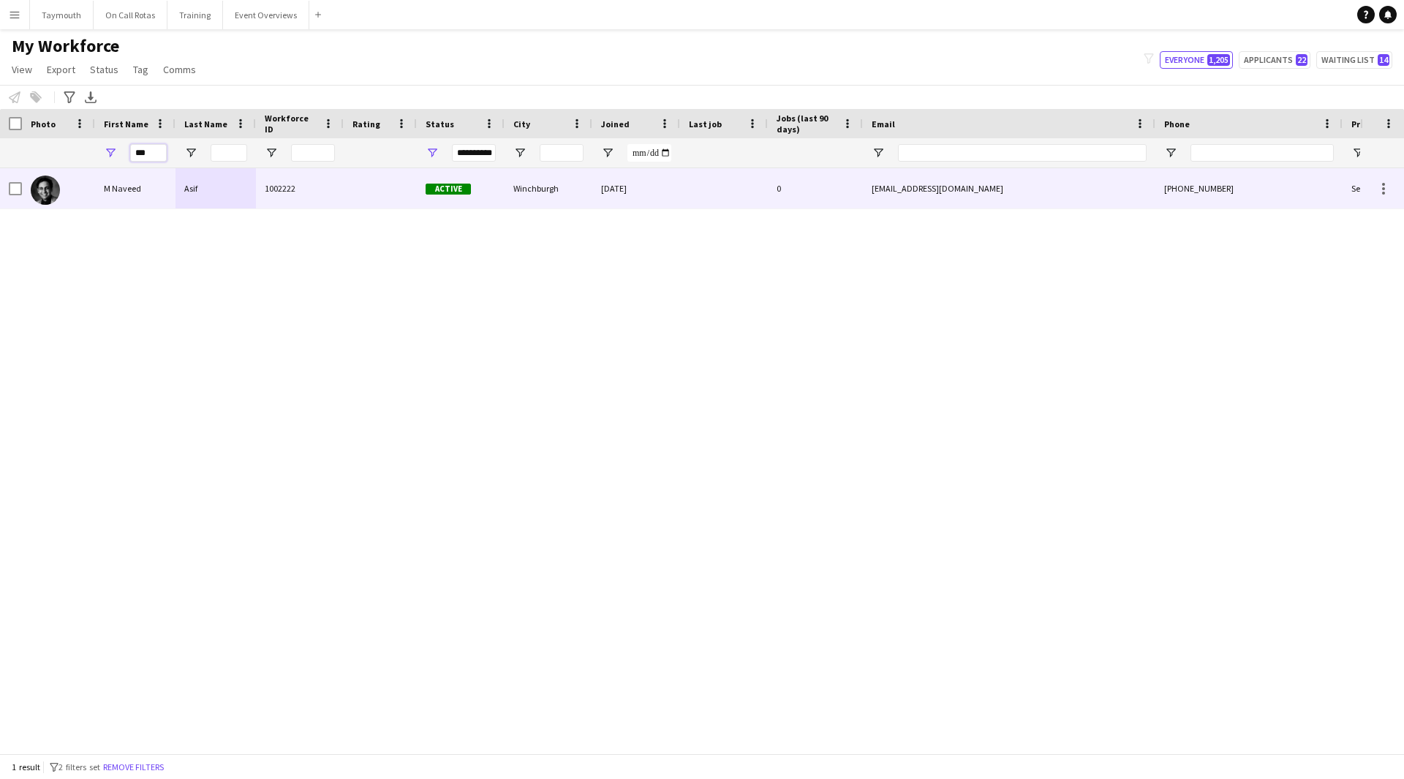
type input "***"
drag, startPoint x: 188, startPoint y: 193, endPoint x: 674, endPoint y: 225, distance: 487.5
click at [205, 194] on div "Asif" at bounding box center [216, 188] width 80 height 40
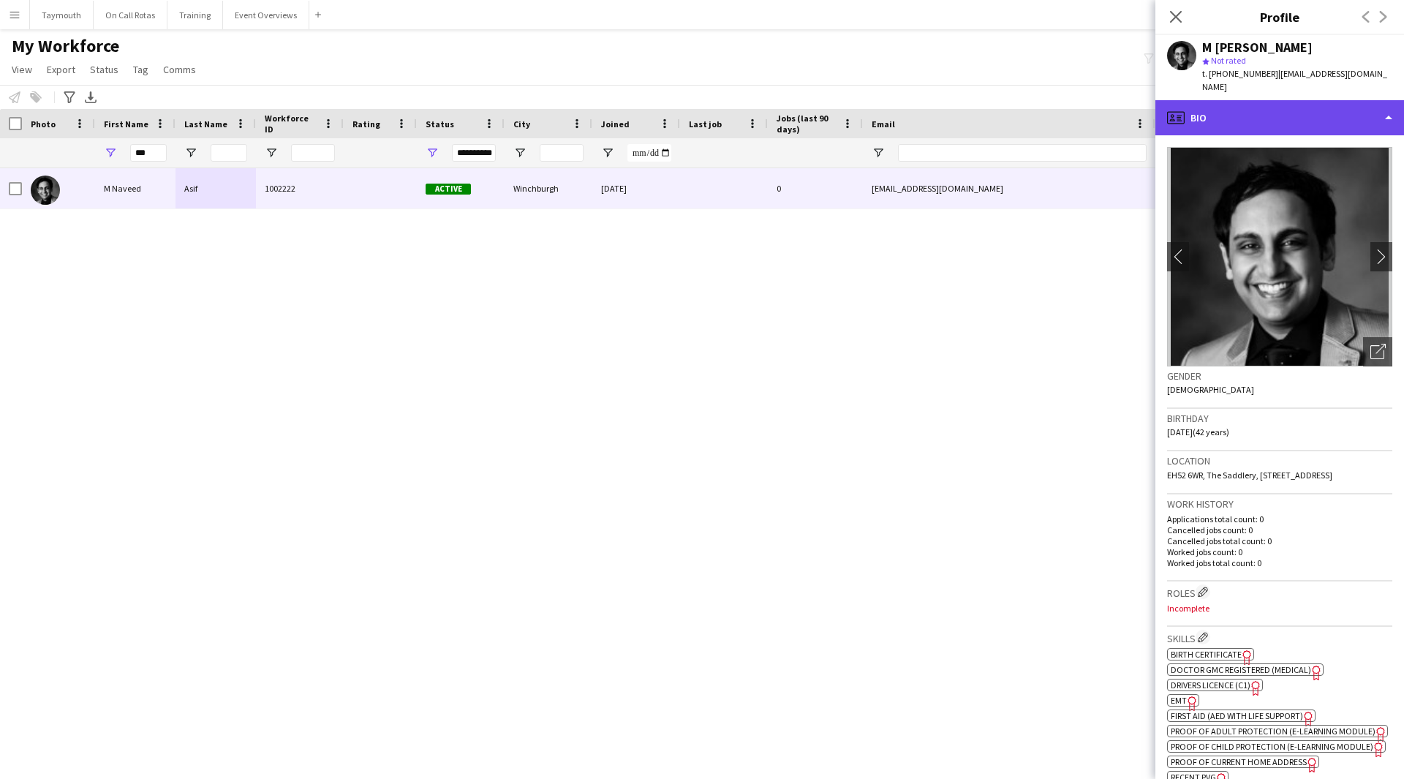
click at [1254, 111] on div "profile Bio" at bounding box center [1280, 117] width 249 height 35
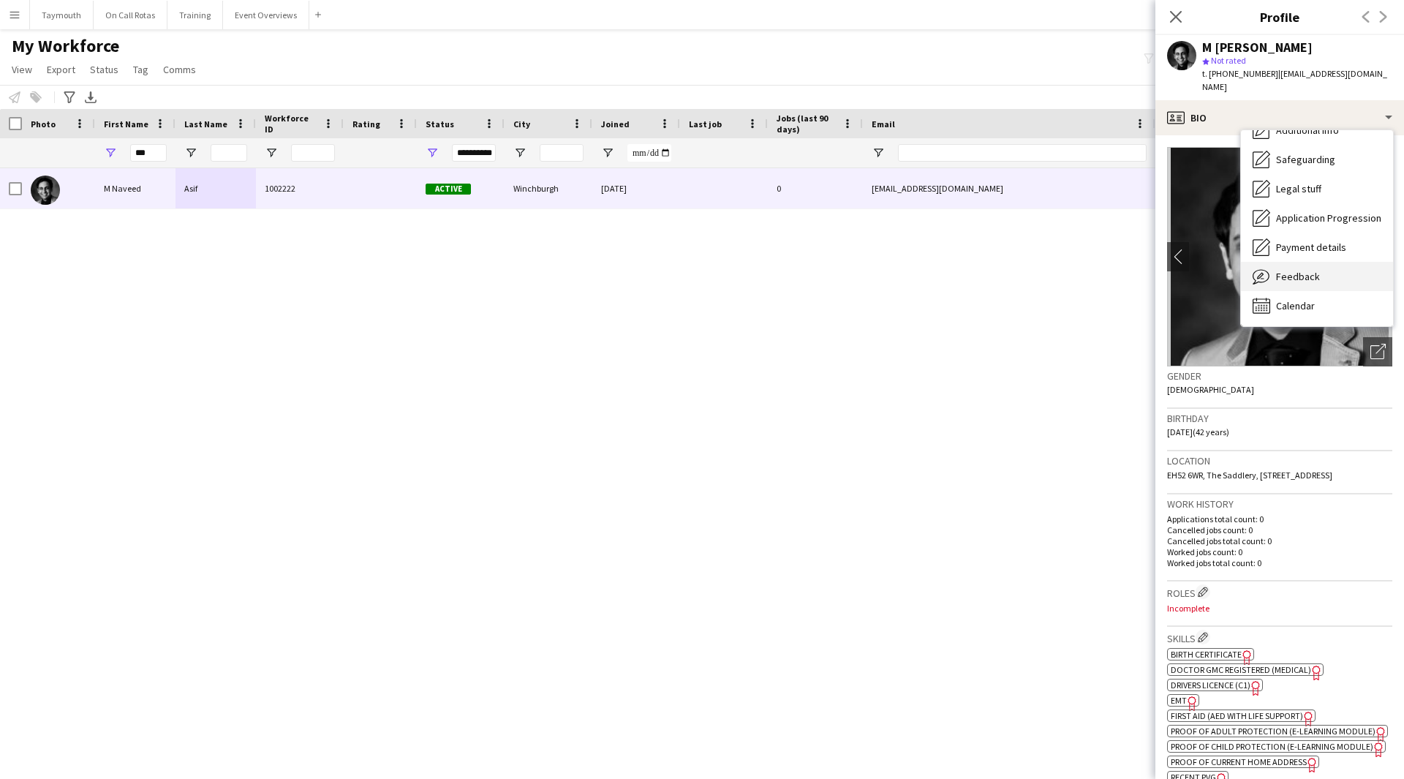
click at [1316, 270] on span "Feedback" at bounding box center [1298, 276] width 44 height 13
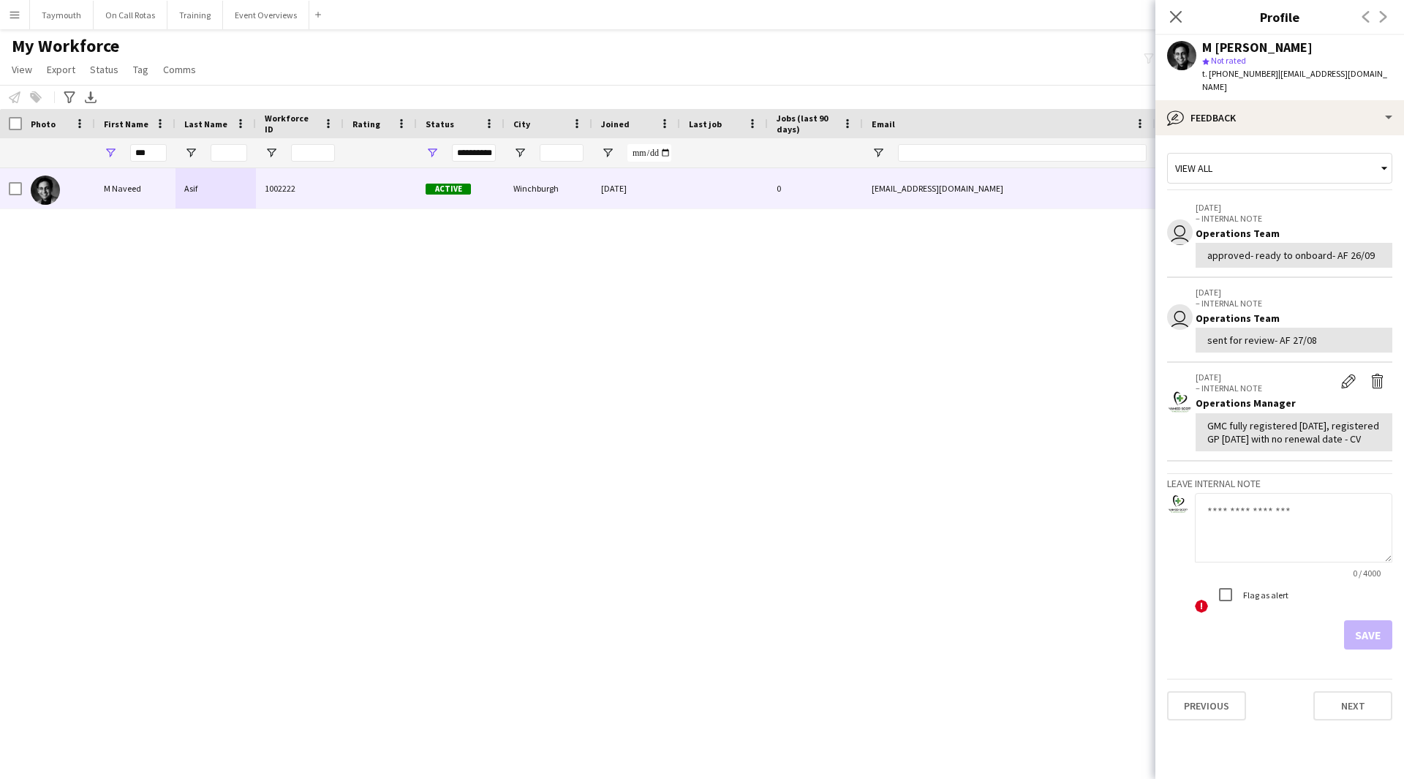
click at [1274, 513] on textarea at bounding box center [1294, 527] width 198 height 69
paste textarea "**********"
type textarea "**********"
click at [1376, 620] on button "Save" at bounding box center [1369, 634] width 48 height 29
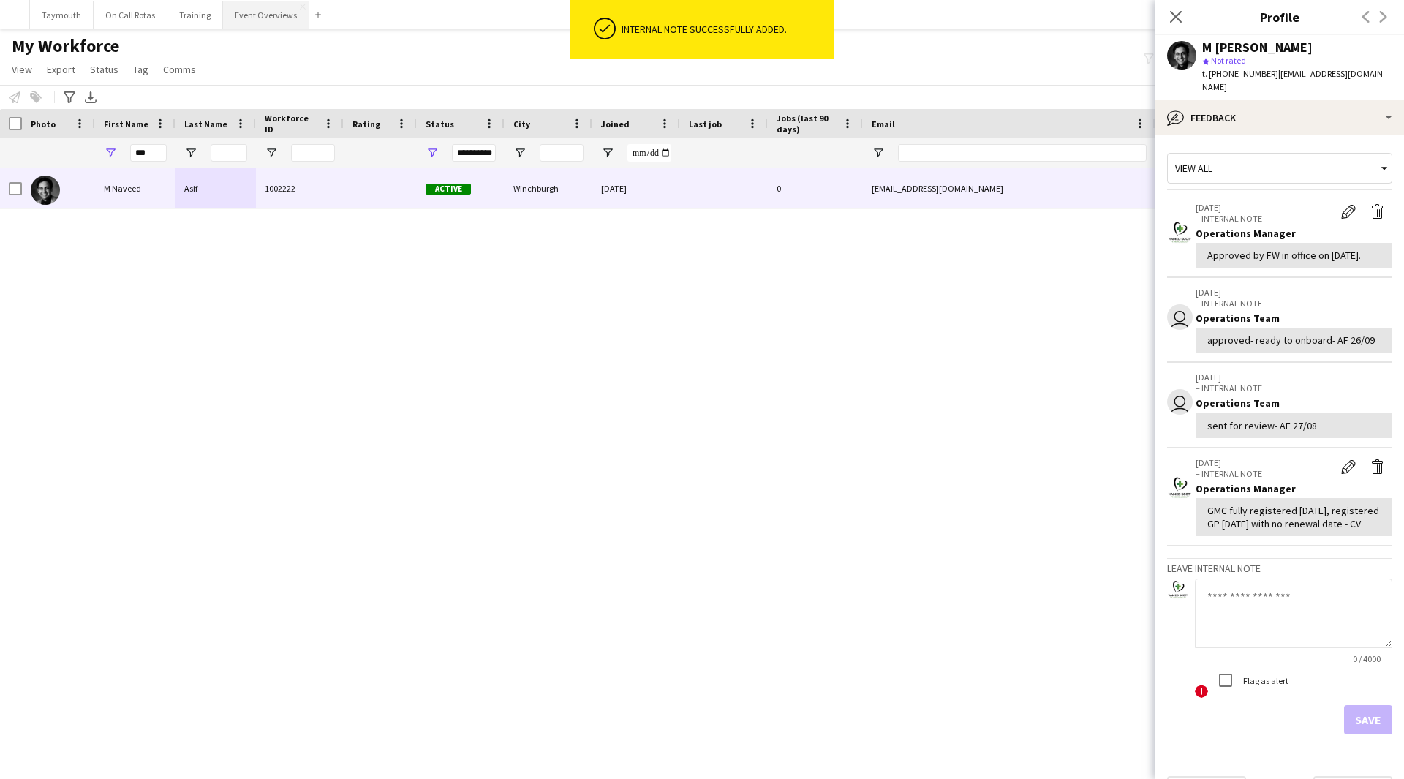
click at [244, 15] on button "Event Overviews Close" at bounding box center [266, 15] width 86 height 29
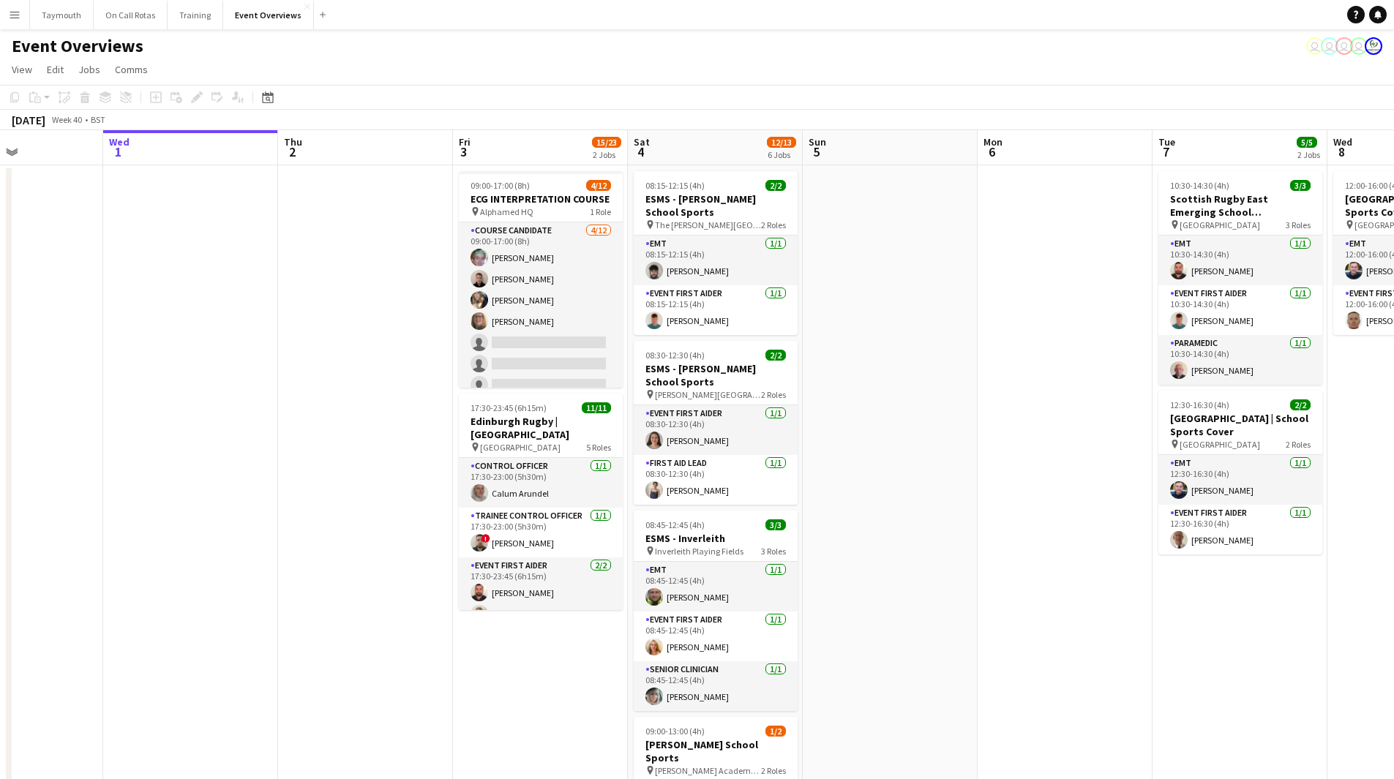
drag, startPoint x: 1046, startPoint y: 495, endPoint x: 314, endPoint y: 472, distance: 732.6
click at [266, 478] on app-calendar-viewport "Sun 28 2/2 1 Job Mon 29 Tue 30 Wed 1 Thu 2 Fri 3 15/23 2 Jobs Sat 4 12/13 6 Job…" at bounding box center [697, 693] width 1394 height 1126
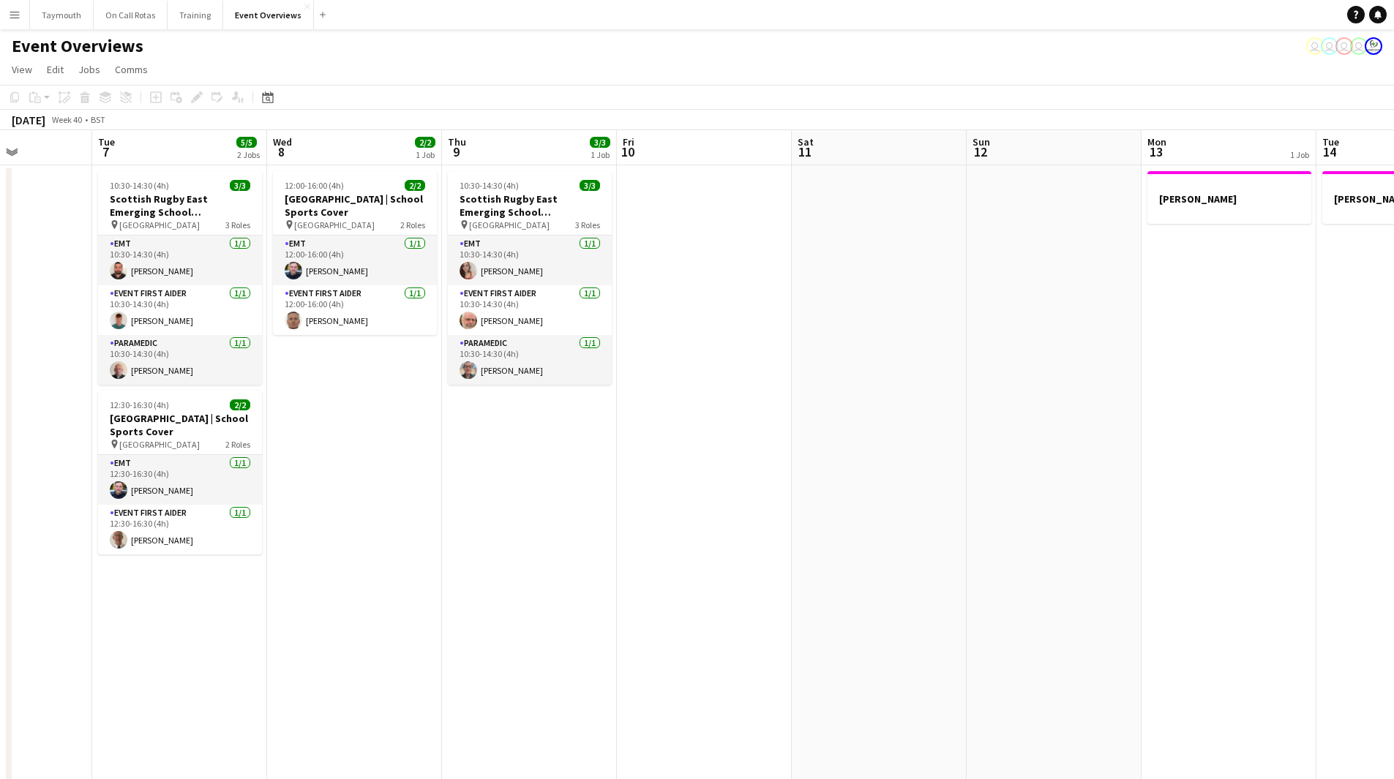
drag, startPoint x: 427, startPoint y: 560, endPoint x: 676, endPoint y: 552, distance: 248.9
click at [117, 525] on app-calendar-viewport "Sat 4 12/13 6 Jobs Sun 5 Mon 6 Tue 7 5/5 2 Jobs Wed 8 2/2 1 Job Thu 9 3/3 1 Job…" at bounding box center [697, 693] width 1394 height 1126
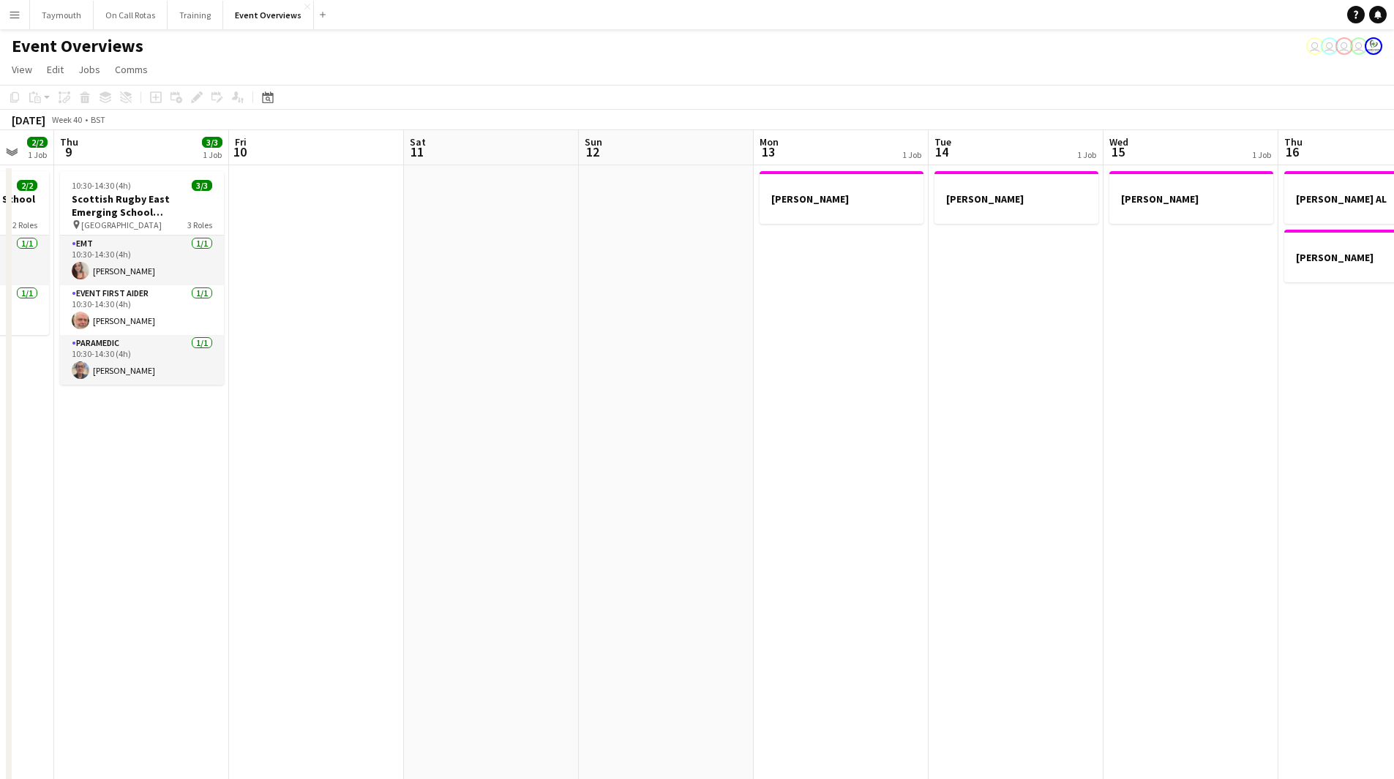
drag, startPoint x: 567, startPoint y: 558, endPoint x: 184, endPoint y: 508, distance: 386.6
click at [119, 514] on app-calendar-viewport "Mon 6 Tue 7 5/5 2 Jobs Wed 8 2/2 1 Job Thu 9 3/3 1 Job Fri 10 Sat 11 Sun 12 Mon…" at bounding box center [697, 693] width 1394 height 1126
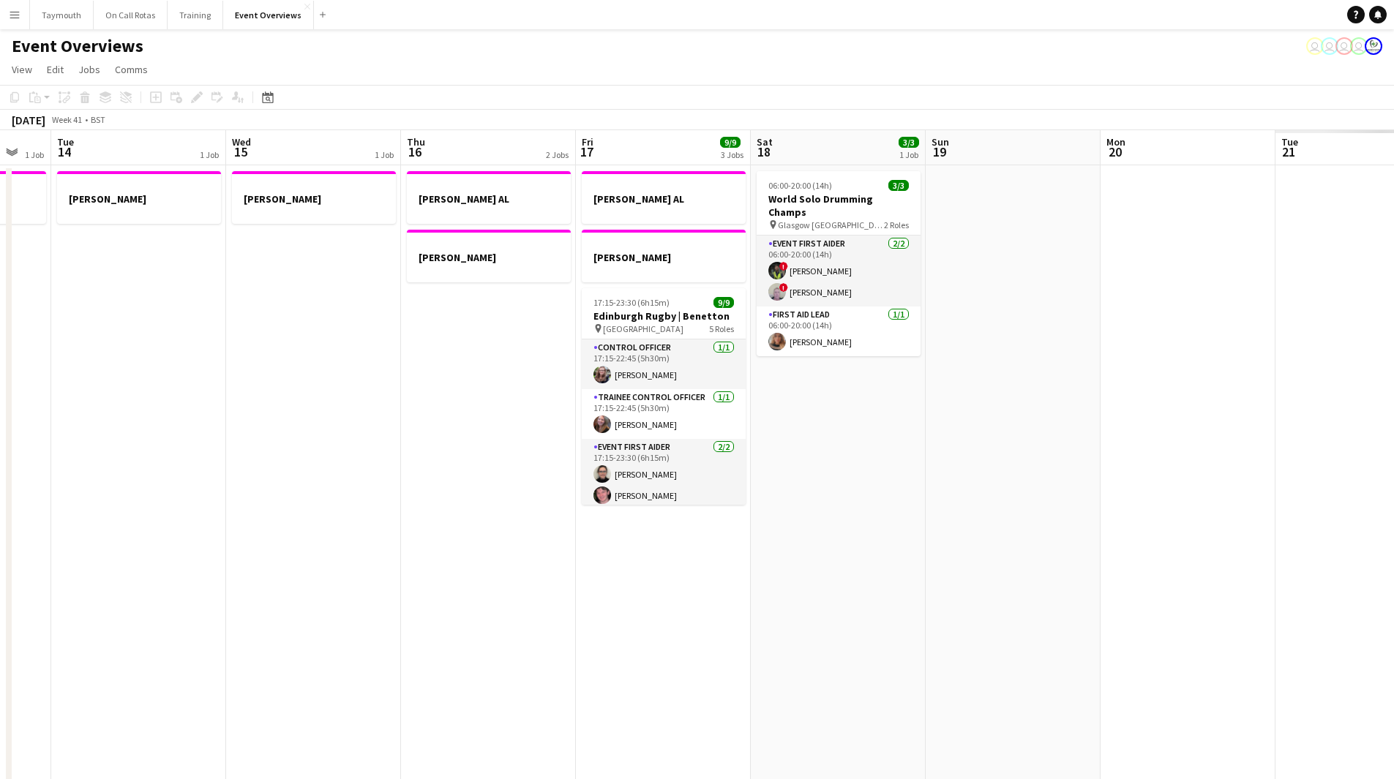
drag, startPoint x: 998, startPoint y: 560, endPoint x: 380, endPoint y: 512, distance: 619.9
click at [358, 520] on app-calendar-viewport "Sat 11 Sun 12 Mon 13 1 Job Tue 14 1 Job Wed 15 1 Job Thu 16 2 Jobs Fri 17 9/9 3…" at bounding box center [697, 693] width 1394 height 1126
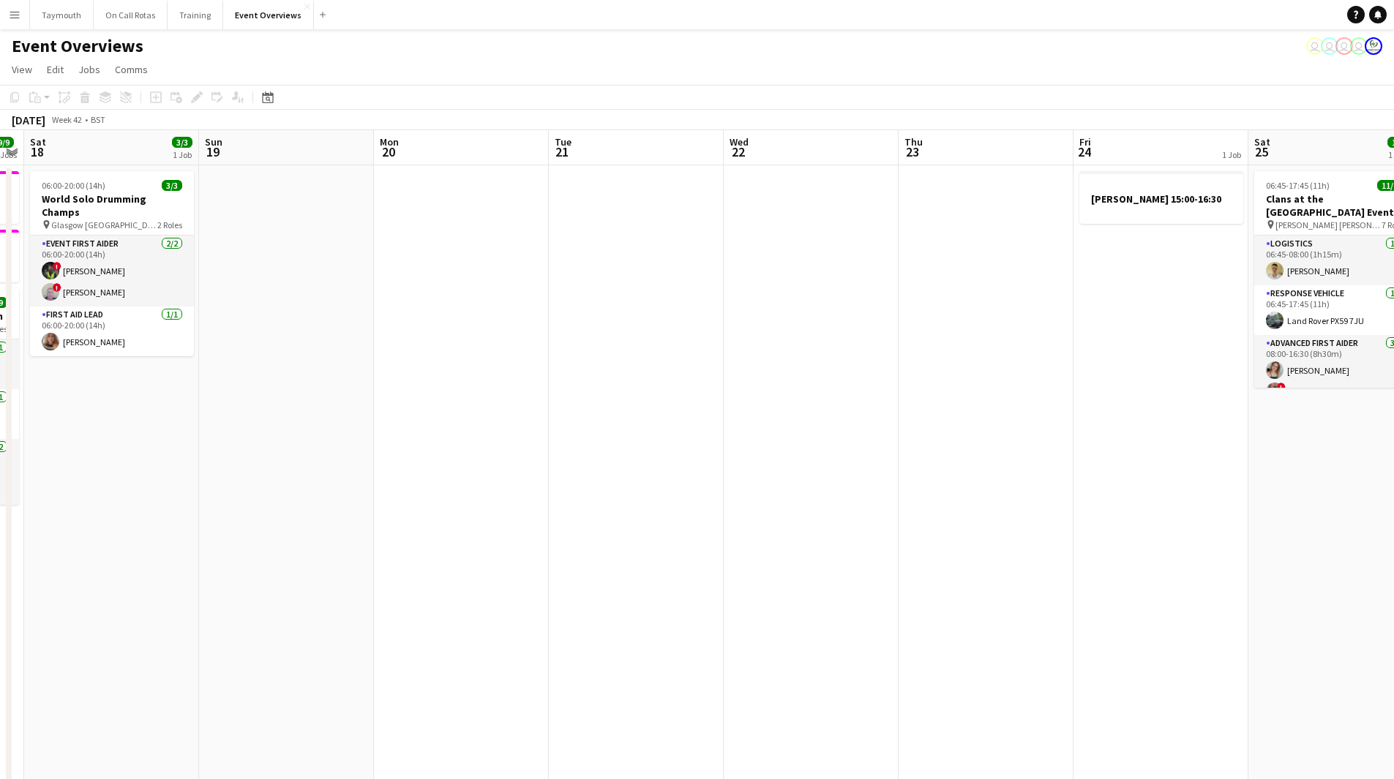
drag, startPoint x: 1010, startPoint y: 410, endPoint x: 598, endPoint y: 438, distance: 413.5
click at [504, 432] on app-calendar-viewport "Wed 15 1 Job Thu 16 2 Jobs Fri 17 9/9 3 Jobs Sat 18 3/3 1 Job Sun 19 Mon 20 Tue…" at bounding box center [697, 693] width 1394 height 1126
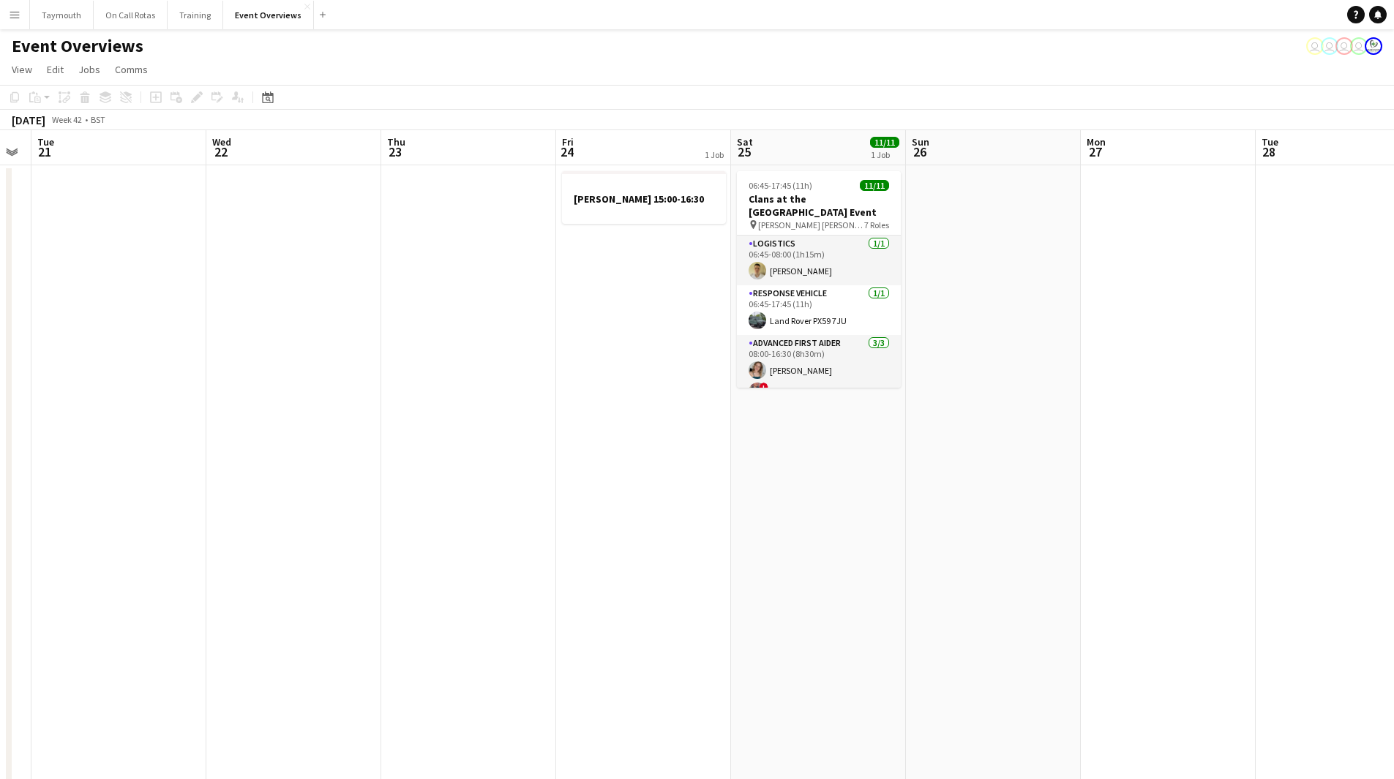
drag, startPoint x: 606, startPoint y: 476, endPoint x: 764, endPoint y: 505, distance: 160.0
click at [568, 500] on app-calendar-viewport "Sat 18 3/3 1 Job Sun 19 Mon 20 Tue 21 Wed 22 Thu 23 Fri 24 1 Job Sat 25 11/11 1…" at bounding box center [697, 693] width 1394 height 1126
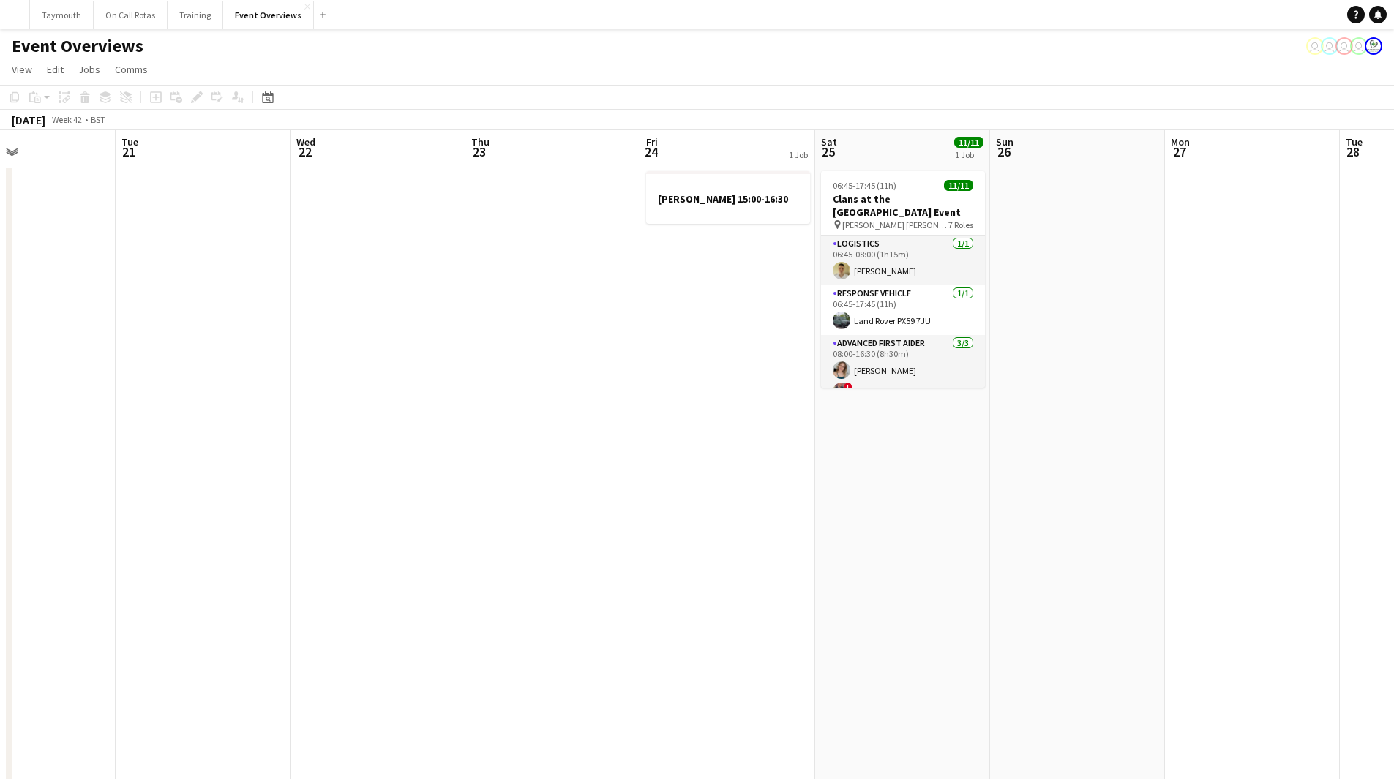
drag, startPoint x: 1099, startPoint y: 530, endPoint x: 734, endPoint y: 560, distance: 366.2
click at [642, 564] on app-calendar-viewport "Sat 18 3/3 1 Job Sun 19 Mon 20 Tue 21 Wed 22 Thu 23 Fri 24 1 Job Sat 25 11/11 1…" at bounding box center [697, 693] width 1394 height 1126
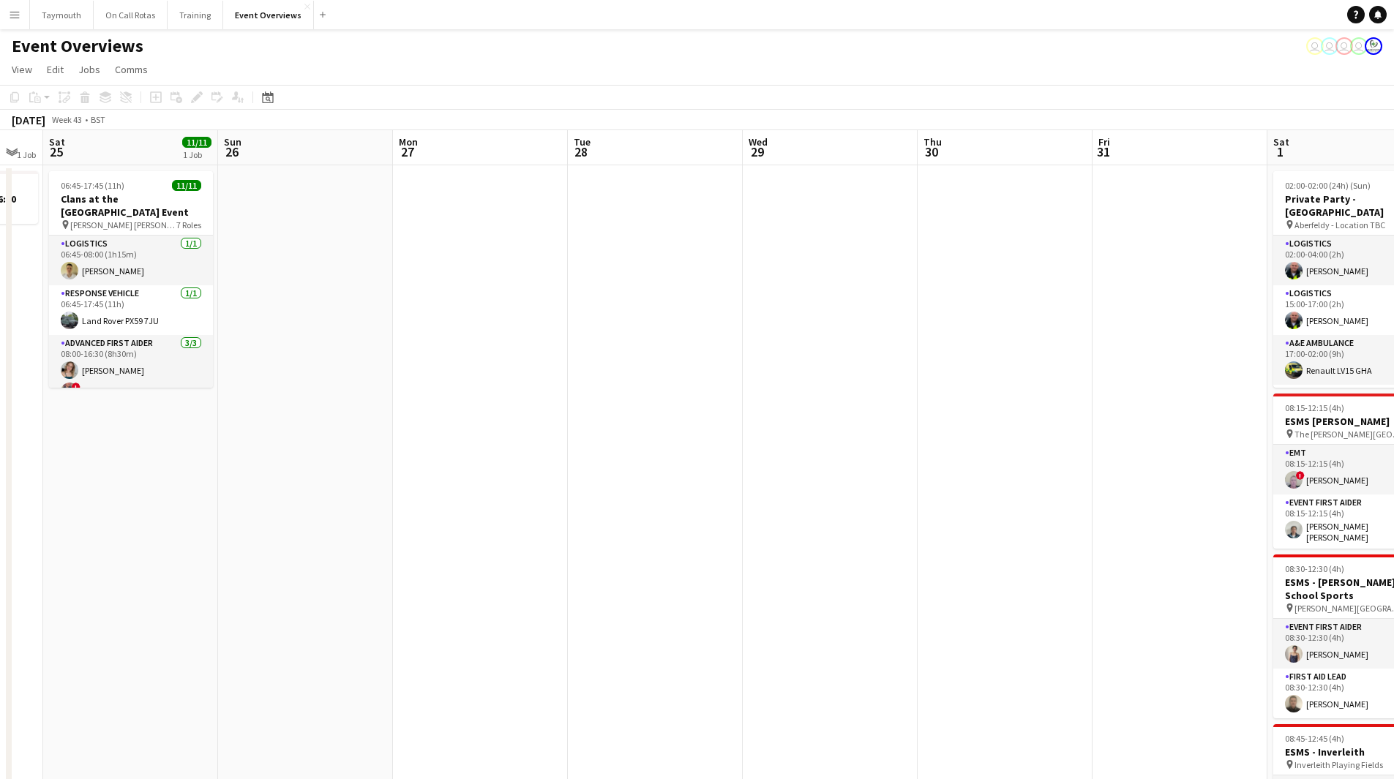
drag, startPoint x: 944, startPoint y: 564, endPoint x: 554, endPoint y: 535, distance: 391.0
click at [527, 542] on app-calendar-viewport "Wed 22 Thu 23 Fri 24 1 Job Sat 25 11/11 1 Job Sun 26 Mon 27 Tue 28 Wed 29 Thu 3…" at bounding box center [697, 738] width 1394 height 1216
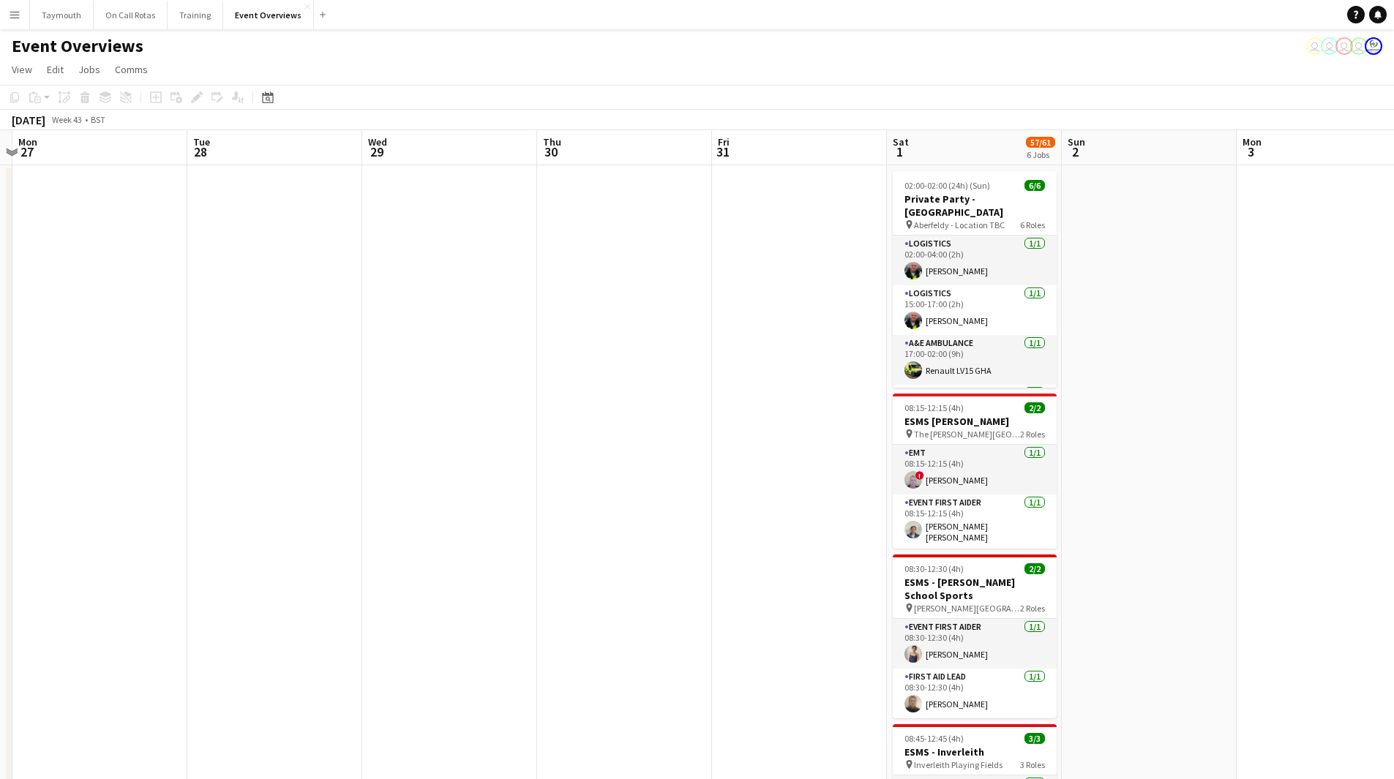
drag, startPoint x: 999, startPoint y: 578, endPoint x: 590, endPoint y: 553, distance: 409.7
click at [589, 554] on app-calendar-viewport "Fri 24 1 Job Sat 25 11/11 1 Job Sun 26 Mon 27 Tue 28 Wed 29 Thu 30 Fri 31 Sat 1…" at bounding box center [697, 738] width 1394 height 1216
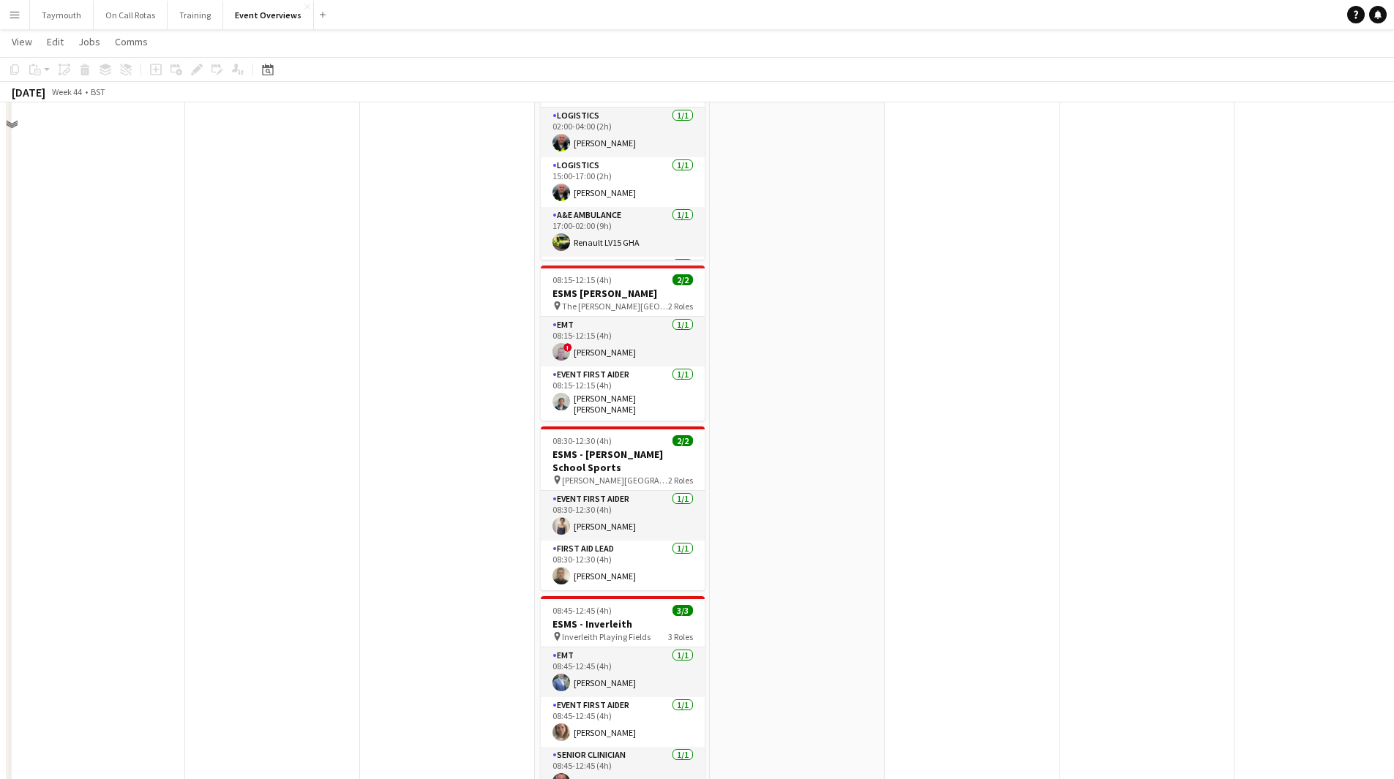
scroll to position [0, 0]
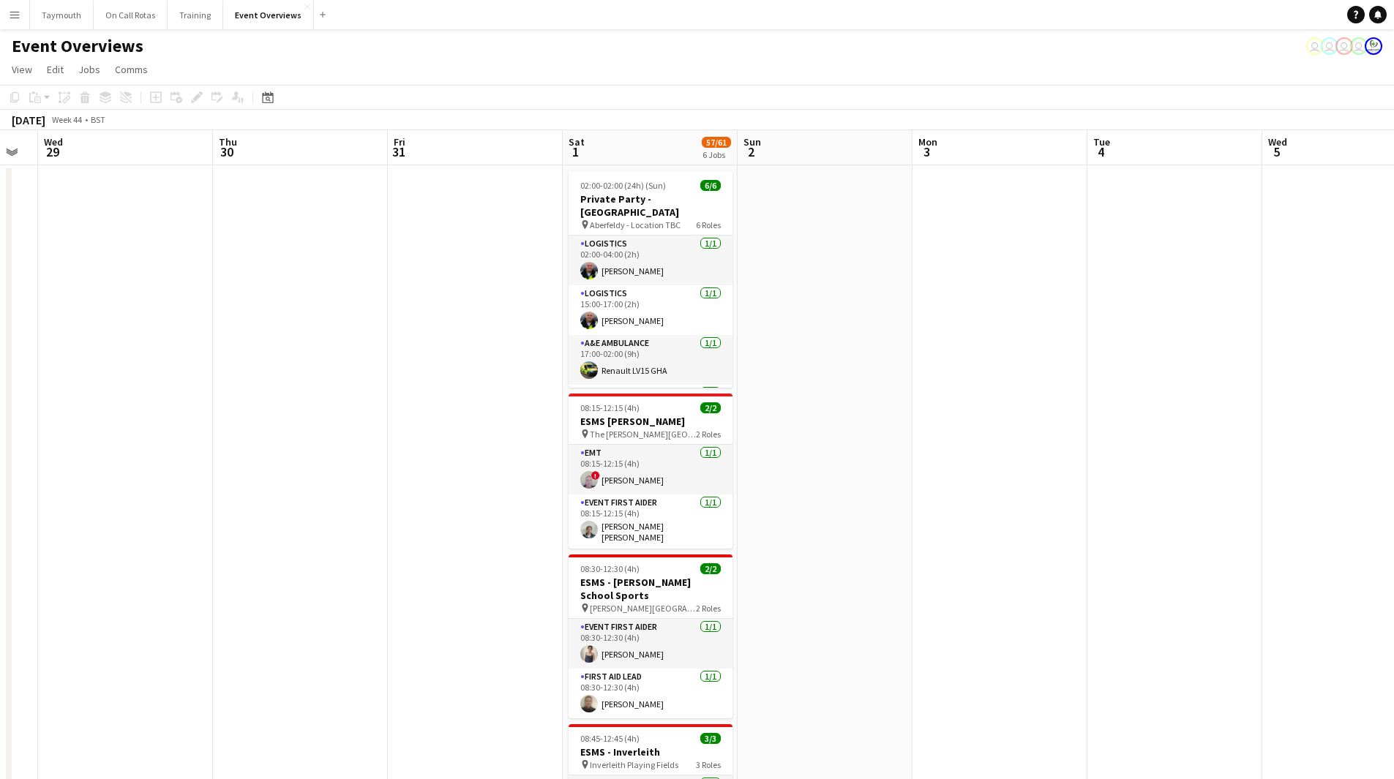
drag, startPoint x: 1056, startPoint y: 583, endPoint x: 331, endPoint y: 577, distance: 724.2
click at [203, 587] on app-calendar-viewport "Sun 26 Mon 27 Tue 28 Wed 29 Thu 30 Fri 31 Sat 1 57/61 6 Jobs Sun 2 Mon 3 Tue 4 …" at bounding box center [697, 738] width 1394 height 1216
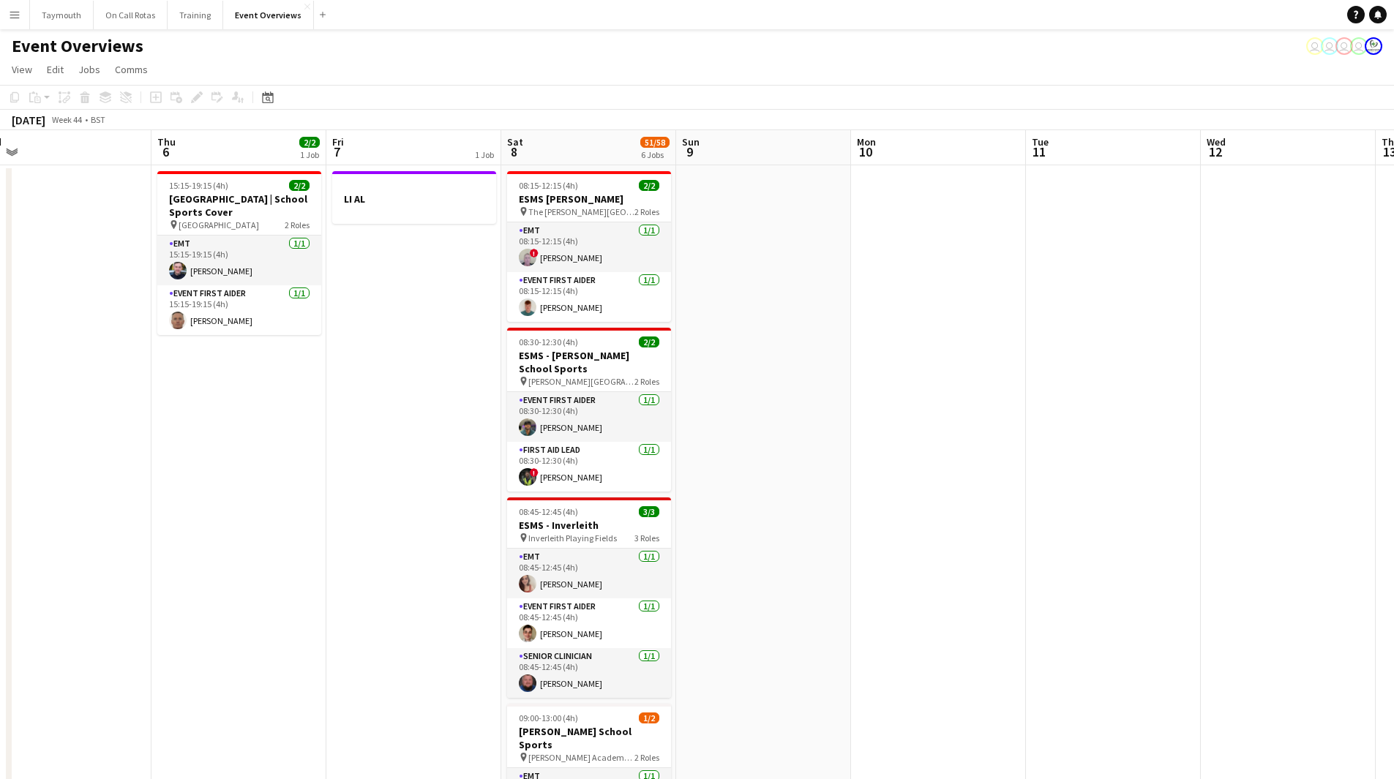
scroll to position [0, 566]
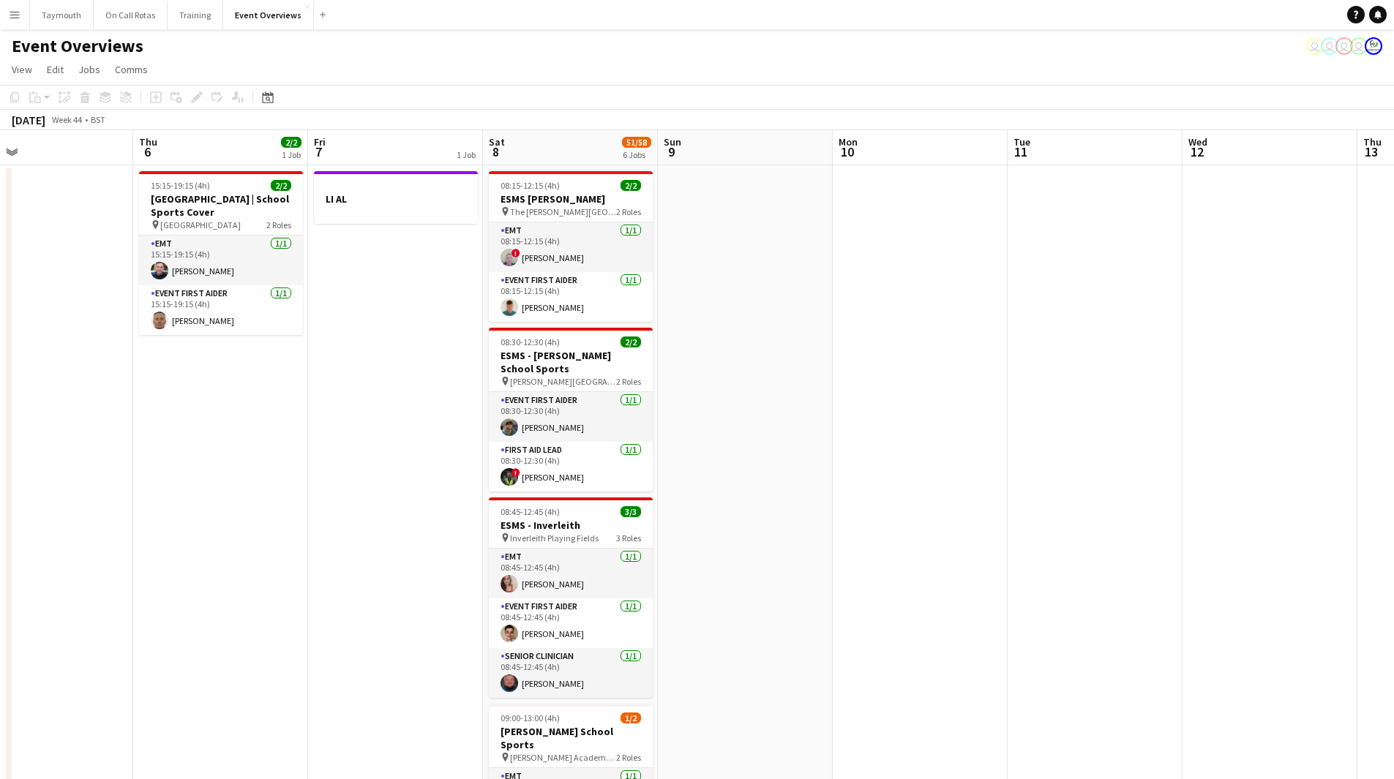
drag, startPoint x: 721, startPoint y: 650, endPoint x: 237, endPoint y: 617, distance: 485.4
click at [237, 617] on app-calendar-viewport "Sun 2 Mon 3 Tue 4 Wed 5 Thu 6 2/2 1 Job Fri 7 1 Job Sat 8 51/58 6 Jobs Sun 9 Mo…" at bounding box center [697, 738] width 1394 height 1216
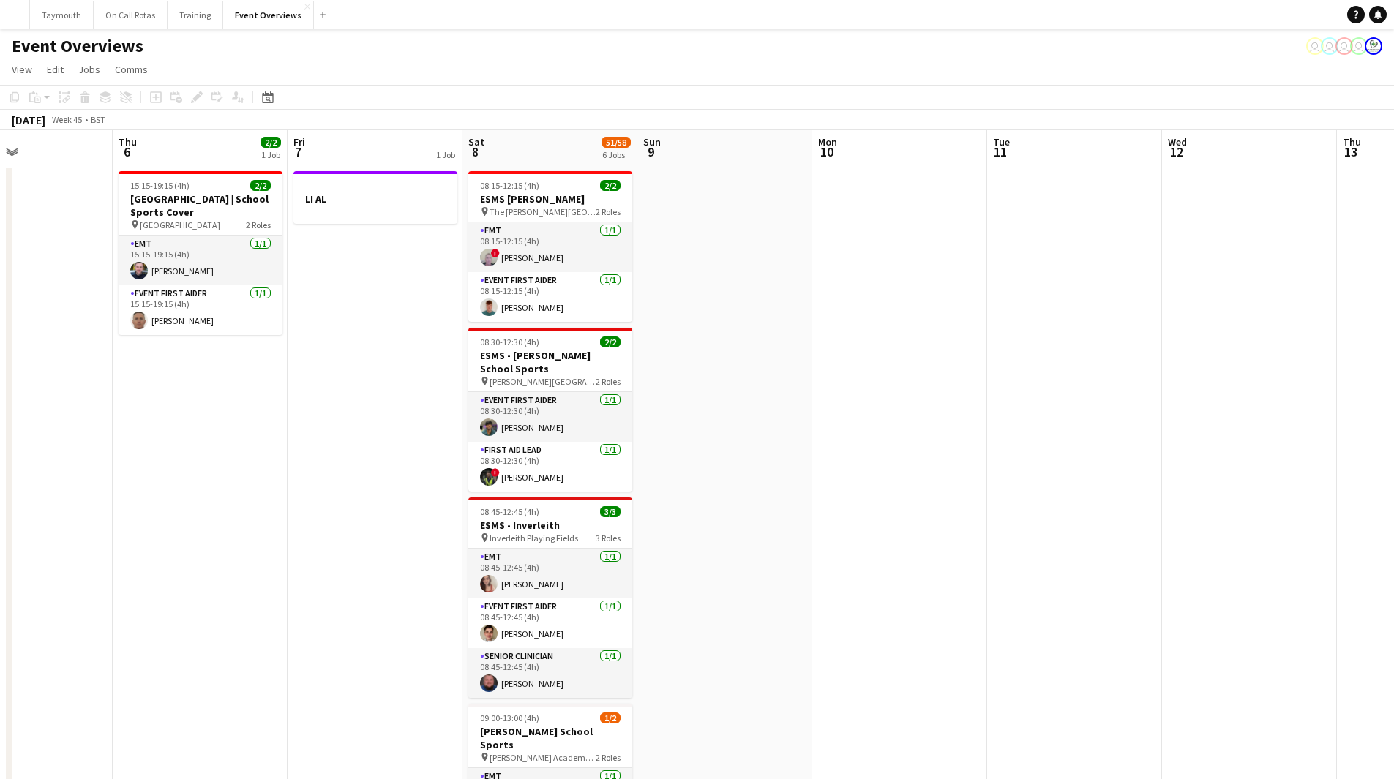
scroll to position [0, 361]
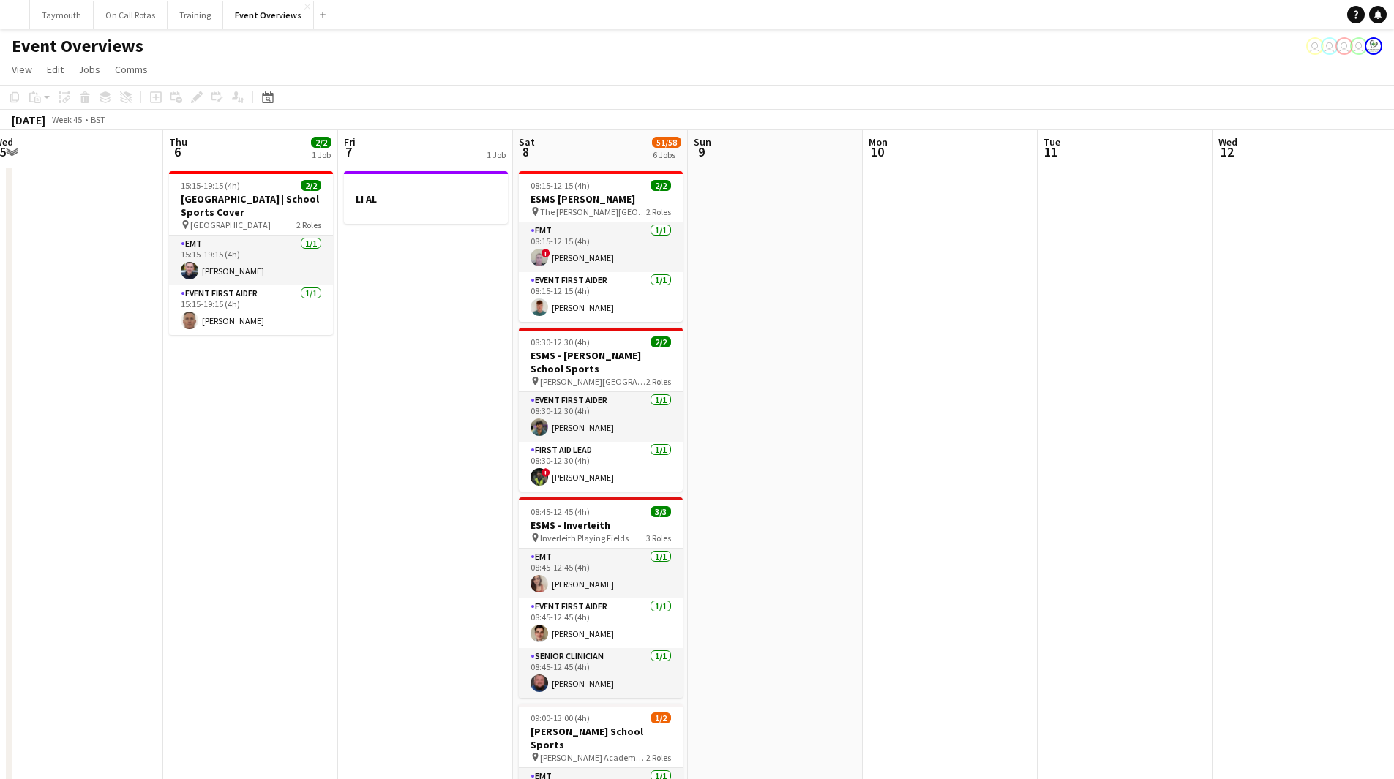
drag, startPoint x: 603, startPoint y: 587, endPoint x: 808, endPoint y: 563, distance: 206.3
click at [808, 563] on app-calendar-viewport "Mon 3 Tue 4 Wed 5 Thu 6 2/2 1 Job Fri 7 1 Job Sat 8 51/58 6 Jobs Sun 9 Mon 10 T…" at bounding box center [697, 738] width 1394 height 1216
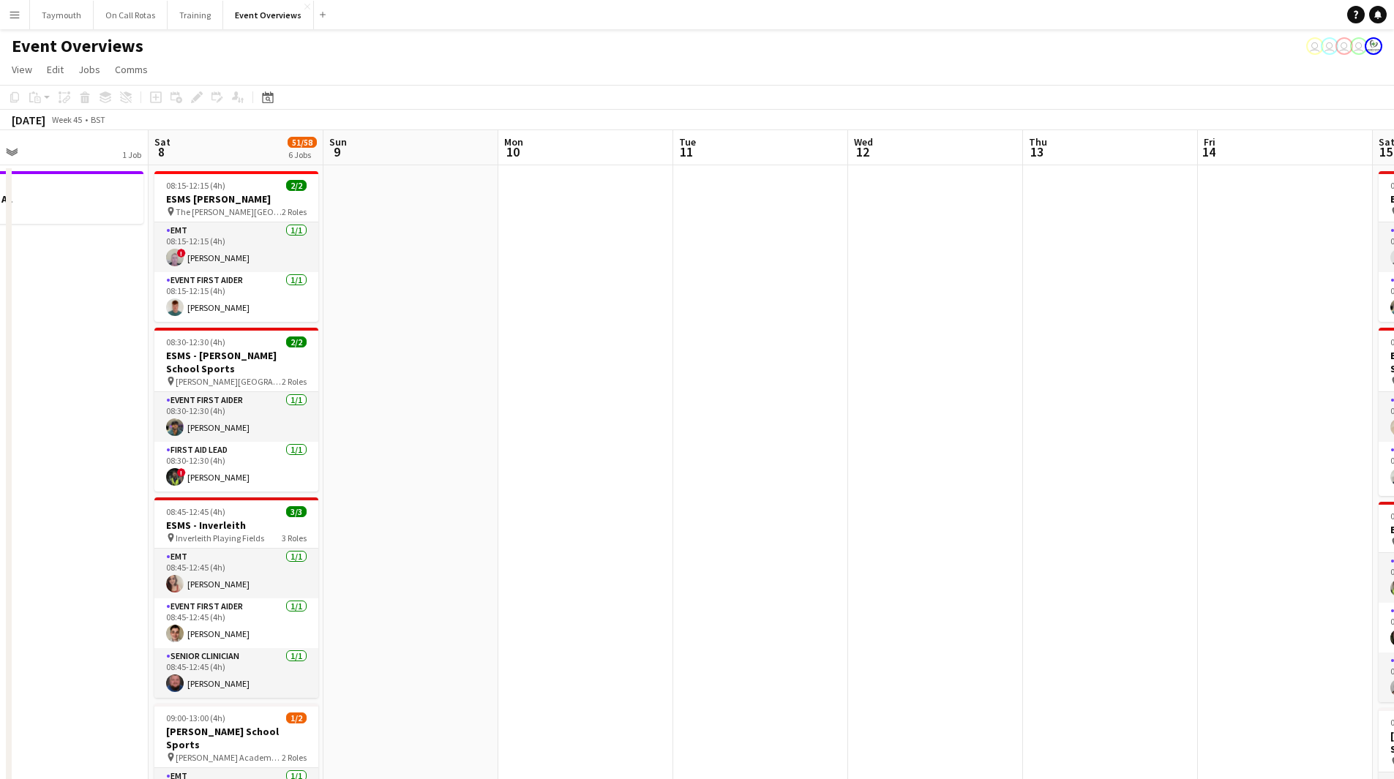
drag, startPoint x: 920, startPoint y: 587, endPoint x: 342, endPoint y: 606, distance: 577.5
click at [317, 614] on app-calendar-viewport "Wed 5 Thu 6 2/2 1 Job Fri 7 1 Job Sat 8 51/58 6 Jobs Sun 9 Mon 10 Tue 11 Wed 12…" at bounding box center [697, 738] width 1394 height 1216
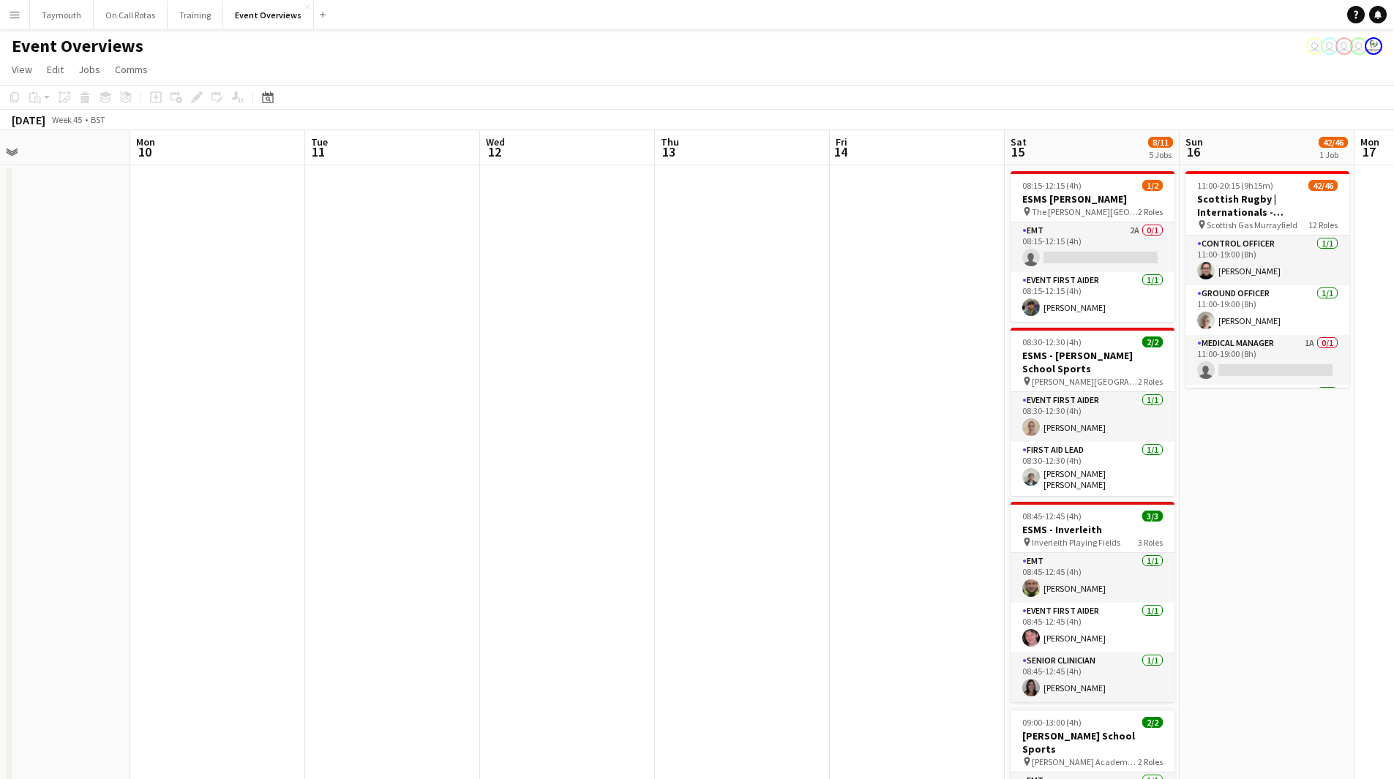
scroll to position [0, 463]
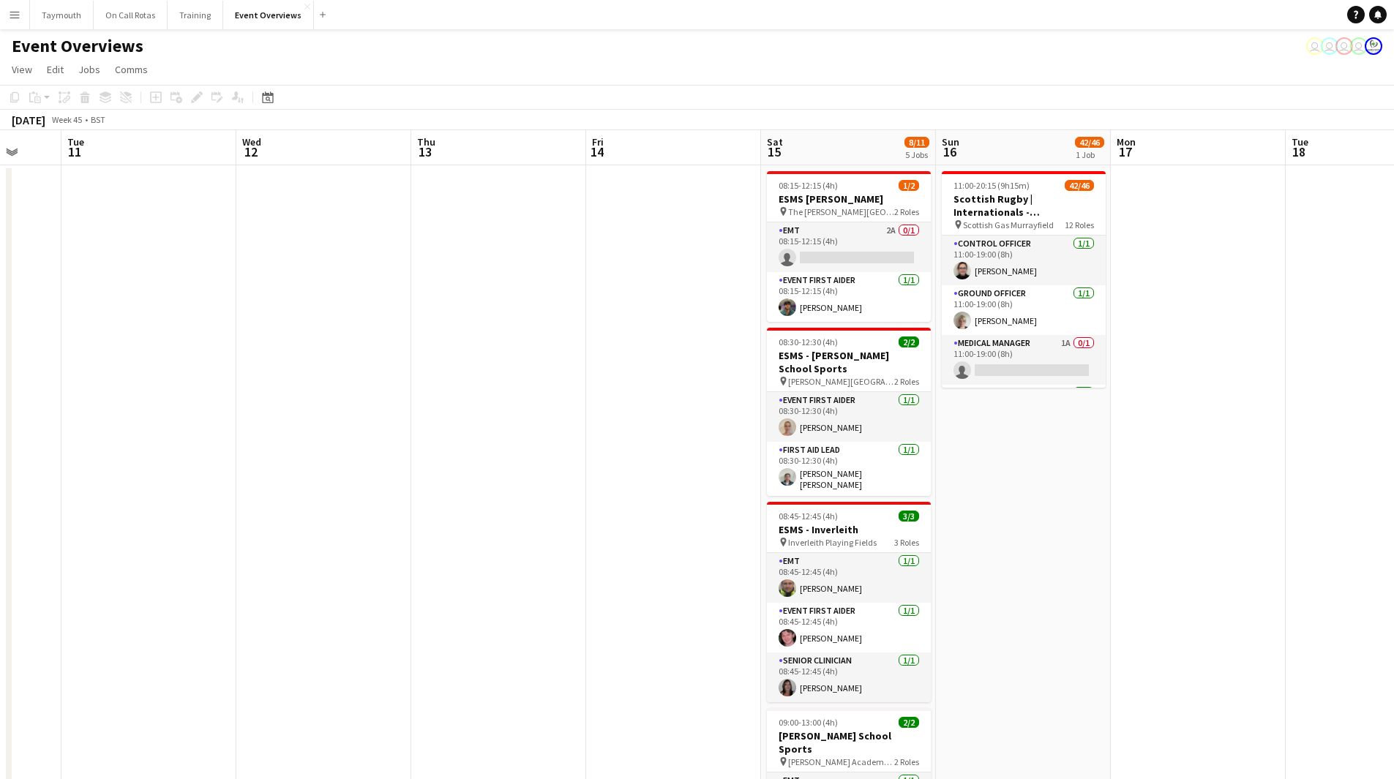
drag, startPoint x: 695, startPoint y: 620, endPoint x: 324, endPoint y: 622, distance: 370.9
click at [324, 622] on app-calendar-viewport "Sat 8 51/58 6 Jobs Sun 9 Mon 10 Tue 11 Wed 12 Thu 13 Fri 14 Sat 15 8/11 5 Jobs …" at bounding box center [697, 738] width 1394 height 1216
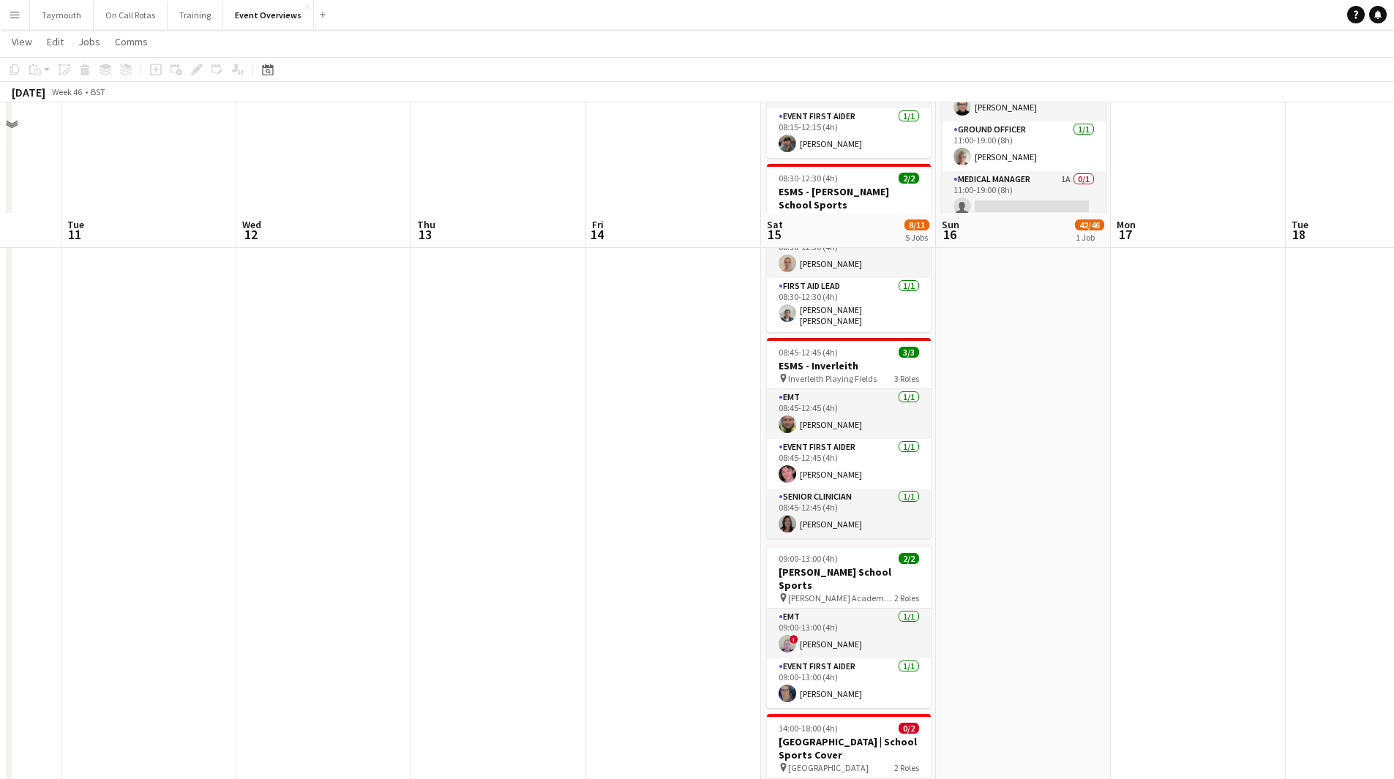
scroll to position [0, 0]
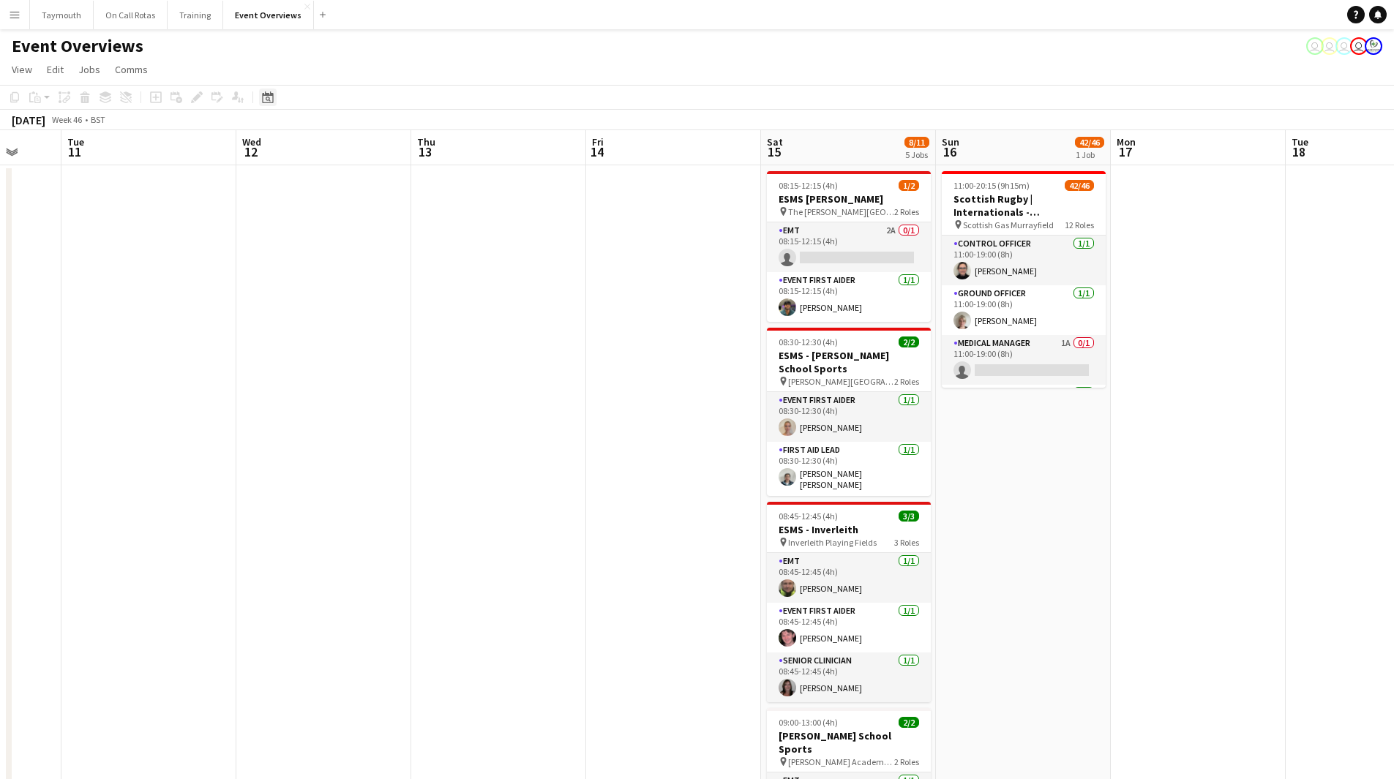
click at [271, 91] on icon "Date picker" at bounding box center [268, 97] width 12 height 12
click at [386, 149] on span "Next month" at bounding box center [386, 147] width 29 height 29
click at [358, 152] on span "Previous month" at bounding box center [356, 147] width 29 height 29
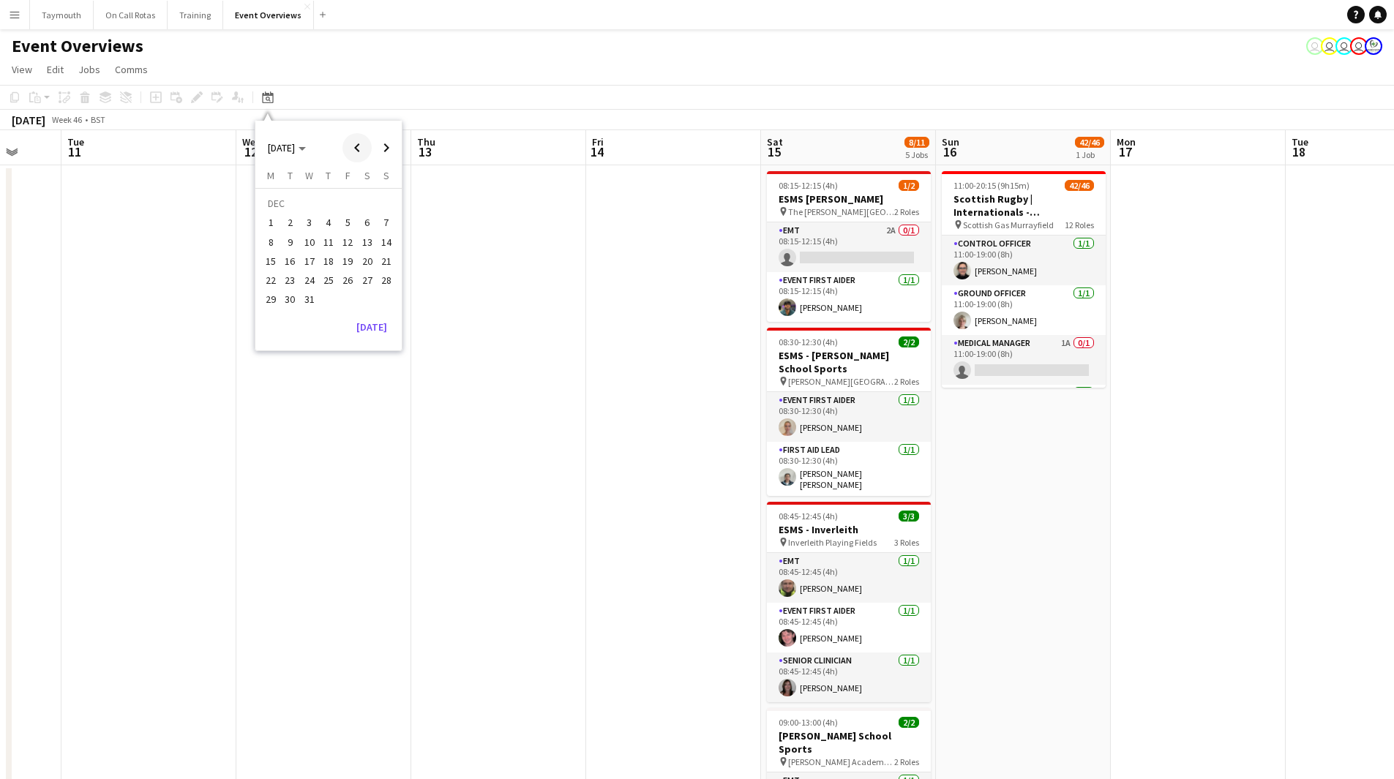
click at [360, 152] on span "Previous month" at bounding box center [356, 147] width 29 height 29
click at [391, 288] on span "30" at bounding box center [386, 284] width 18 height 18
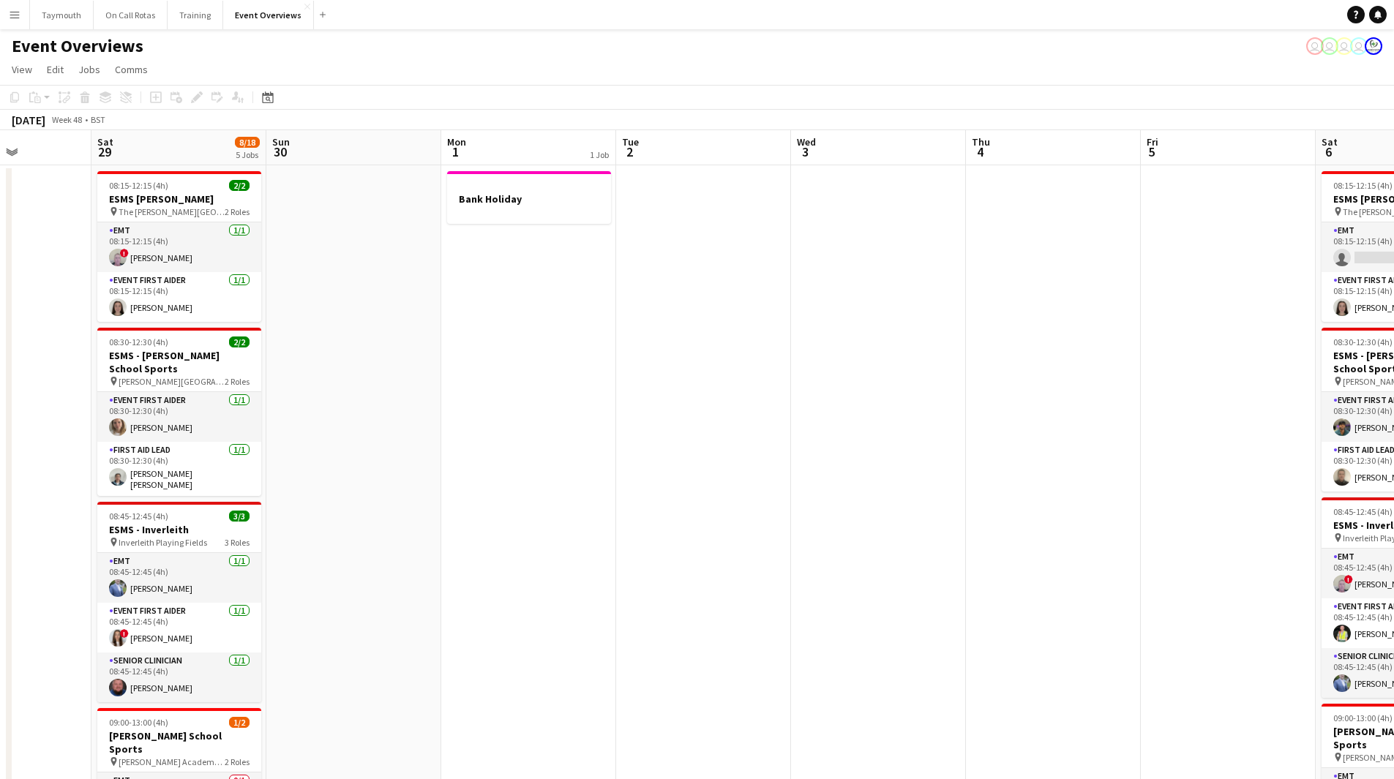
drag, startPoint x: 884, startPoint y: 390, endPoint x: 70, endPoint y: 443, distance: 815.9
click at [69, 443] on app-calendar-viewport "Tue 25 Wed 26 Thu 27 Fri 28 Sat 29 8/18 5 Jobs Sun 30 Mon 1 1 Job Tue 2 Wed 3 T…" at bounding box center [697, 738] width 1394 height 1216
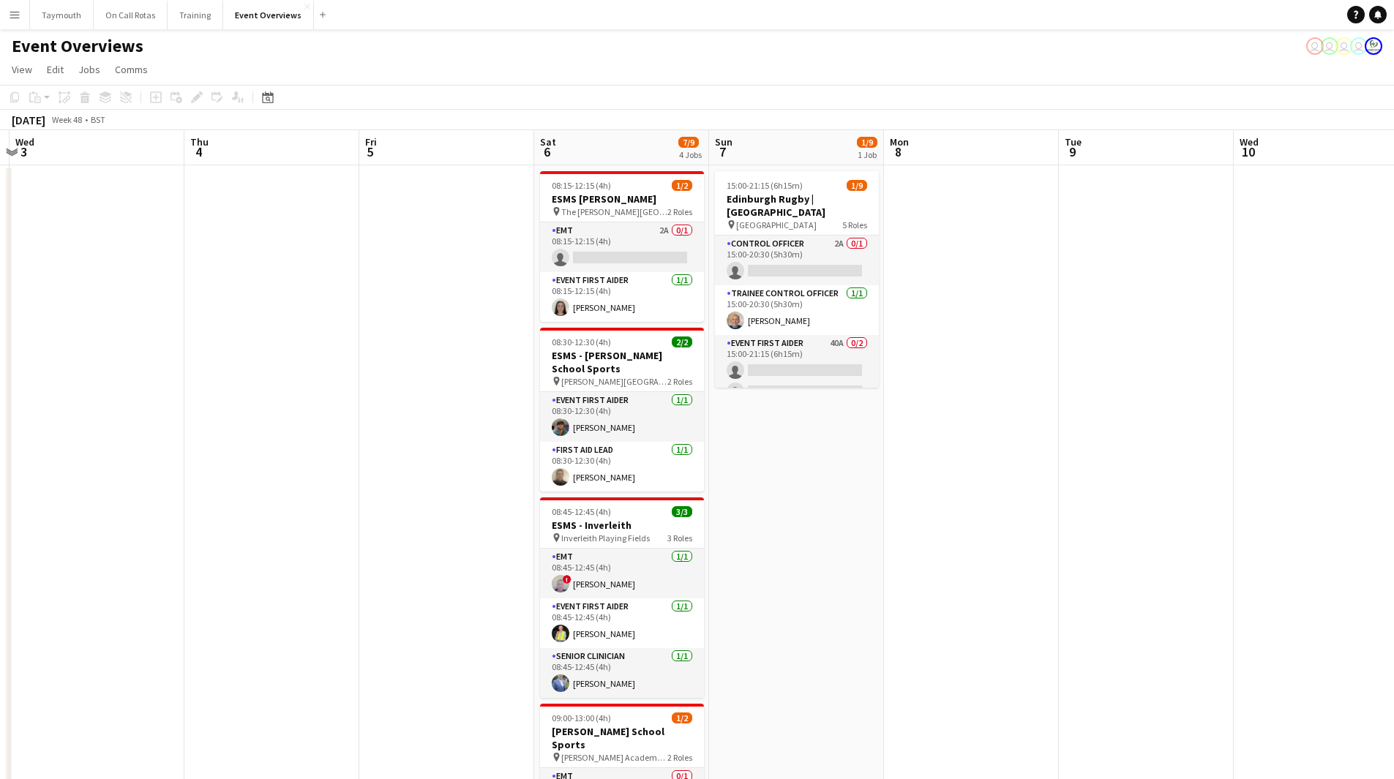
click at [233, 465] on app-calendar-viewport "Sun 30 Mon 1 1 Job Tue 2 Wed 3 Thu 4 Fri 5 Sat 6 7/9 4 Jobs Sun 7 1/9 1 Job Mon…" at bounding box center [697, 738] width 1394 height 1216
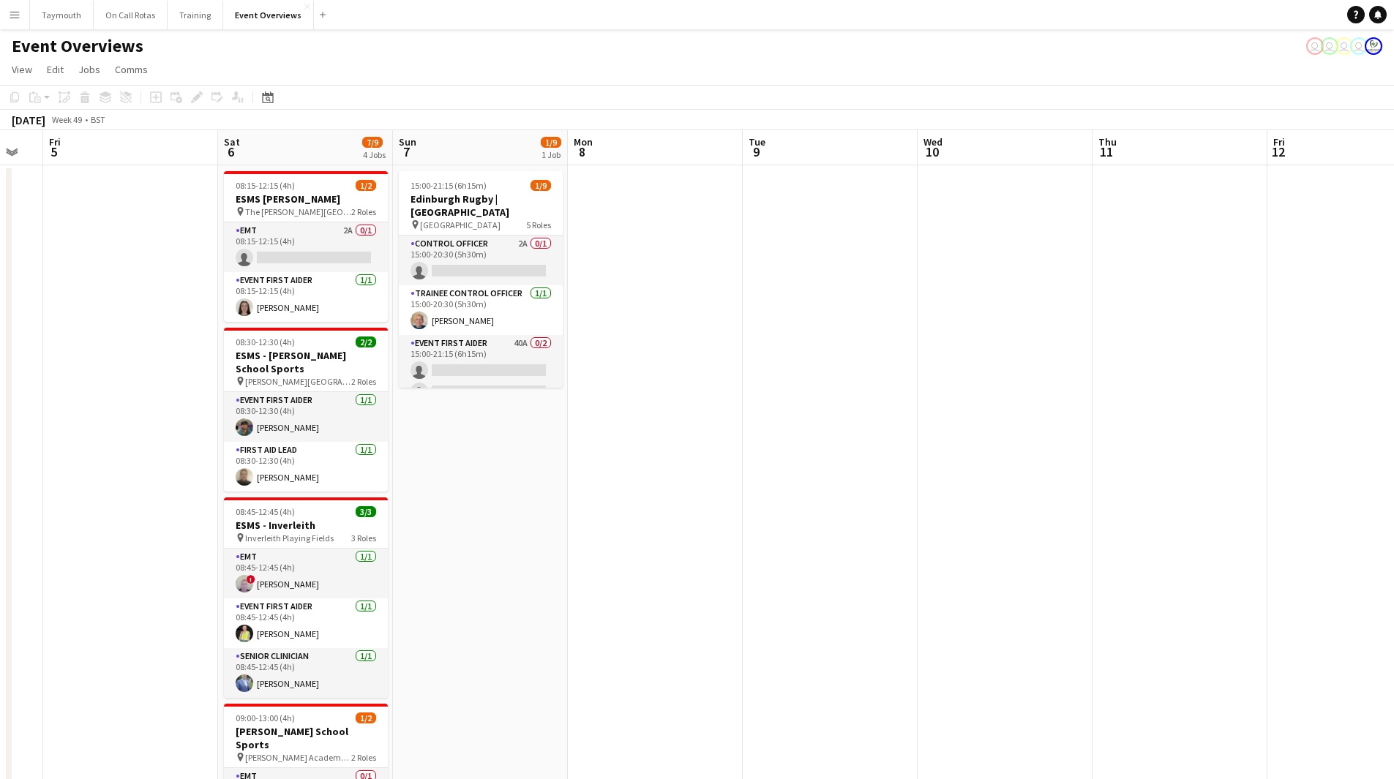
click at [246, 437] on app-calendar-viewport "Tue 2 Wed 3 Thu 4 Fri 5 Sat 6 7/9 4 Jobs Sun 7 1/9 1 Job Mon 8 Tue 9 Wed 10 Thu…" at bounding box center [697, 738] width 1394 height 1216
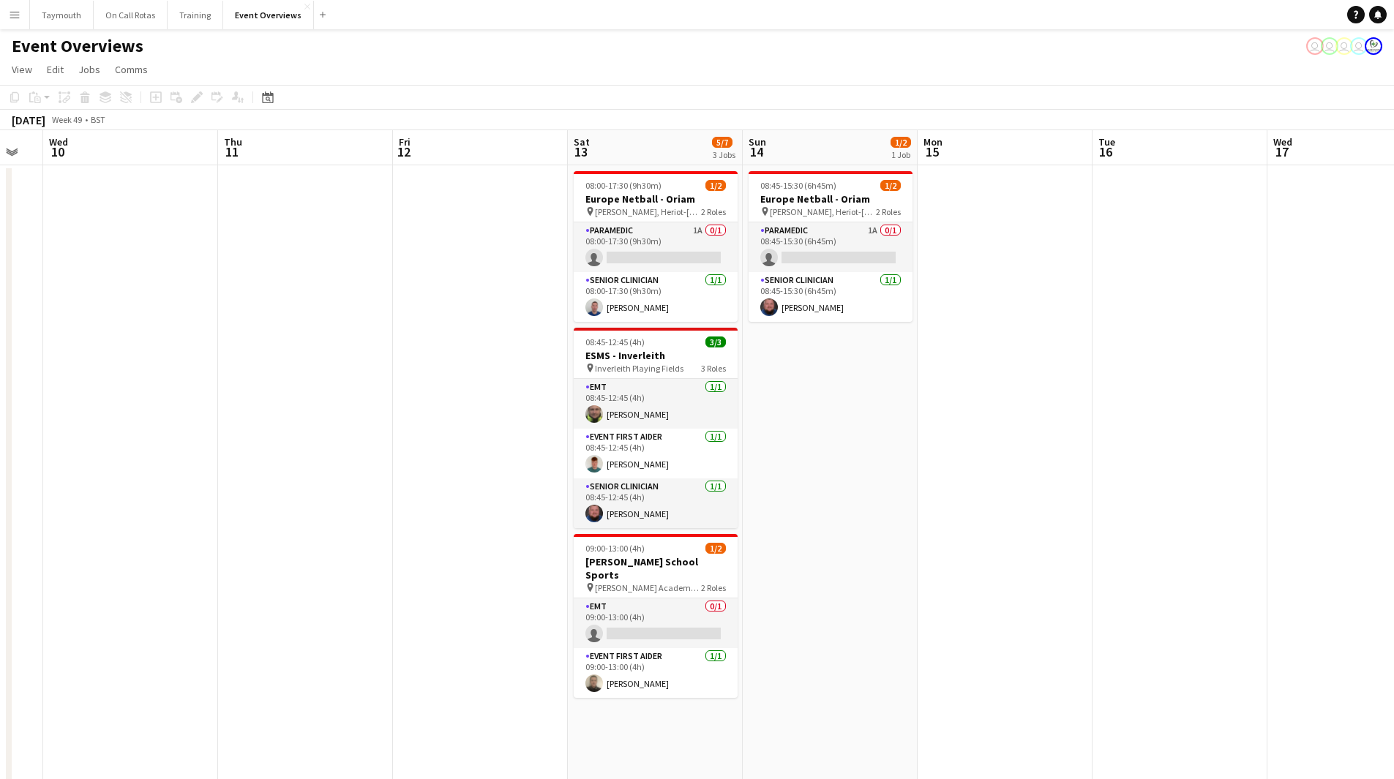
scroll to position [0, 441]
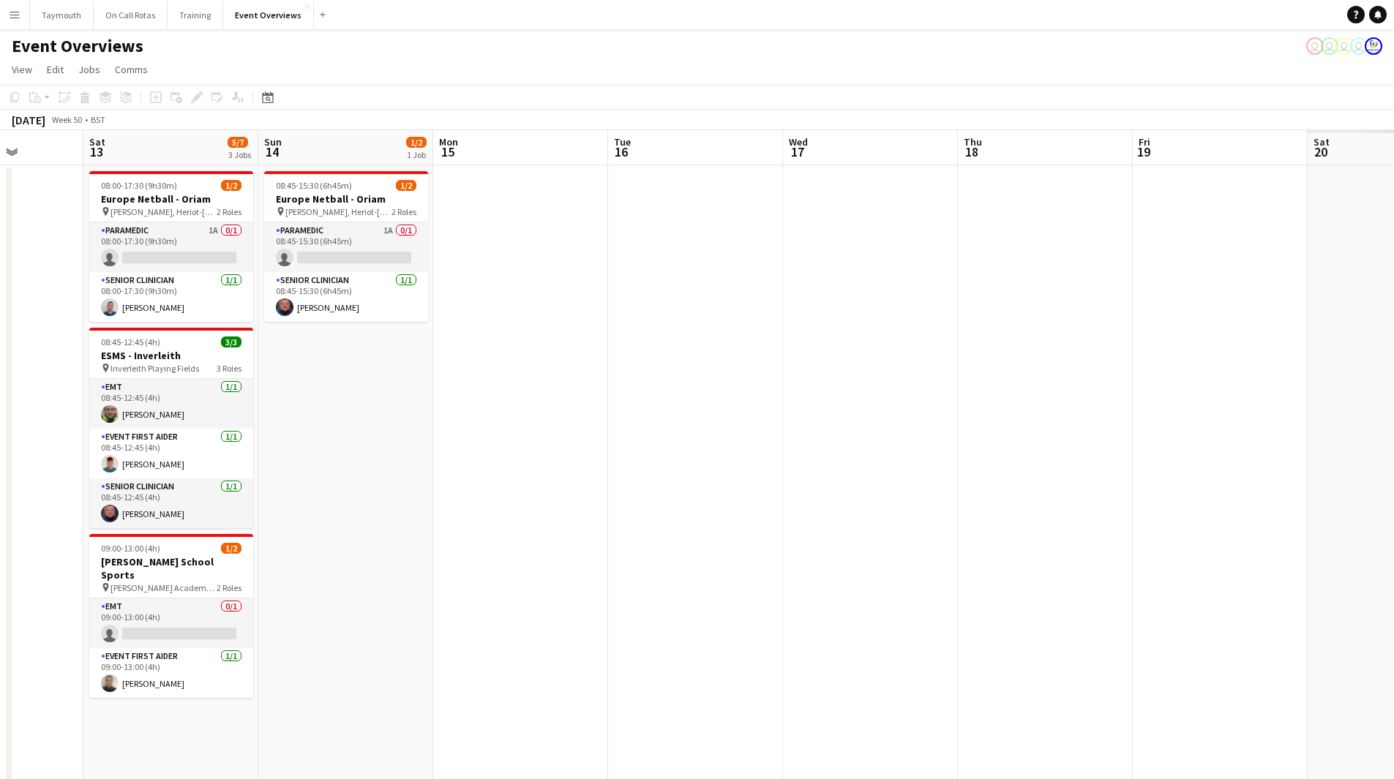
drag, startPoint x: 571, startPoint y: 544, endPoint x: 292, endPoint y: 616, distance: 287.8
click at [319, 611] on app-calendar-viewport "Wed 10 Thu 11 Fri 12 Sat 13 5/7 3 Jobs Sun 14 1/2 1 Job Mon 15 Tue 16 Wed 17 Th…" at bounding box center [697, 738] width 1394 height 1216
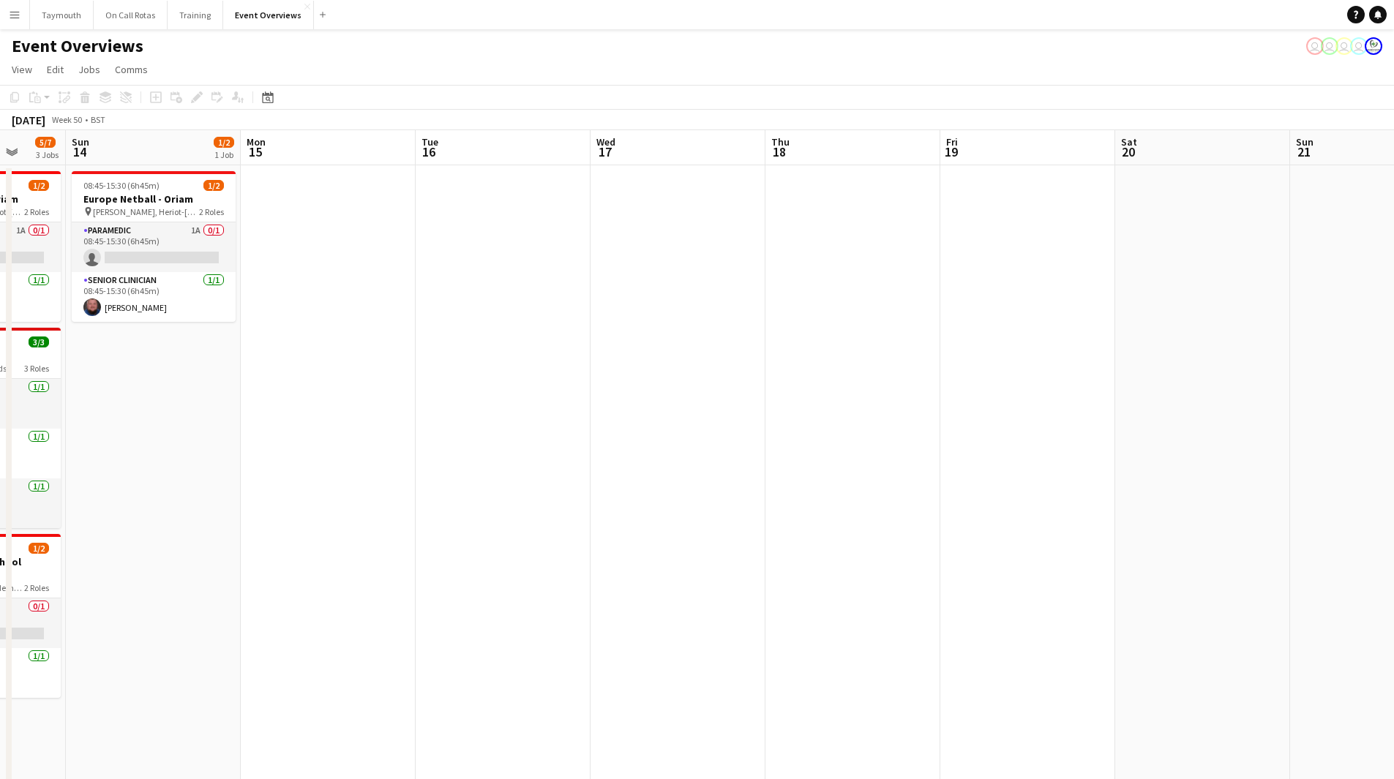
drag, startPoint x: 834, startPoint y: 545, endPoint x: 402, endPoint y: 642, distance: 443.1
click at [402, 650] on app-calendar-viewport "Thu 11 Fri 12 Sat 13 5/7 3 Jobs Sun 14 1/2 1 Job Mon 15 Tue 16 Wed 17 Thu 18 Fr…" at bounding box center [697, 738] width 1394 height 1216
